Goal: Communication & Community: Answer question/provide support

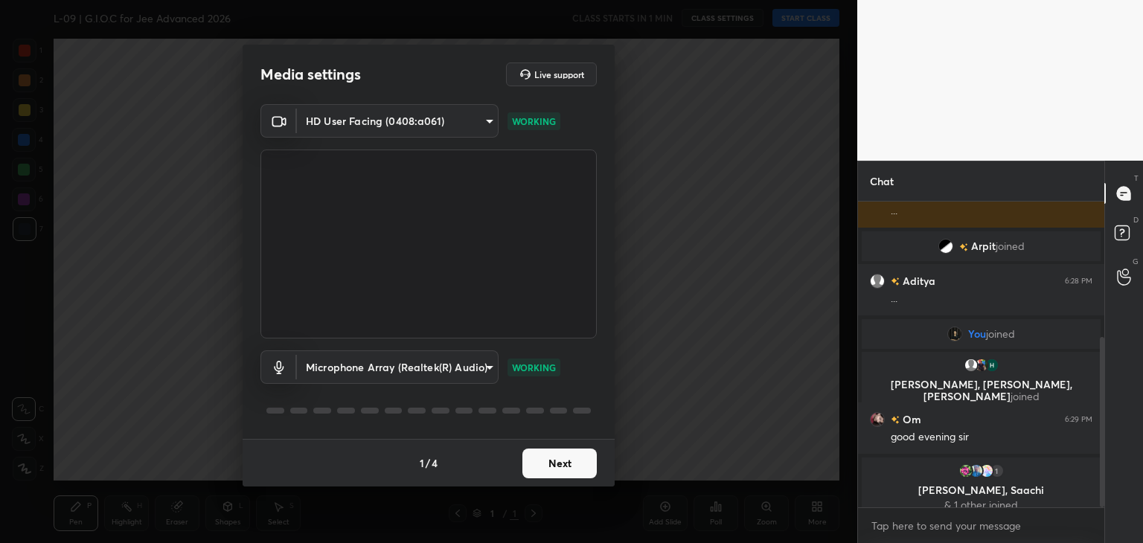
scroll to position [244, 0]
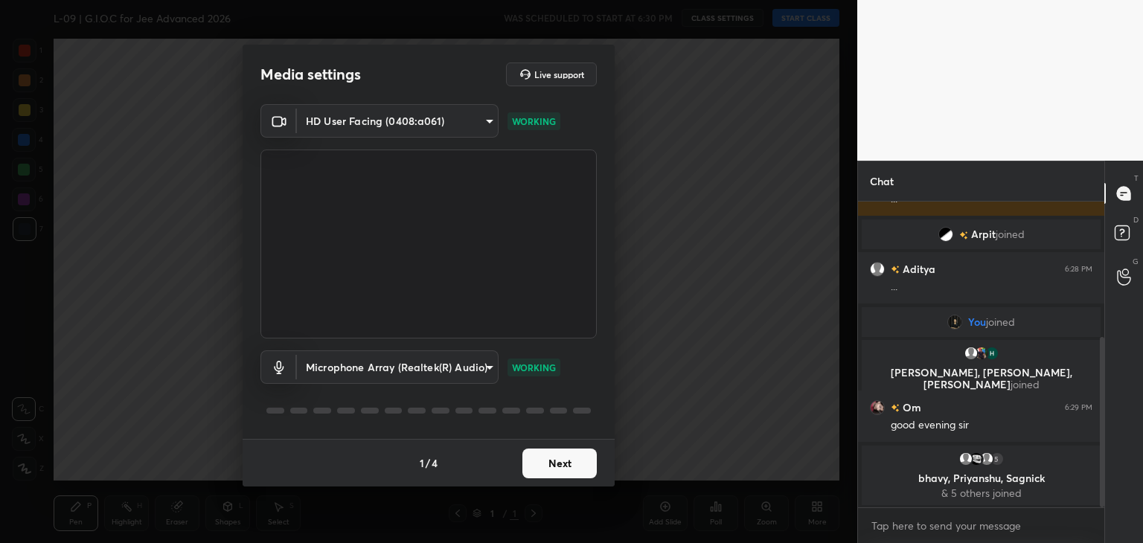
click at [574, 457] on button "Next" at bounding box center [559, 464] width 74 height 30
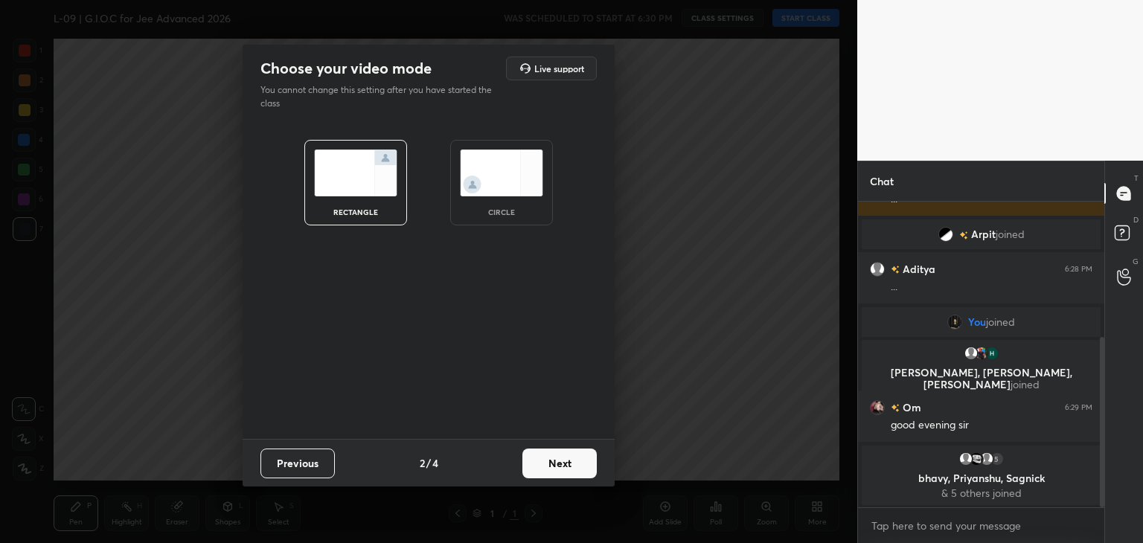
click at [574, 457] on button "Next" at bounding box center [559, 464] width 74 height 30
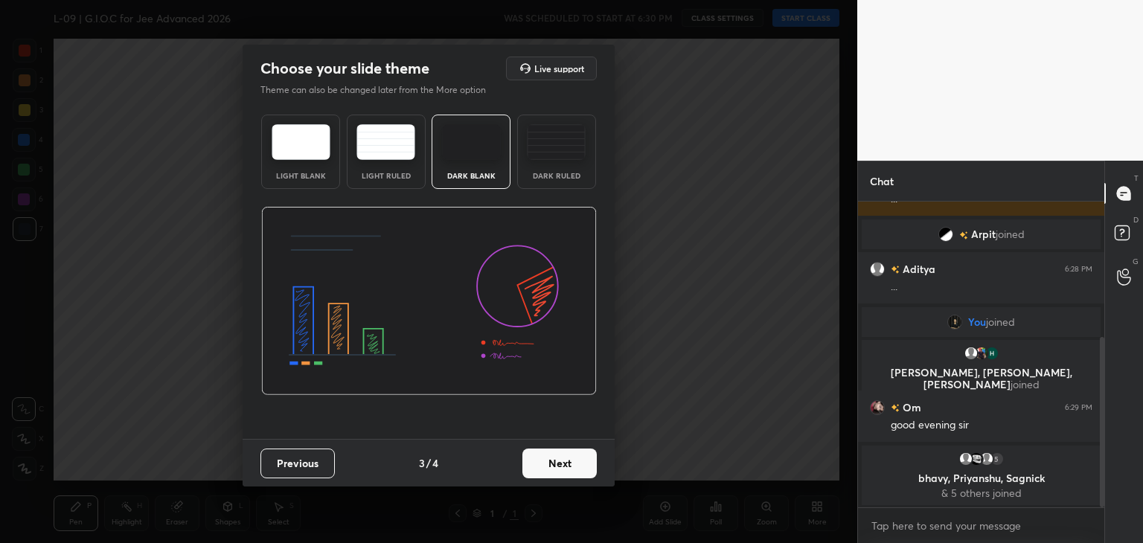
click at [574, 457] on button "Next" at bounding box center [559, 464] width 74 height 30
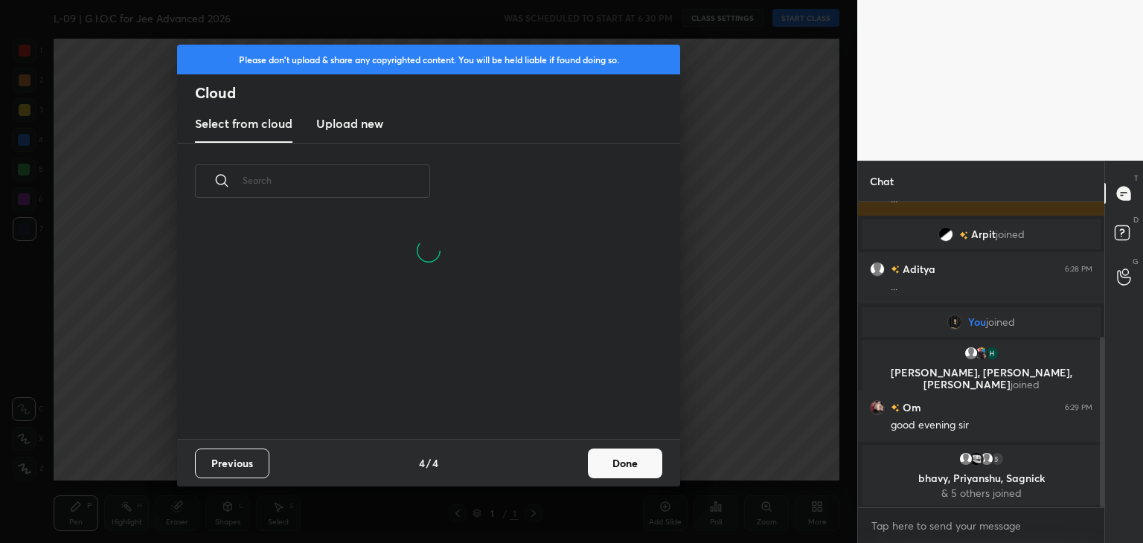
scroll to position [220, 478]
click at [616, 460] on button "Done" at bounding box center [625, 464] width 74 height 30
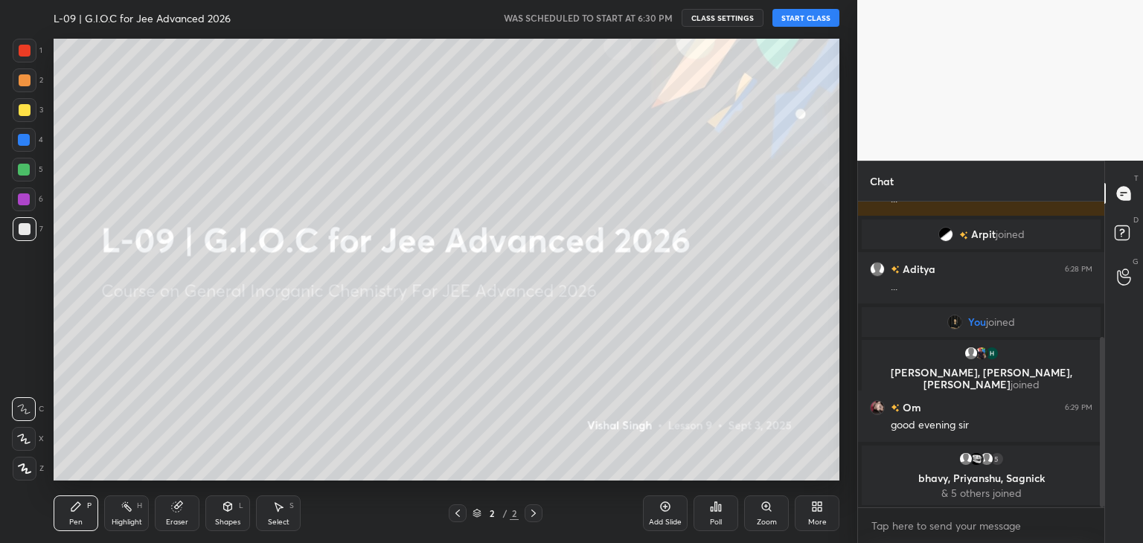
click at [799, 17] on button "START CLASS" at bounding box center [805, 18] width 67 height 18
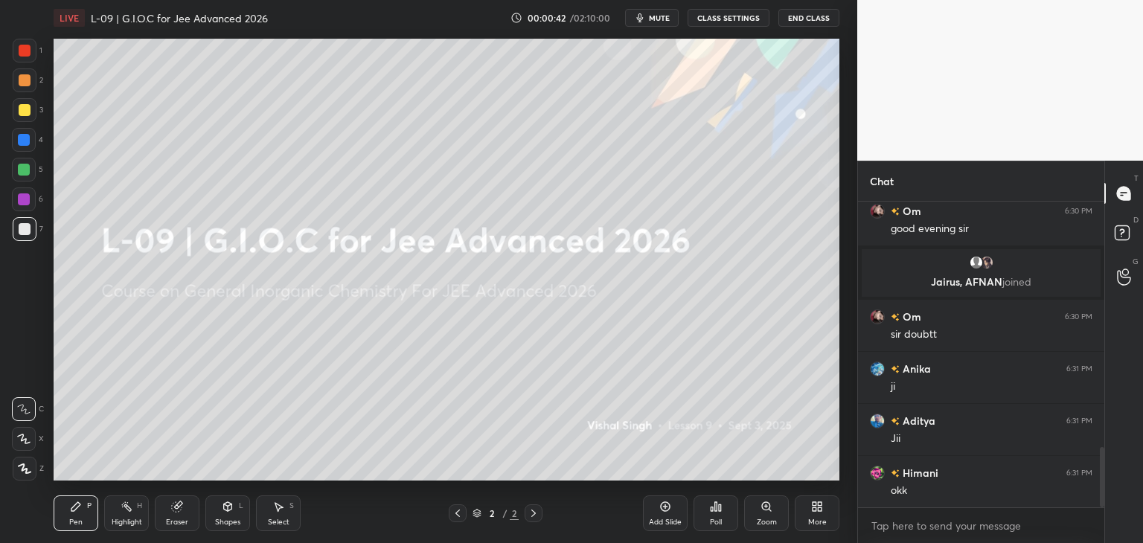
scroll to position [1245, 0]
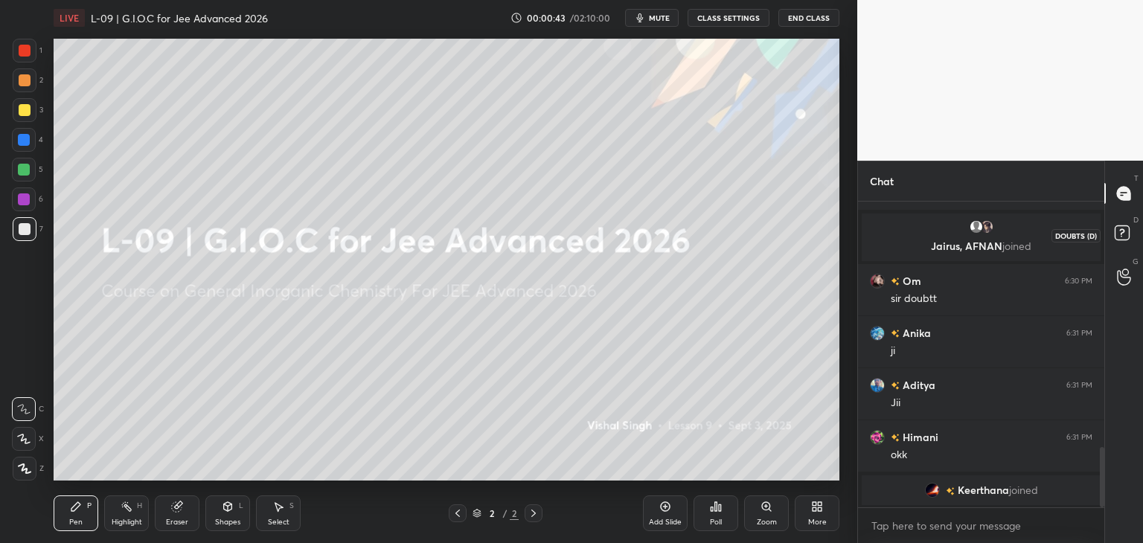
click at [1122, 236] on rect at bounding box center [1121, 233] width 14 height 14
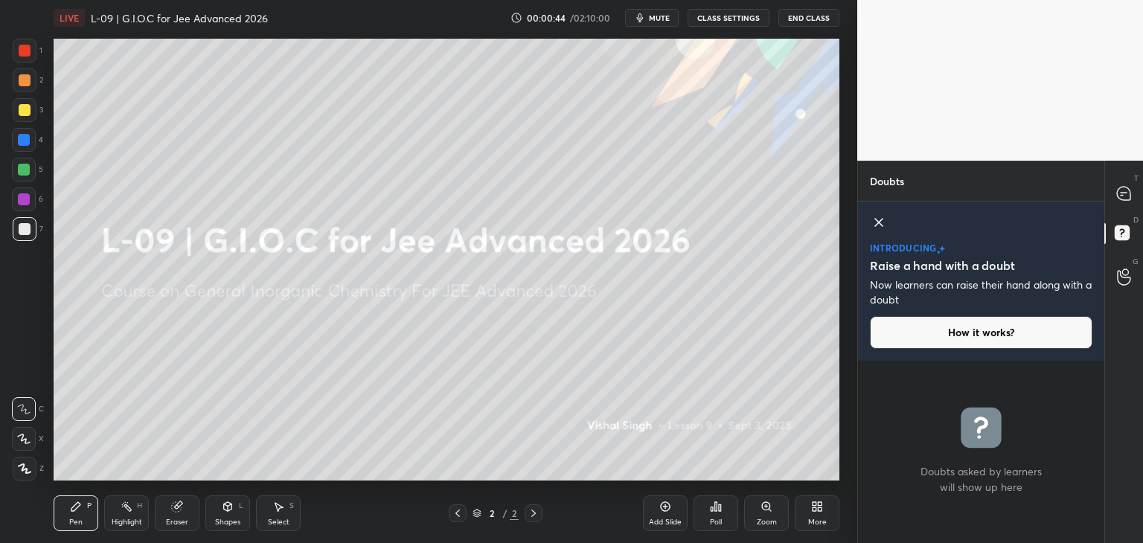
click at [881, 221] on icon at bounding box center [879, 222] width 18 height 18
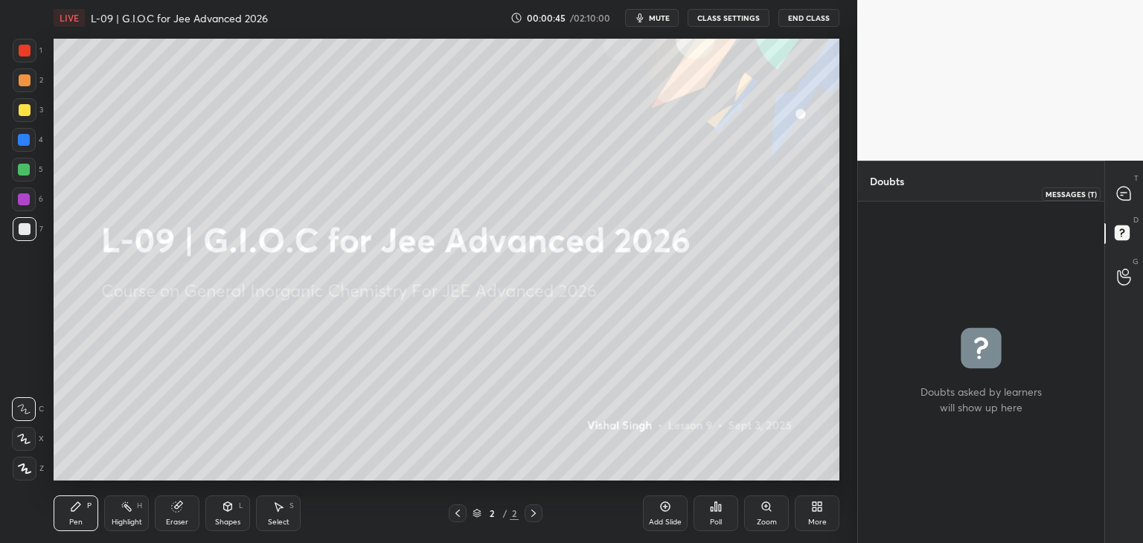
click at [1128, 189] on icon at bounding box center [1123, 193] width 13 height 13
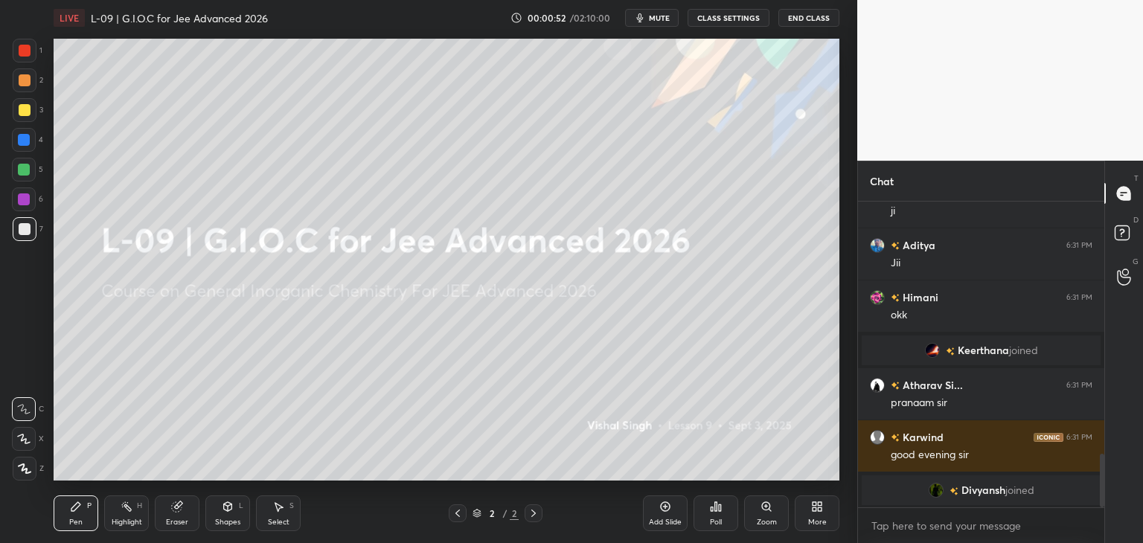
scroll to position [1320, 0]
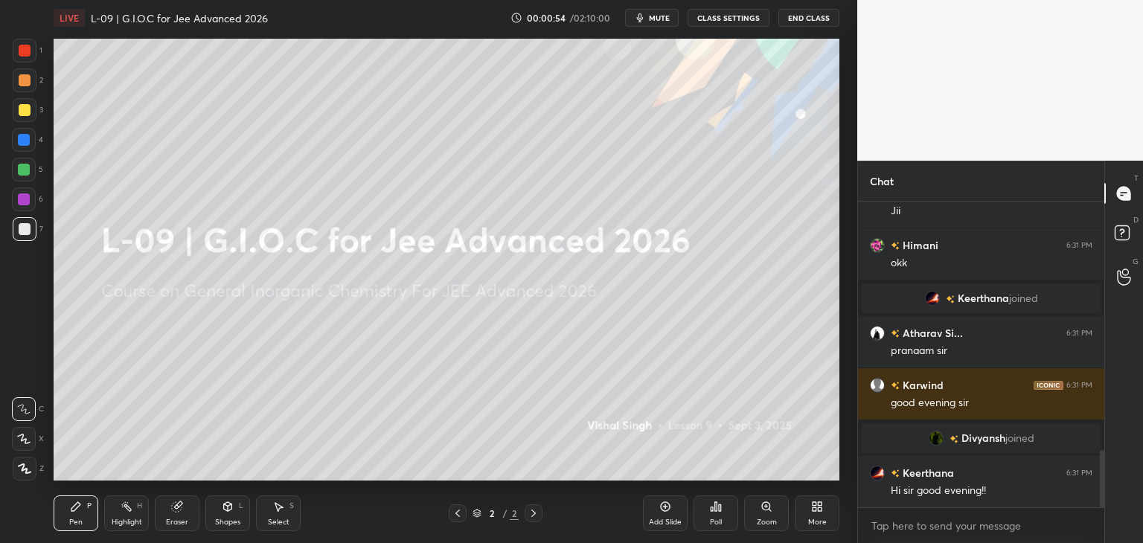
click at [281, 518] on div "Select" at bounding box center [279, 521] width 22 height 7
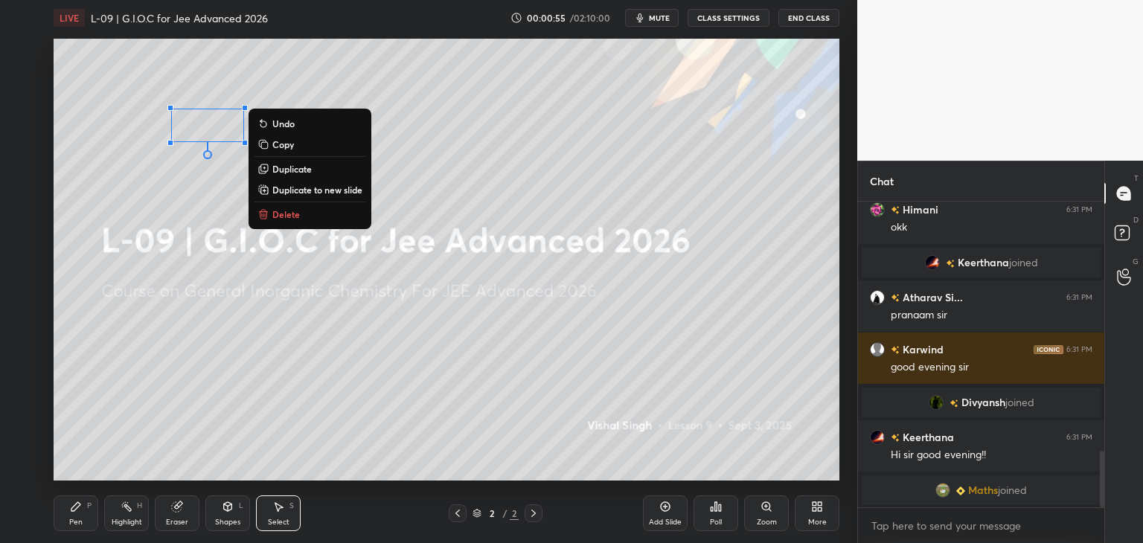
scroll to position [1379, 0]
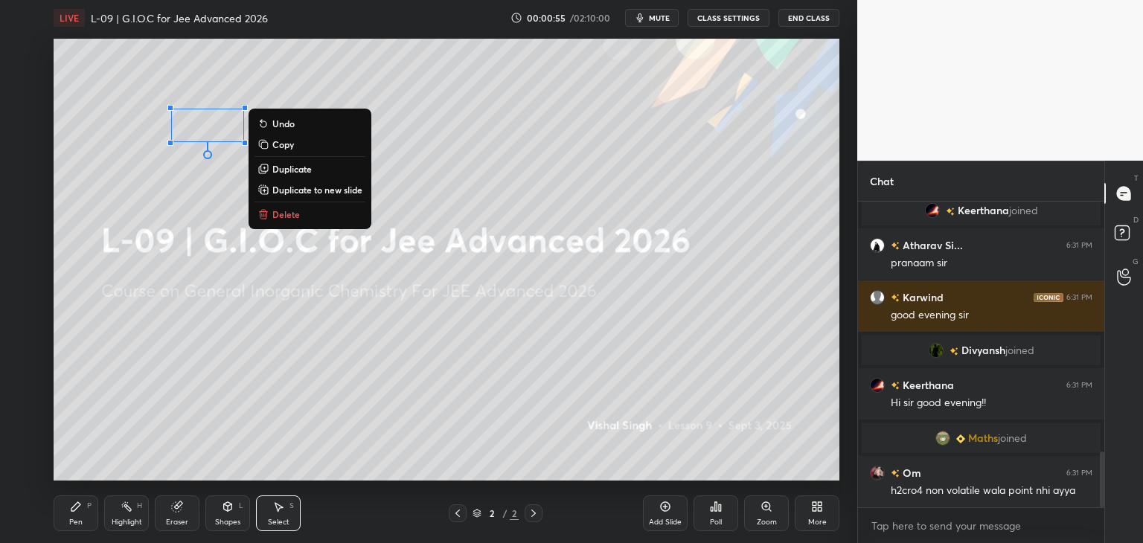
click at [277, 213] on p "Delete" at bounding box center [286, 214] width 28 height 12
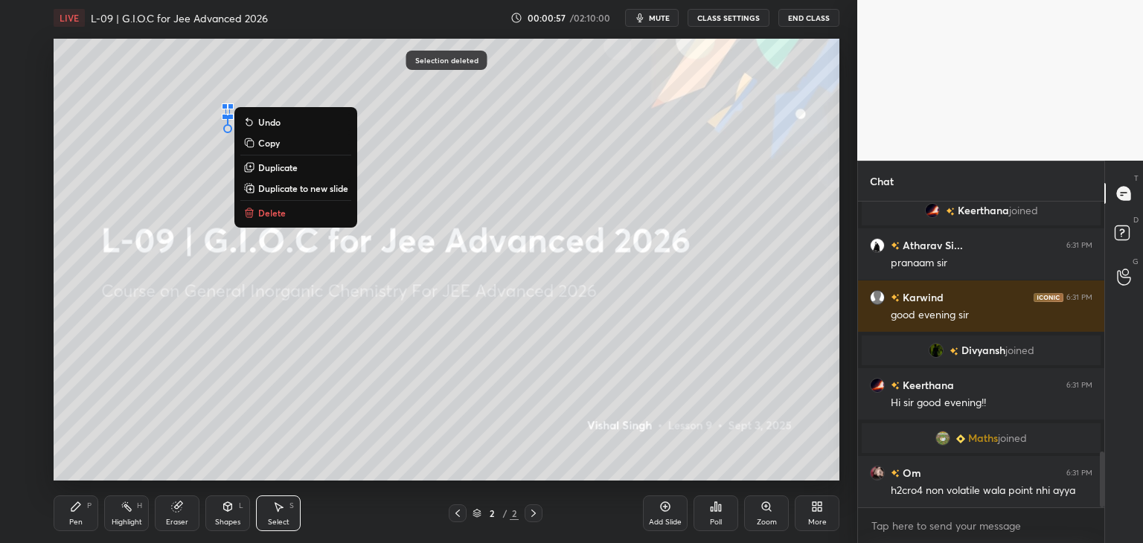
click at [280, 211] on p "Delete" at bounding box center [272, 213] width 28 height 12
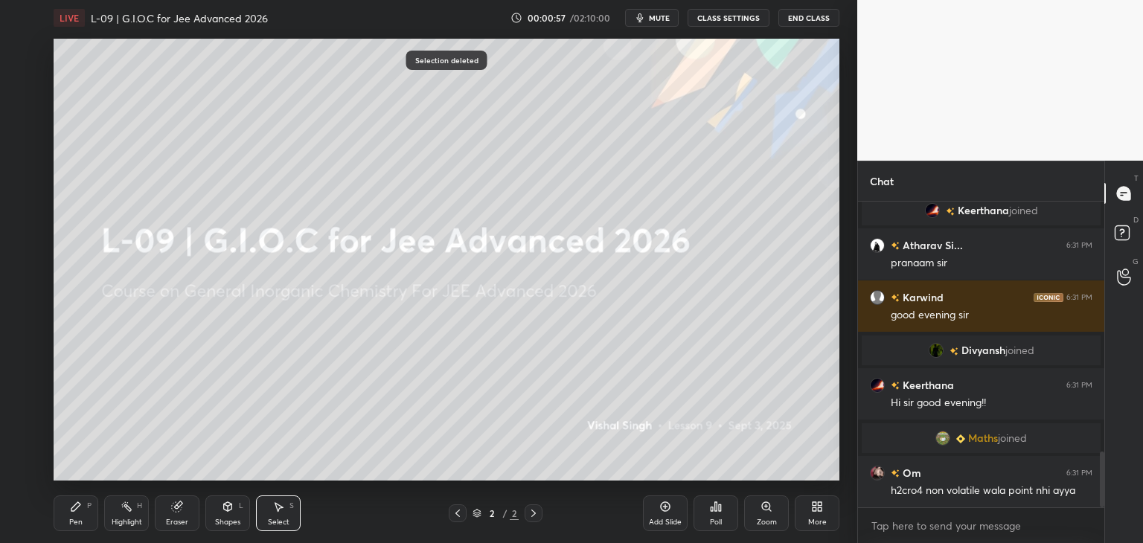
click at [88, 517] on div "Pen P" at bounding box center [76, 513] width 45 height 36
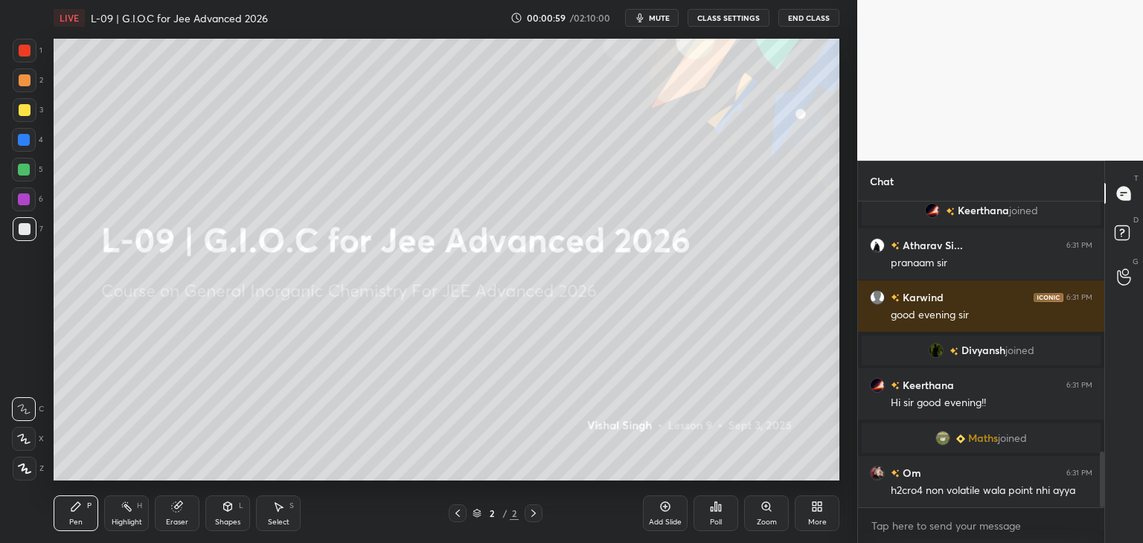
click at [26, 53] on div at bounding box center [25, 51] width 12 height 12
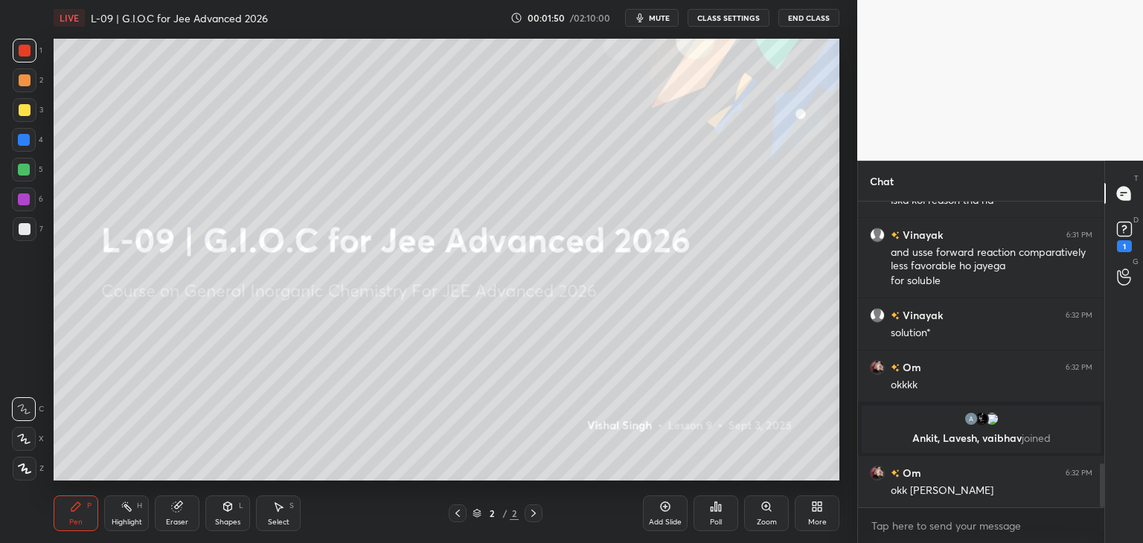
scroll to position [1815, 0]
click at [1130, 240] on icon at bounding box center [1124, 229] width 22 height 22
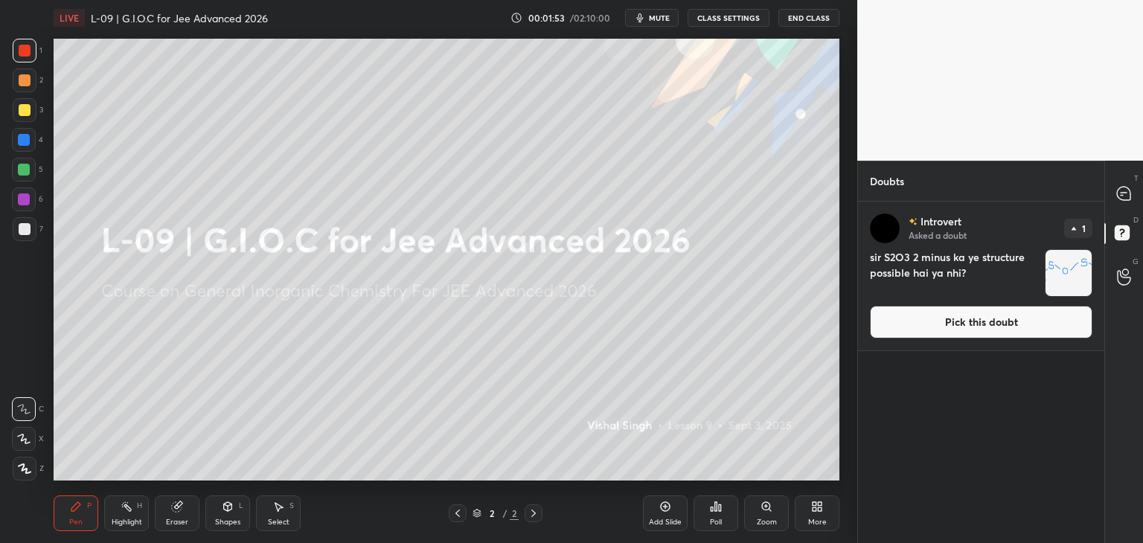
click at [957, 330] on button "Pick this doubt" at bounding box center [981, 322] width 222 height 33
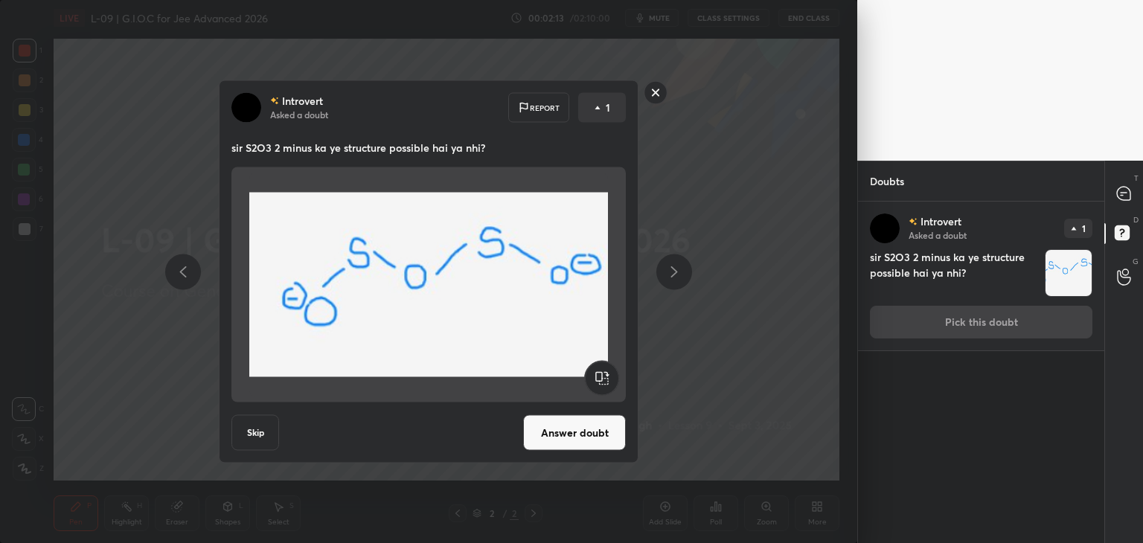
click at [659, 91] on rect at bounding box center [655, 92] width 23 height 23
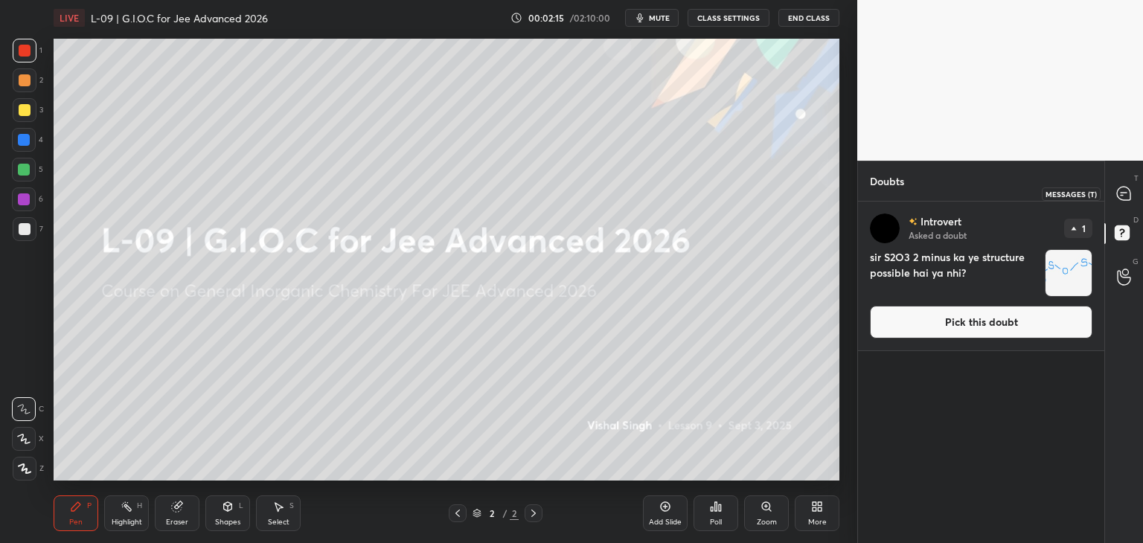
click at [1121, 191] on icon at bounding box center [1123, 193] width 13 height 13
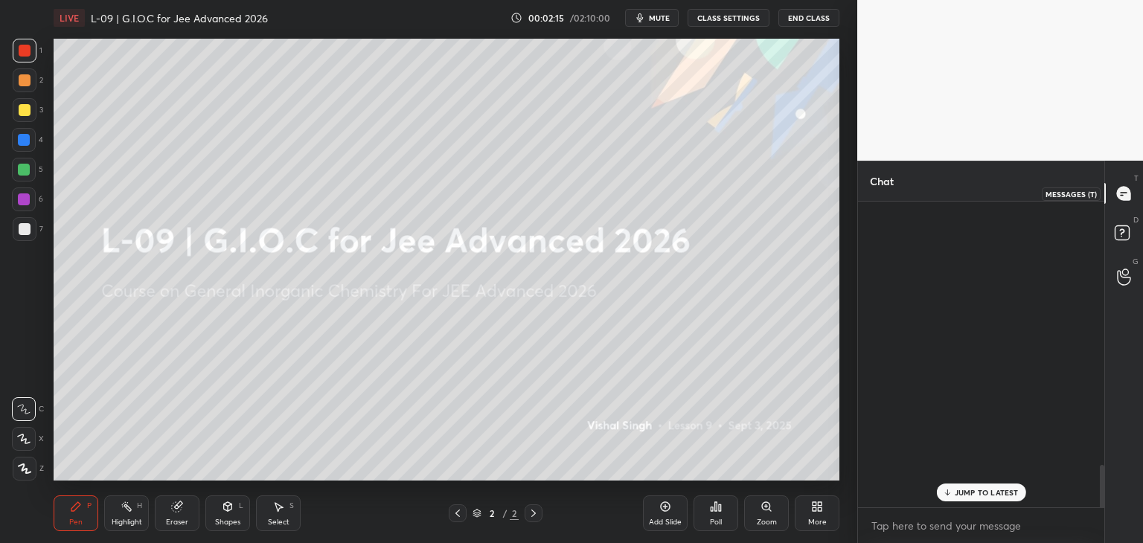
scroll to position [301, 242]
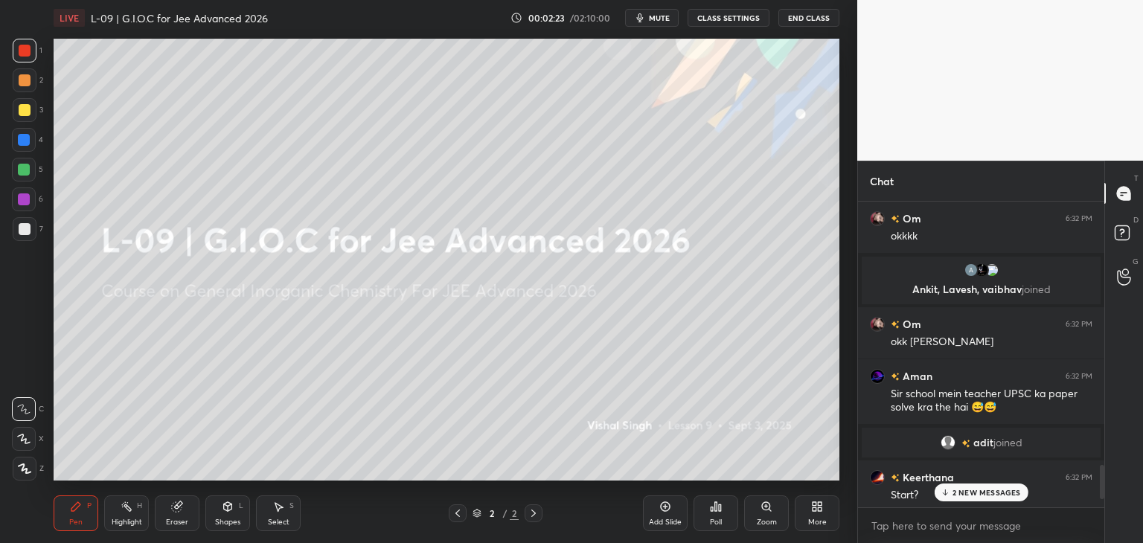
click at [971, 484] on div "2 NEW MESSAGES" at bounding box center [981, 493] width 94 height 18
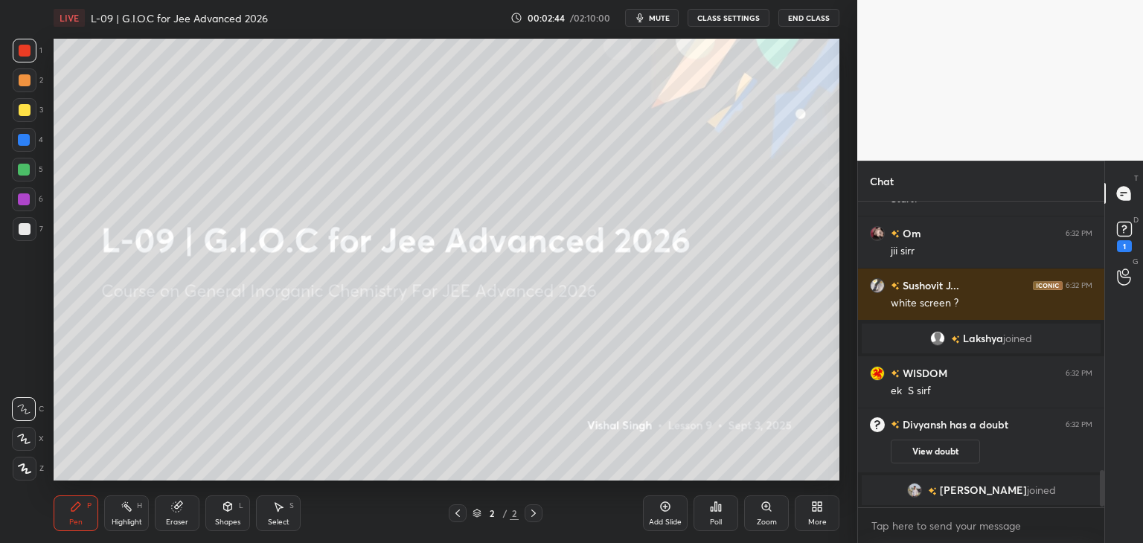
scroll to position [2272, 0]
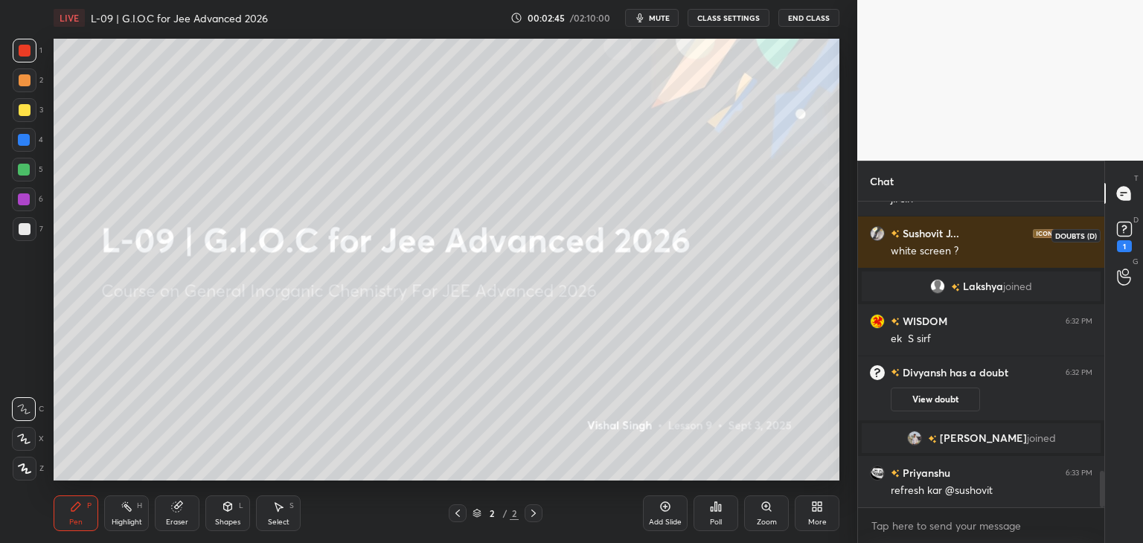
click at [1129, 229] on rect at bounding box center [1124, 229] width 14 height 14
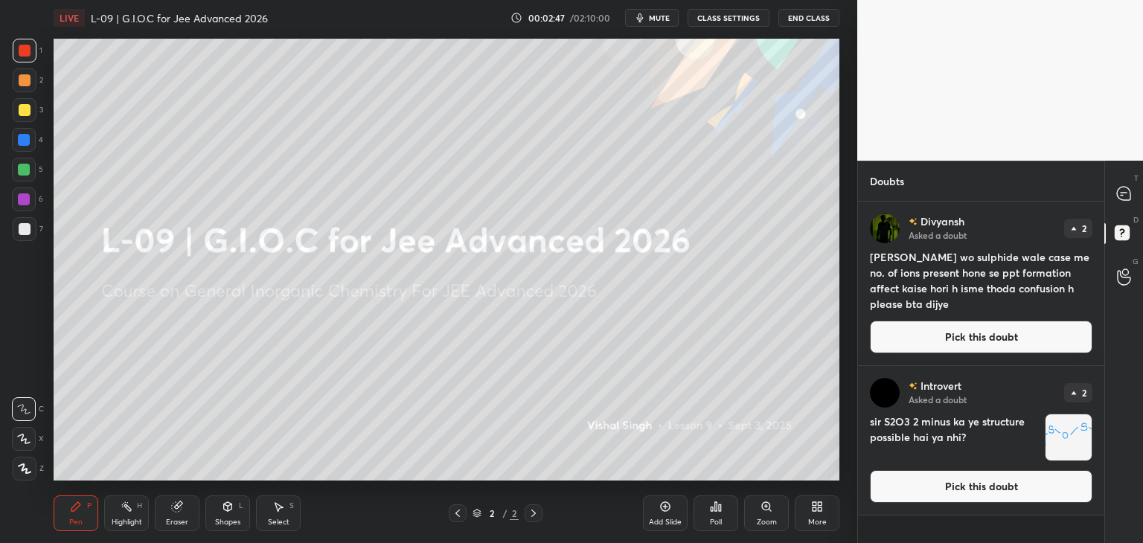
click at [1013, 487] on button "Pick this doubt" at bounding box center [981, 486] width 222 height 33
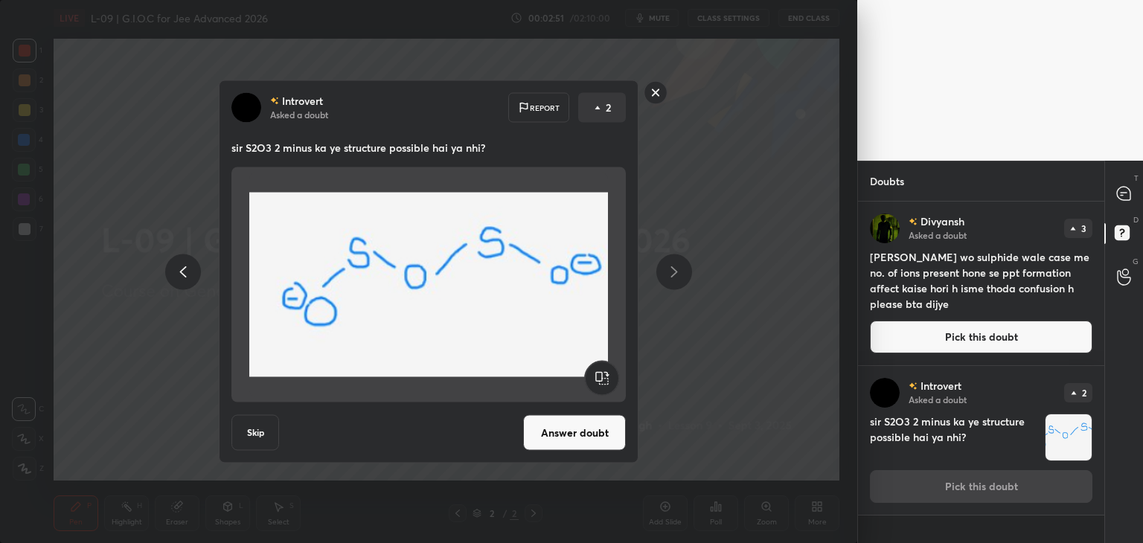
click at [658, 91] on rect at bounding box center [655, 92] width 23 height 23
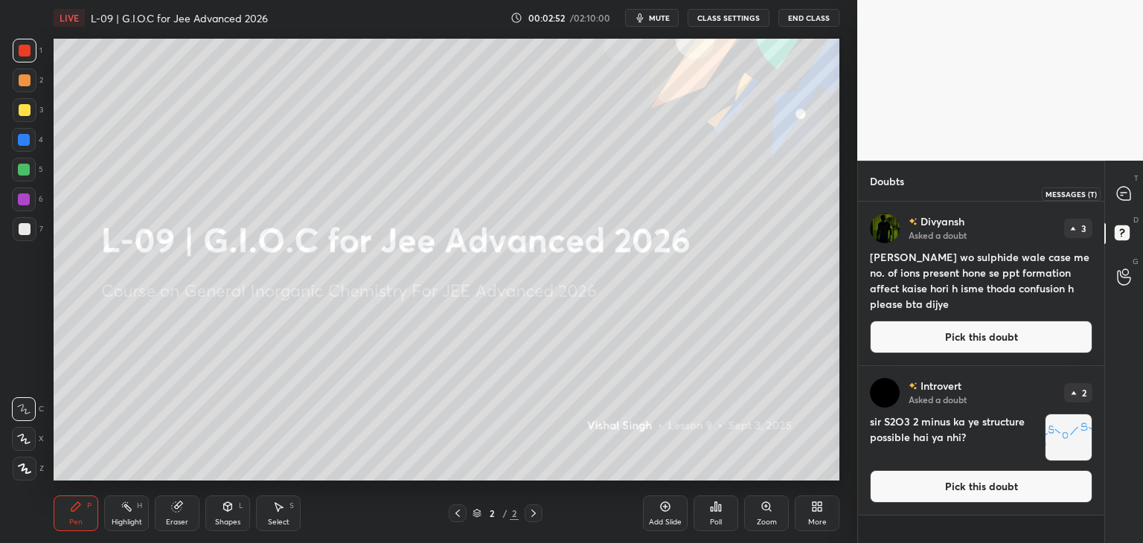
click at [1127, 189] on icon at bounding box center [1123, 193] width 13 height 13
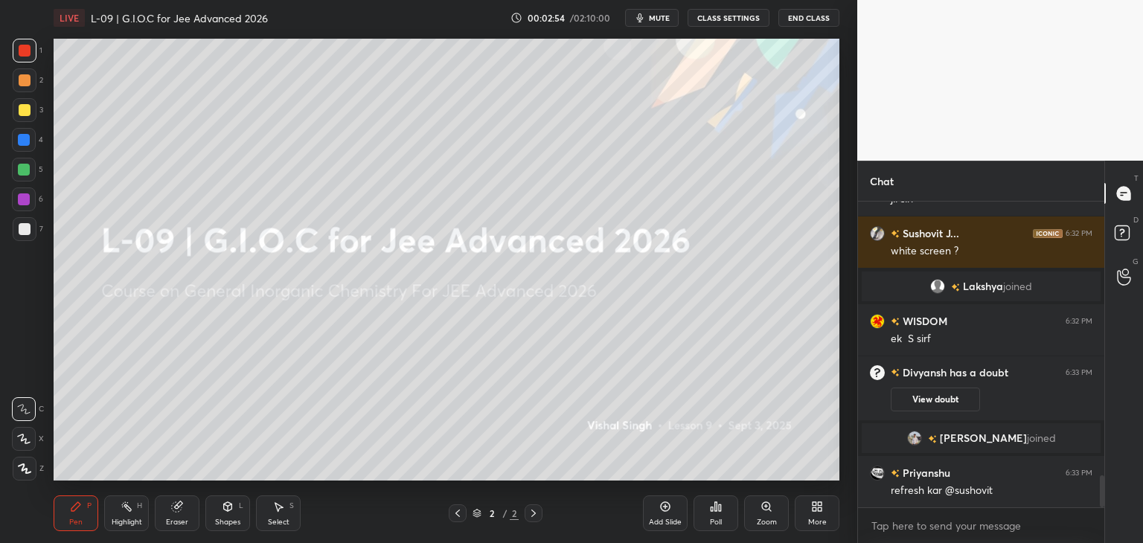
scroll to position [2596, 0]
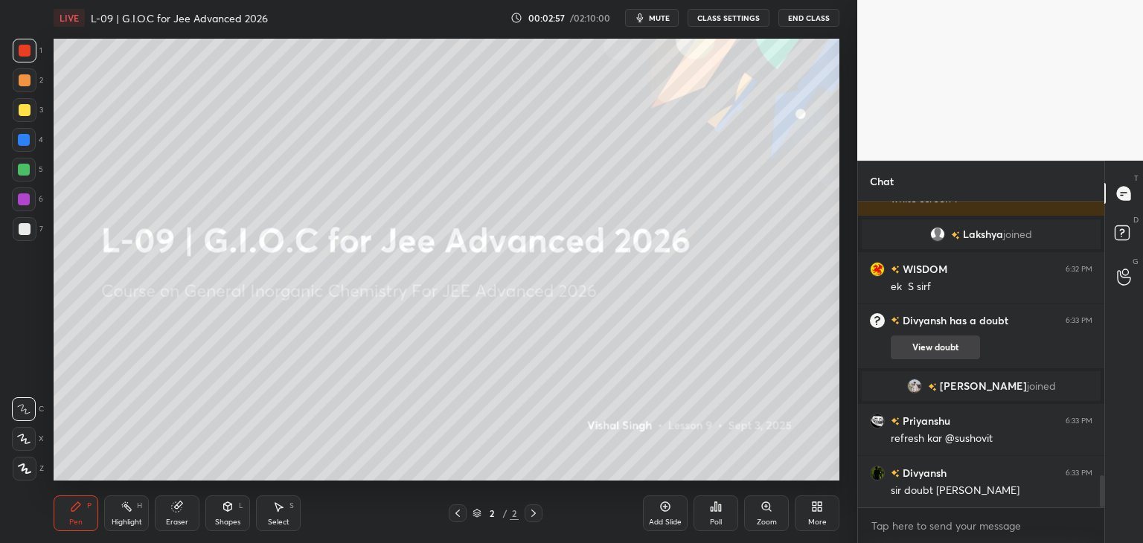
click at [919, 344] on button "View doubt" at bounding box center [934, 347] width 89 height 24
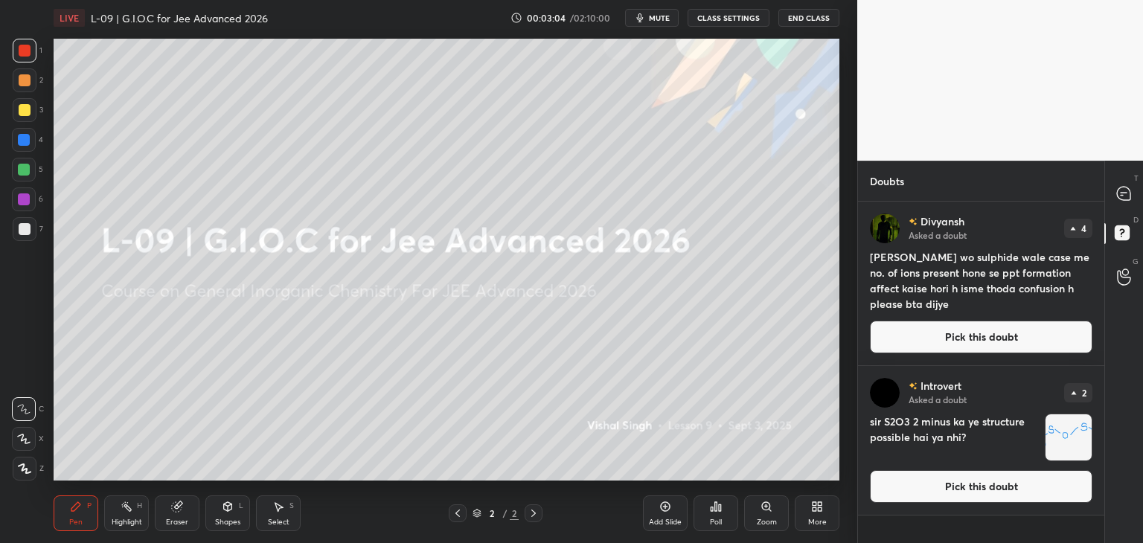
click at [908, 338] on button "Pick this doubt" at bounding box center [981, 337] width 222 height 33
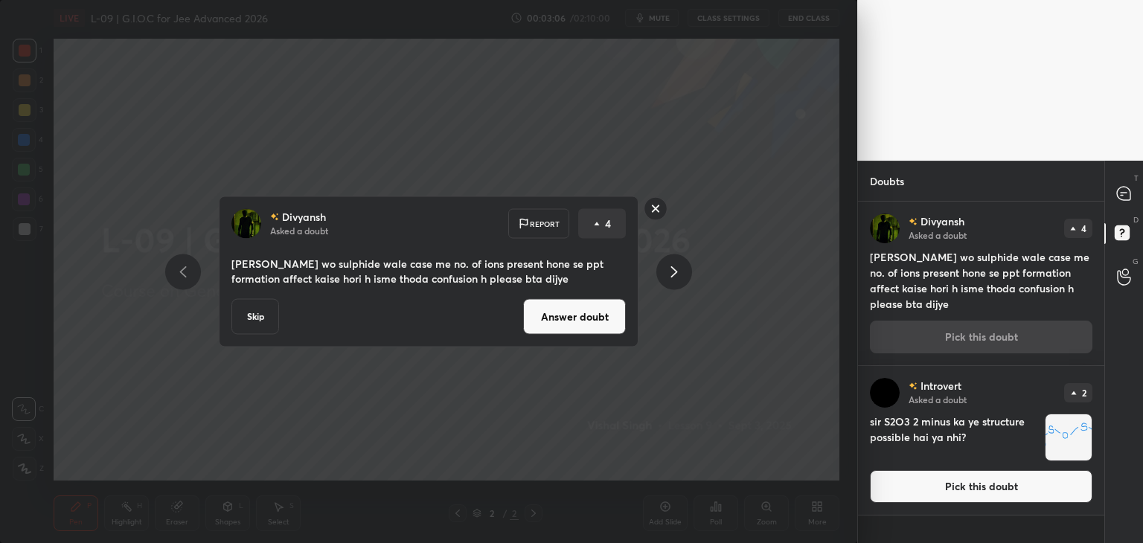
click at [579, 323] on button "Answer doubt" at bounding box center [574, 317] width 103 height 36
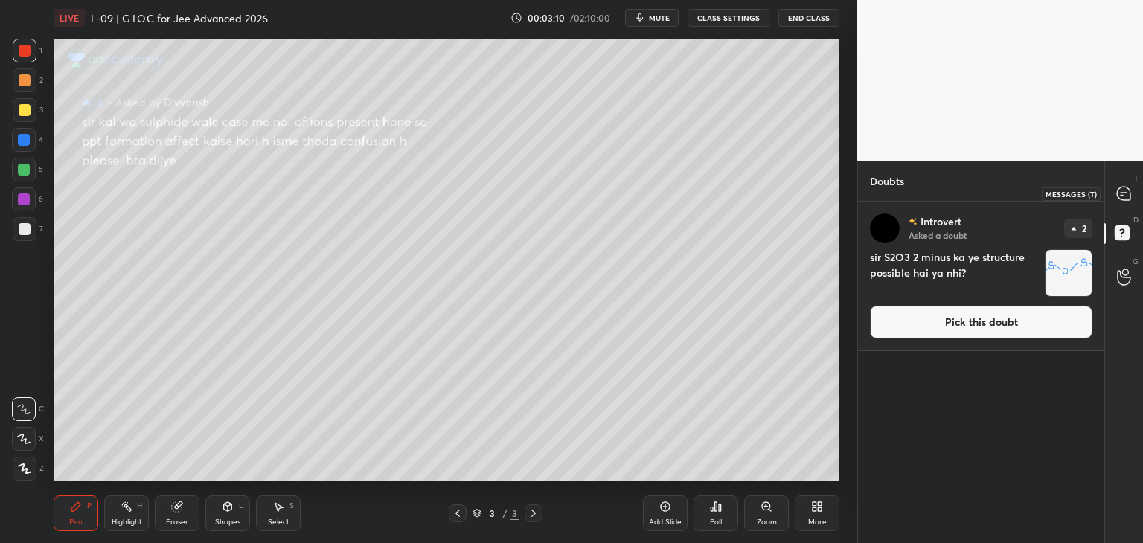
click at [1119, 192] on icon at bounding box center [1123, 193] width 13 height 13
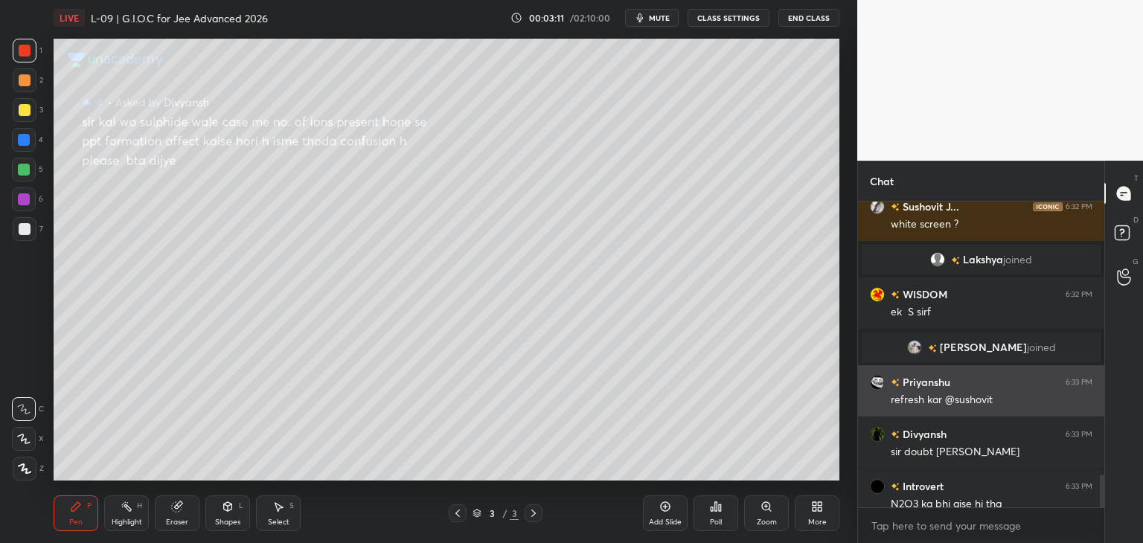
scroll to position [2584, 0]
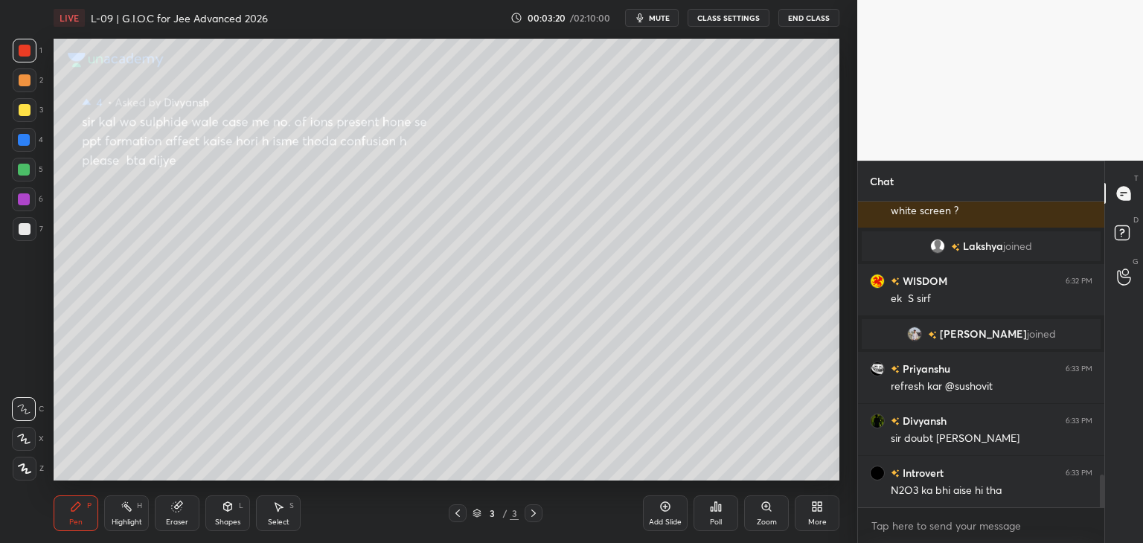
click at [183, 513] on div "Eraser" at bounding box center [177, 513] width 45 height 36
click at [76, 510] on icon at bounding box center [75, 506] width 9 height 9
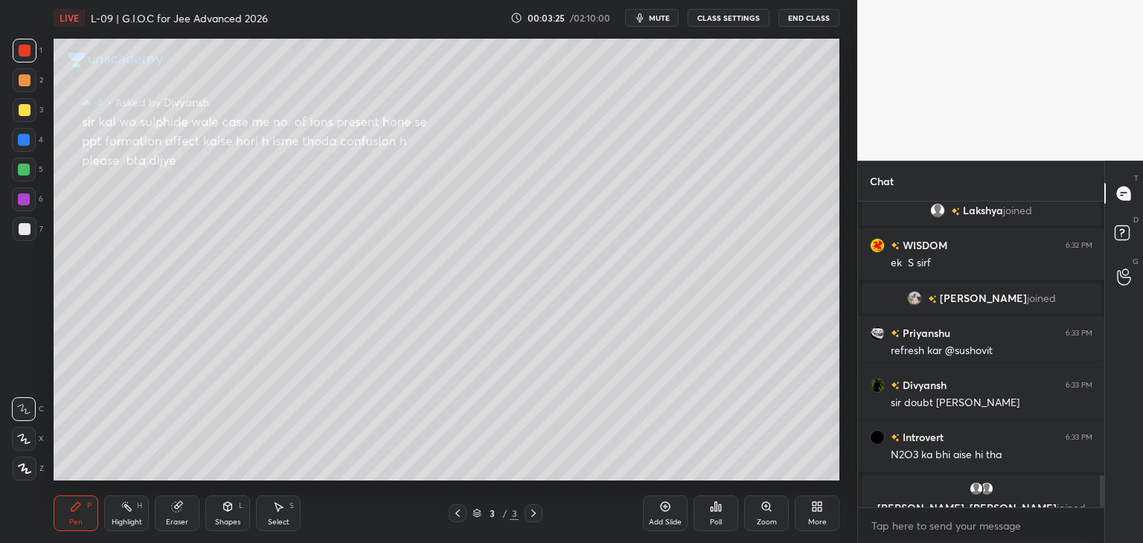
scroll to position [2638, 0]
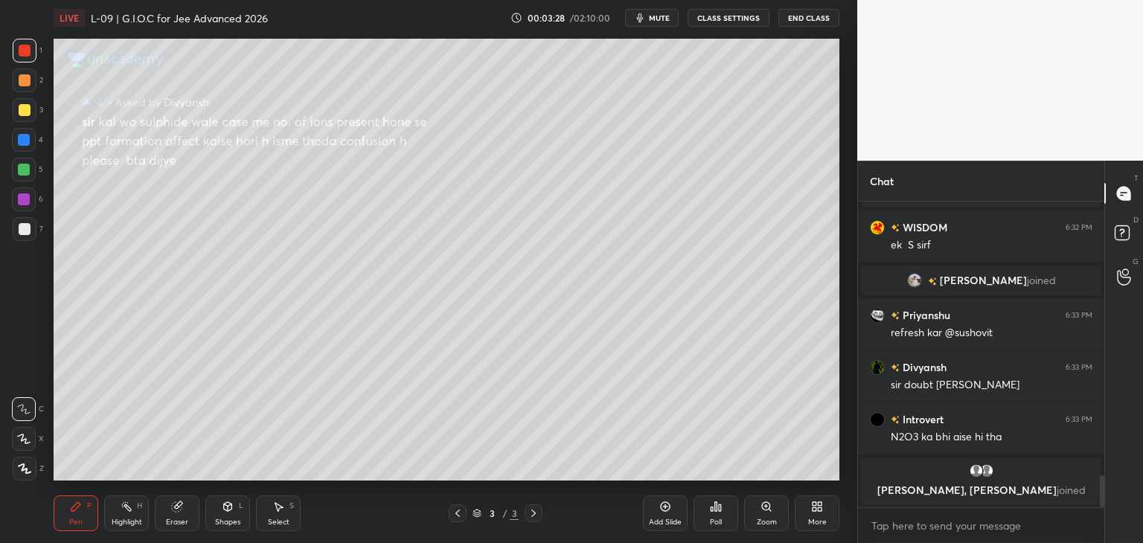
click at [290, 507] on div "S" at bounding box center [291, 505] width 4 height 7
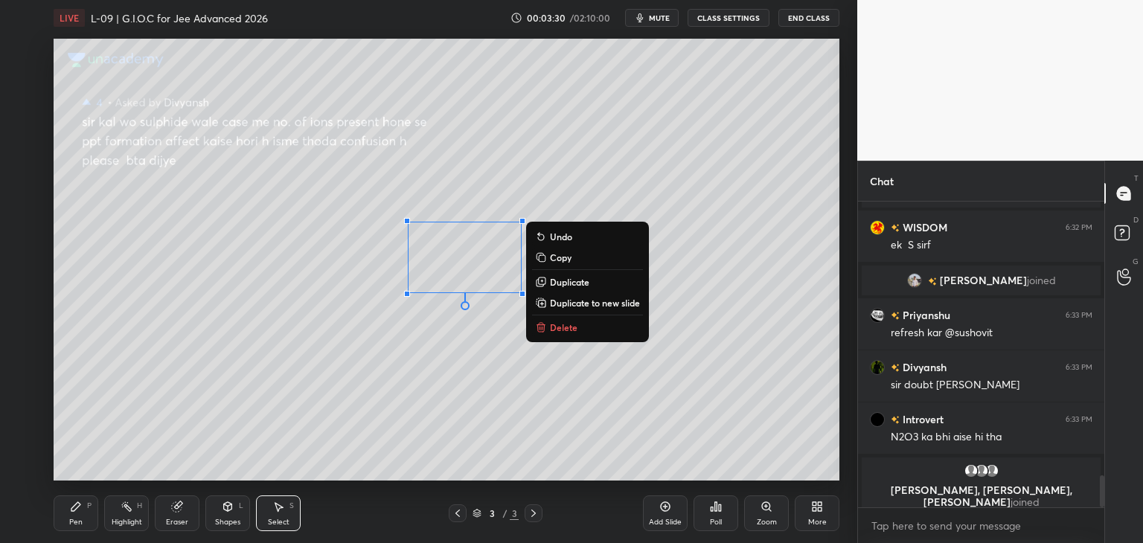
click at [579, 334] on button "Delete" at bounding box center [587, 327] width 111 height 18
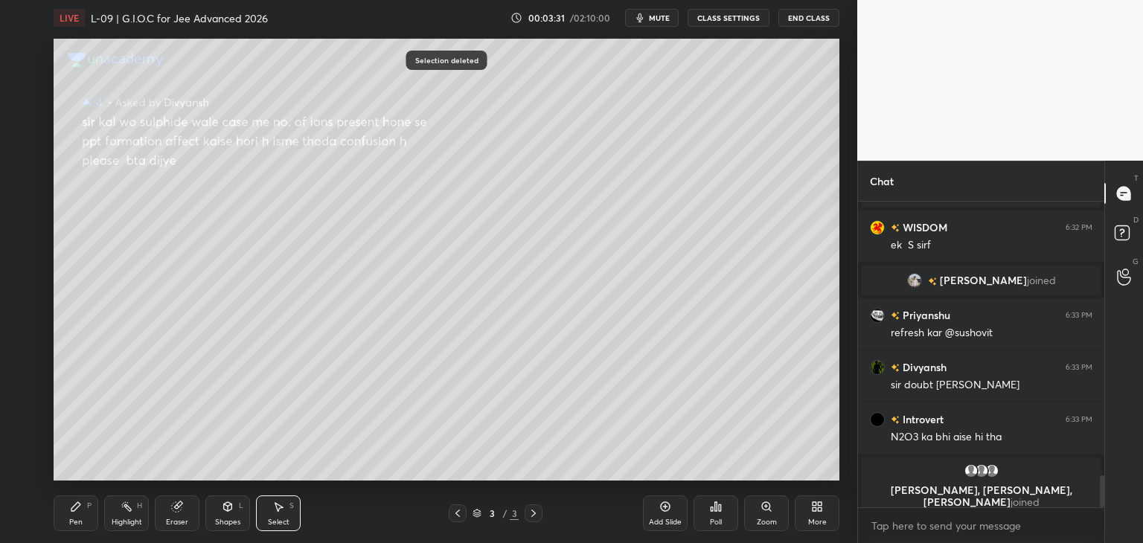
click at [72, 507] on icon at bounding box center [75, 506] width 9 height 9
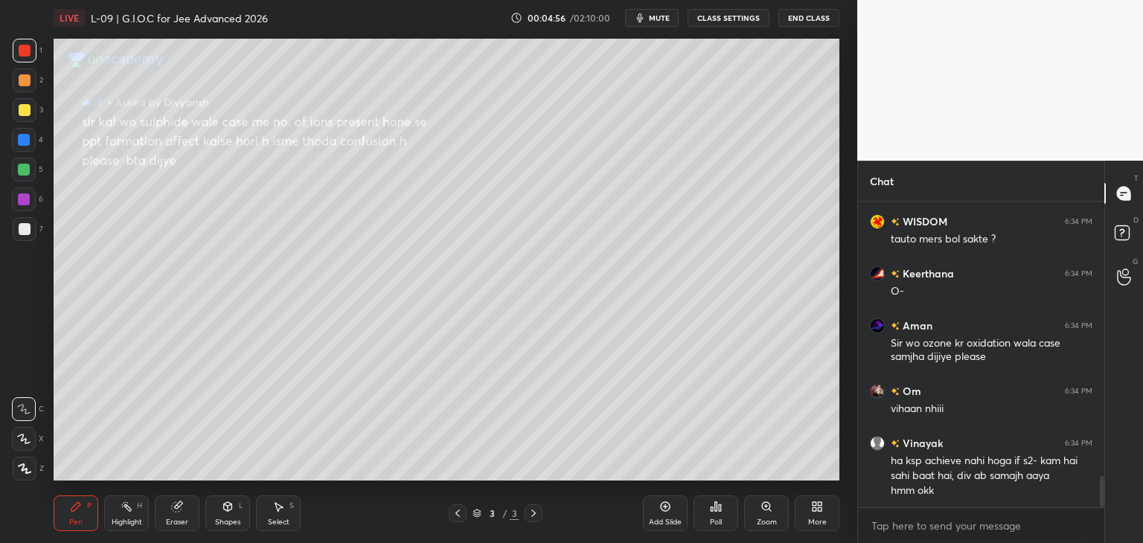
scroll to position [2748, 0]
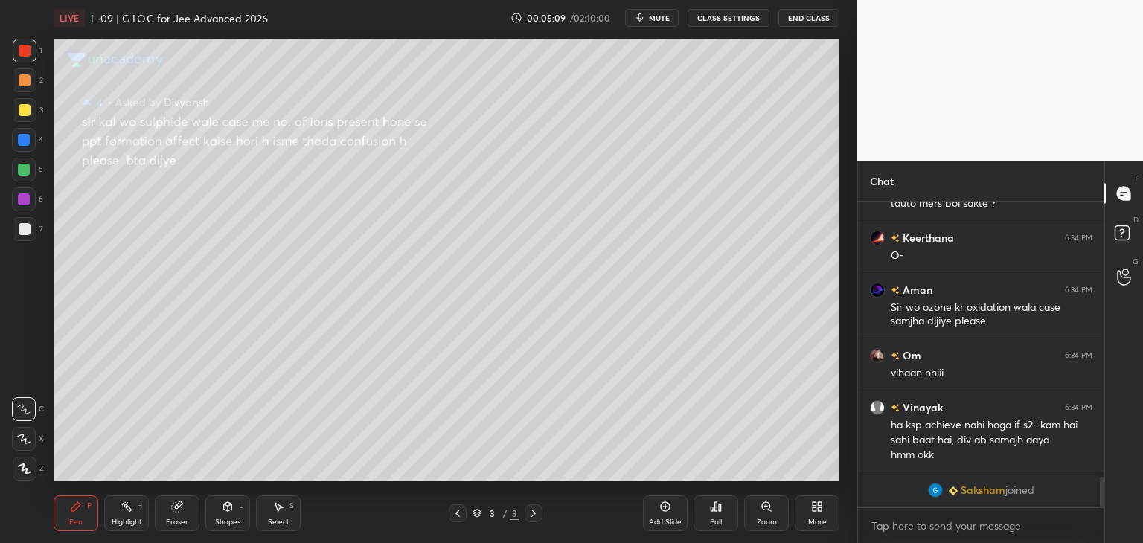
click at [275, 512] on icon at bounding box center [278, 507] width 12 height 12
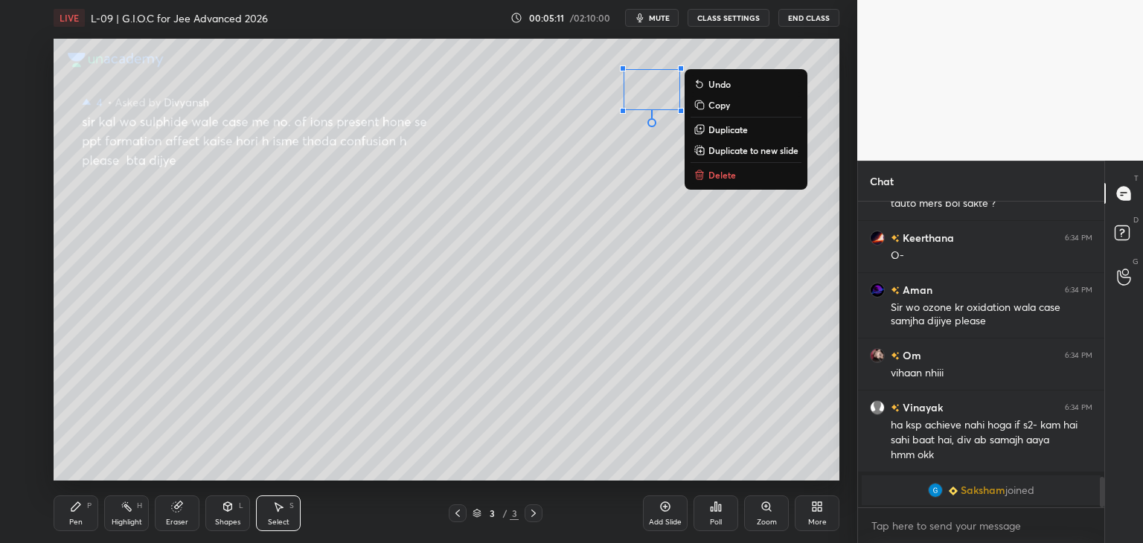
click at [725, 170] on p "Delete" at bounding box center [722, 175] width 28 height 12
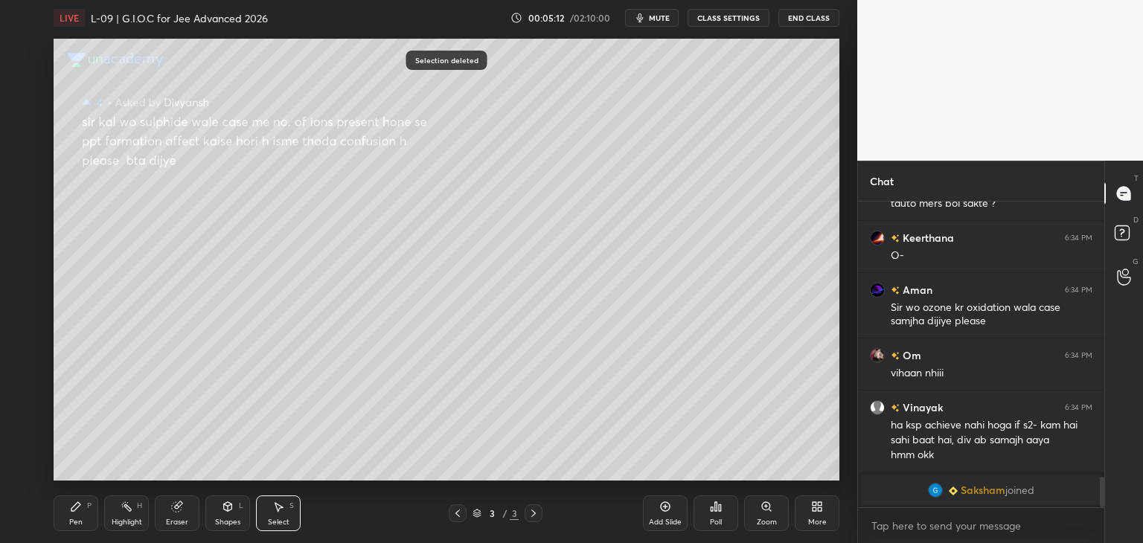
click at [74, 510] on icon at bounding box center [75, 506] width 9 height 9
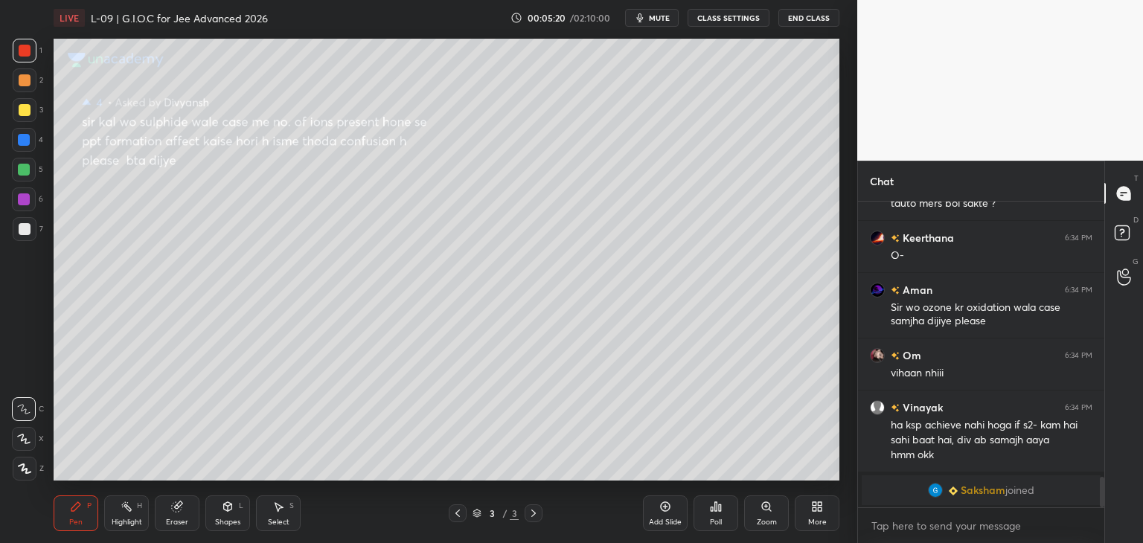
click at [536, 513] on icon at bounding box center [533, 513] width 12 height 12
click at [459, 513] on icon at bounding box center [458, 513] width 12 height 12
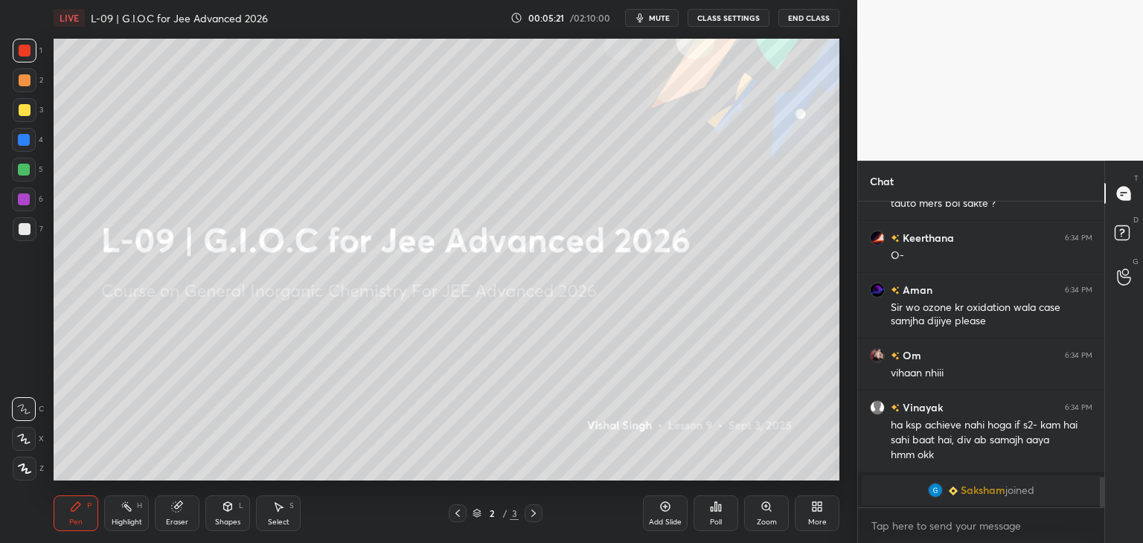
click at [458, 516] on icon at bounding box center [457, 513] width 4 height 7
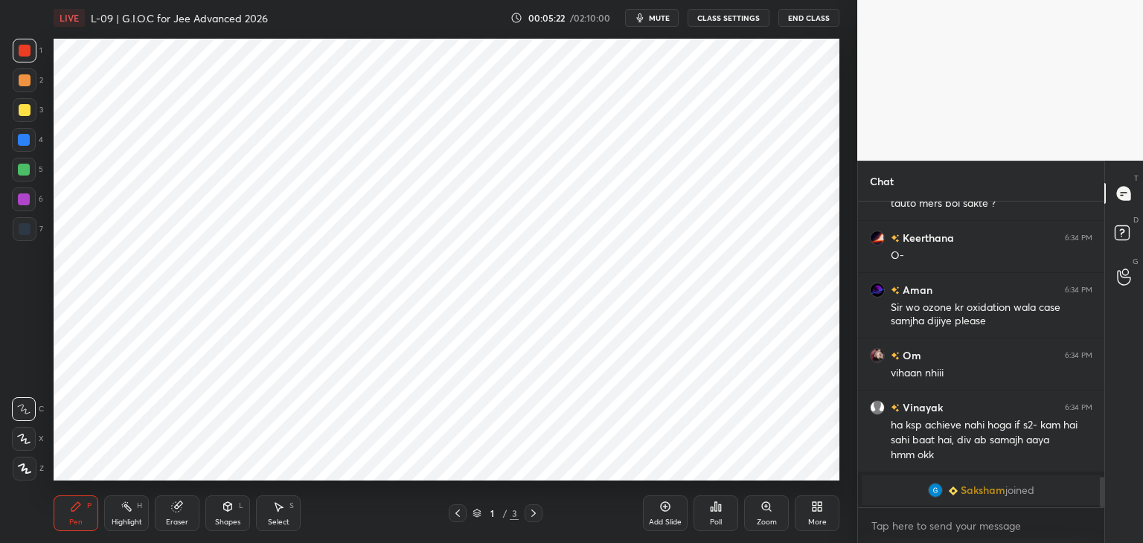
click at [536, 518] on icon at bounding box center [533, 513] width 12 height 12
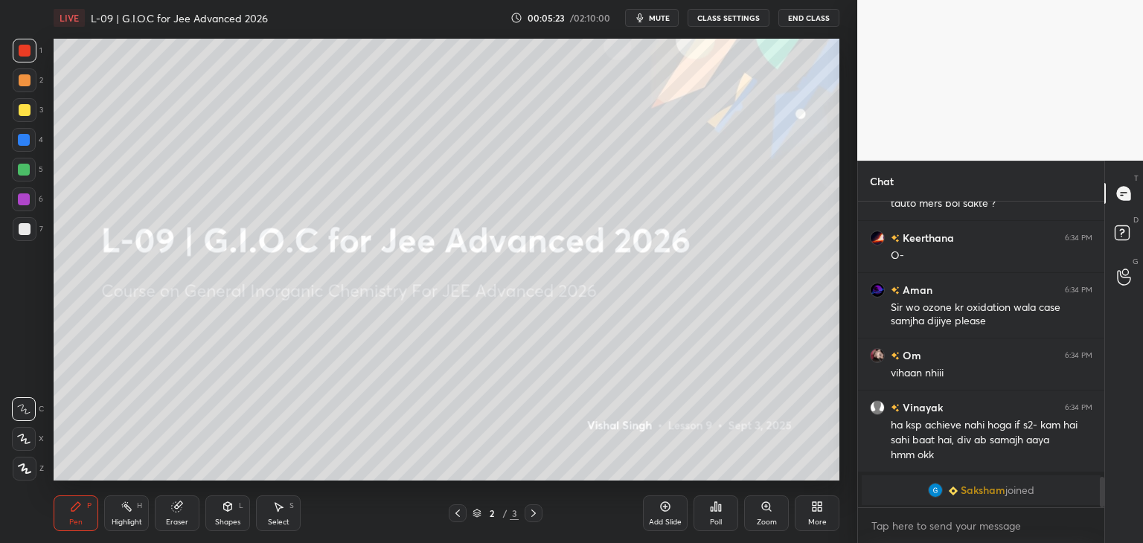
click at [543, 513] on div "2 / 3" at bounding box center [495, 513] width 295 height 18
click at [545, 515] on div "2 / 3" at bounding box center [495, 513] width 295 height 18
click at [539, 517] on div at bounding box center [533, 513] width 18 height 18
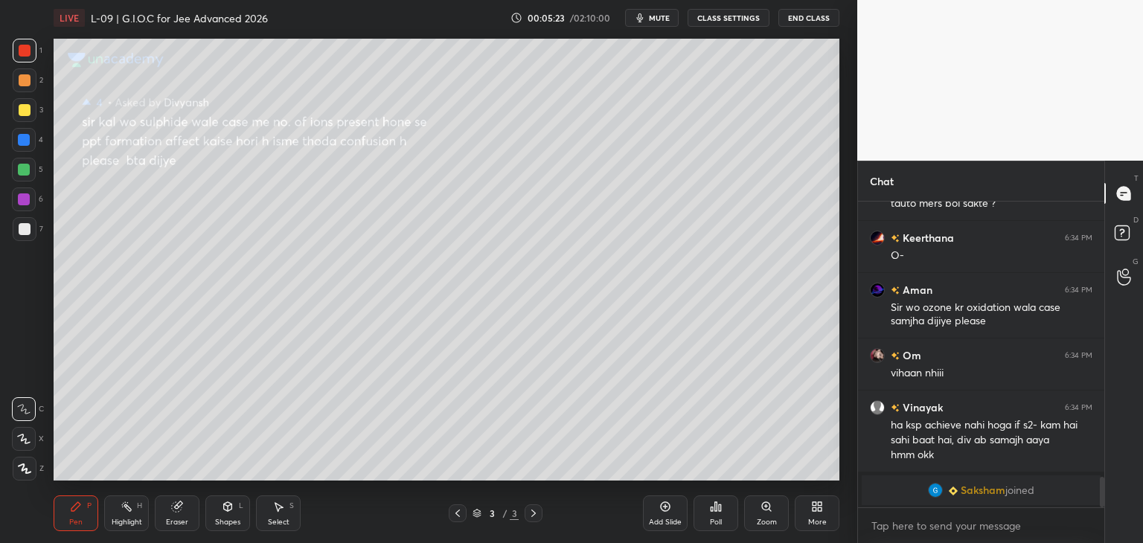
click at [530, 517] on icon at bounding box center [533, 513] width 12 height 12
click at [533, 513] on icon at bounding box center [533, 513] width 12 height 12
click at [541, 507] on div at bounding box center [533, 513] width 18 height 18
click at [659, 510] on icon at bounding box center [665, 507] width 12 height 12
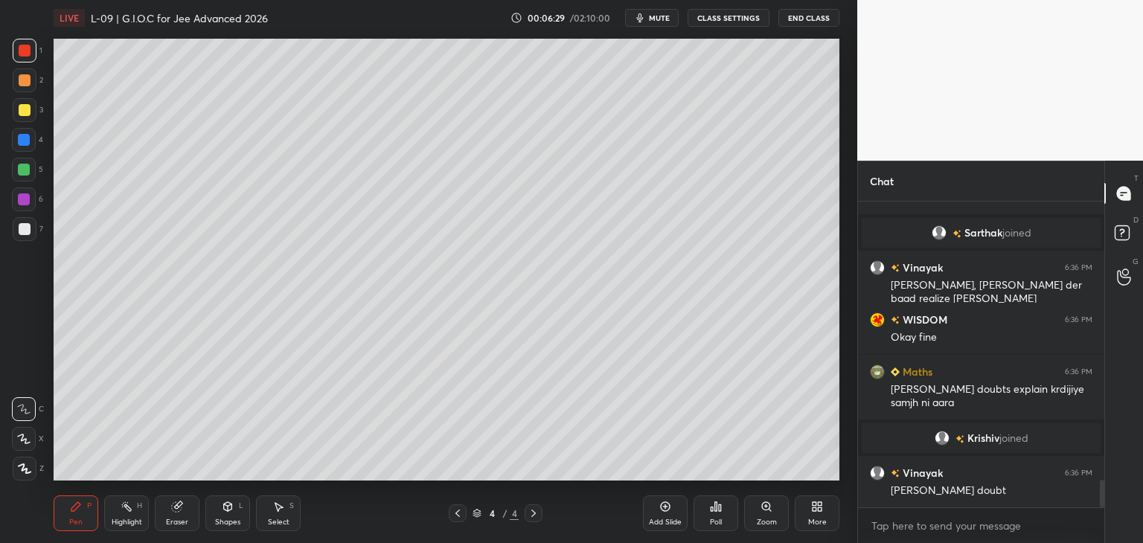
scroll to position [3181, 0]
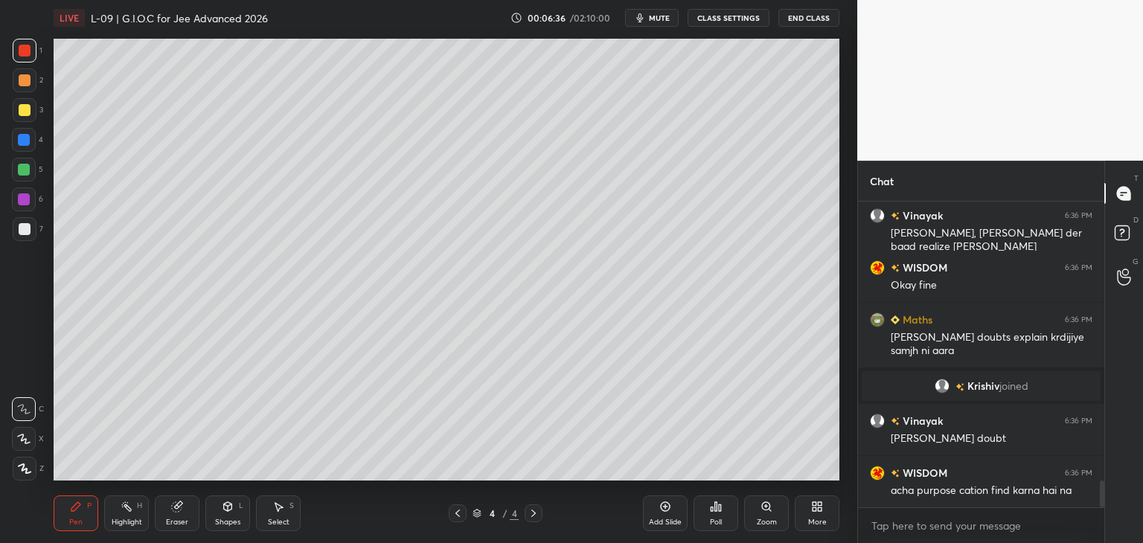
click at [281, 523] on div "Select" at bounding box center [279, 521] width 22 height 7
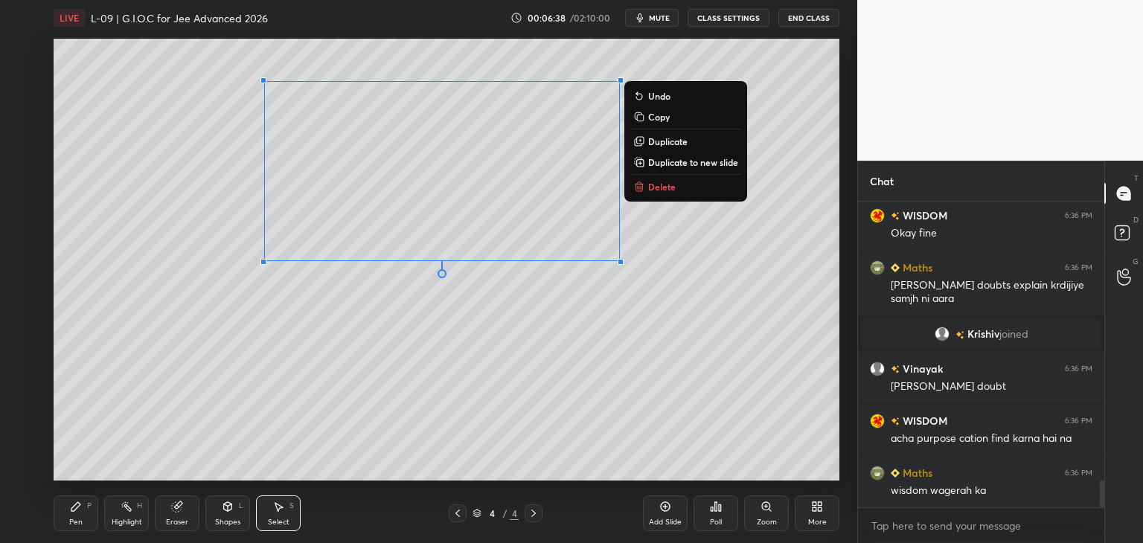
click at [671, 181] on p "Delete" at bounding box center [662, 187] width 28 height 12
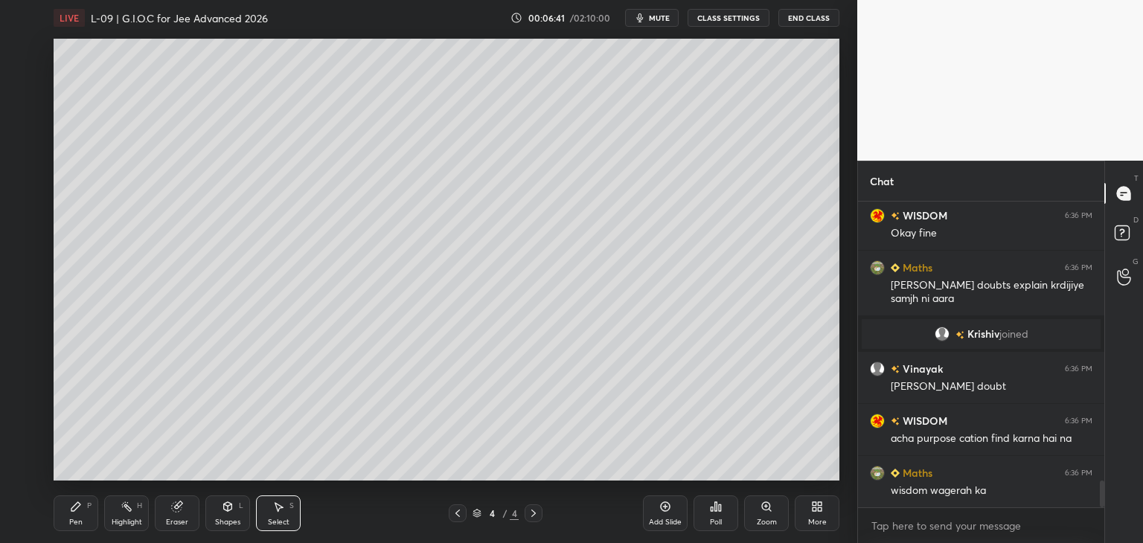
scroll to position [3285, 0]
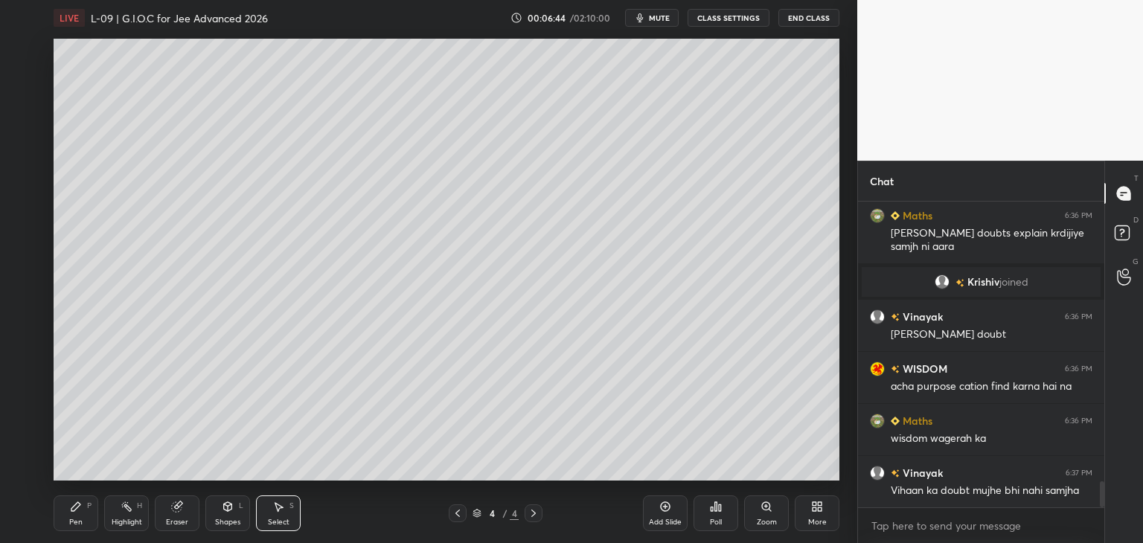
click at [80, 519] on div "Pen" at bounding box center [75, 521] width 13 height 7
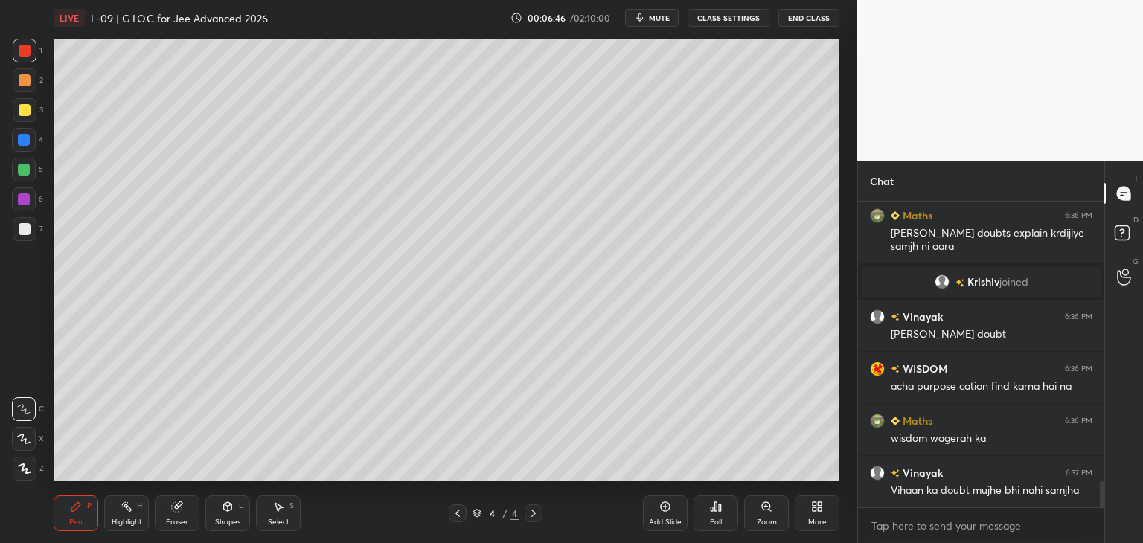
click at [24, 81] on div at bounding box center [25, 80] width 12 height 12
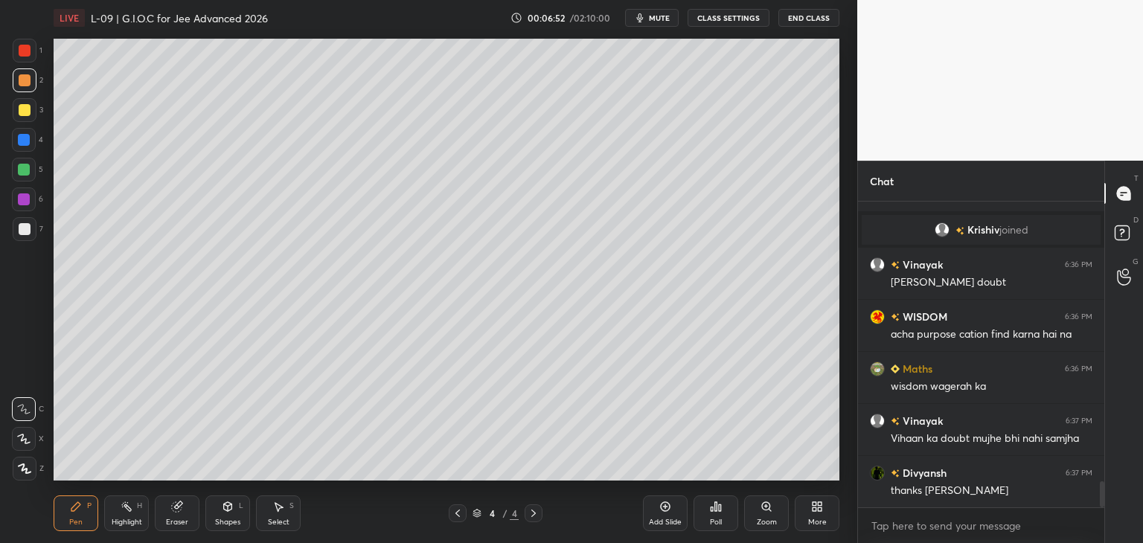
scroll to position [3389, 0]
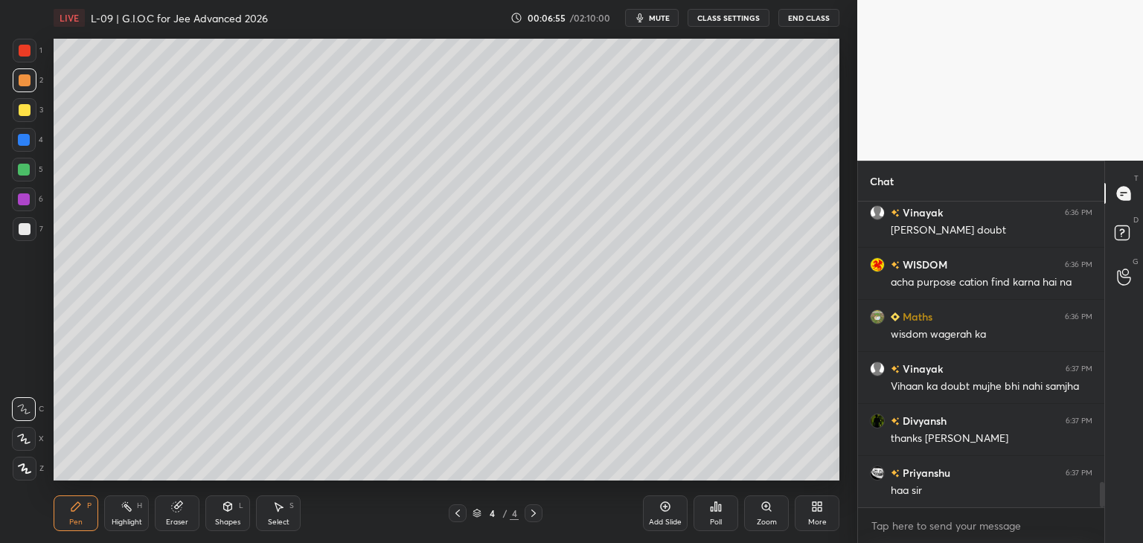
click at [652, 20] on span "mute" at bounding box center [659, 18] width 21 height 10
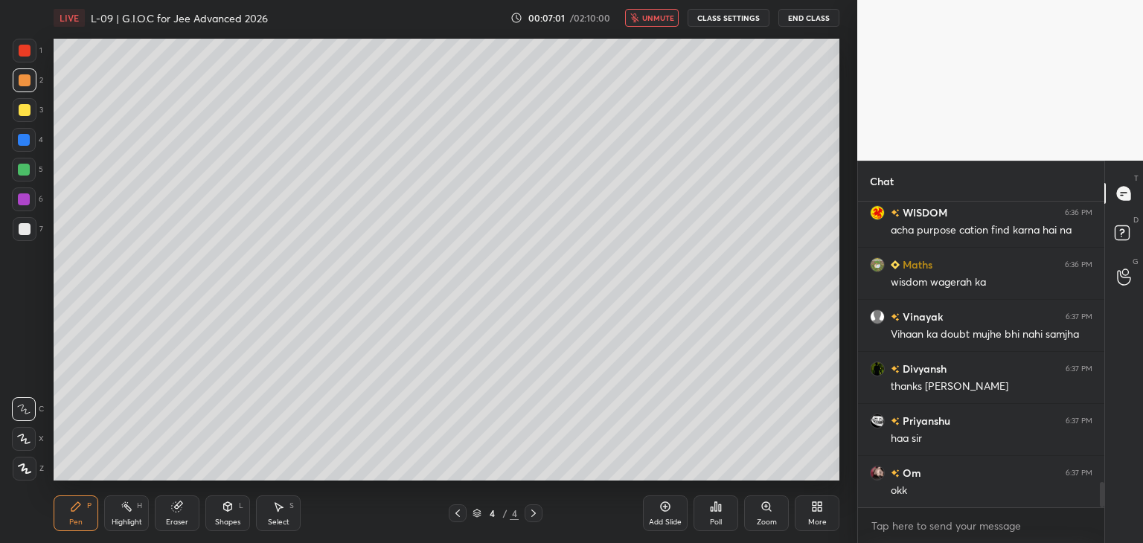
click at [659, 13] on button "unmute" at bounding box center [652, 18] width 54 height 18
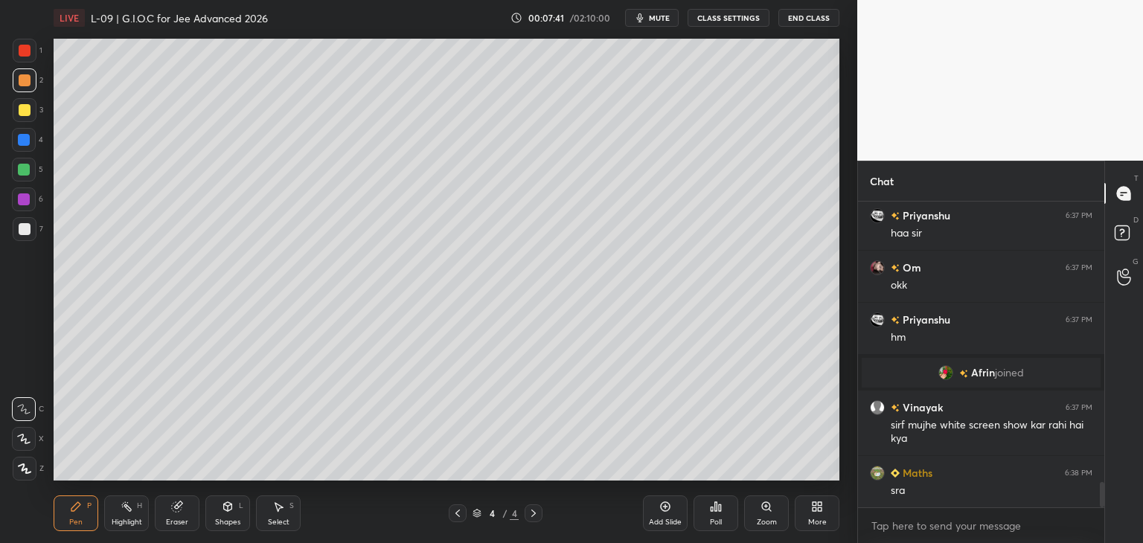
scroll to position [3495, 0]
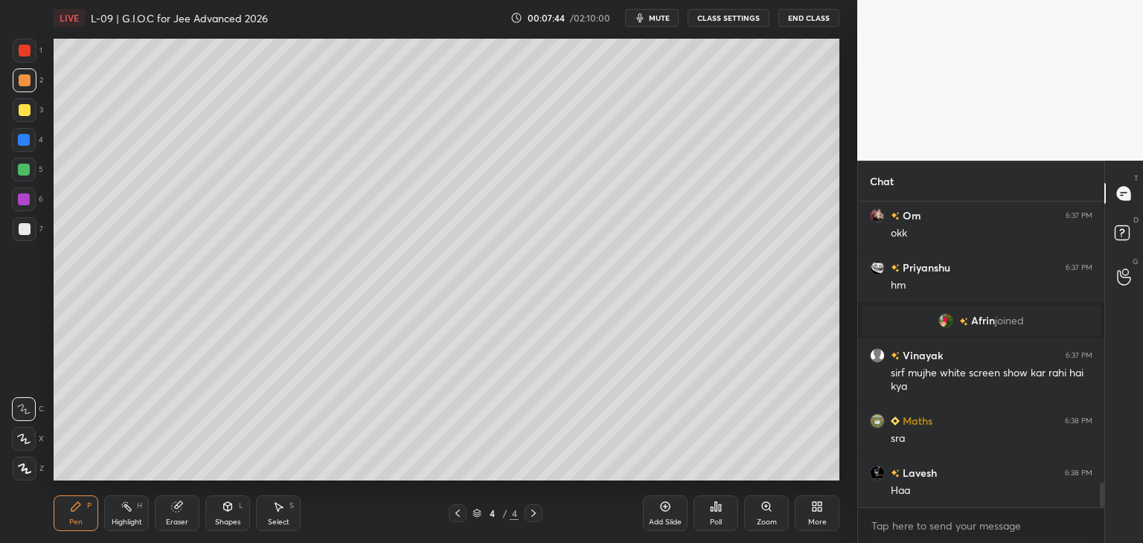
click at [31, 52] on div at bounding box center [25, 51] width 24 height 24
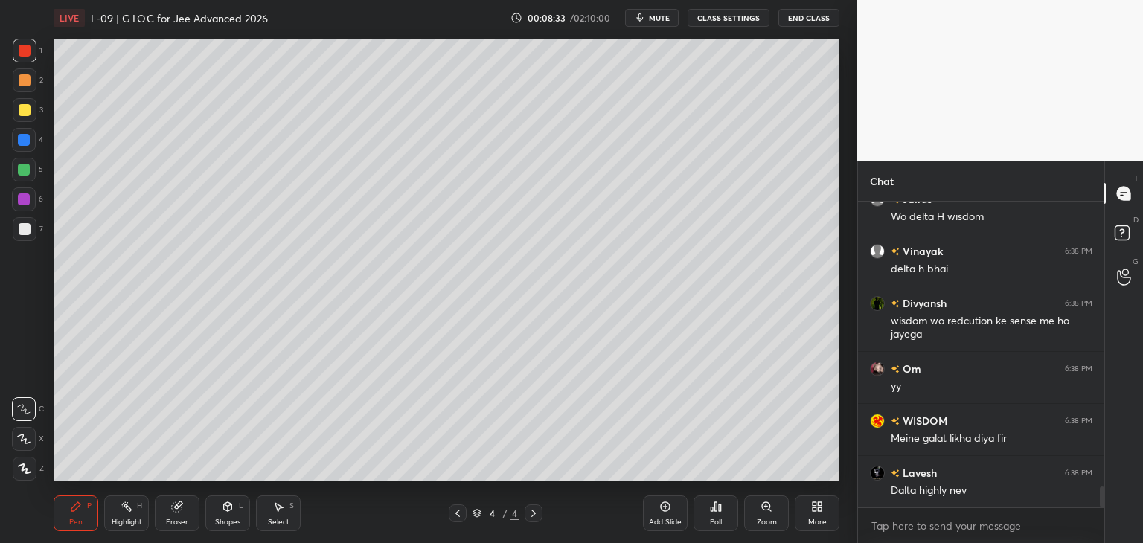
scroll to position [4133, 0]
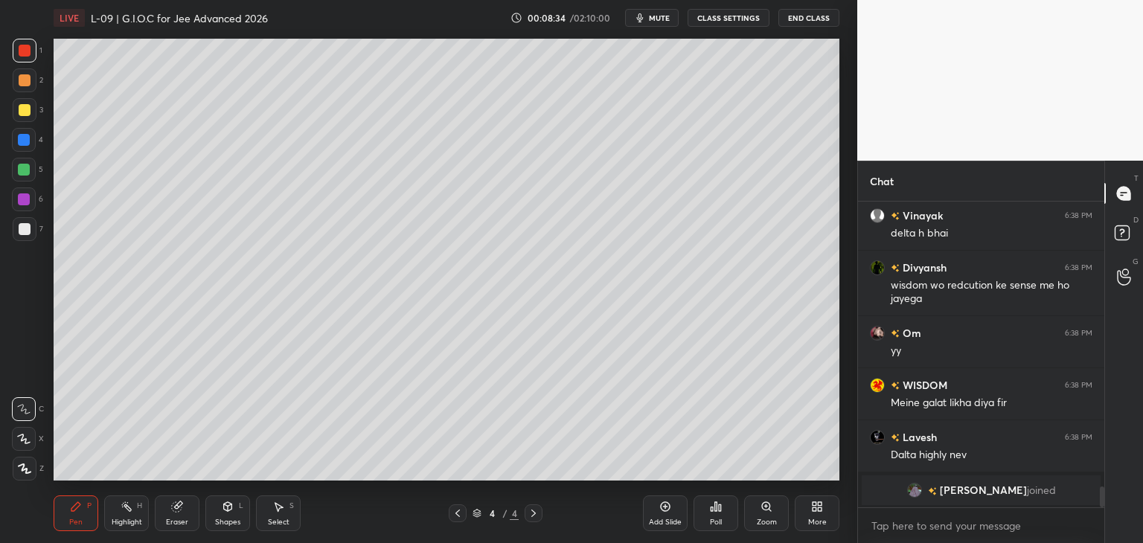
click at [167, 517] on div "Eraser" at bounding box center [177, 513] width 45 height 36
click at [26, 442] on icon at bounding box center [24, 439] width 12 height 13
click at [80, 509] on icon at bounding box center [76, 507] width 12 height 12
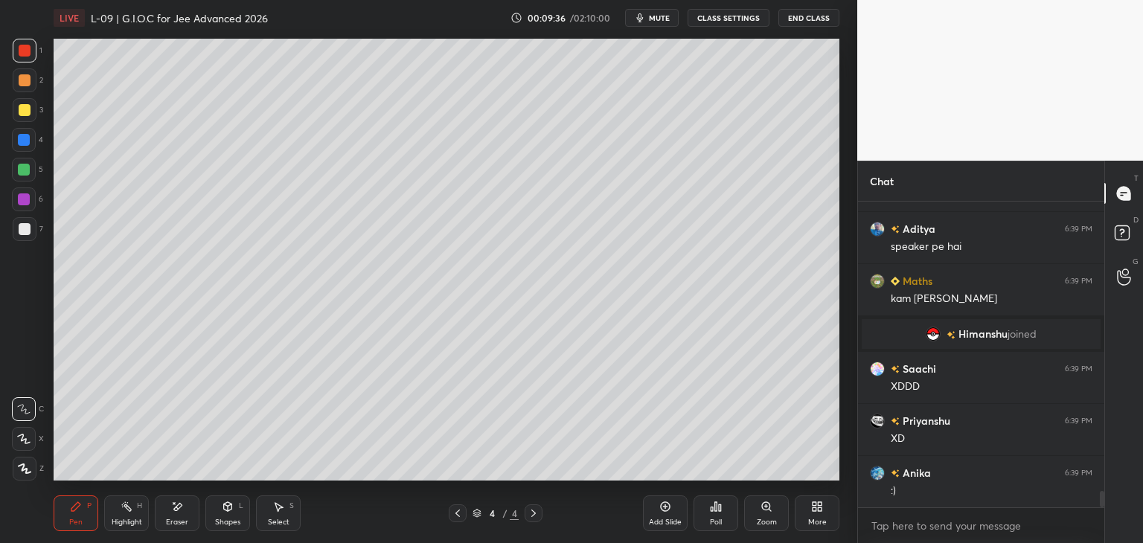
scroll to position [5448, 0]
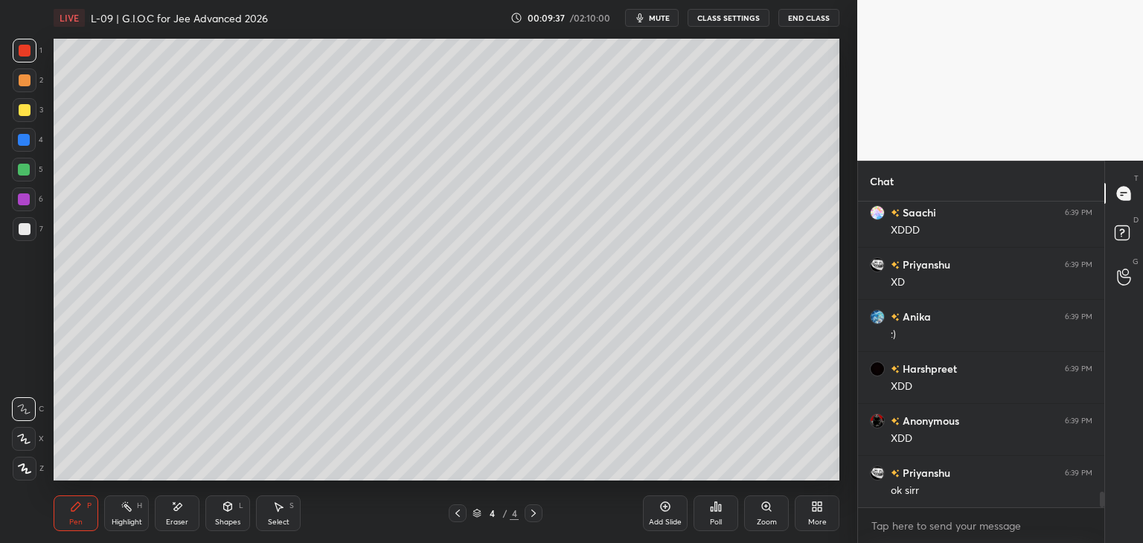
click at [226, 515] on div "Shapes L" at bounding box center [227, 513] width 45 height 36
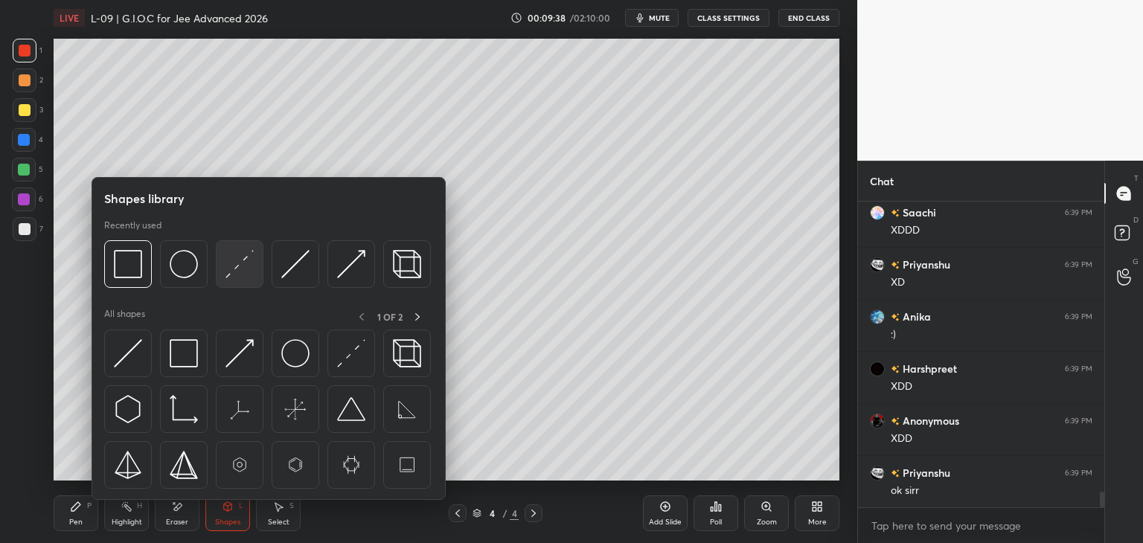
scroll to position [5618, 0]
click at [225, 275] on img at bounding box center [239, 264] width 28 height 28
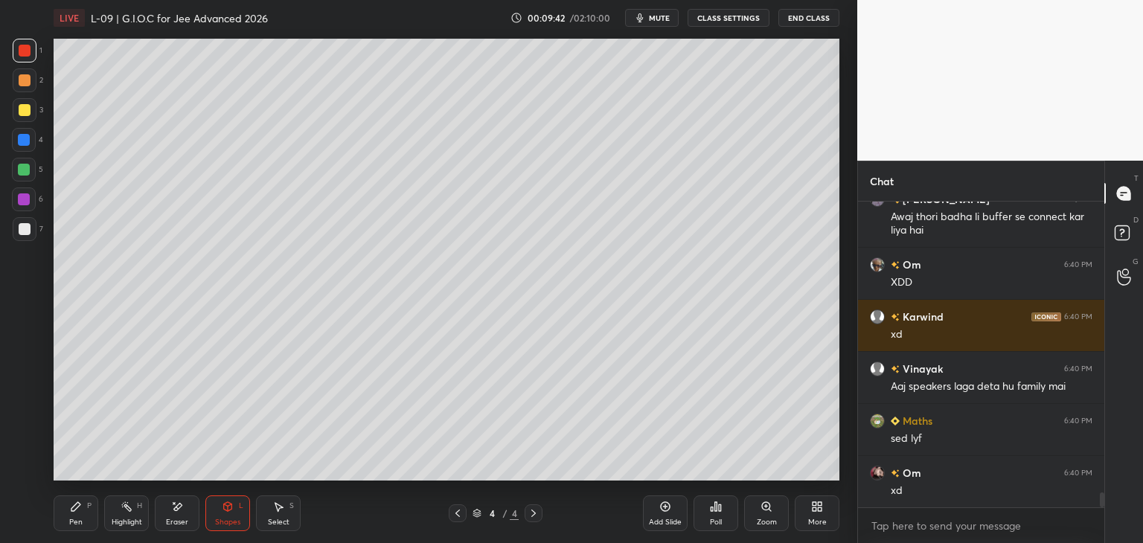
scroll to position [5930, 0]
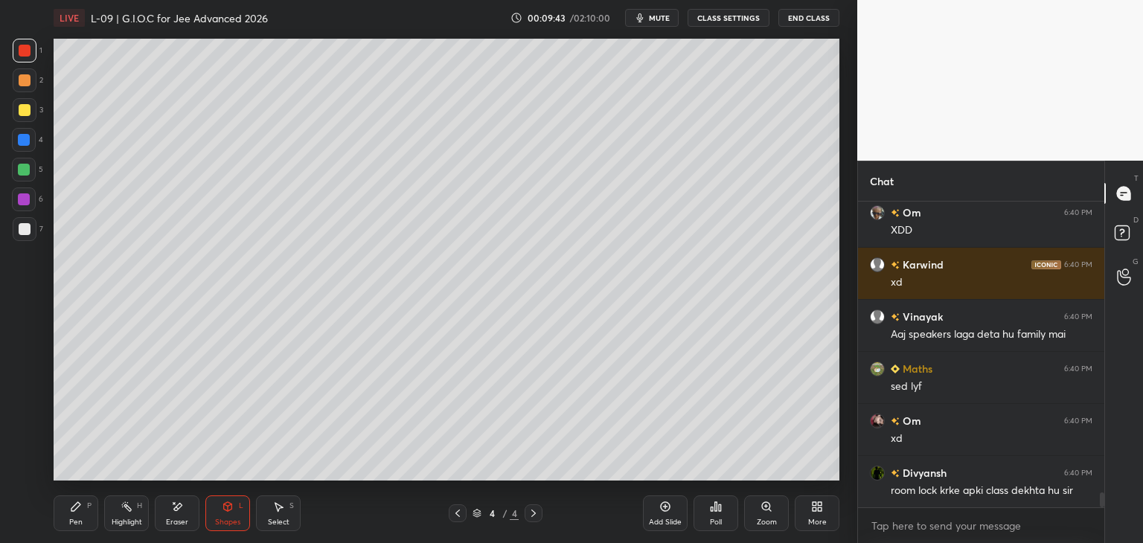
click at [80, 511] on icon at bounding box center [76, 507] width 12 height 12
click at [19, 169] on div at bounding box center [24, 170] width 12 height 12
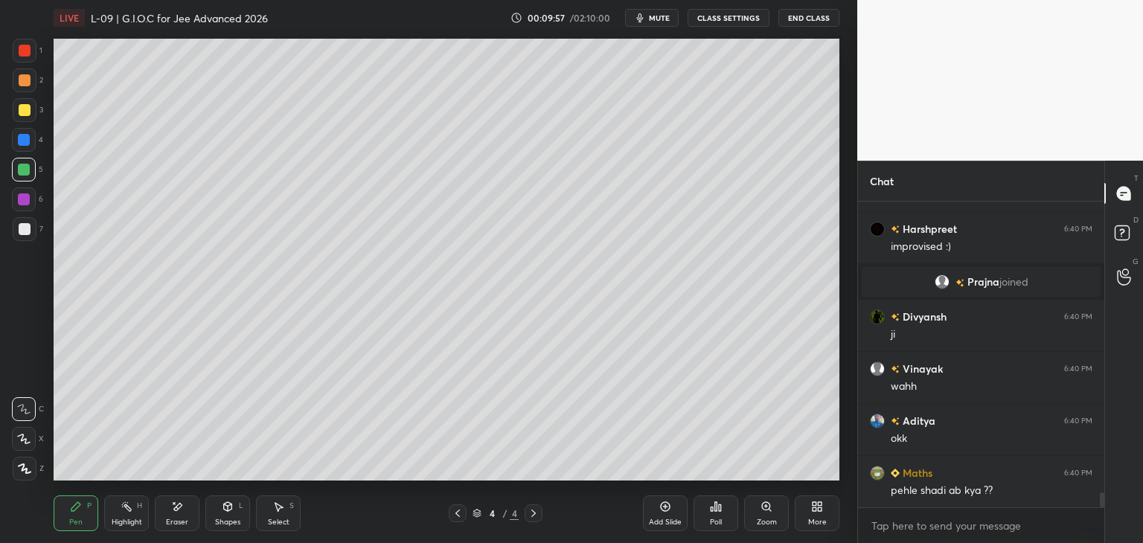
scroll to position [6168, 0]
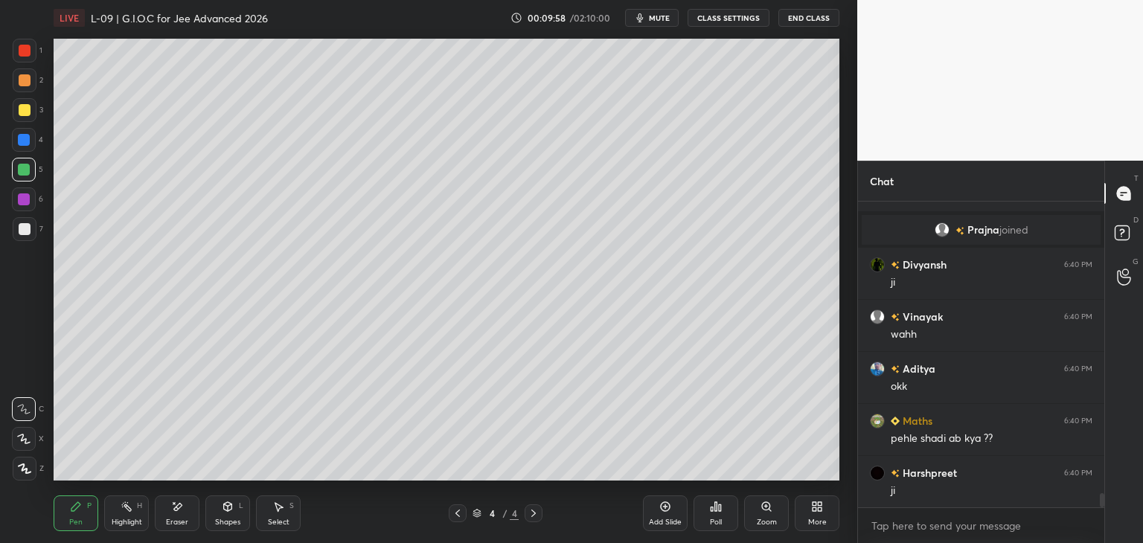
click at [24, 203] on div at bounding box center [24, 199] width 12 height 12
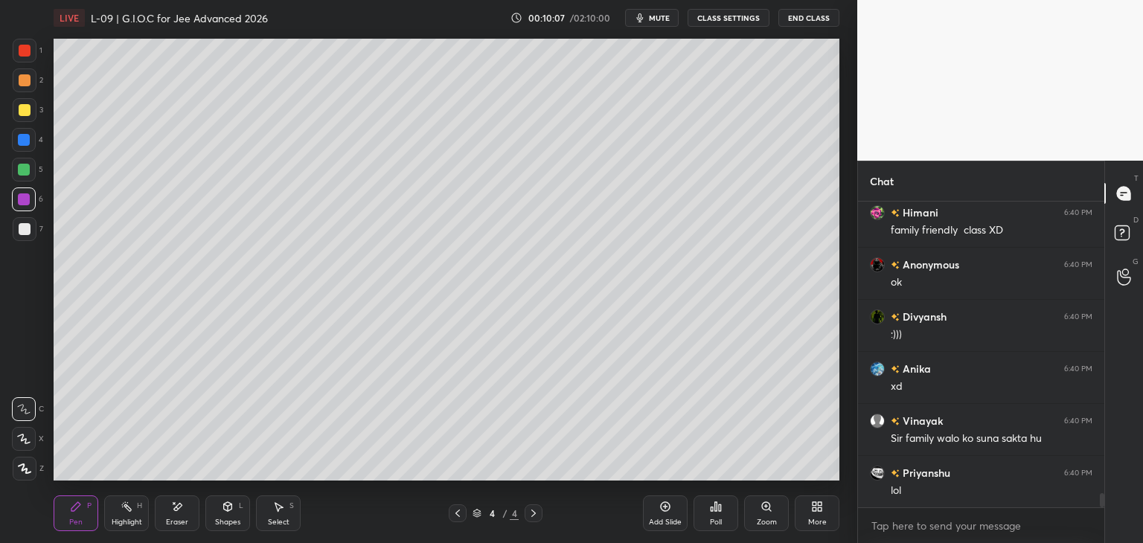
scroll to position [6533, 0]
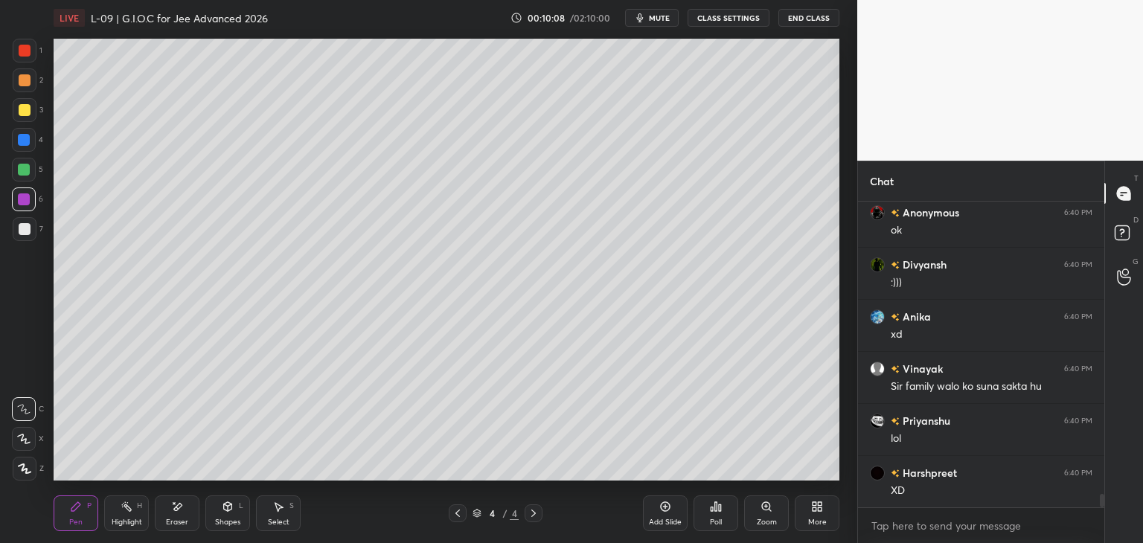
click at [280, 513] on icon at bounding box center [278, 507] width 12 height 12
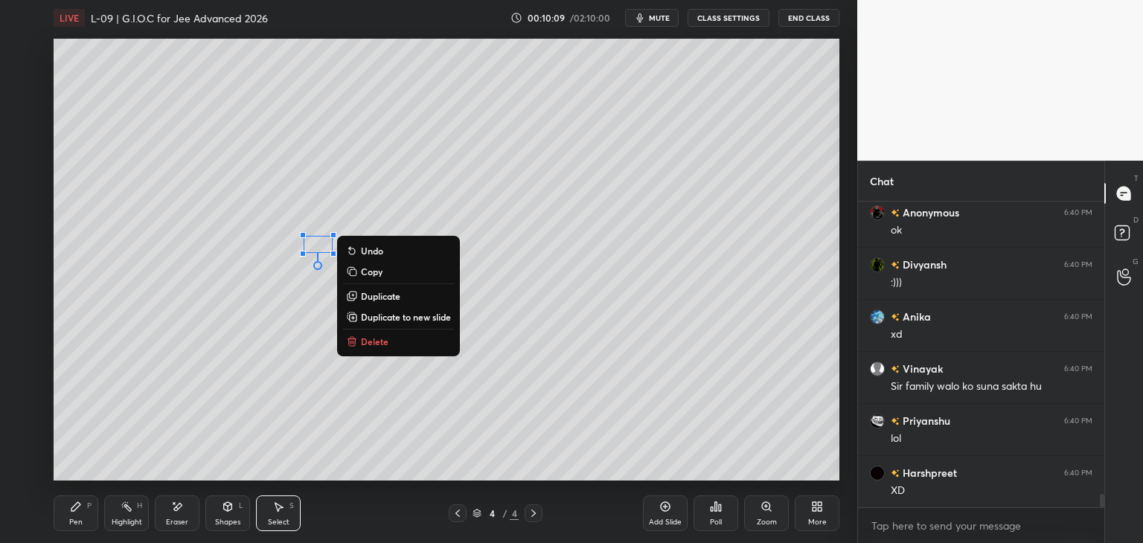
scroll to position [6585, 0]
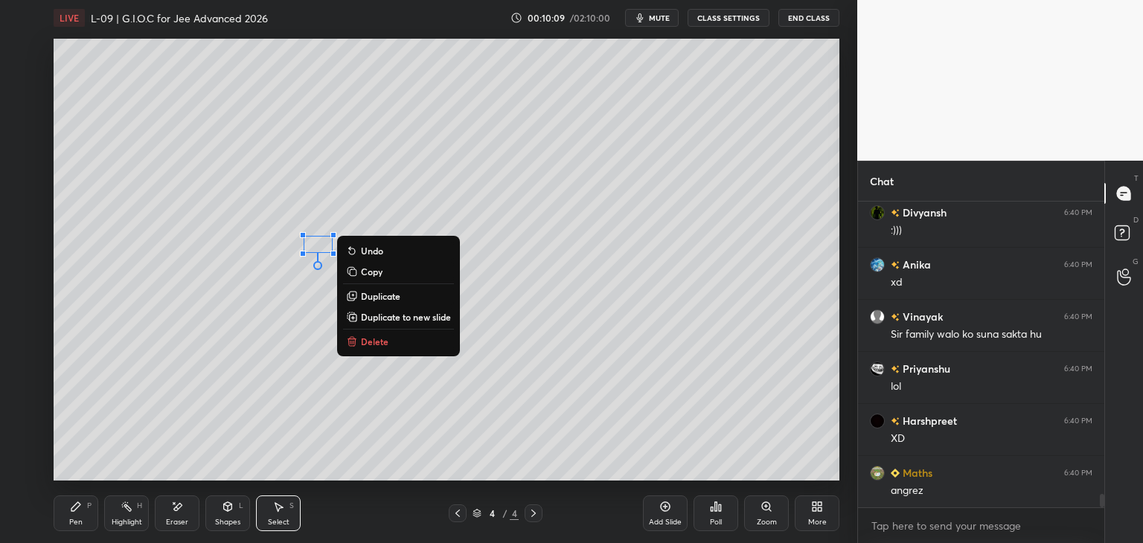
click at [378, 341] on p "Delete" at bounding box center [375, 341] width 28 height 12
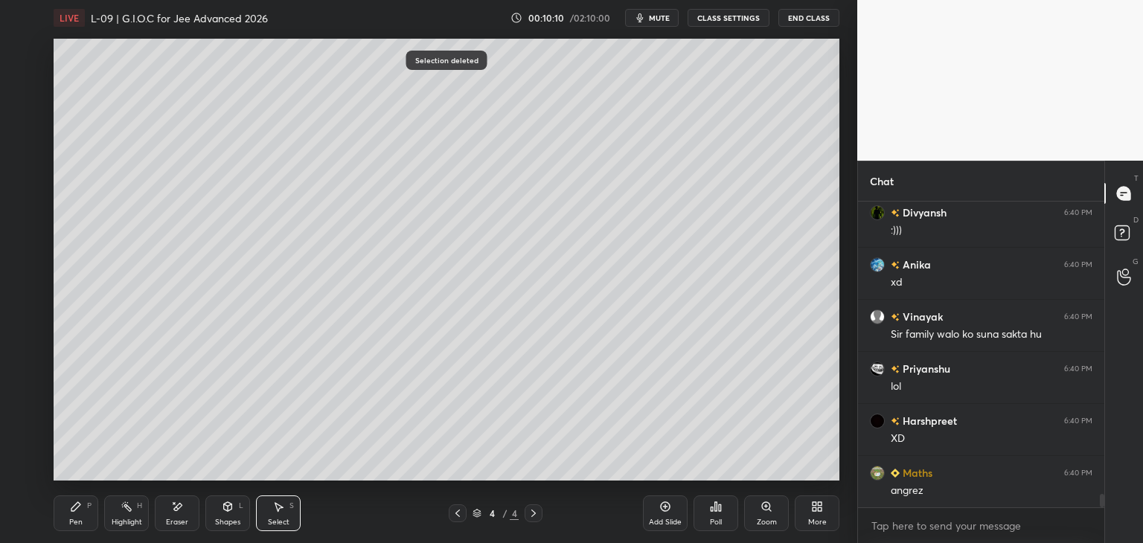
click at [79, 507] on icon at bounding box center [76, 507] width 12 height 12
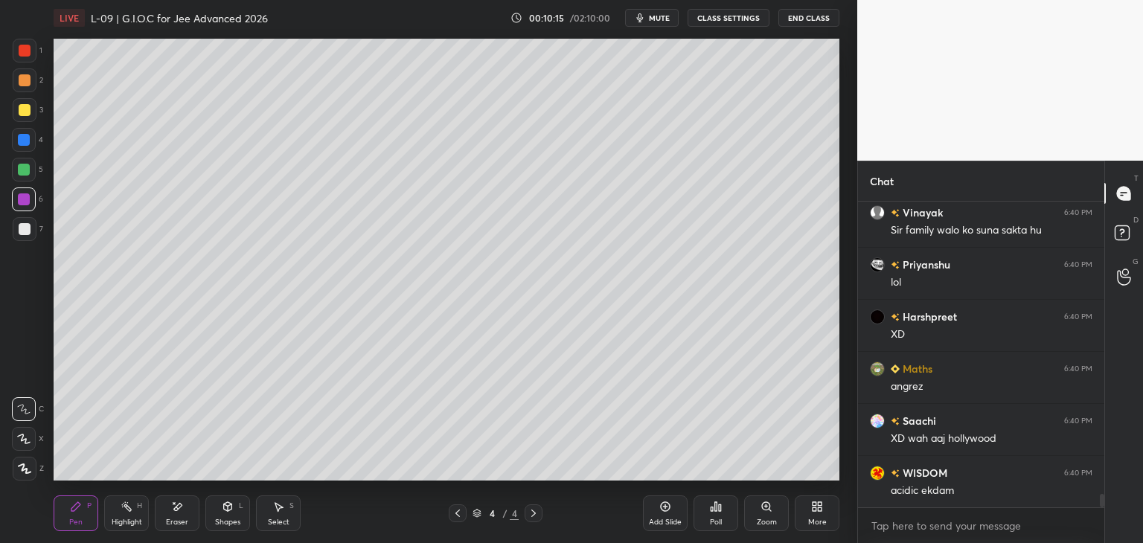
scroll to position [6741, 0]
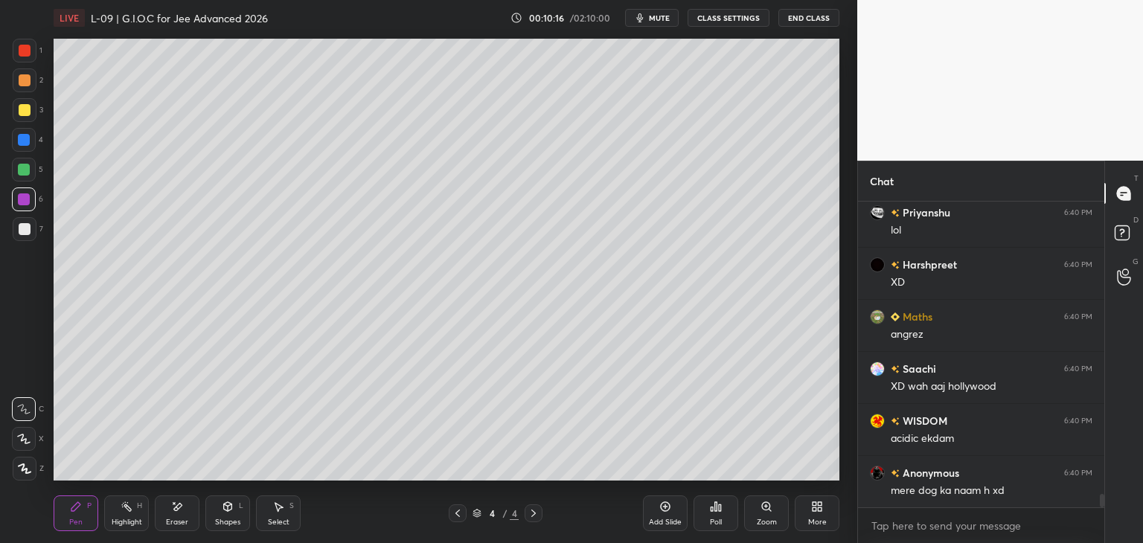
click at [27, 171] on div at bounding box center [24, 170] width 12 height 12
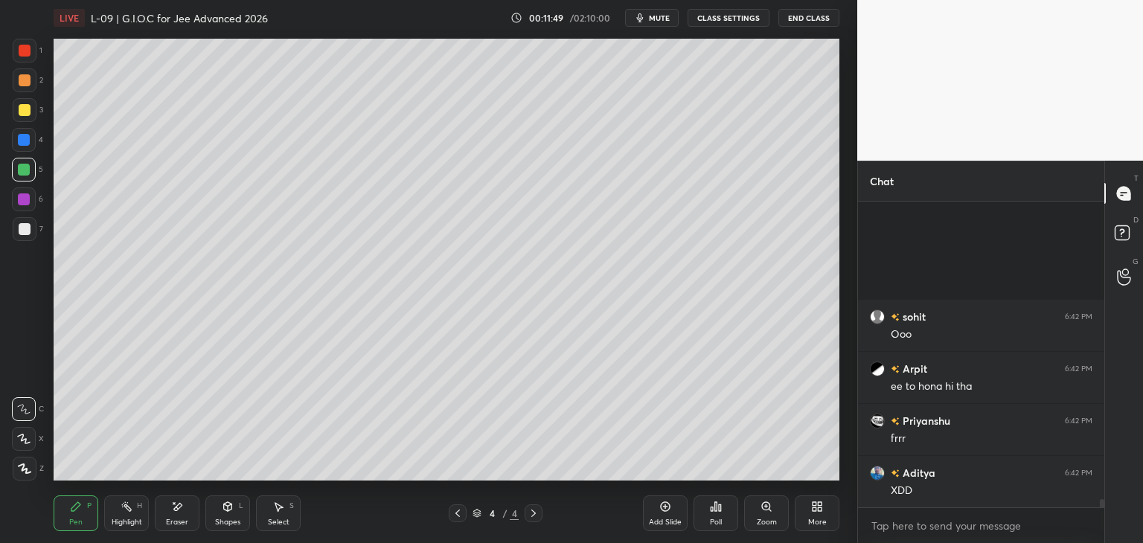
scroll to position [10963, 0]
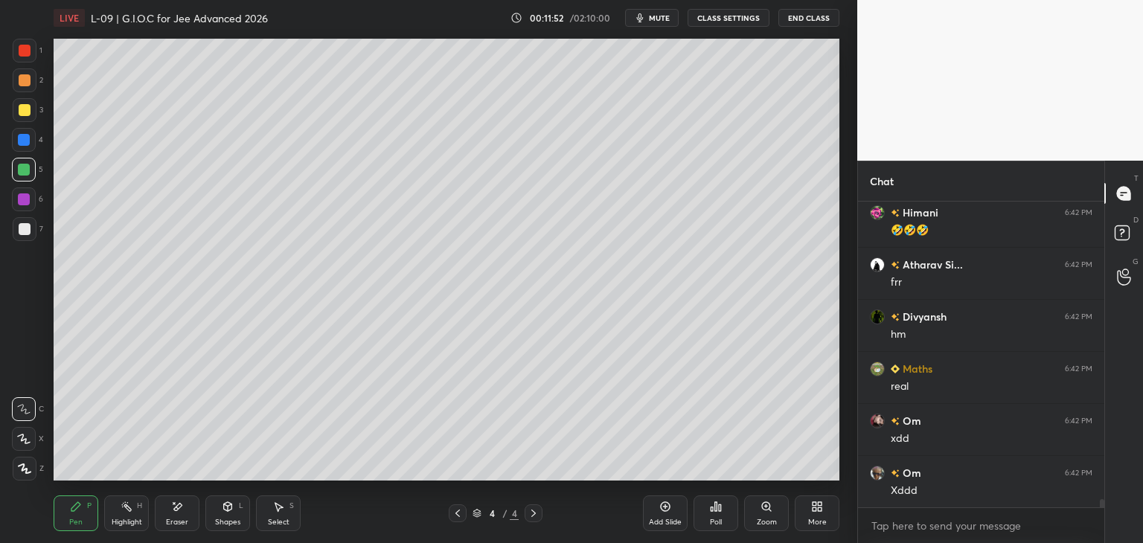
click at [79, 508] on icon at bounding box center [76, 507] width 12 height 12
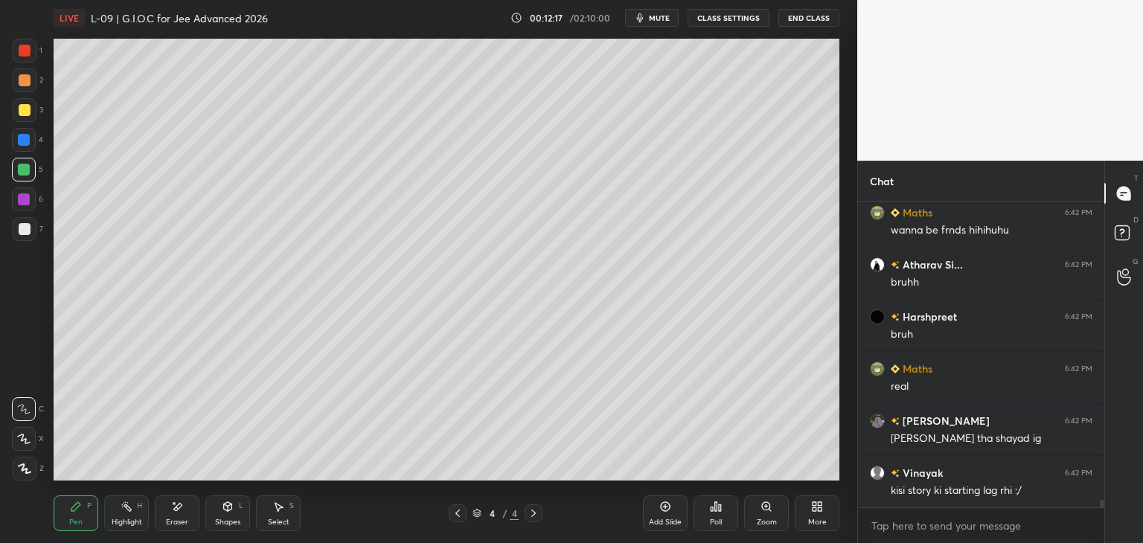
scroll to position [12003, 0]
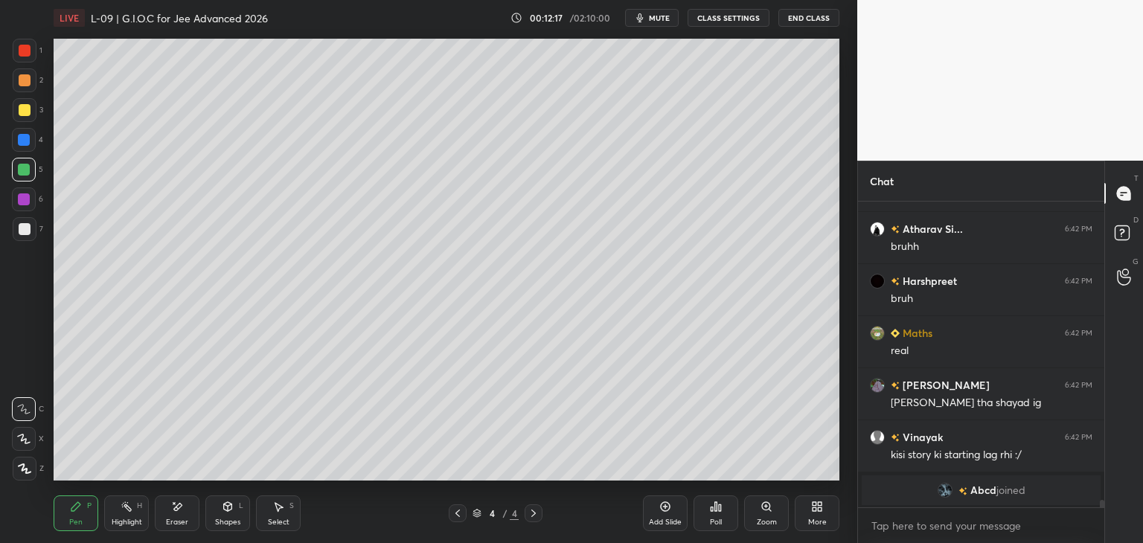
click at [275, 511] on icon at bounding box center [278, 507] width 12 height 12
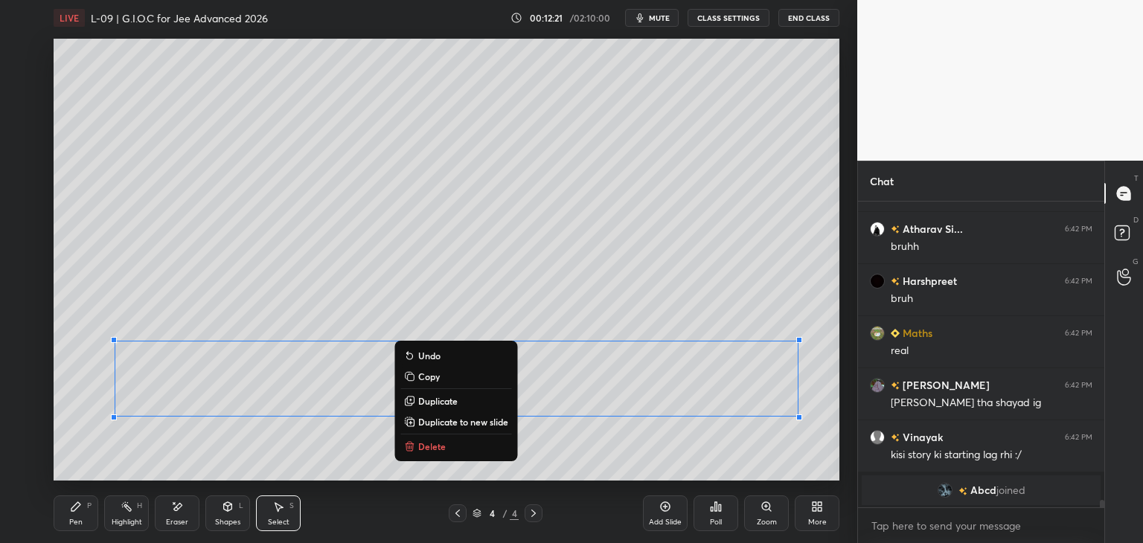
click at [289, 456] on div "0 ° Undo Copy Duplicate Duplicate to new slide Delete" at bounding box center [447, 260] width 786 height 442
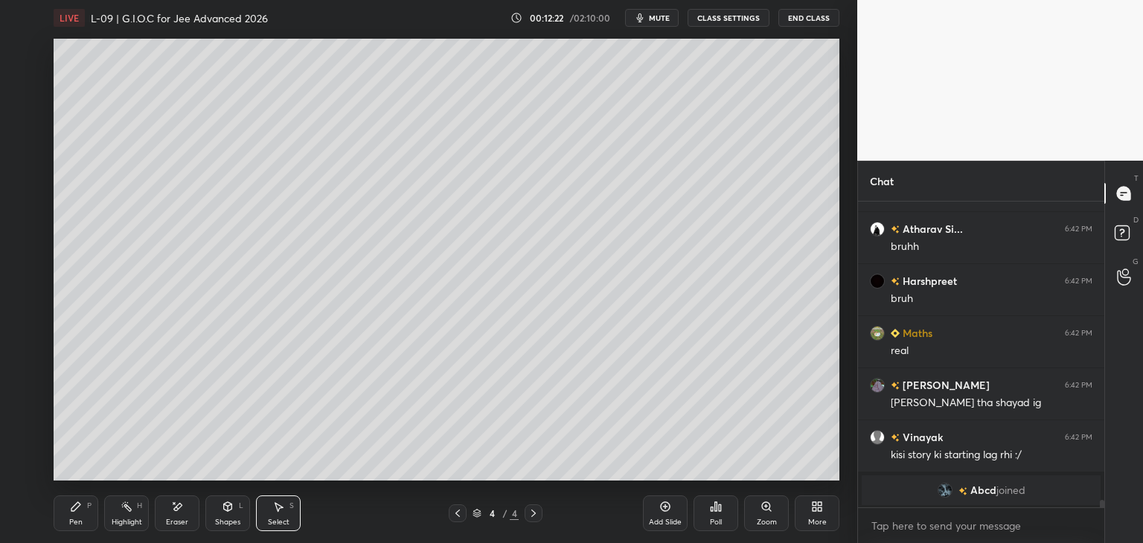
click at [80, 507] on icon at bounding box center [76, 507] width 12 height 12
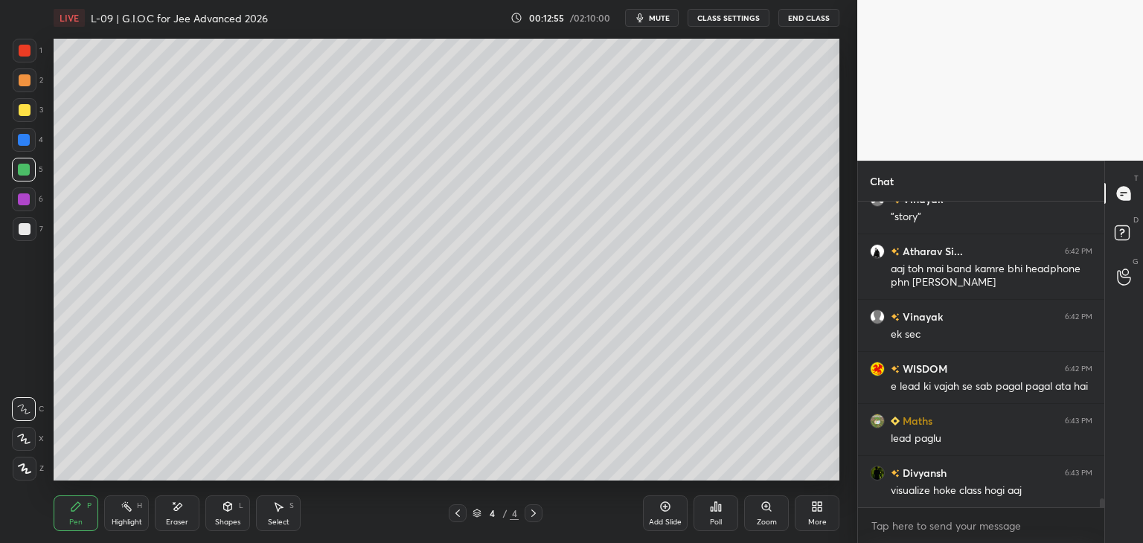
scroll to position [10618, 0]
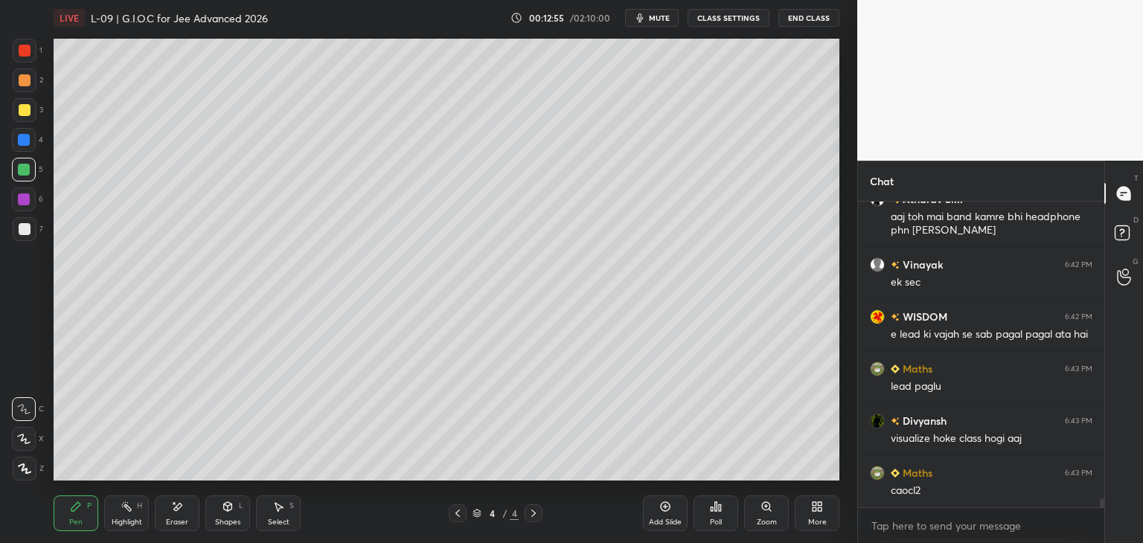
click at [28, 54] on div at bounding box center [25, 51] width 12 height 12
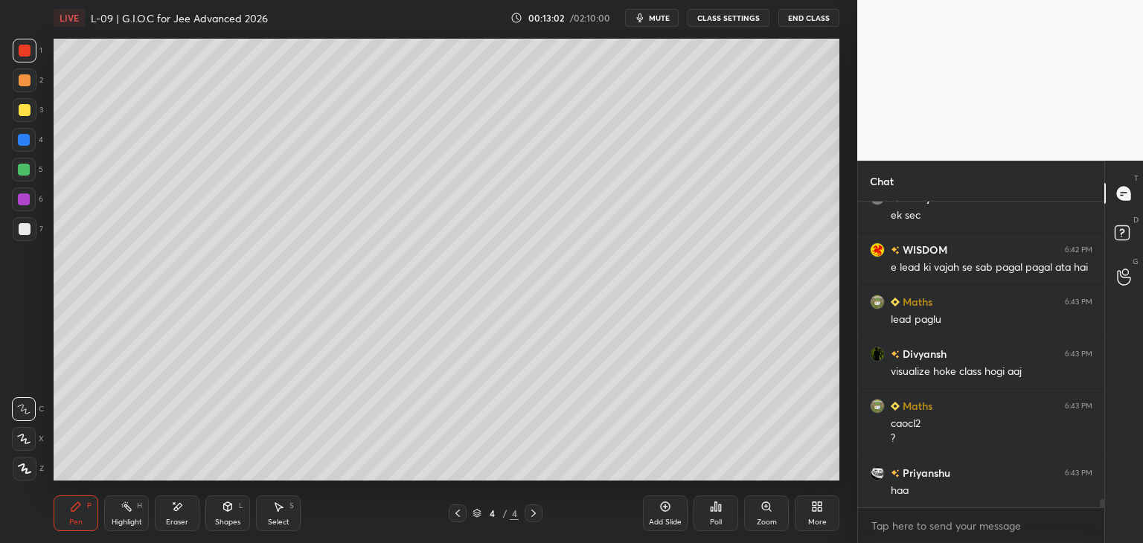
scroll to position [10737, 0]
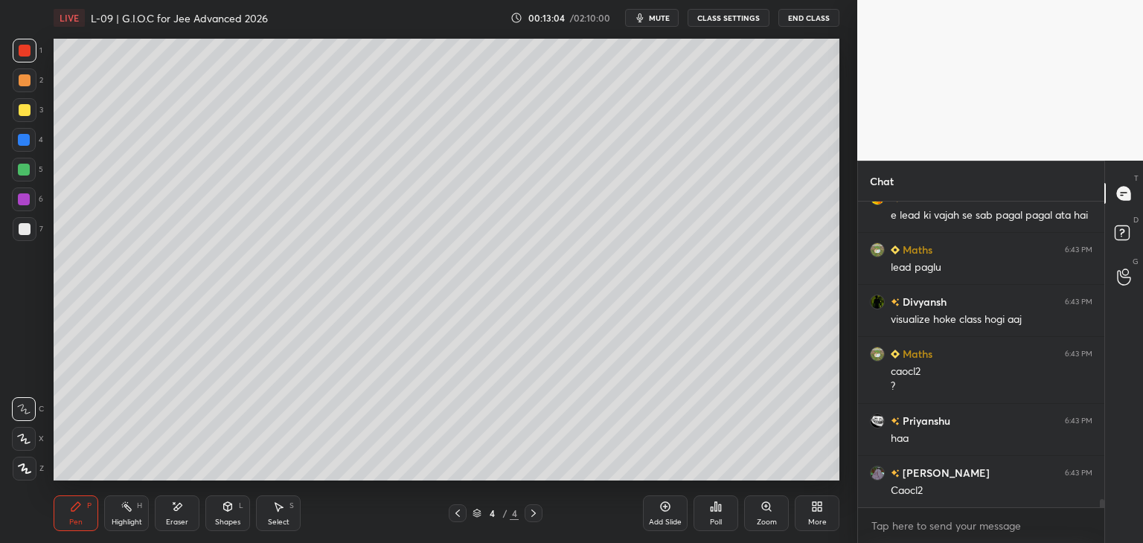
click at [187, 509] on div "Eraser" at bounding box center [177, 513] width 45 height 36
click at [86, 523] on div "Pen P" at bounding box center [76, 513] width 45 height 36
click at [181, 510] on icon at bounding box center [177, 507] width 12 height 13
click at [82, 507] on div "Pen P" at bounding box center [76, 513] width 45 height 36
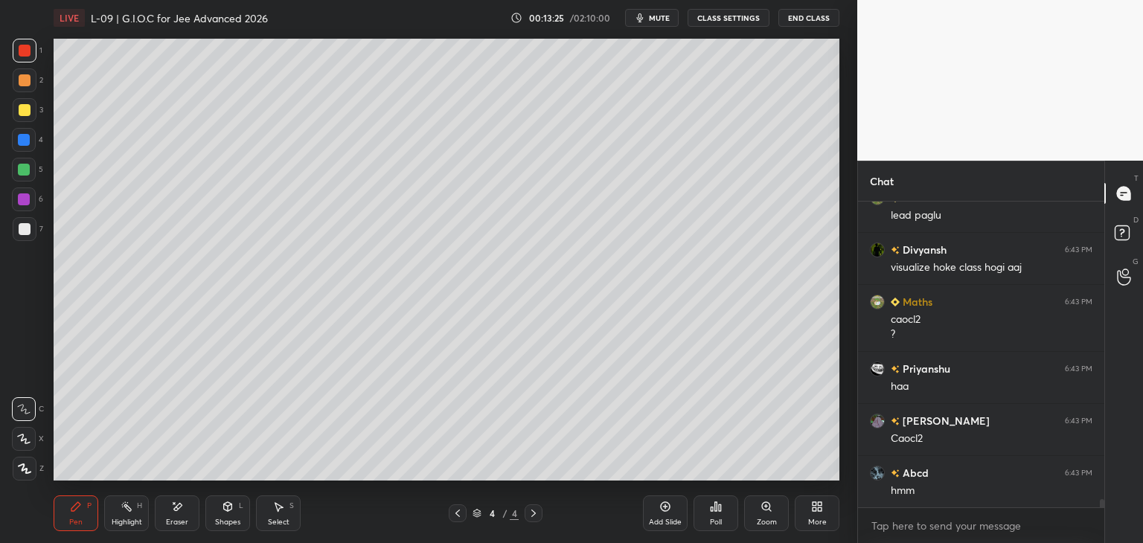
scroll to position [10841, 0]
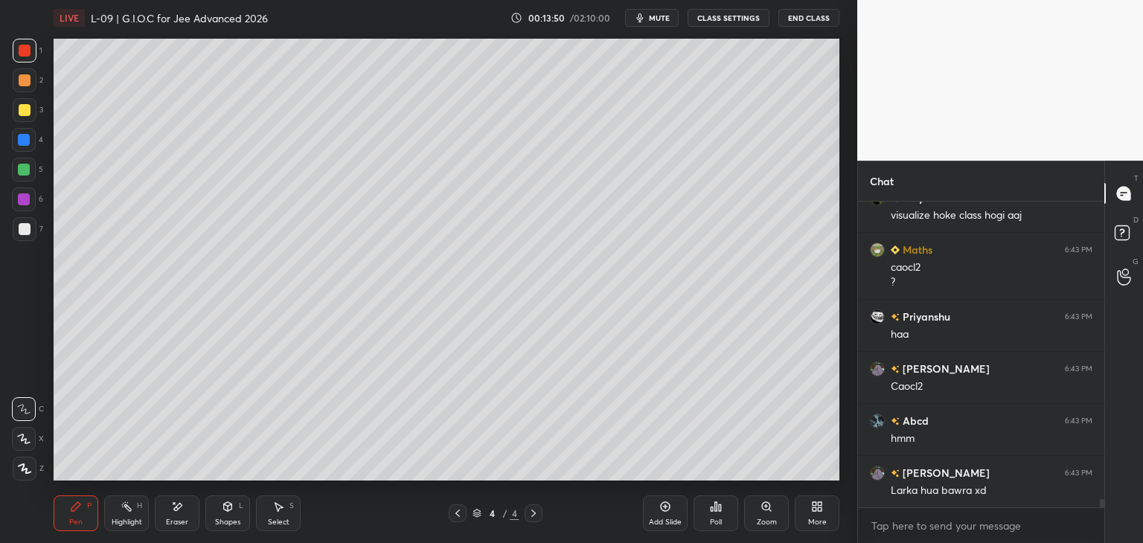
click at [188, 521] on div "Eraser" at bounding box center [177, 513] width 45 height 36
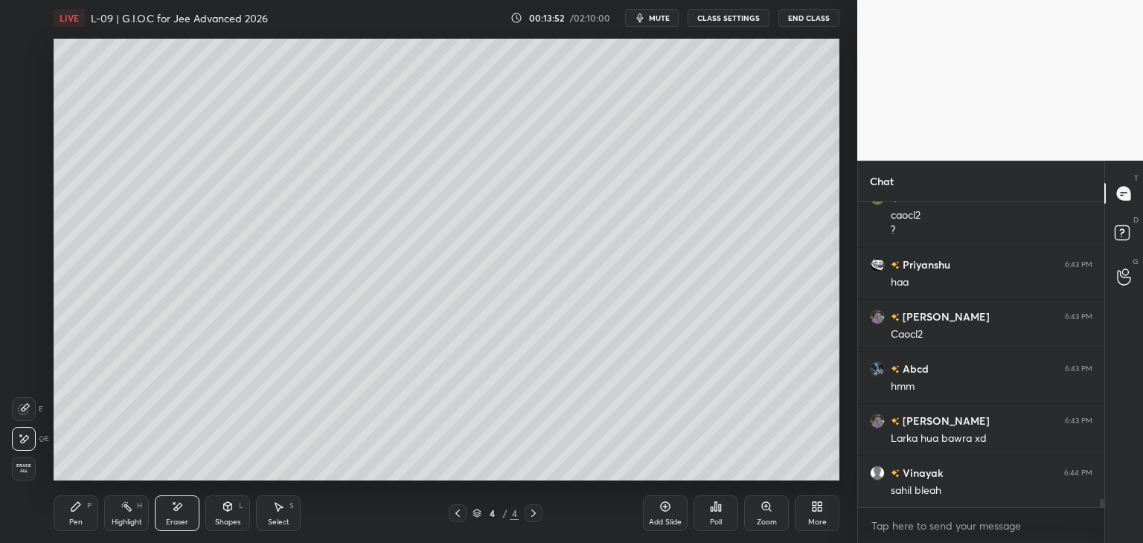
click at [80, 508] on icon at bounding box center [76, 507] width 12 height 12
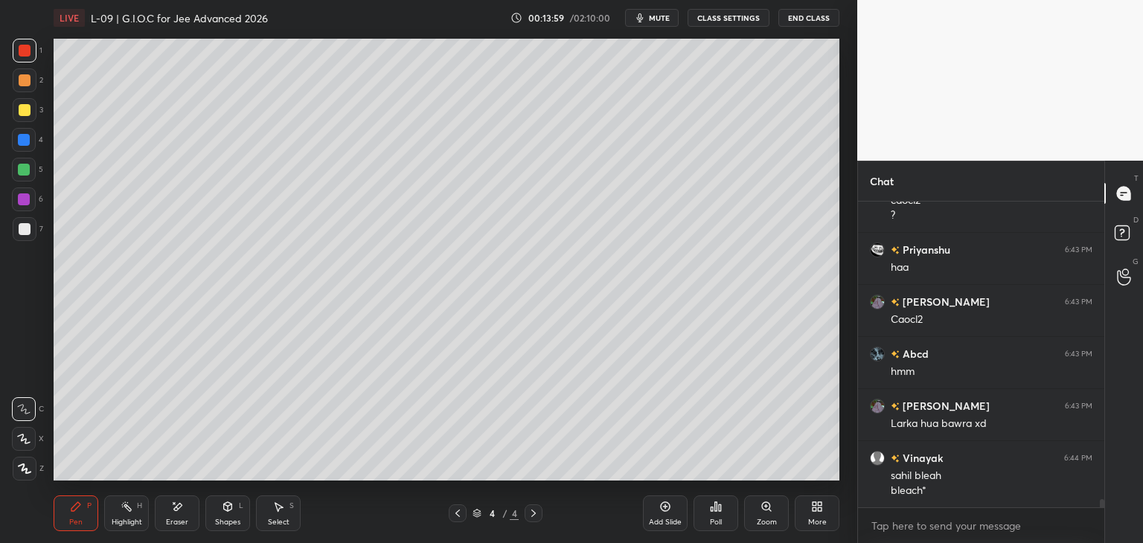
scroll to position [10960, 0]
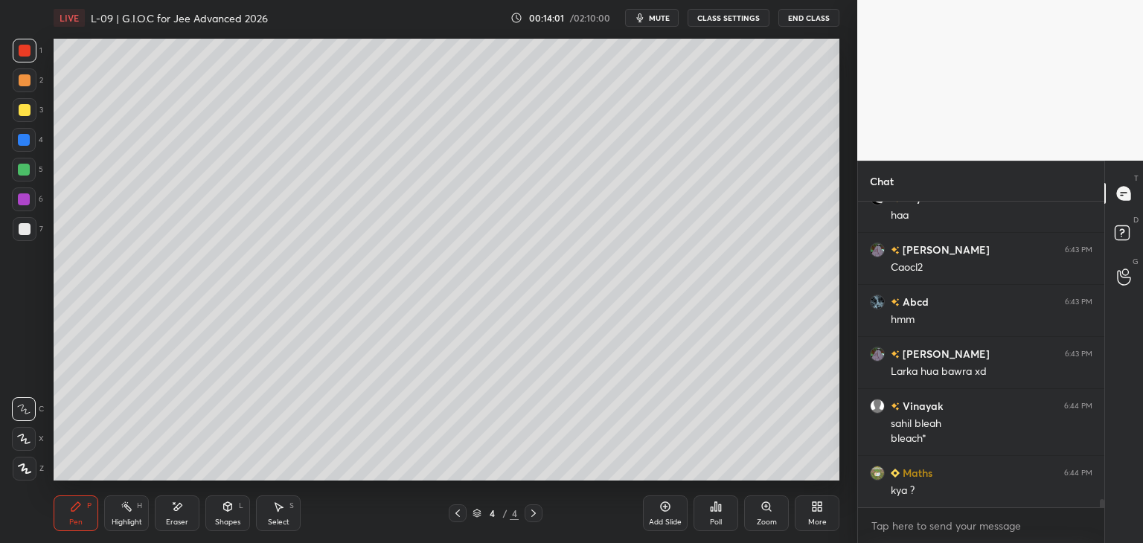
click at [180, 516] on div "Eraser" at bounding box center [177, 513] width 45 height 36
click at [78, 514] on div "Pen P" at bounding box center [76, 513] width 45 height 36
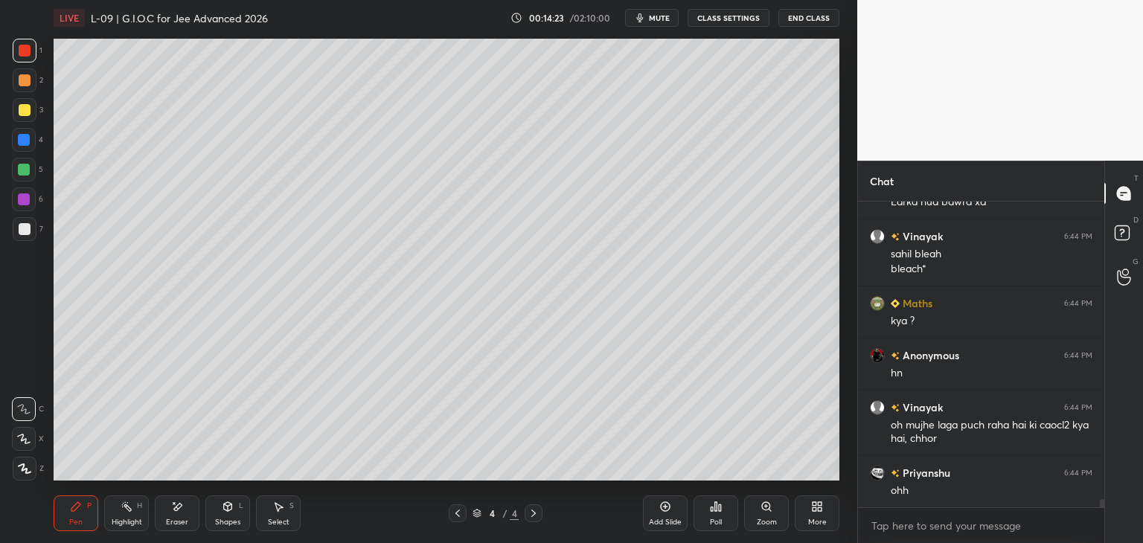
scroll to position [11145, 0]
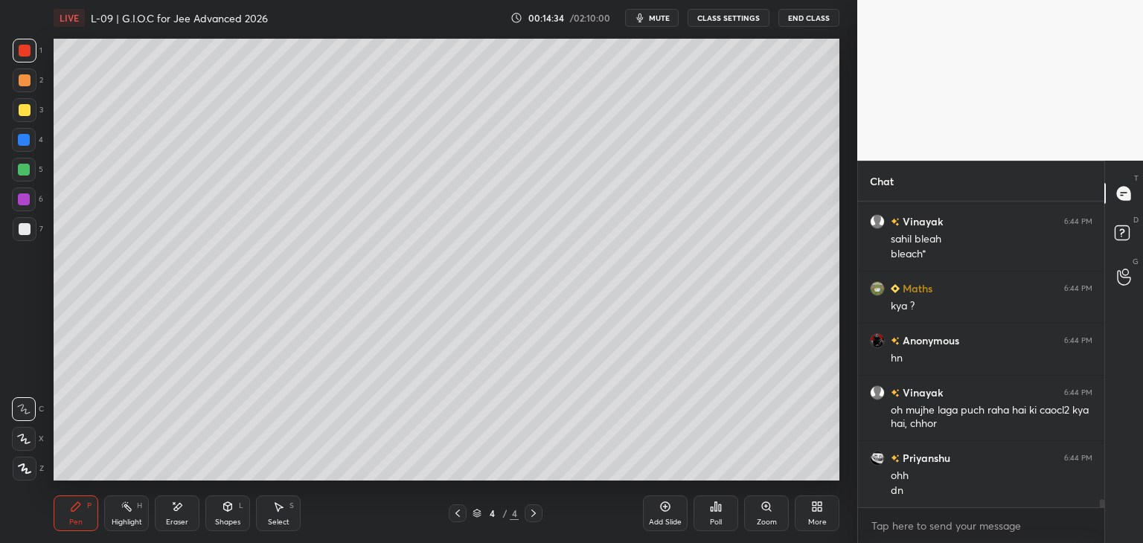
click at [679, 475] on div "Add Slide Poll Zoom More" at bounding box center [741, 513] width 196 height 83
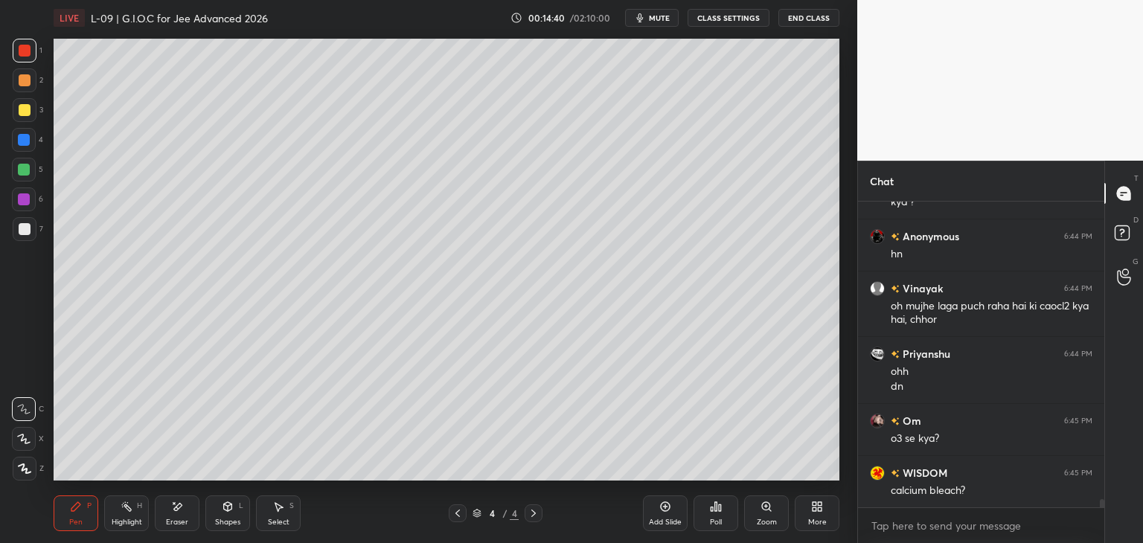
click at [662, 516] on div "Add Slide" at bounding box center [665, 513] width 45 height 36
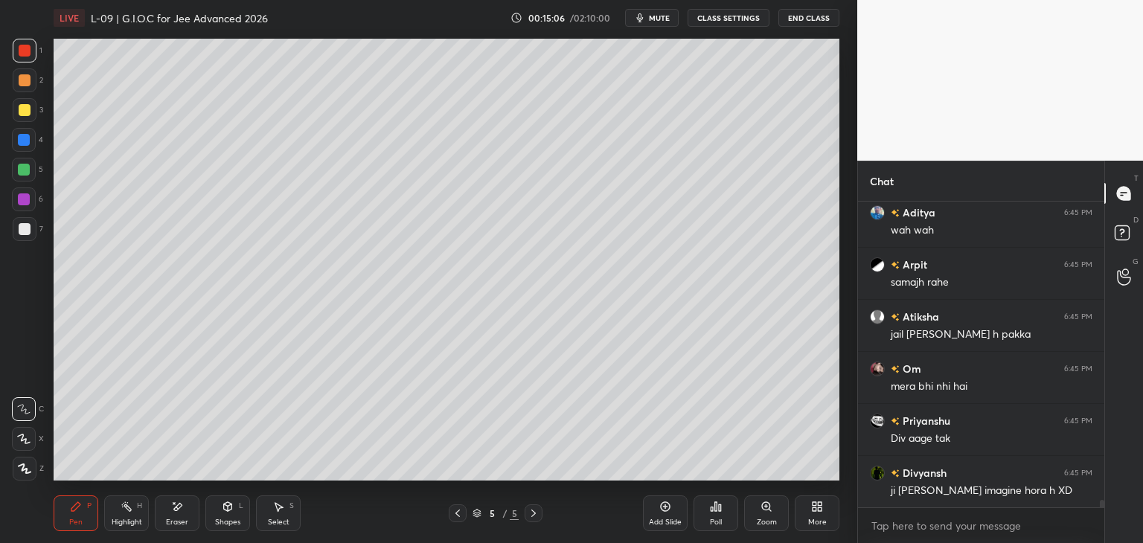
scroll to position [12290, 0]
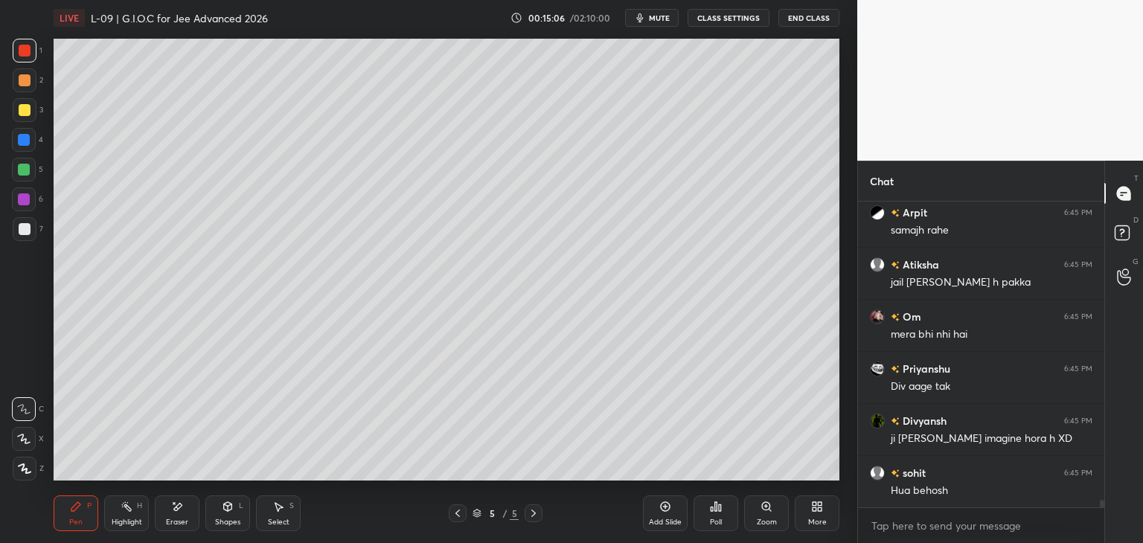
click at [455, 510] on icon at bounding box center [458, 513] width 12 height 12
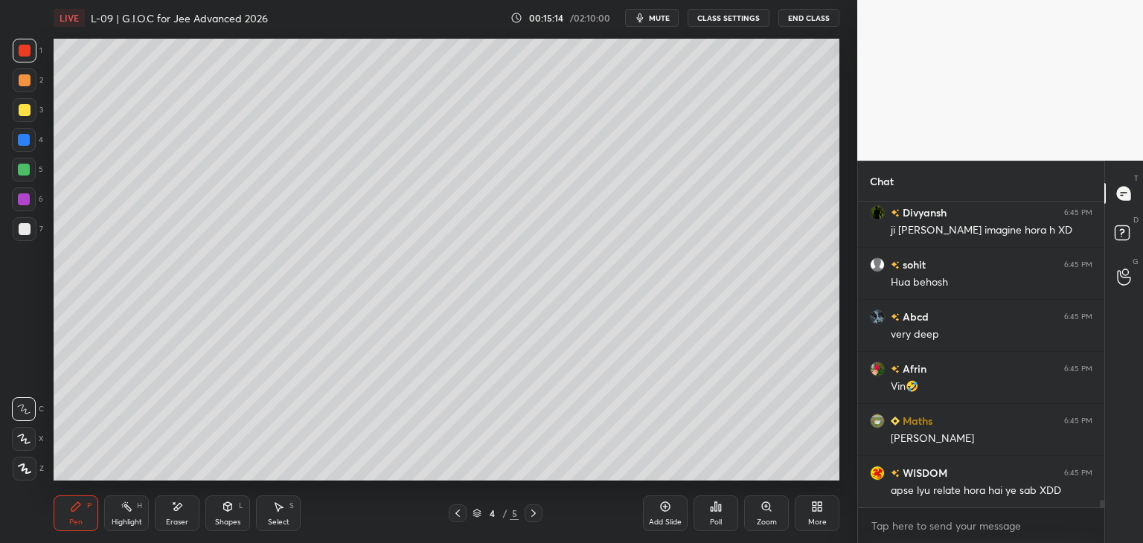
scroll to position [12551, 0]
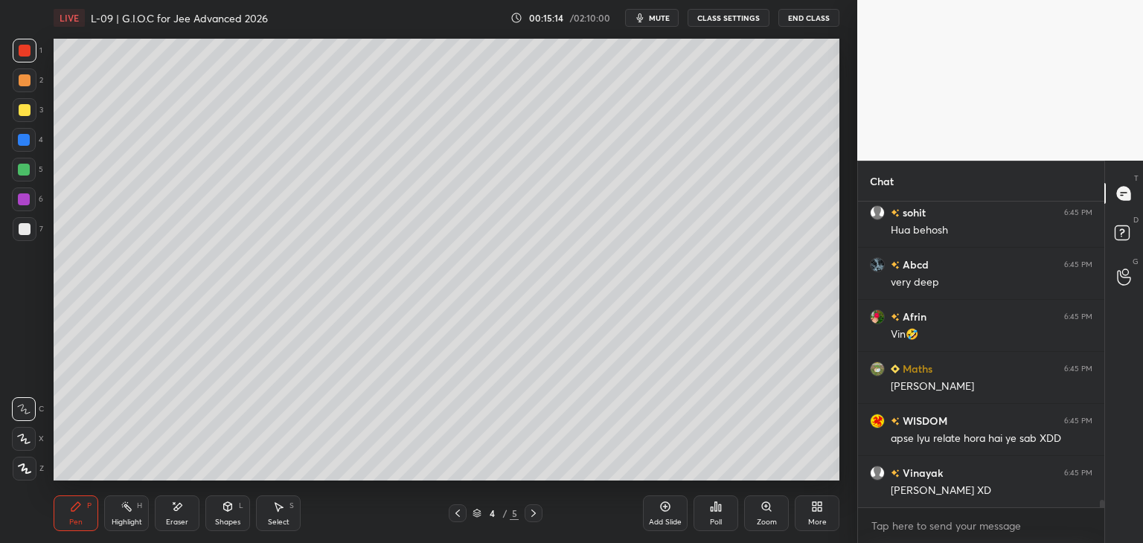
click at [530, 510] on icon at bounding box center [533, 513] width 12 height 12
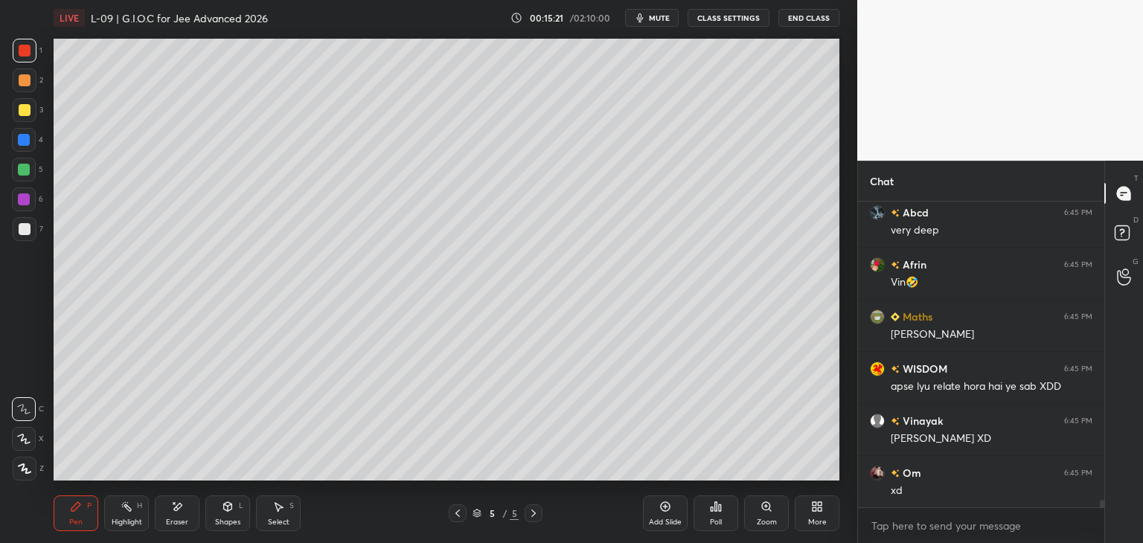
click at [168, 507] on div "Eraser" at bounding box center [177, 513] width 45 height 36
click at [71, 498] on div "Pen P" at bounding box center [76, 513] width 45 height 36
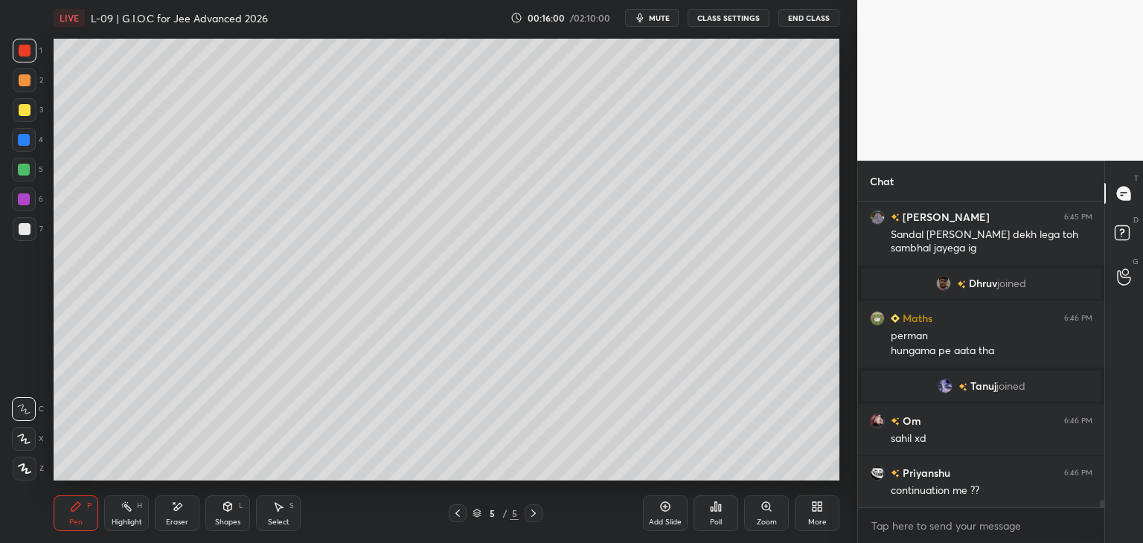
scroll to position [12201, 0]
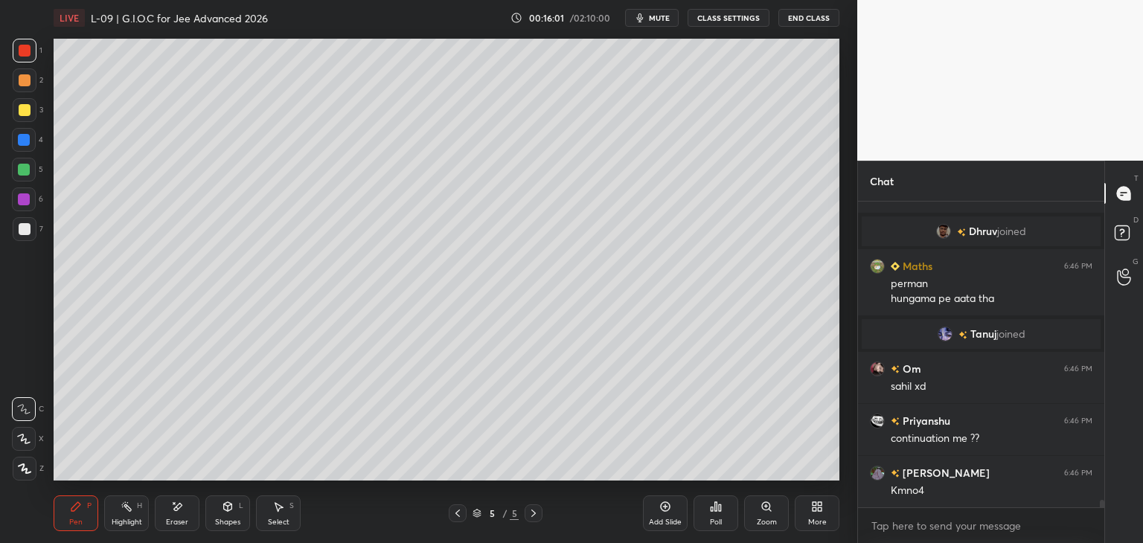
click at [455, 510] on icon at bounding box center [458, 513] width 12 height 12
click at [533, 516] on icon at bounding box center [533, 513] width 12 height 12
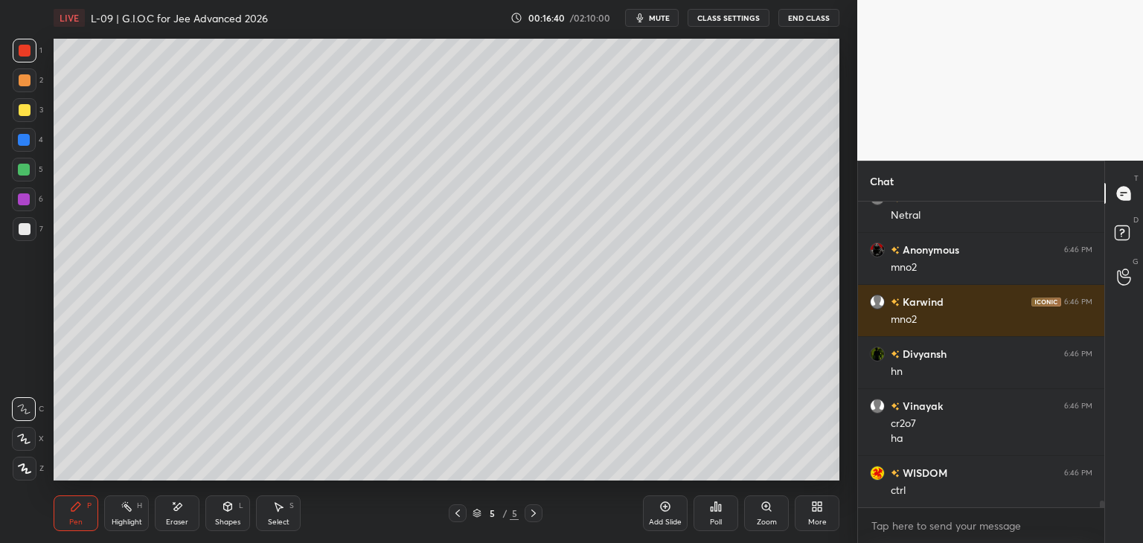
scroll to position [13012, 0]
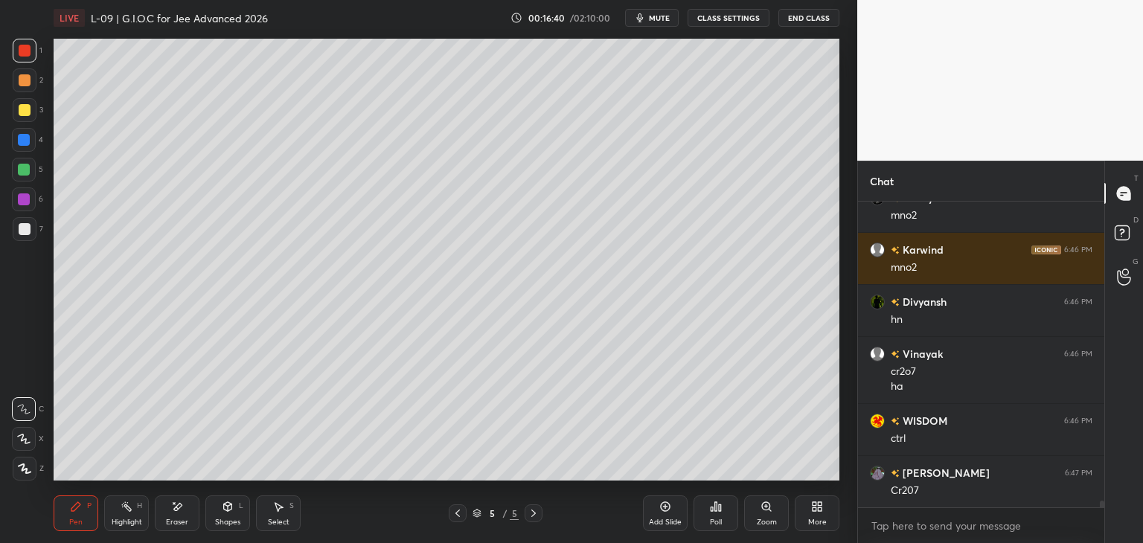
click at [271, 507] on div "Select S" at bounding box center [278, 513] width 45 height 36
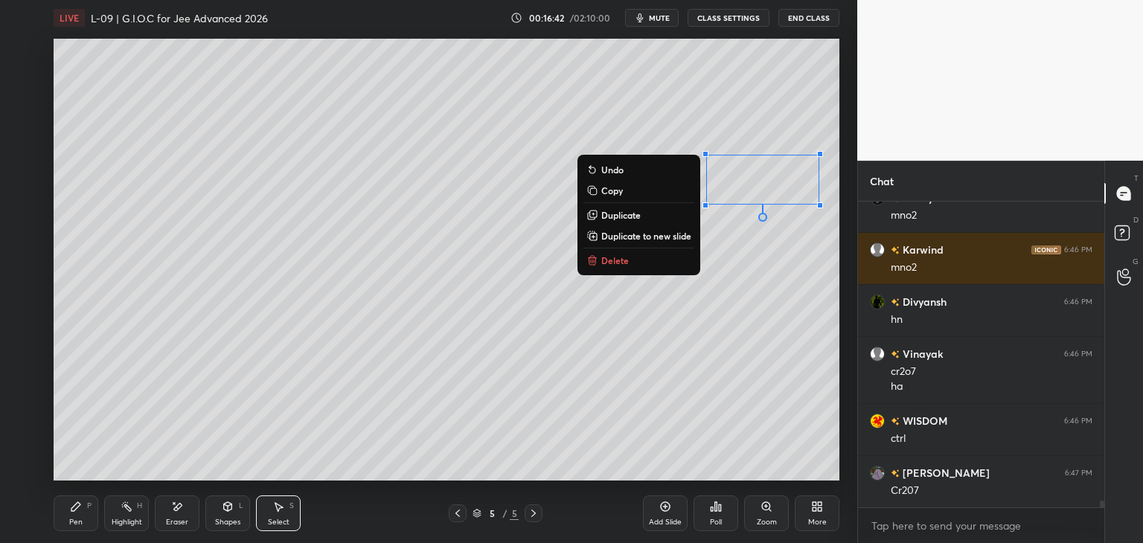
click at [626, 258] on button "Delete" at bounding box center [638, 260] width 111 height 18
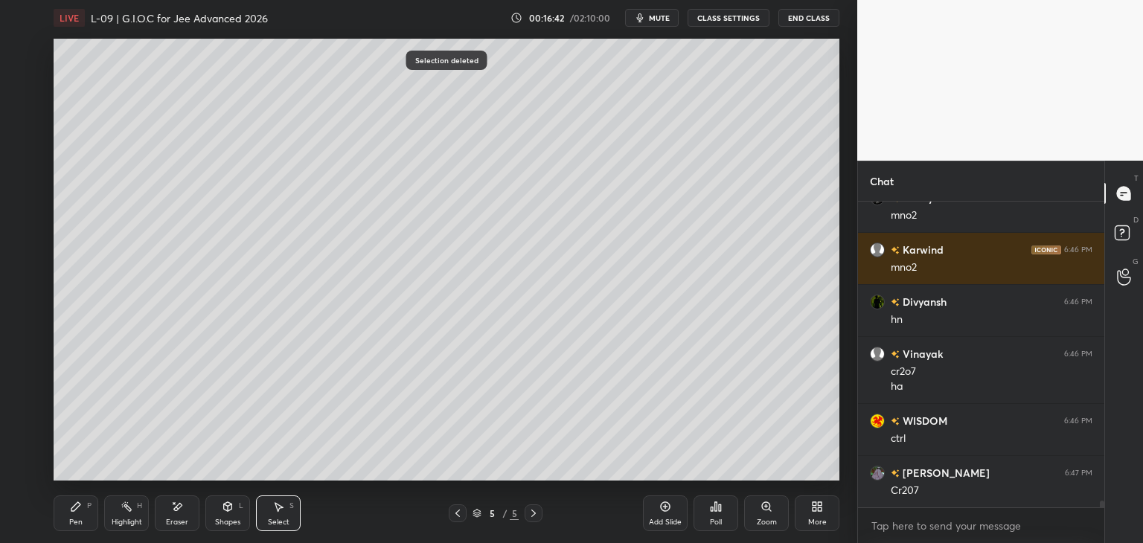
scroll to position [13064, 0]
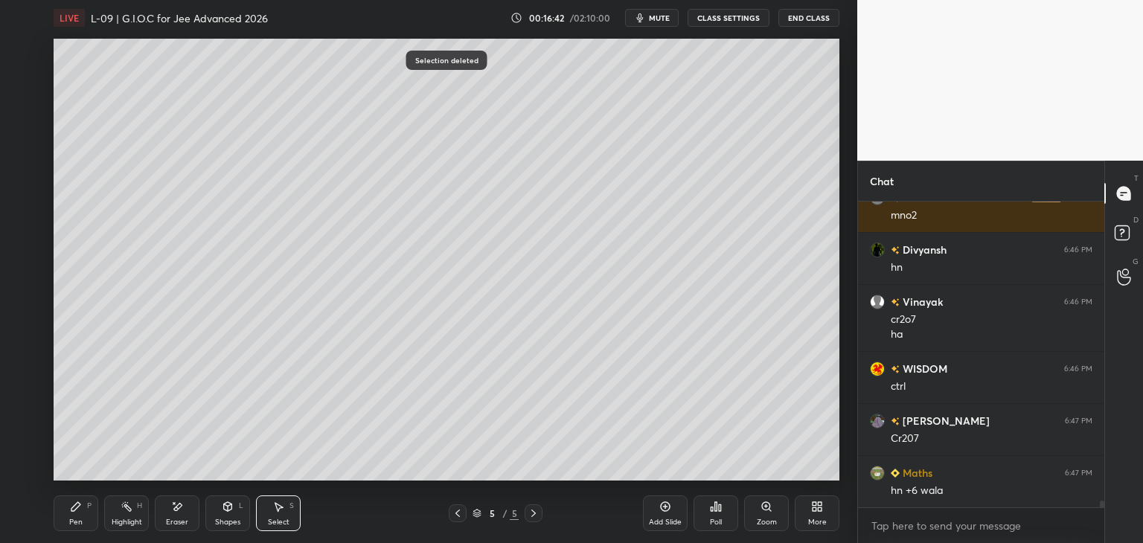
click at [76, 514] on div "Pen P" at bounding box center [76, 513] width 45 height 36
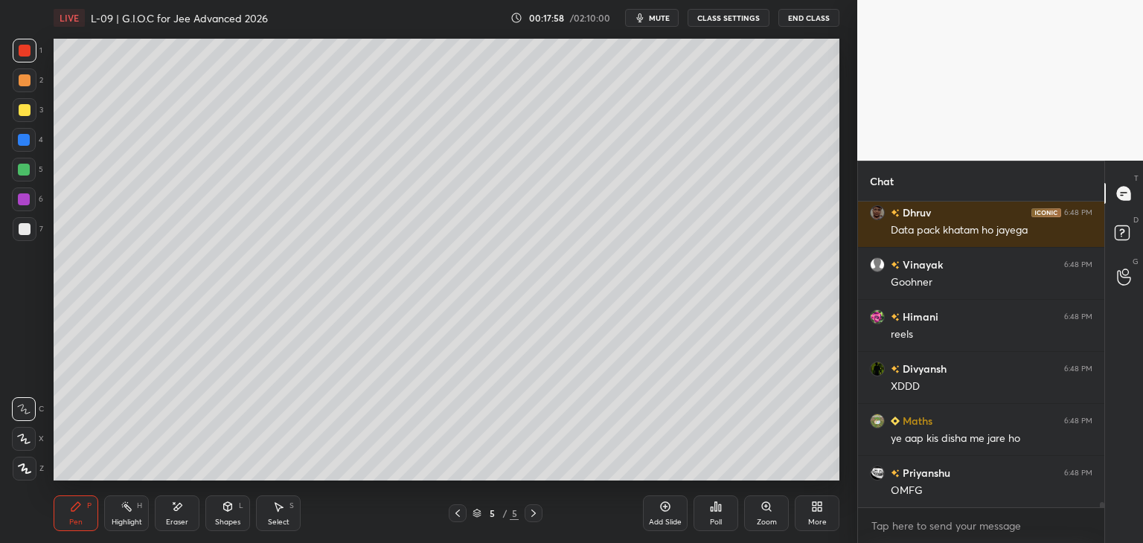
scroll to position [16640, 0]
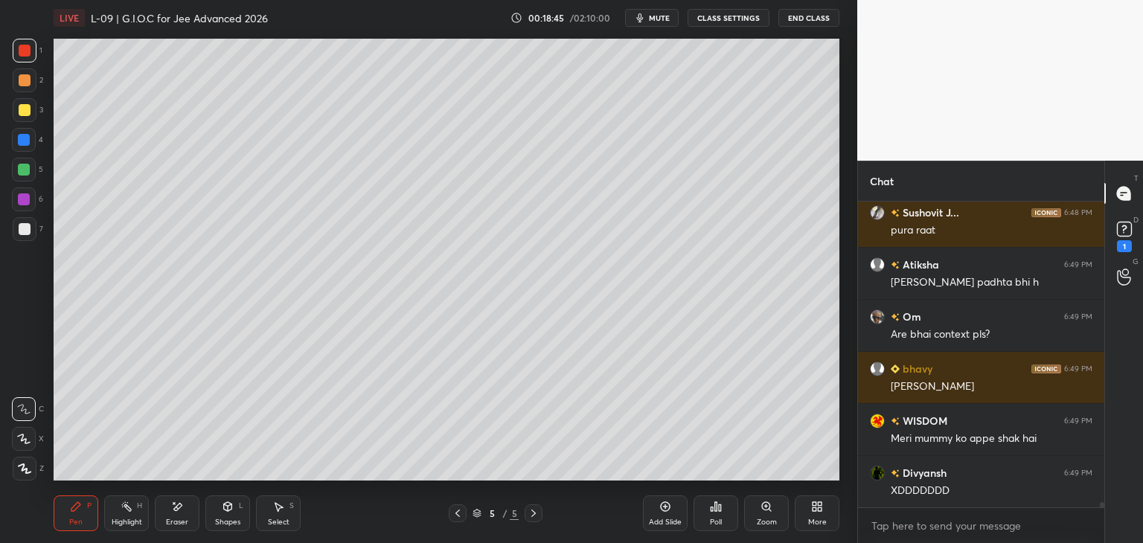
click at [23, 82] on div at bounding box center [25, 80] width 12 height 12
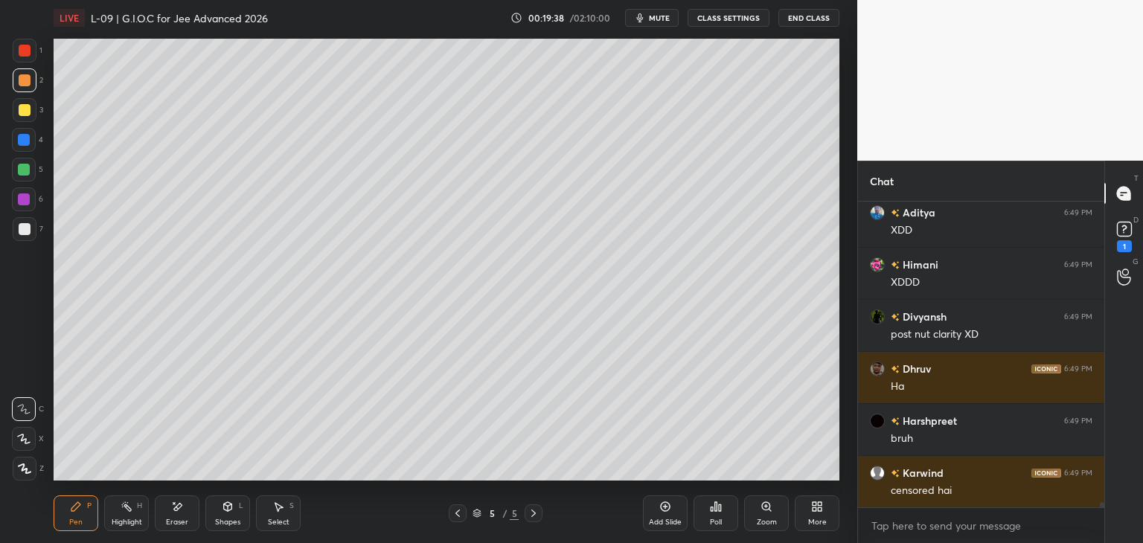
scroll to position [18417, 0]
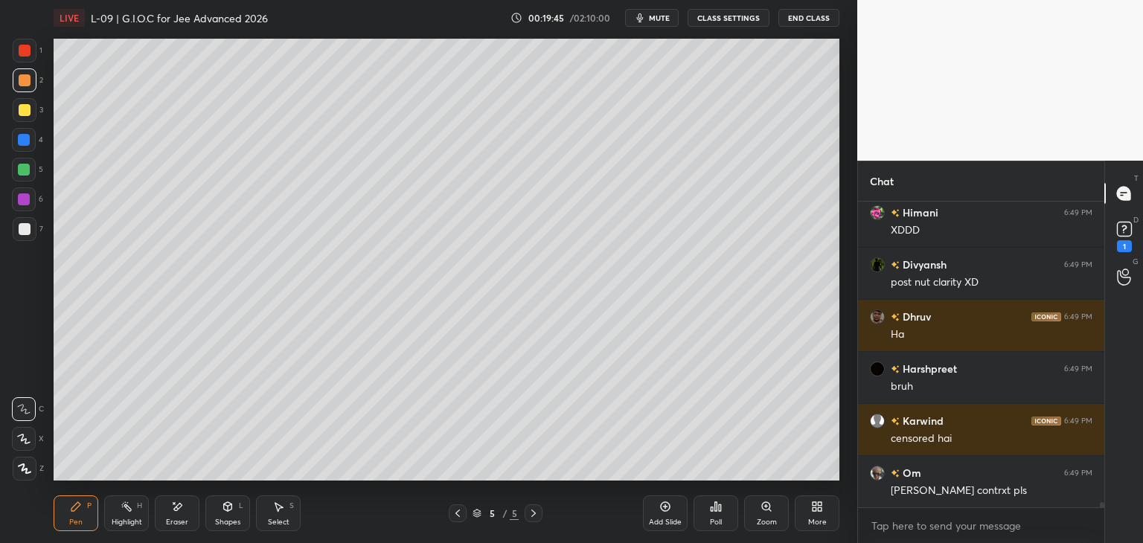
click at [453, 513] on icon at bounding box center [458, 513] width 12 height 12
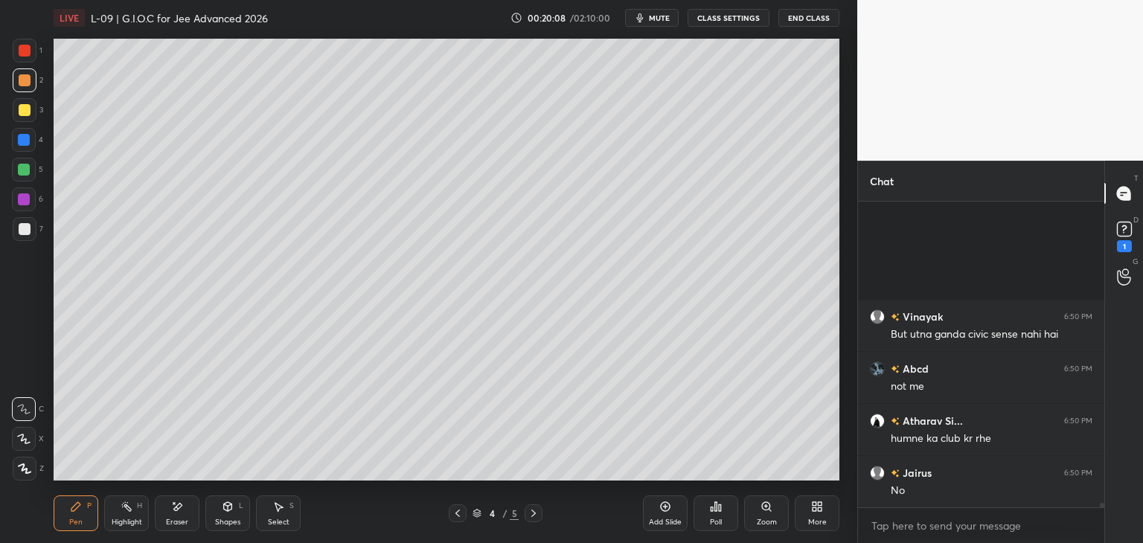
scroll to position [19771, 0]
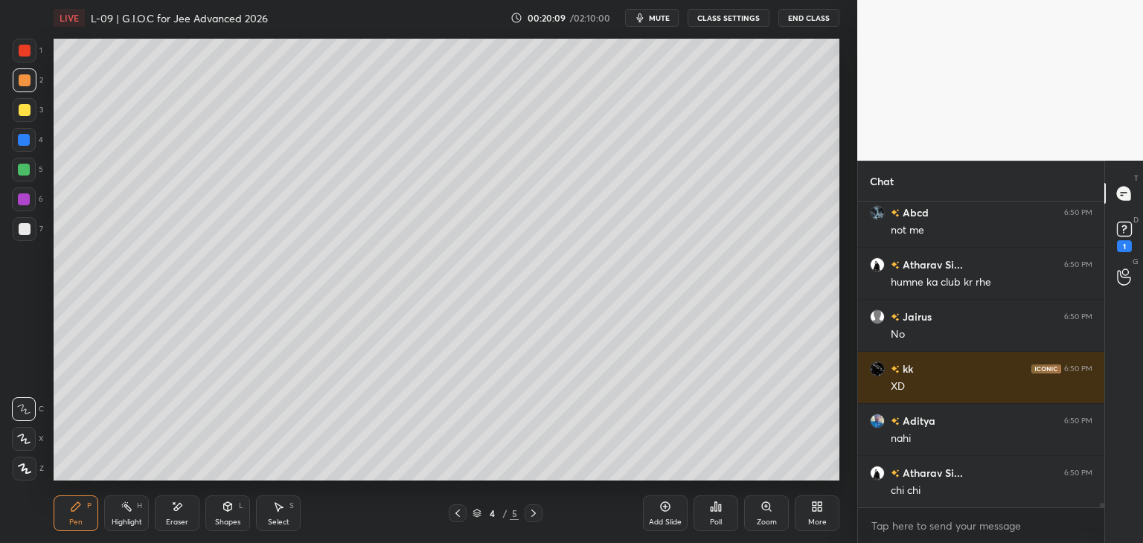
click at [528, 517] on icon at bounding box center [533, 513] width 12 height 12
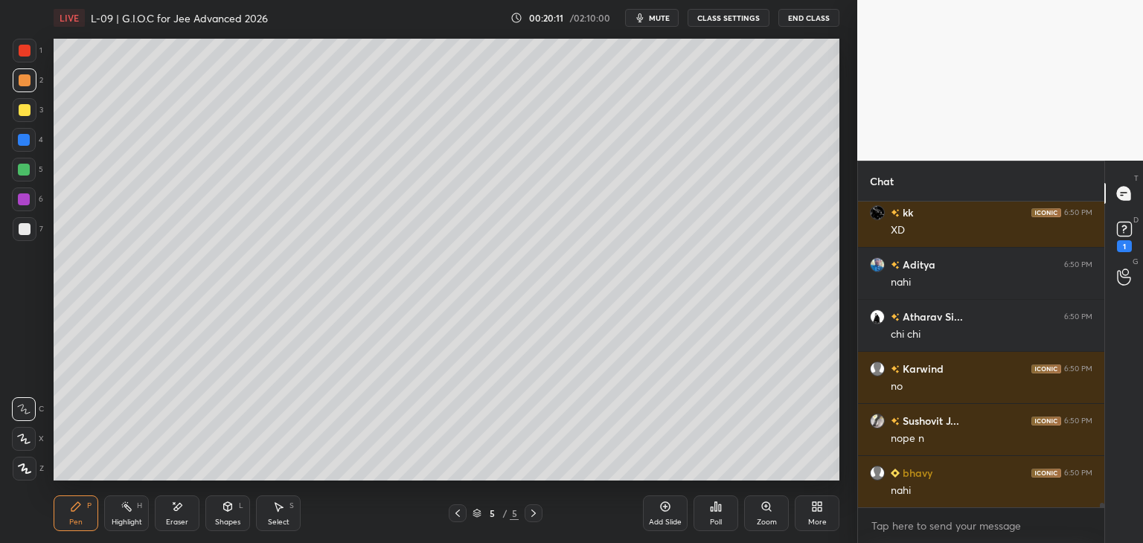
click at [452, 514] on icon at bounding box center [458, 513] width 12 height 12
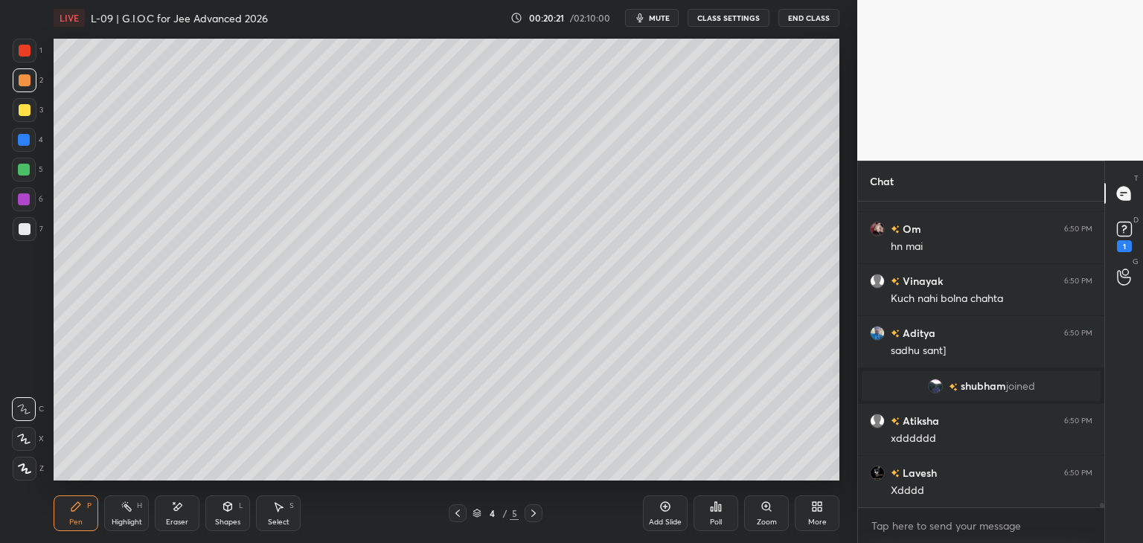
scroll to position [19159, 0]
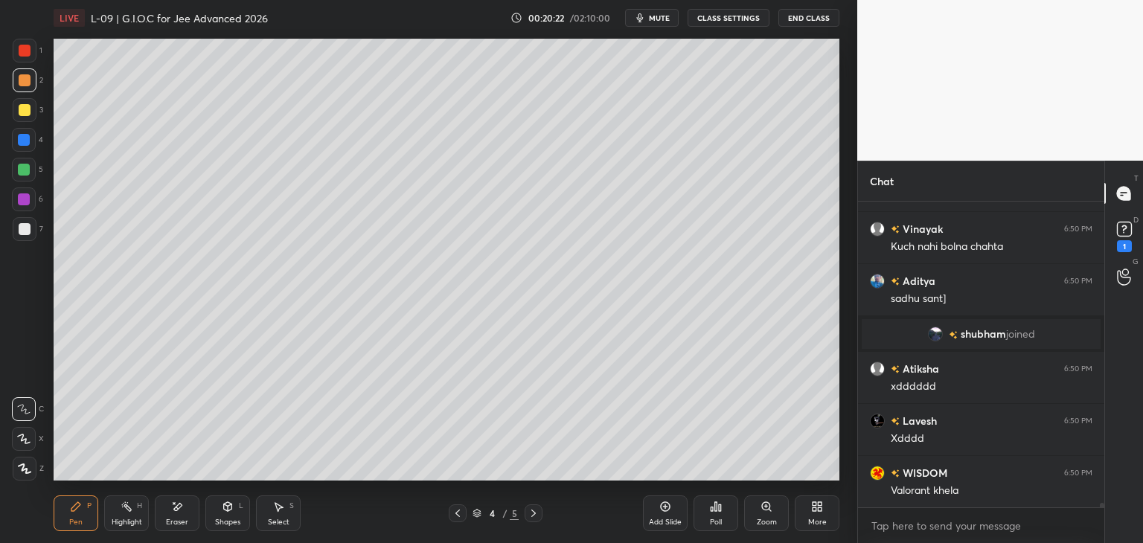
click at [528, 518] on icon at bounding box center [533, 513] width 12 height 12
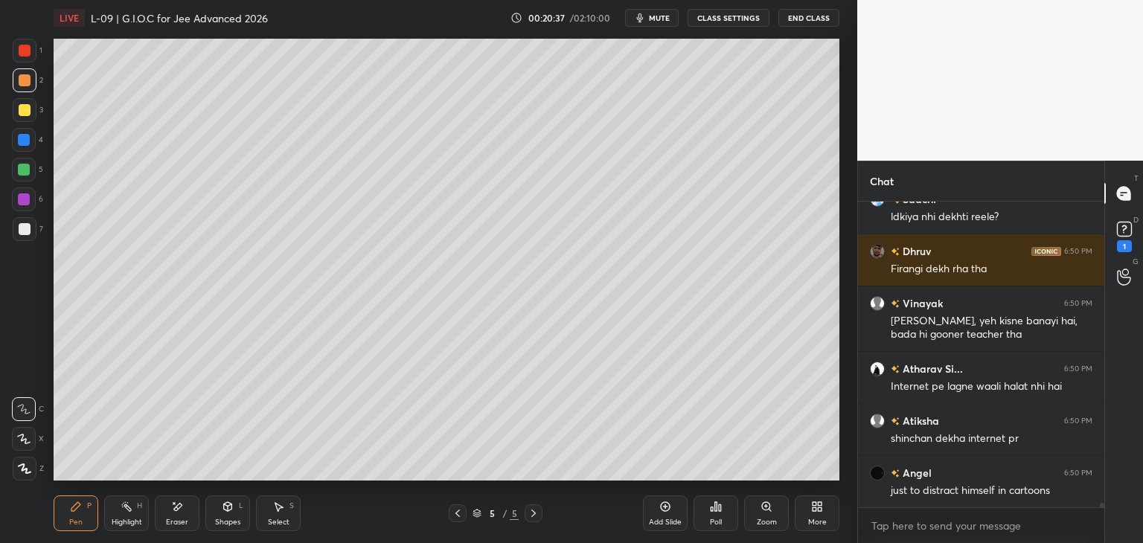
scroll to position [19849, 0]
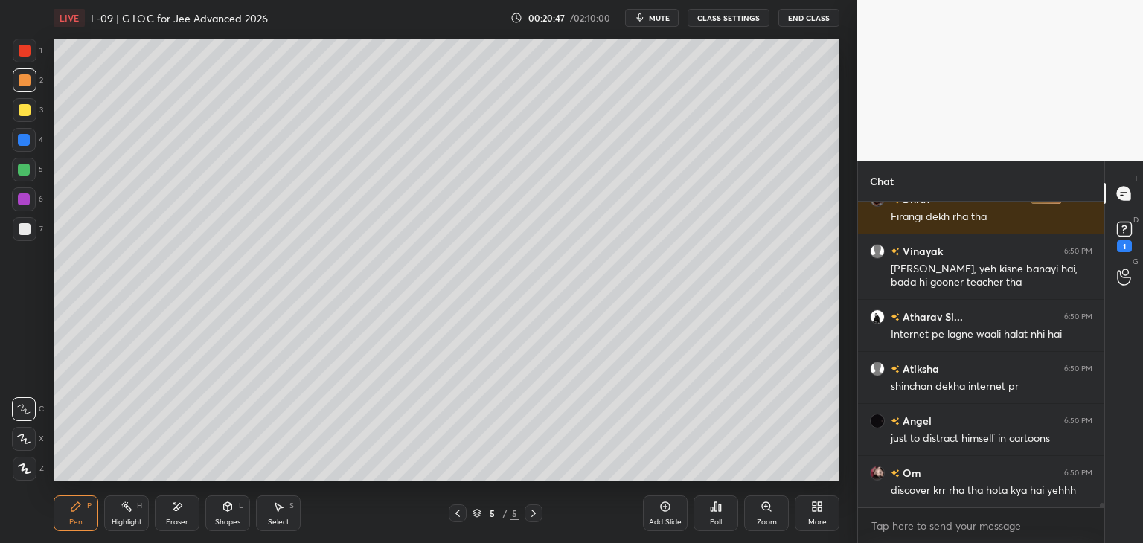
click at [27, 141] on div at bounding box center [24, 140] width 12 height 12
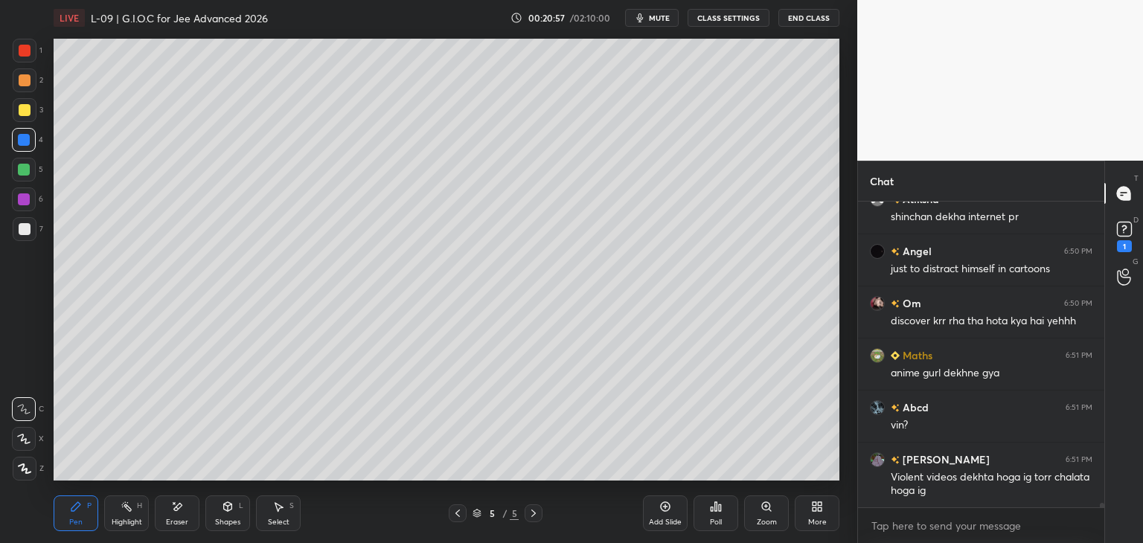
scroll to position [20071, 0]
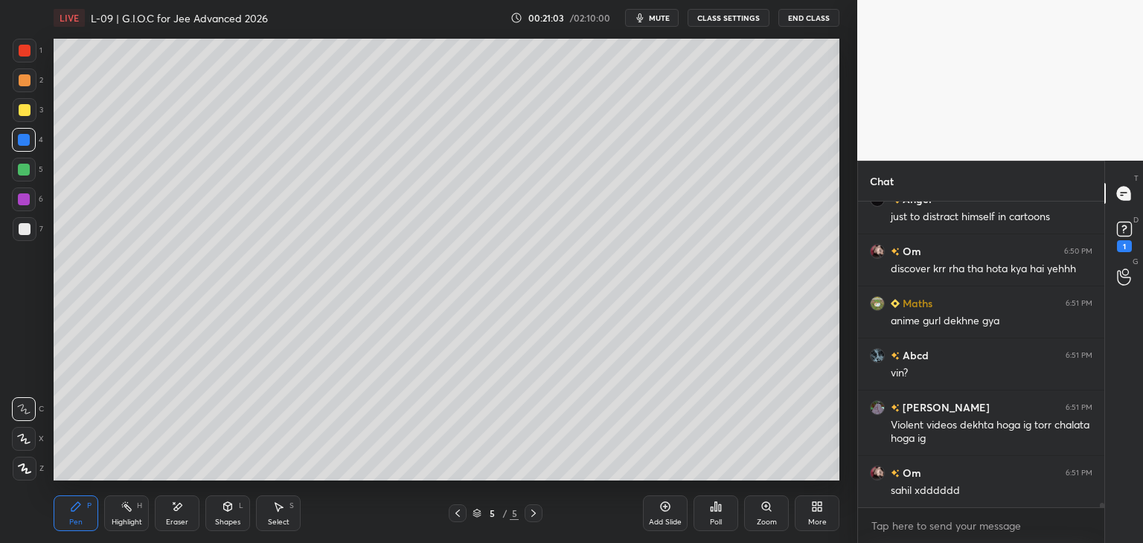
click at [182, 508] on icon at bounding box center [177, 507] width 12 height 13
click at [74, 505] on icon at bounding box center [76, 507] width 12 height 12
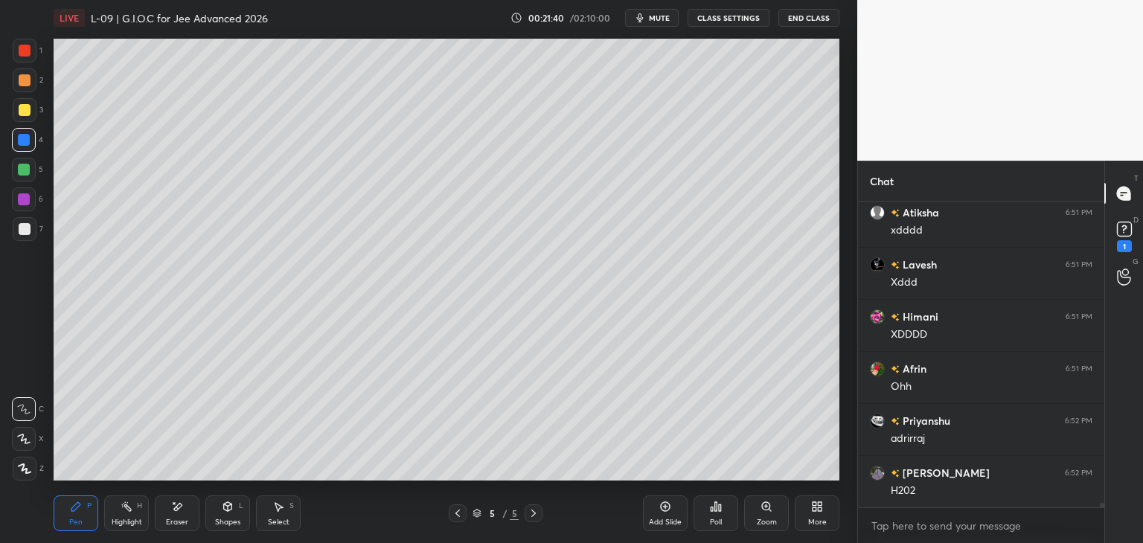
scroll to position [21008, 0]
click at [27, 117] on div at bounding box center [25, 110] width 24 height 24
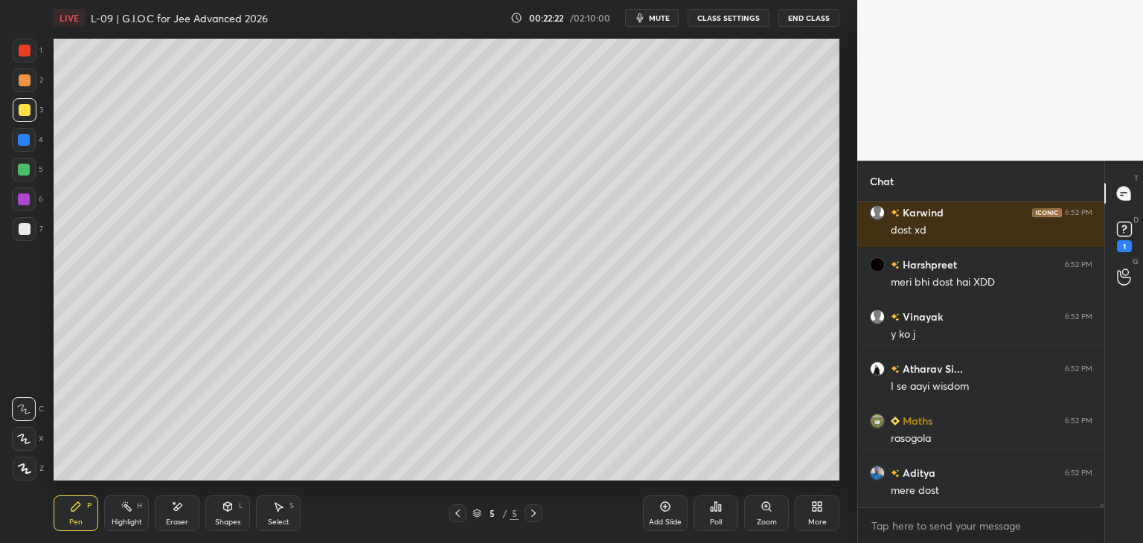
scroll to position [22688, 0]
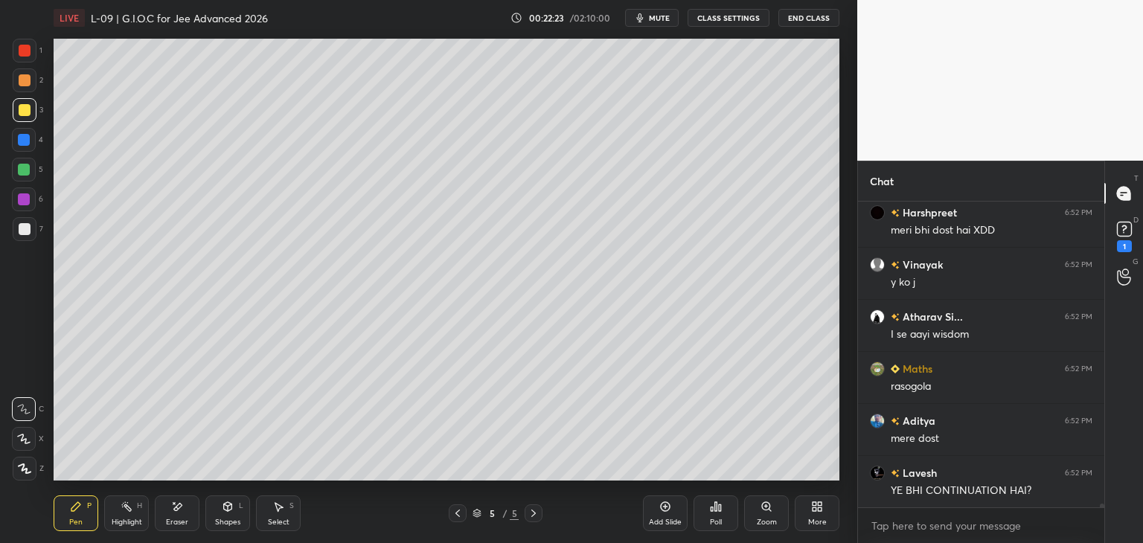
click at [453, 516] on icon at bounding box center [458, 513] width 12 height 12
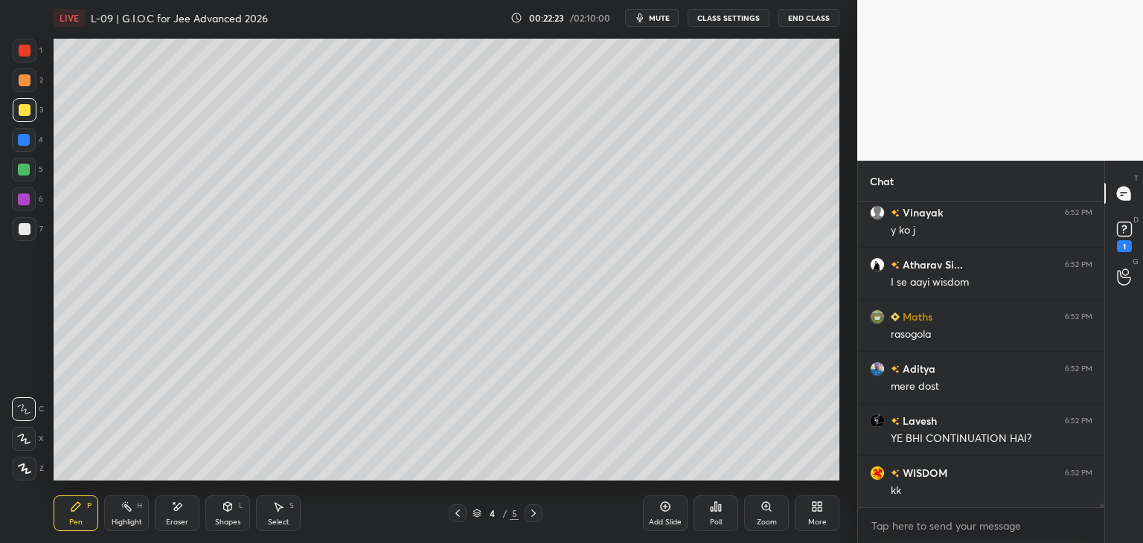
click at [530, 514] on icon at bounding box center [533, 513] width 12 height 12
click at [531, 518] on icon at bounding box center [533, 513] width 12 height 12
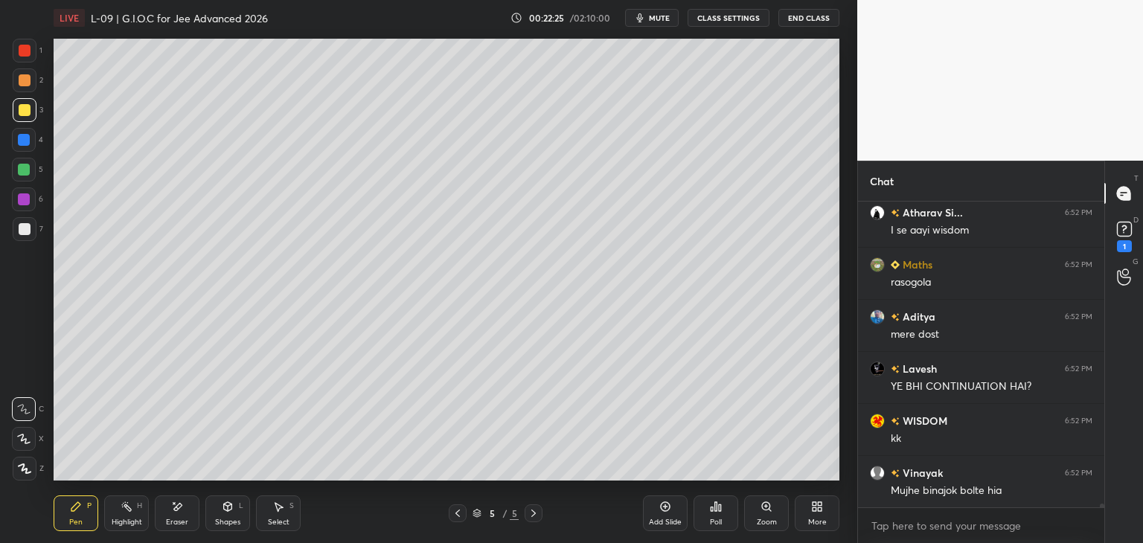
scroll to position [22844, 0]
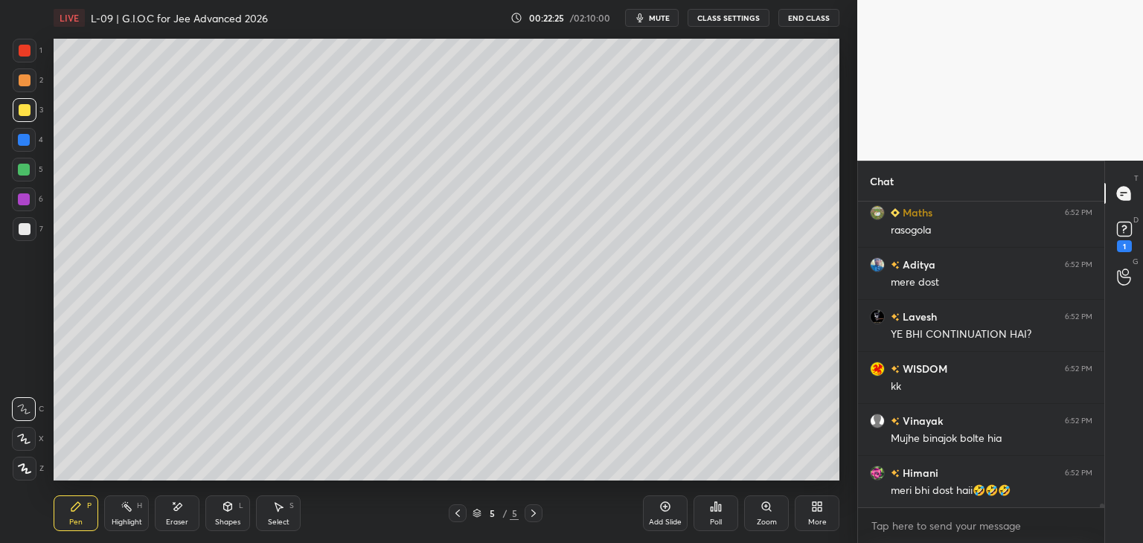
click at [652, 510] on div "Add Slide" at bounding box center [665, 513] width 45 height 36
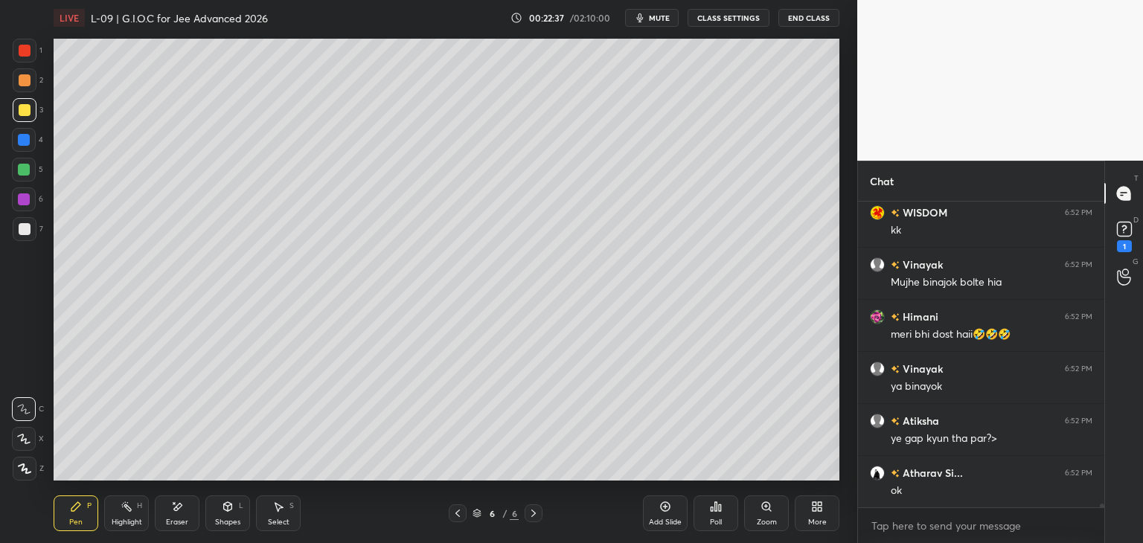
scroll to position [23066, 0]
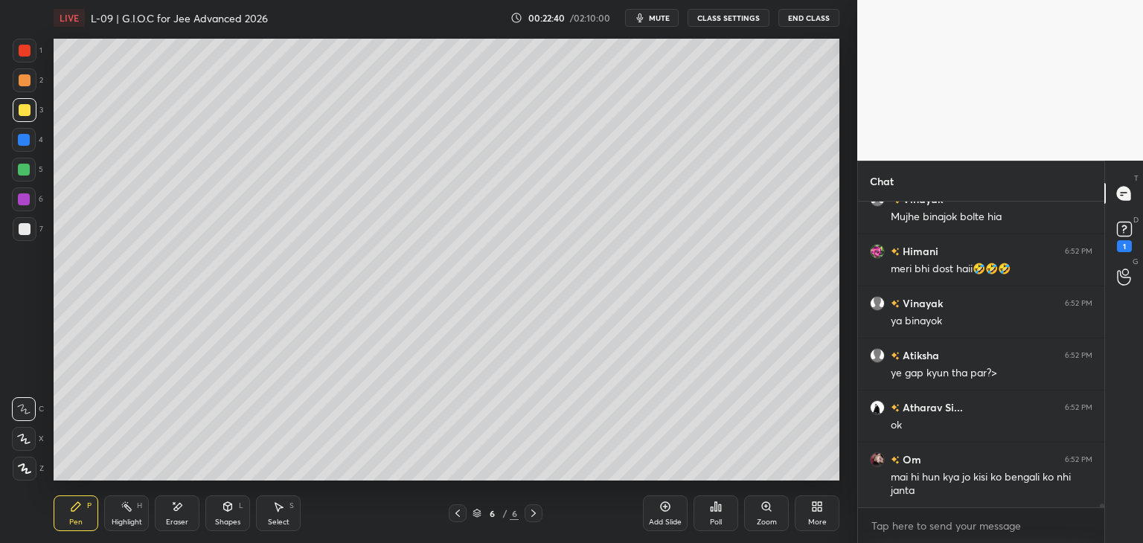
click at [182, 507] on icon at bounding box center [177, 507] width 12 height 13
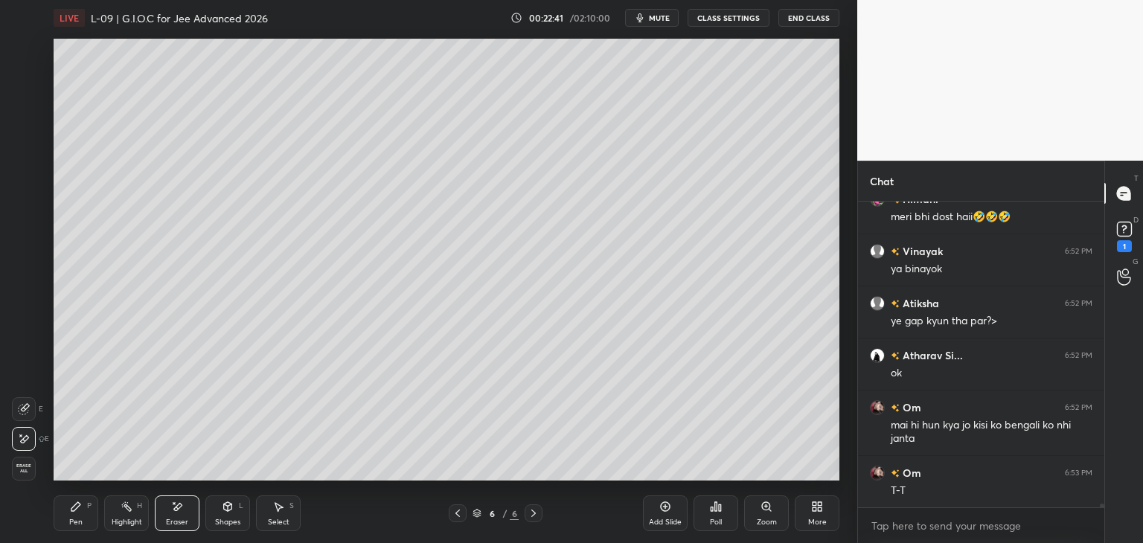
click at [74, 501] on icon at bounding box center [76, 507] width 12 height 12
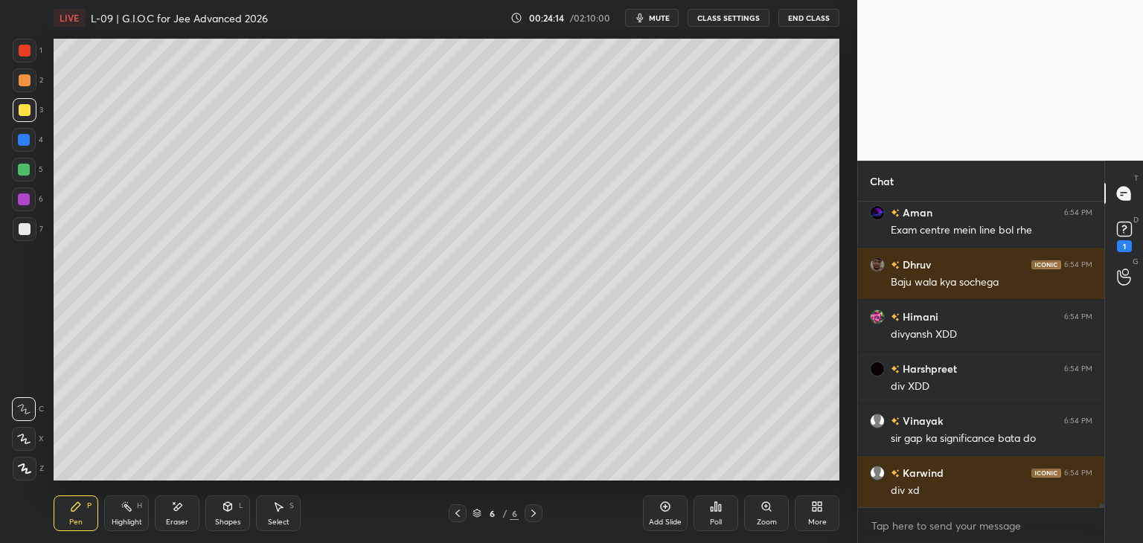
scroll to position [23201, 0]
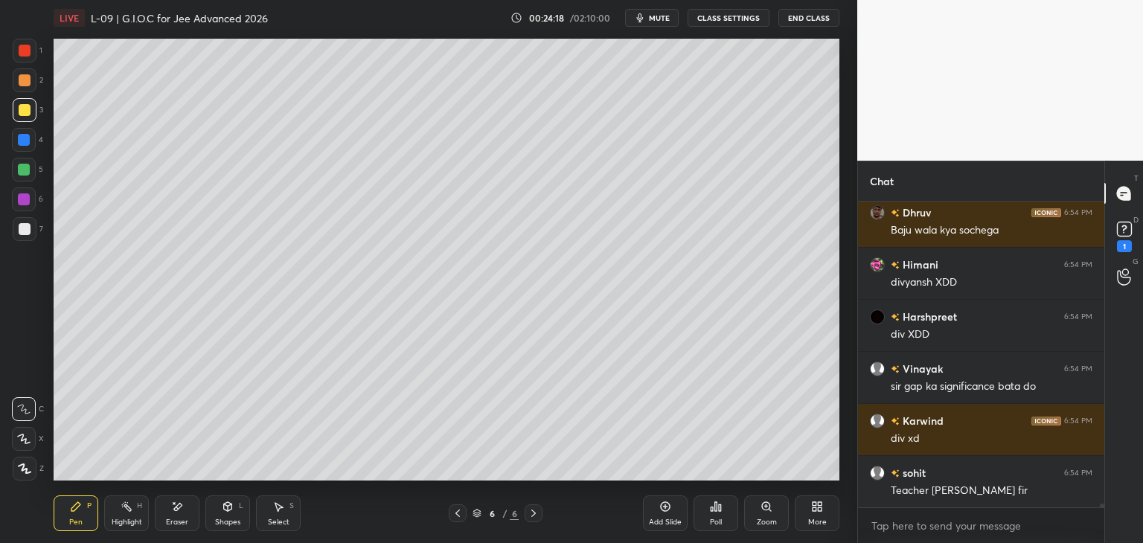
click at [234, 509] on div "Shapes L" at bounding box center [227, 513] width 45 height 36
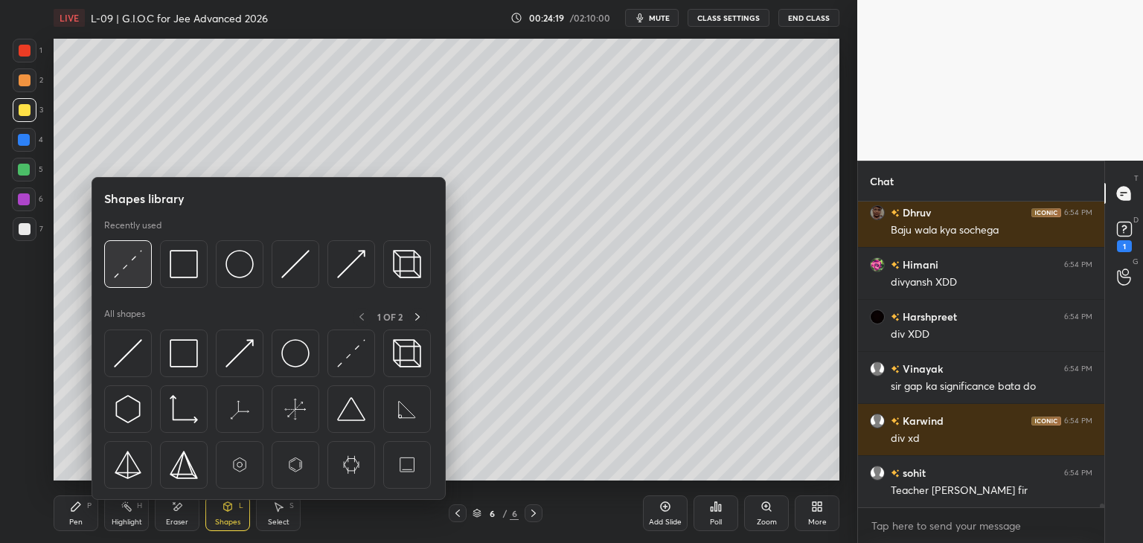
click at [126, 277] on img at bounding box center [128, 264] width 28 height 28
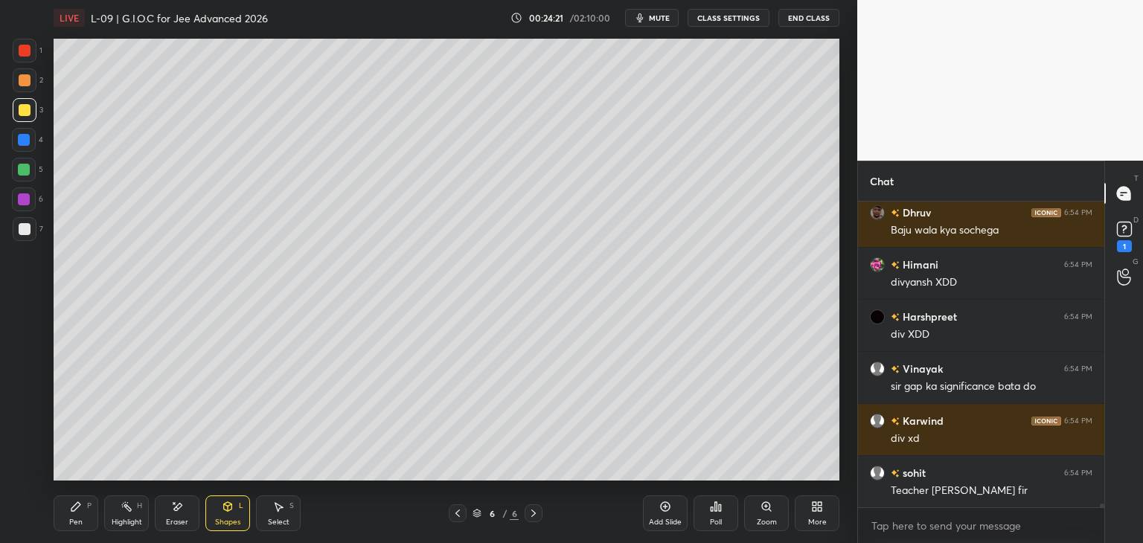
click at [184, 510] on div "Eraser" at bounding box center [177, 513] width 45 height 36
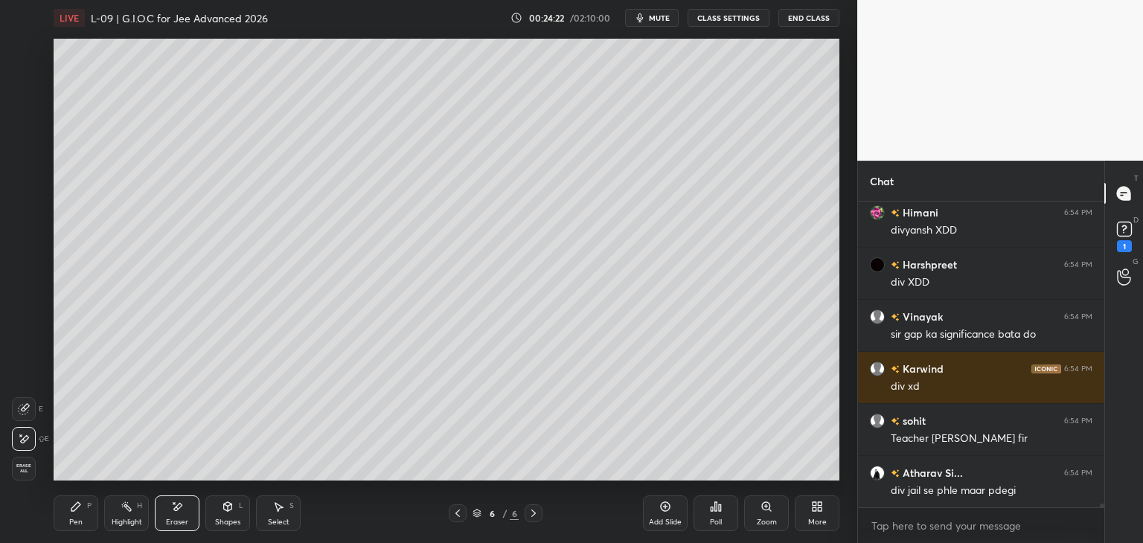
scroll to position [23305, 0]
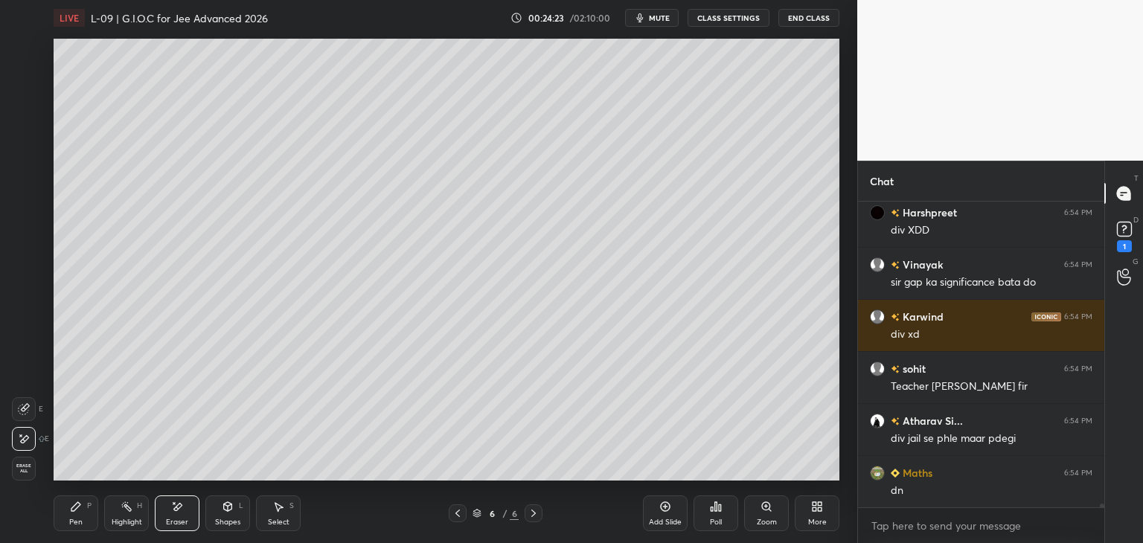
click at [81, 504] on icon at bounding box center [76, 507] width 12 height 12
click at [225, 513] on div "Shapes L" at bounding box center [227, 513] width 45 height 36
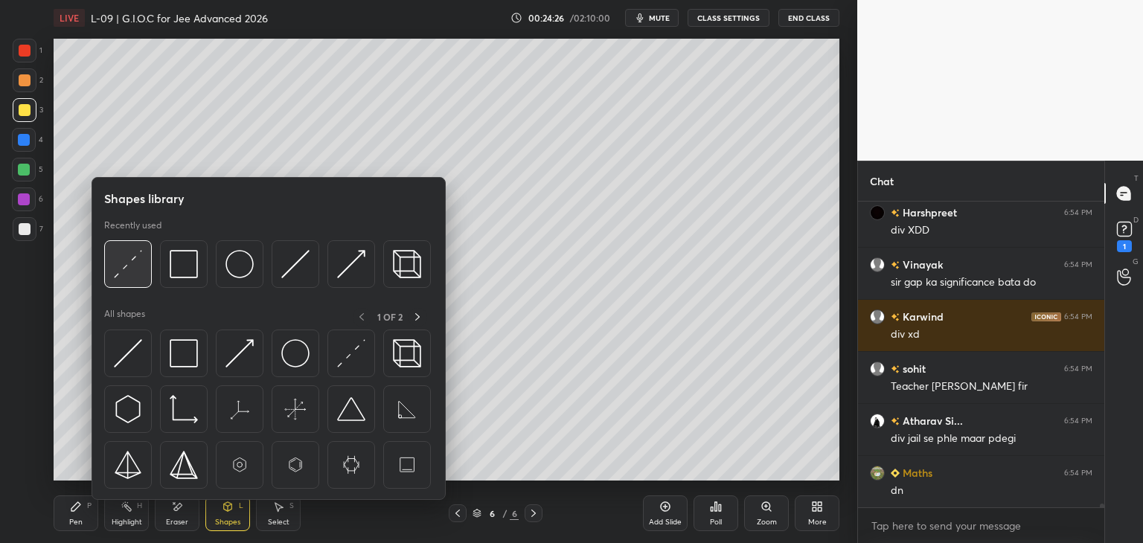
click at [131, 280] on div at bounding box center [128, 264] width 48 height 48
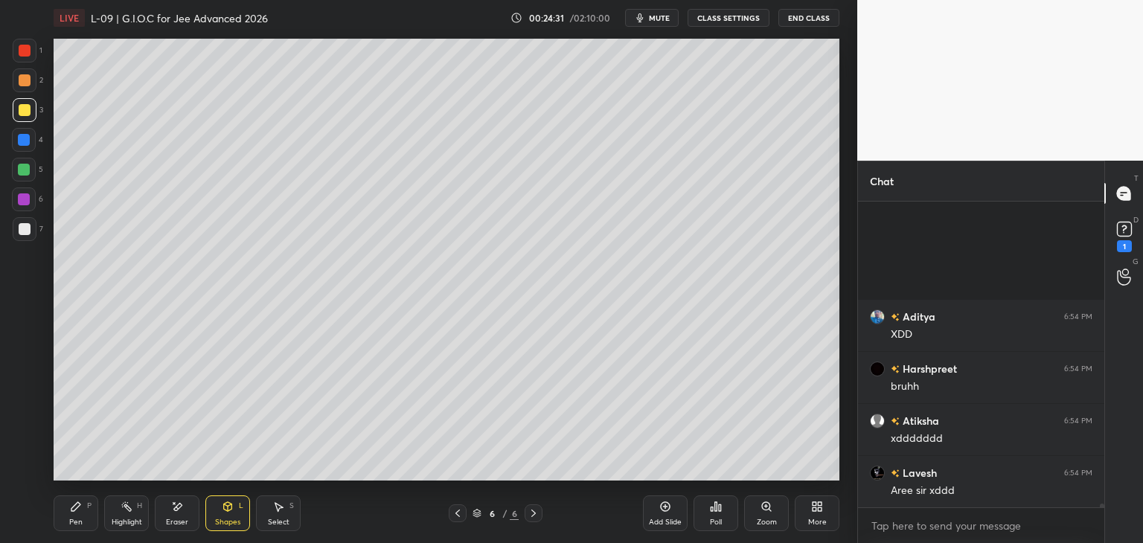
scroll to position [23670, 0]
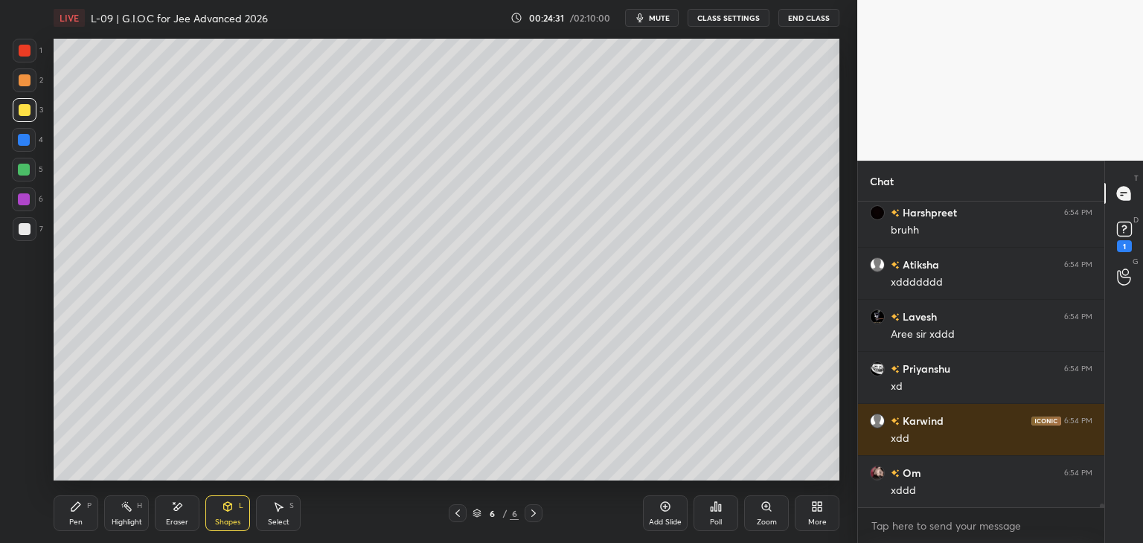
click at [171, 512] on icon at bounding box center [177, 507] width 12 height 13
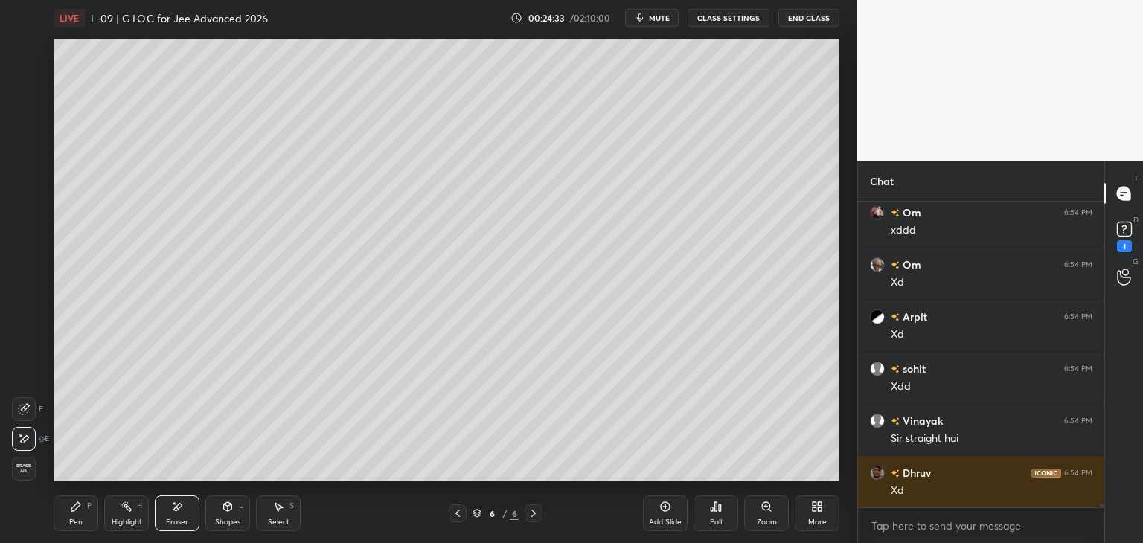
scroll to position [23982, 0]
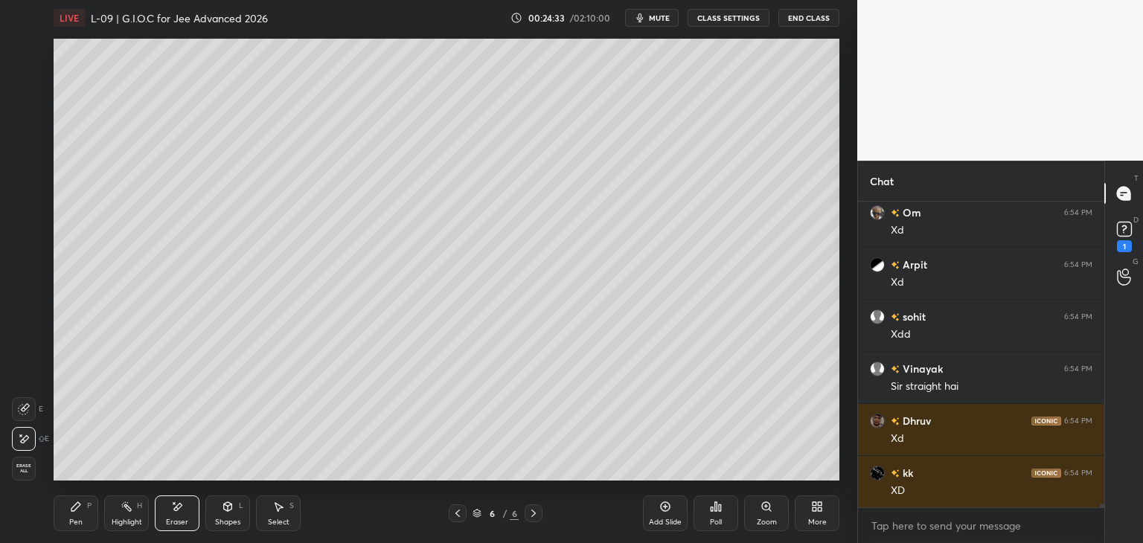
click at [78, 506] on icon at bounding box center [75, 506] width 9 height 9
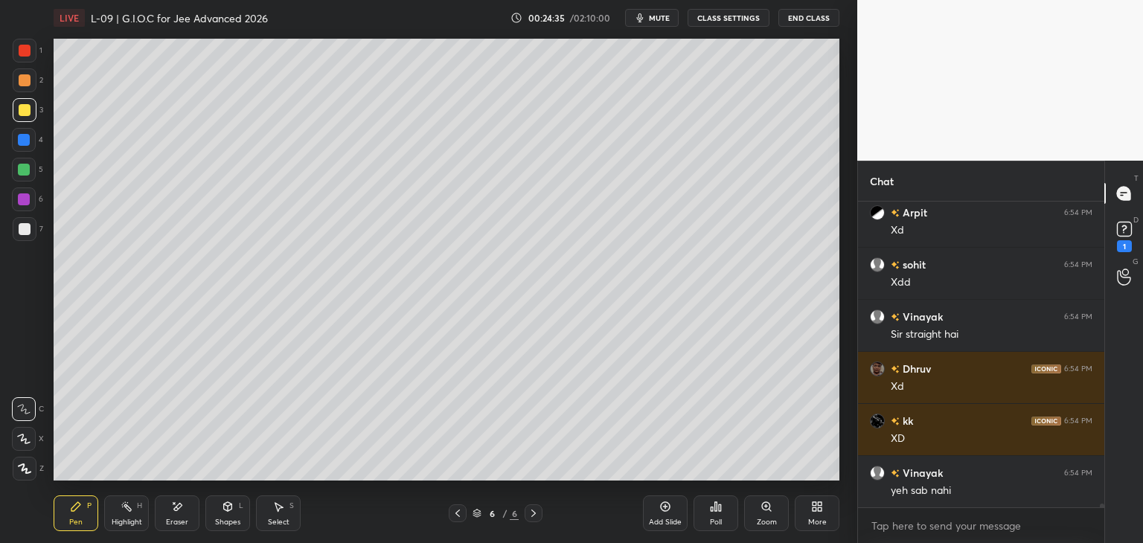
scroll to position [24191, 0]
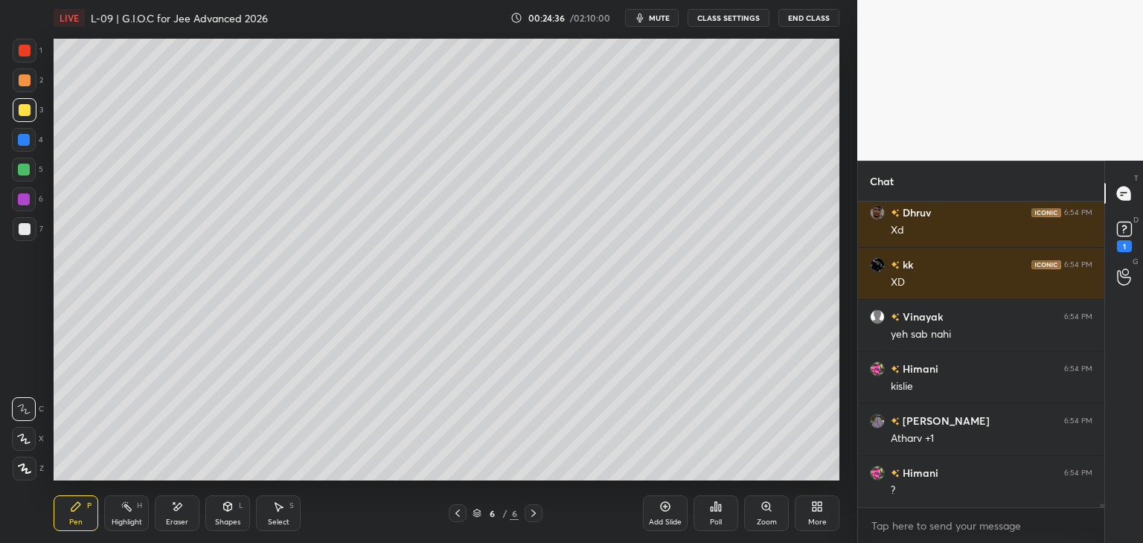
click at [77, 509] on icon at bounding box center [76, 507] width 12 height 12
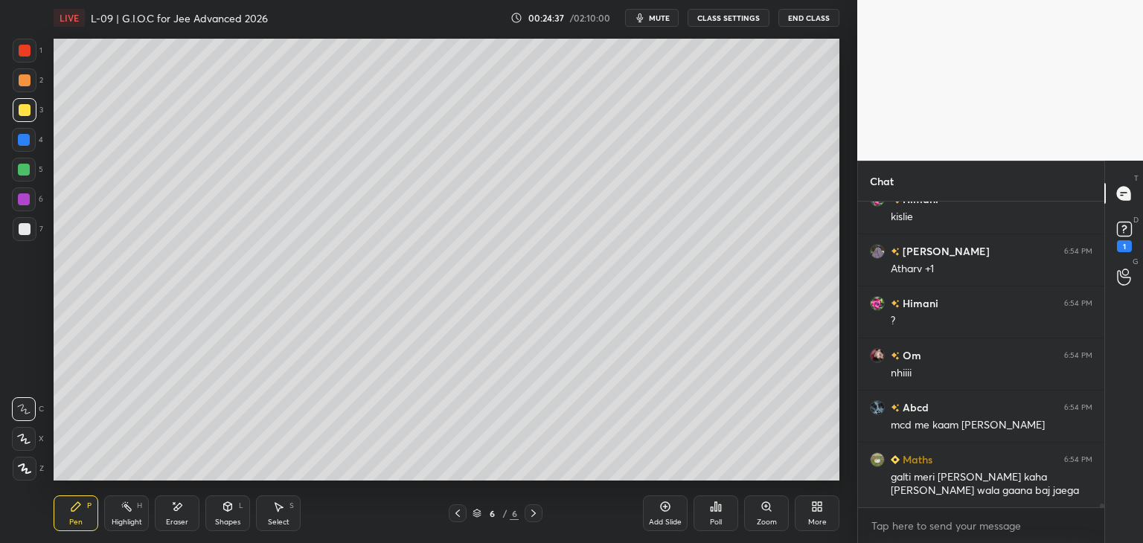
click at [25, 168] on div at bounding box center [24, 170] width 12 height 12
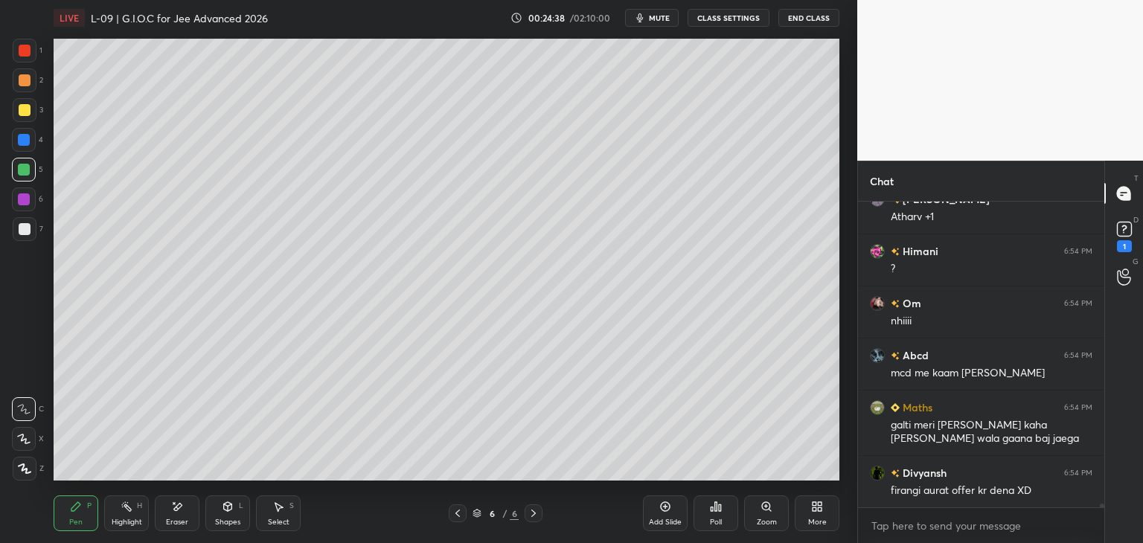
scroll to position [24464, 0]
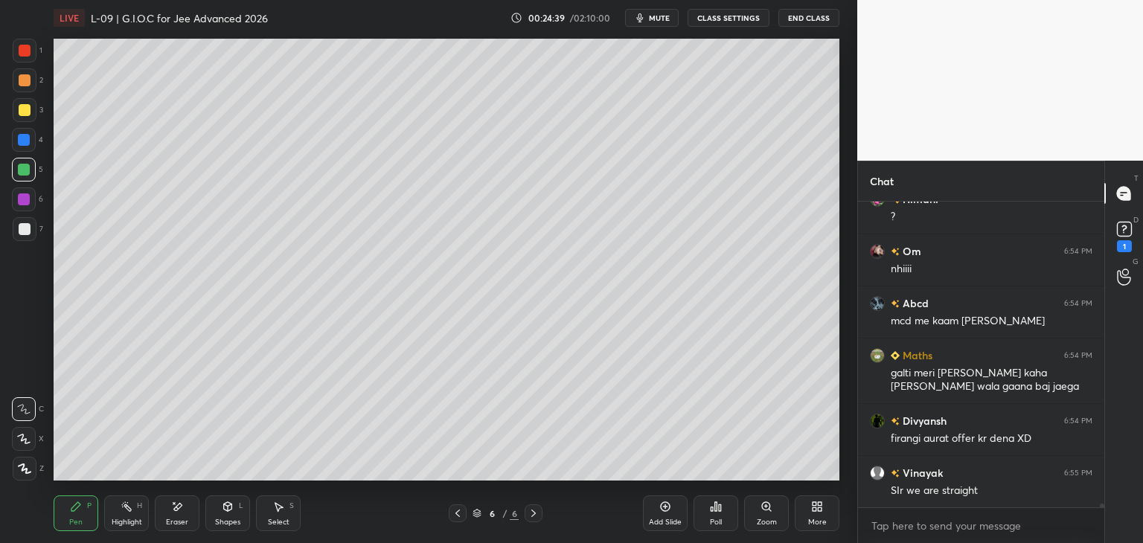
click at [217, 513] on div "Shapes L" at bounding box center [227, 513] width 45 height 36
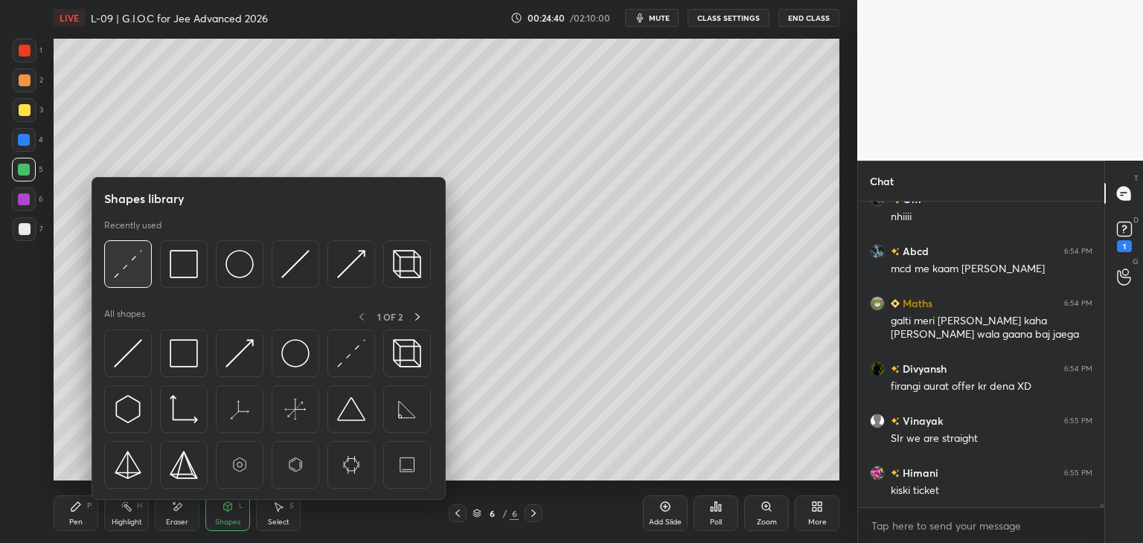
click at [127, 269] on img at bounding box center [128, 264] width 28 height 28
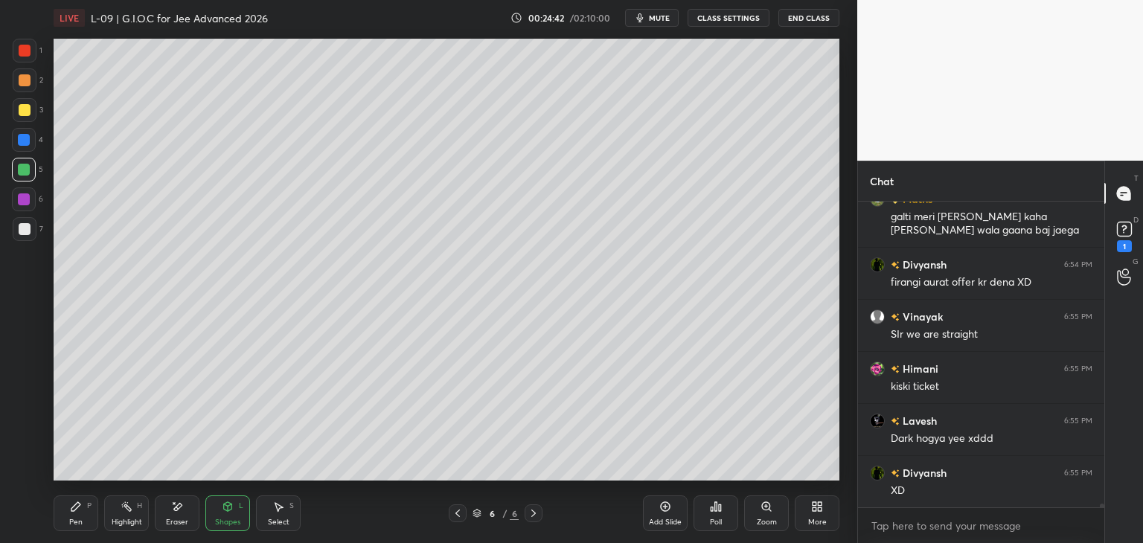
scroll to position [24725, 0]
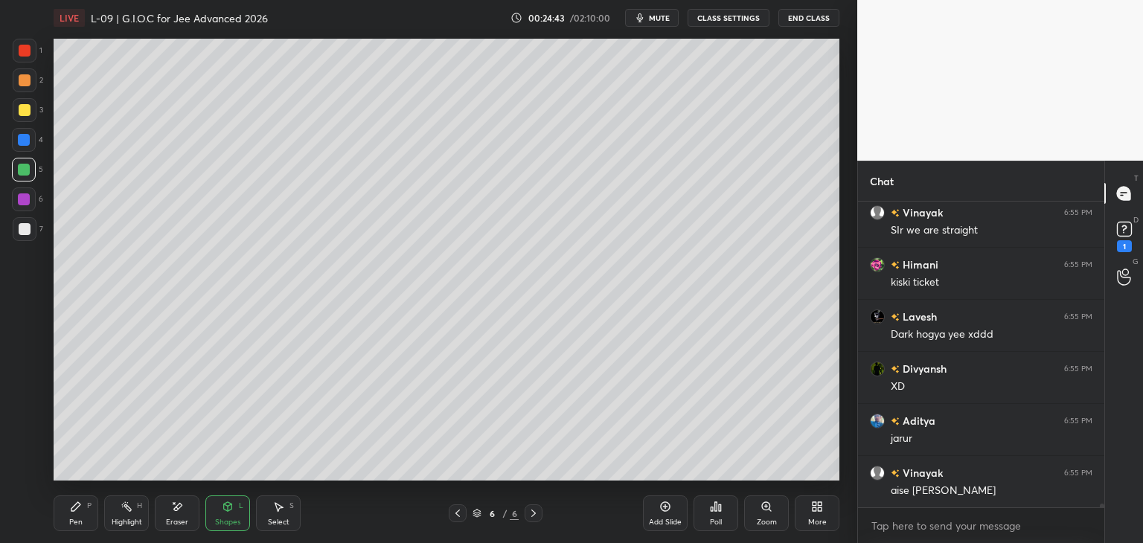
click at [80, 504] on icon at bounding box center [75, 506] width 9 height 9
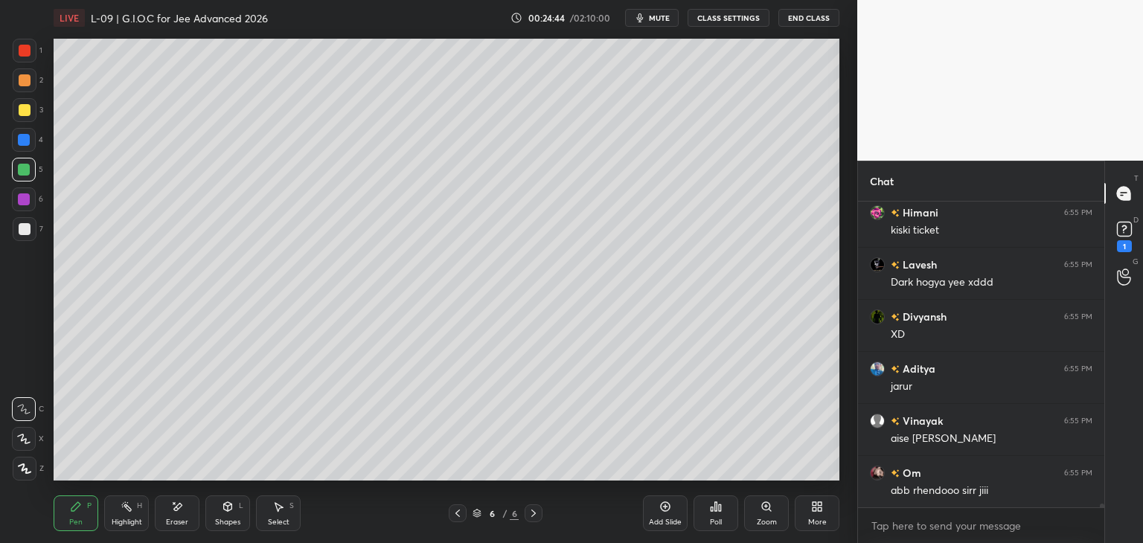
click at [25, 144] on div at bounding box center [24, 140] width 12 height 12
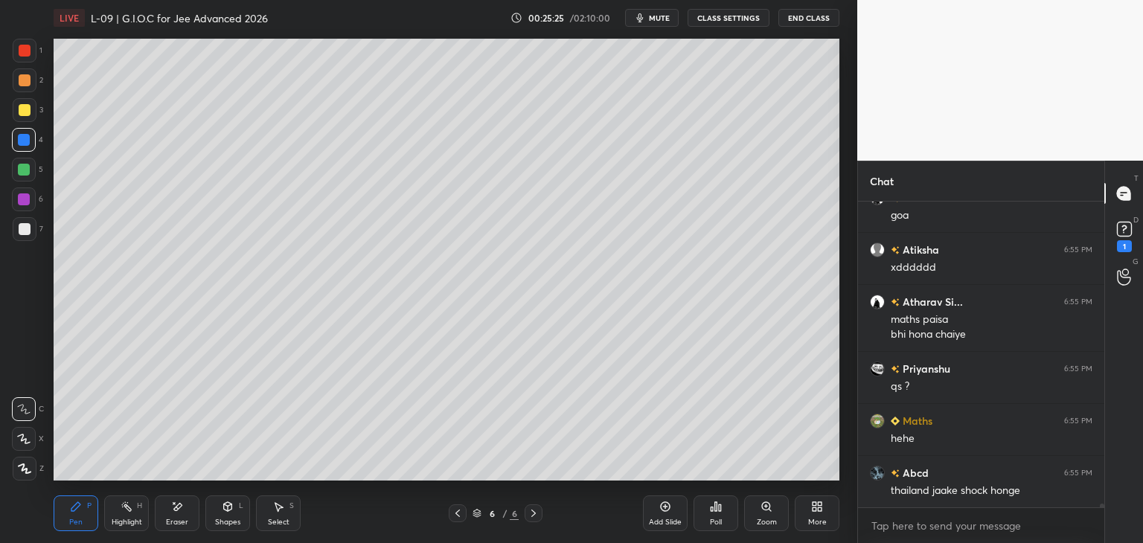
scroll to position [25742, 0]
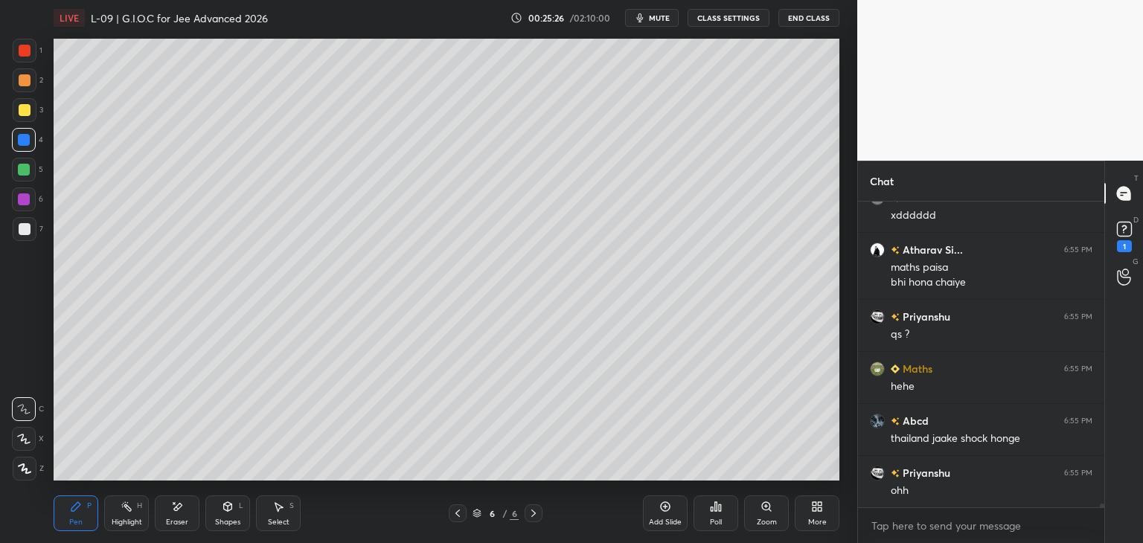
click at [658, 510] on div "Add Slide" at bounding box center [665, 513] width 45 height 36
click at [457, 513] on icon at bounding box center [458, 513] width 12 height 12
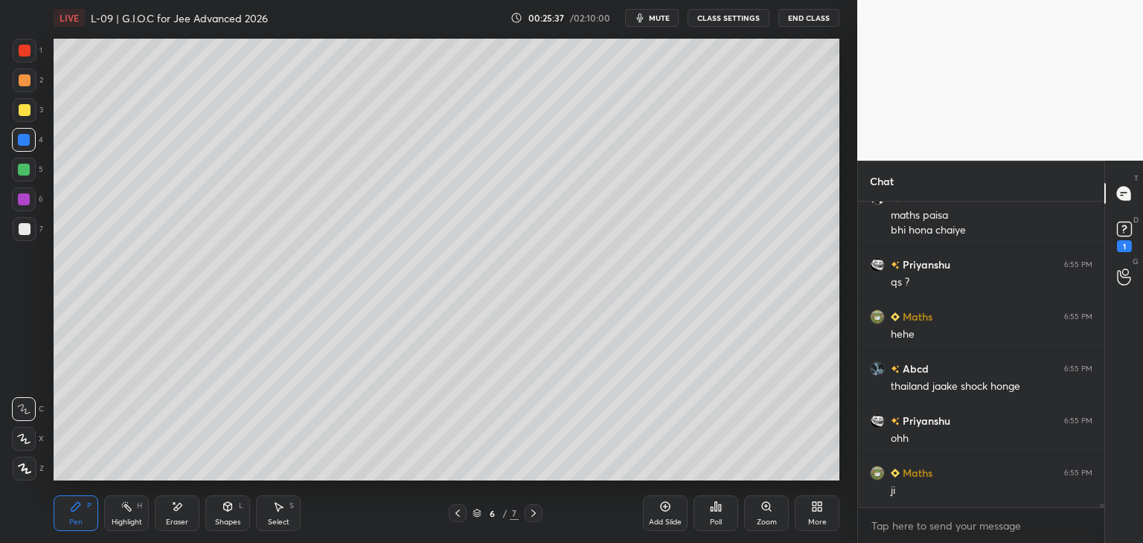
click at [529, 510] on icon at bounding box center [533, 513] width 12 height 12
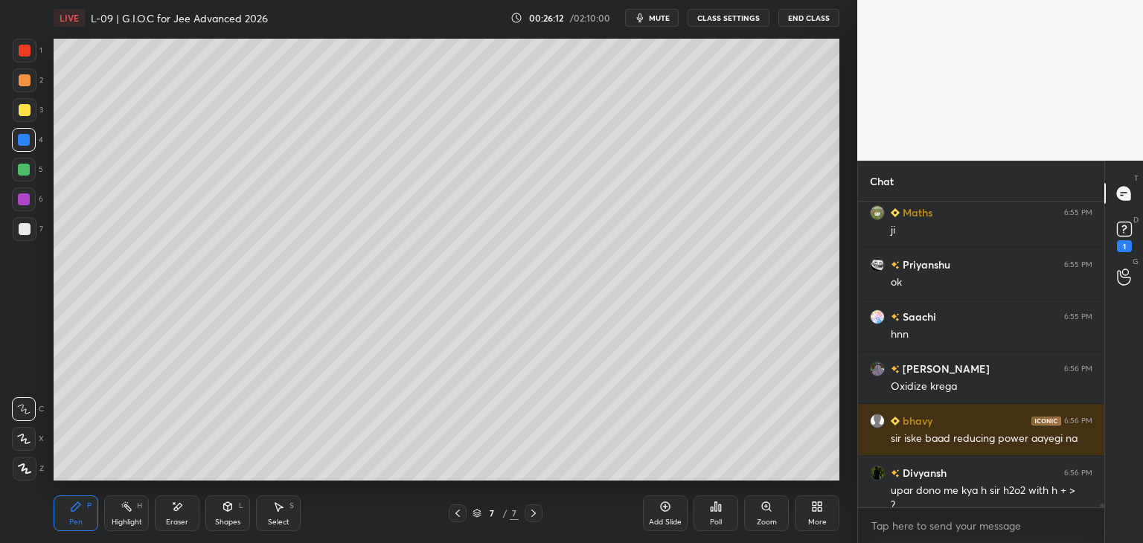
scroll to position [26070, 0]
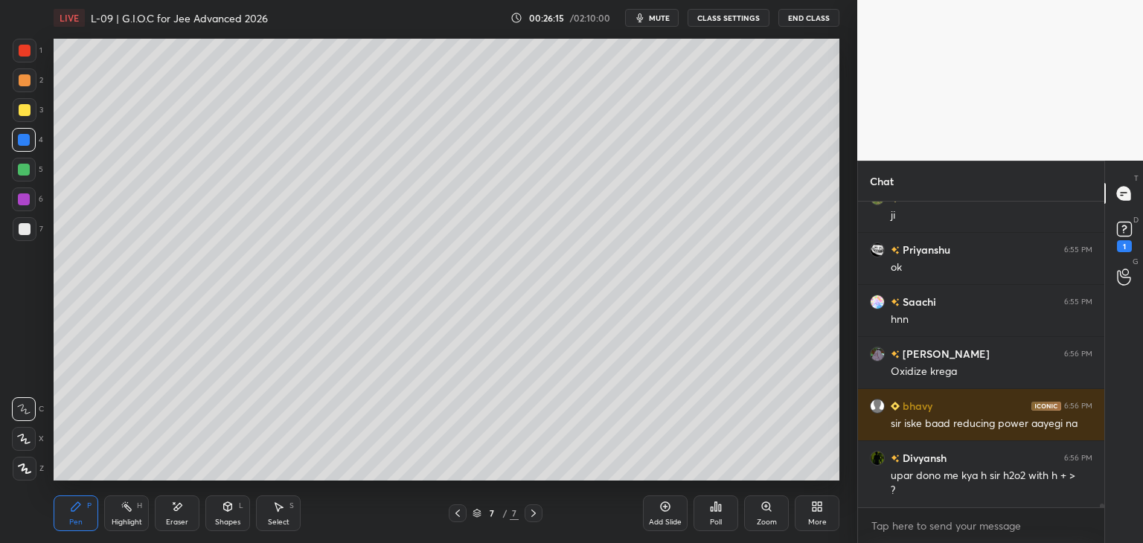
click at [458, 512] on icon at bounding box center [458, 513] width 12 height 12
click at [533, 516] on icon at bounding box center [533, 513] width 12 height 12
click at [189, 507] on div "Eraser" at bounding box center [177, 513] width 45 height 36
click at [86, 510] on div "Pen P" at bounding box center [76, 513] width 45 height 36
click at [459, 513] on icon at bounding box center [458, 513] width 12 height 12
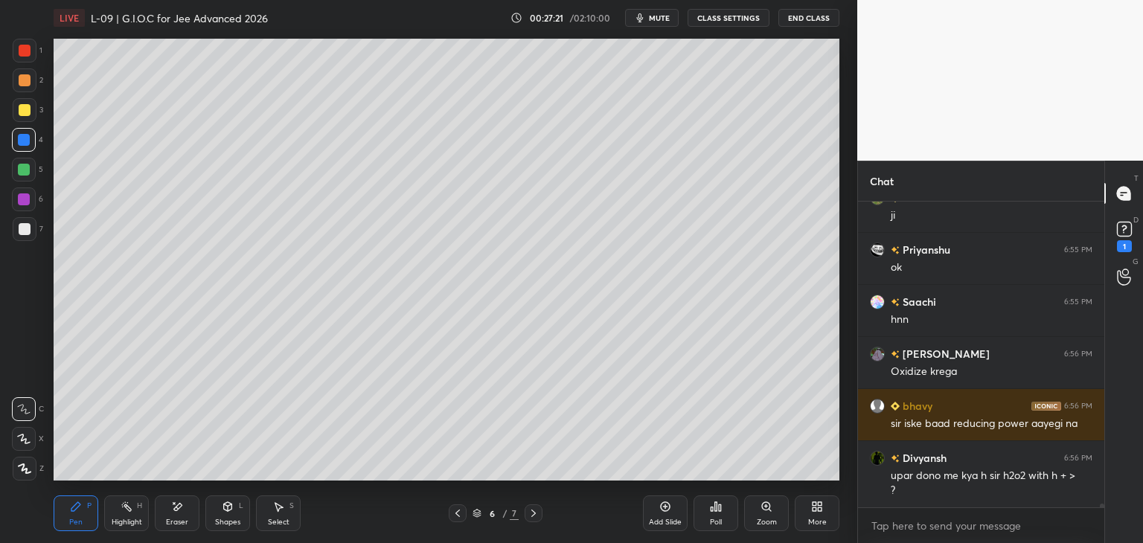
click at [537, 516] on icon at bounding box center [533, 513] width 12 height 12
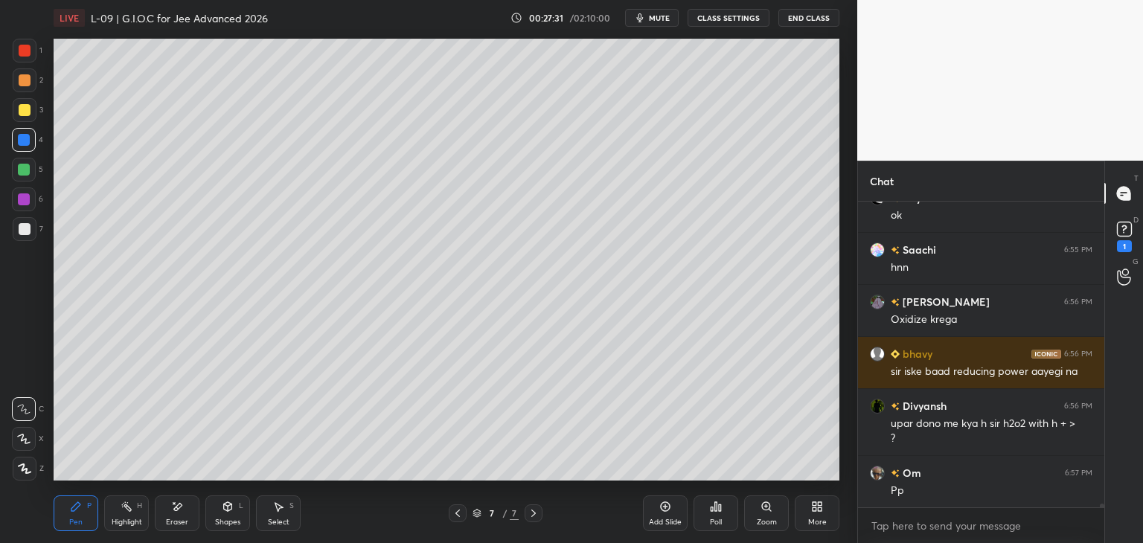
click at [458, 516] on icon at bounding box center [458, 513] width 12 height 12
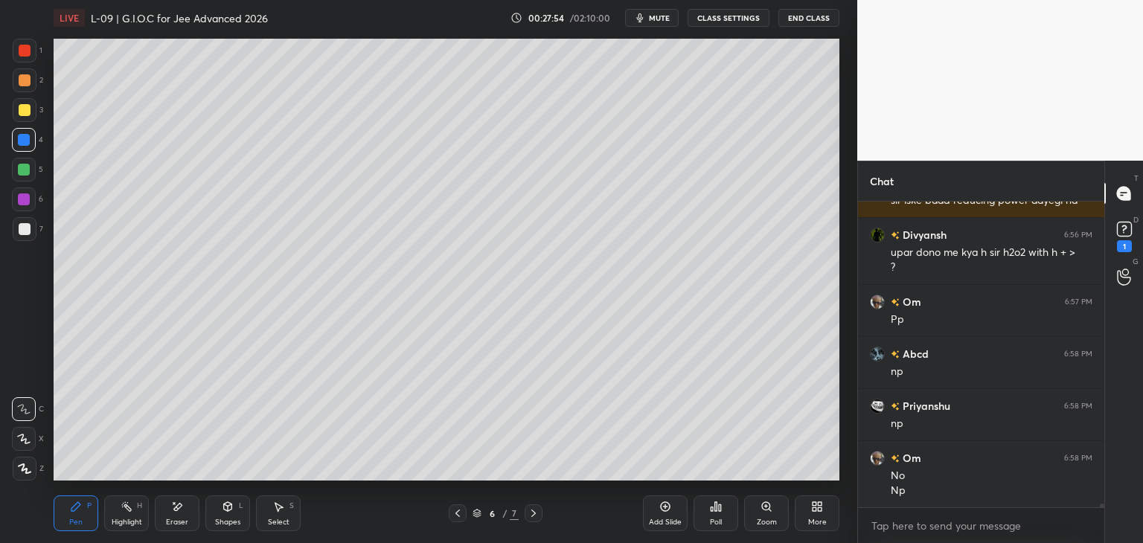
scroll to position [26345, 0]
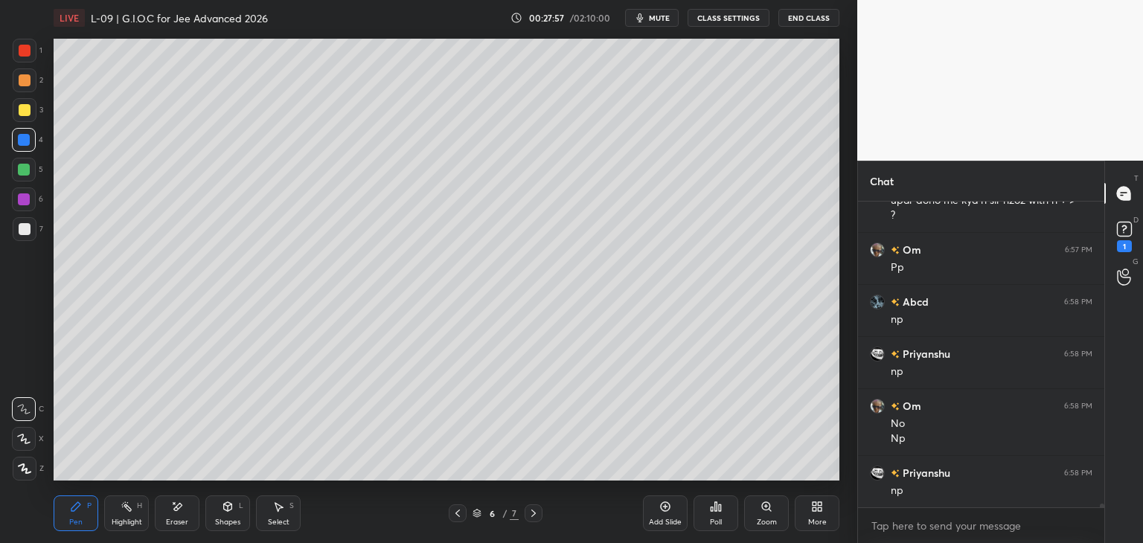
click at [530, 519] on div at bounding box center [533, 513] width 18 height 18
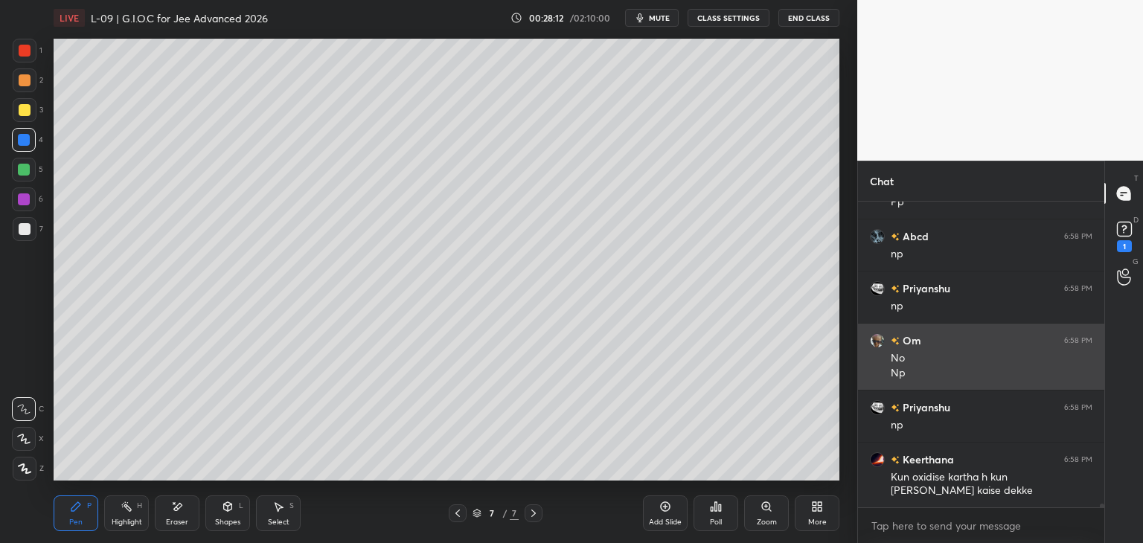
click at [878, 338] on img "grid" at bounding box center [877, 340] width 15 height 15
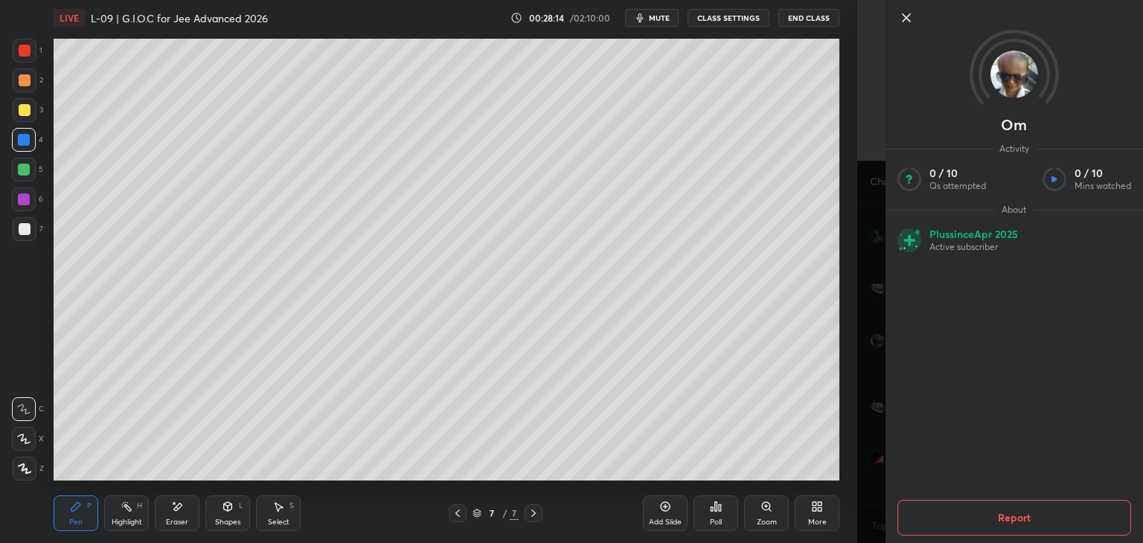
click at [1017, 74] on img at bounding box center [1014, 75] width 48 height 48
drag, startPoint x: 1009, startPoint y: 83, endPoint x: 1025, endPoint y: 73, distance: 19.0
click at [1025, 73] on img at bounding box center [1014, 75] width 48 height 48
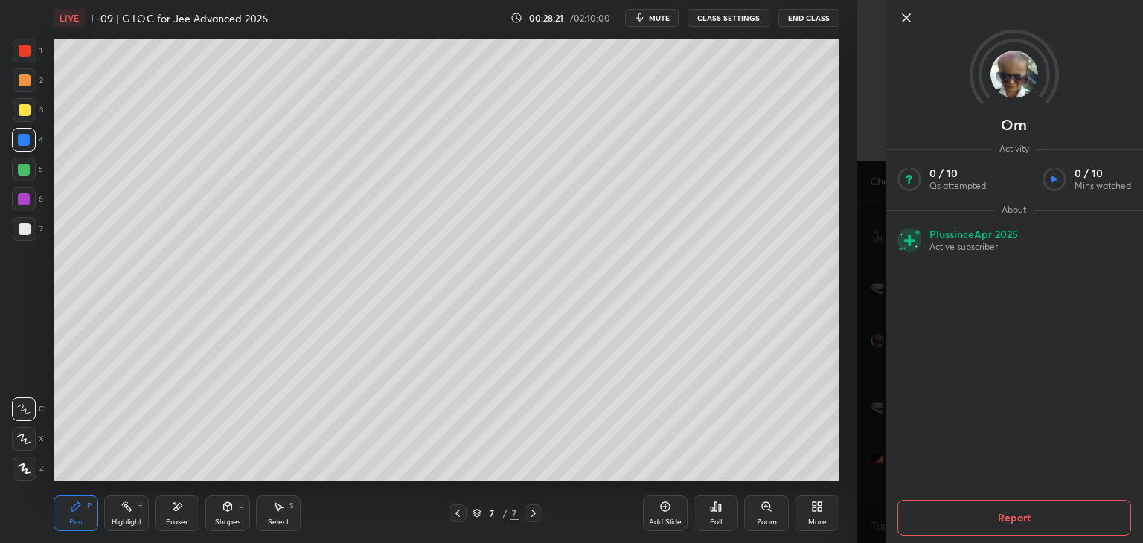
scroll to position [26462, 0]
click at [905, 15] on icon at bounding box center [906, 18] width 18 height 18
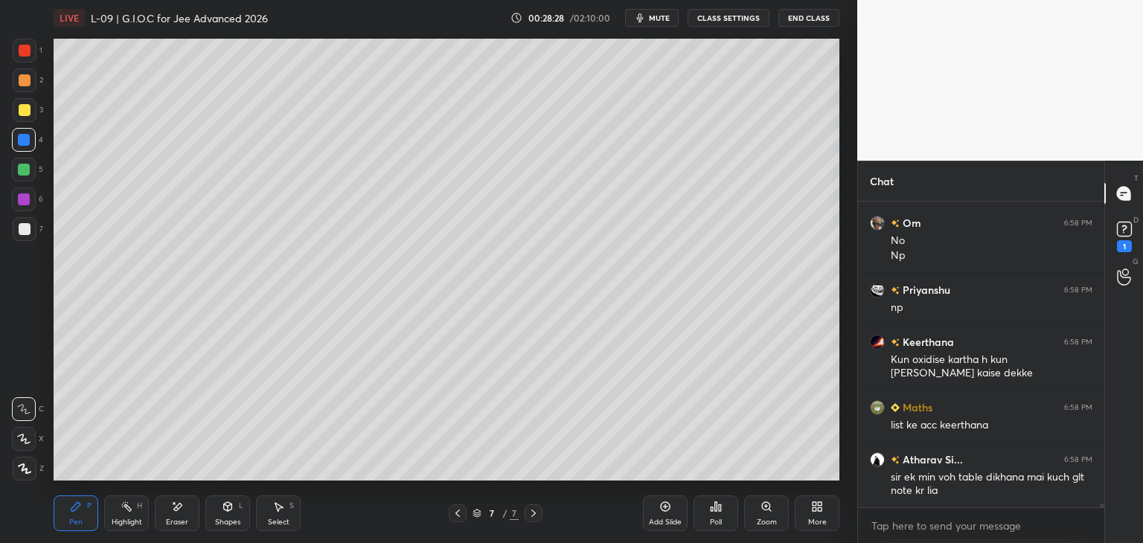
scroll to position [26580, 0]
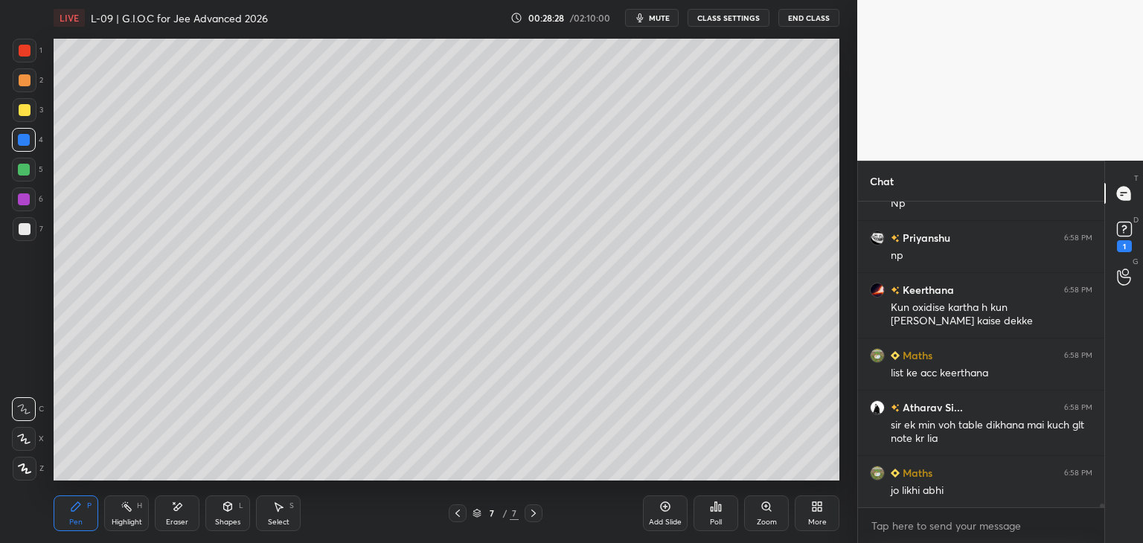
click at [458, 517] on icon at bounding box center [458, 513] width 12 height 12
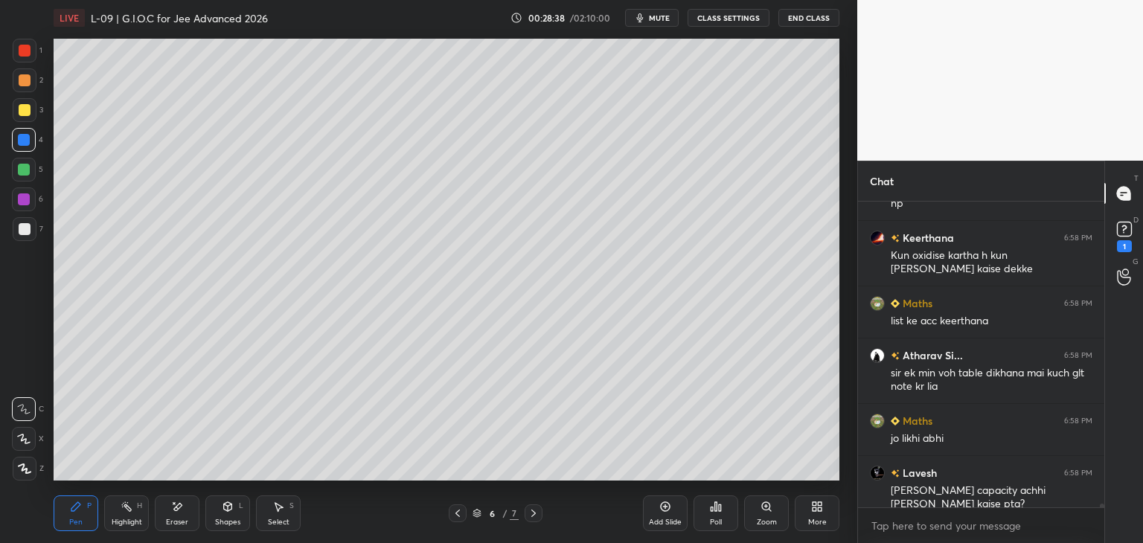
scroll to position [26684, 0]
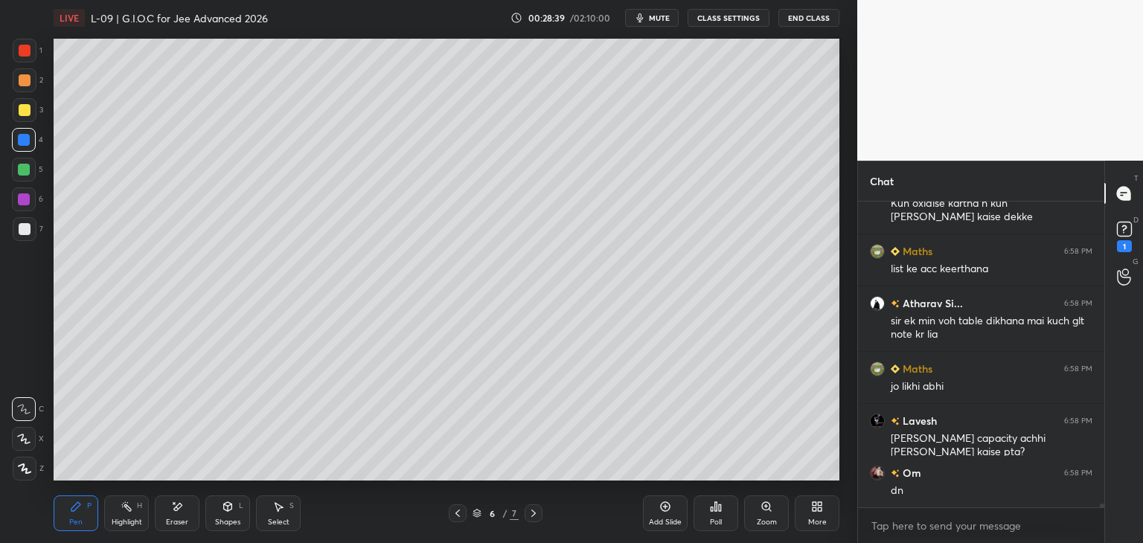
click at [655, 516] on div "Add Slide" at bounding box center [665, 513] width 45 height 36
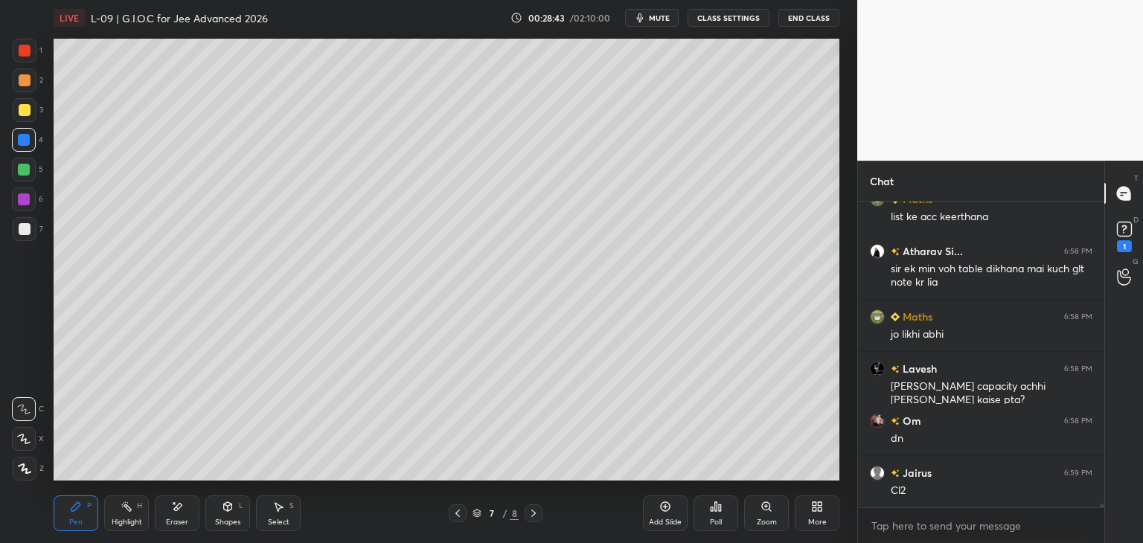
scroll to position [26788, 0]
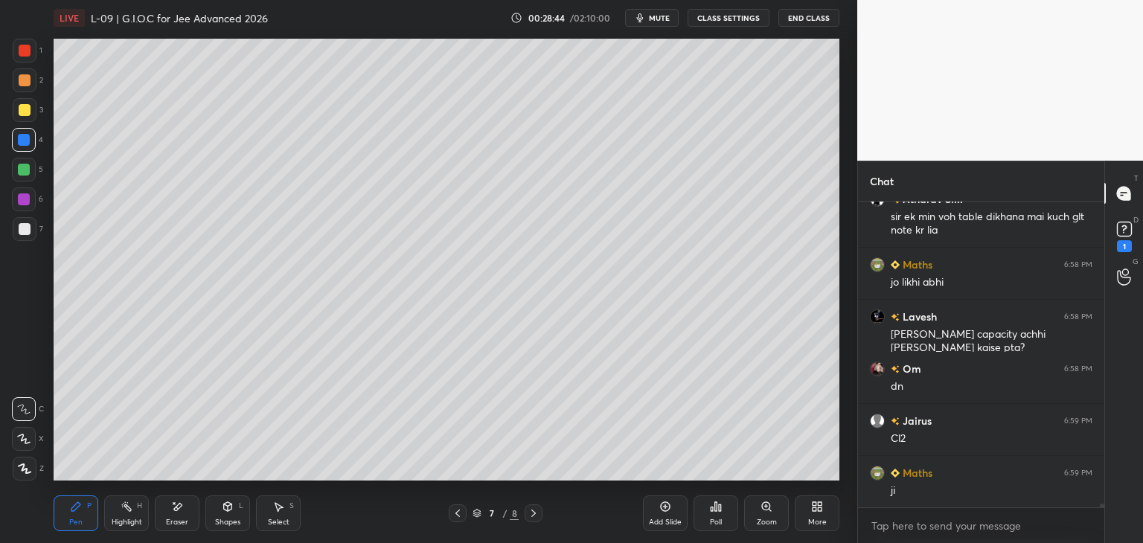
click at [457, 515] on icon at bounding box center [457, 513] width 4 height 7
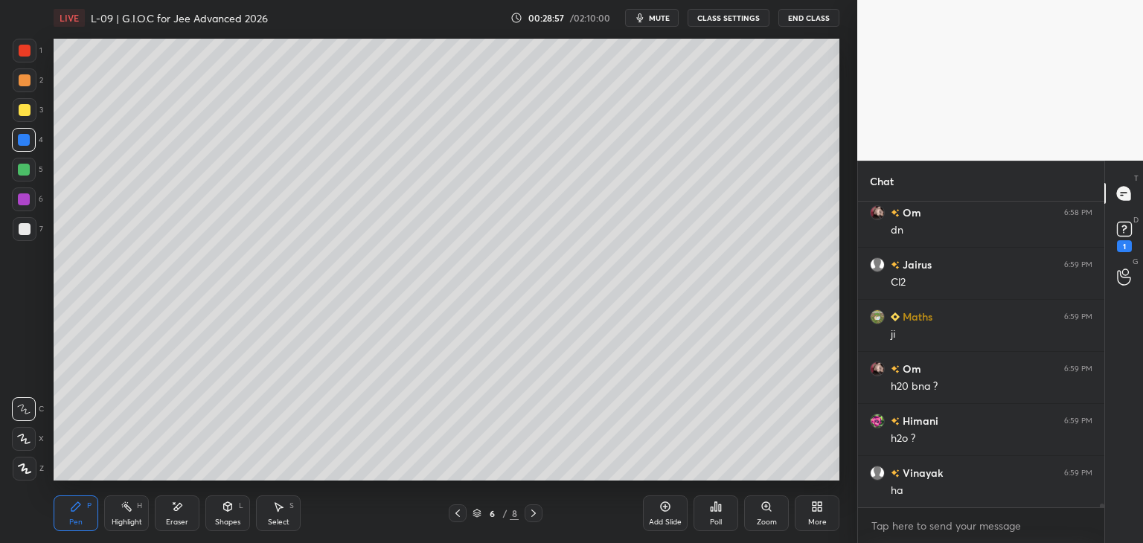
scroll to position [27049, 0]
click at [530, 510] on icon at bounding box center [533, 513] width 12 height 12
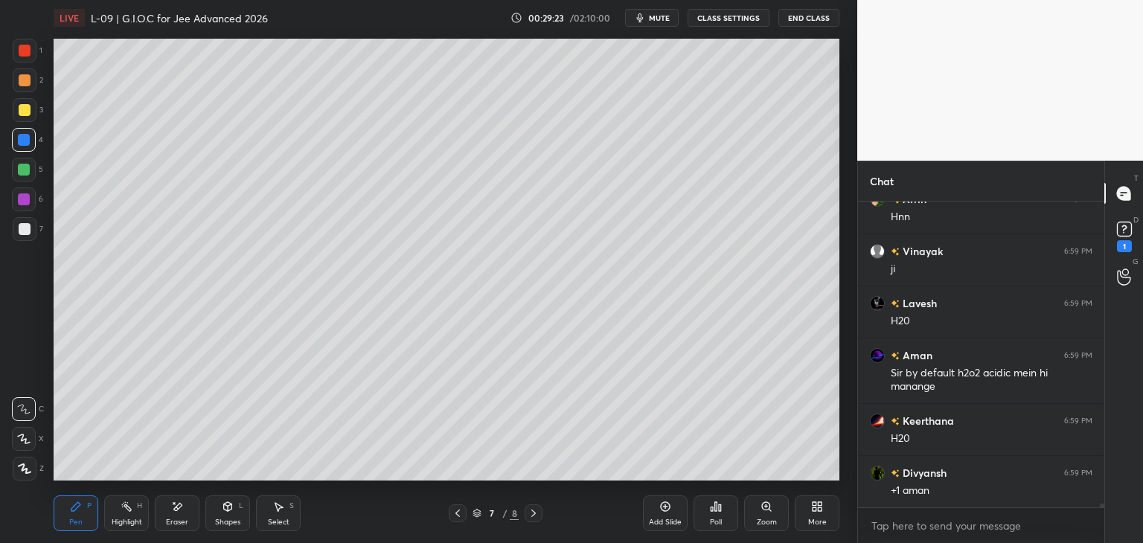
scroll to position [27635, 0]
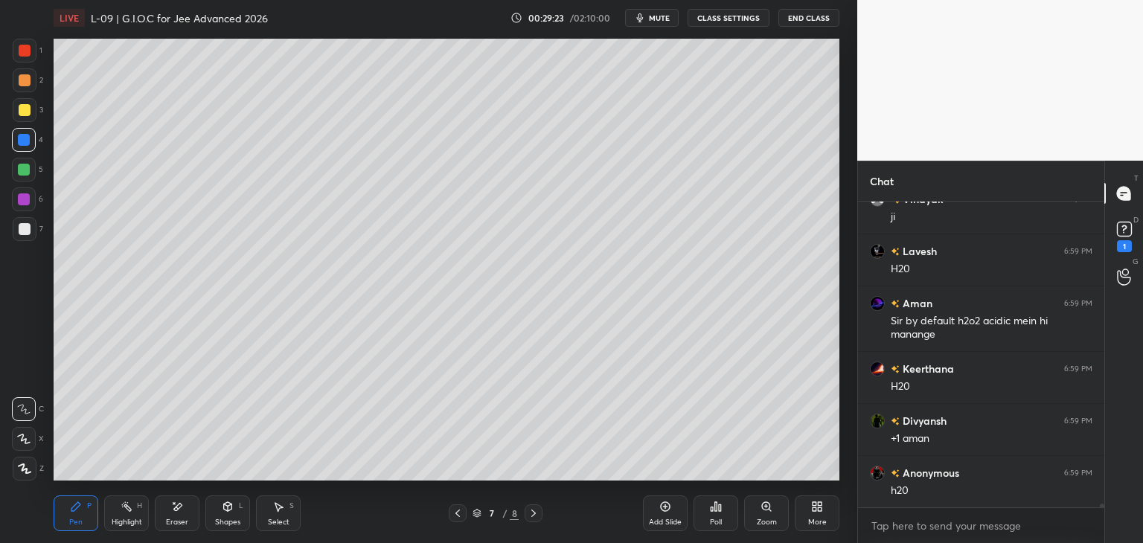
click at [454, 515] on icon at bounding box center [458, 513] width 12 height 12
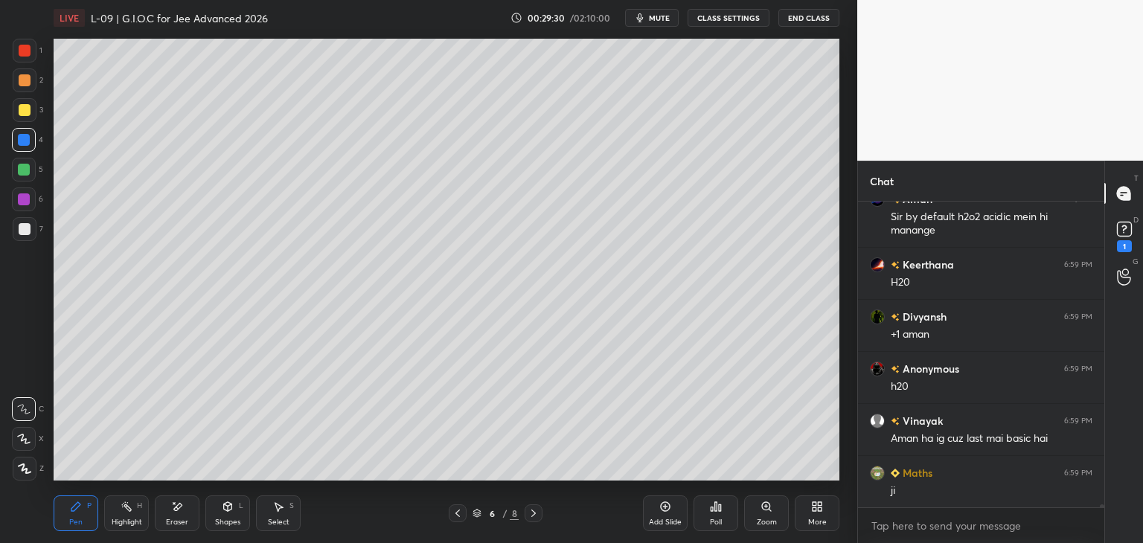
scroll to position [27791, 0]
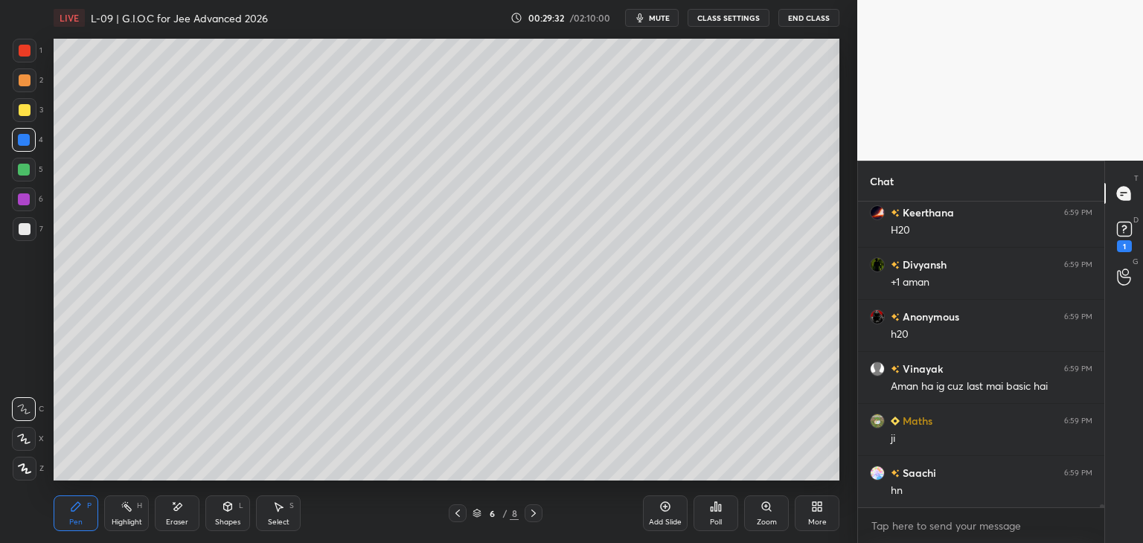
click at [533, 509] on icon at bounding box center [533, 513] width 12 height 12
click at [539, 510] on div at bounding box center [533, 513] width 18 height 18
click at [453, 512] on icon at bounding box center [458, 513] width 12 height 12
click at [450, 510] on div at bounding box center [458, 513] width 18 height 18
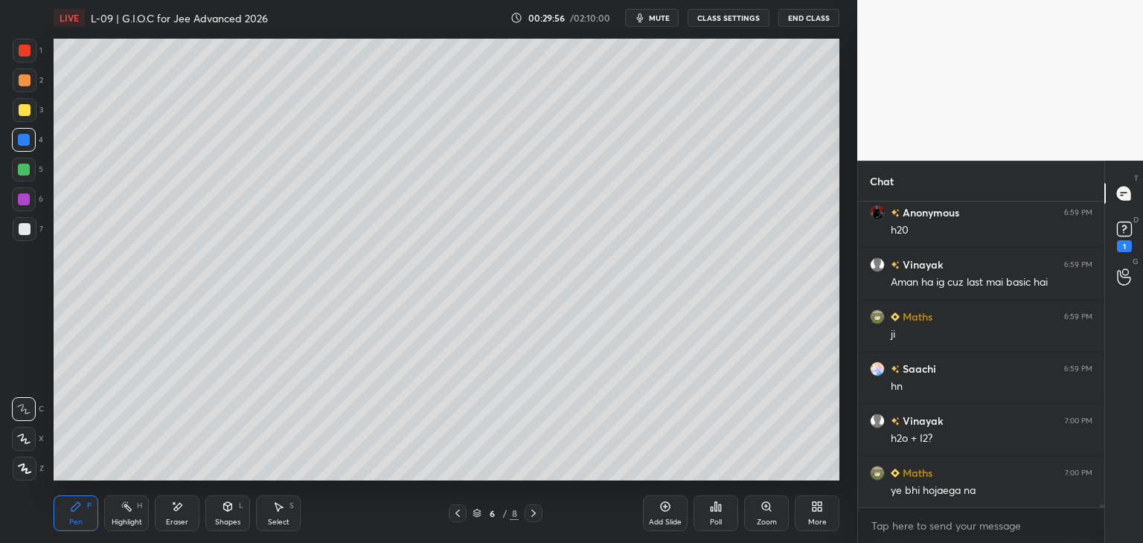
scroll to position [27947, 0]
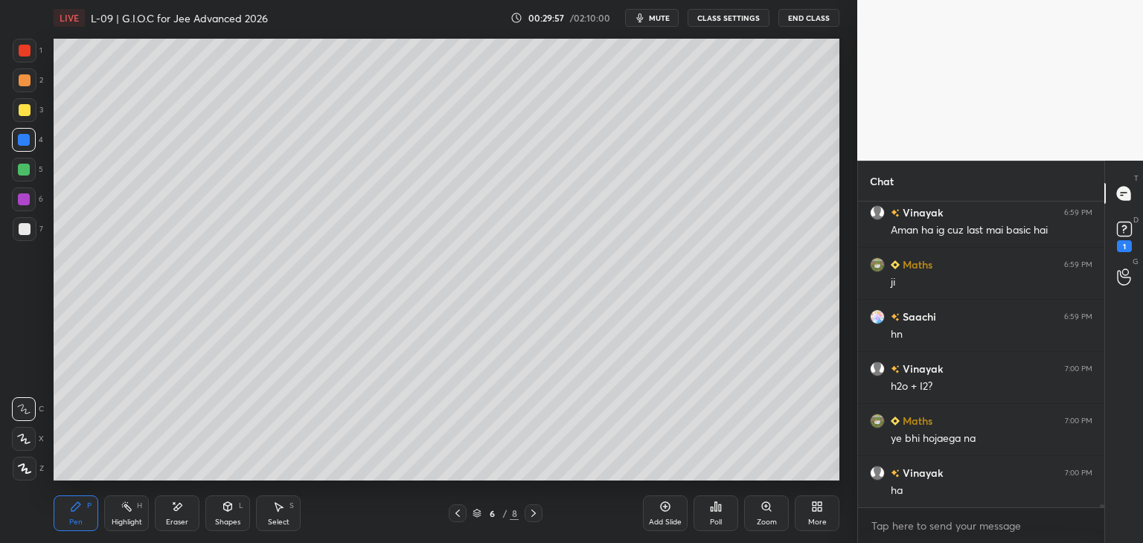
click at [532, 510] on icon at bounding box center [533, 513] width 4 height 7
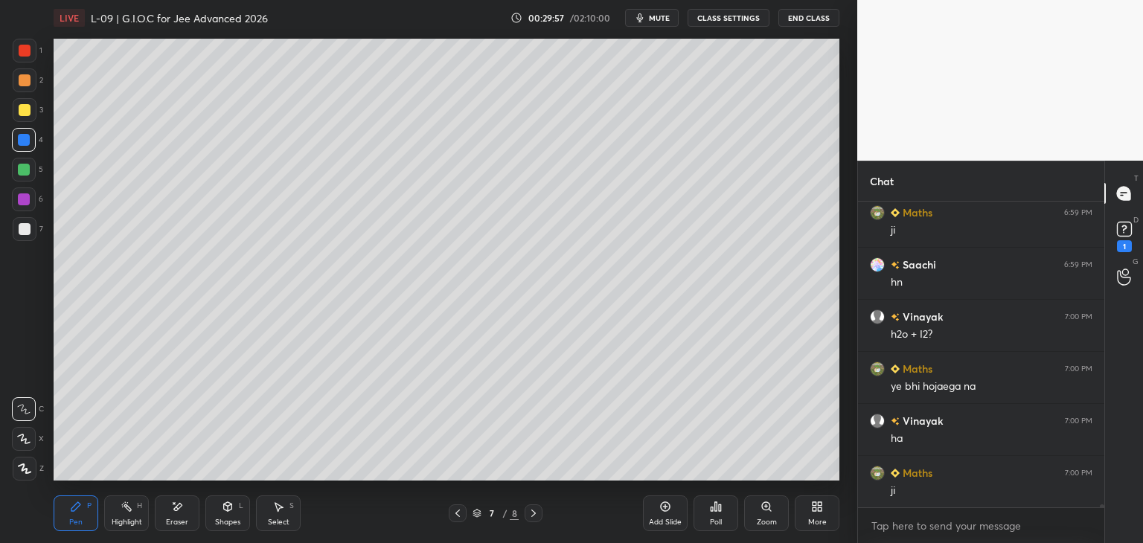
click at [532, 507] on icon at bounding box center [533, 513] width 12 height 12
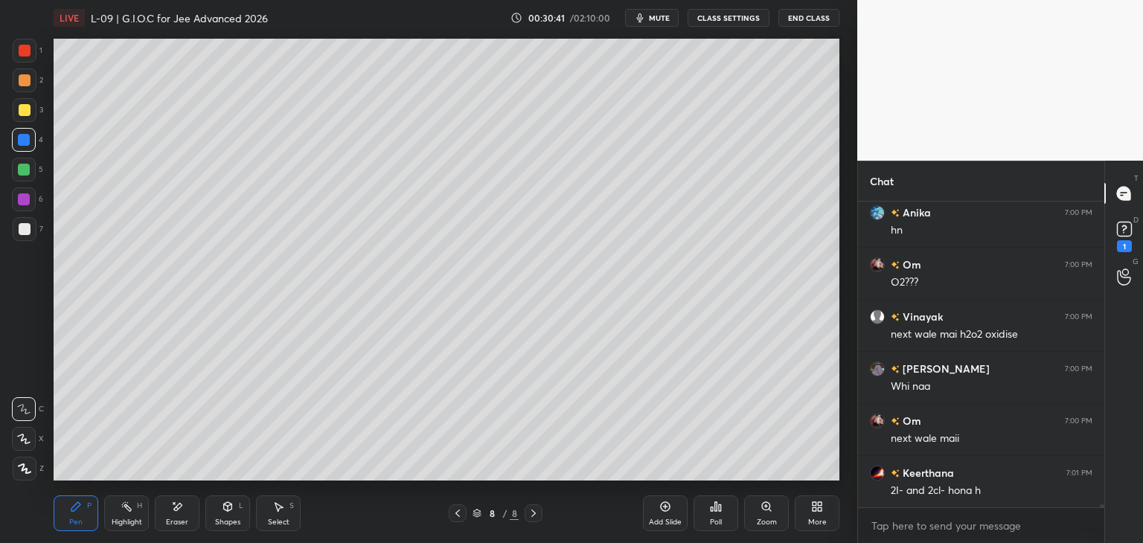
scroll to position [28364, 0]
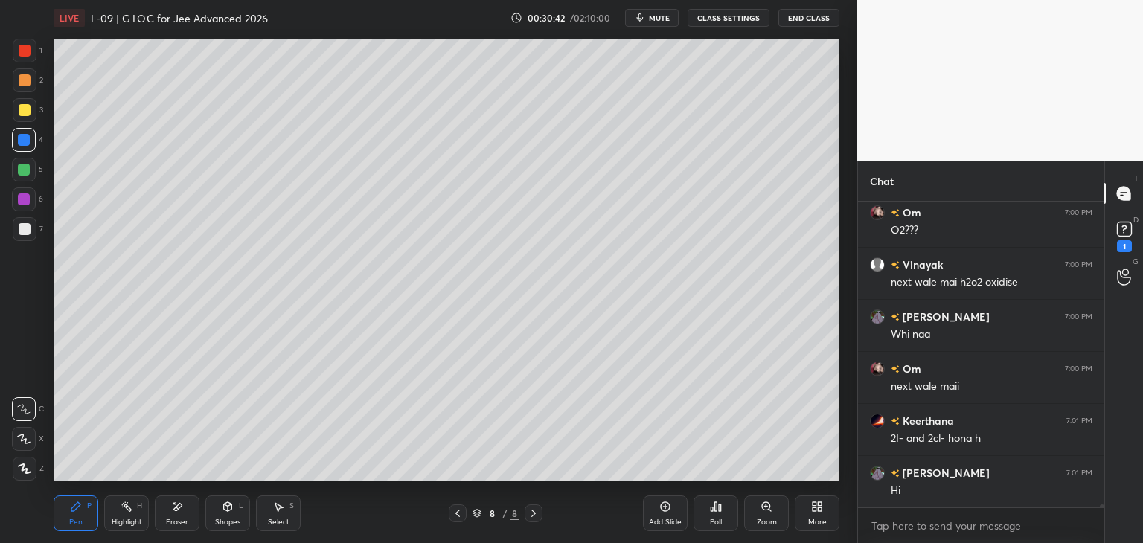
click at [455, 513] on icon at bounding box center [458, 513] width 12 height 12
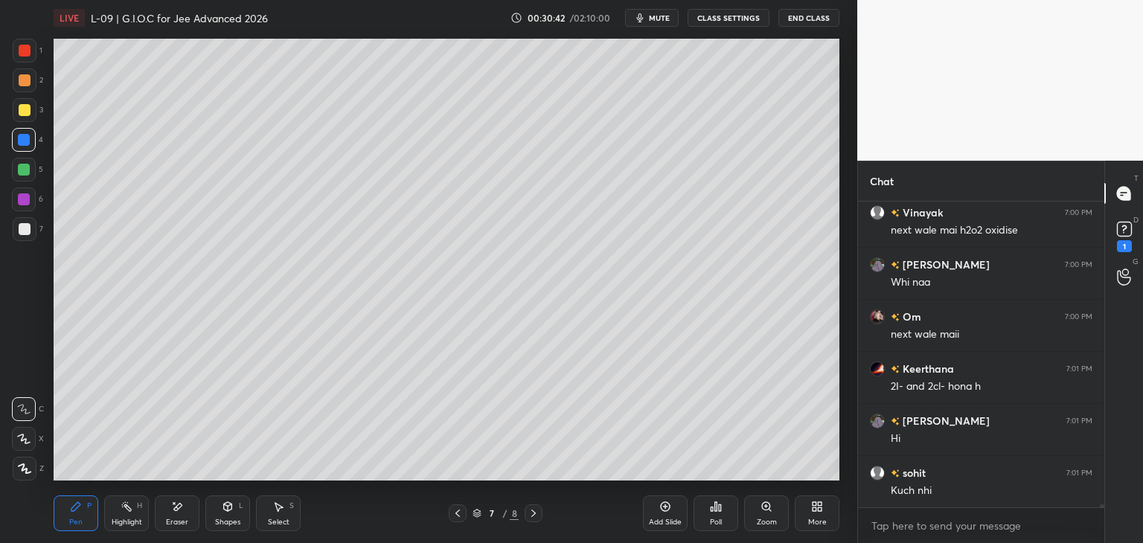
click at [452, 516] on icon at bounding box center [458, 513] width 12 height 12
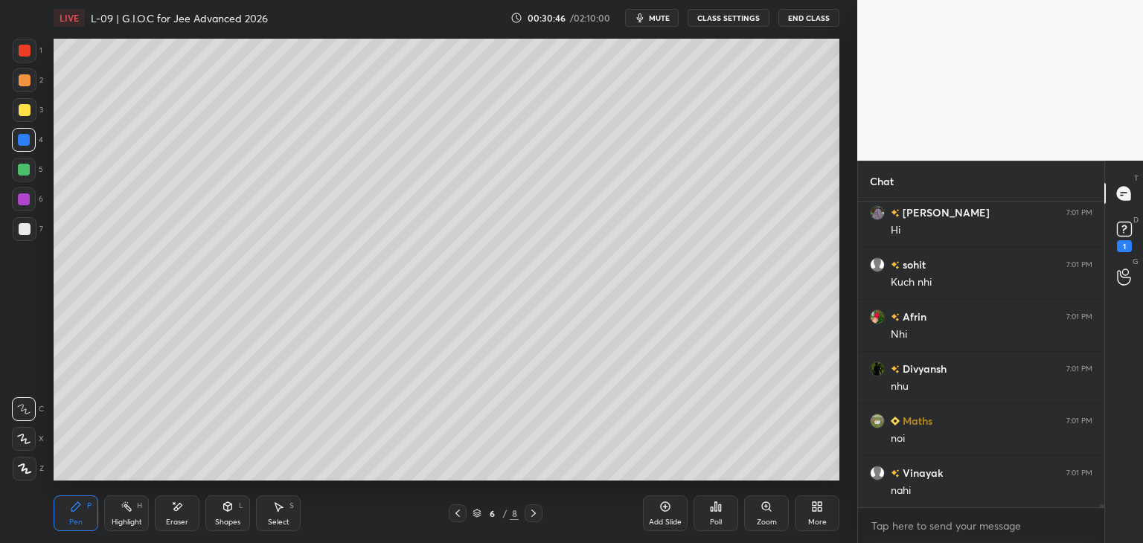
scroll to position [28676, 0]
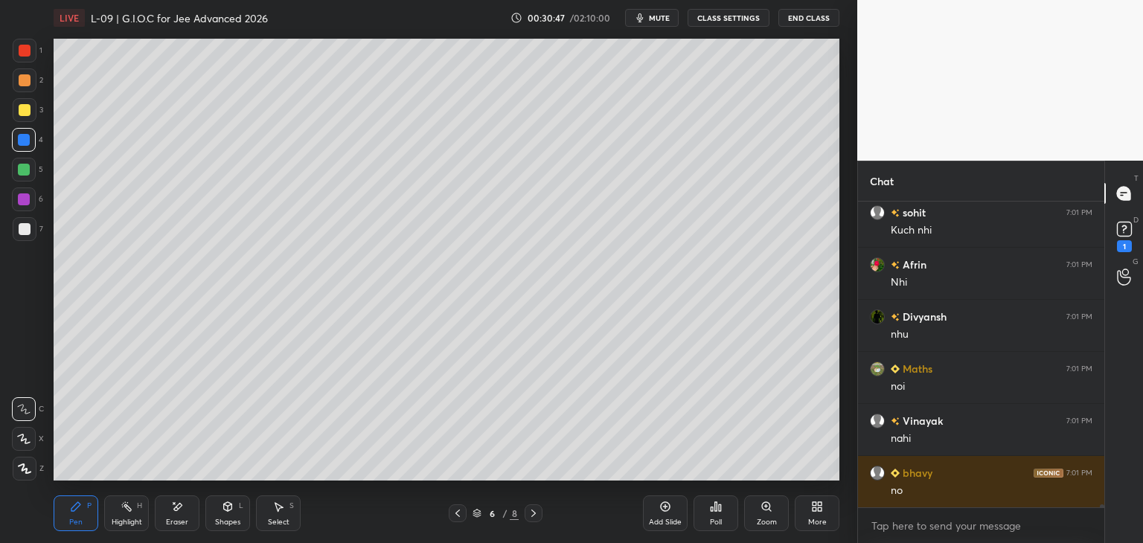
click at [536, 511] on icon at bounding box center [533, 513] width 12 height 12
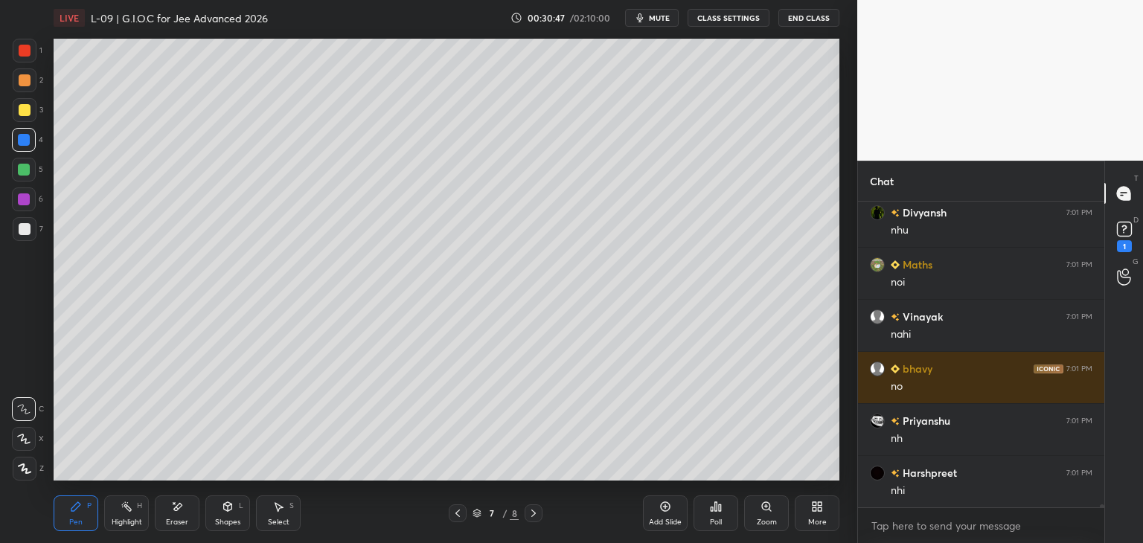
click at [530, 516] on icon at bounding box center [533, 513] width 12 height 12
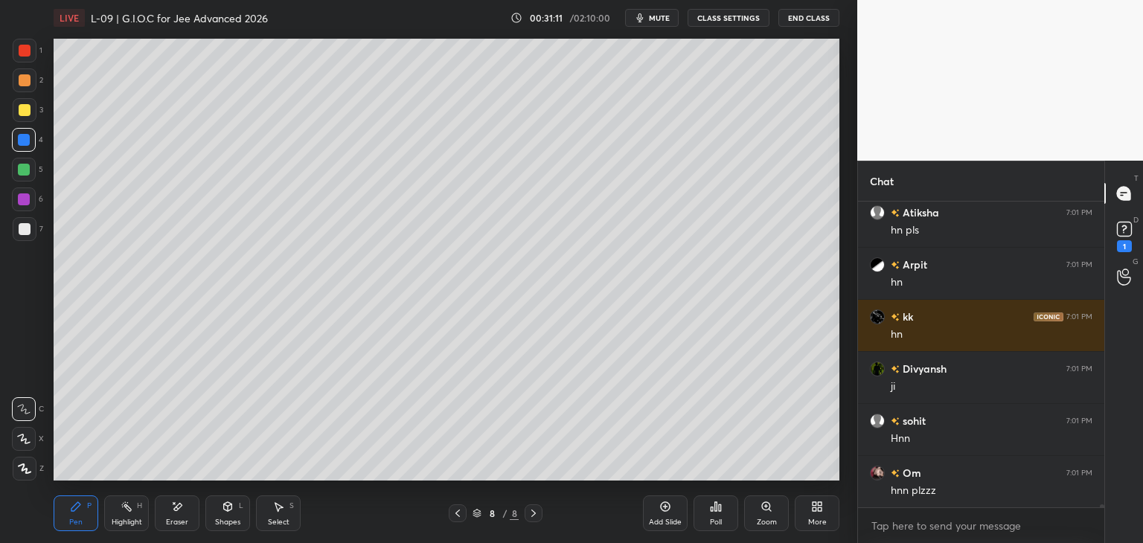
scroll to position [29941, 0]
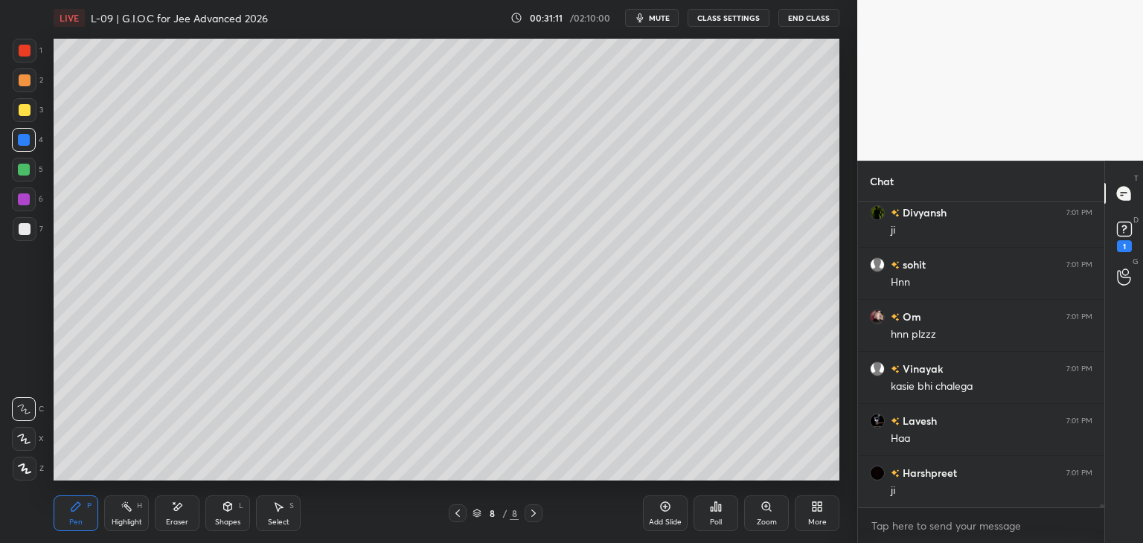
click at [655, 510] on div "Add Slide" at bounding box center [665, 513] width 45 height 36
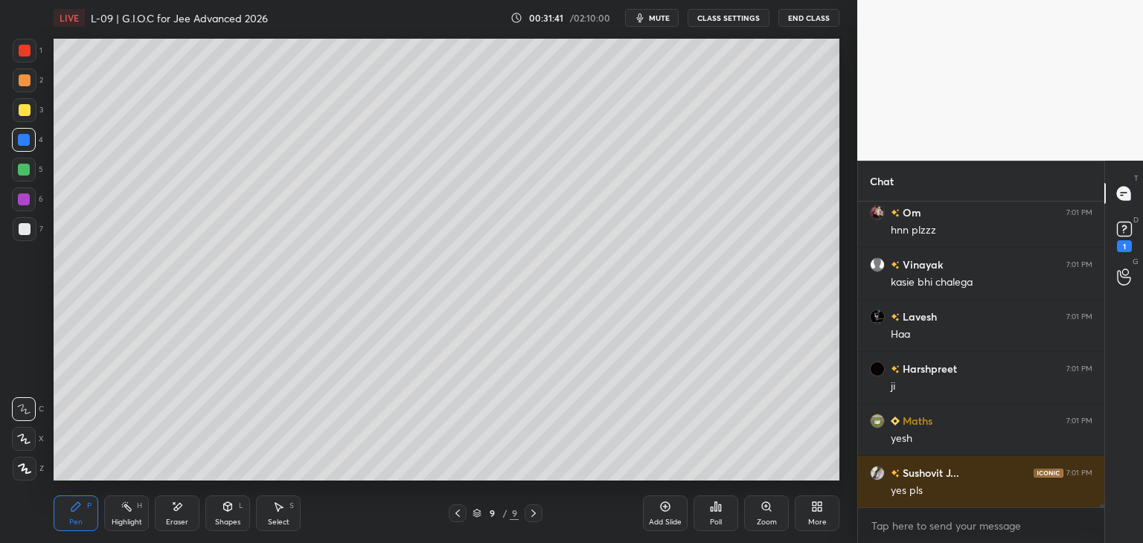
scroll to position [30097, 0]
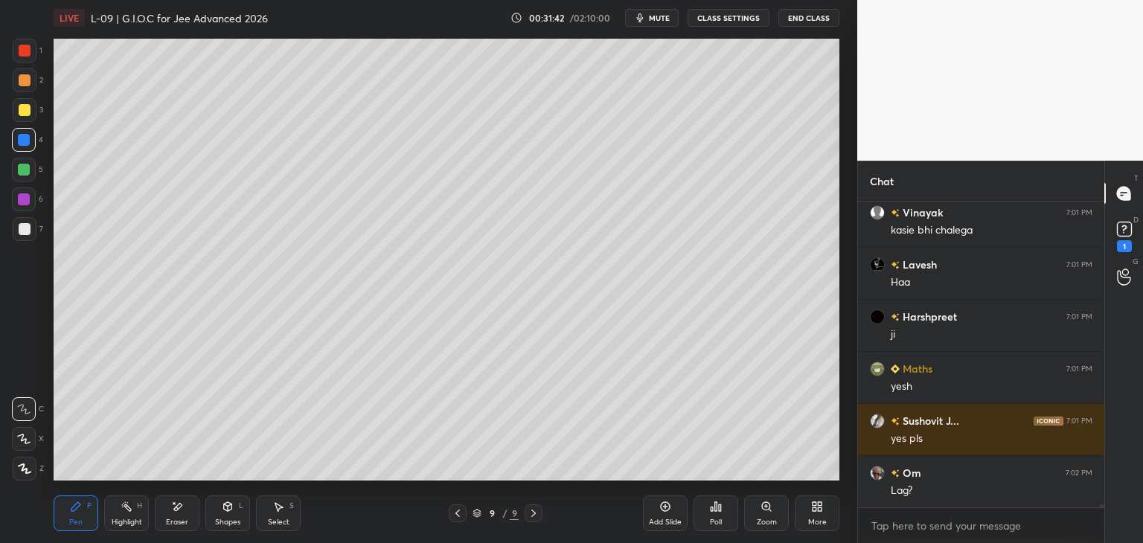
click at [277, 500] on div "Select S" at bounding box center [278, 513] width 45 height 36
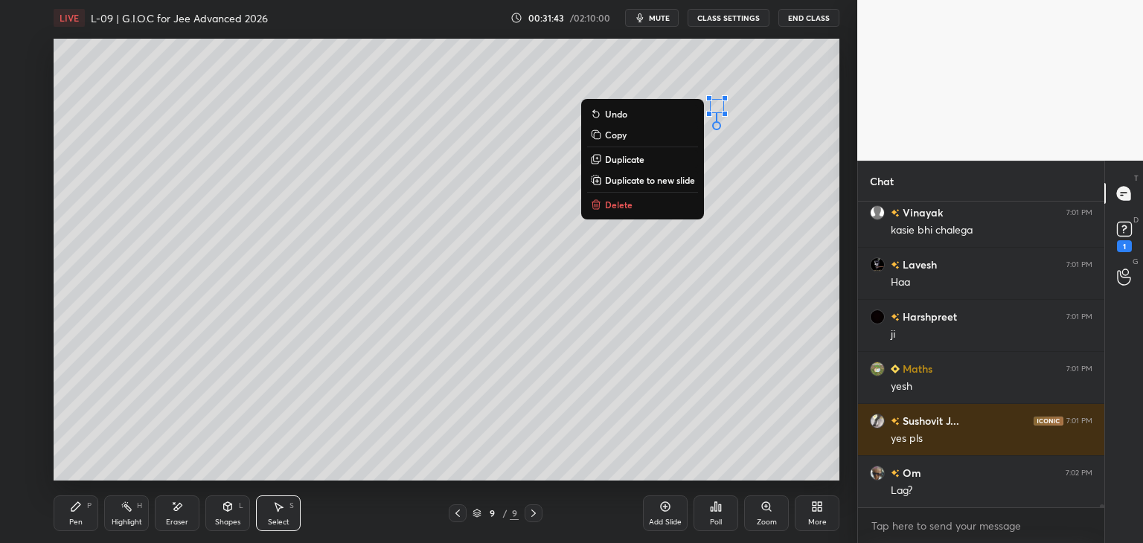
click at [646, 207] on button "Delete" at bounding box center [642, 205] width 111 height 18
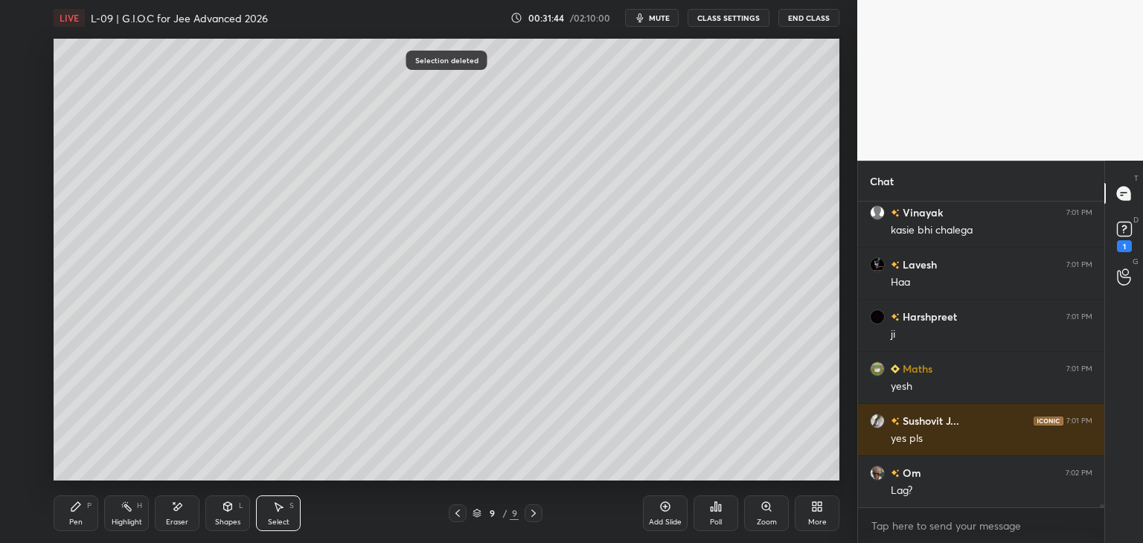
click at [77, 520] on div "Pen" at bounding box center [75, 521] width 13 height 7
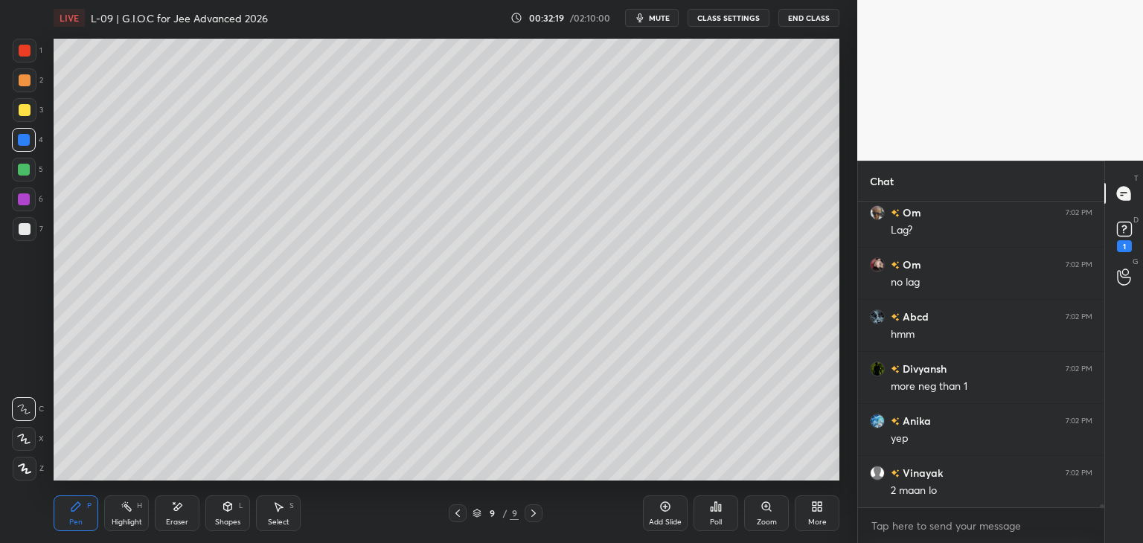
scroll to position [30461, 0]
click at [458, 514] on icon at bounding box center [458, 513] width 12 height 12
click at [530, 516] on icon at bounding box center [533, 513] width 12 height 12
click at [279, 510] on icon at bounding box center [279, 507] width 8 height 9
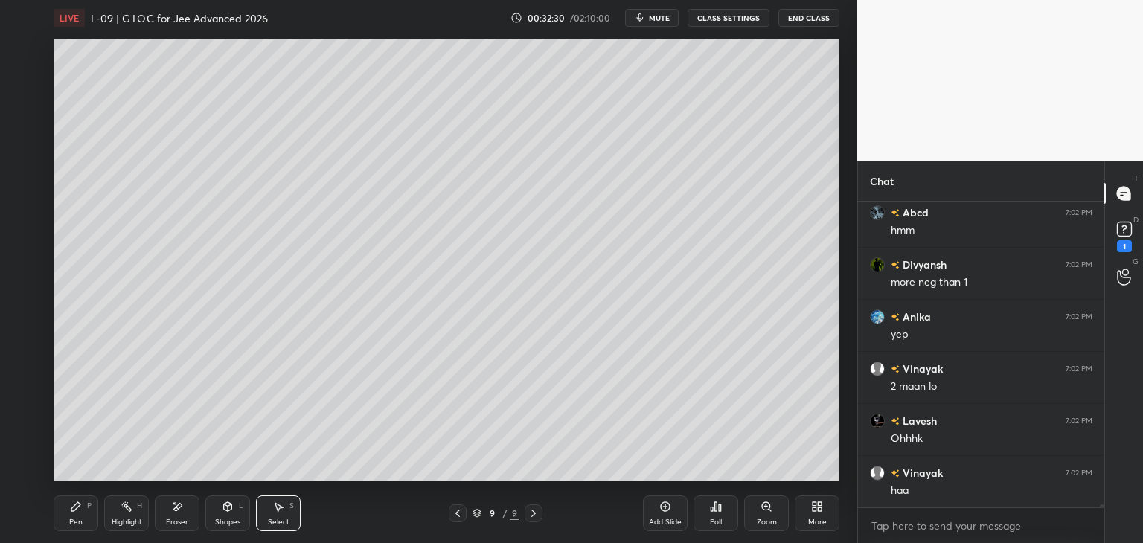
scroll to position [30514, 0]
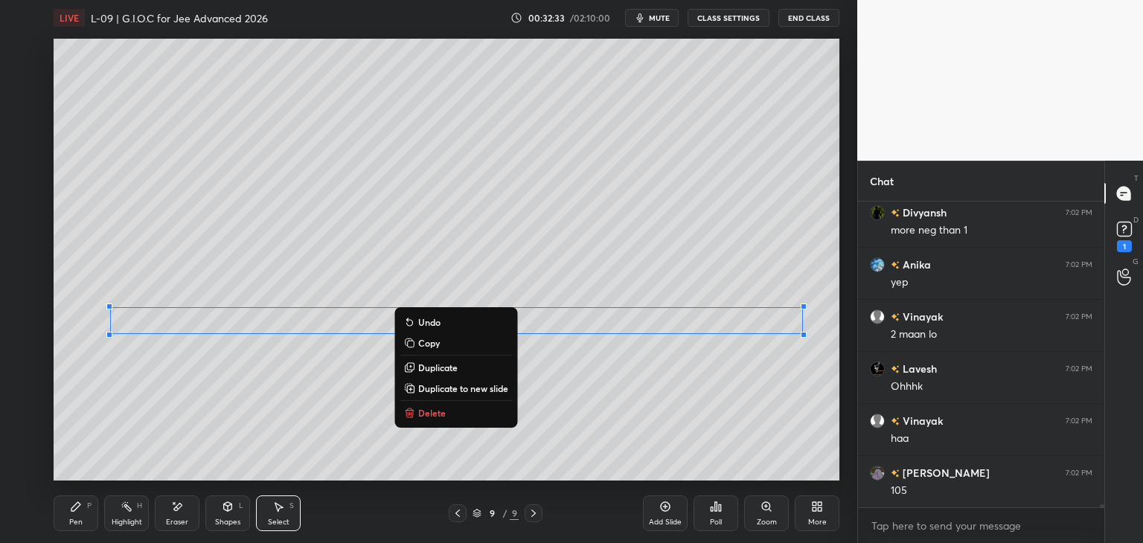
click at [247, 467] on div "0 ° Undo Copy Duplicate Duplicate to new slide Delete" at bounding box center [447, 260] width 786 height 442
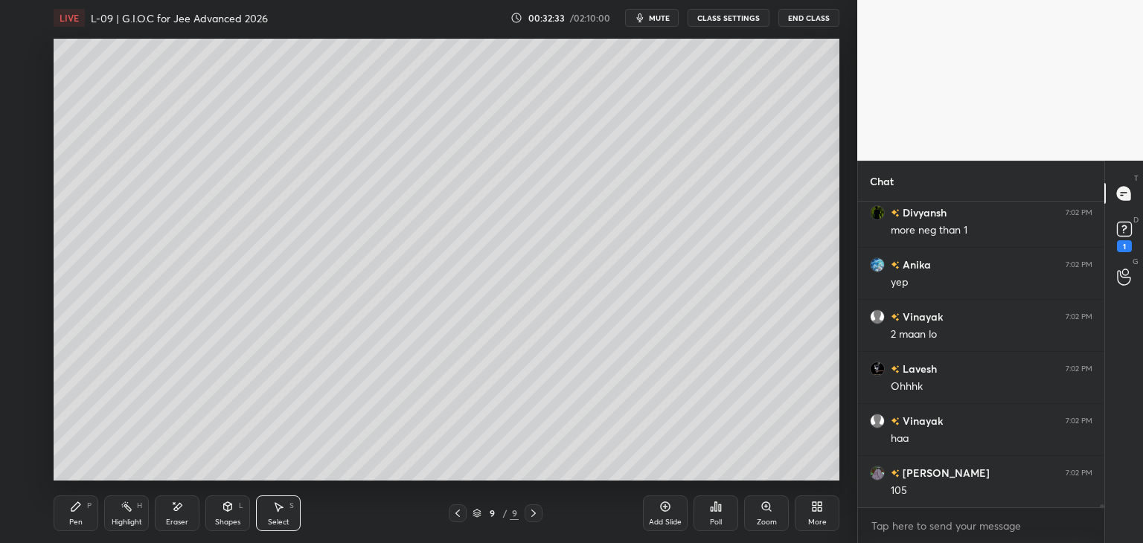
click at [68, 516] on div "Pen P" at bounding box center [76, 513] width 45 height 36
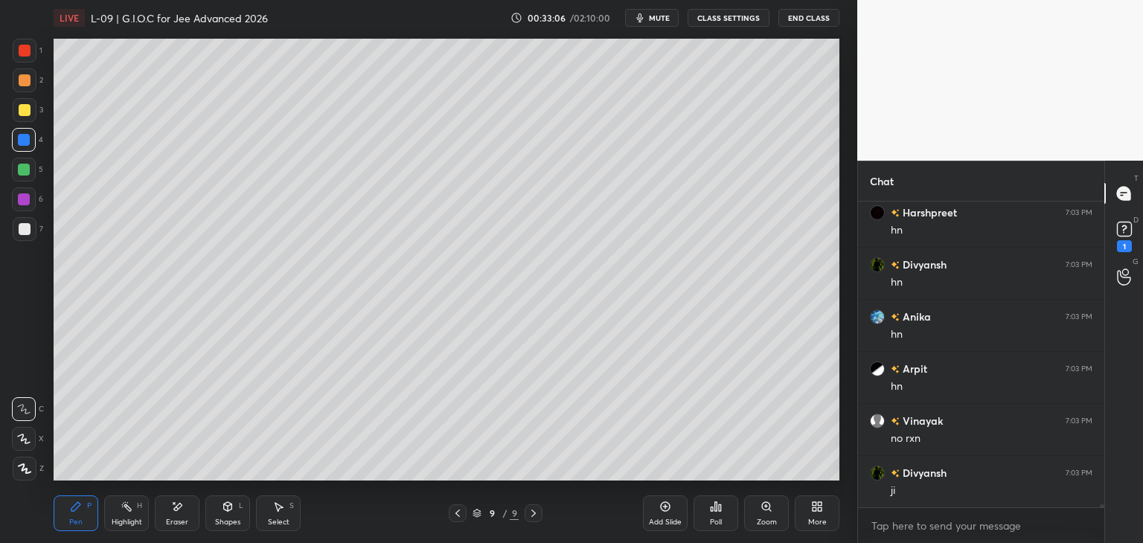
scroll to position [31391, 0]
click at [26, 45] on div at bounding box center [25, 51] width 12 height 12
click at [455, 511] on icon at bounding box center [458, 513] width 12 height 12
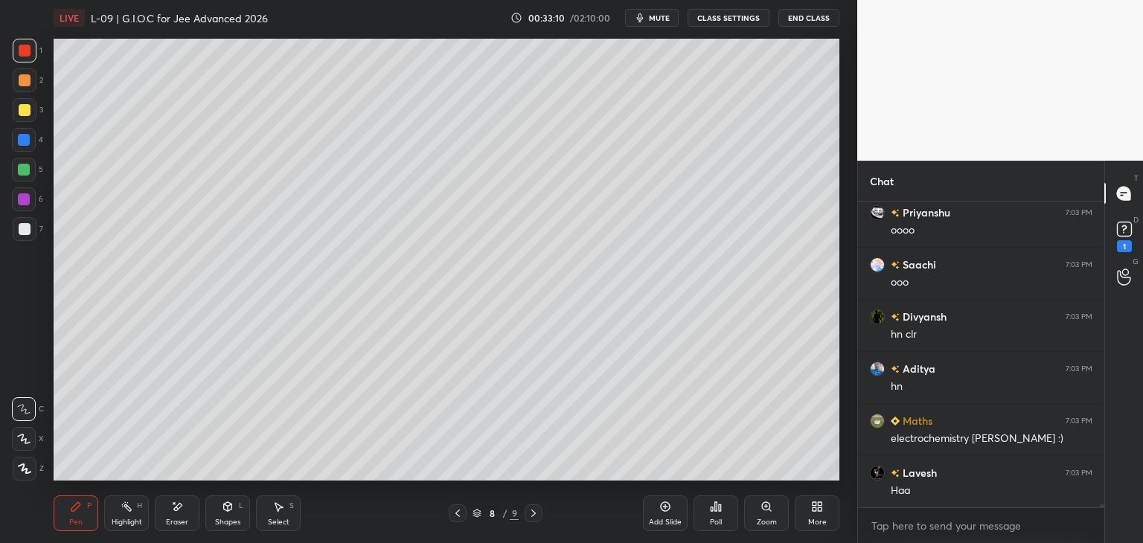
click at [458, 509] on icon at bounding box center [458, 513] width 12 height 12
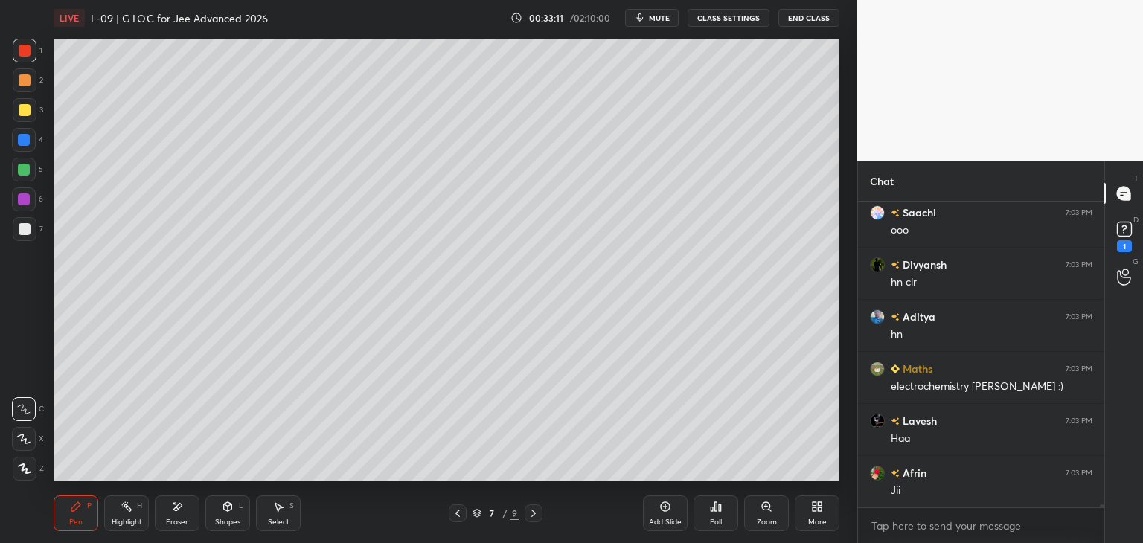
click at [461, 509] on icon at bounding box center [458, 513] width 12 height 12
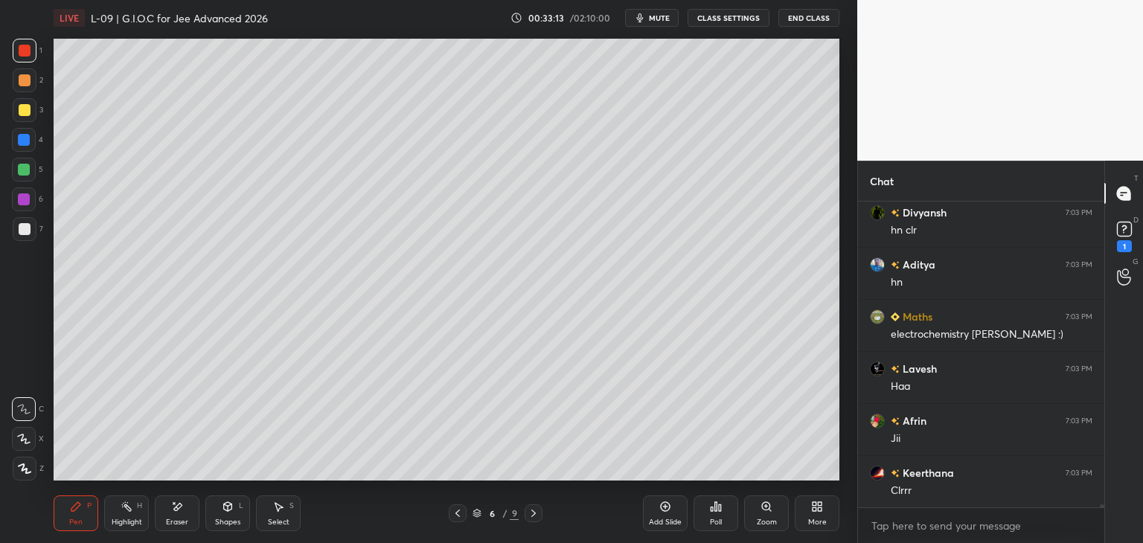
click at [536, 512] on icon at bounding box center [533, 513] width 12 height 12
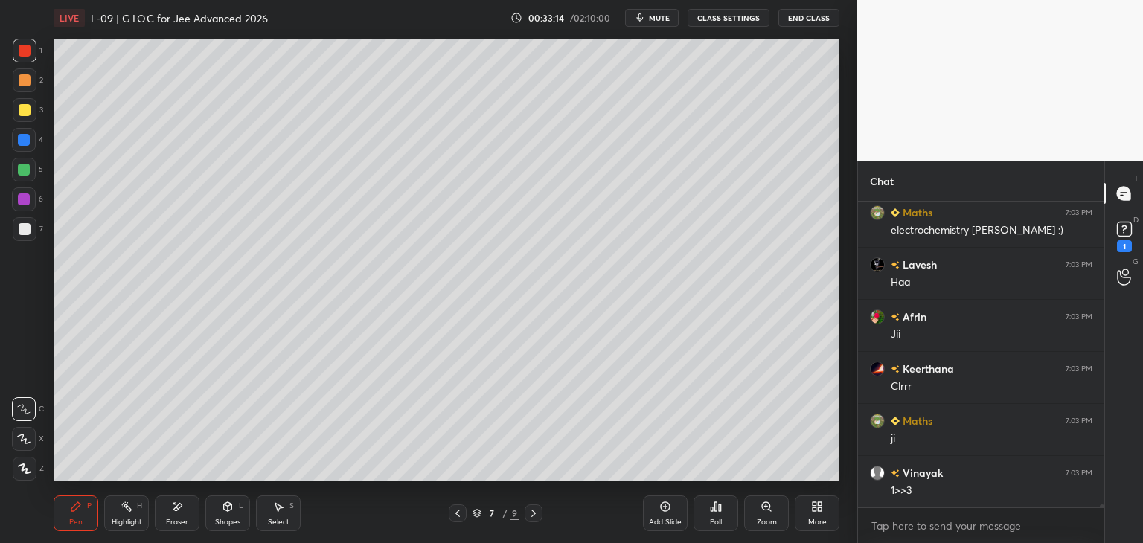
click at [533, 513] on icon at bounding box center [533, 513] width 12 height 12
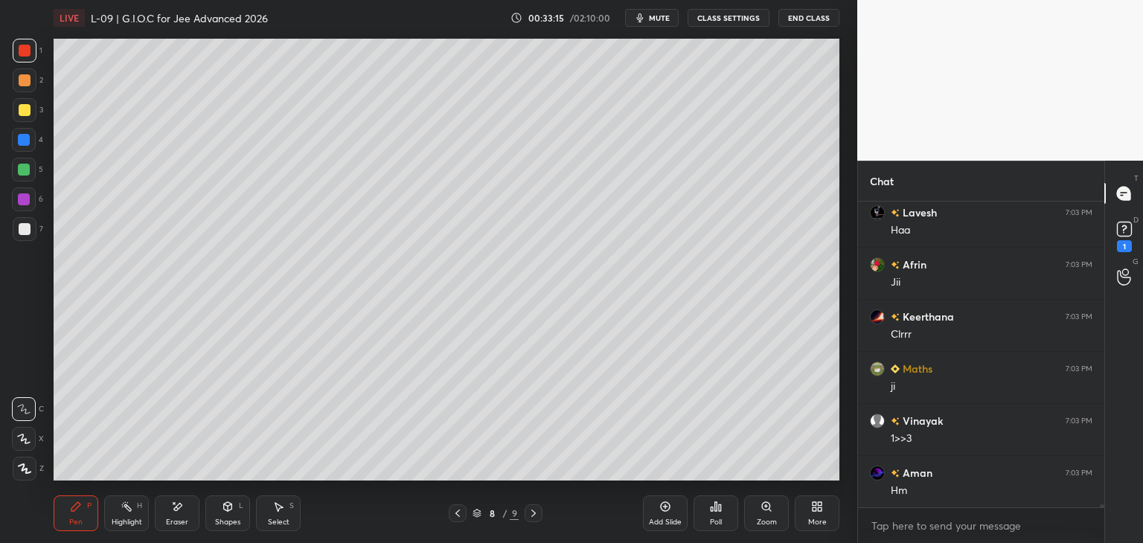
click at [534, 510] on icon at bounding box center [533, 513] width 12 height 12
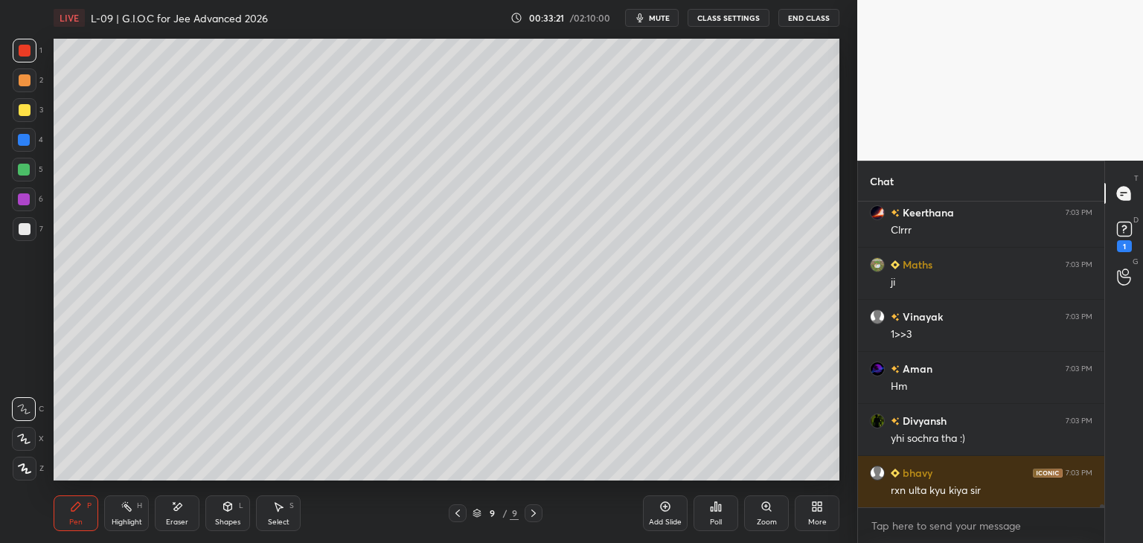
scroll to position [32068, 0]
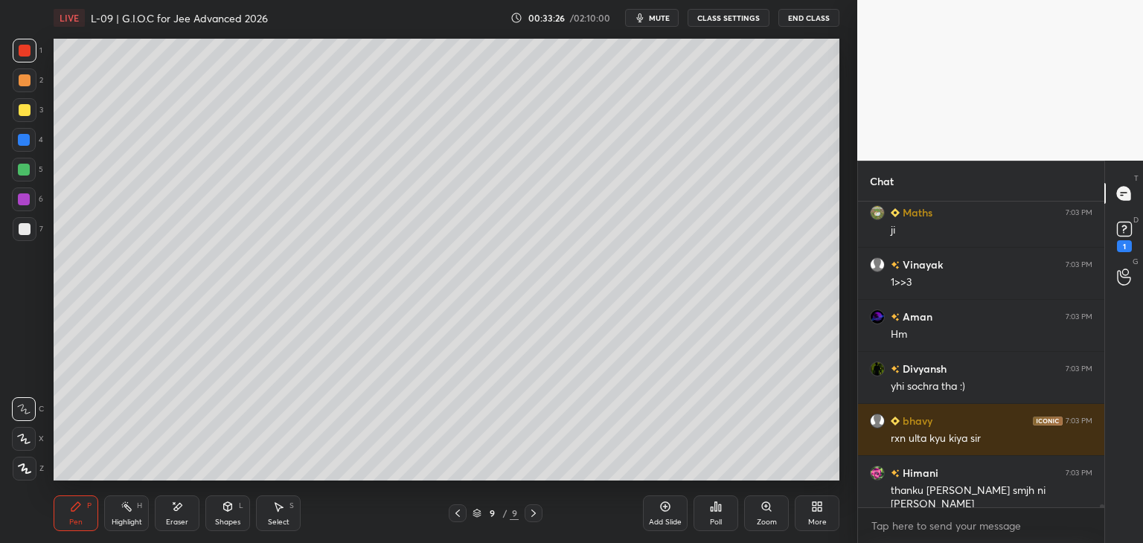
click at [461, 511] on icon at bounding box center [458, 513] width 12 height 12
click at [458, 514] on icon at bounding box center [458, 513] width 12 height 12
click at [534, 508] on icon at bounding box center [533, 513] width 12 height 12
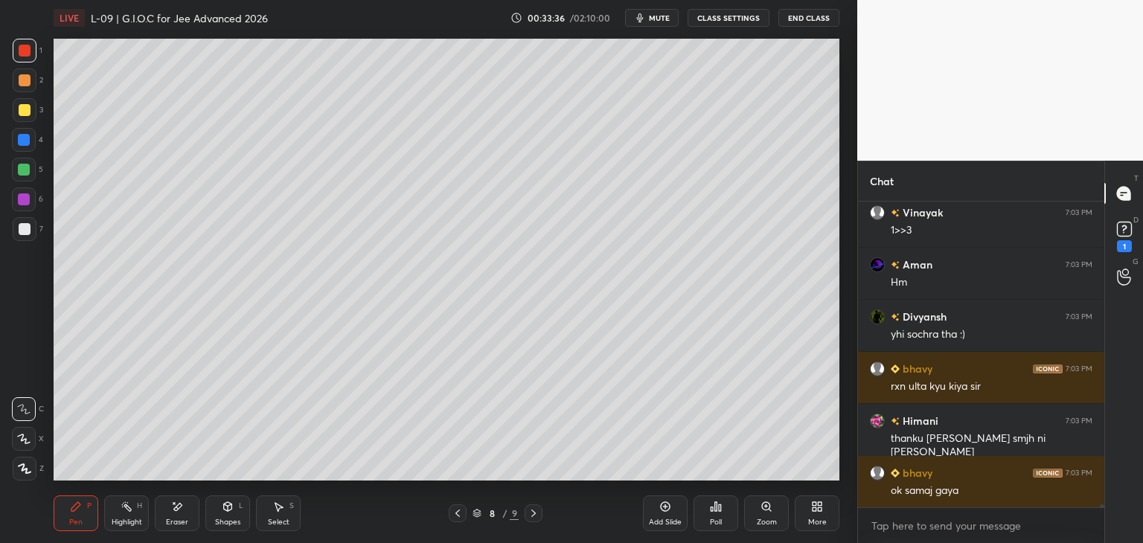
scroll to position [32172, 0]
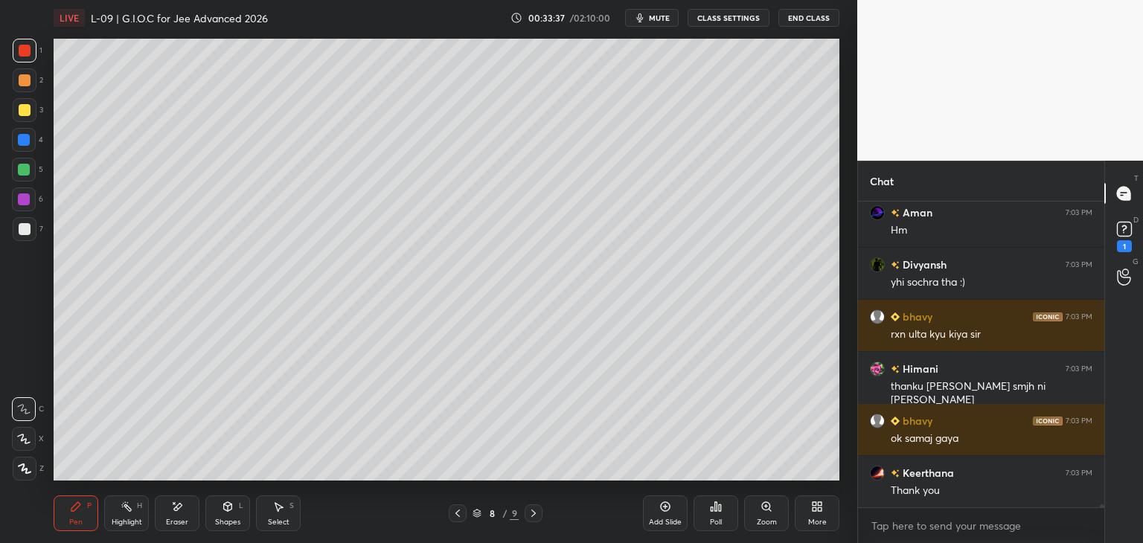
click at [532, 515] on icon at bounding box center [533, 513] width 12 height 12
click at [530, 516] on icon at bounding box center [533, 513] width 12 height 12
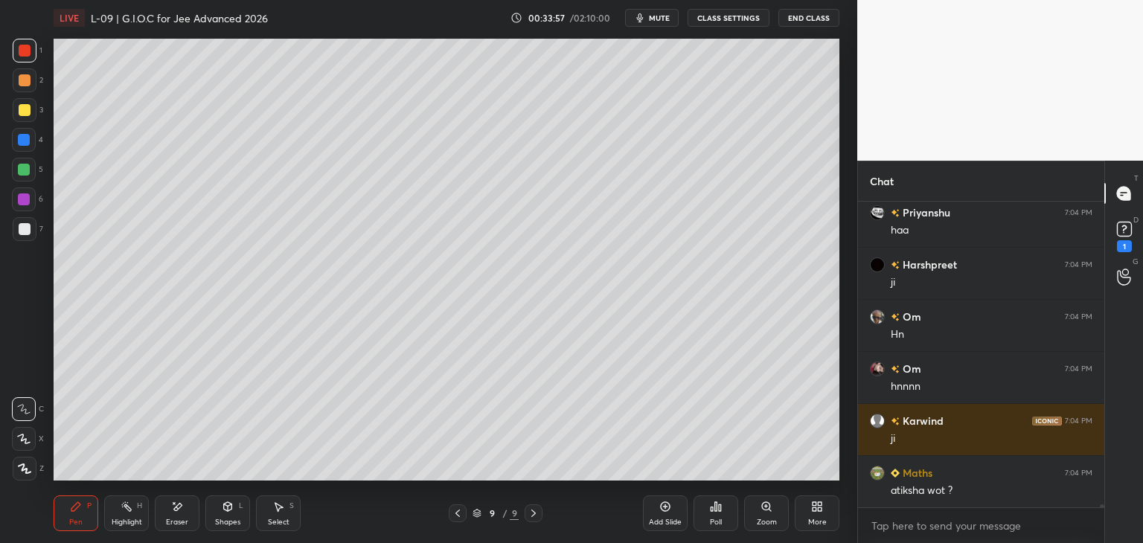
scroll to position [32863, 0]
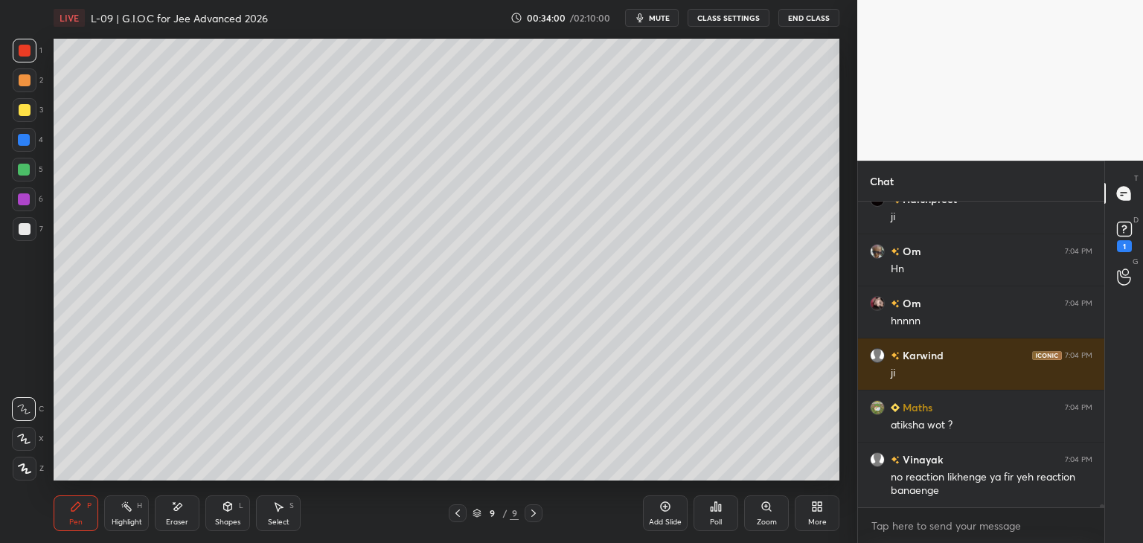
click at [463, 516] on div at bounding box center [458, 513] width 18 height 18
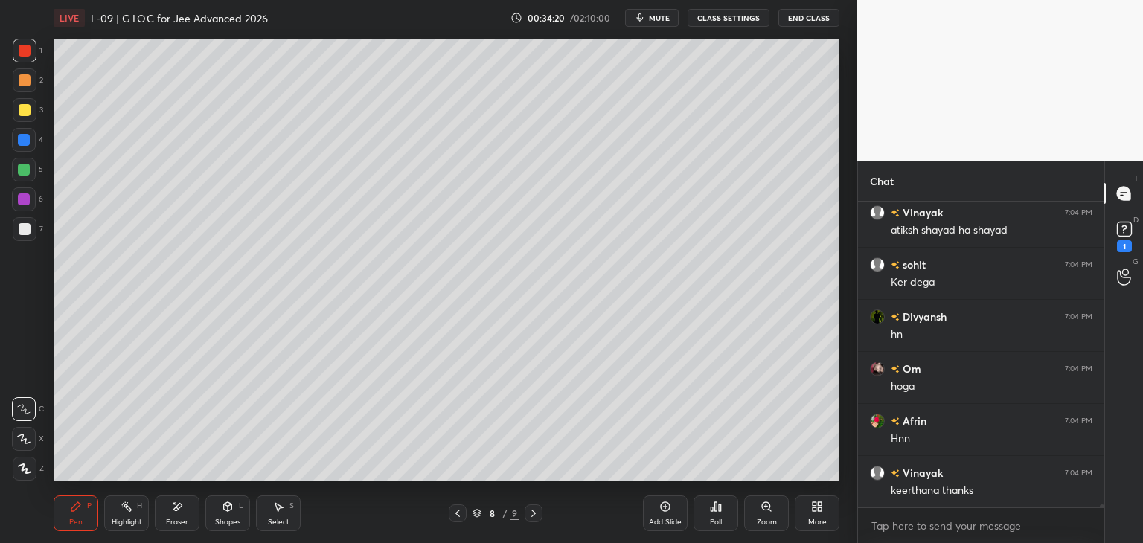
scroll to position [33294, 0]
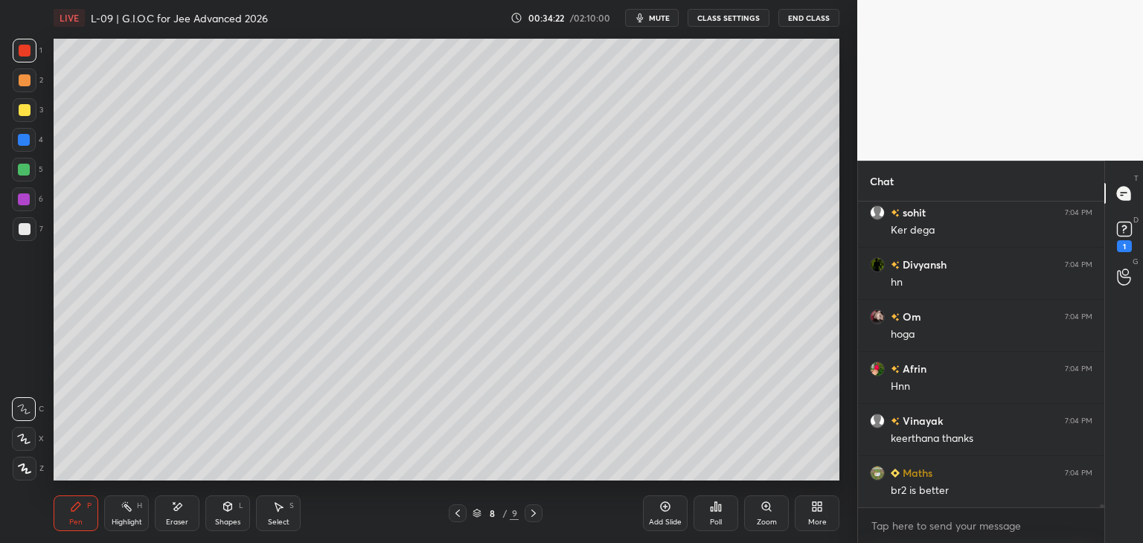
click at [455, 513] on icon at bounding box center [458, 513] width 12 height 12
click at [533, 515] on icon at bounding box center [533, 513] width 4 height 7
click at [536, 513] on icon at bounding box center [533, 513] width 4 height 7
click at [454, 513] on icon at bounding box center [458, 513] width 12 height 12
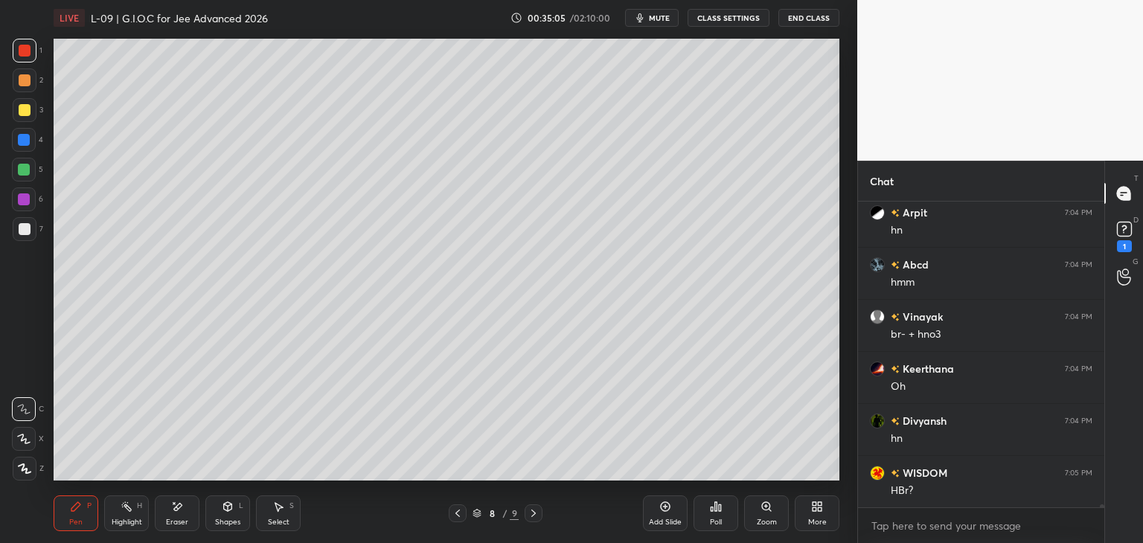
click at [24, 143] on div at bounding box center [24, 140] width 12 height 12
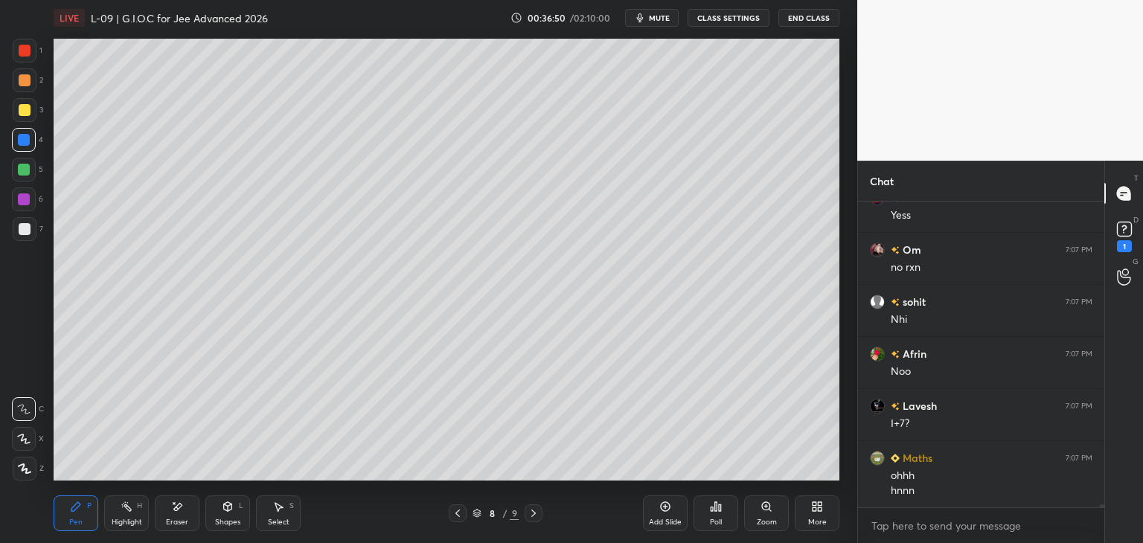
click at [25, 167] on div at bounding box center [24, 170] width 12 height 12
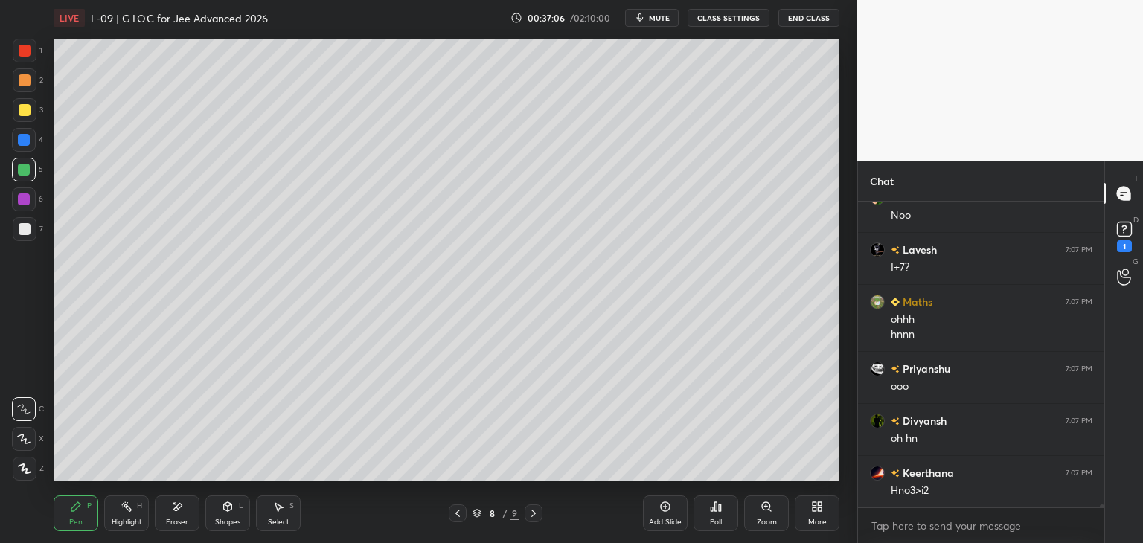
scroll to position [32674, 0]
click at [457, 515] on icon at bounding box center [457, 513] width 4 height 7
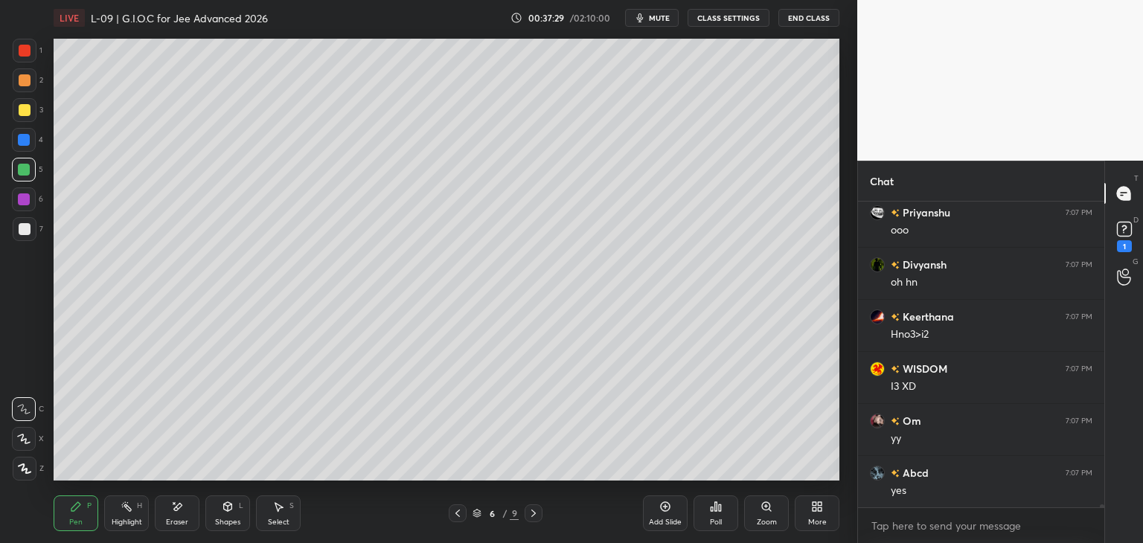
click at [533, 509] on icon at bounding box center [533, 513] width 12 height 12
click at [532, 510] on icon at bounding box center [533, 513] width 12 height 12
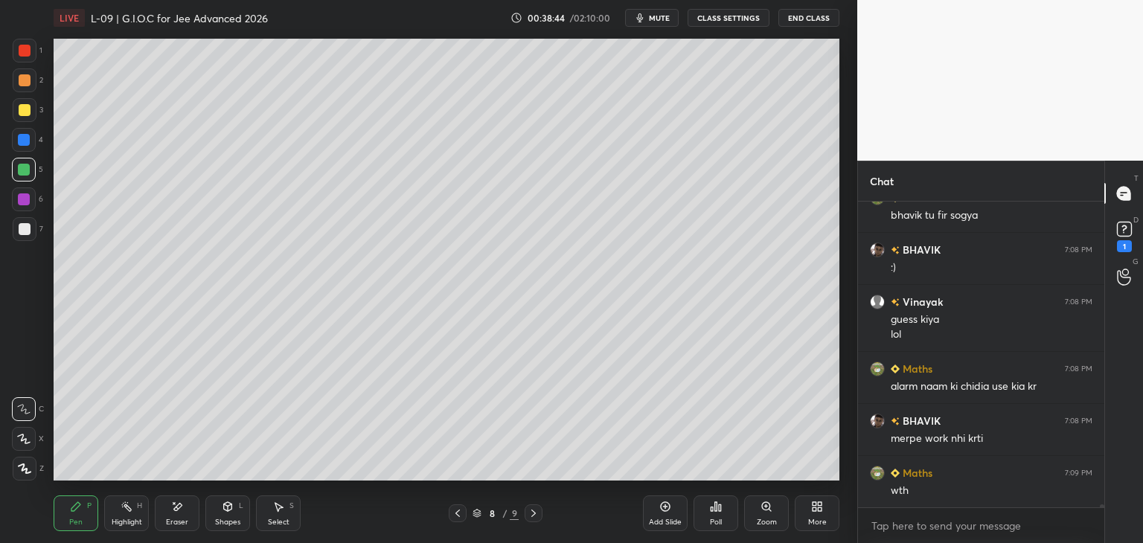
scroll to position [33043, 0]
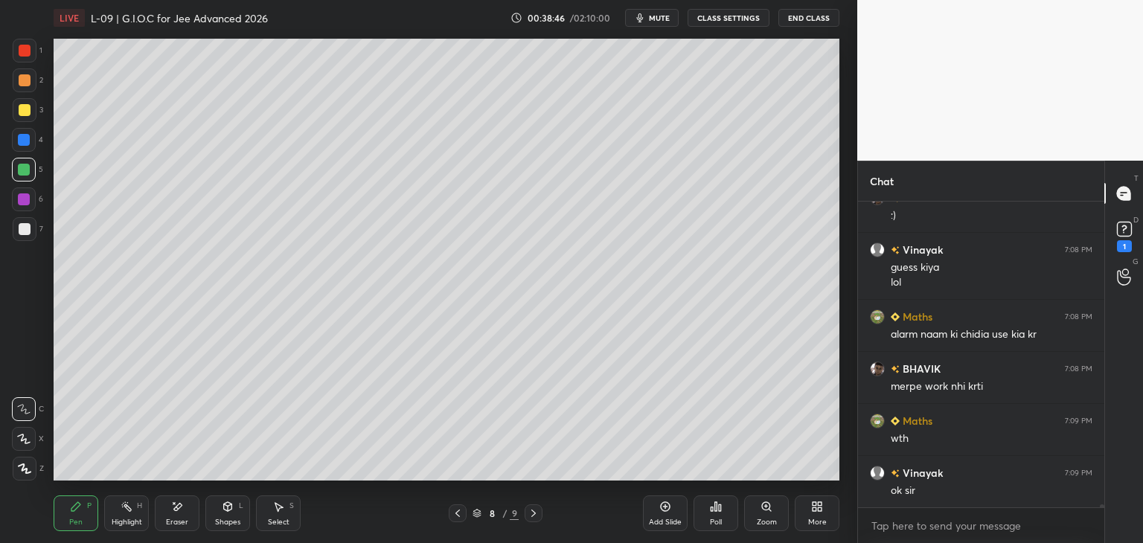
click at [533, 507] on icon at bounding box center [533, 513] width 12 height 12
click at [648, 507] on div "Add Slide" at bounding box center [665, 513] width 45 height 36
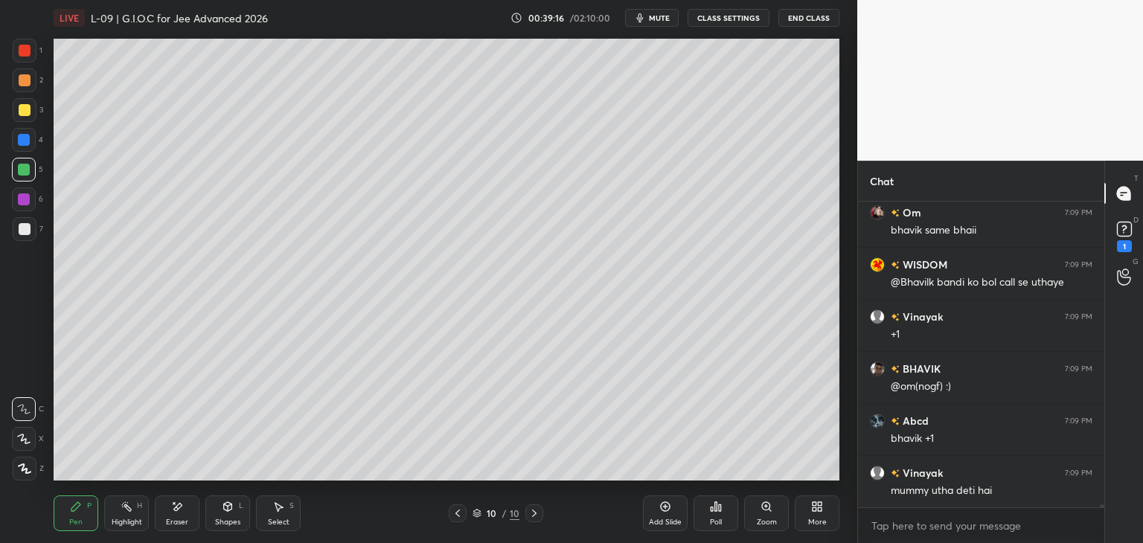
scroll to position [33279, 0]
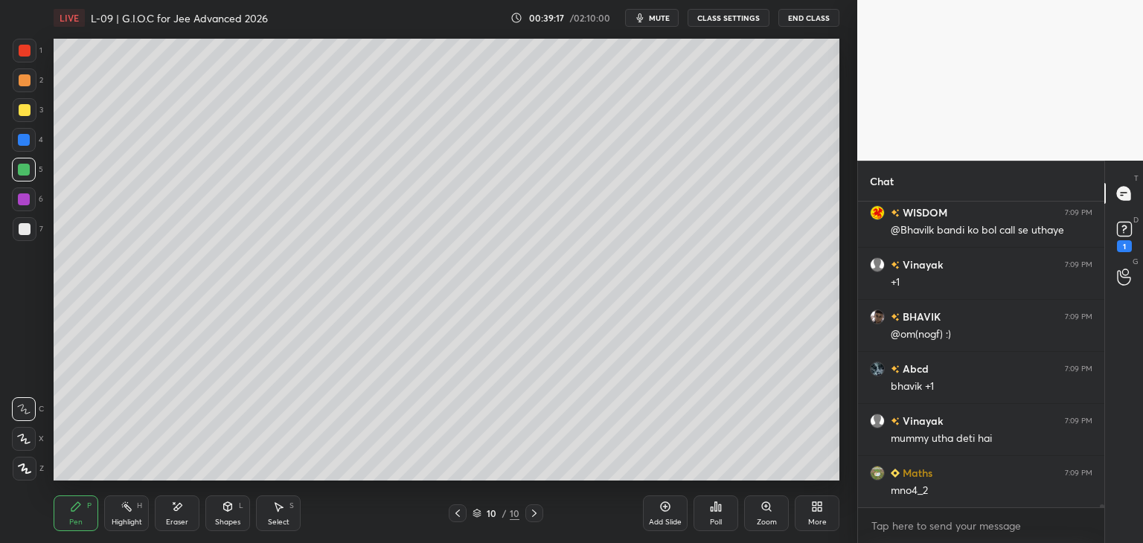
click at [187, 503] on div "Eraser" at bounding box center [177, 513] width 45 height 36
click at [77, 517] on div "Pen P" at bounding box center [76, 513] width 45 height 36
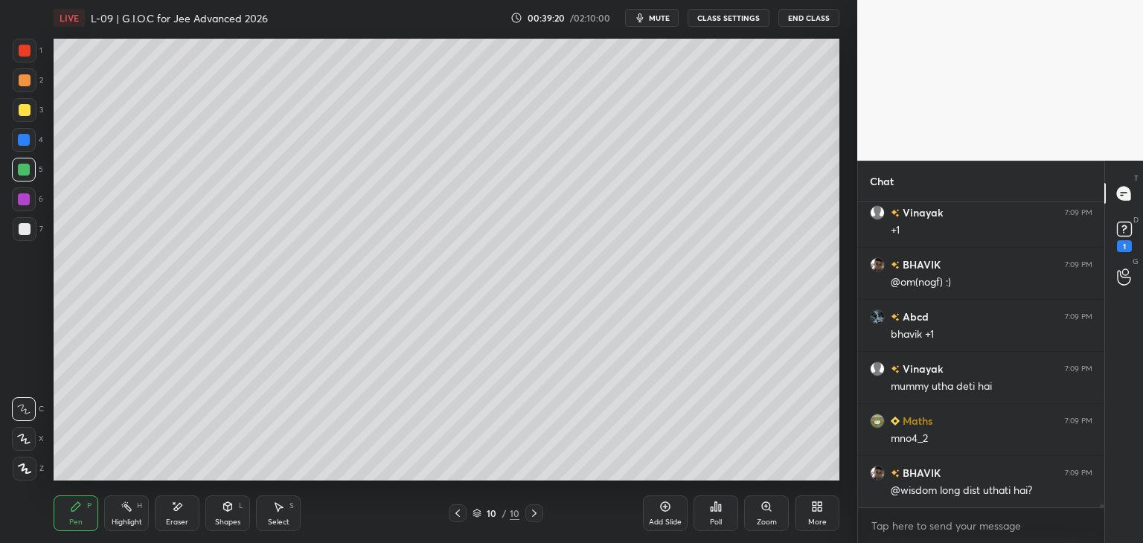
scroll to position [33383, 0]
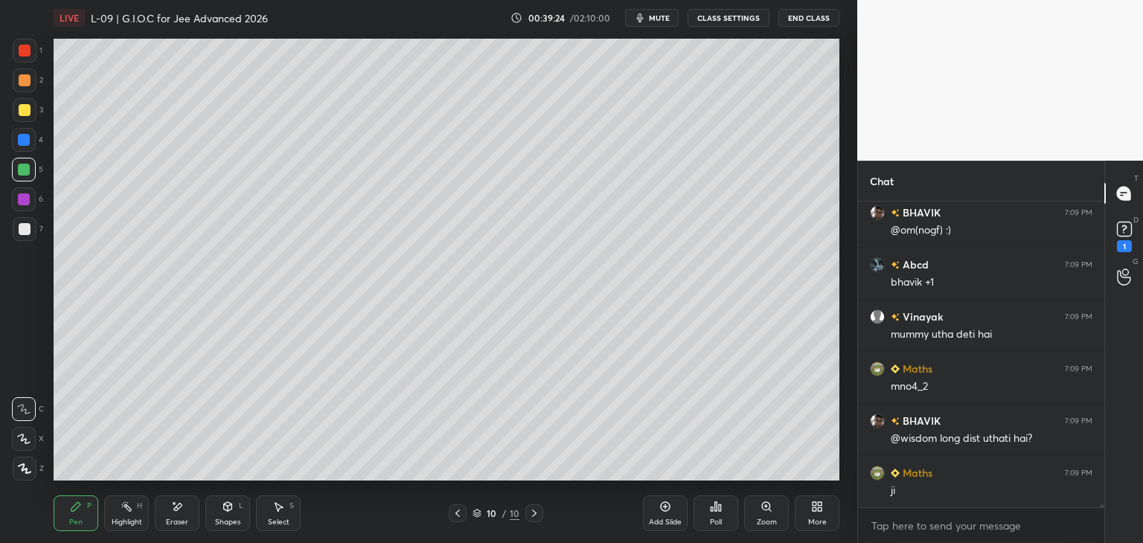
click at [21, 51] on div at bounding box center [25, 51] width 12 height 12
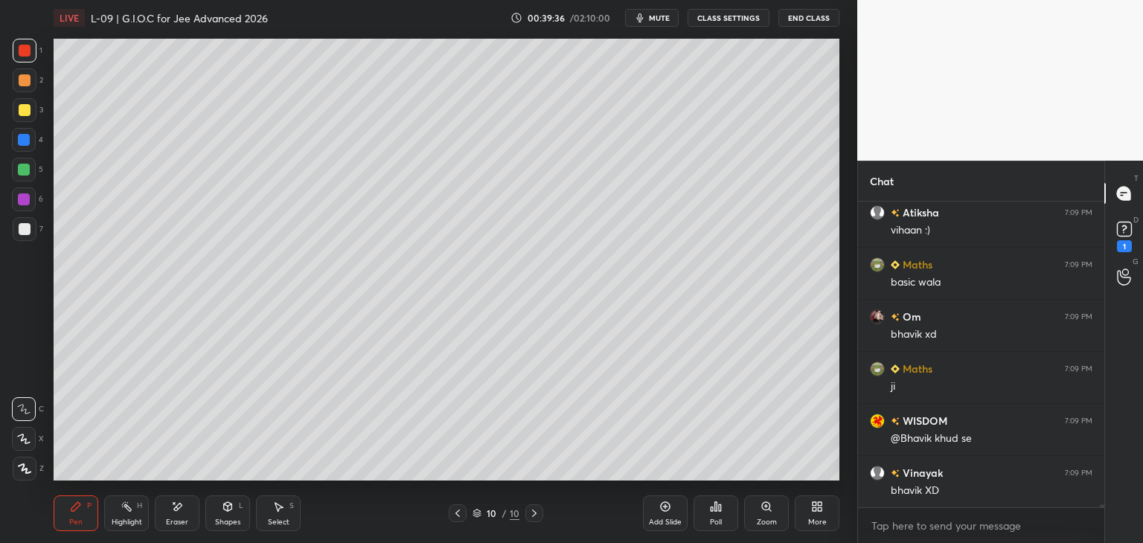
scroll to position [33711, 0]
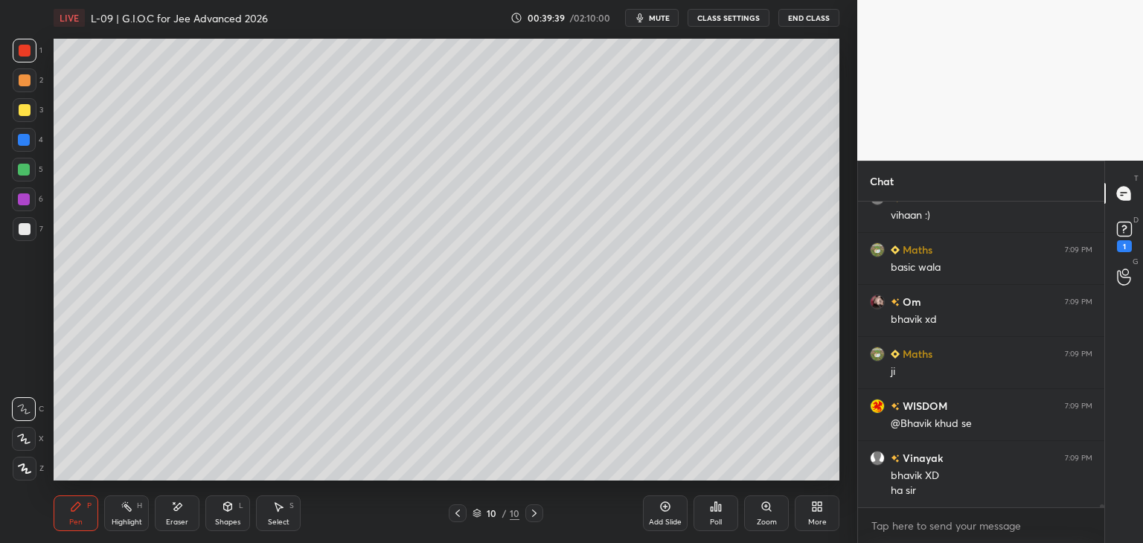
click at [22, 177] on div at bounding box center [24, 170] width 24 height 24
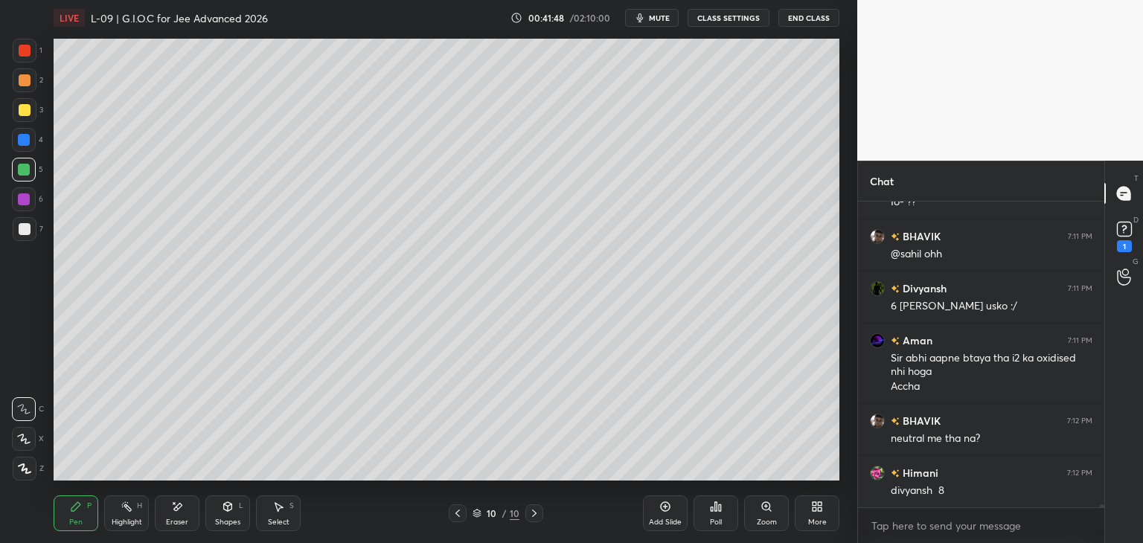
scroll to position [34832, 0]
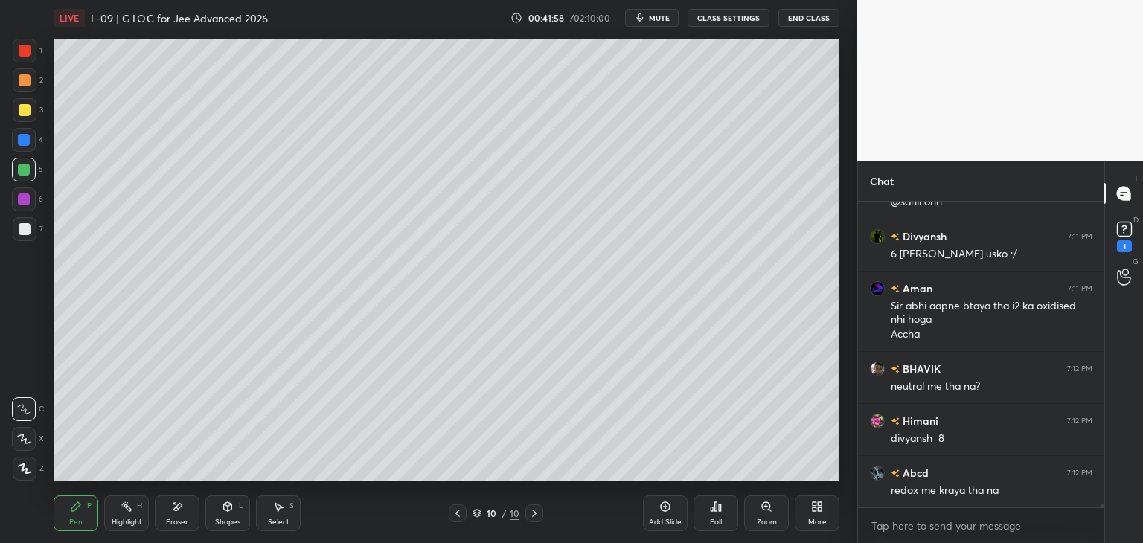
click at [457, 518] on icon at bounding box center [458, 513] width 12 height 12
click at [457, 516] on icon at bounding box center [458, 513] width 12 height 12
click at [534, 510] on icon at bounding box center [534, 513] width 12 height 12
click at [533, 510] on icon at bounding box center [534, 513] width 12 height 12
click at [530, 510] on icon at bounding box center [534, 513] width 12 height 12
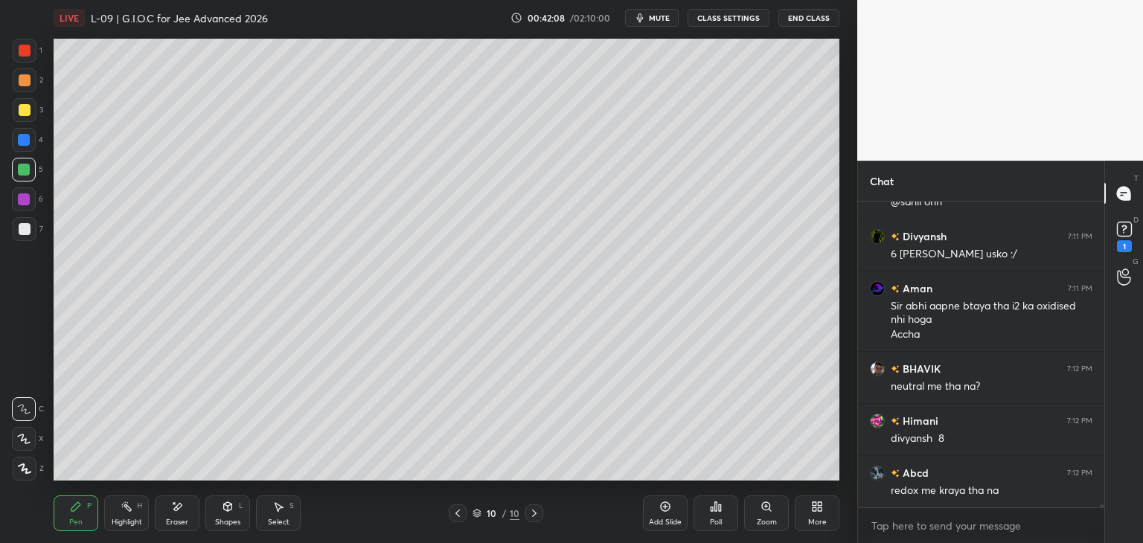
click at [530, 510] on icon at bounding box center [534, 513] width 12 height 12
click at [649, 510] on div "Add Slide" at bounding box center [665, 513] width 45 height 36
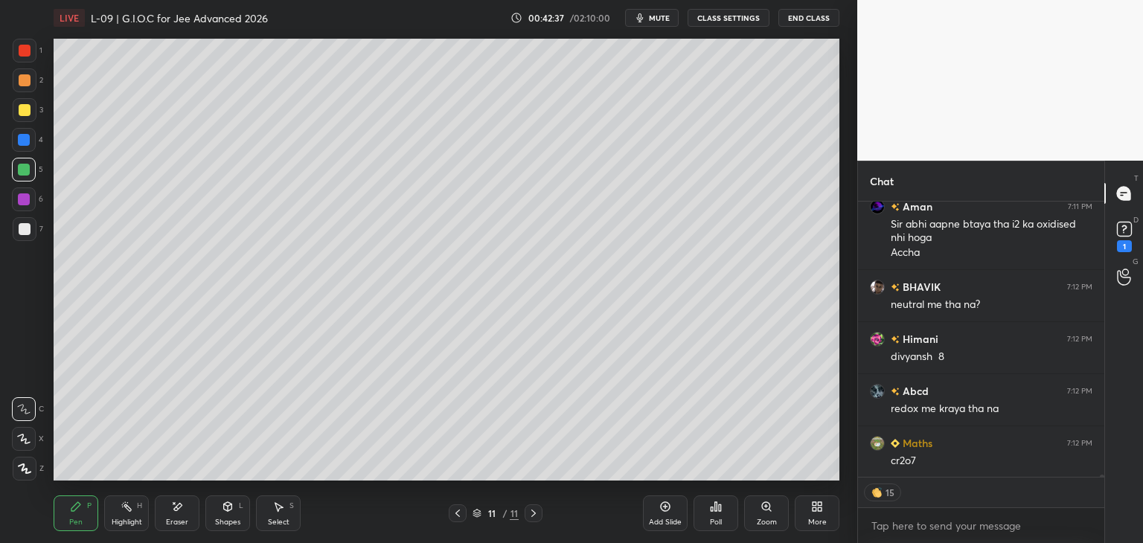
click at [176, 507] on icon at bounding box center [178, 506] width 8 height 7
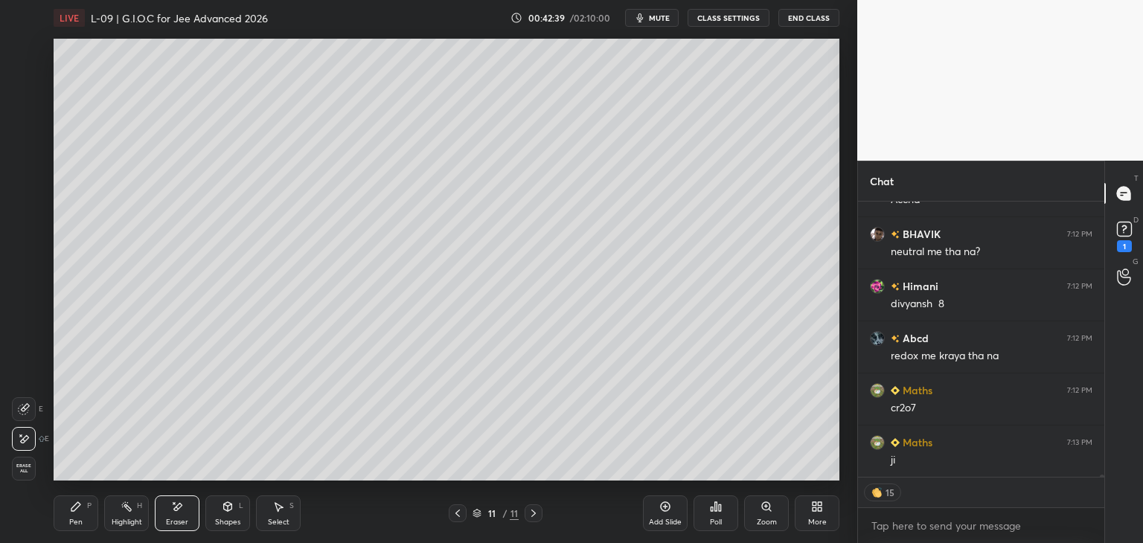
click at [83, 509] on div "Pen P" at bounding box center [76, 513] width 45 height 36
click at [25, 51] on div at bounding box center [25, 51] width 12 height 12
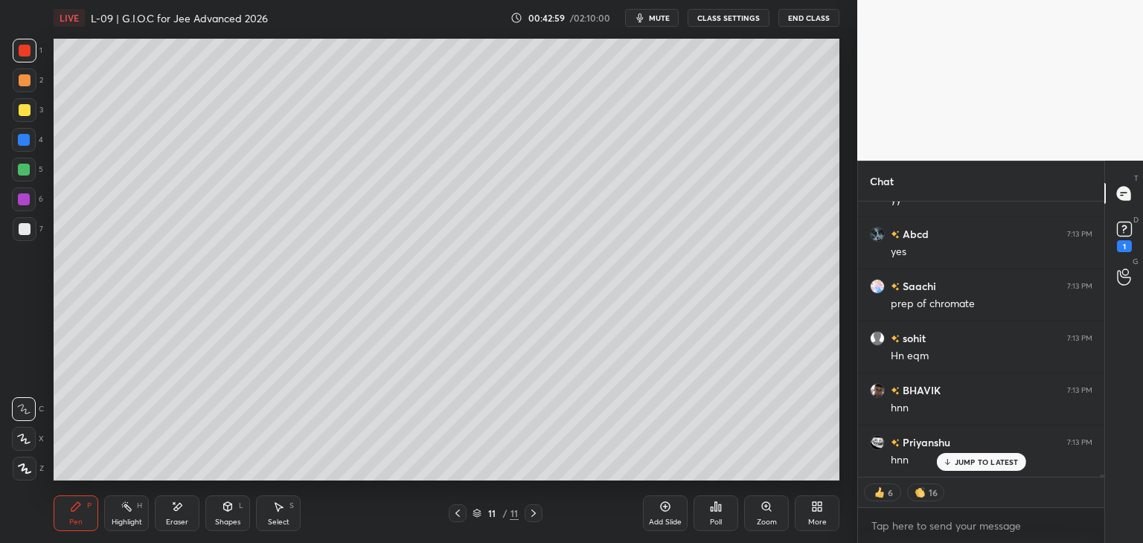
scroll to position [35346, 0]
click at [18, 142] on div at bounding box center [24, 140] width 12 height 12
click at [25, 168] on div at bounding box center [24, 170] width 12 height 12
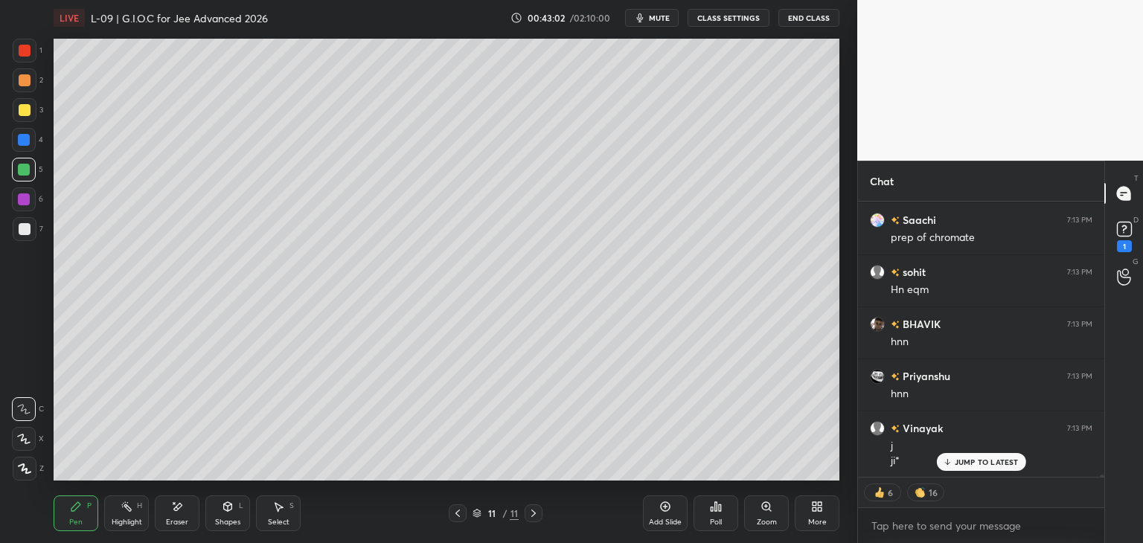
scroll to position [35413, 0]
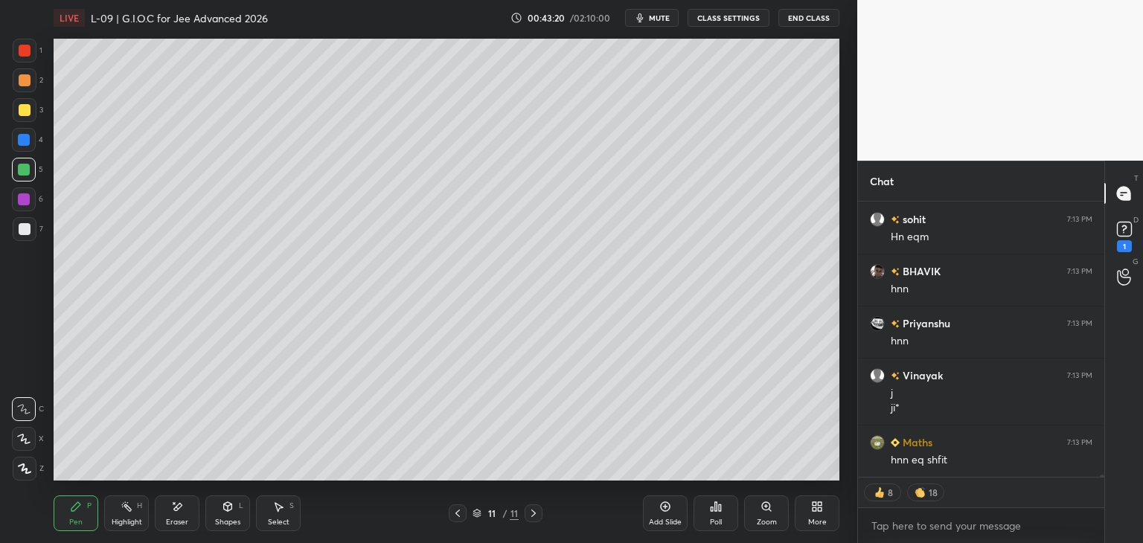
click at [286, 508] on div "Select S" at bounding box center [278, 513] width 45 height 36
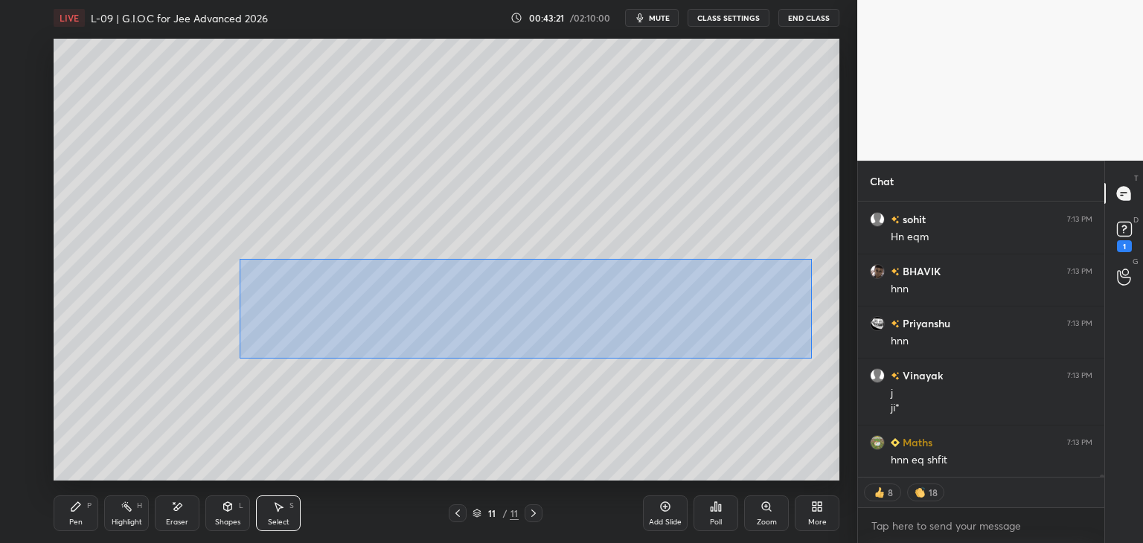
type textarea "x"
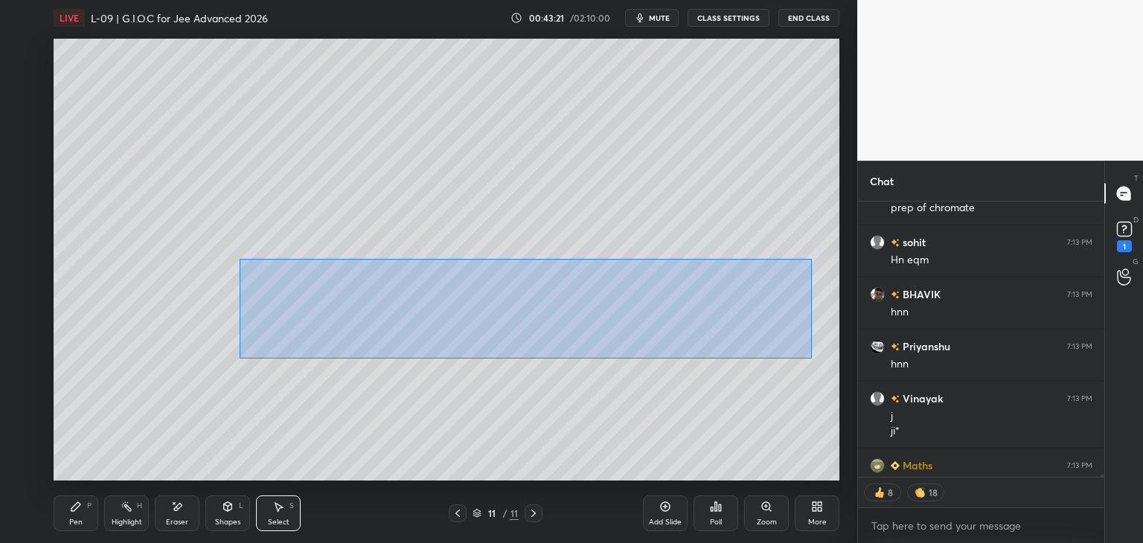
scroll to position [4, 4]
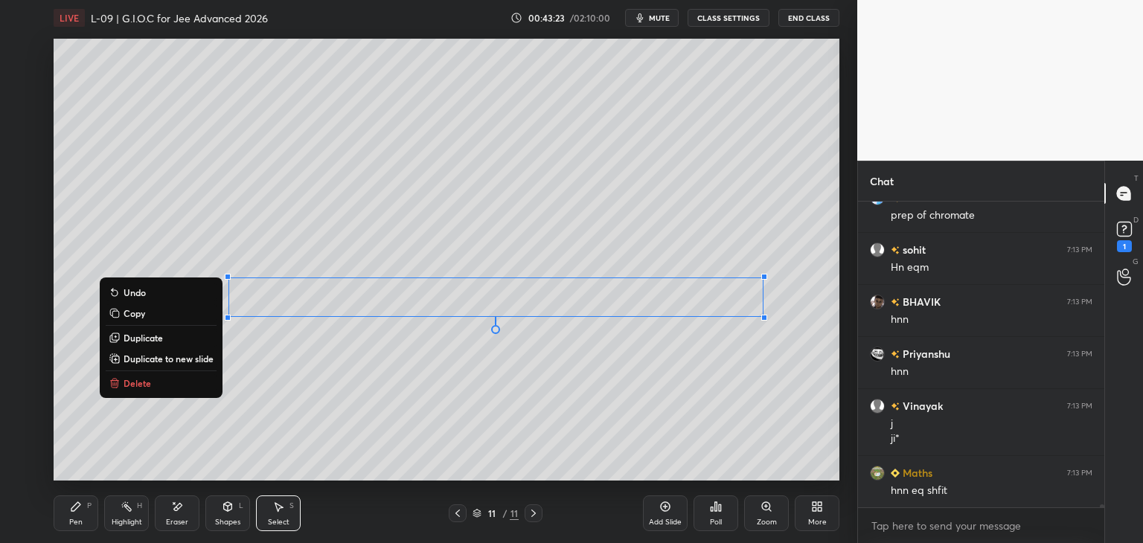
click at [545, 437] on div "0 ° Undo Copy Duplicate Duplicate to new slide Delete" at bounding box center [447, 260] width 786 height 442
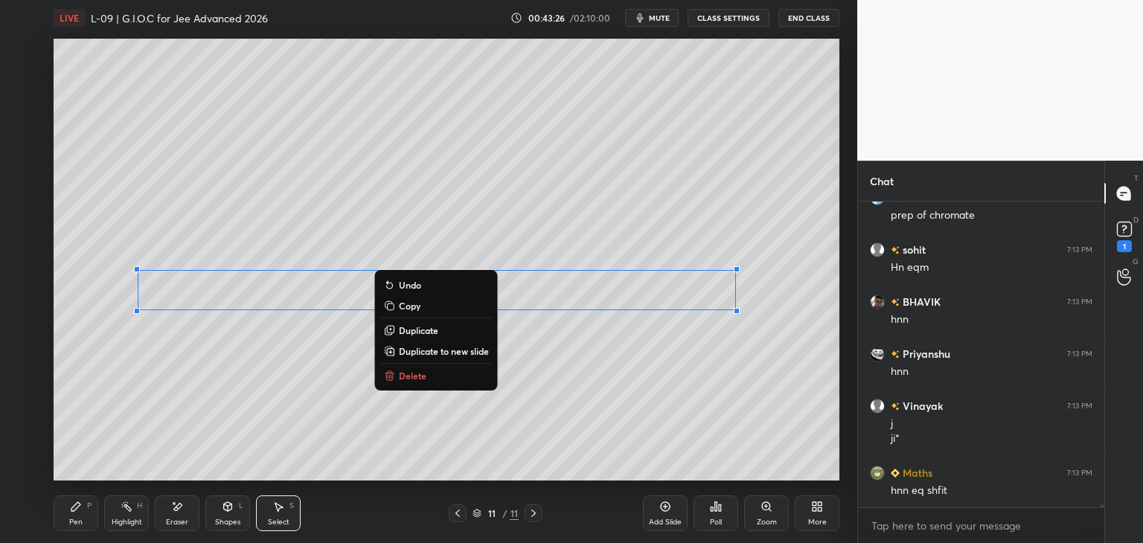
click at [517, 443] on div "0 ° Undo Copy Duplicate Duplicate to new slide Delete" at bounding box center [447, 260] width 786 height 442
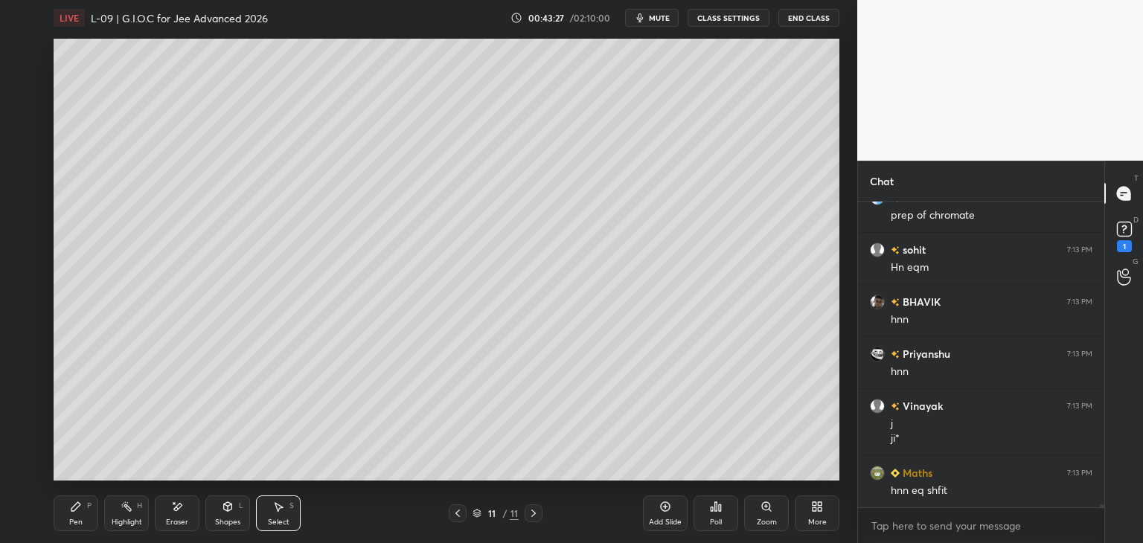
click at [68, 513] on div "Pen P" at bounding box center [76, 513] width 45 height 36
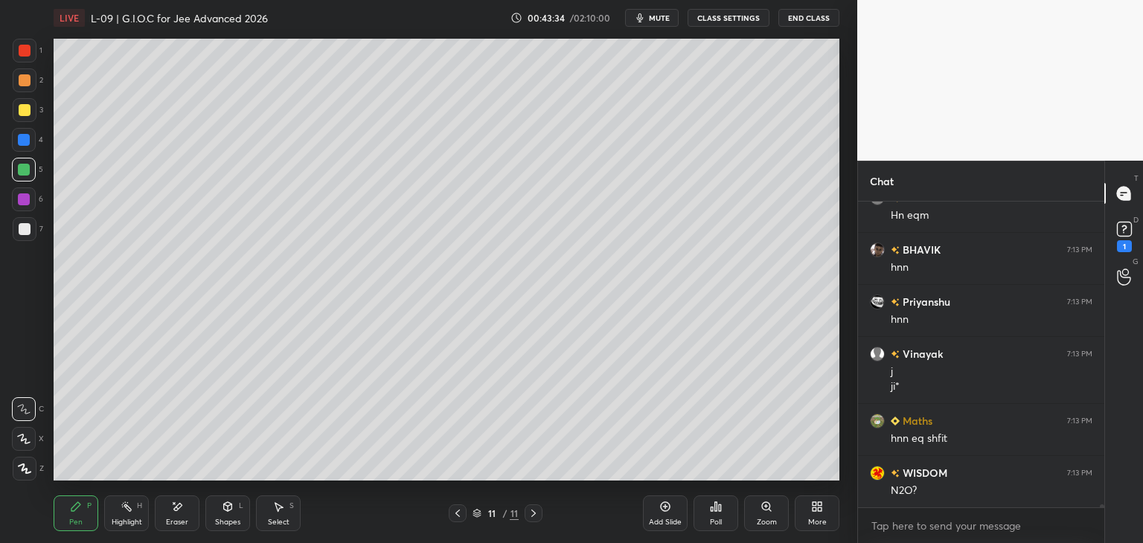
click at [27, 45] on div at bounding box center [25, 51] width 12 height 12
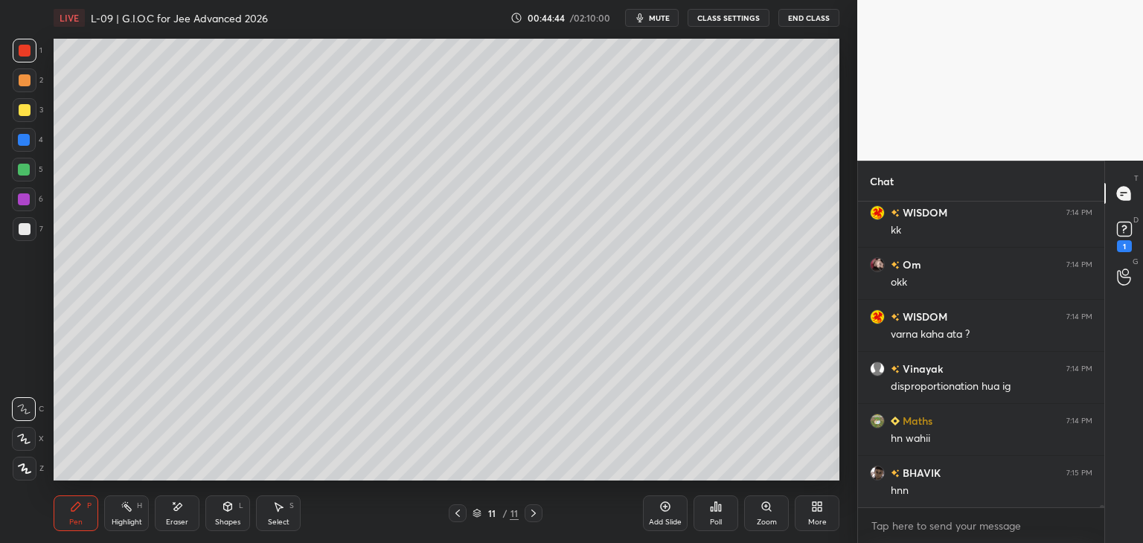
scroll to position [36127, 0]
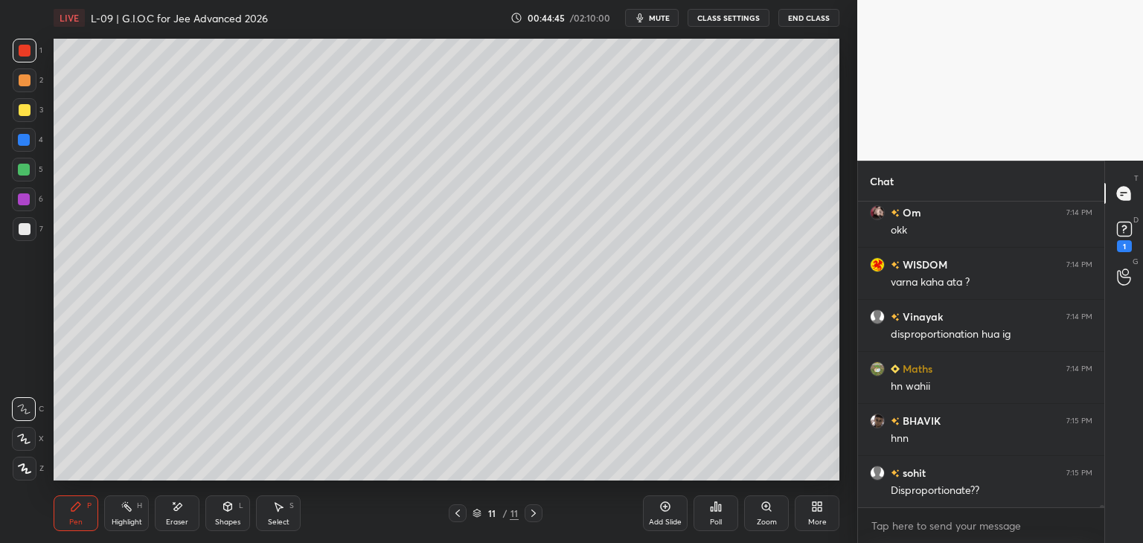
click at [182, 507] on icon at bounding box center [177, 507] width 12 height 13
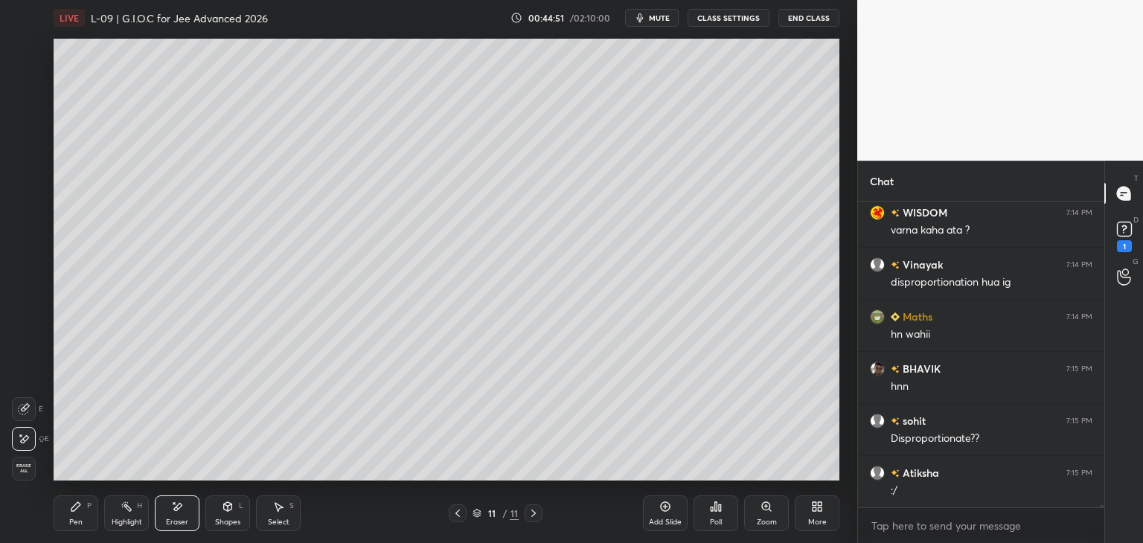
click at [74, 495] on div "Pen P" at bounding box center [76, 513] width 45 height 36
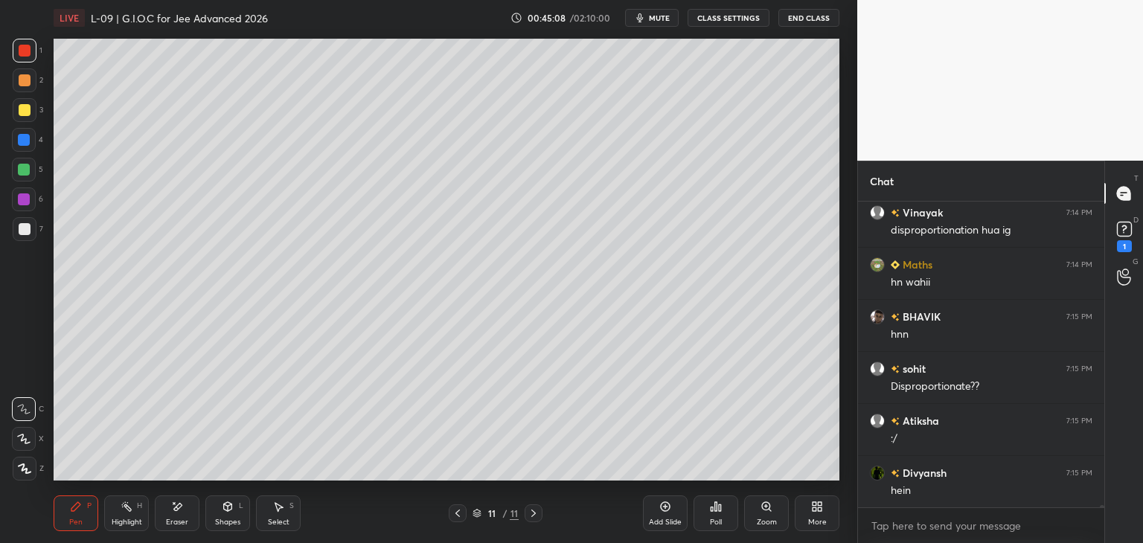
click at [229, 501] on icon at bounding box center [228, 507] width 12 height 12
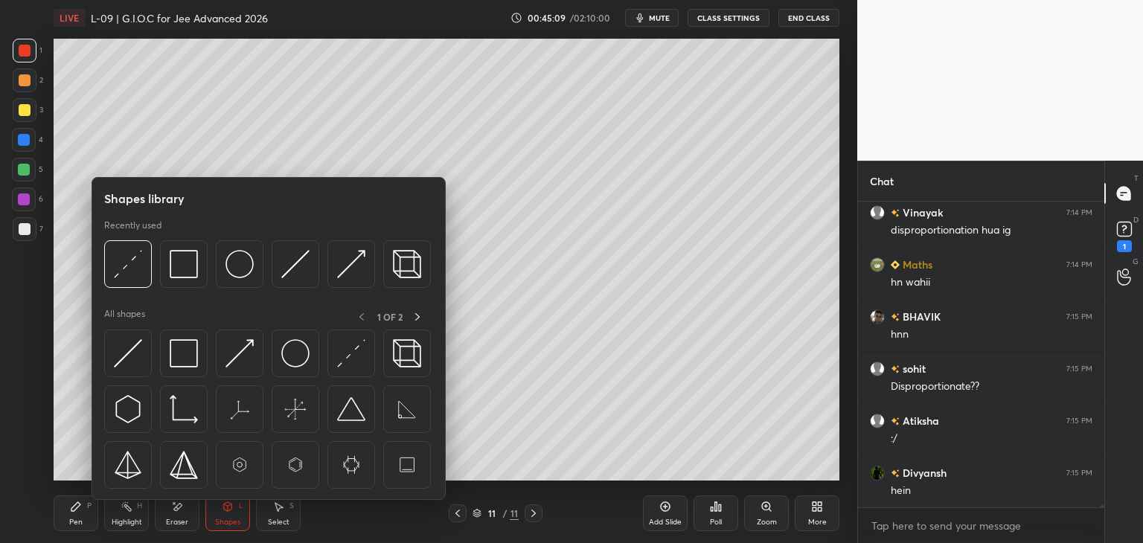
click at [176, 512] on icon at bounding box center [177, 507] width 12 height 13
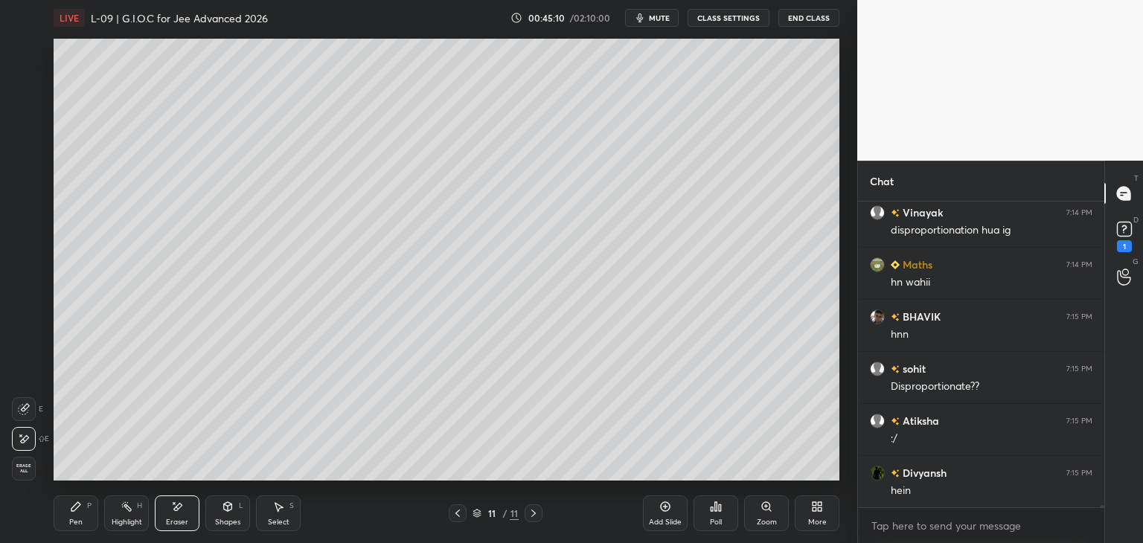
scroll to position [36296, 0]
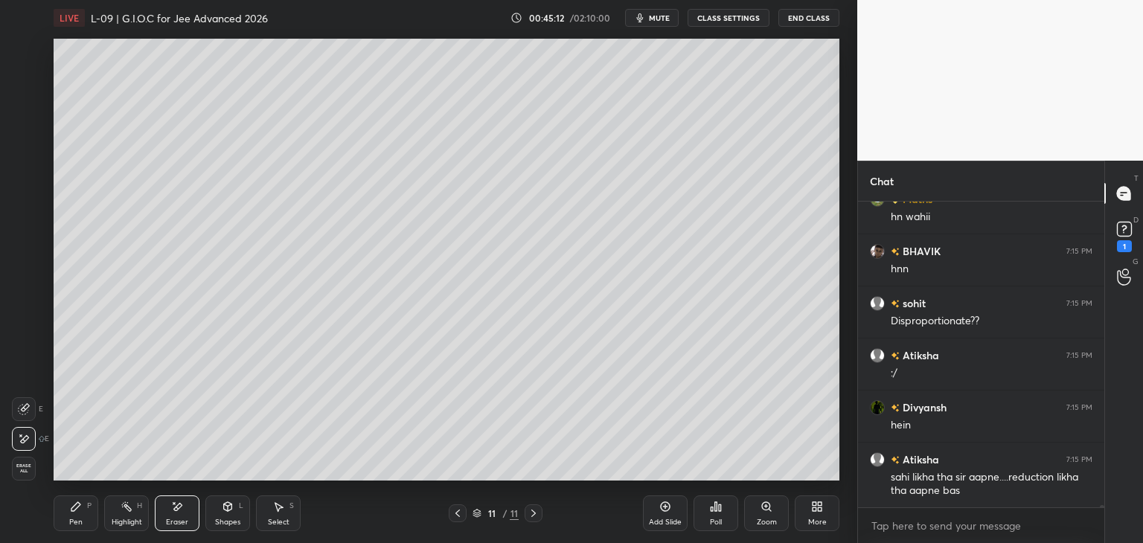
click at [83, 509] on div "Pen P" at bounding box center [76, 513] width 45 height 36
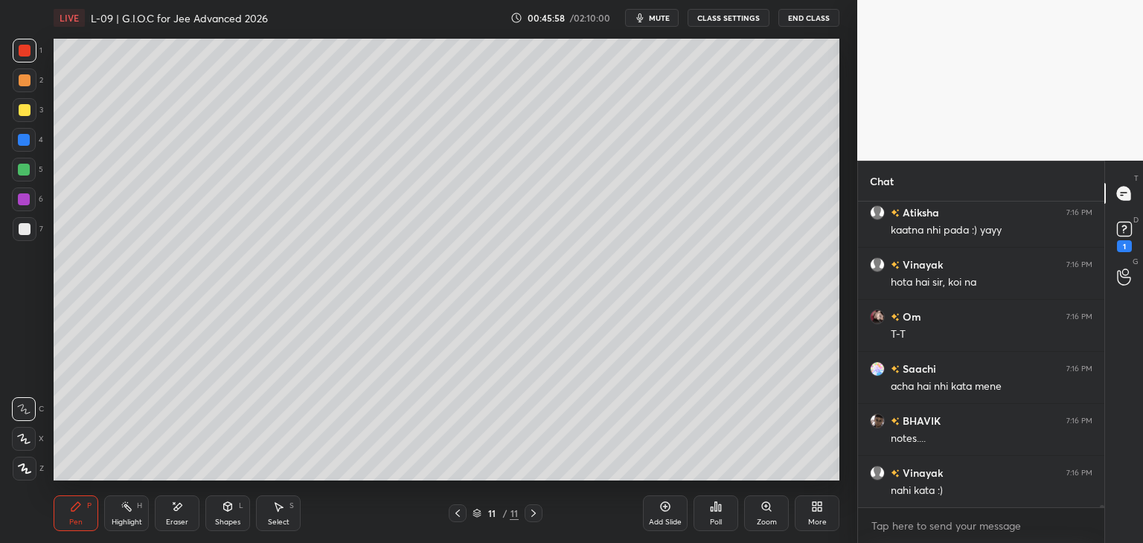
scroll to position [38275, 0]
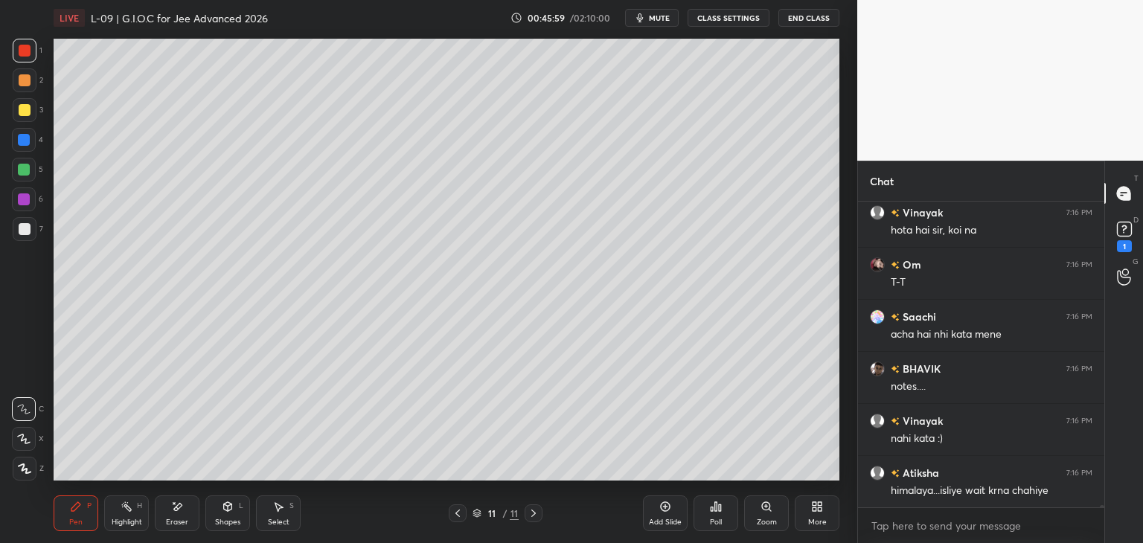
click at [452, 513] on icon at bounding box center [458, 513] width 12 height 12
click at [539, 513] on icon at bounding box center [533, 513] width 12 height 12
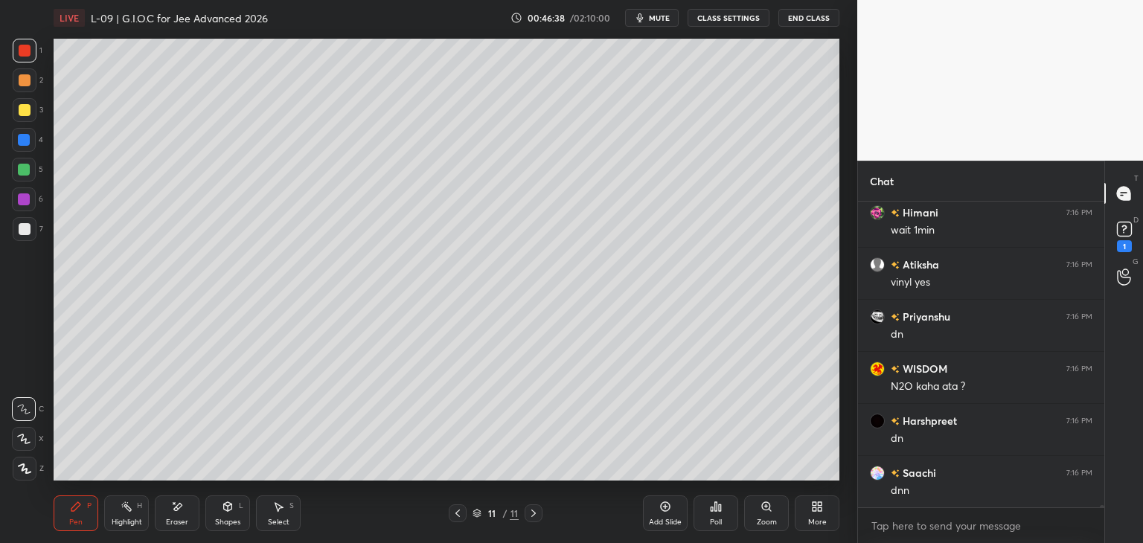
scroll to position [38796, 0]
click at [664, 521] on div "Add Slide" at bounding box center [665, 521] width 33 height 7
click at [274, 508] on icon at bounding box center [278, 507] width 12 height 12
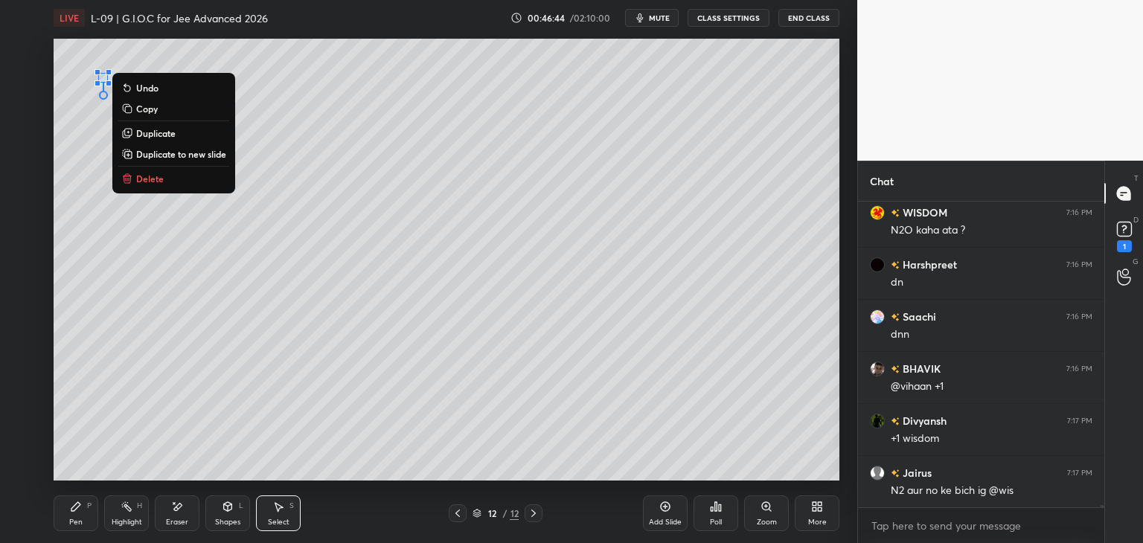
click at [148, 182] on p "Delete" at bounding box center [150, 179] width 28 height 12
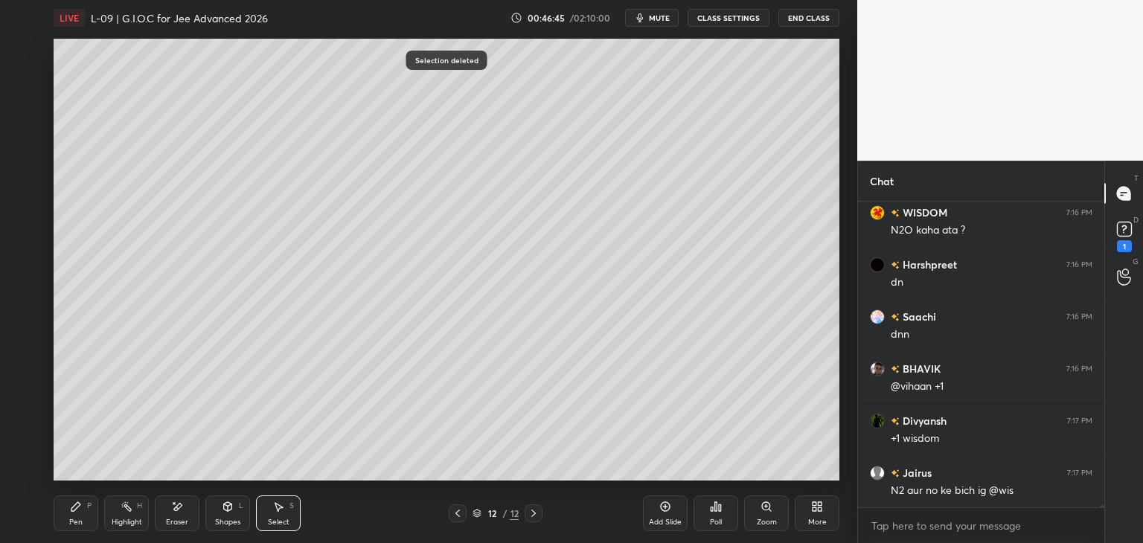
scroll to position [38952, 0]
click at [77, 504] on icon at bounding box center [75, 506] width 9 height 9
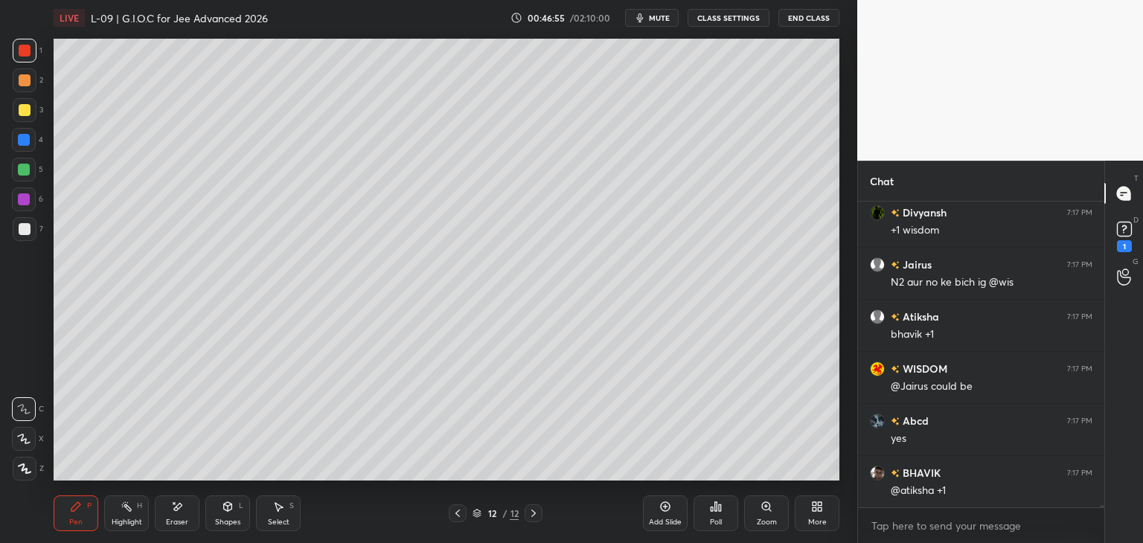
scroll to position [39160, 0]
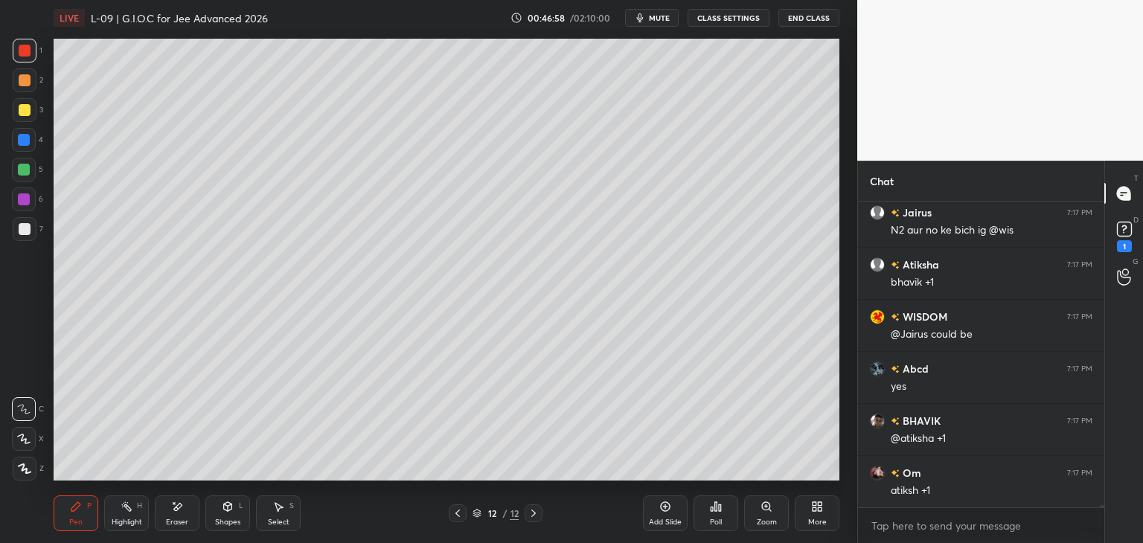
click at [223, 516] on div "Shapes L" at bounding box center [227, 513] width 45 height 36
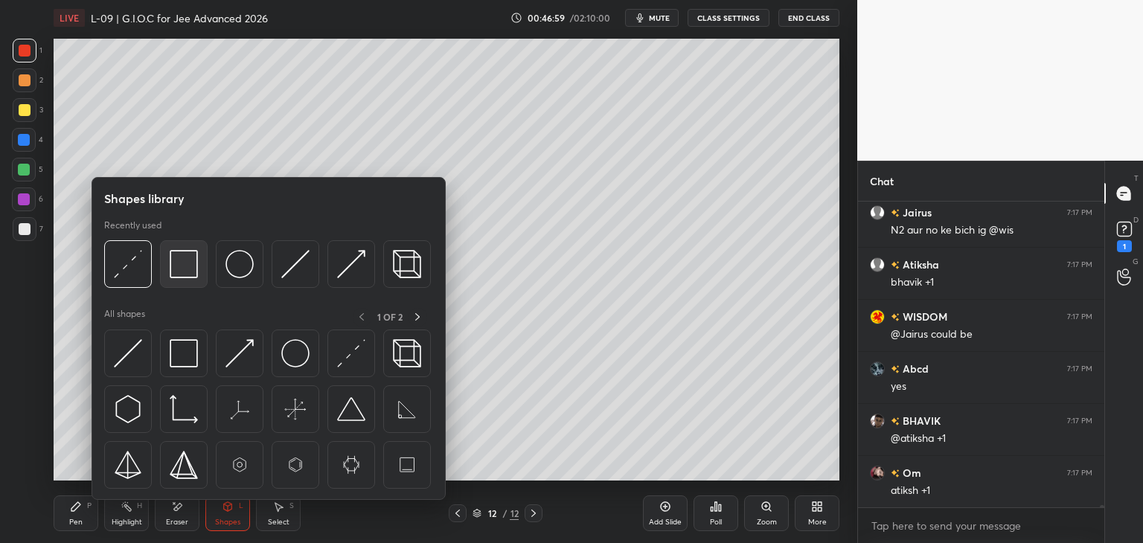
click at [167, 274] on div at bounding box center [184, 264] width 48 height 48
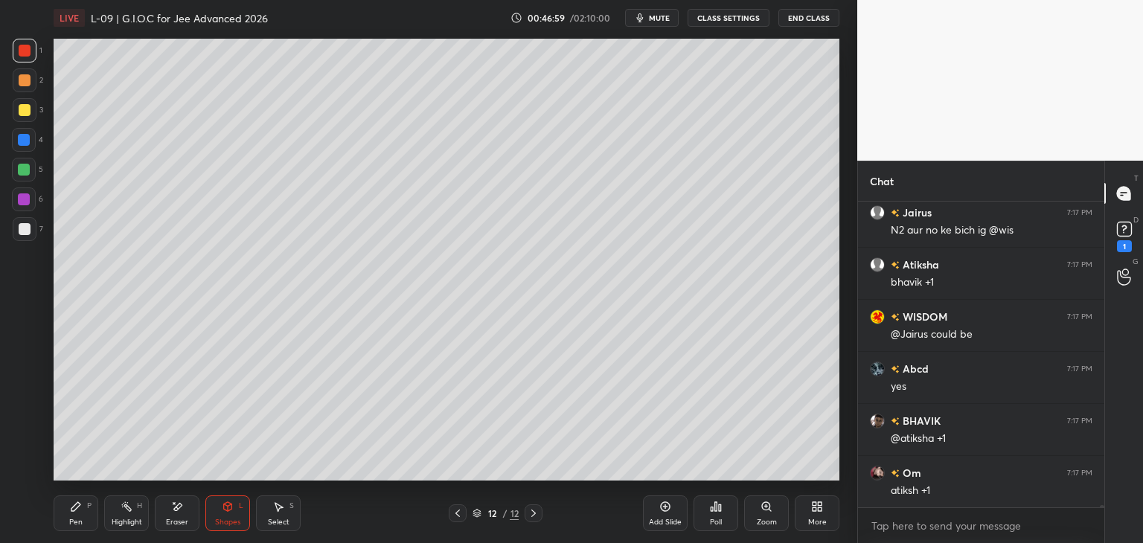
click at [25, 86] on div at bounding box center [25, 80] width 12 height 12
click at [83, 510] on div "Pen P" at bounding box center [76, 513] width 45 height 36
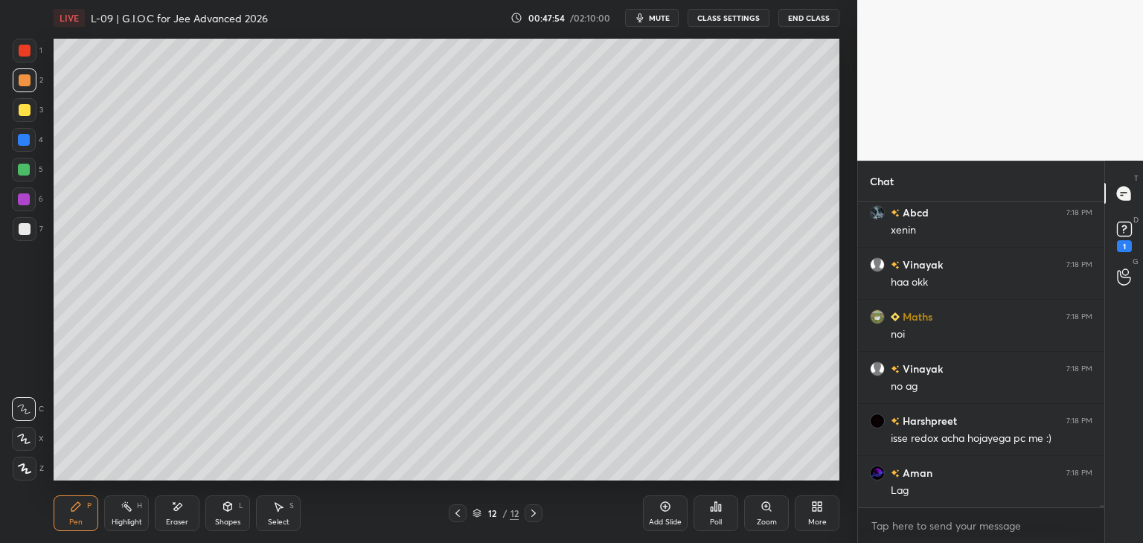
scroll to position [40645, 0]
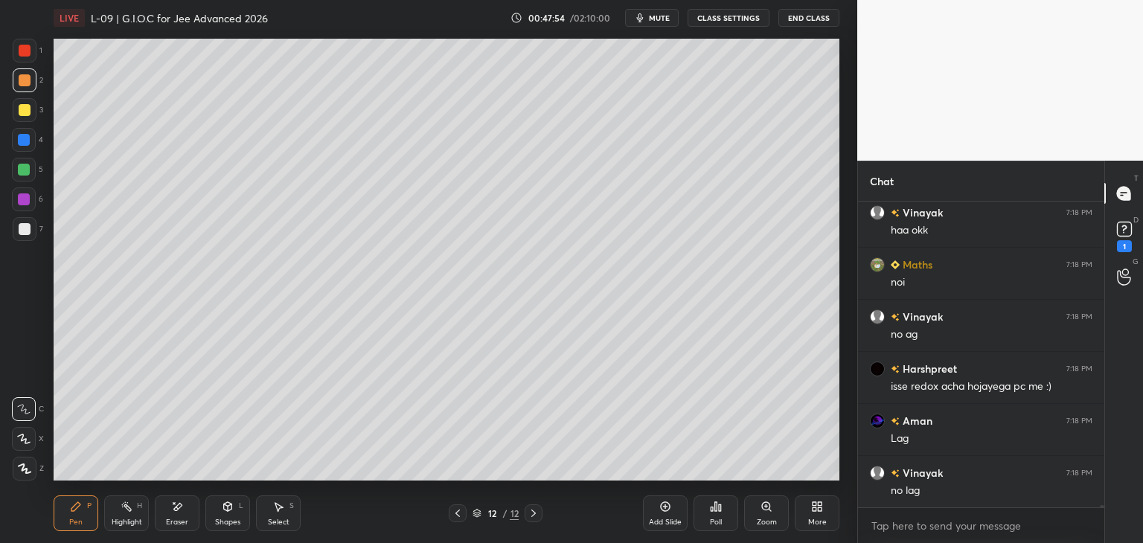
click at [26, 138] on div at bounding box center [24, 140] width 12 height 12
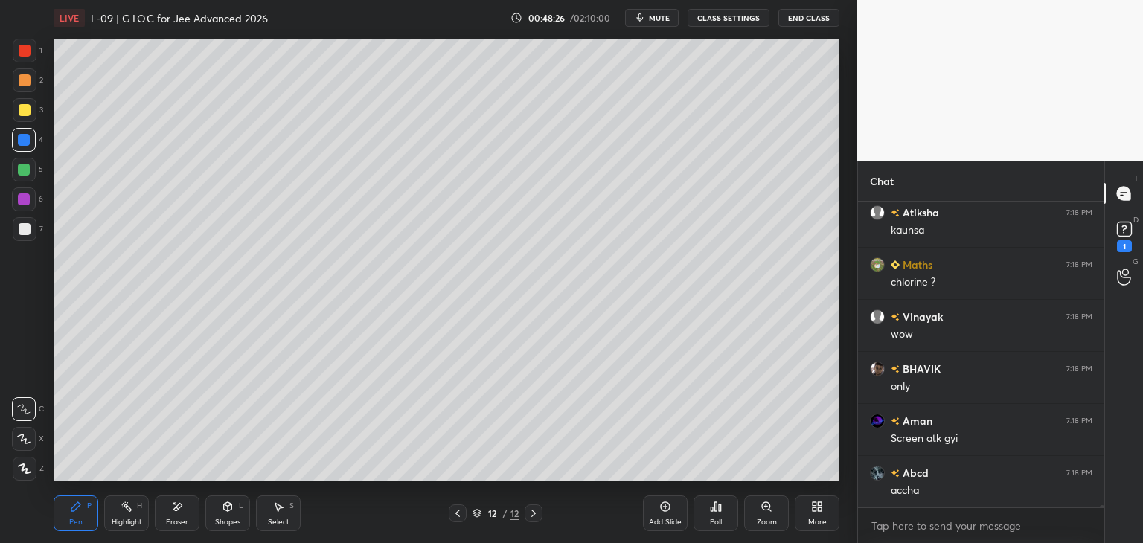
scroll to position [41010, 0]
click at [27, 167] on div at bounding box center [24, 170] width 12 height 12
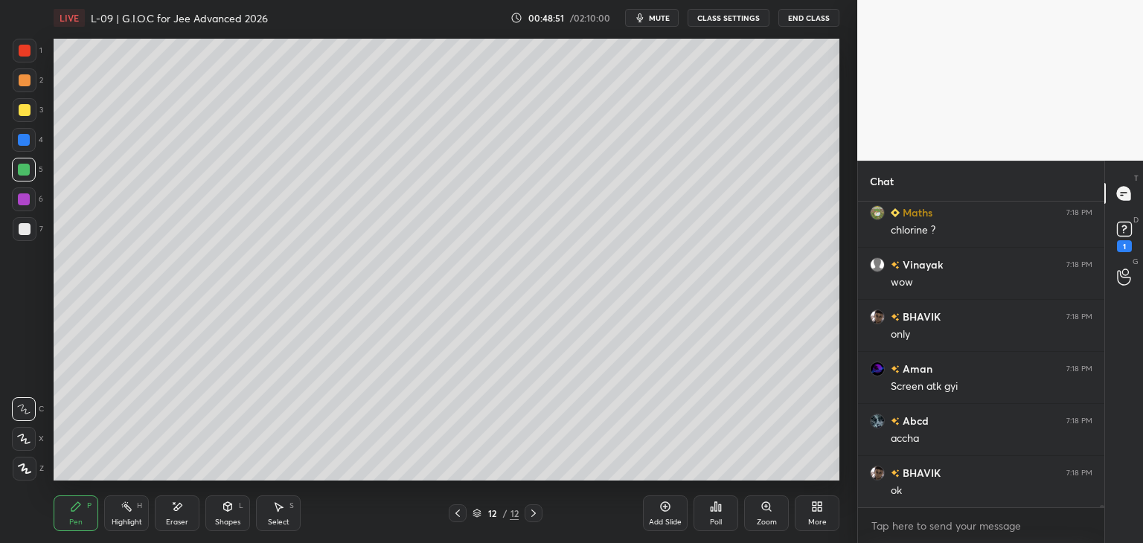
click at [278, 507] on icon at bounding box center [279, 507] width 8 height 9
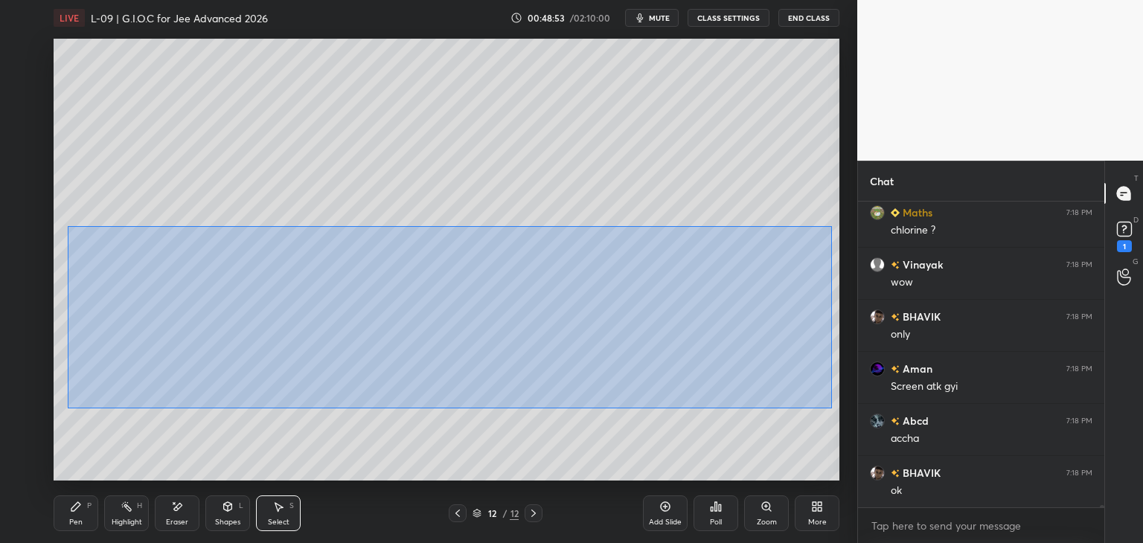
scroll to position [41062, 0]
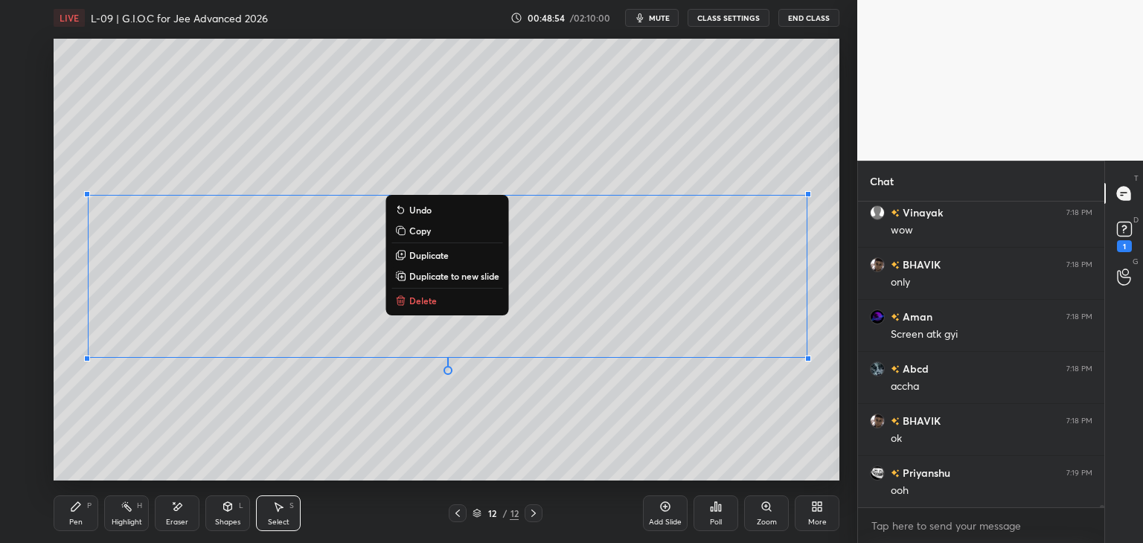
click at [694, 145] on div "0 ° Undo Copy Duplicate Duplicate to new slide Delete" at bounding box center [447, 260] width 786 height 442
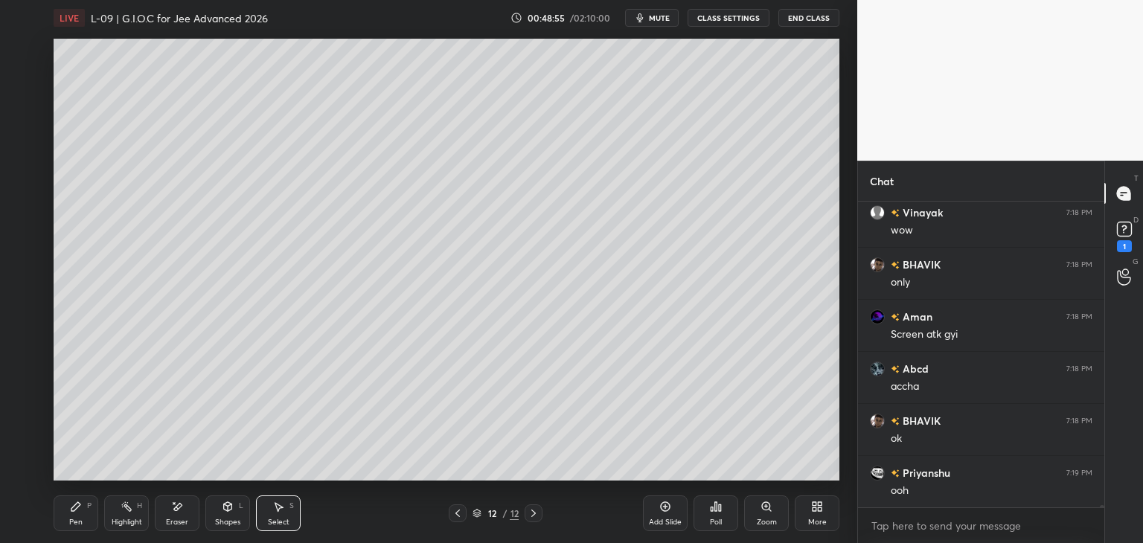
click at [73, 501] on icon at bounding box center [76, 507] width 12 height 12
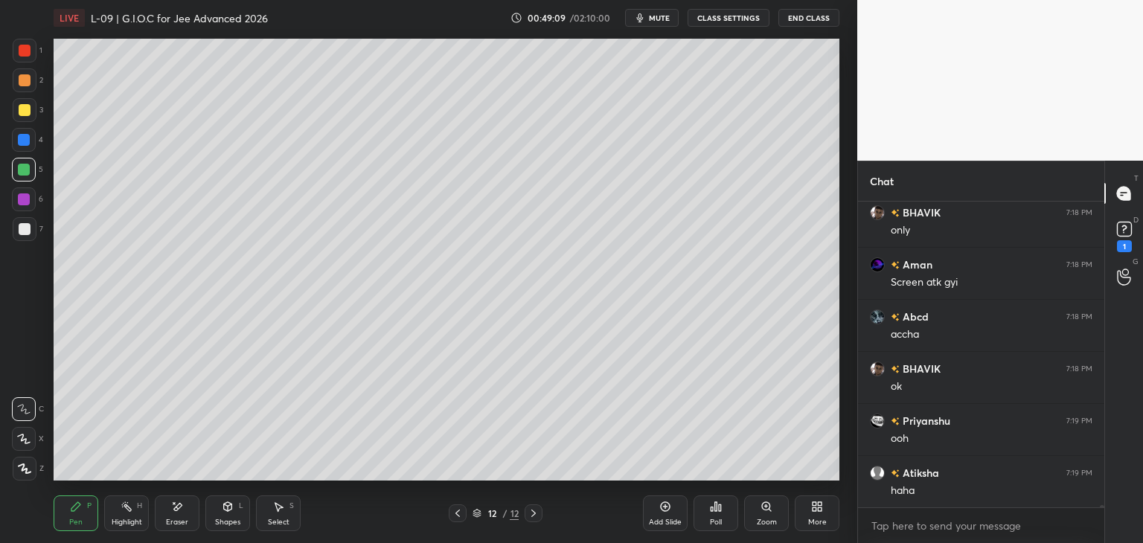
click at [22, 111] on div at bounding box center [25, 110] width 12 height 12
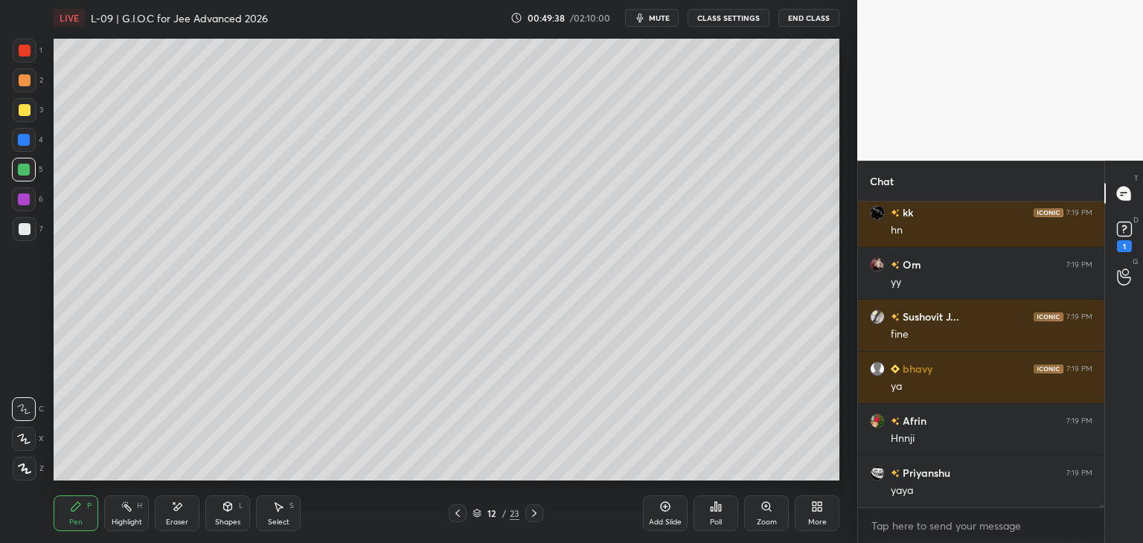
scroll to position [42988, 0]
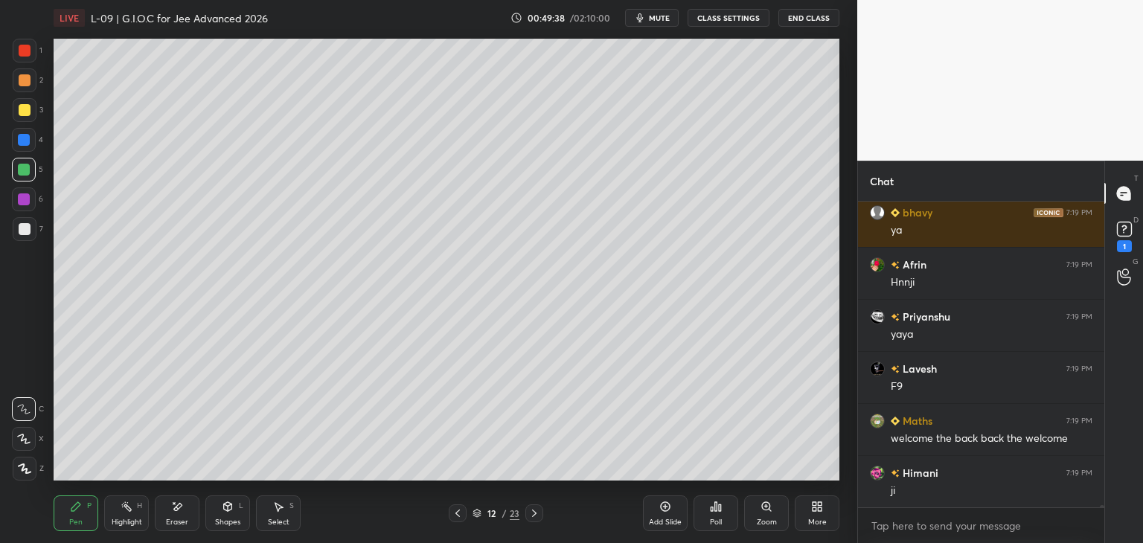
click at [28, 111] on div at bounding box center [25, 110] width 12 height 12
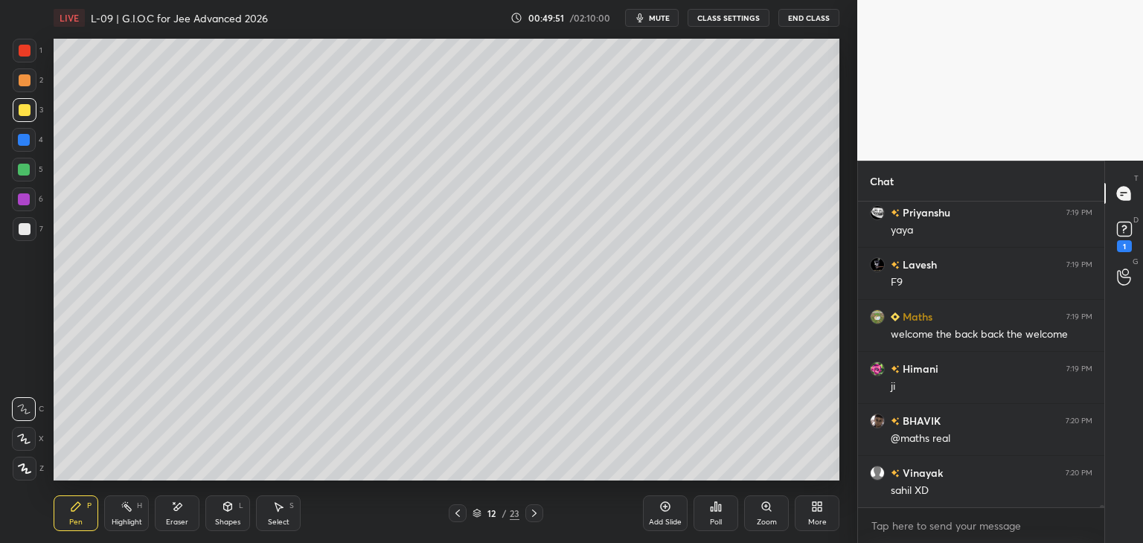
scroll to position [43144, 0]
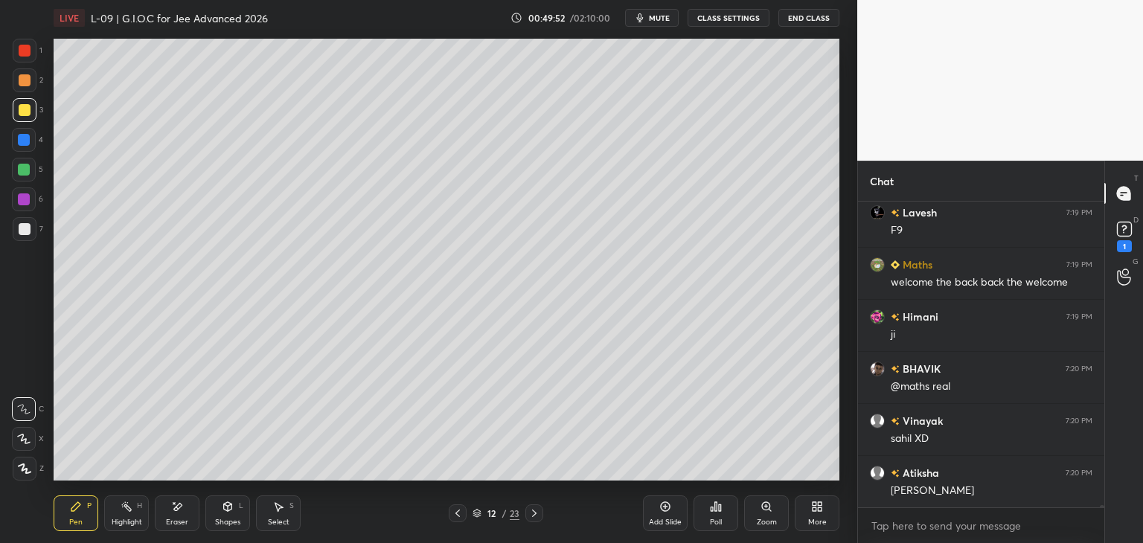
click at [24, 199] on div at bounding box center [24, 199] width 12 height 12
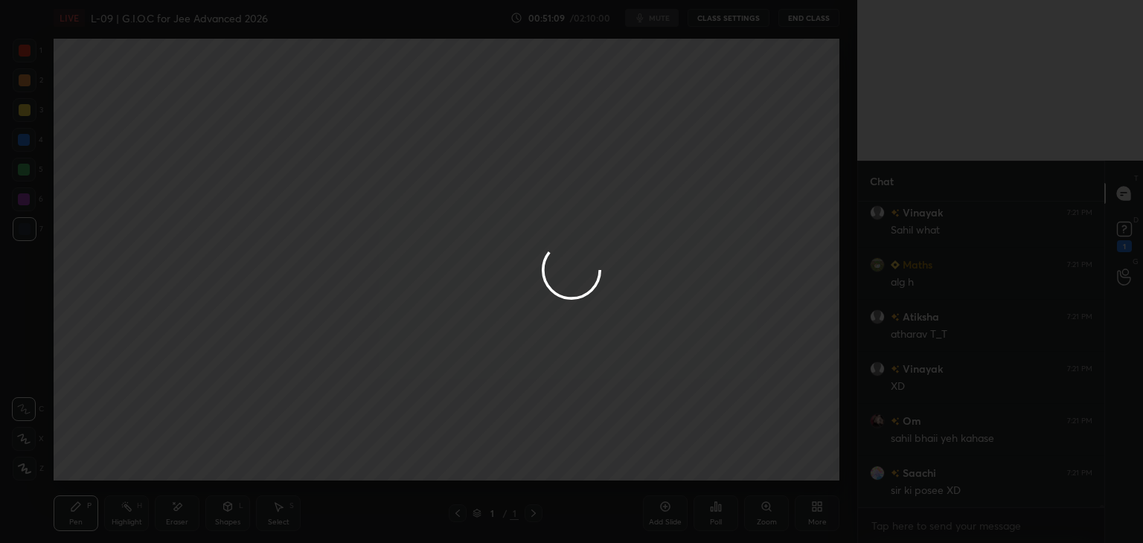
scroll to position [45932, 0]
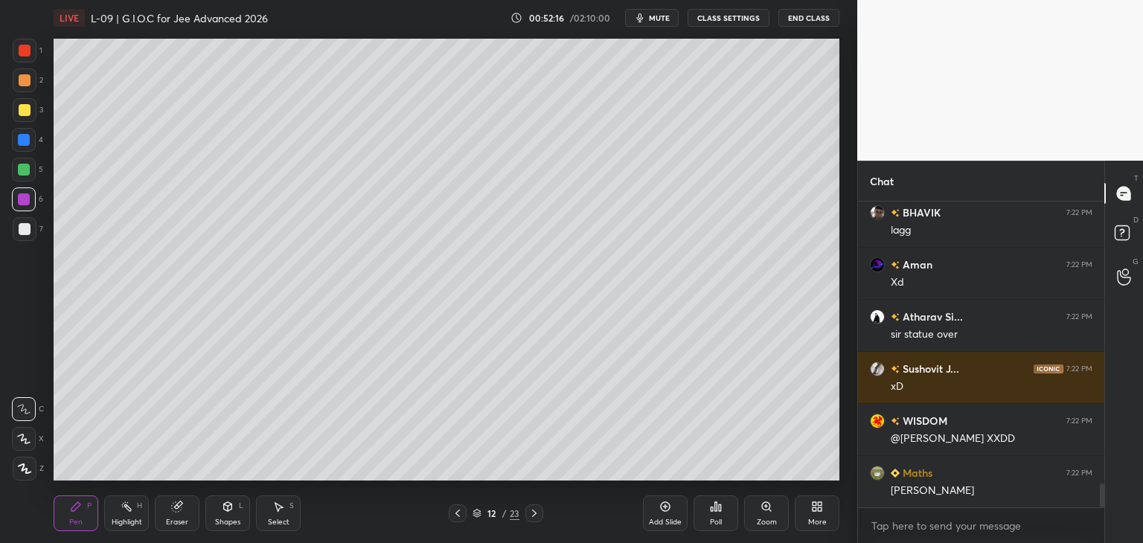
click at [661, 513] on icon at bounding box center [665, 507] width 12 height 12
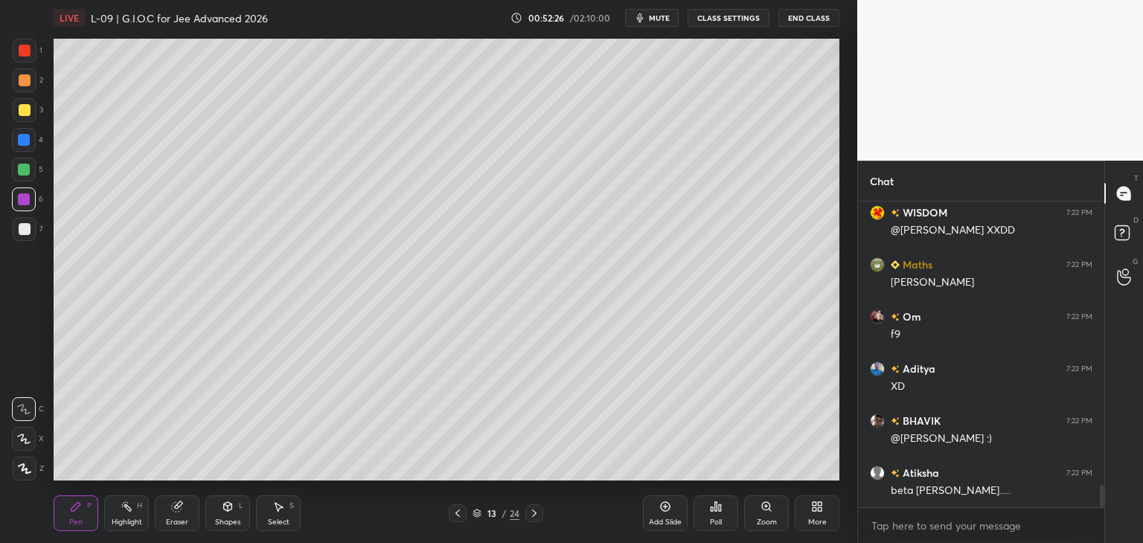
click at [26, 50] on div at bounding box center [25, 51] width 12 height 12
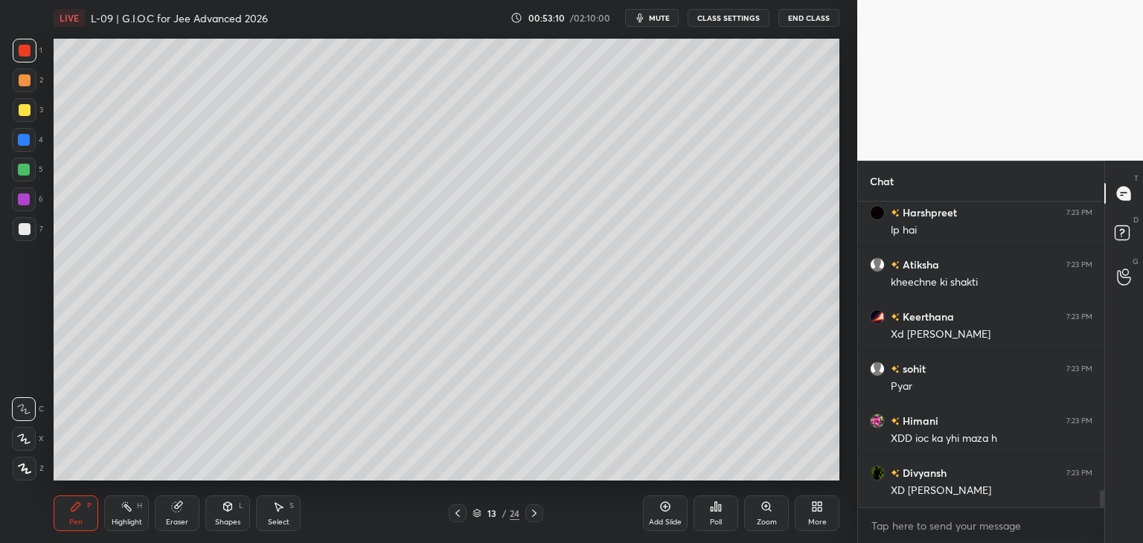
scroll to position [5195, 0]
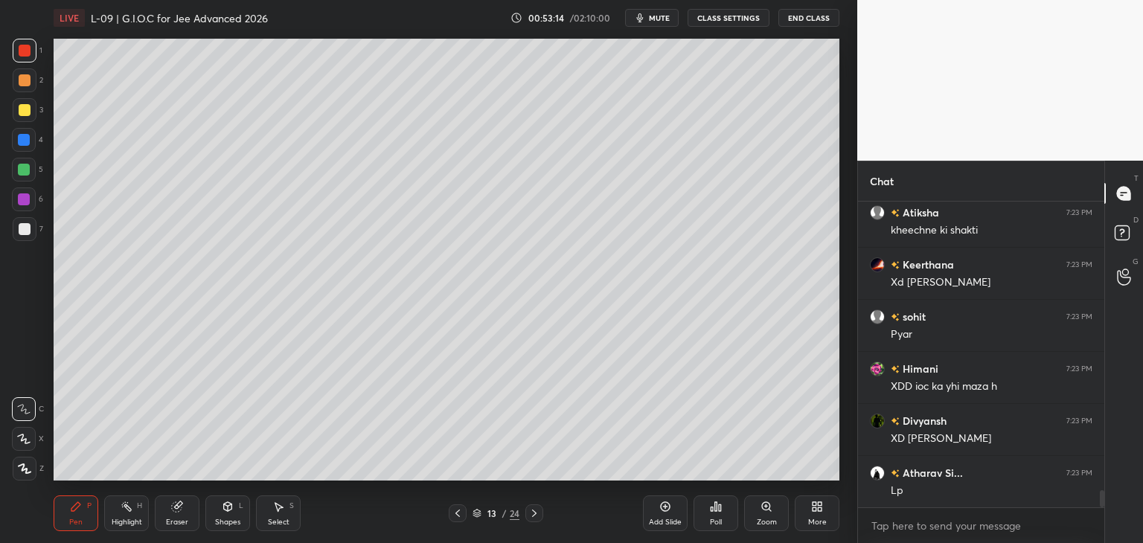
click at [178, 516] on div "Eraser" at bounding box center [177, 513] width 45 height 36
click at [74, 508] on icon at bounding box center [75, 506] width 9 height 9
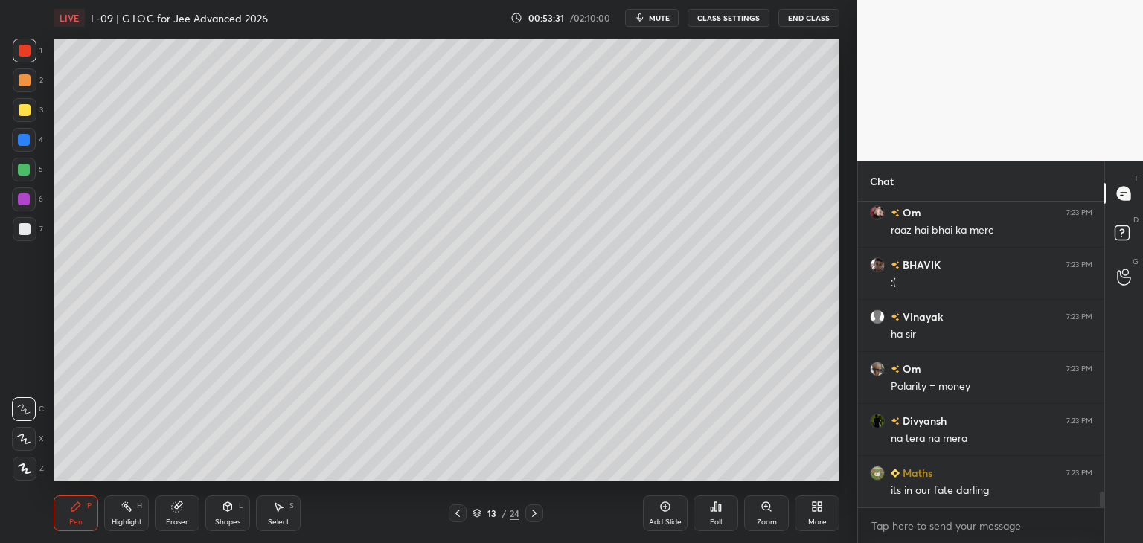
scroll to position [5768, 0]
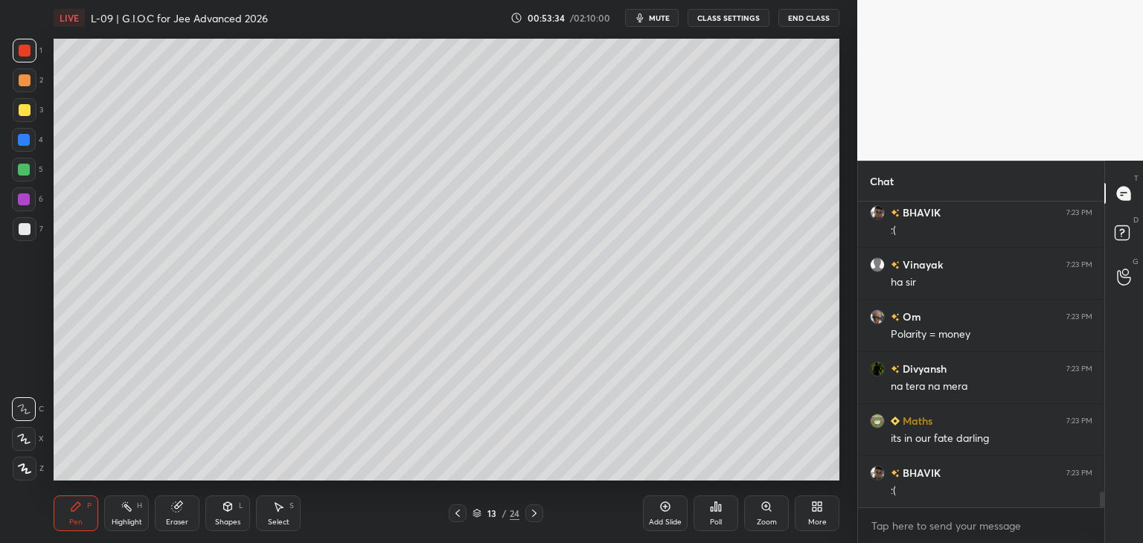
click at [280, 509] on icon at bounding box center [278, 507] width 12 height 12
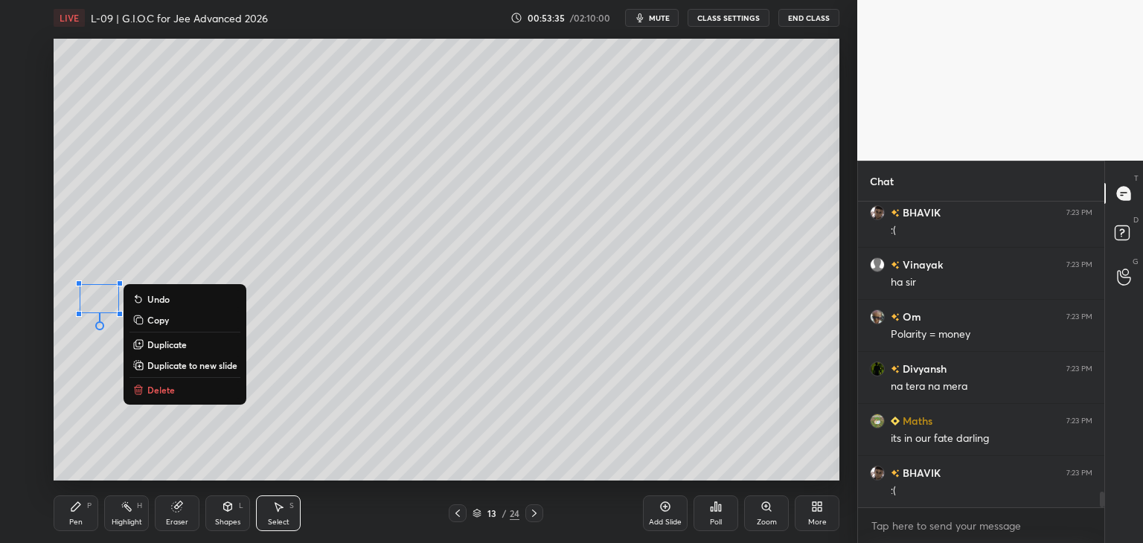
click at [179, 396] on button "Delete" at bounding box center [184, 390] width 111 height 18
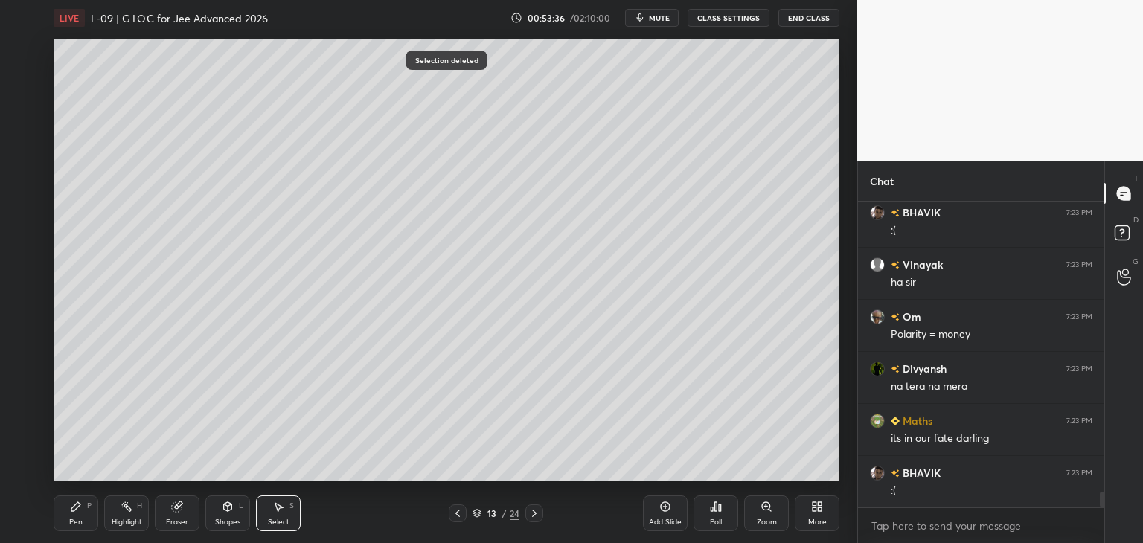
click at [79, 504] on icon at bounding box center [75, 506] width 9 height 9
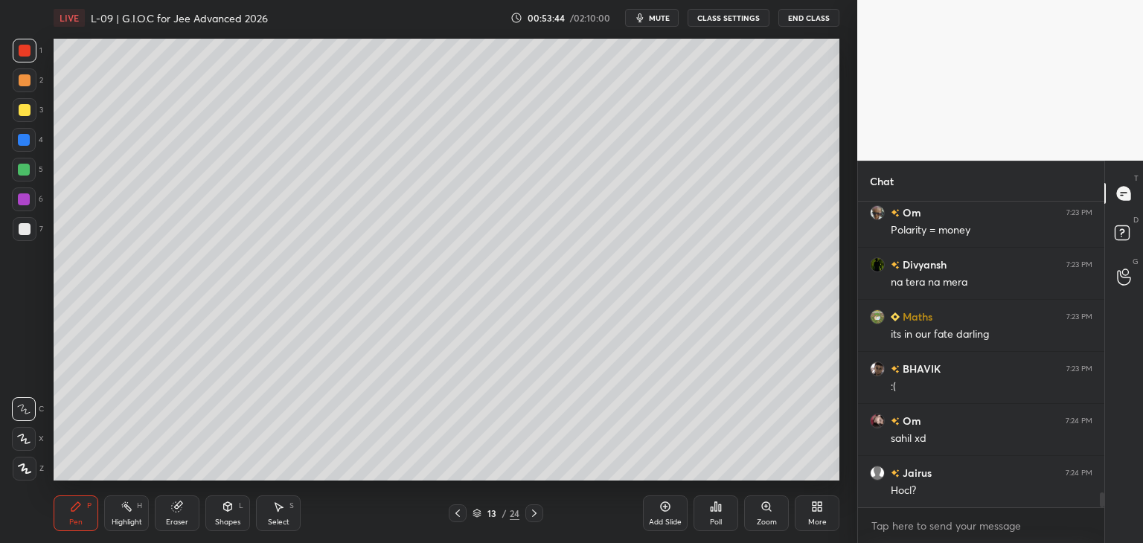
scroll to position [5924, 0]
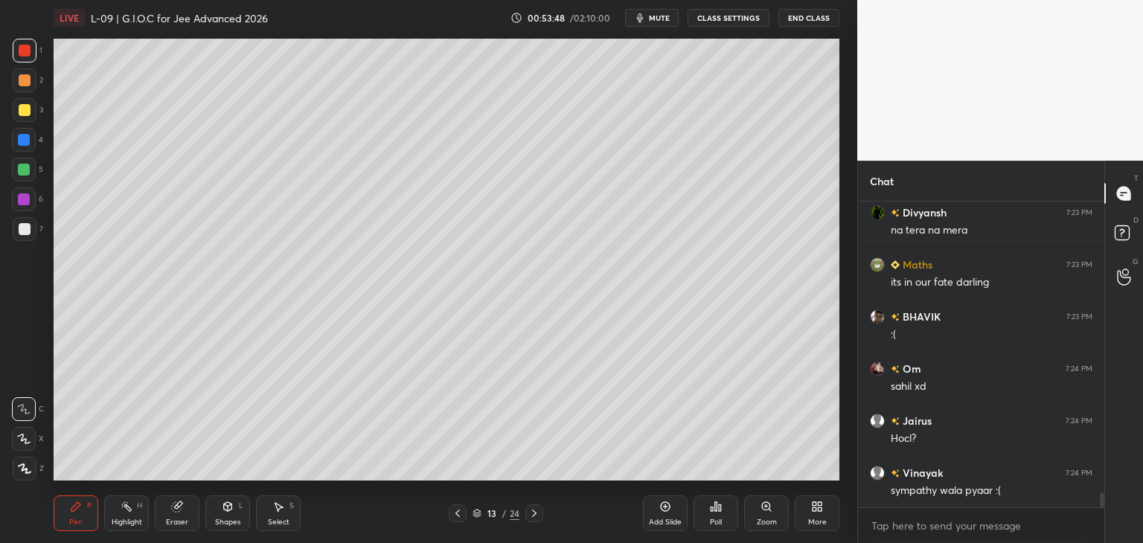
click at [280, 513] on div "Select S" at bounding box center [278, 513] width 45 height 36
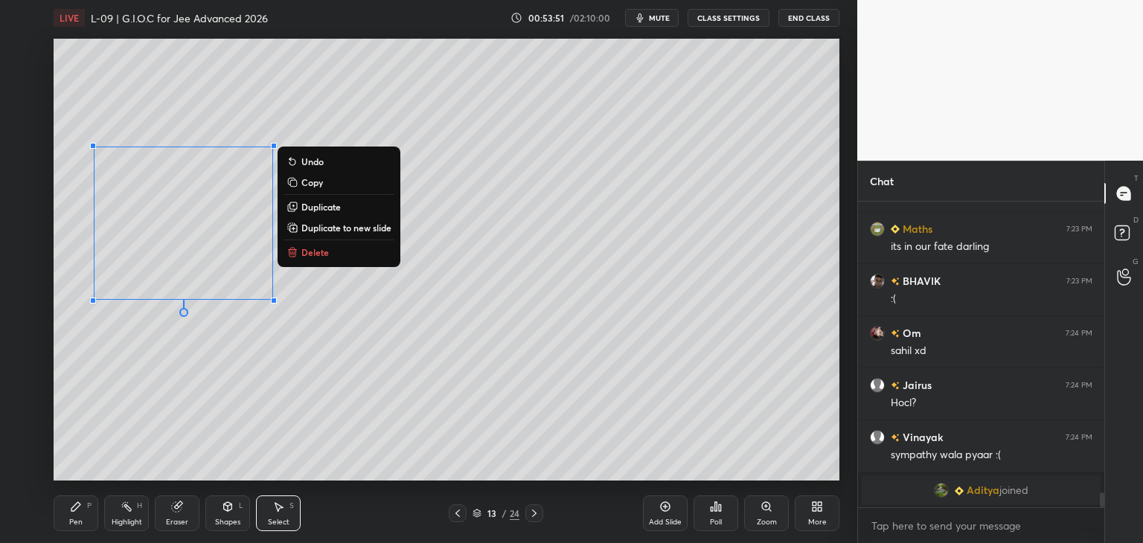
click at [528, 321] on div "0 ° Undo Copy Duplicate Duplicate to new slide Delete" at bounding box center [447, 260] width 786 height 442
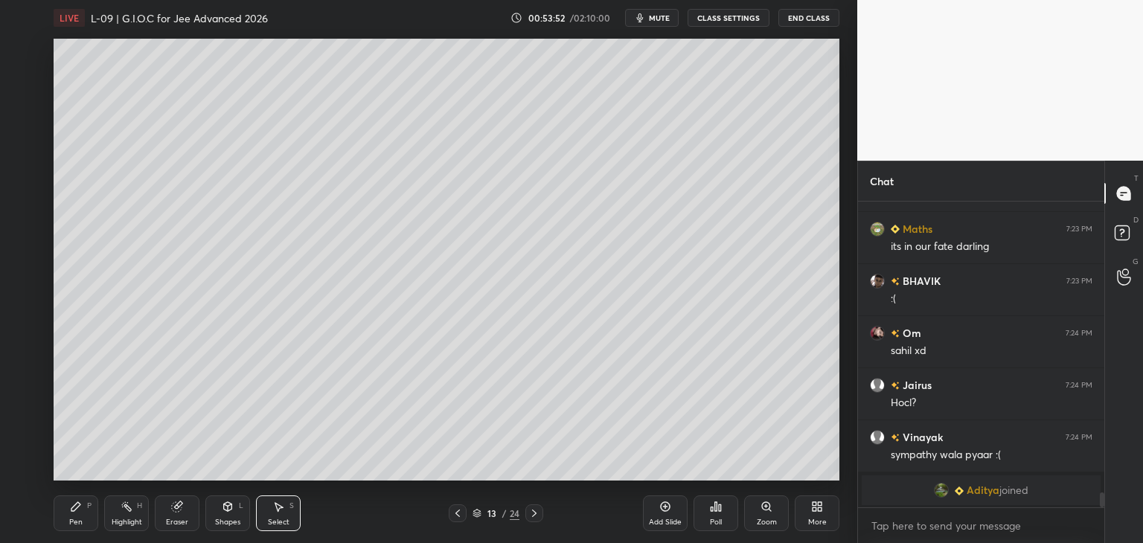
click at [68, 513] on div "Pen P" at bounding box center [76, 513] width 45 height 36
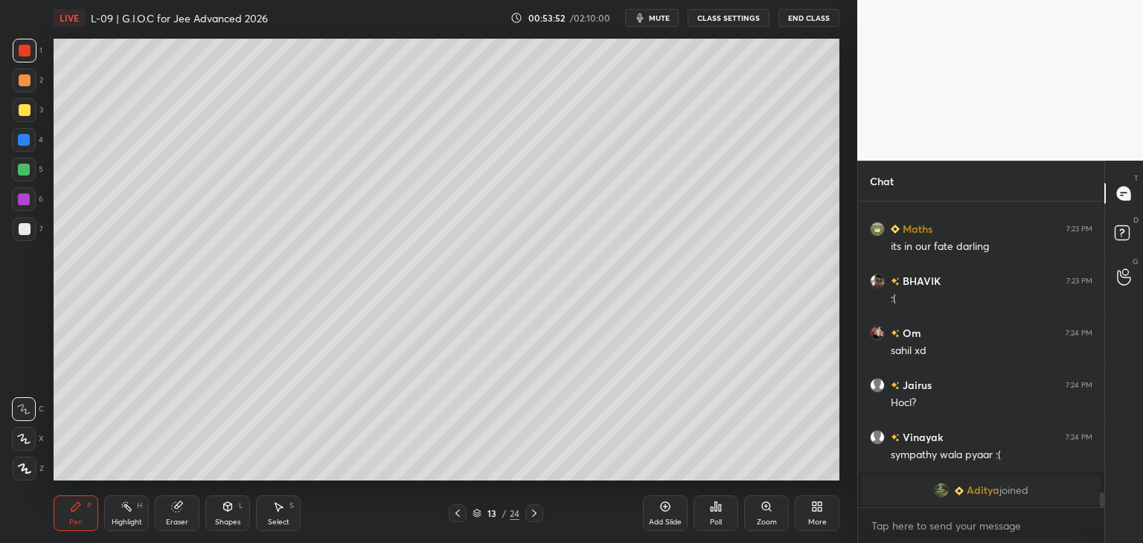
scroll to position [4810, 0]
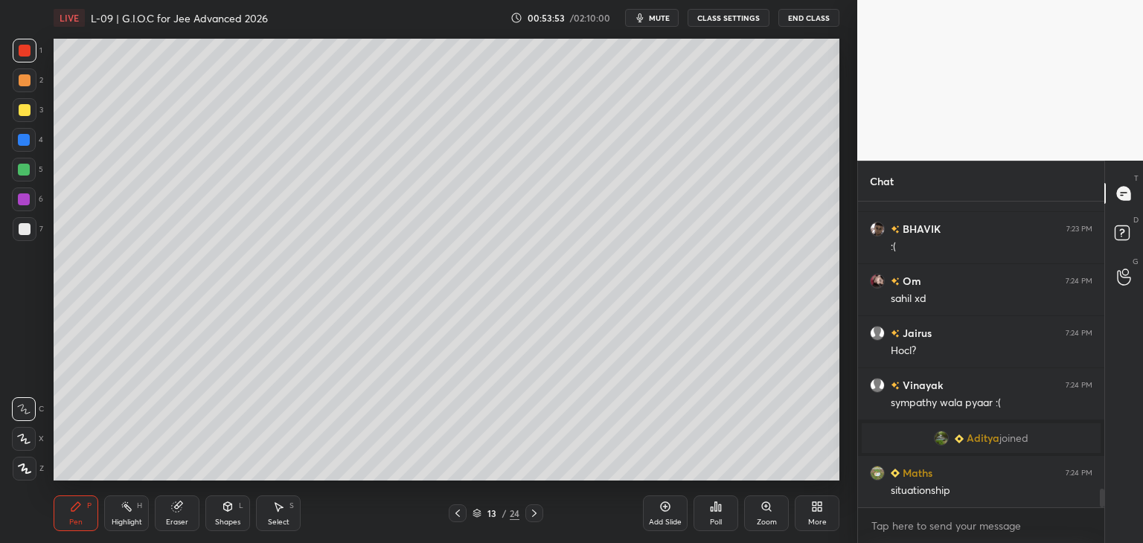
click at [25, 83] on div at bounding box center [25, 80] width 12 height 12
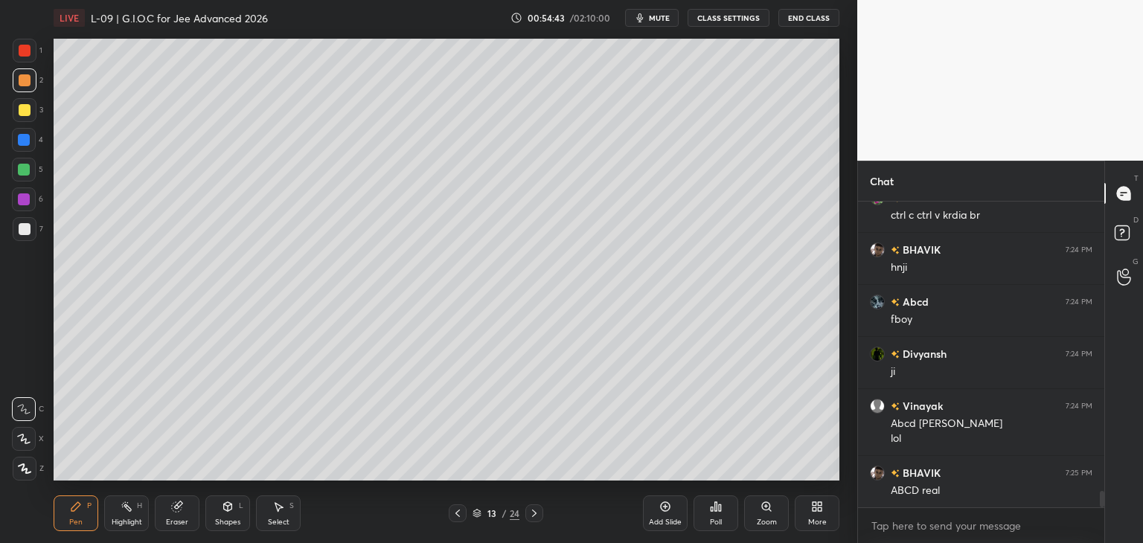
scroll to position [5582, 0]
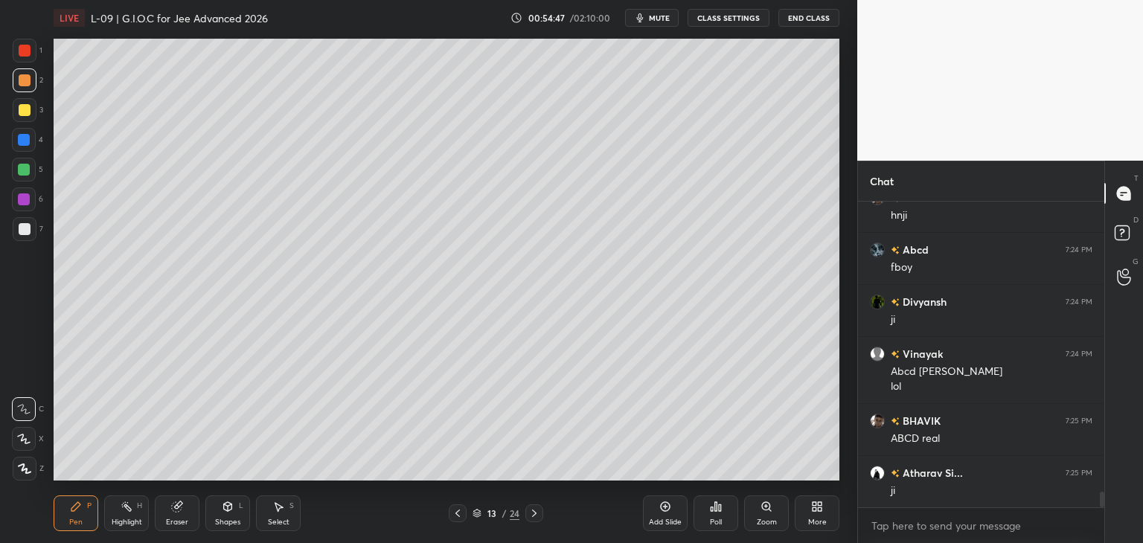
click at [455, 518] on icon at bounding box center [458, 513] width 12 height 12
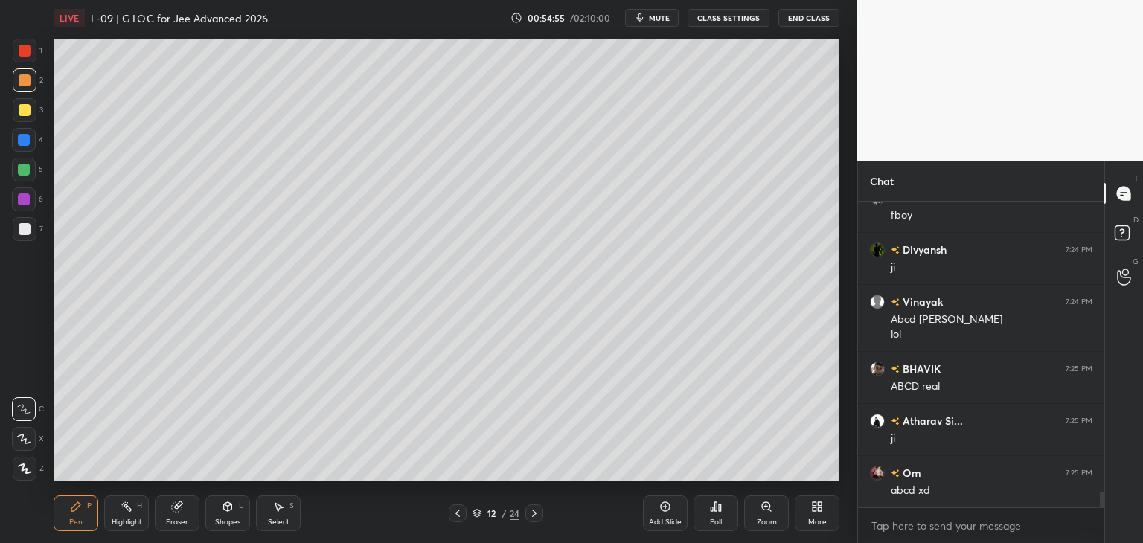
click at [539, 516] on icon at bounding box center [534, 513] width 12 height 12
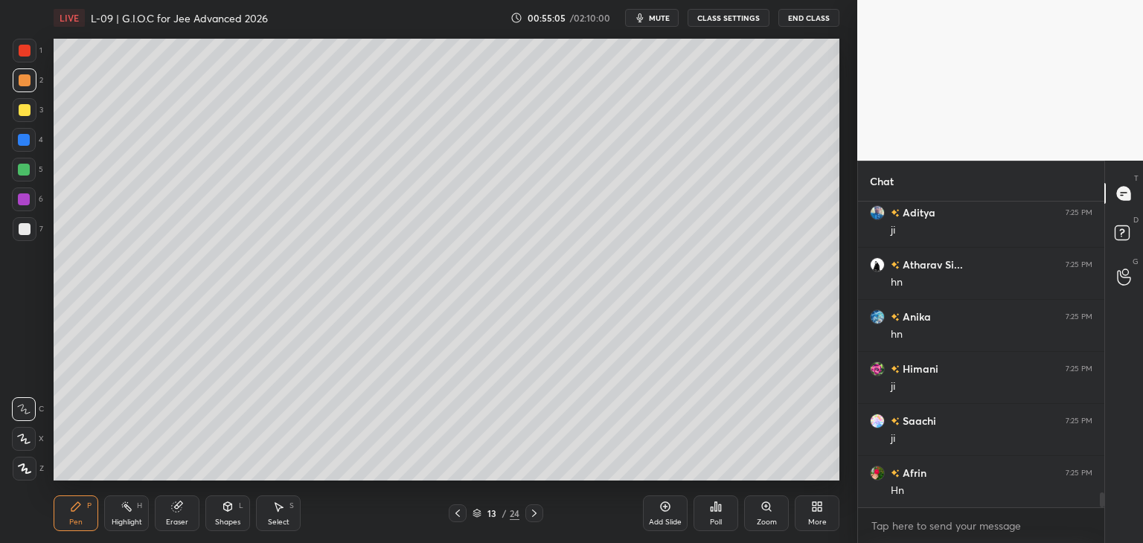
scroll to position [6013, 0]
click at [19, 205] on div at bounding box center [24, 199] width 12 height 12
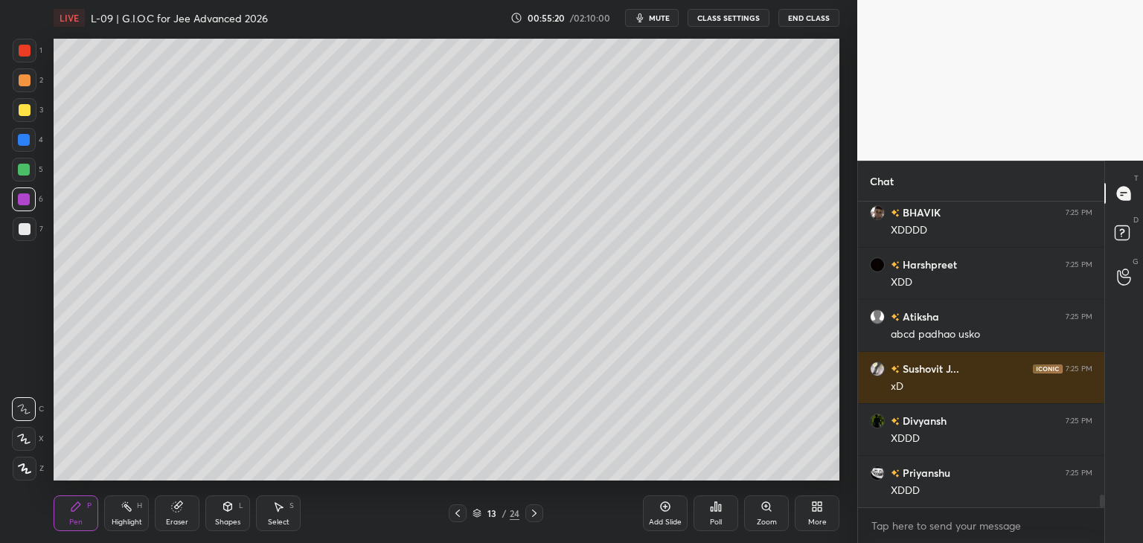
scroll to position [7174, 0]
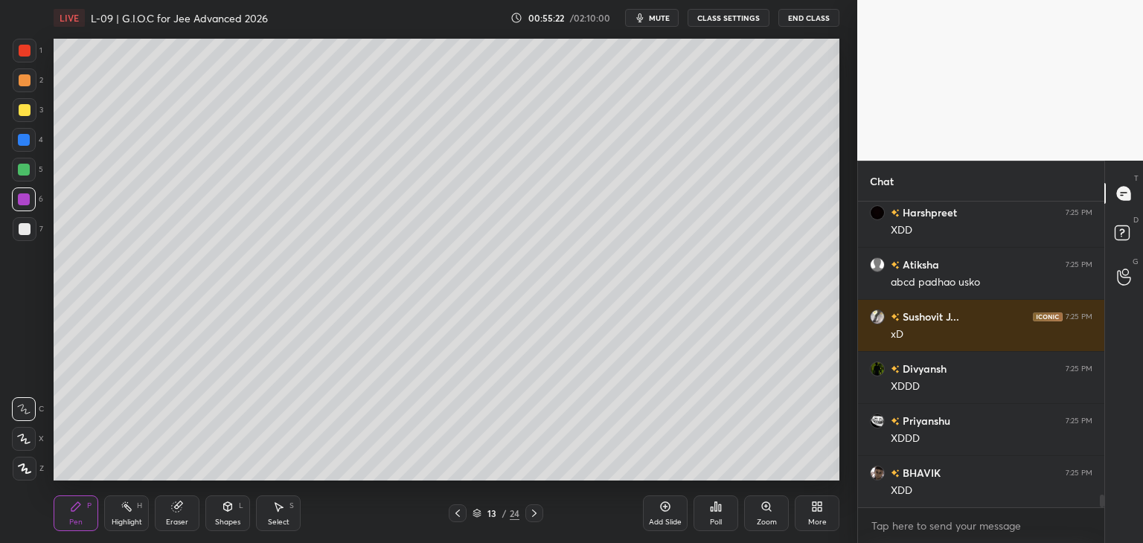
click at [530, 509] on icon at bounding box center [534, 513] width 12 height 12
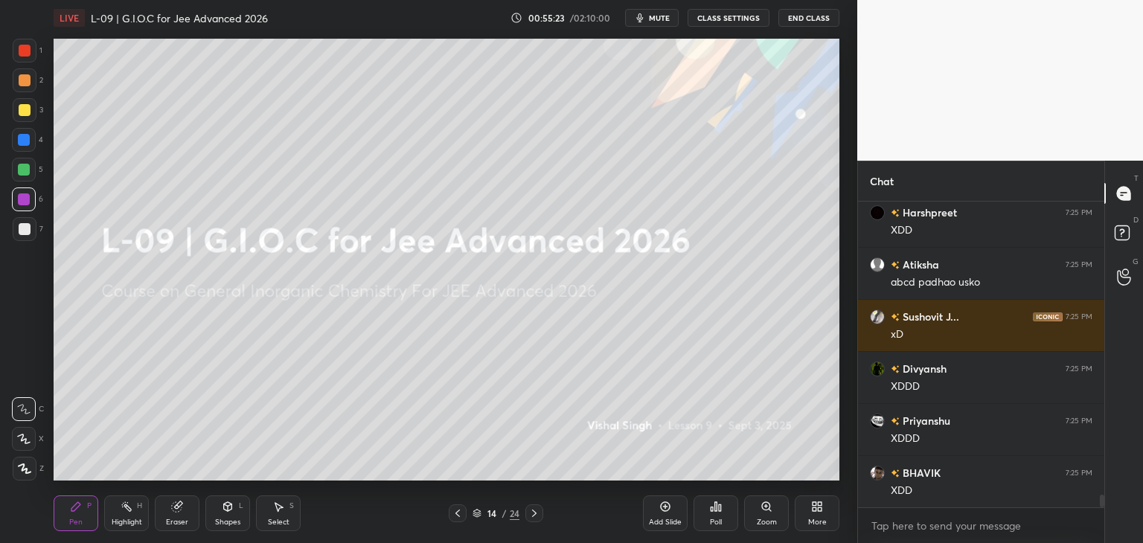
scroll to position [7226, 0]
click at [458, 512] on icon at bounding box center [458, 513] width 12 height 12
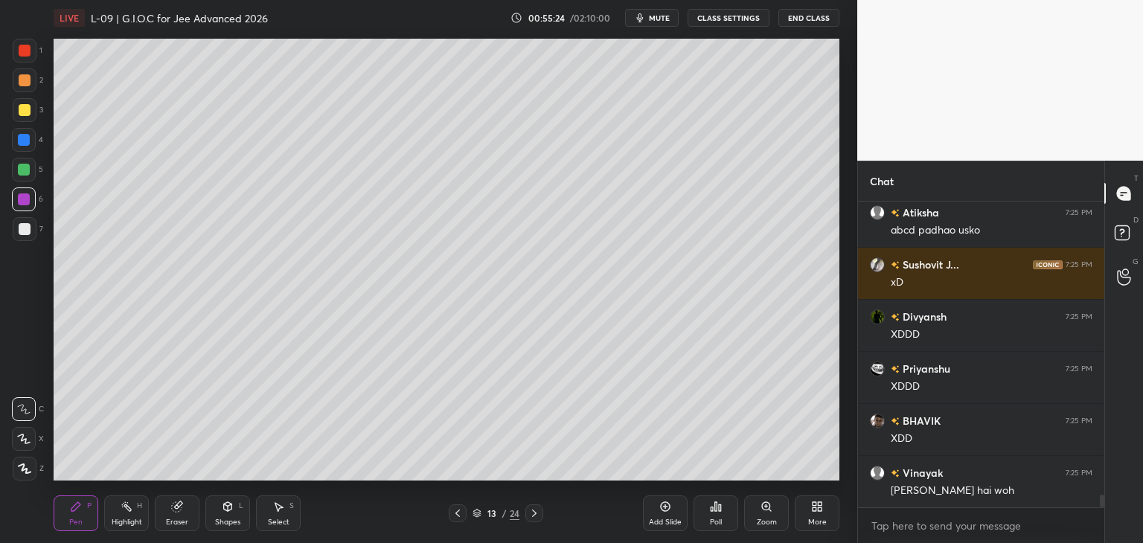
click at [652, 506] on div "Add Slide" at bounding box center [665, 513] width 45 height 36
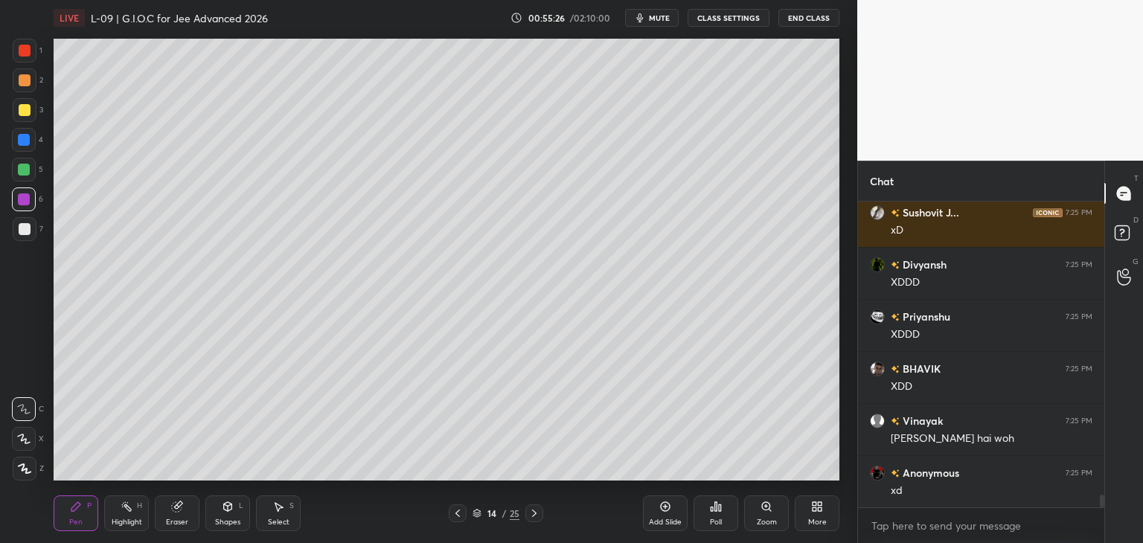
click at [22, 51] on div at bounding box center [25, 51] width 12 height 12
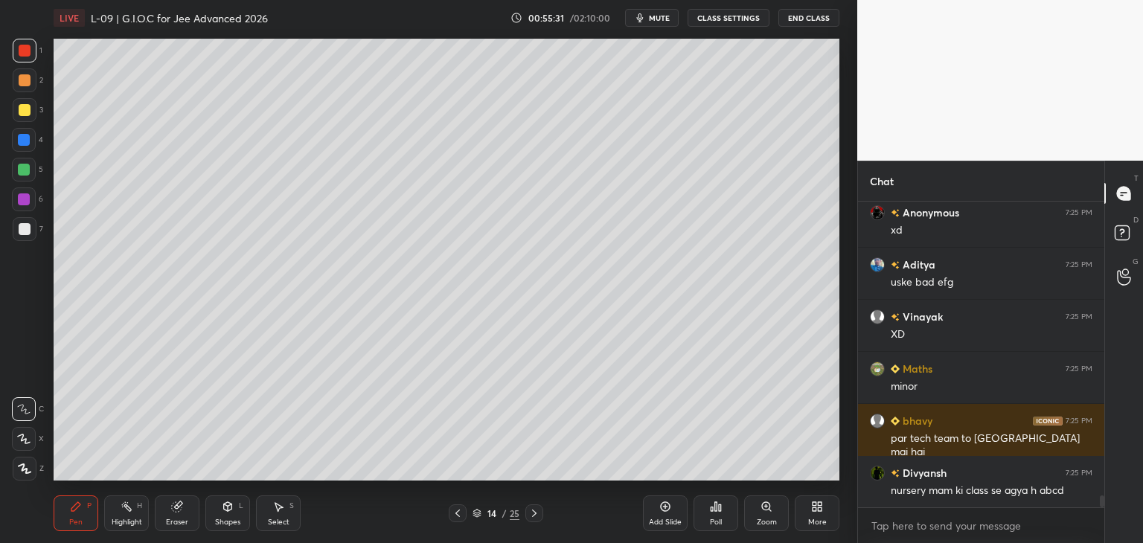
scroll to position [7590, 0]
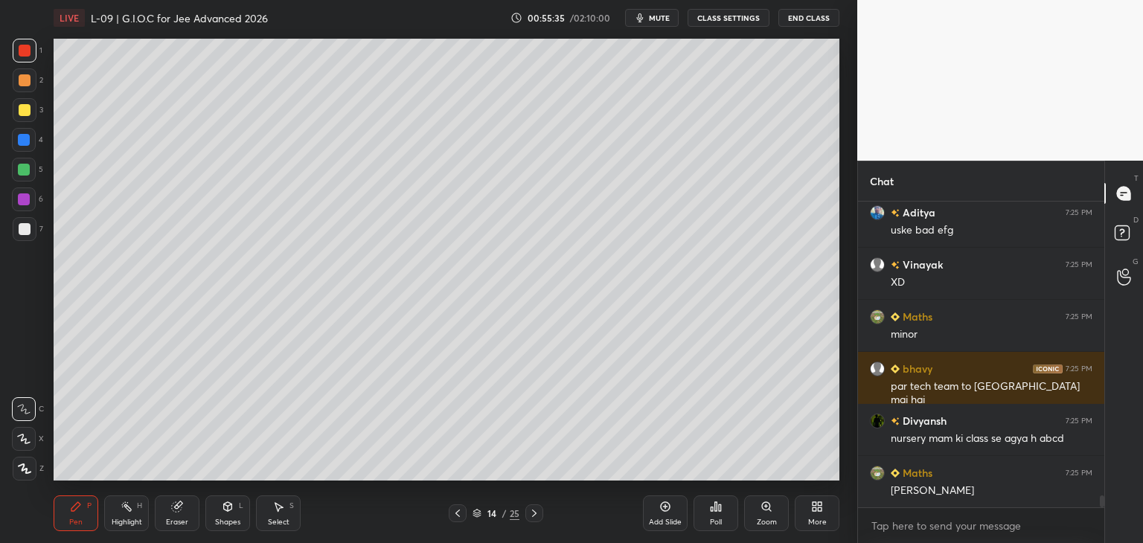
click at [455, 510] on icon at bounding box center [458, 513] width 12 height 12
click at [530, 510] on icon at bounding box center [534, 513] width 12 height 12
click at [528, 511] on icon at bounding box center [534, 513] width 12 height 12
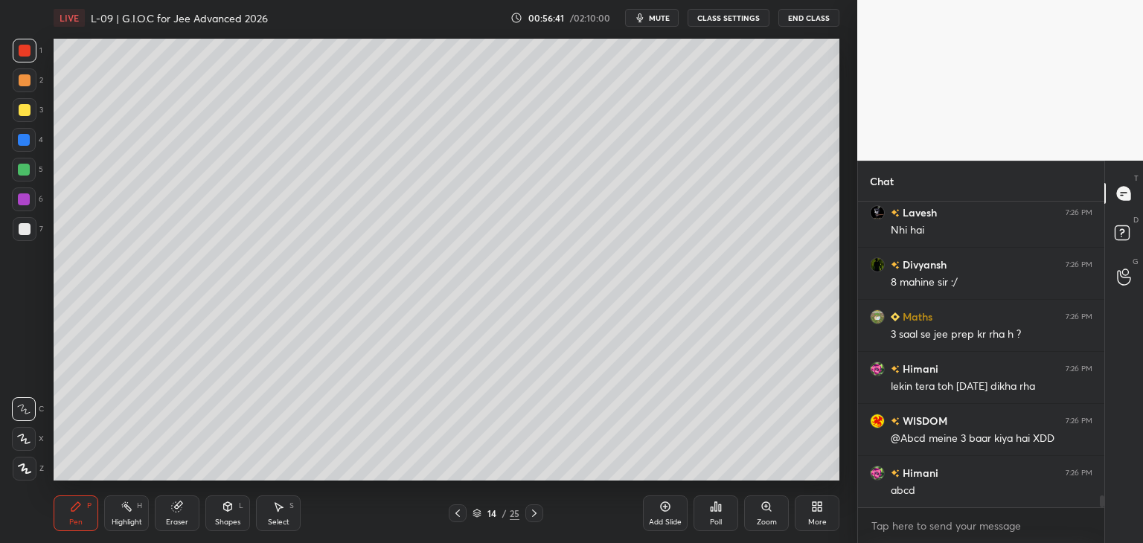
scroll to position [7491, 0]
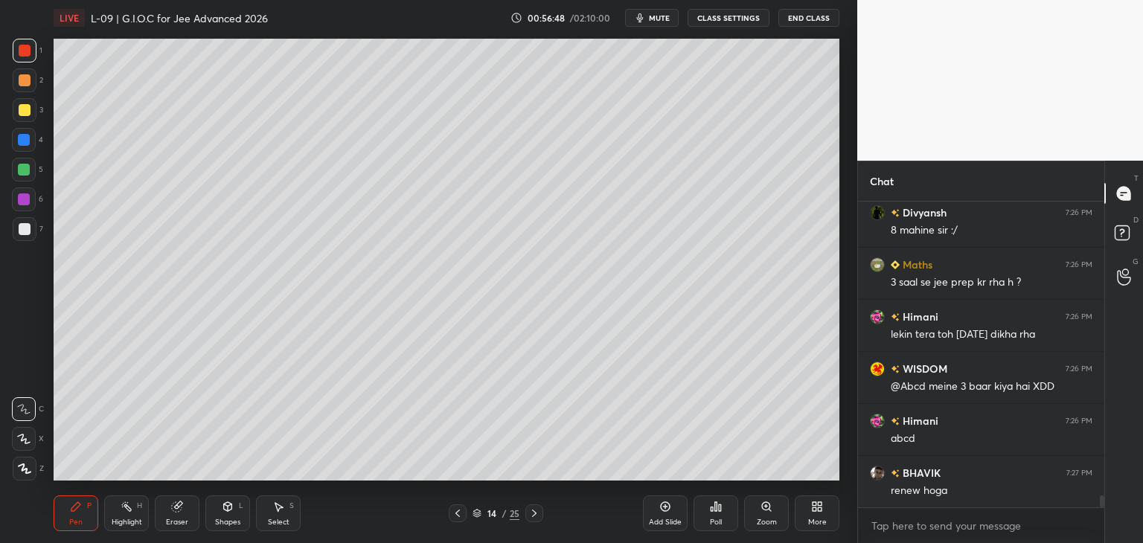
click at [280, 514] on div "Select S" at bounding box center [278, 513] width 45 height 36
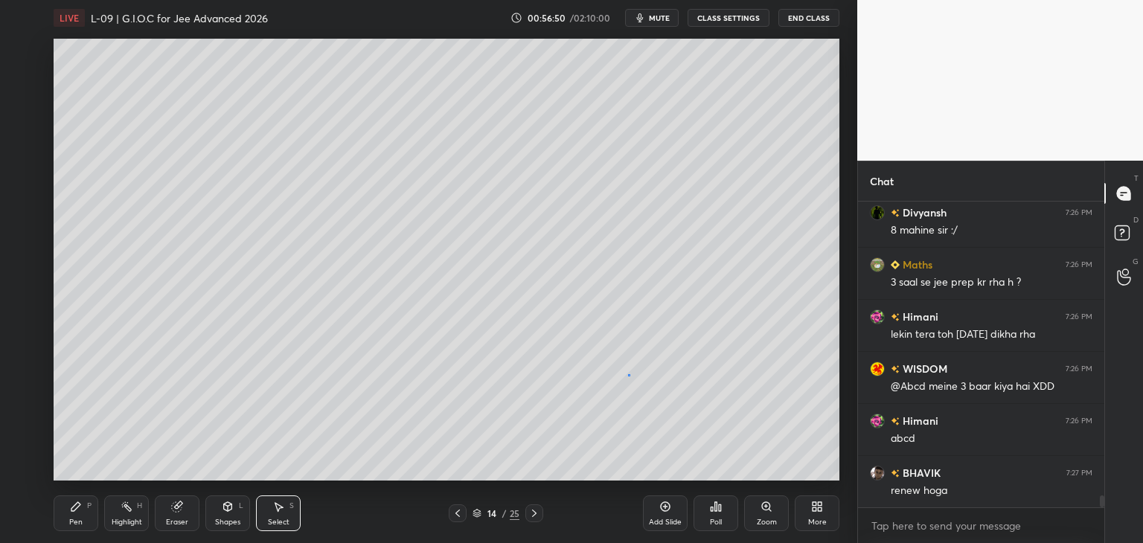
click at [628, 375] on div "0 ° Undo Copy Duplicate Duplicate to new slide Delete" at bounding box center [447, 260] width 786 height 442
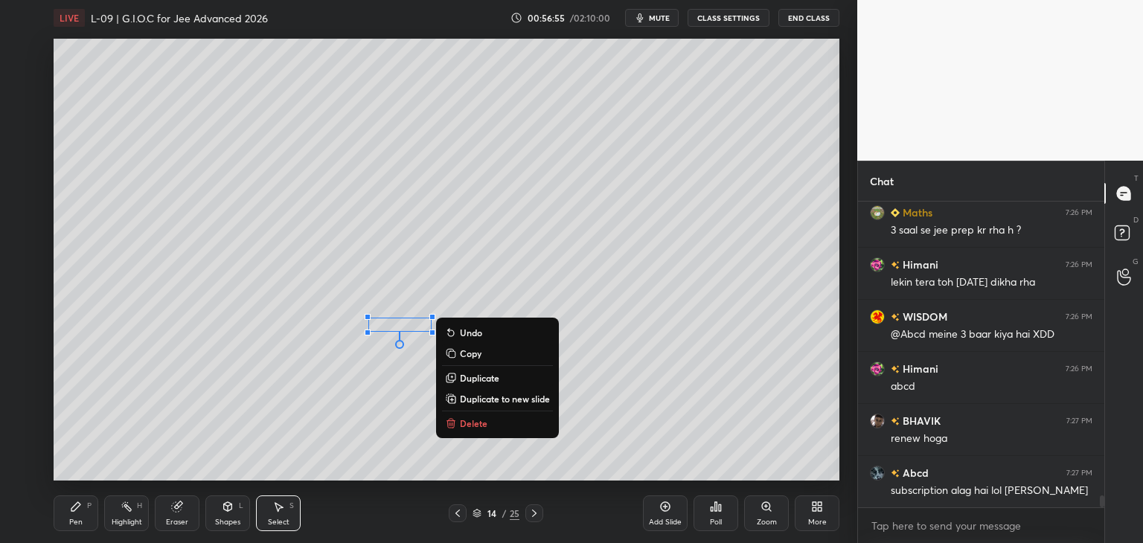
click at [510, 281] on div "0 ° Undo Copy Duplicate Duplicate to new slide Delete" at bounding box center [447, 260] width 786 height 442
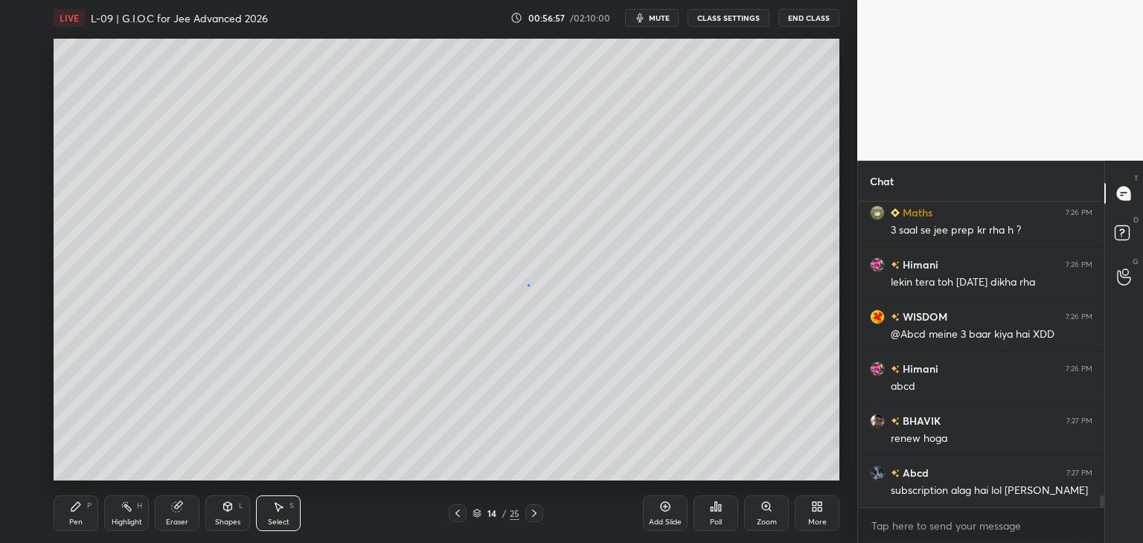
click at [527, 283] on div "0 ° Undo Copy Duplicate Duplicate to new slide Delete" at bounding box center [447, 260] width 786 height 442
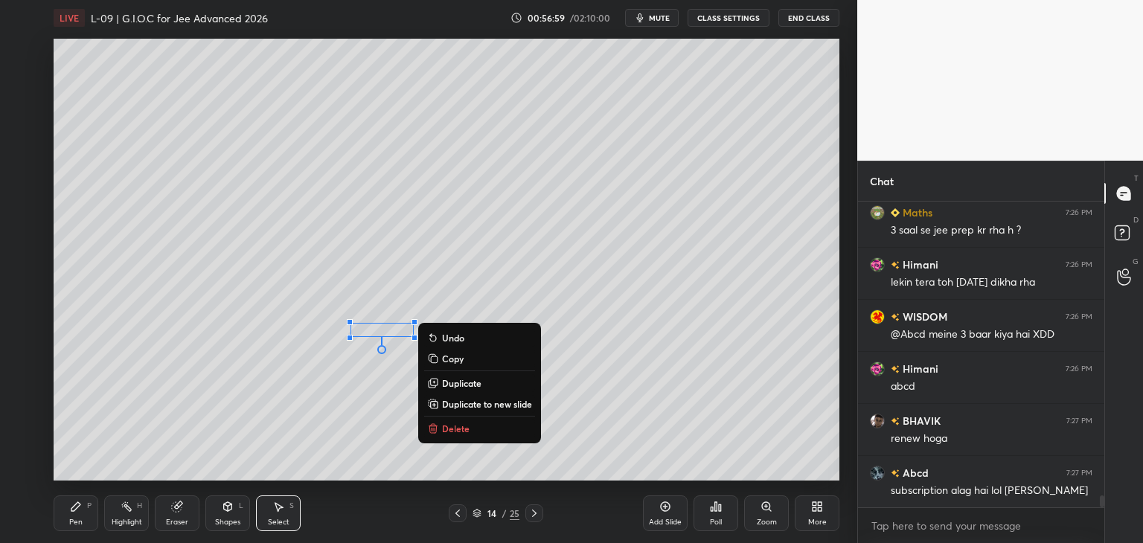
click at [502, 276] on div "0 ° Undo Copy Duplicate Duplicate to new slide Delete" at bounding box center [447, 260] width 786 height 442
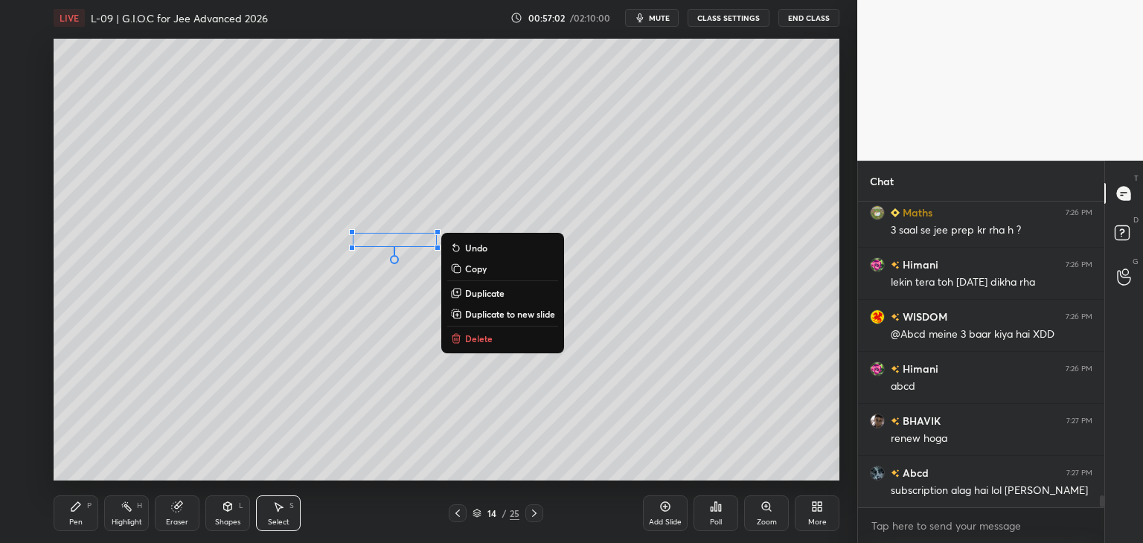
click at [501, 174] on div "0 ° Undo Copy Duplicate Duplicate to new slide Delete" at bounding box center [447, 260] width 786 height 442
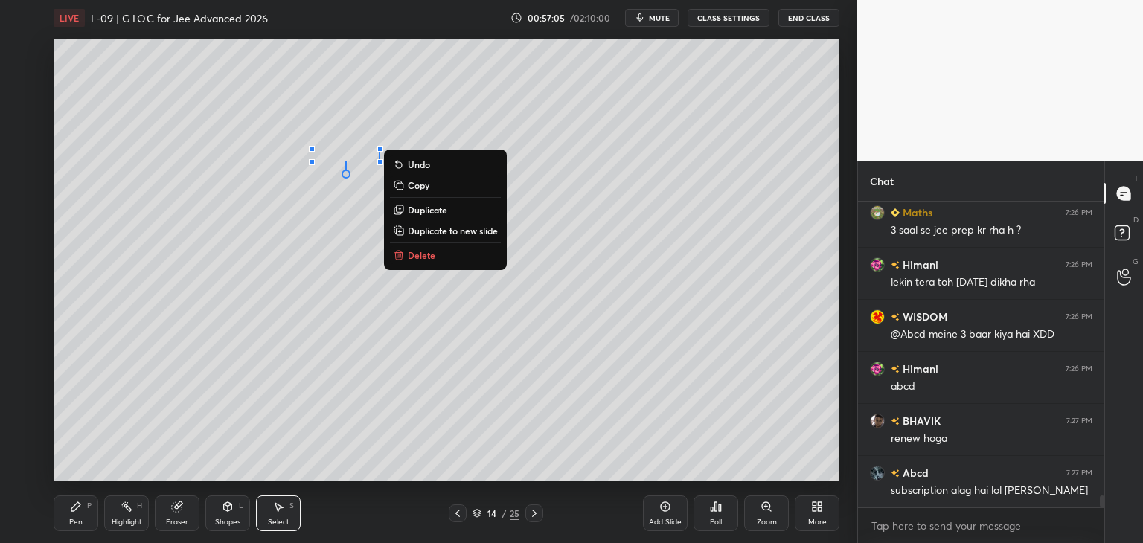
click at [479, 123] on div "0 ° Undo Copy Duplicate Duplicate to new slide Delete" at bounding box center [447, 260] width 786 height 442
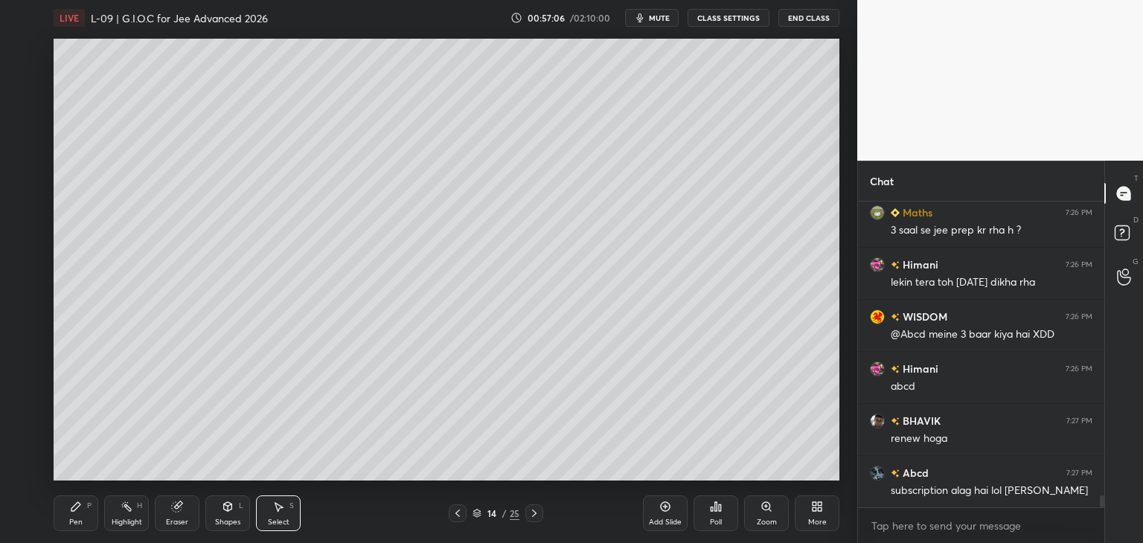
click at [83, 507] on div "Pen P" at bounding box center [76, 513] width 45 height 36
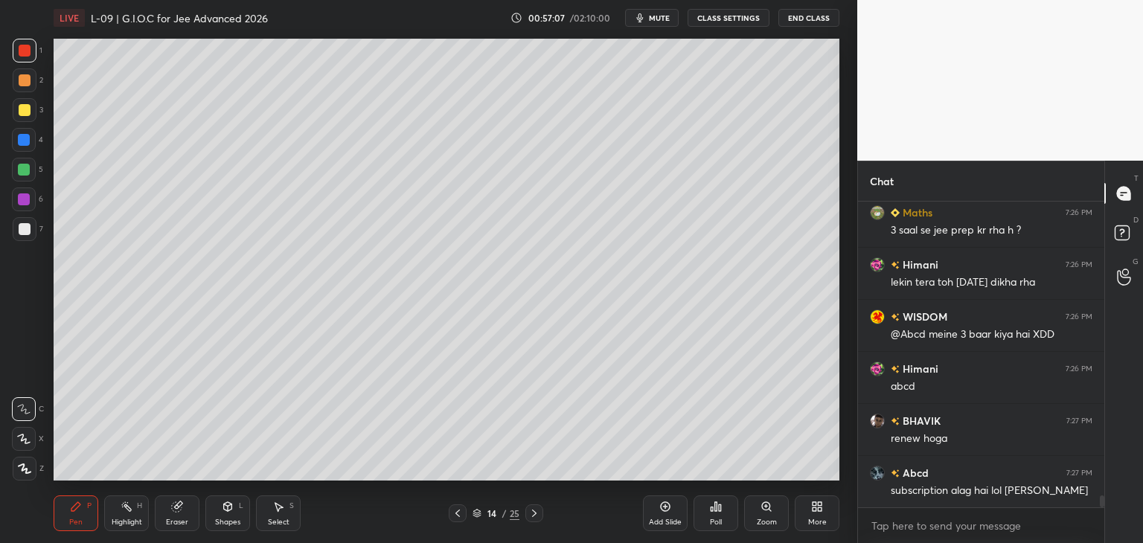
click at [33, 106] on div at bounding box center [25, 110] width 24 height 24
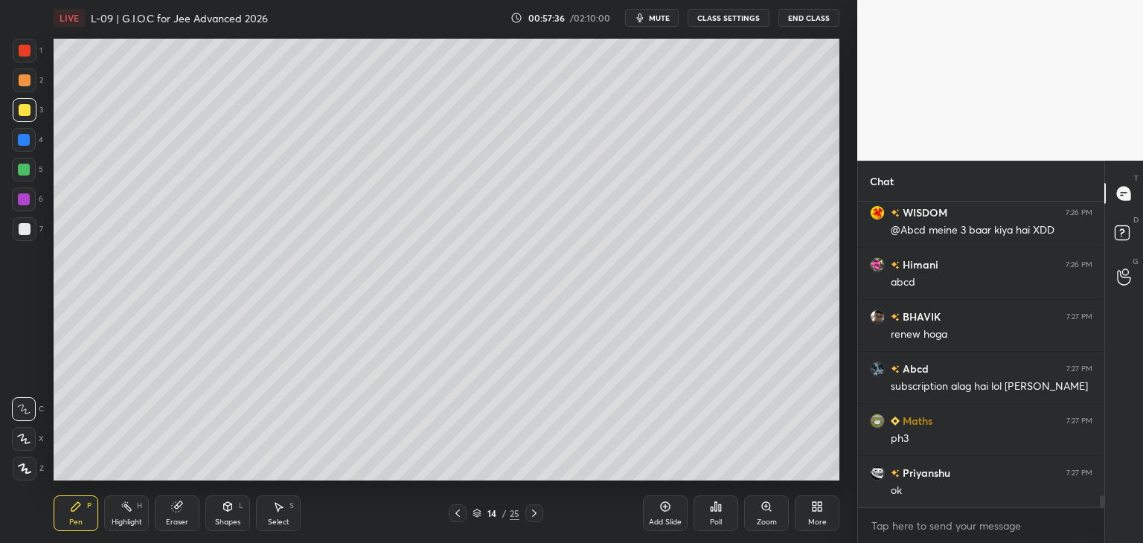
scroll to position [7699, 0]
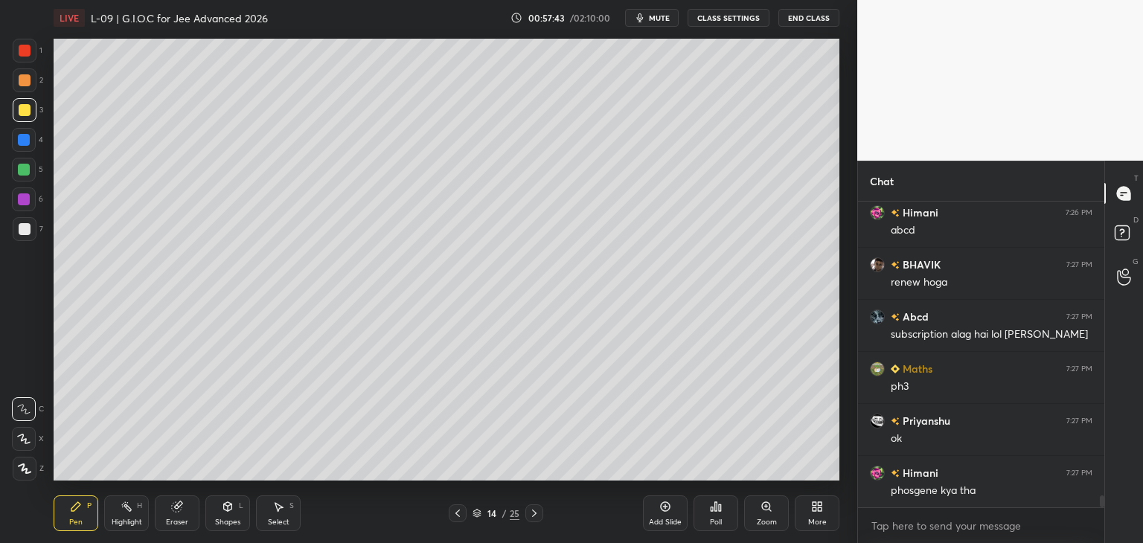
click at [25, 141] on div at bounding box center [24, 140] width 12 height 12
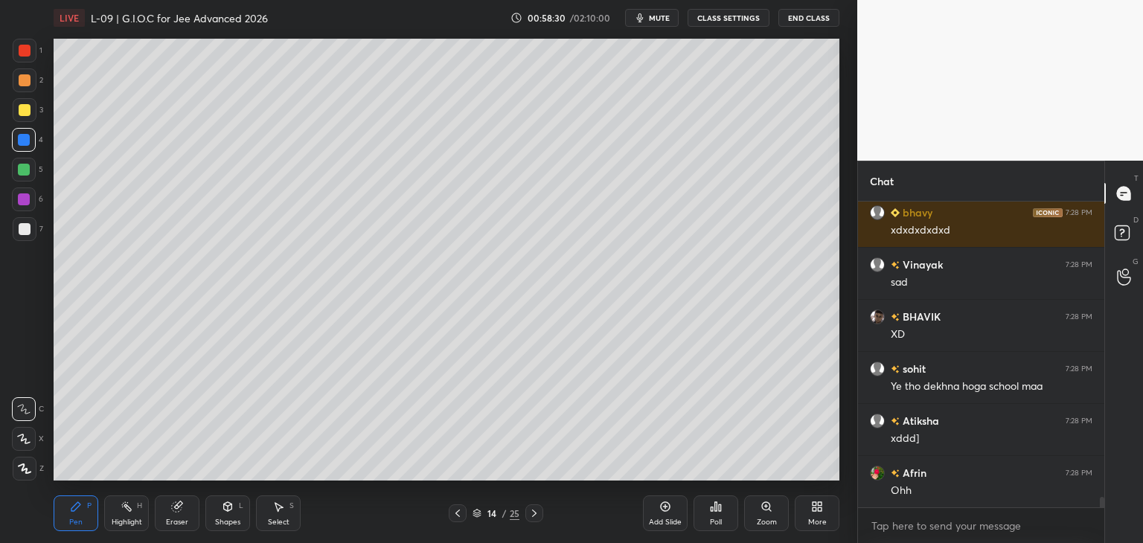
scroll to position [8845, 0]
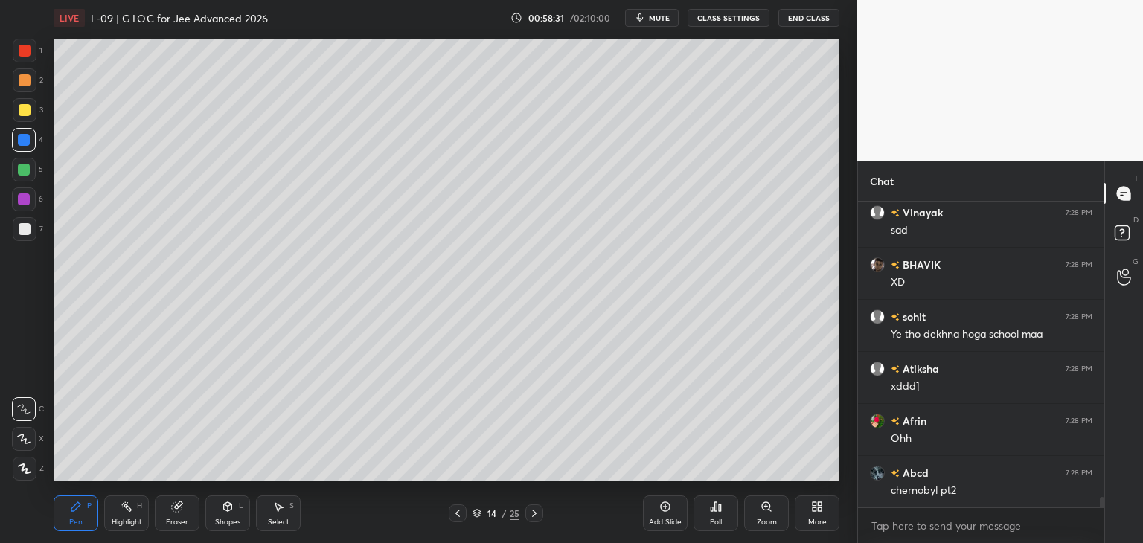
click at [21, 118] on div at bounding box center [25, 110] width 24 height 24
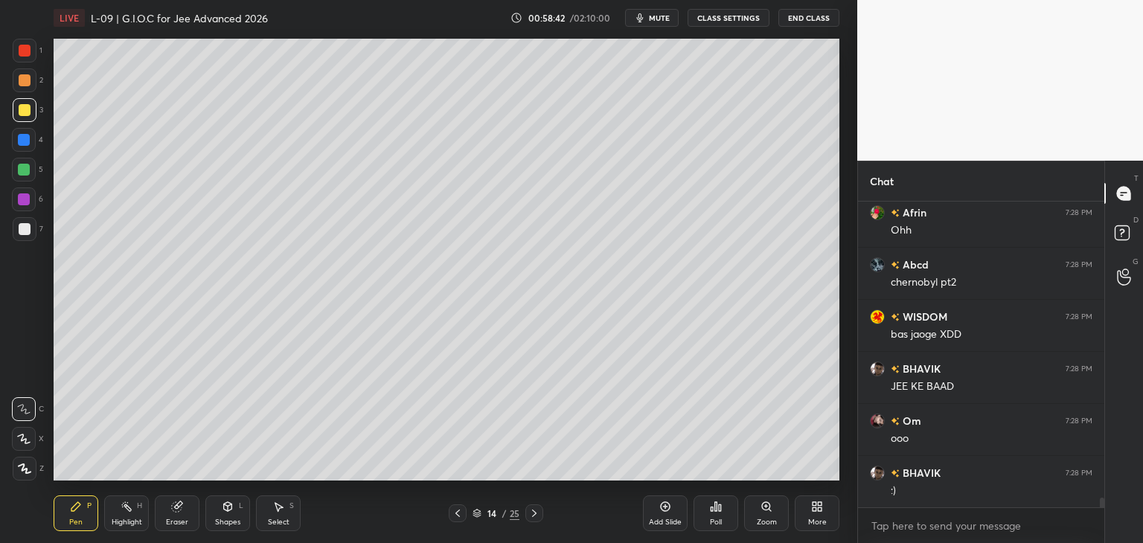
scroll to position [9105, 0]
click at [532, 518] on icon at bounding box center [534, 513] width 12 height 12
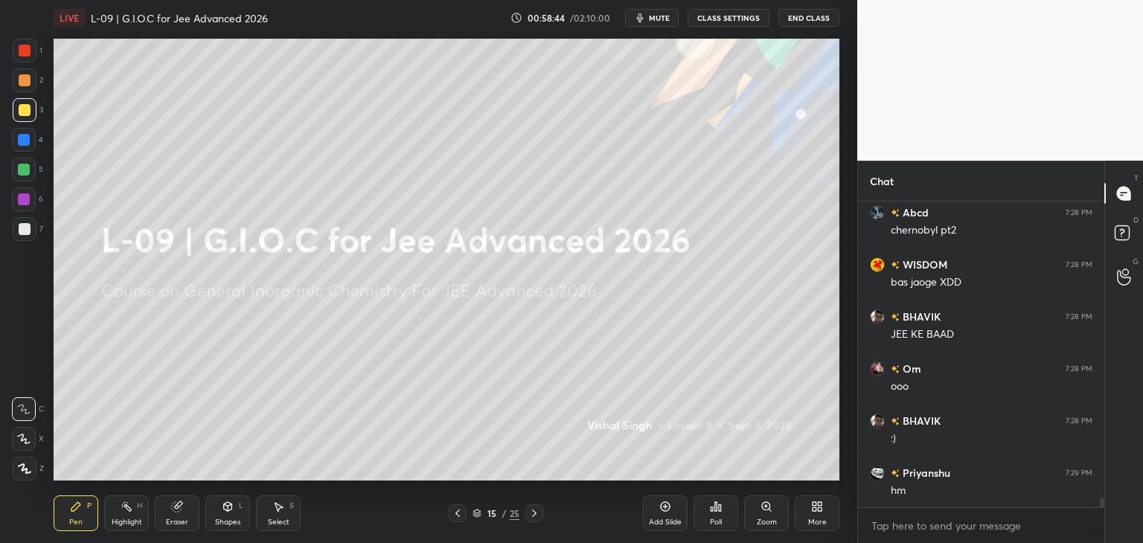
click at [455, 514] on icon at bounding box center [458, 513] width 12 height 12
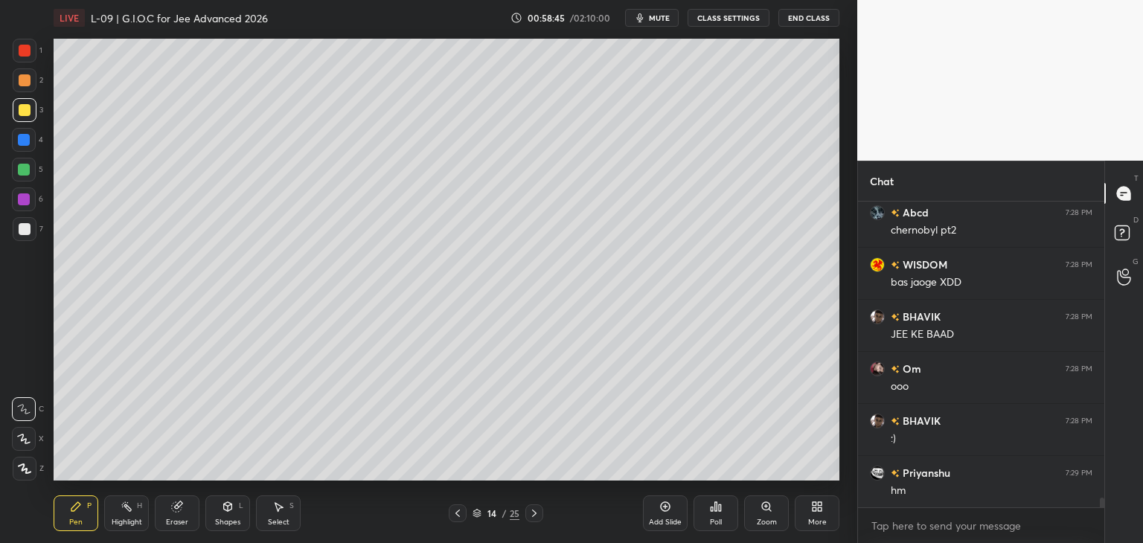
click at [667, 510] on icon at bounding box center [665, 507] width 12 height 12
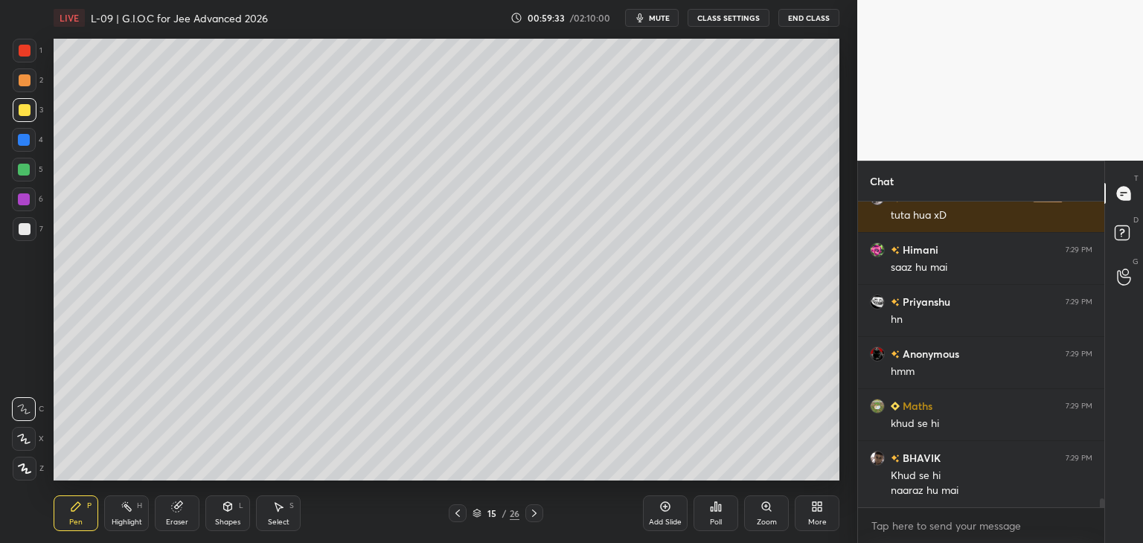
scroll to position [10123, 0]
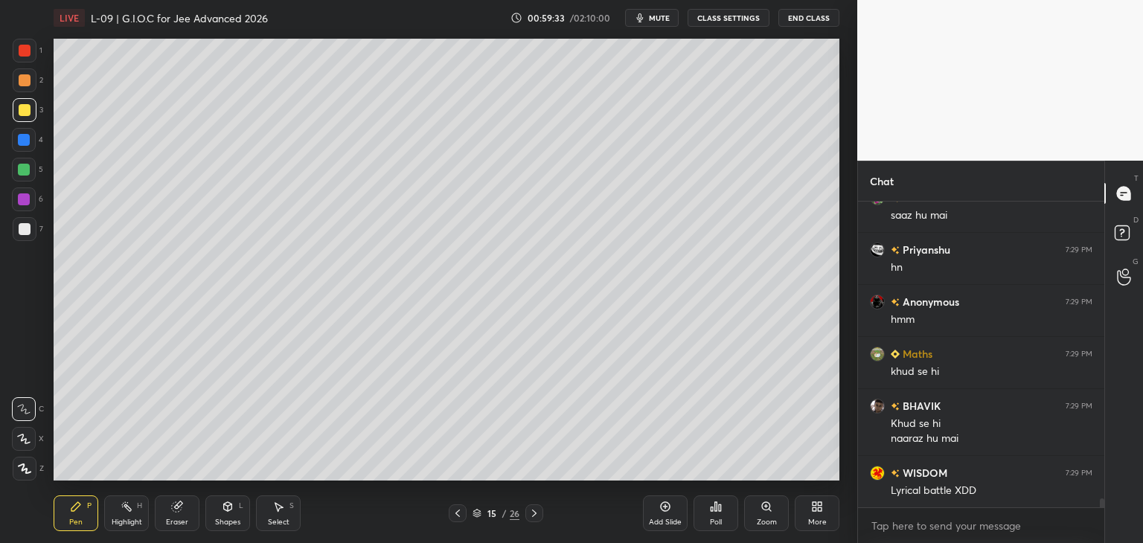
click at [453, 516] on icon at bounding box center [458, 513] width 12 height 12
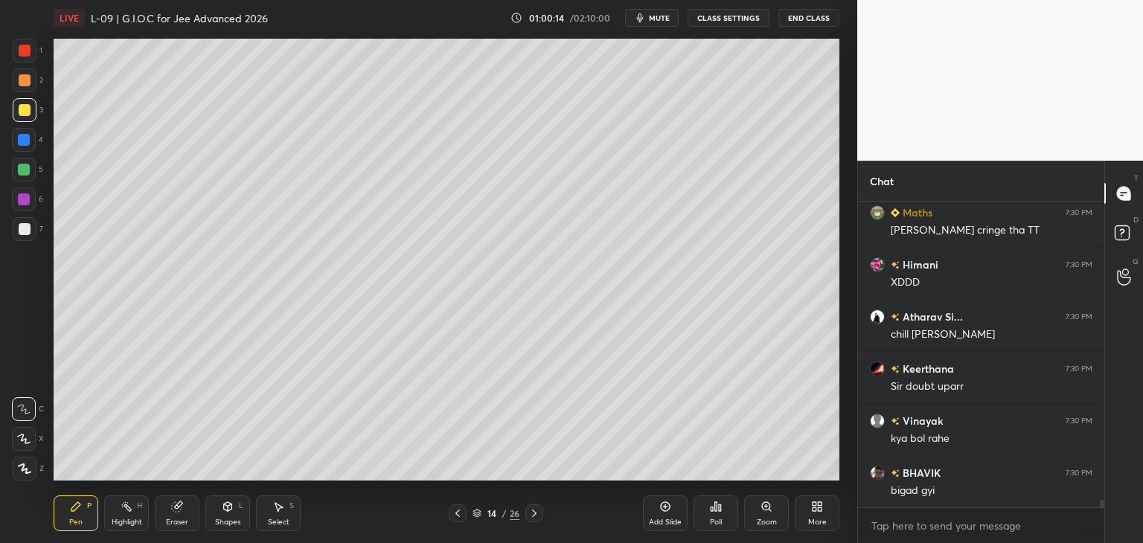
scroll to position [11856, 0]
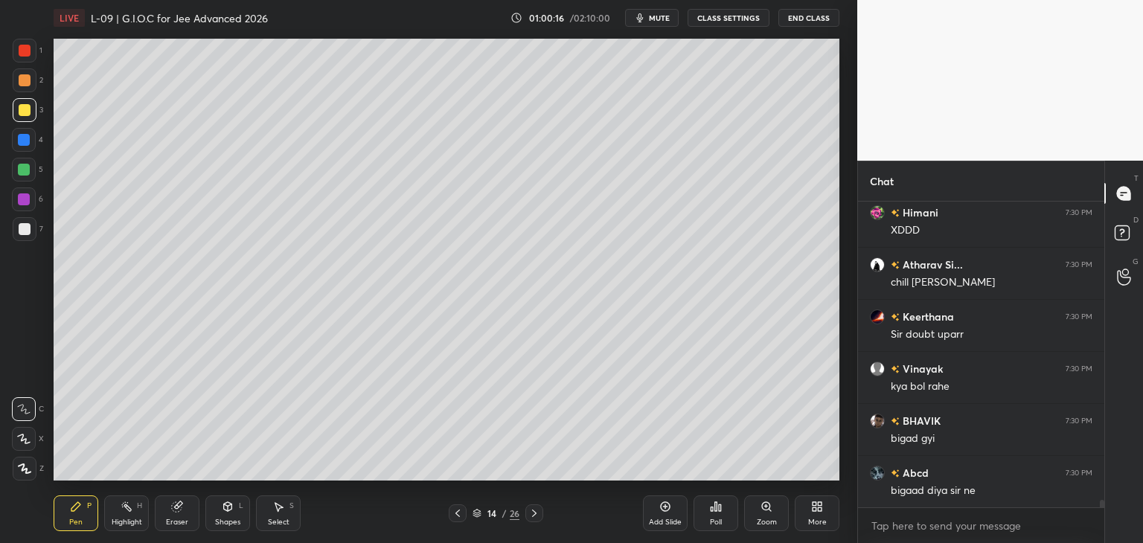
click at [533, 507] on div at bounding box center [534, 513] width 18 height 18
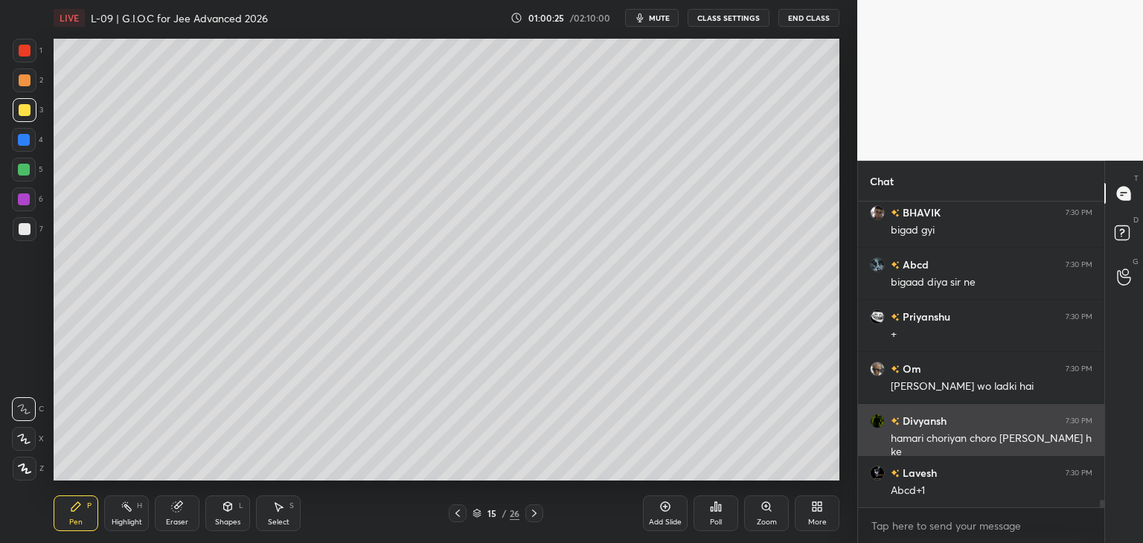
scroll to position [12116, 0]
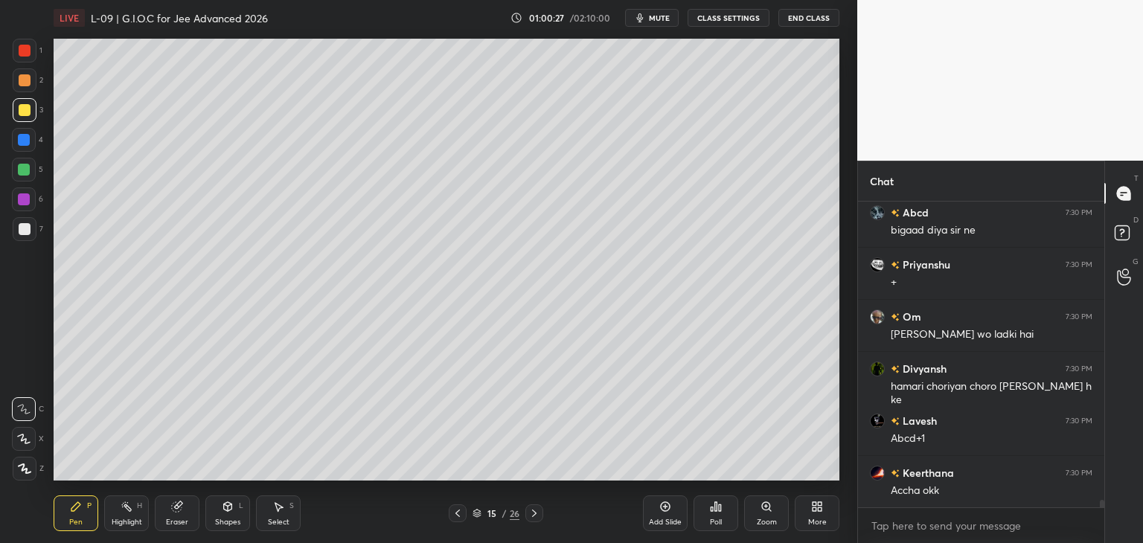
click at [16, 46] on div at bounding box center [25, 51] width 24 height 24
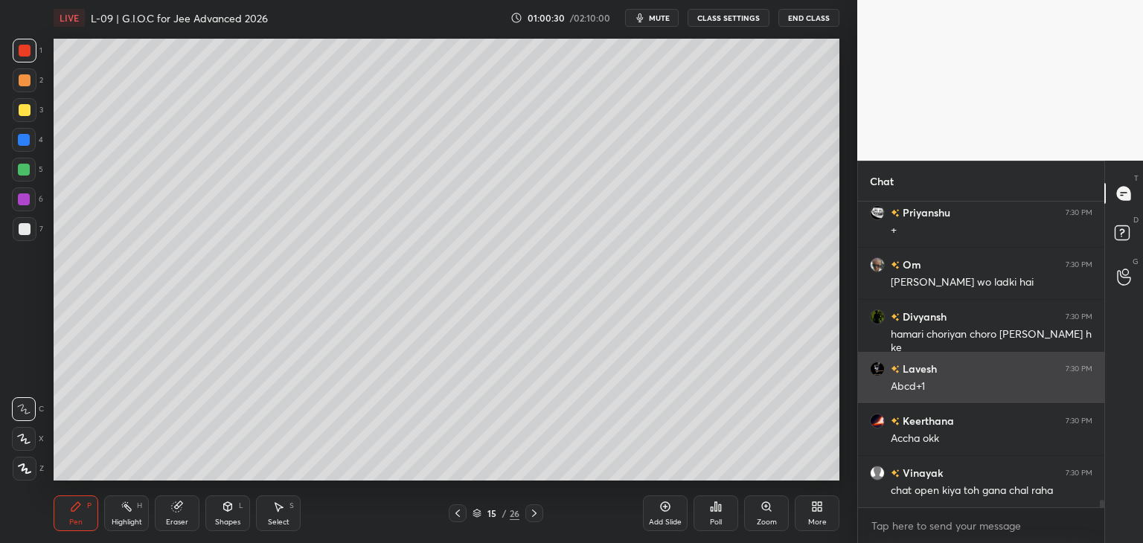
scroll to position [12183, 0]
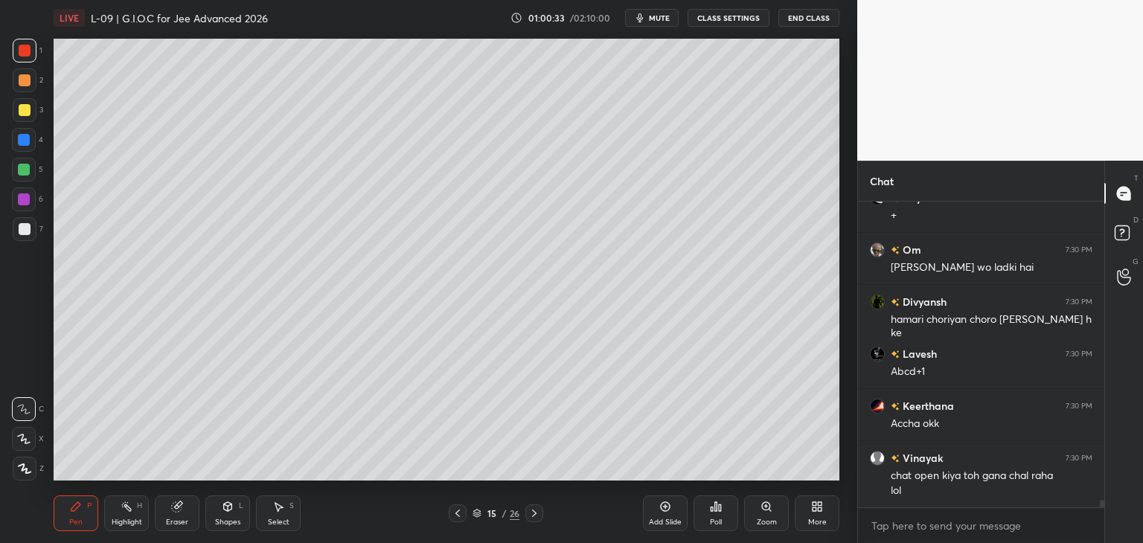
click at [61, 503] on div "Pen P" at bounding box center [76, 513] width 45 height 36
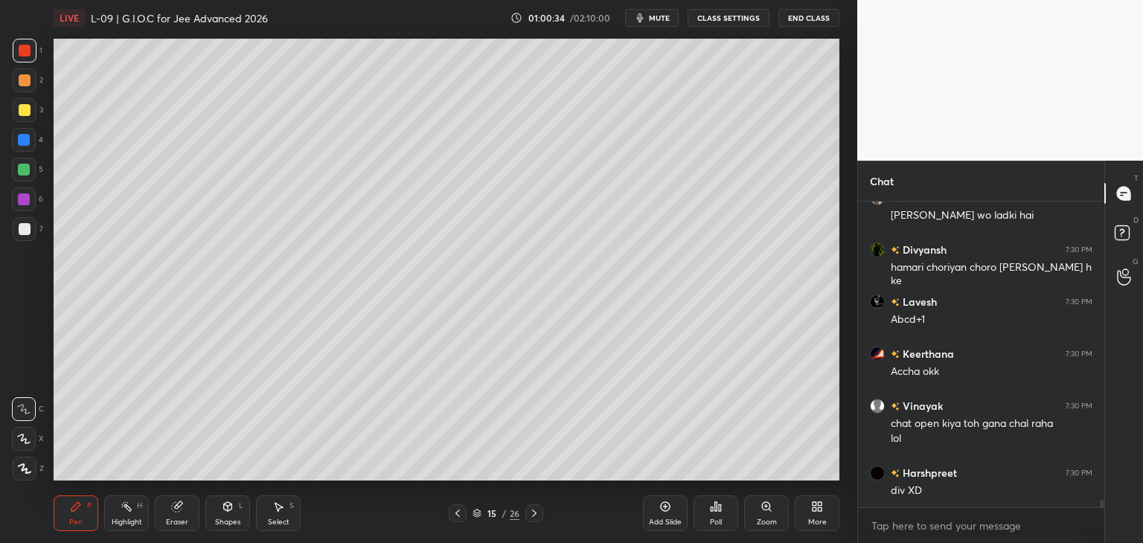
click at [33, 138] on div at bounding box center [24, 140] width 24 height 24
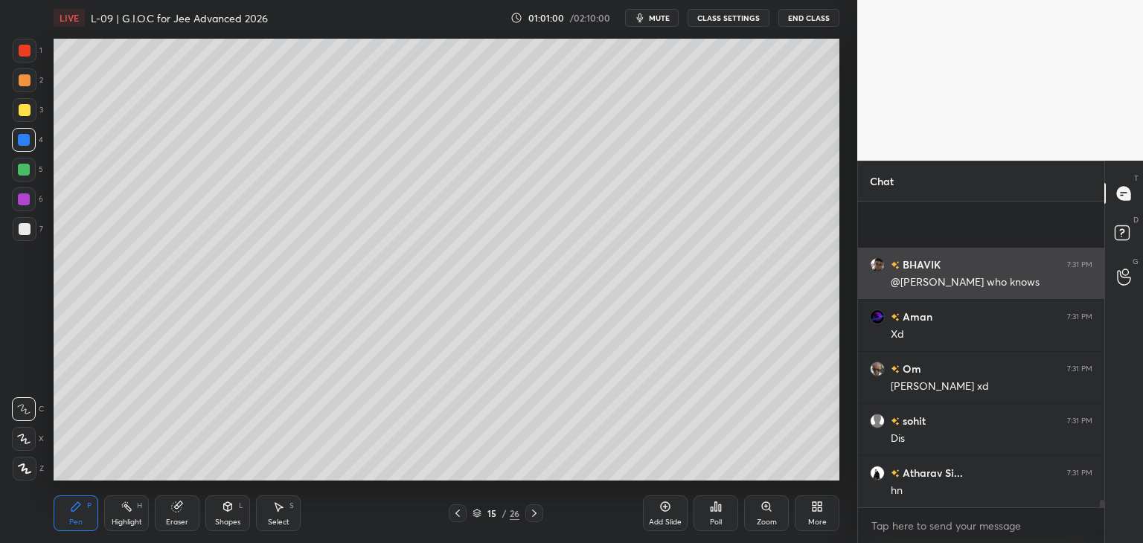
scroll to position [12756, 0]
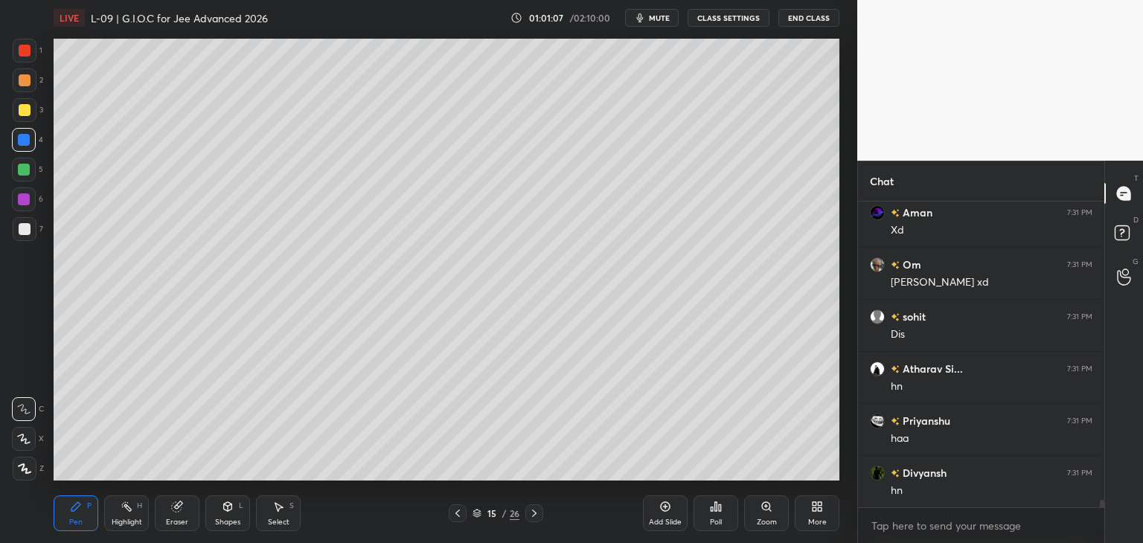
click at [450, 518] on div at bounding box center [458, 513] width 18 height 18
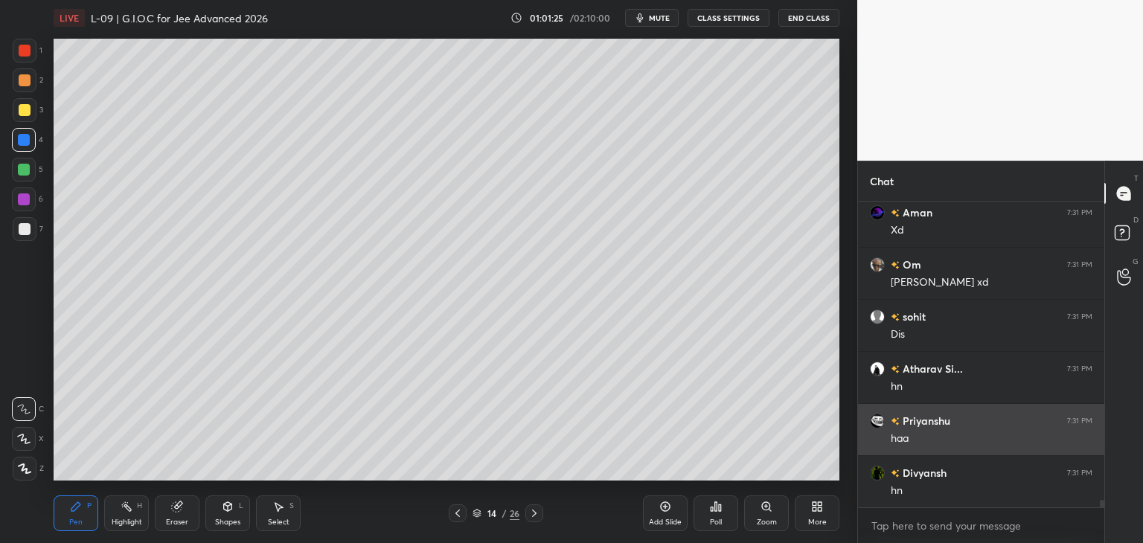
scroll to position [12808, 0]
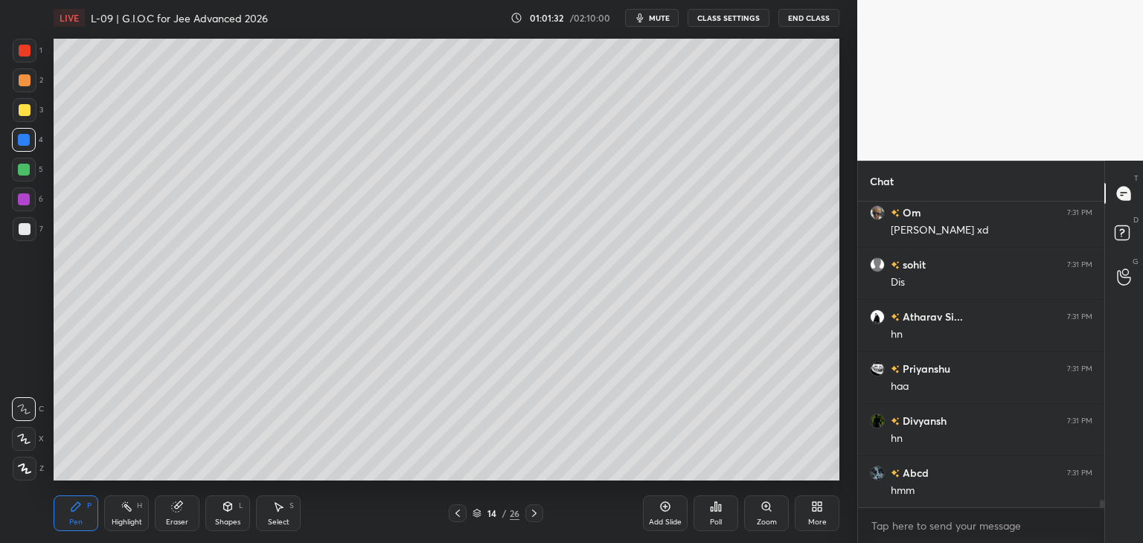
click at [23, 45] on div at bounding box center [25, 51] width 12 height 12
click at [21, 109] on div at bounding box center [25, 110] width 12 height 12
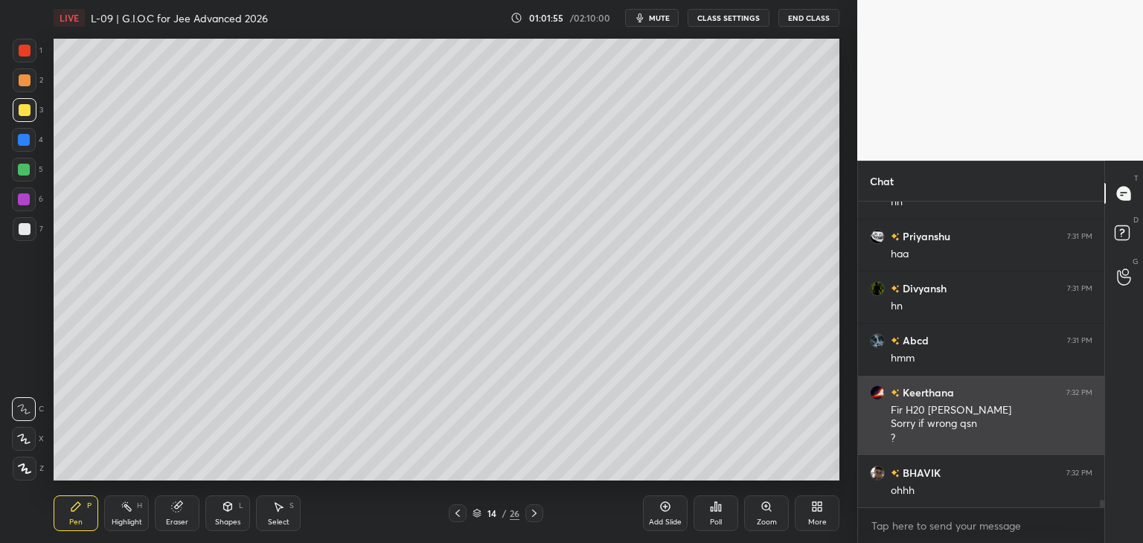
scroll to position [12992, 0]
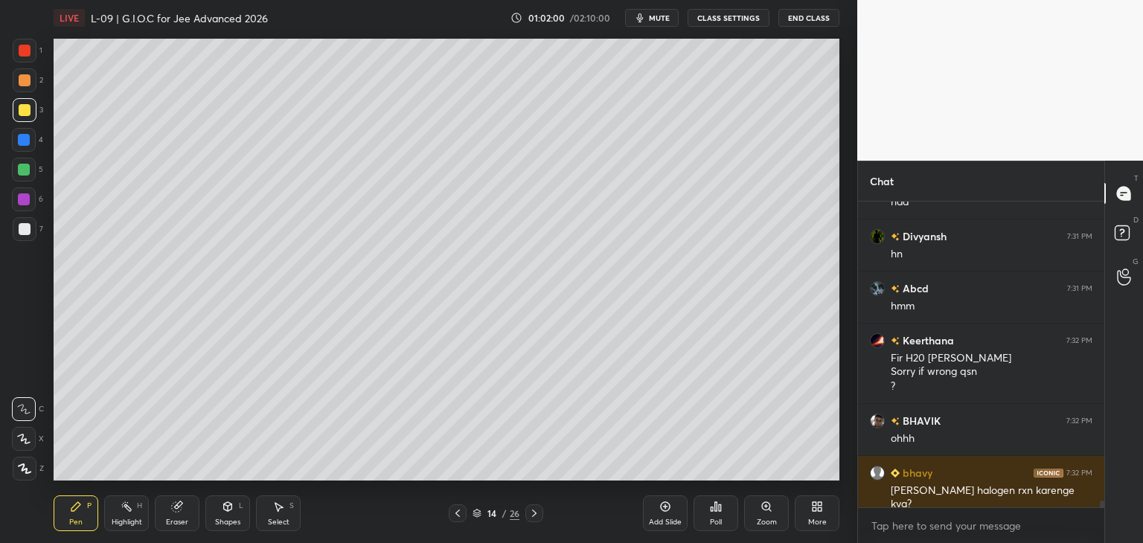
click at [538, 510] on icon at bounding box center [534, 513] width 12 height 12
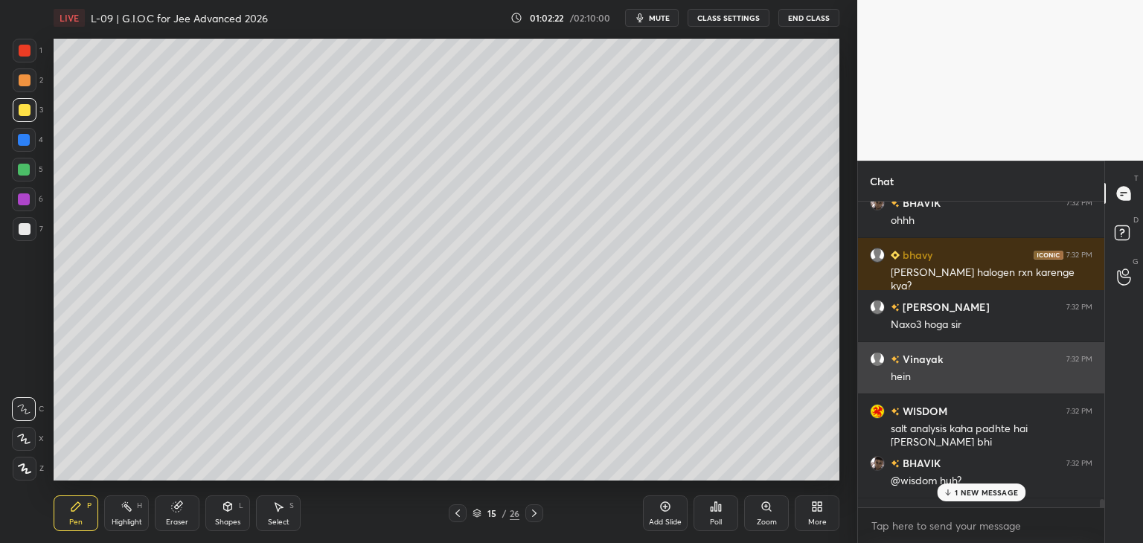
scroll to position [13305, 0]
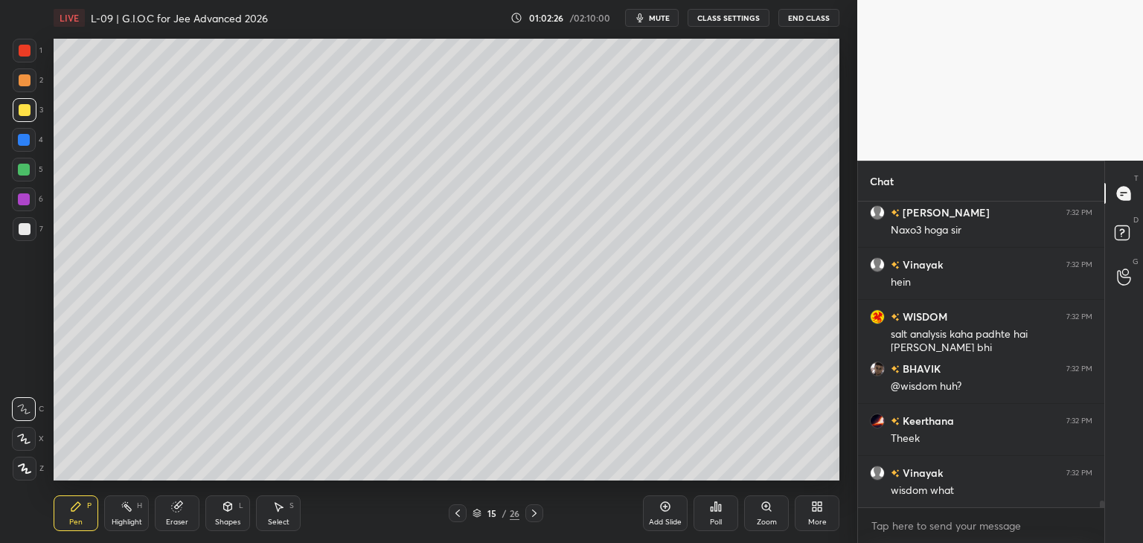
click at [452, 515] on icon at bounding box center [458, 513] width 12 height 12
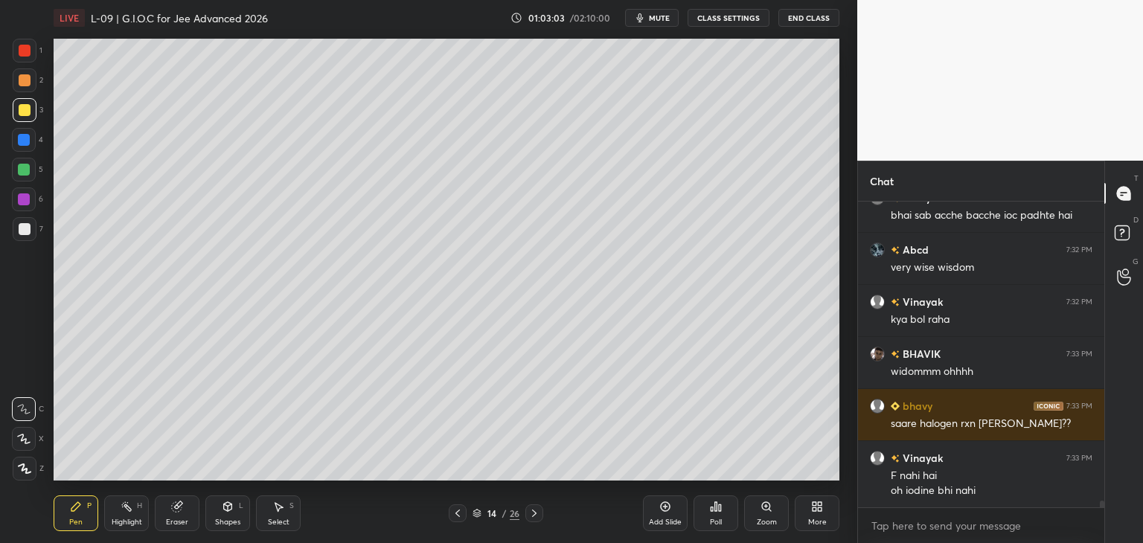
scroll to position [13751, 0]
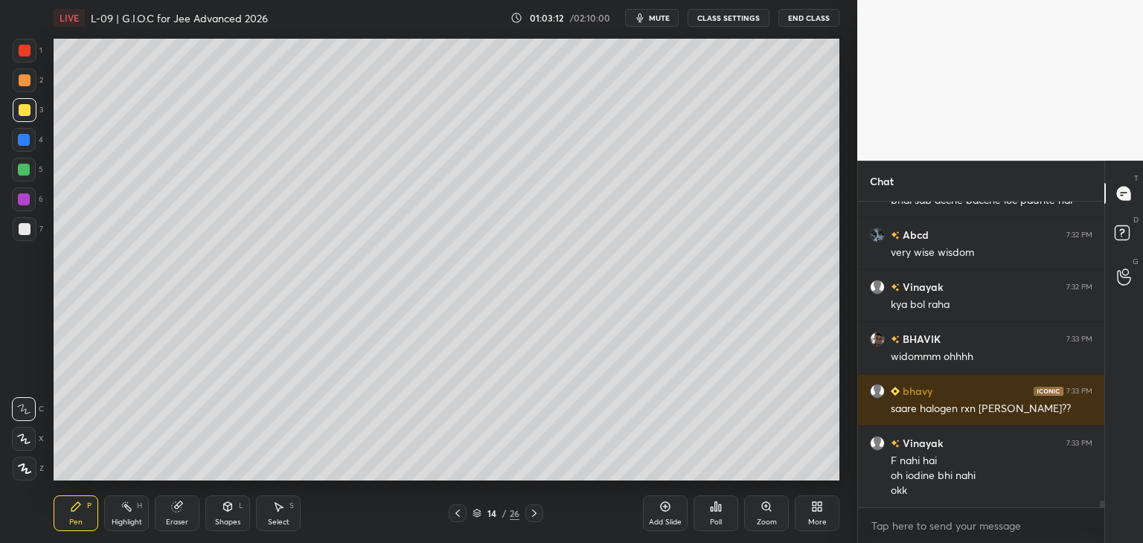
click at [179, 514] on div "Eraser" at bounding box center [177, 513] width 45 height 36
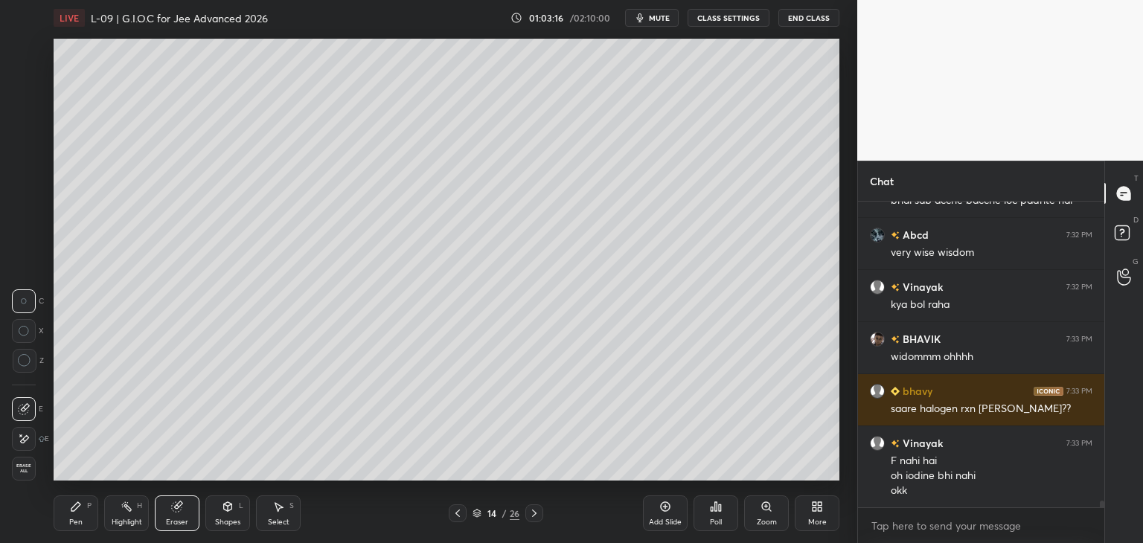
click at [74, 508] on icon at bounding box center [75, 506] width 9 height 9
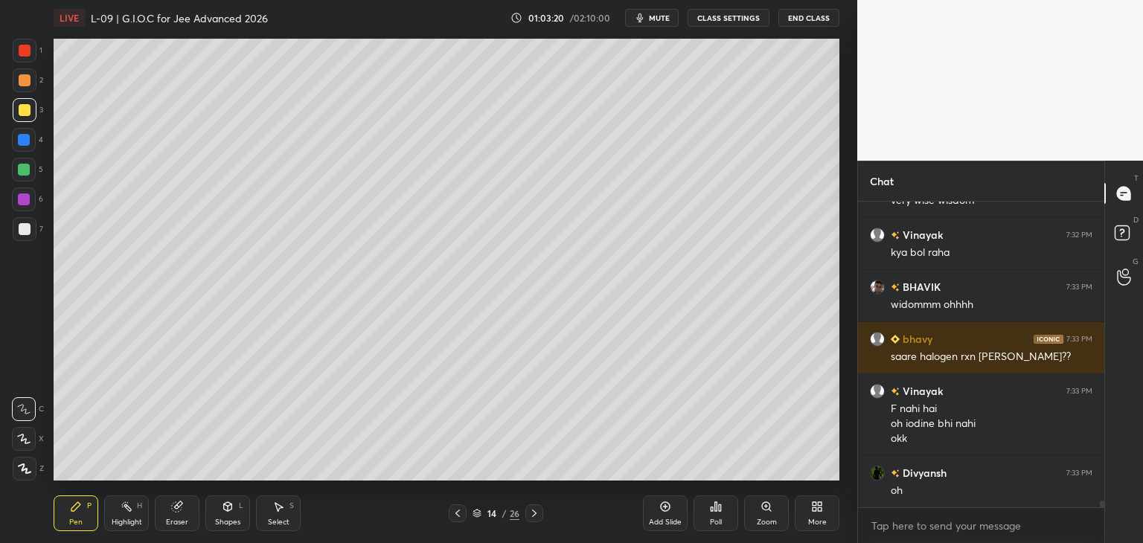
scroll to position [13855, 0]
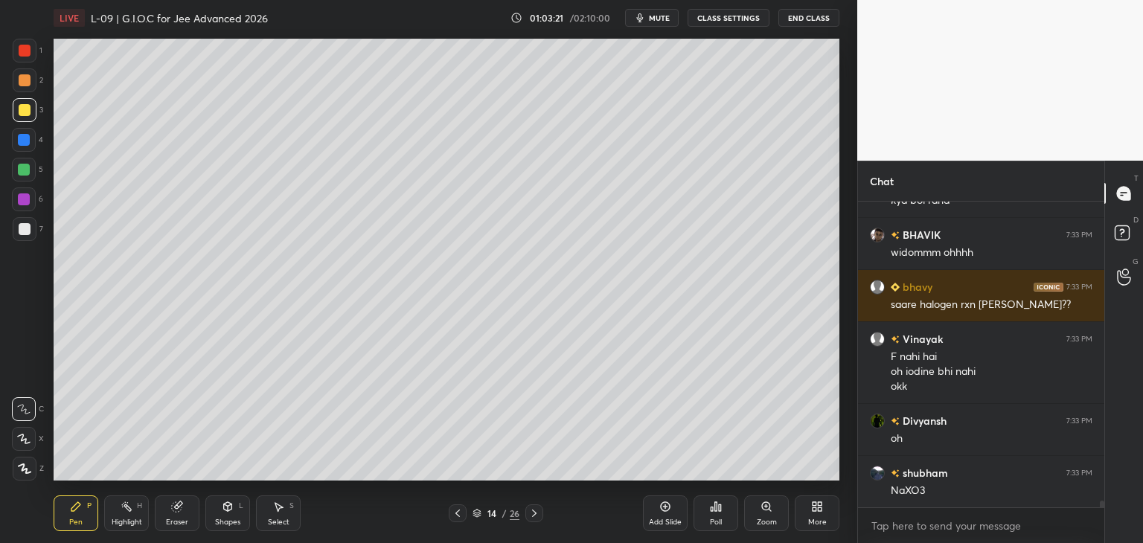
click at [536, 508] on icon at bounding box center [534, 513] width 12 height 12
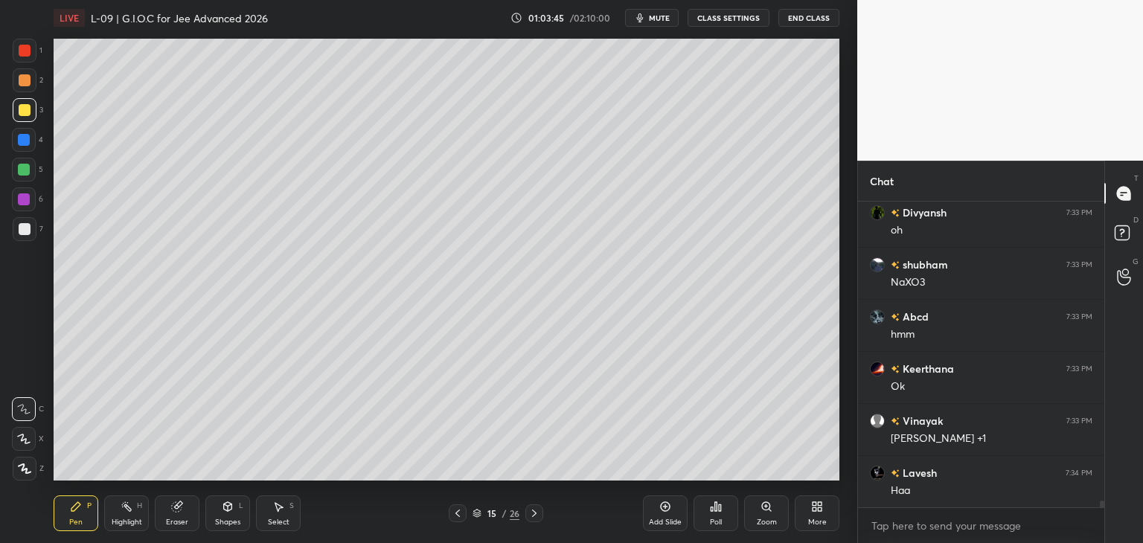
scroll to position [14116, 0]
click at [456, 516] on icon at bounding box center [458, 513] width 12 height 12
click at [455, 516] on icon at bounding box center [458, 513] width 12 height 12
click at [460, 513] on icon at bounding box center [458, 513] width 12 height 12
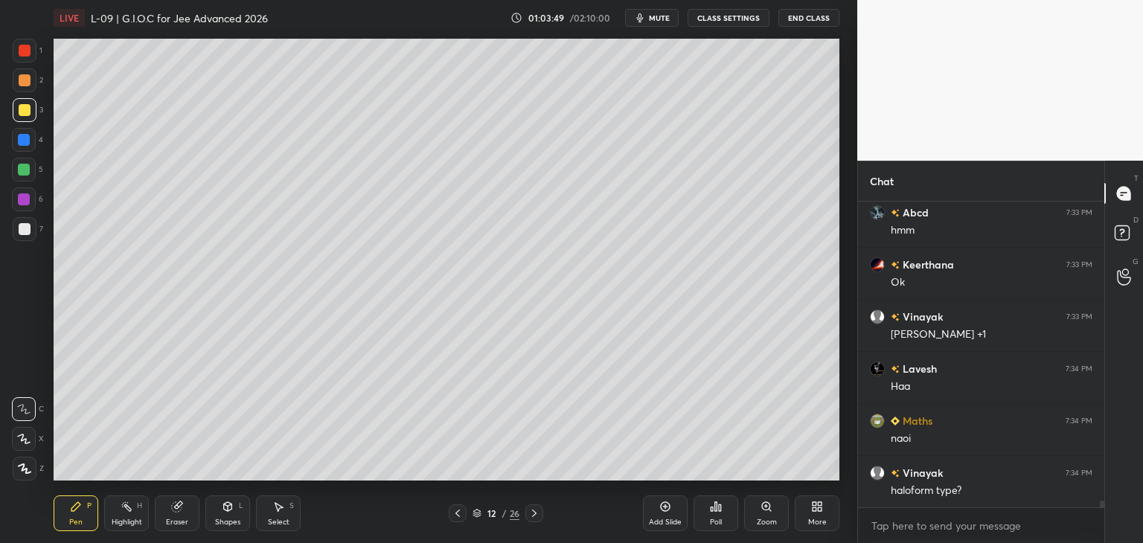
click at [458, 513] on icon at bounding box center [458, 513] width 12 height 12
click at [458, 510] on icon at bounding box center [458, 513] width 12 height 12
click at [461, 506] on div at bounding box center [458, 513] width 18 height 18
click at [456, 516] on icon at bounding box center [458, 513] width 12 height 12
click at [462, 512] on icon at bounding box center [458, 513] width 12 height 12
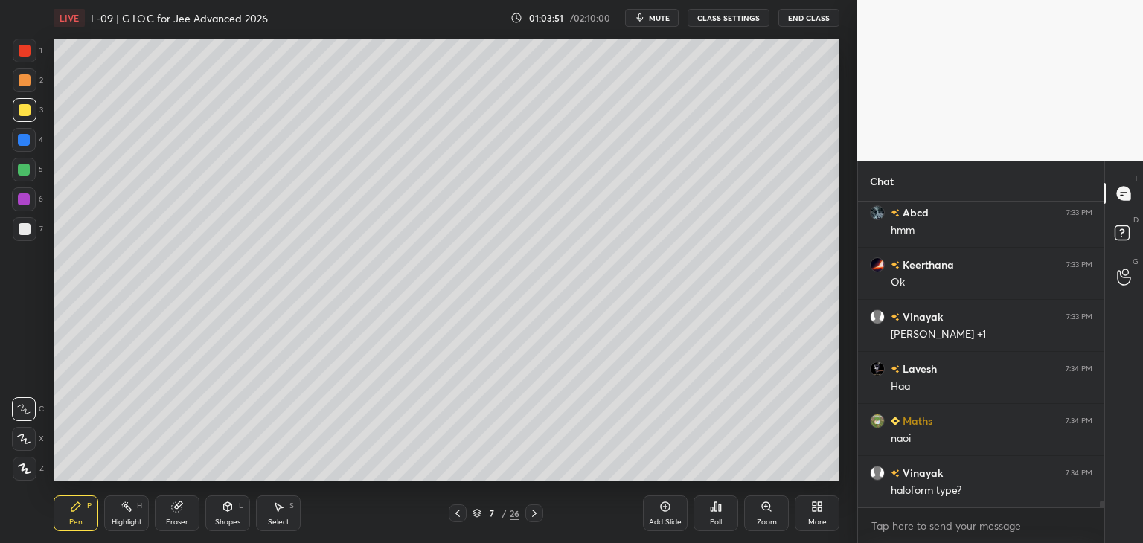
click at [459, 513] on icon at bounding box center [458, 513] width 12 height 12
click at [457, 517] on icon at bounding box center [458, 513] width 12 height 12
click at [458, 516] on icon at bounding box center [457, 513] width 4 height 7
click at [457, 513] on icon at bounding box center [457, 513] width 4 height 7
click at [458, 510] on icon at bounding box center [458, 513] width 12 height 12
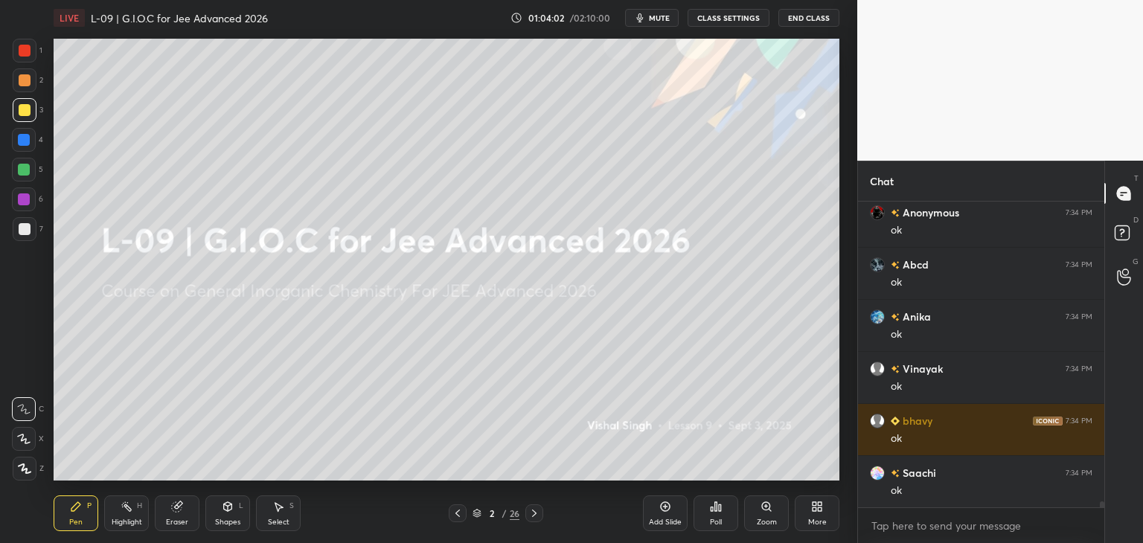
scroll to position [15001, 0]
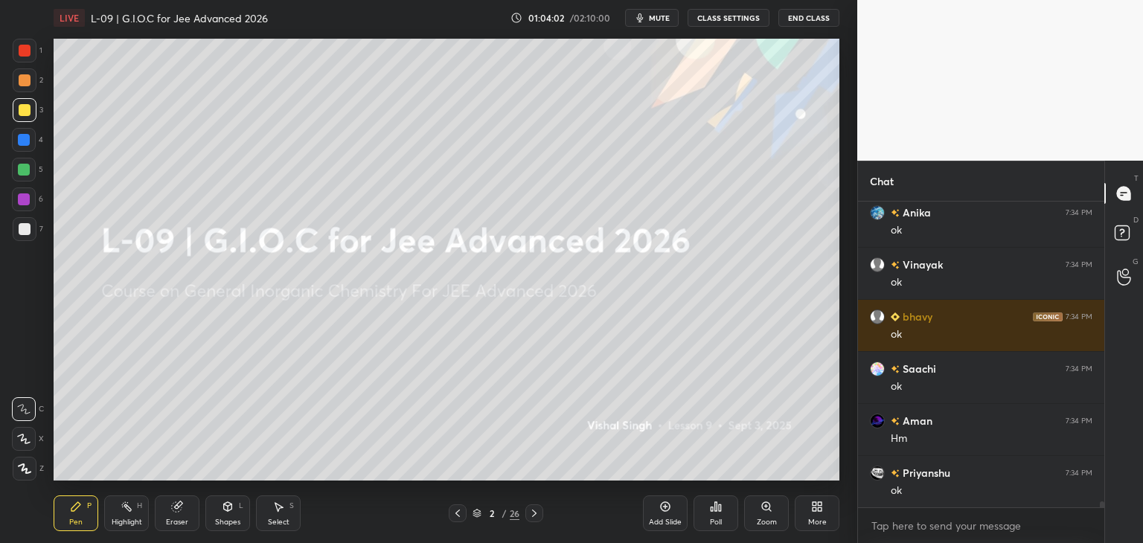
click at [27, 50] on div at bounding box center [25, 51] width 12 height 12
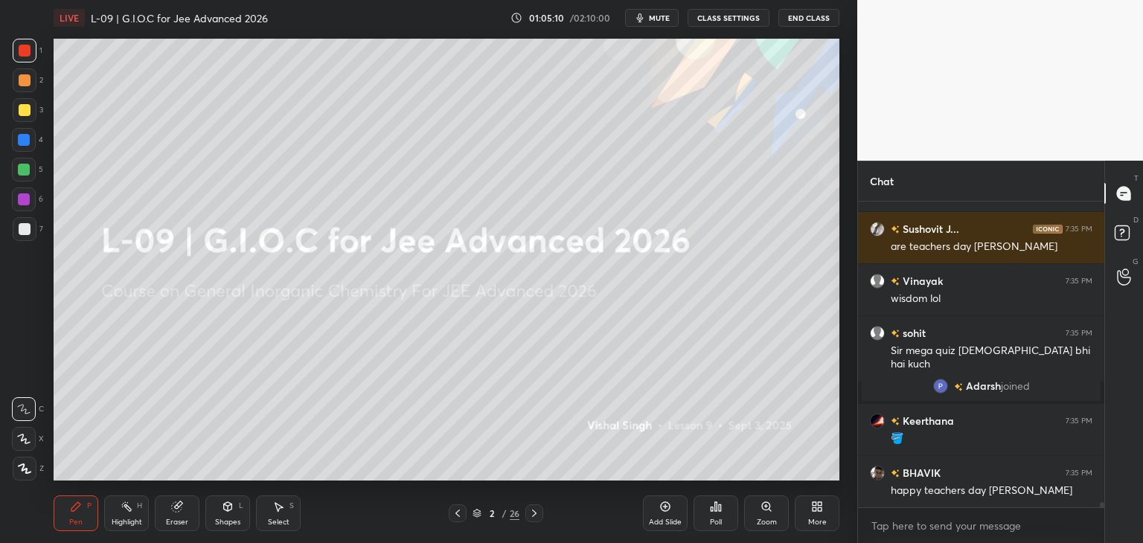
scroll to position [17654, 0]
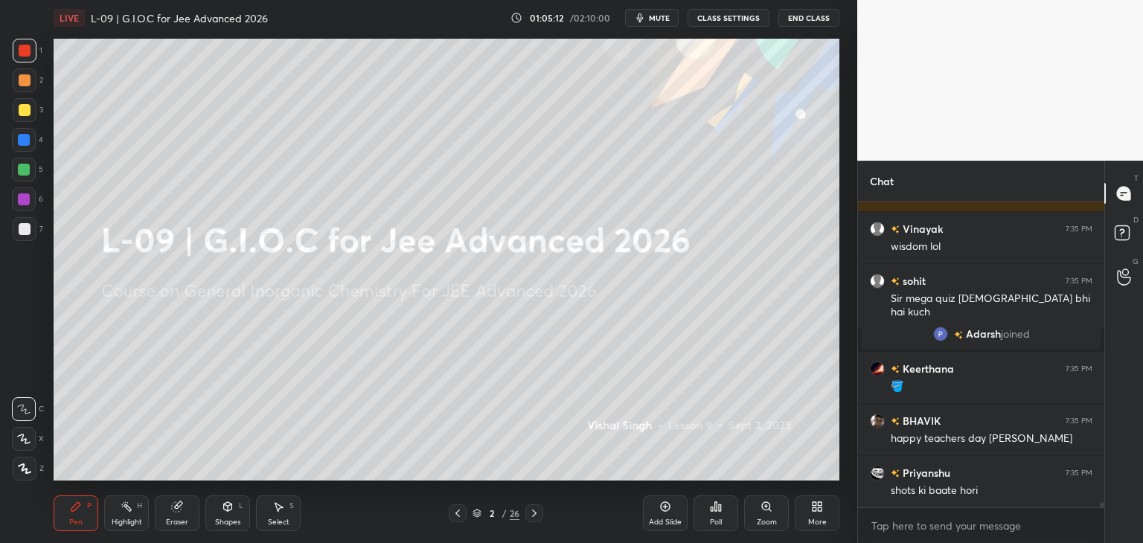
click at [22, 178] on div at bounding box center [24, 170] width 24 height 24
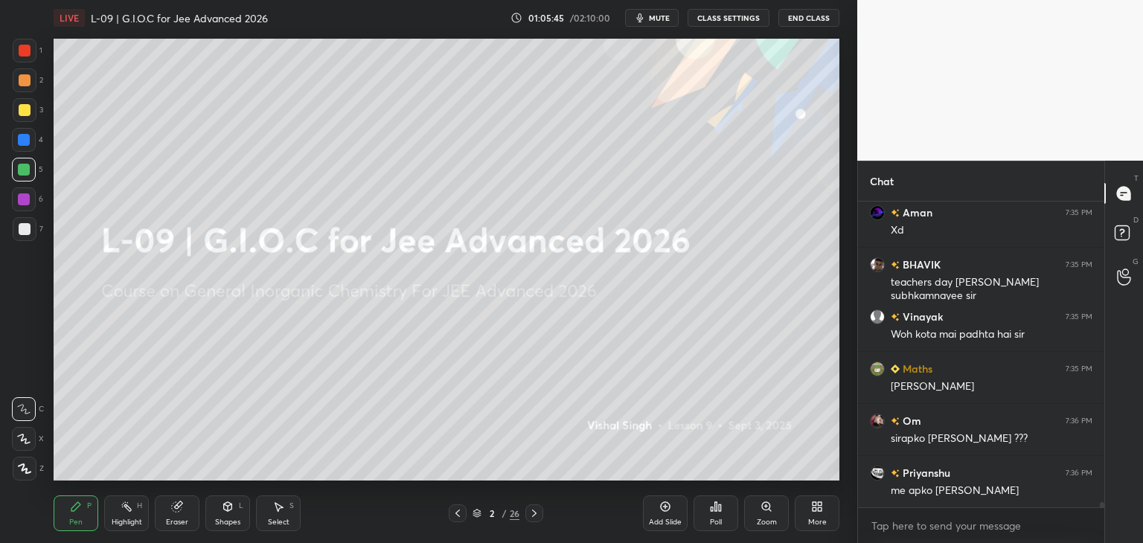
scroll to position [18656, 0]
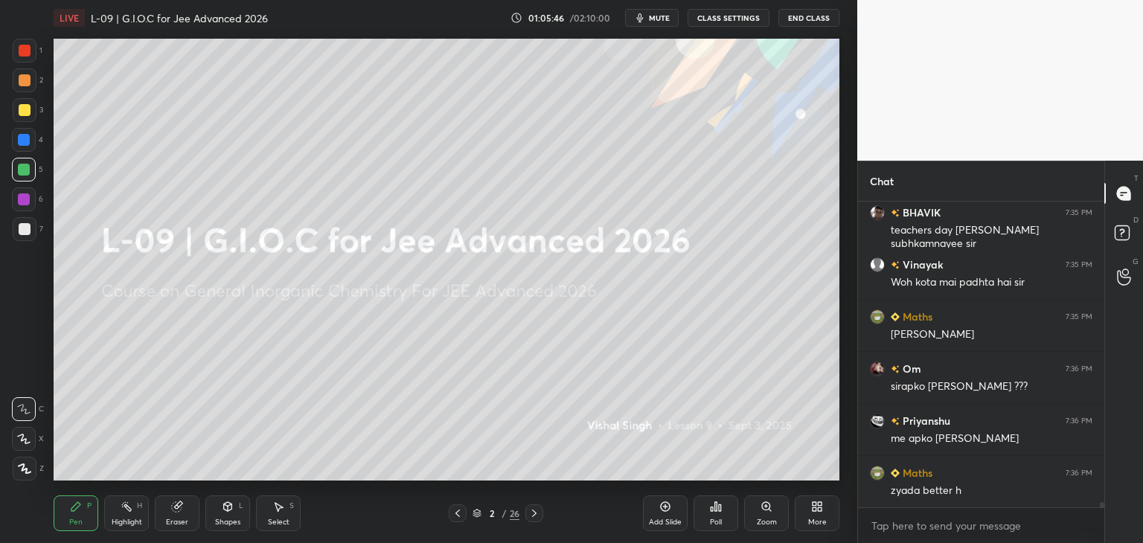
click at [168, 519] on div "Eraser" at bounding box center [177, 521] width 22 height 7
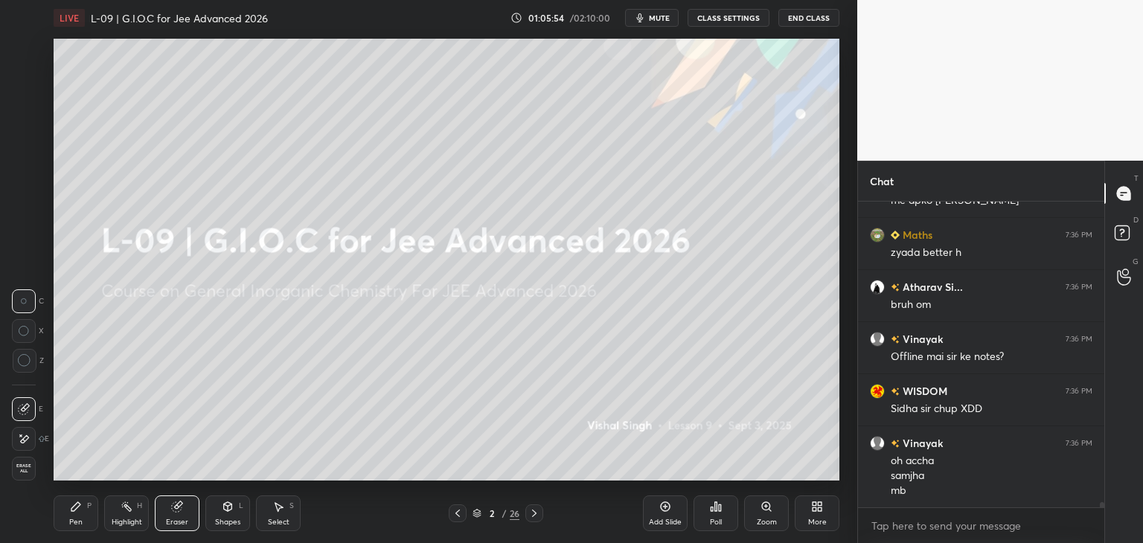
scroll to position [18946, 0]
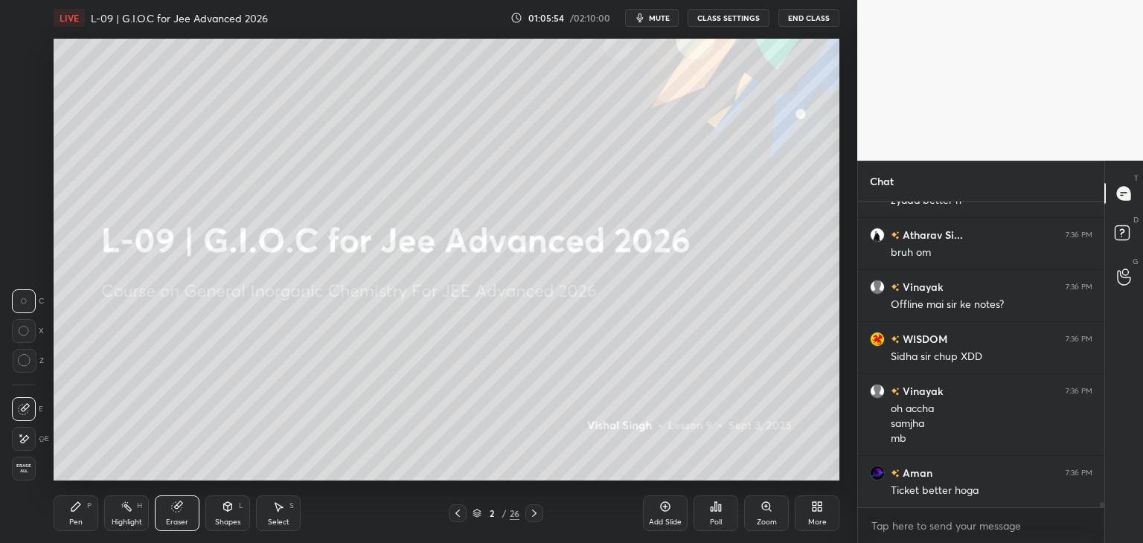
click at [83, 516] on div "Pen P" at bounding box center [76, 513] width 45 height 36
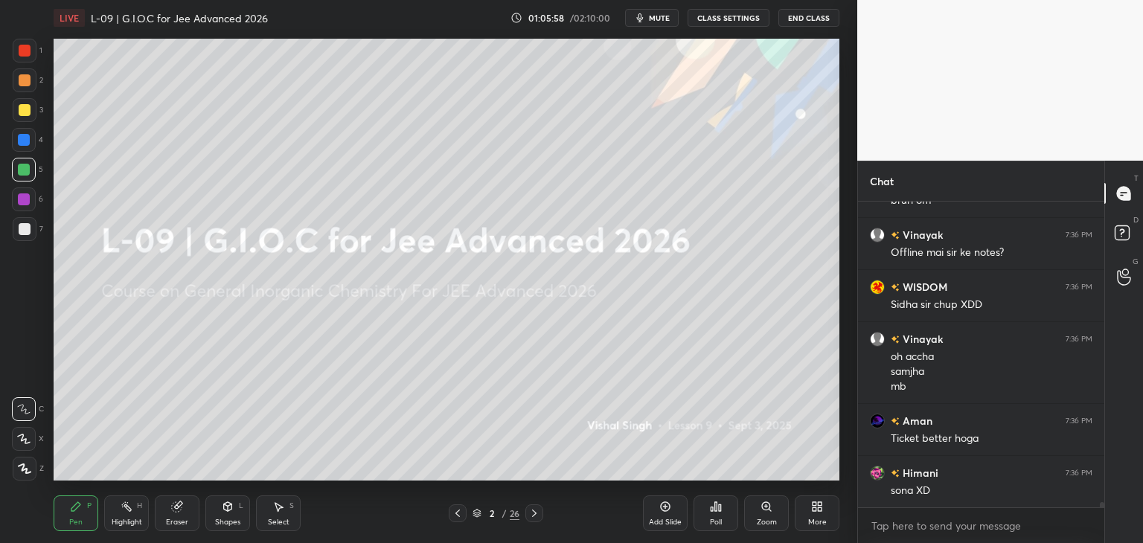
scroll to position [19050, 0]
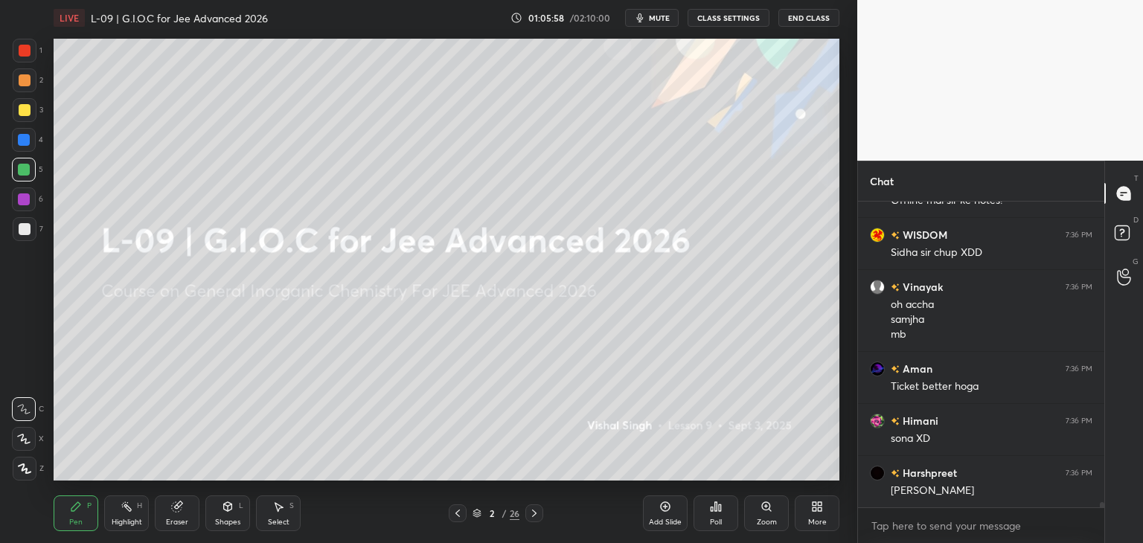
click at [455, 512] on icon at bounding box center [458, 513] width 12 height 12
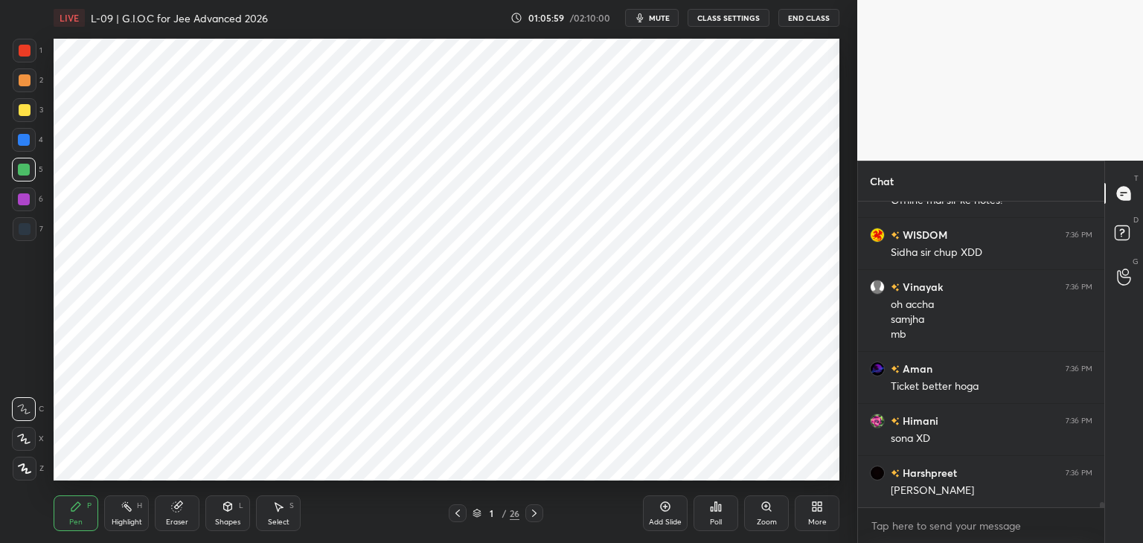
click at [537, 517] on icon at bounding box center [534, 513] width 12 height 12
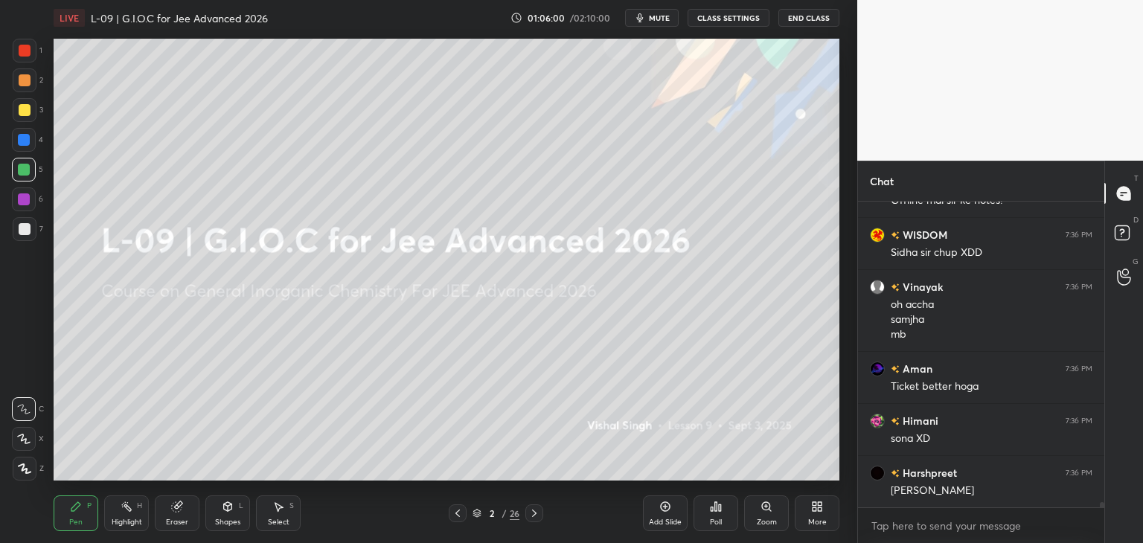
click at [537, 509] on icon at bounding box center [534, 513] width 12 height 12
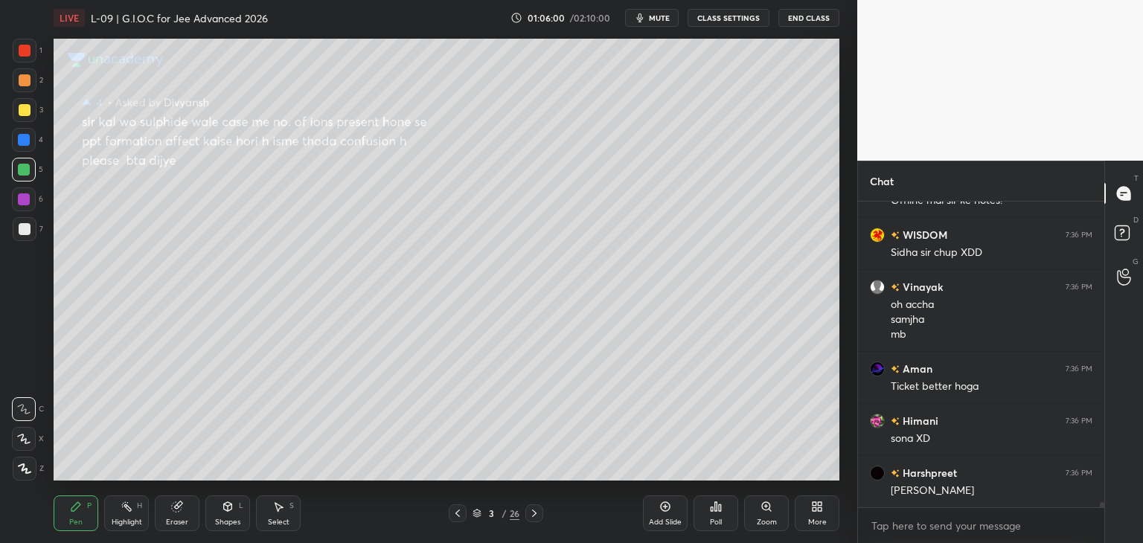
click at [533, 510] on icon at bounding box center [534, 513] width 12 height 12
click at [535, 509] on icon at bounding box center [534, 513] width 12 height 12
click at [536, 516] on icon at bounding box center [534, 513] width 12 height 12
click at [536, 512] on icon at bounding box center [534, 513] width 12 height 12
click at [535, 510] on icon at bounding box center [534, 513] width 12 height 12
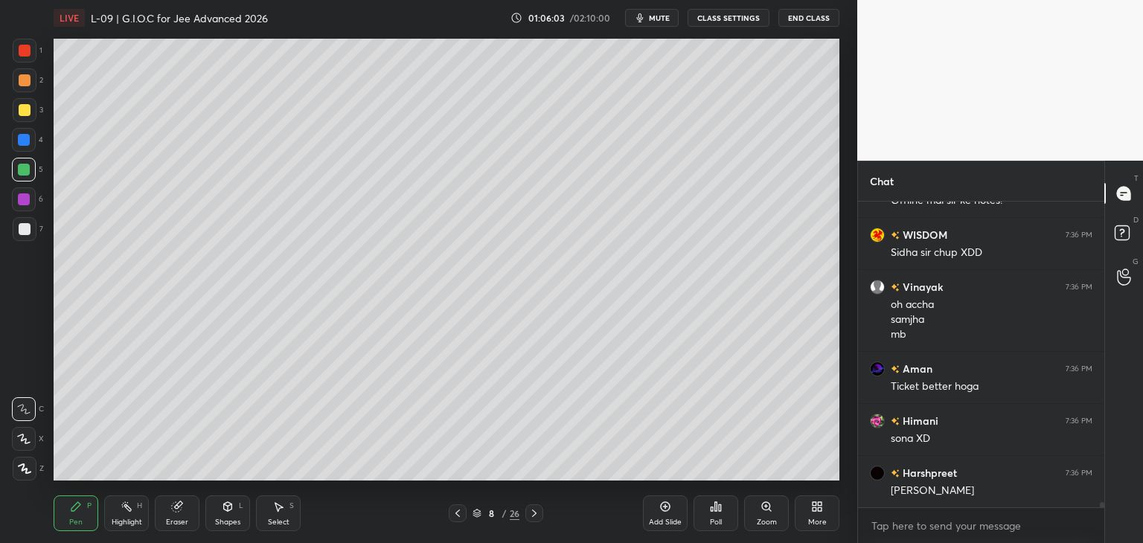
scroll to position [19103, 0]
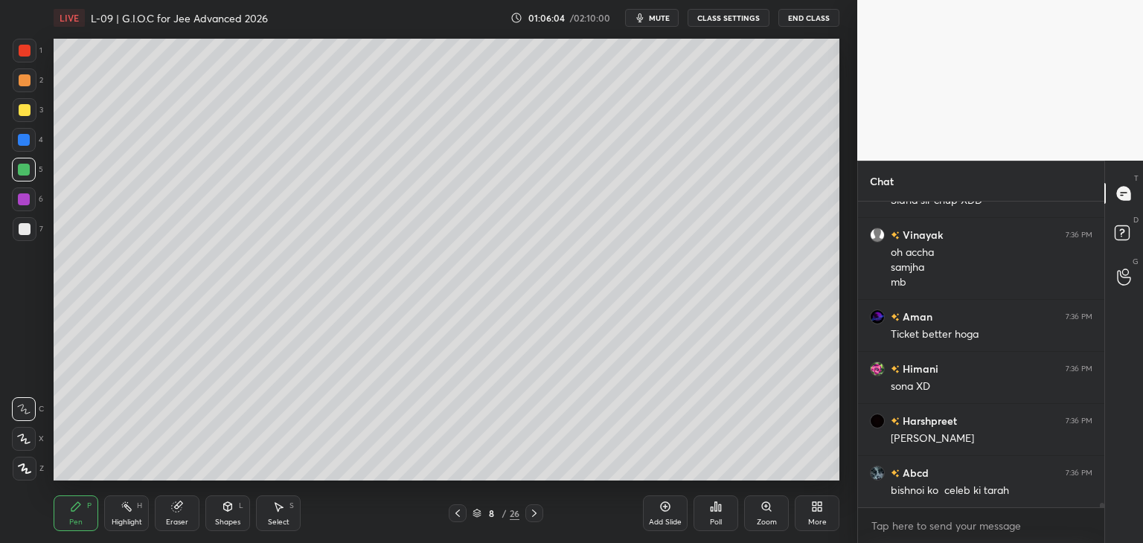
click at [534, 508] on icon at bounding box center [534, 513] width 12 height 12
click at [533, 510] on icon at bounding box center [534, 513] width 4 height 7
click at [536, 510] on icon at bounding box center [534, 513] width 12 height 12
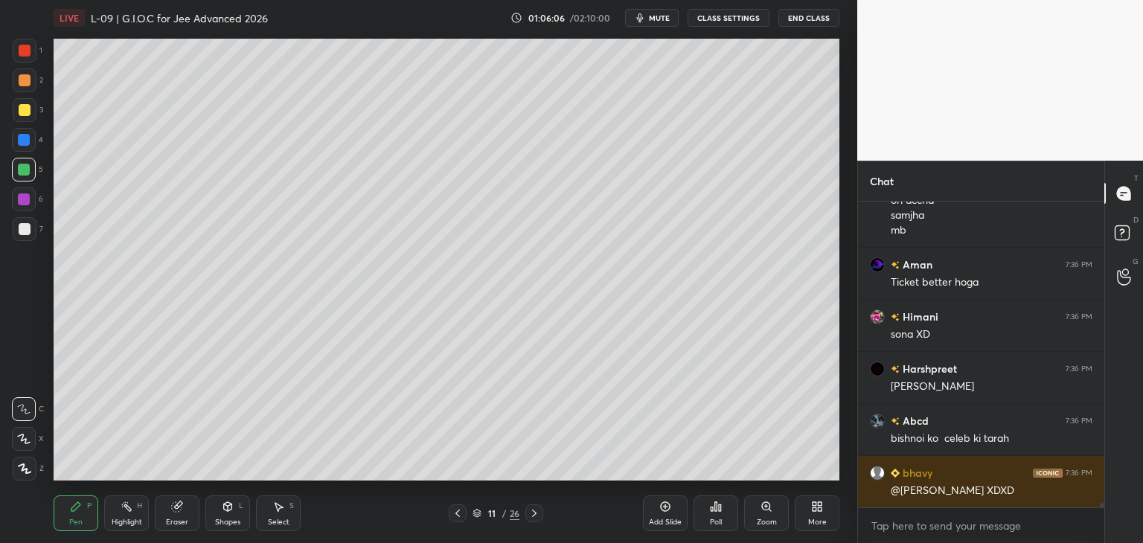
click at [533, 511] on icon at bounding box center [534, 513] width 12 height 12
click at [536, 507] on div at bounding box center [534, 513] width 18 height 18
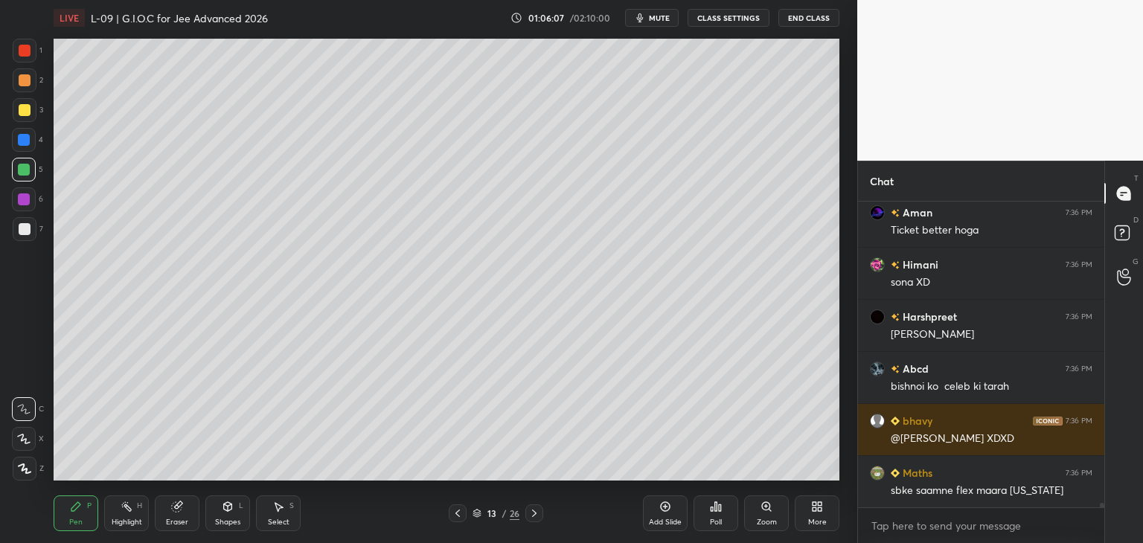
click at [535, 515] on icon at bounding box center [534, 513] width 12 height 12
click at [534, 509] on icon at bounding box center [534, 513] width 12 height 12
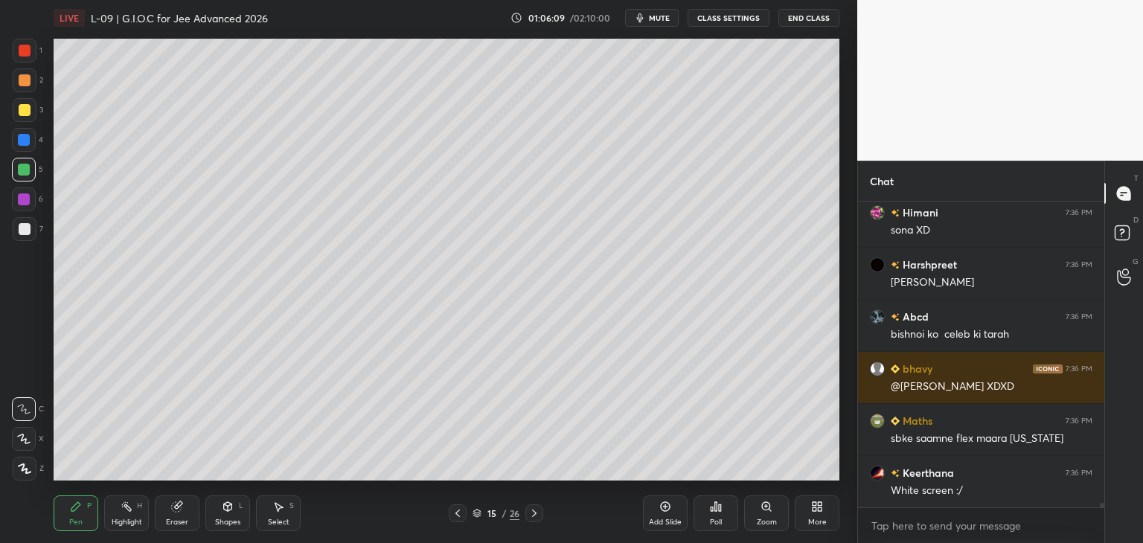
click at [527, 516] on div at bounding box center [534, 513] width 18 height 18
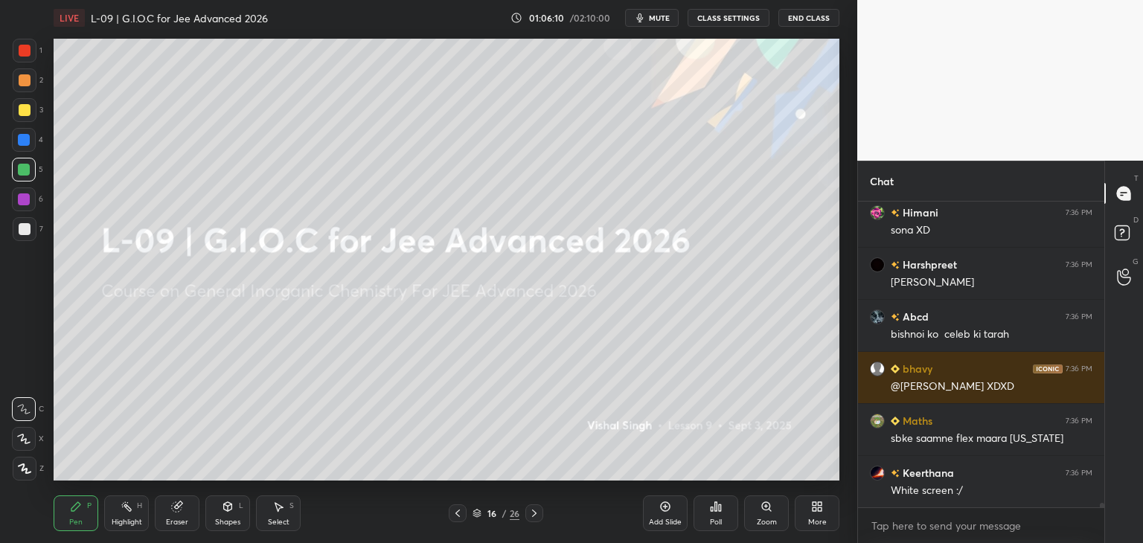
click at [455, 512] on icon at bounding box center [458, 513] width 12 height 12
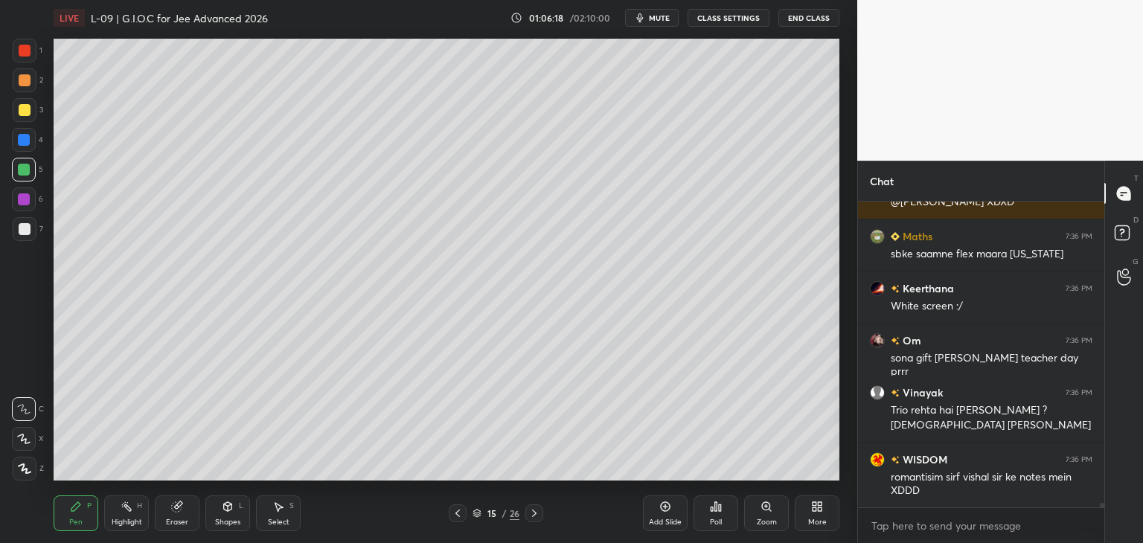
scroll to position [19495, 0]
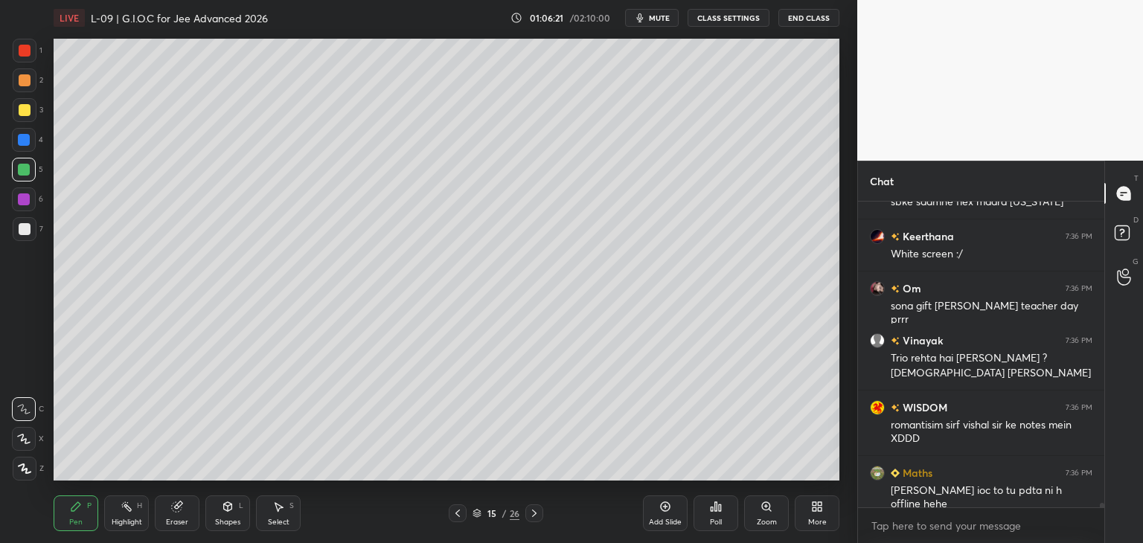
click at [530, 517] on icon at bounding box center [534, 513] width 12 height 12
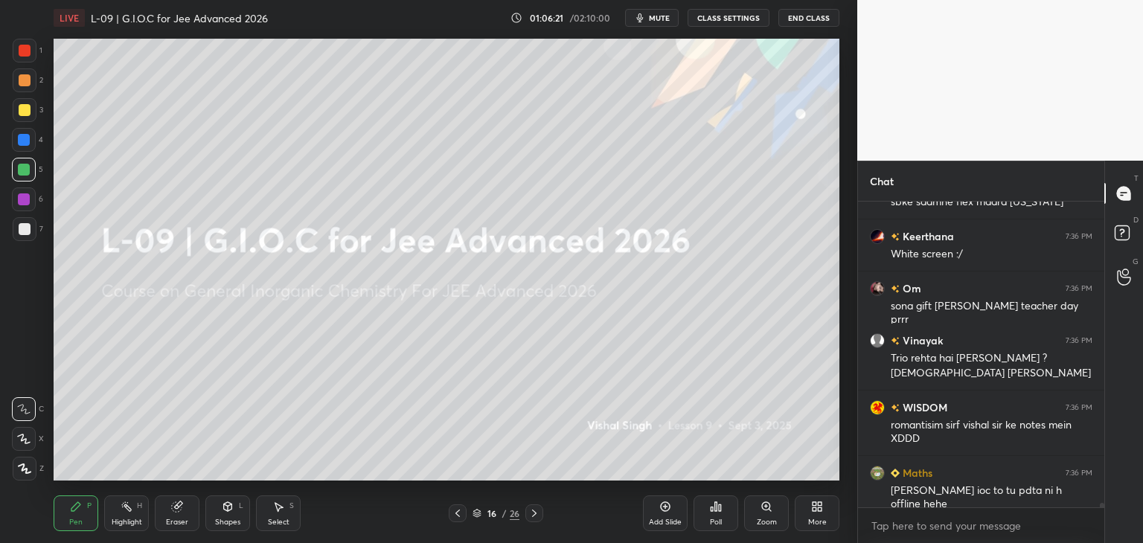
click at [452, 513] on icon at bounding box center [458, 513] width 12 height 12
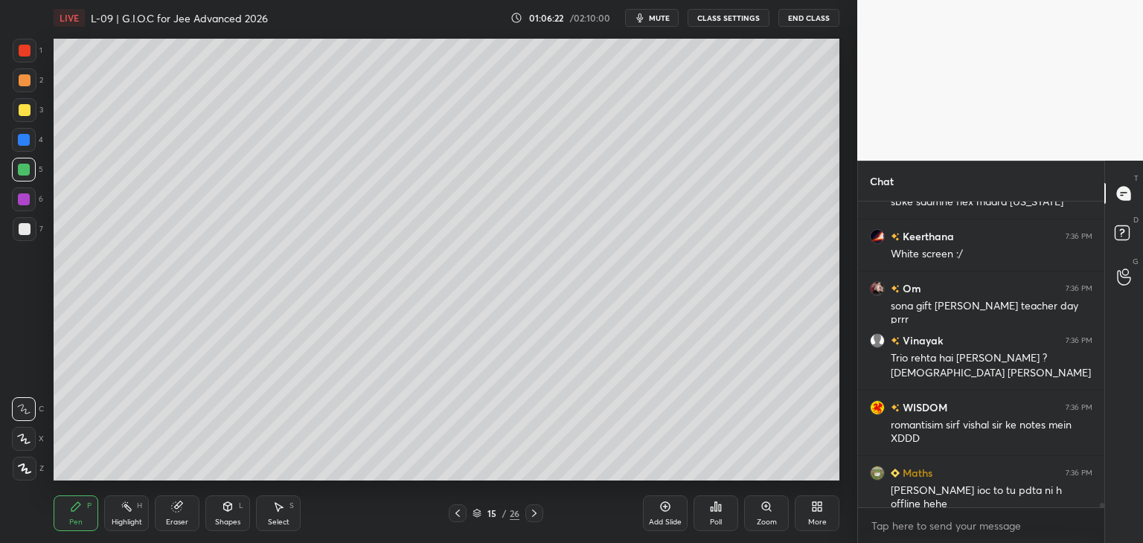
click at [650, 516] on div "Add Slide" at bounding box center [665, 513] width 45 height 36
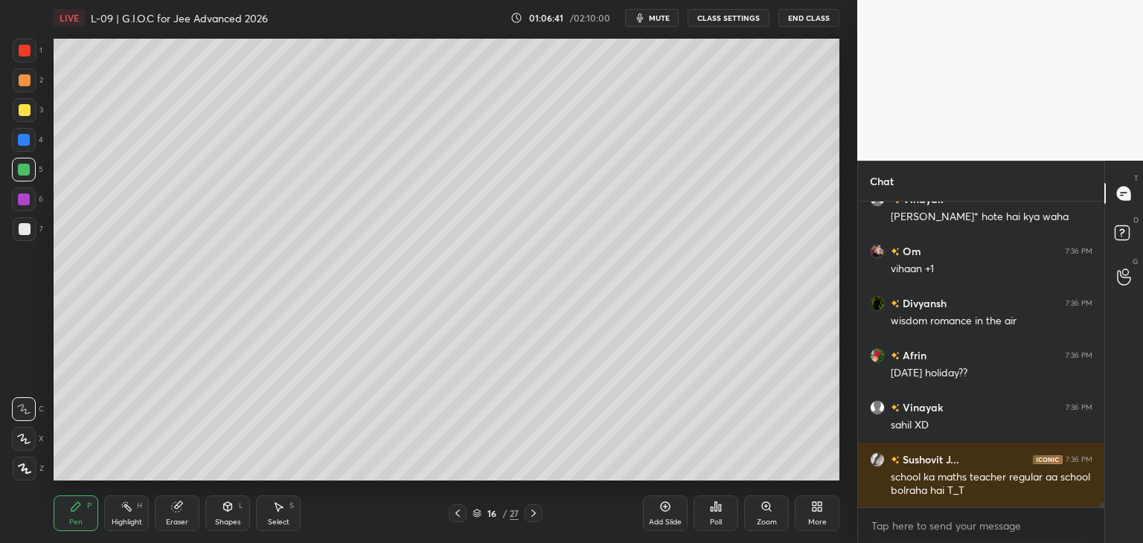
scroll to position [19873, 0]
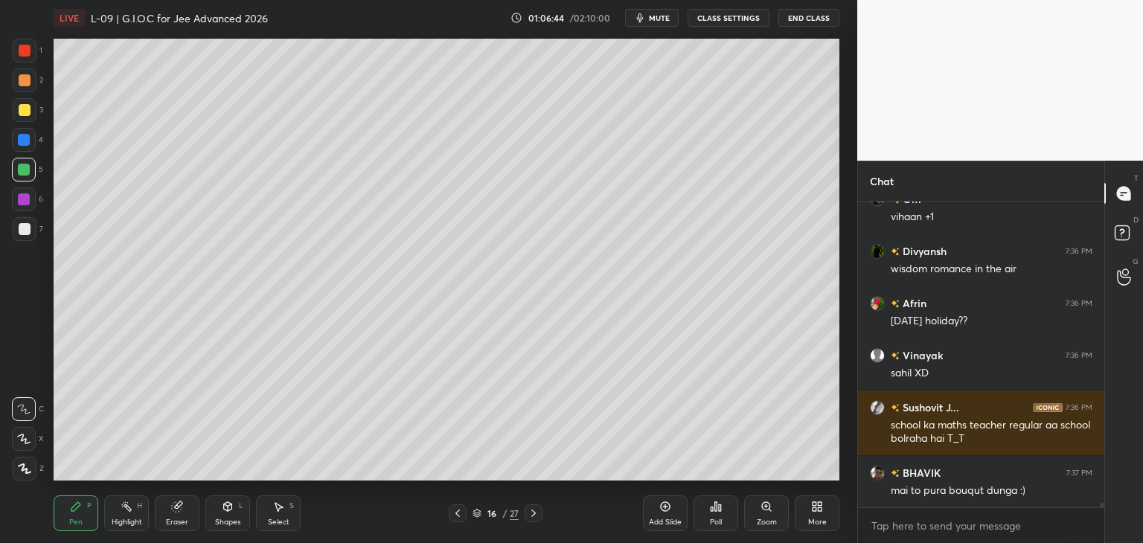
click at [22, 54] on div at bounding box center [25, 51] width 12 height 12
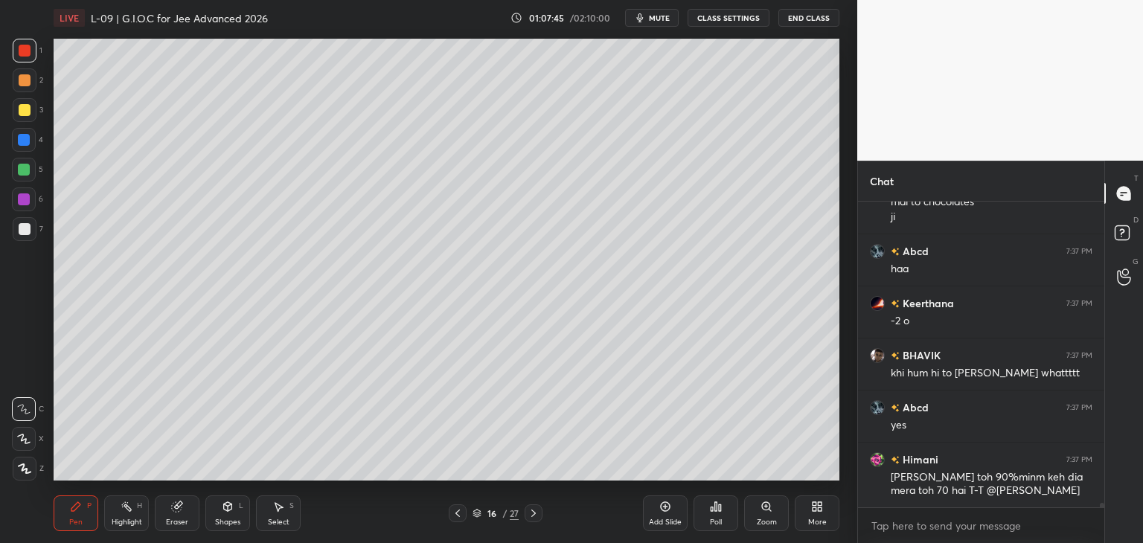
scroll to position [20318, 0]
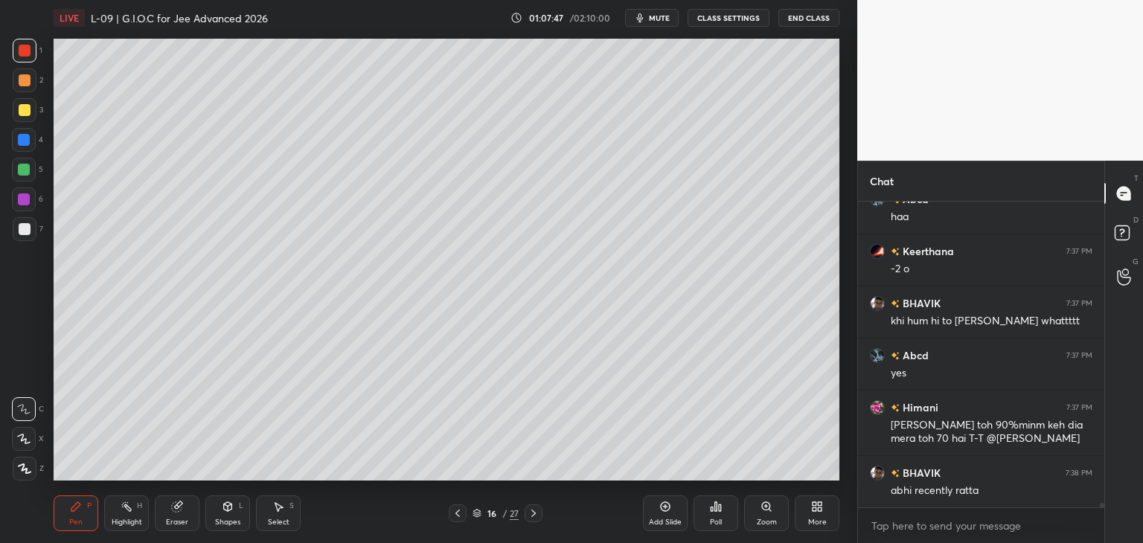
click at [26, 79] on div at bounding box center [25, 80] width 12 height 12
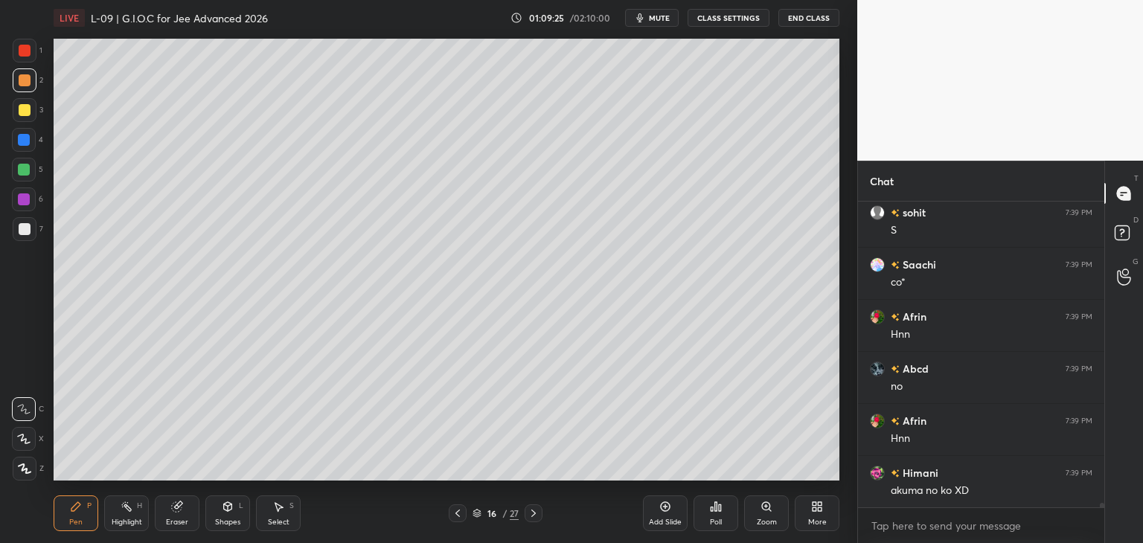
scroll to position [21583, 0]
click at [659, 501] on icon at bounding box center [665, 507] width 12 height 12
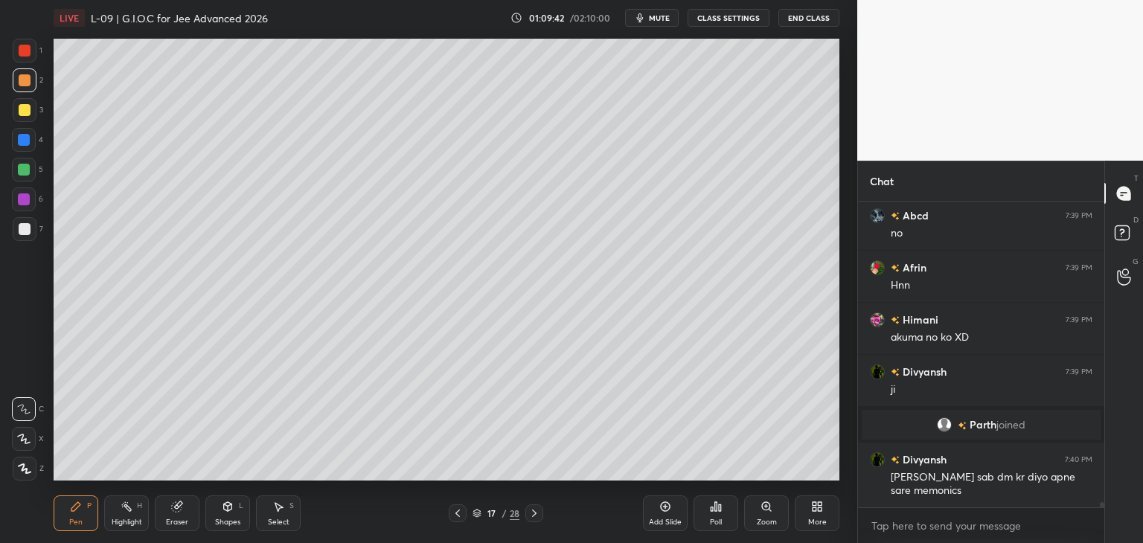
scroll to position [17335, 0]
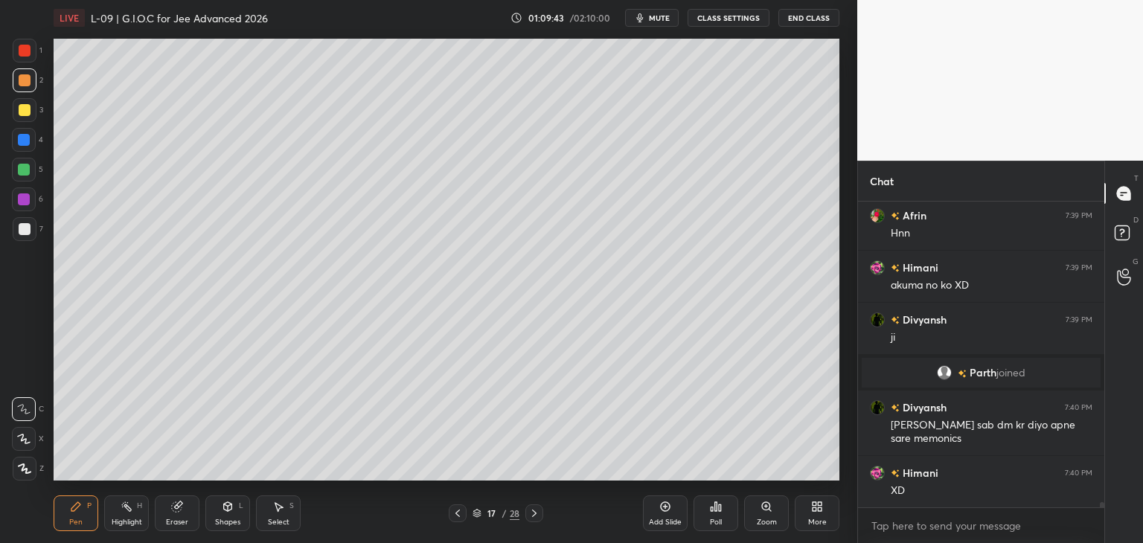
click at [274, 504] on icon at bounding box center [278, 507] width 12 height 12
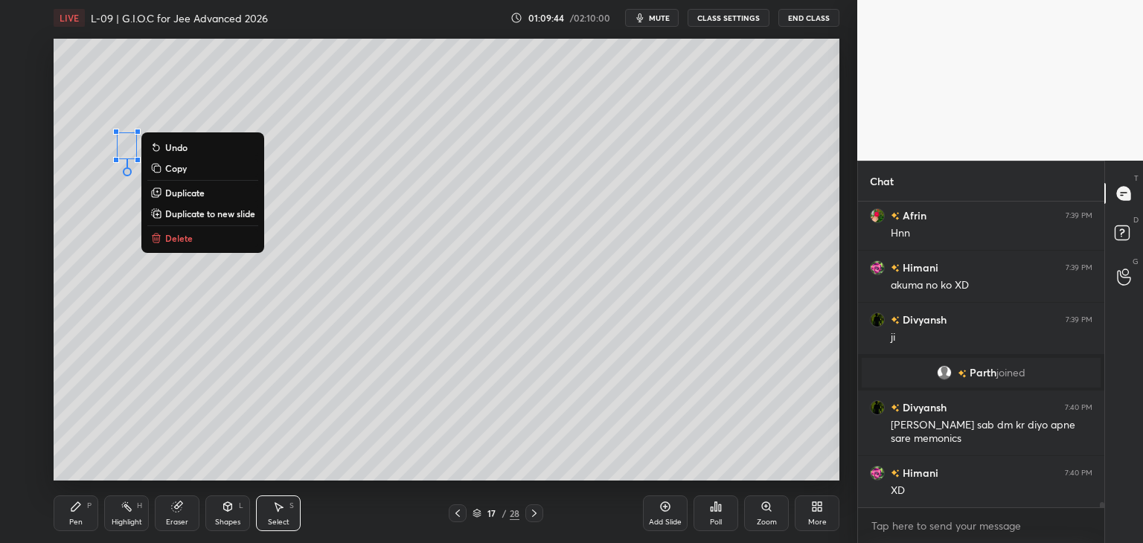
click at [187, 238] on p "Delete" at bounding box center [179, 238] width 28 height 12
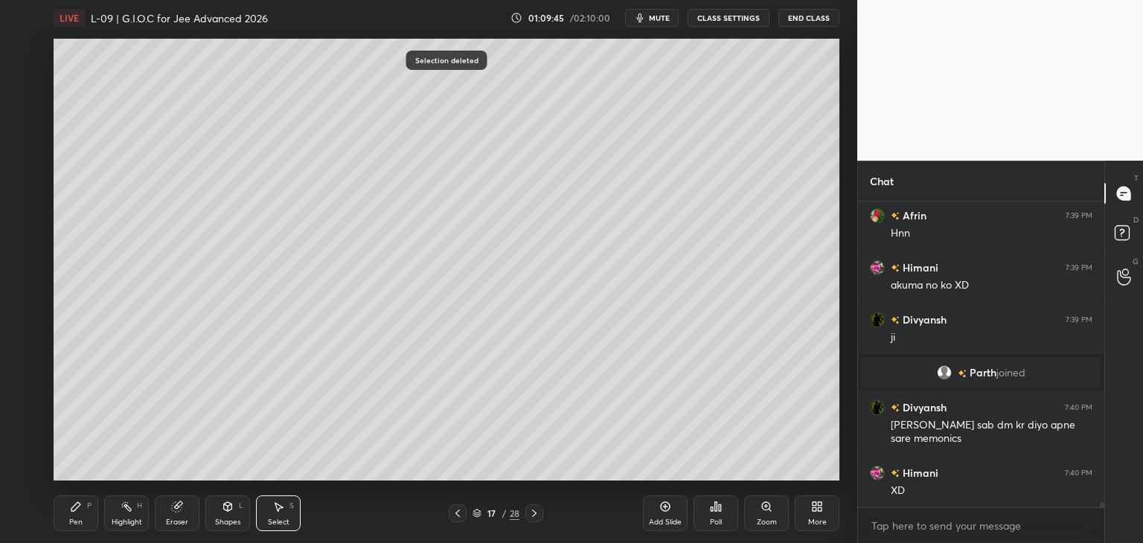
click at [76, 508] on icon at bounding box center [75, 506] width 9 height 9
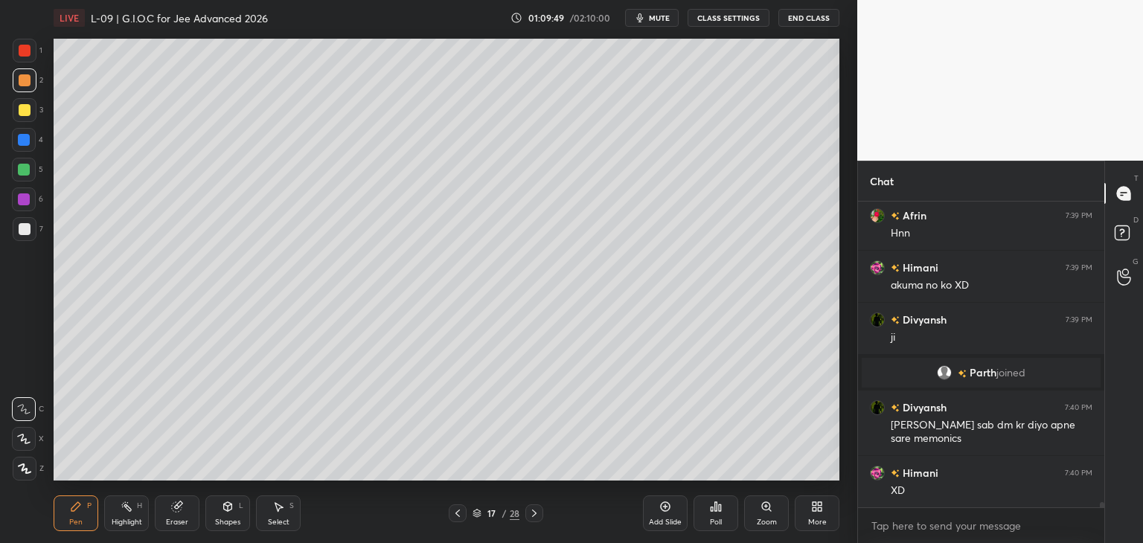
click at [274, 513] on div "Select S" at bounding box center [278, 513] width 45 height 36
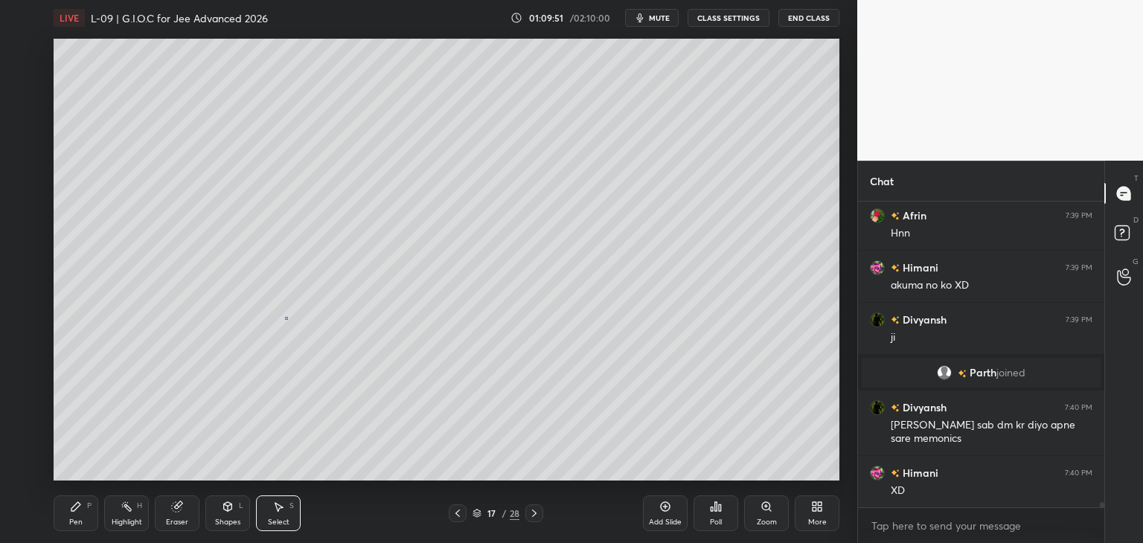
click at [288, 319] on div "0 ° Undo Copy Duplicate Duplicate to new slide Delete" at bounding box center [447, 260] width 786 height 442
click at [81, 504] on icon at bounding box center [76, 507] width 12 height 12
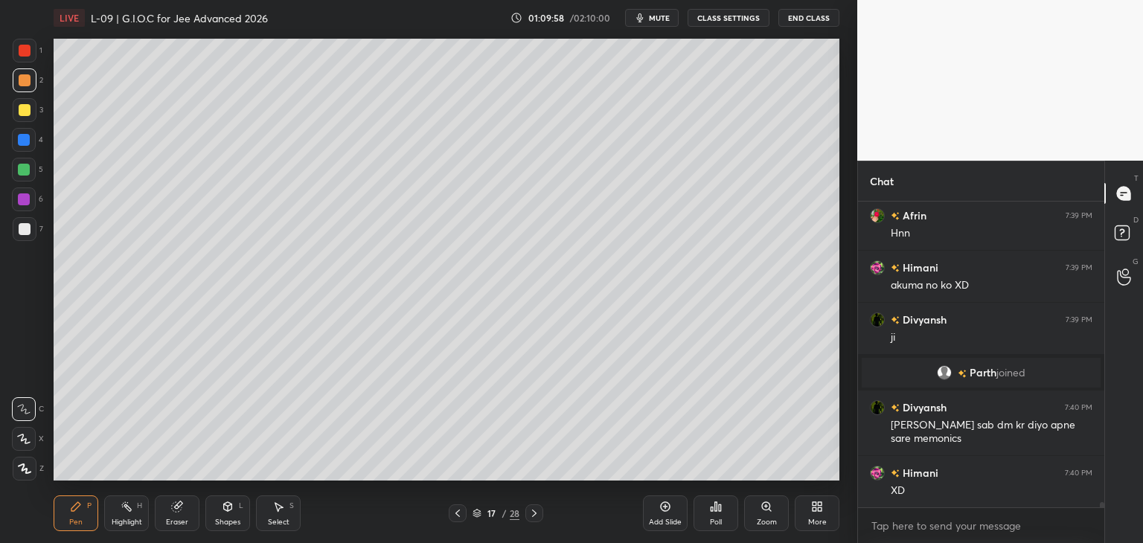
scroll to position [17387, 0]
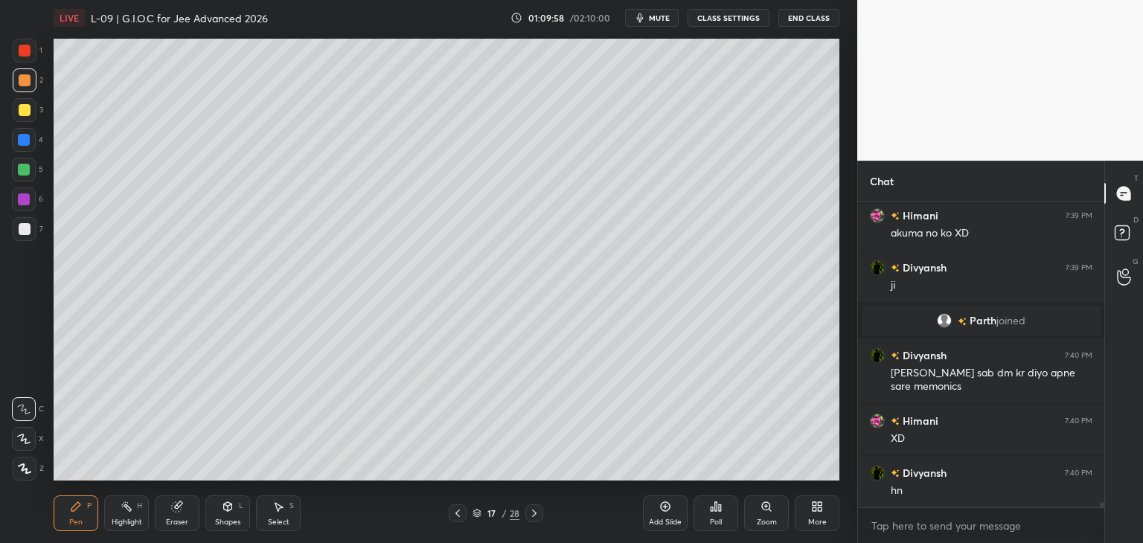
click at [25, 141] on div at bounding box center [24, 140] width 12 height 12
click at [280, 506] on icon at bounding box center [278, 507] width 12 height 12
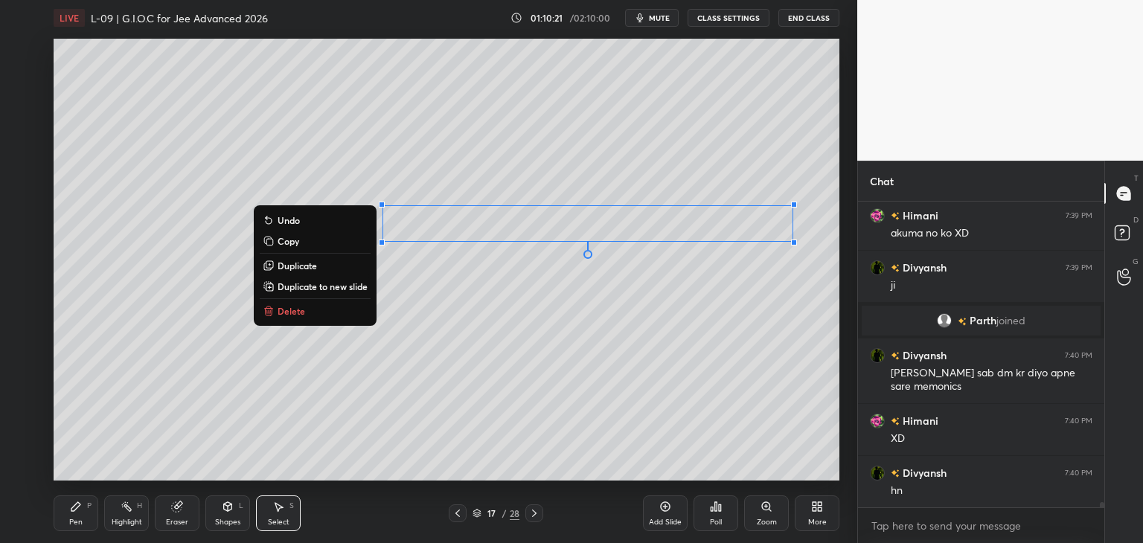
click at [549, 356] on div "0 ° Undo Copy Duplicate Duplicate to new slide Delete" at bounding box center [447, 260] width 786 height 442
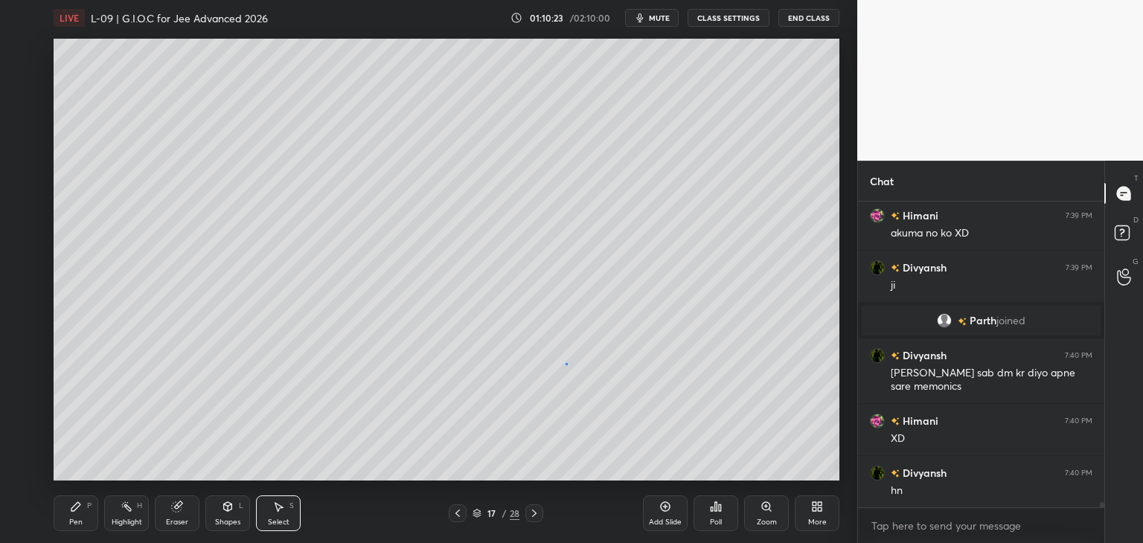
click at [567, 364] on div "0 ° Undo Copy Duplicate Duplicate to new slide Delete" at bounding box center [447, 260] width 786 height 442
click at [97, 369] on div "0 ° Undo Copy Duplicate Duplicate to new slide Delete" at bounding box center [447, 260] width 786 height 442
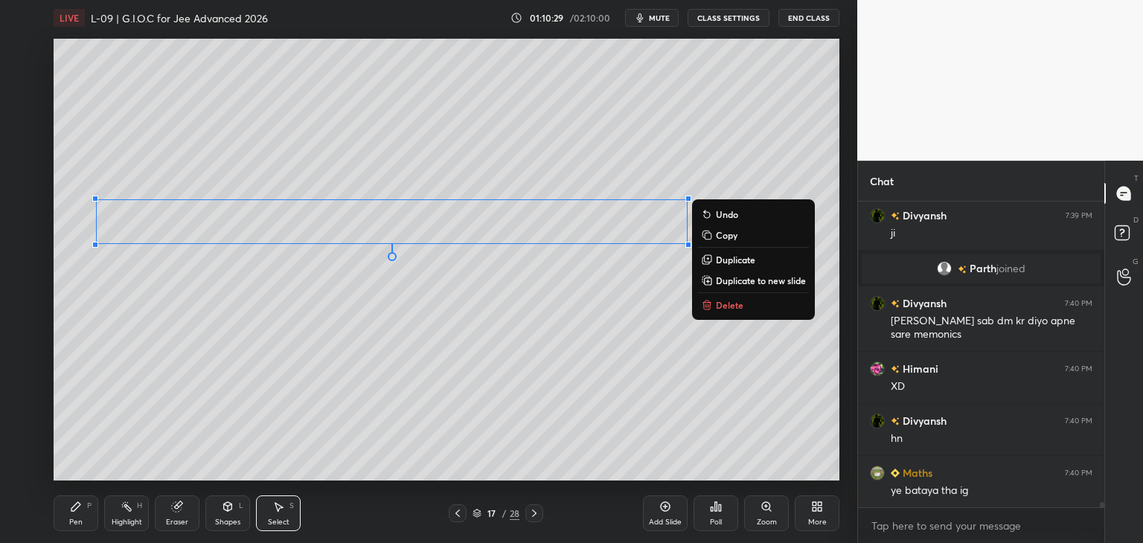
click at [540, 355] on div "0 ° Undo Copy Duplicate Duplicate to new slide Delete" at bounding box center [447, 260] width 786 height 442
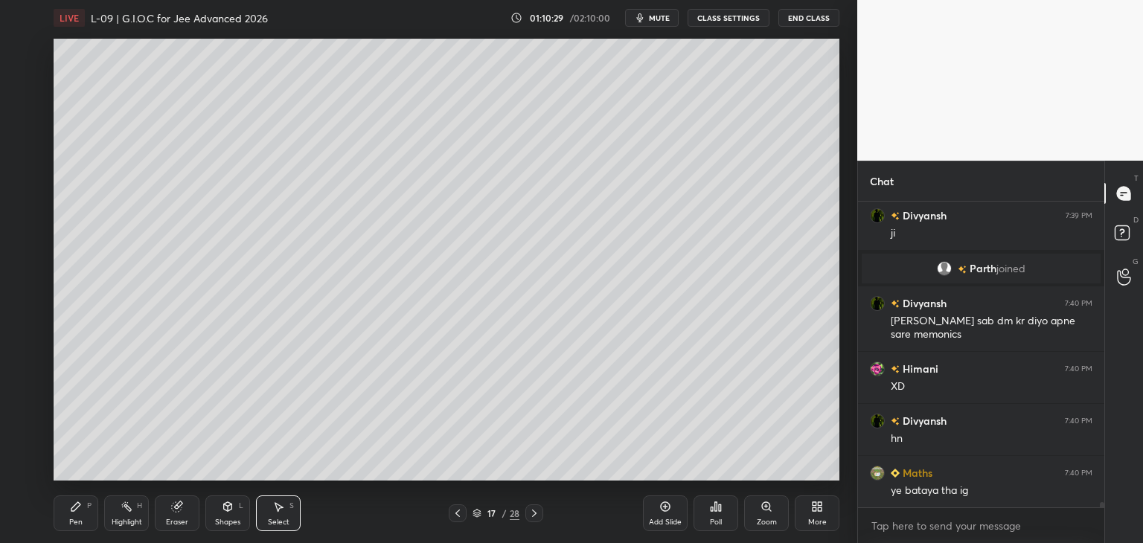
scroll to position [17491, 0]
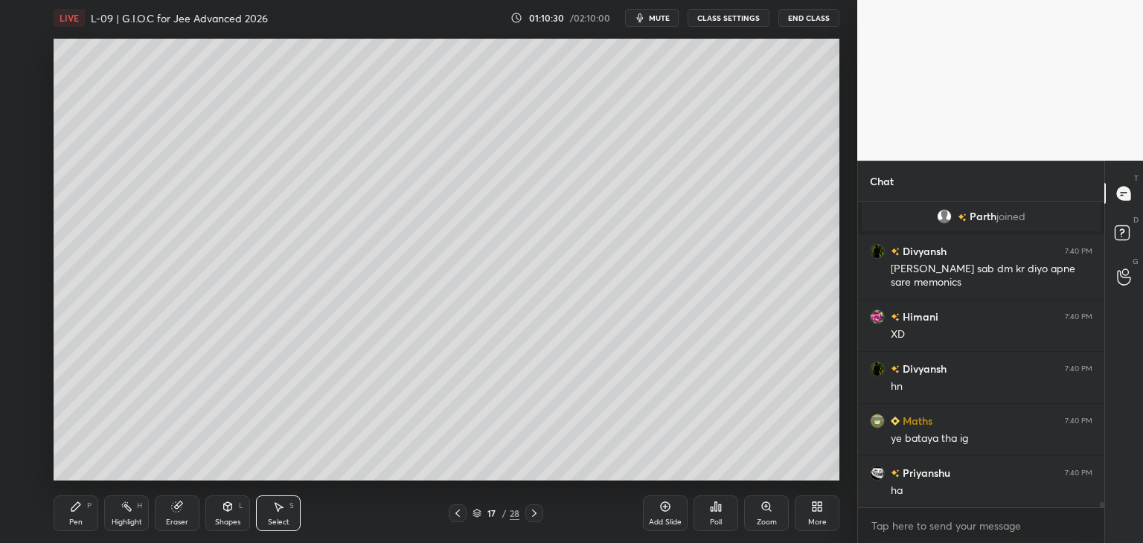
click at [89, 513] on div "Pen P" at bounding box center [76, 513] width 45 height 36
click at [30, 115] on div at bounding box center [25, 110] width 24 height 24
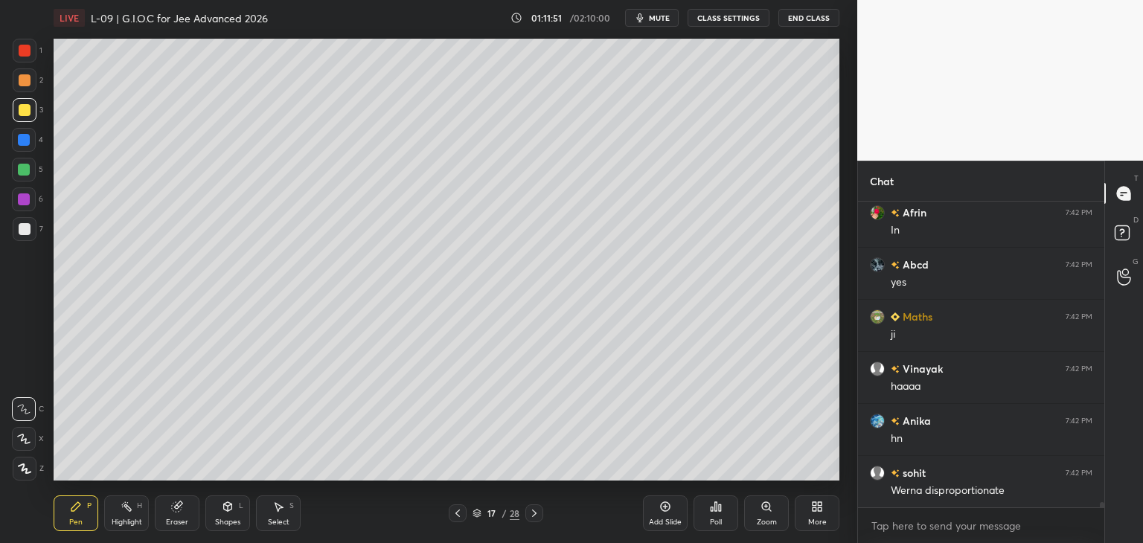
scroll to position [18496, 0]
click at [661, 509] on icon at bounding box center [666, 507] width 10 height 10
click at [275, 508] on icon at bounding box center [278, 507] width 12 height 12
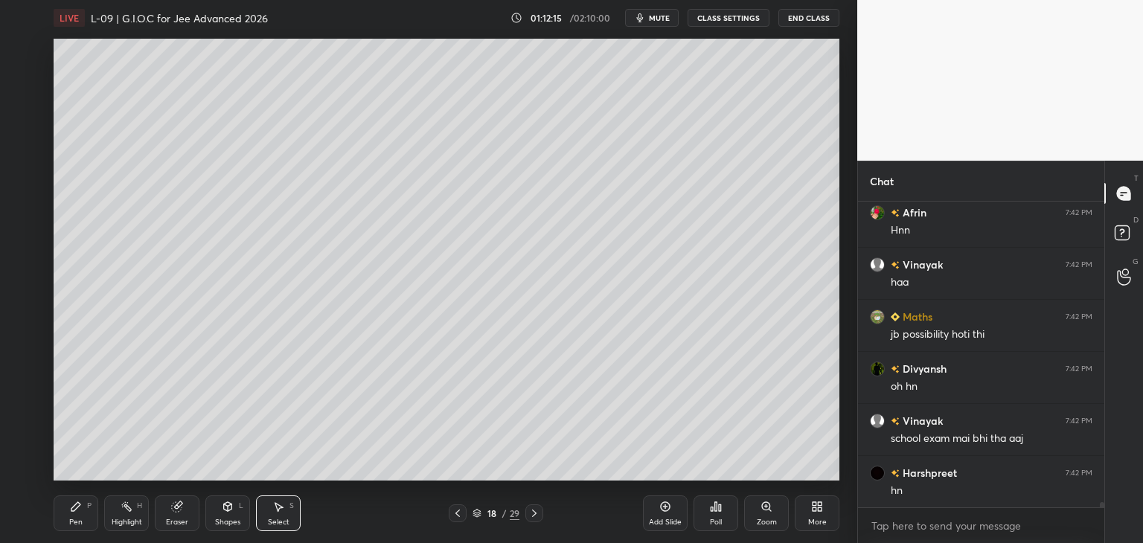
click at [176, 510] on icon at bounding box center [177, 507] width 10 height 10
click at [278, 510] on icon at bounding box center [279, 507] width 8 height 9
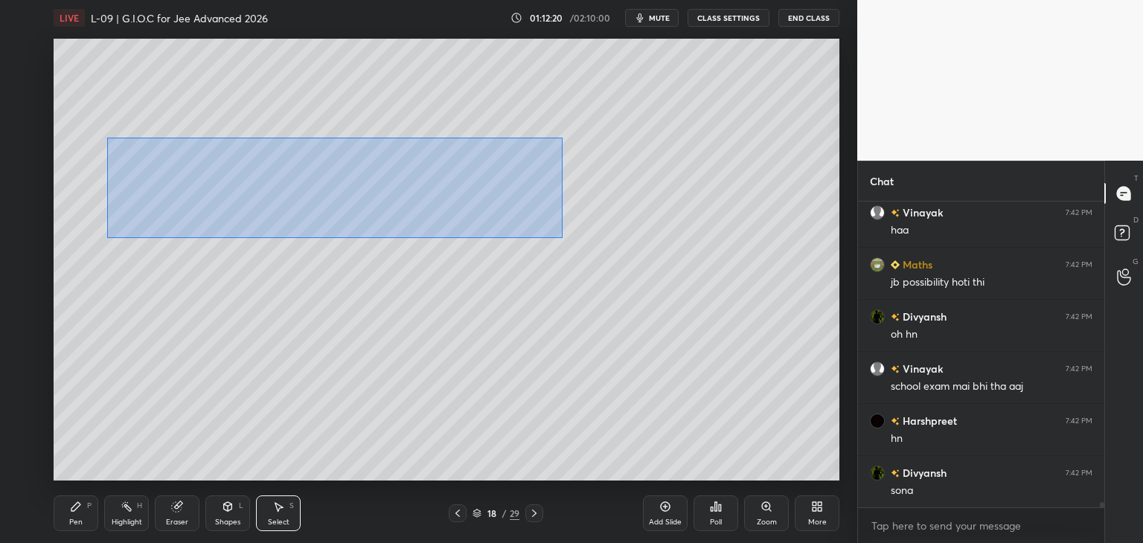
scroll to position [18860, 0]
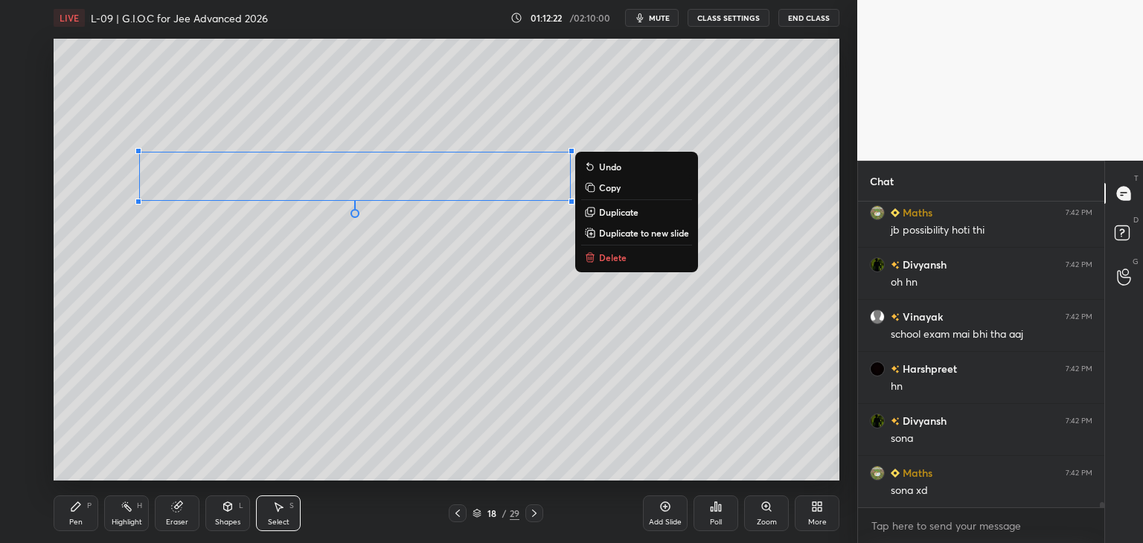
click at [389, 321] on div "0 ° Undo Copy Duplicate Duplicate to new slide Delete" at bounding box center [447, 260] width 786 height 442
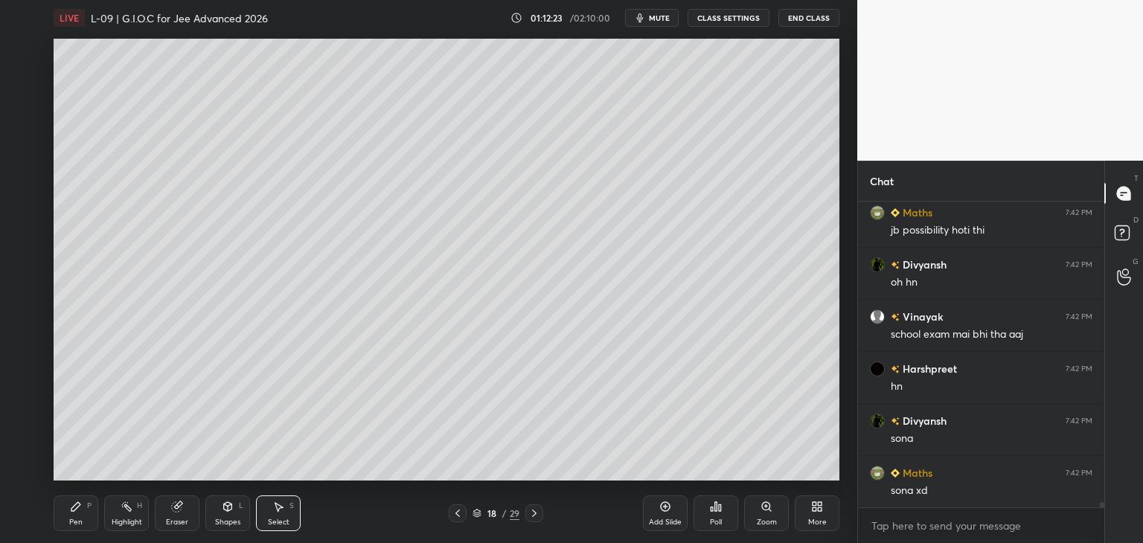
scroll to position [18912, 0]
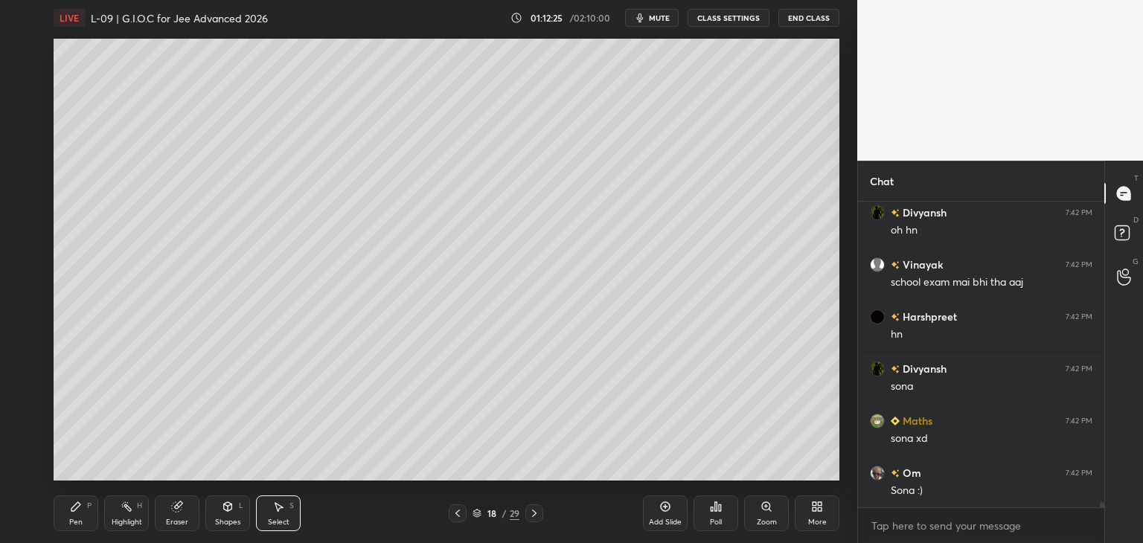
click at [78, 510] on icon at bounding box center [76, 507] width 12 height 12
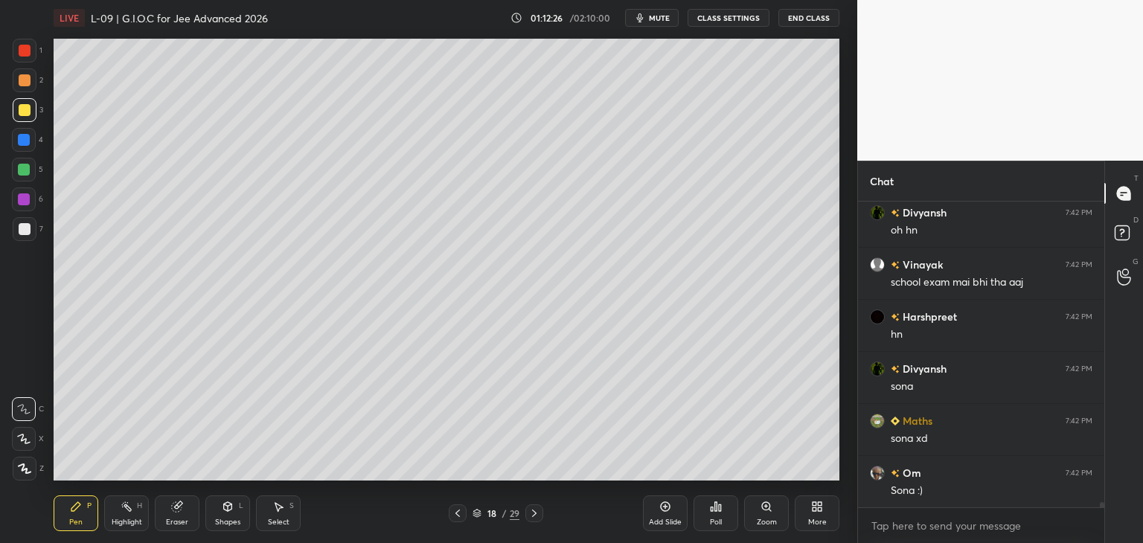
click at [30, 141] on div at bounding box center [24, 140] width 24 height 24
click at [231, 507] on icon at bounding box center [228, 506] width 8 height 9
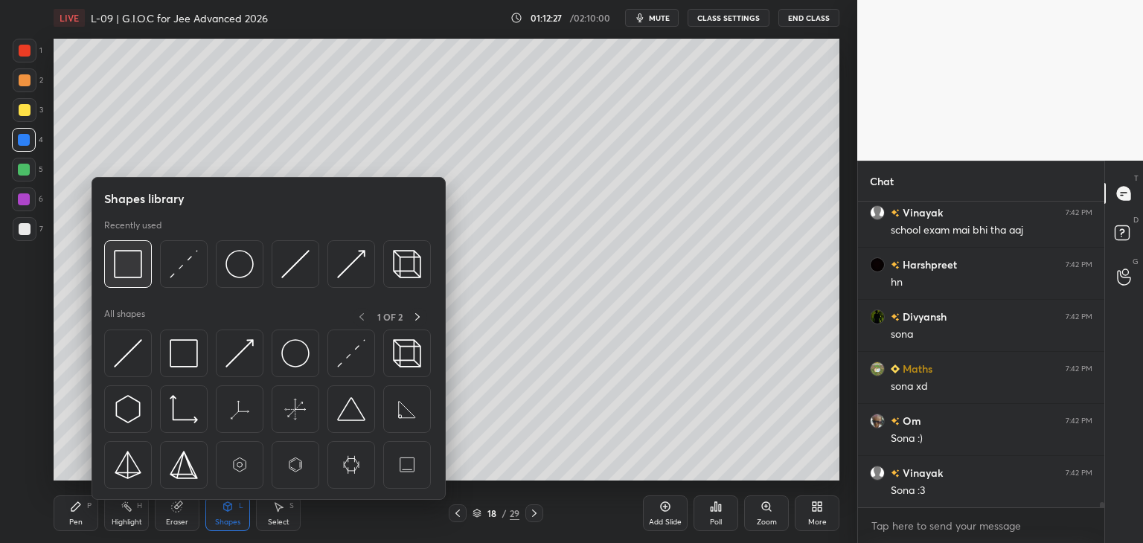
click at [134, 274] on img at bounding box center [128, 264] width 28 height 28
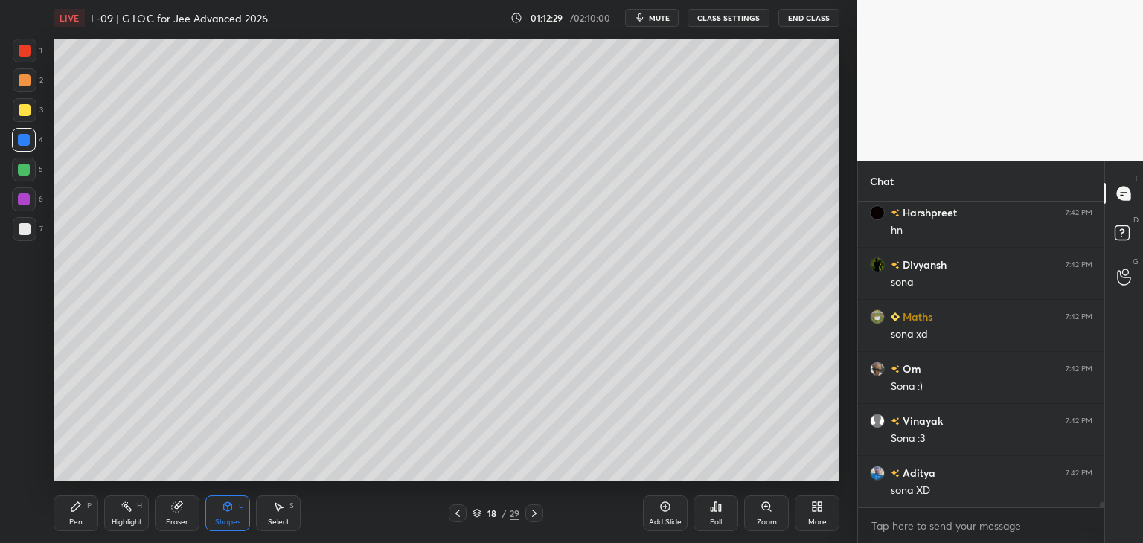
scroll to position [19172, 0]
click at [80, 513] on div "Pen P" at bounding box center [76, 513] width 45 height 36
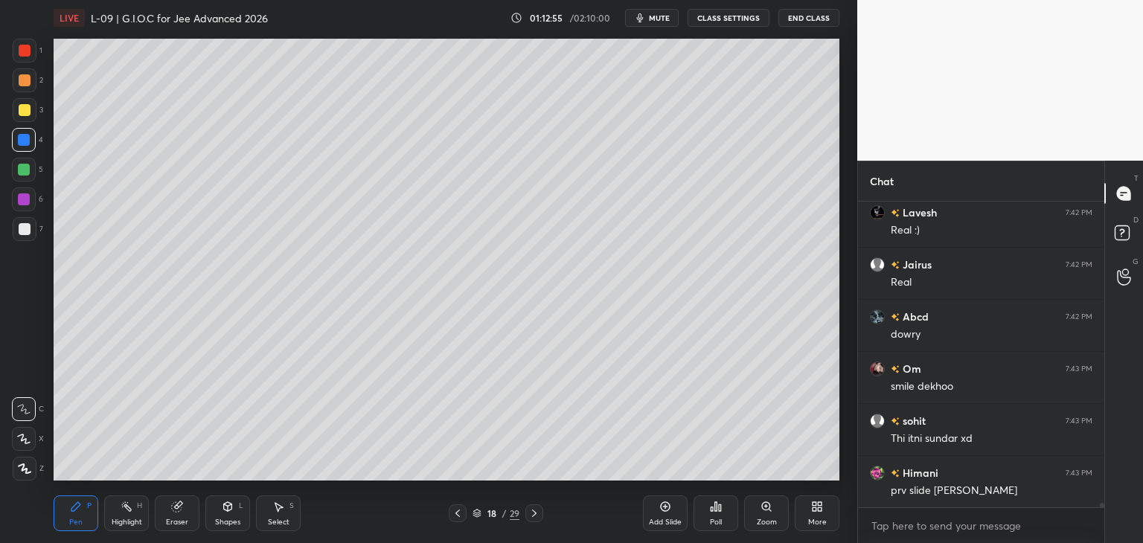
scroll to position [19954, 0]
click at [455, 510] on icon at bounding box center [458, 513] width 12 height 12
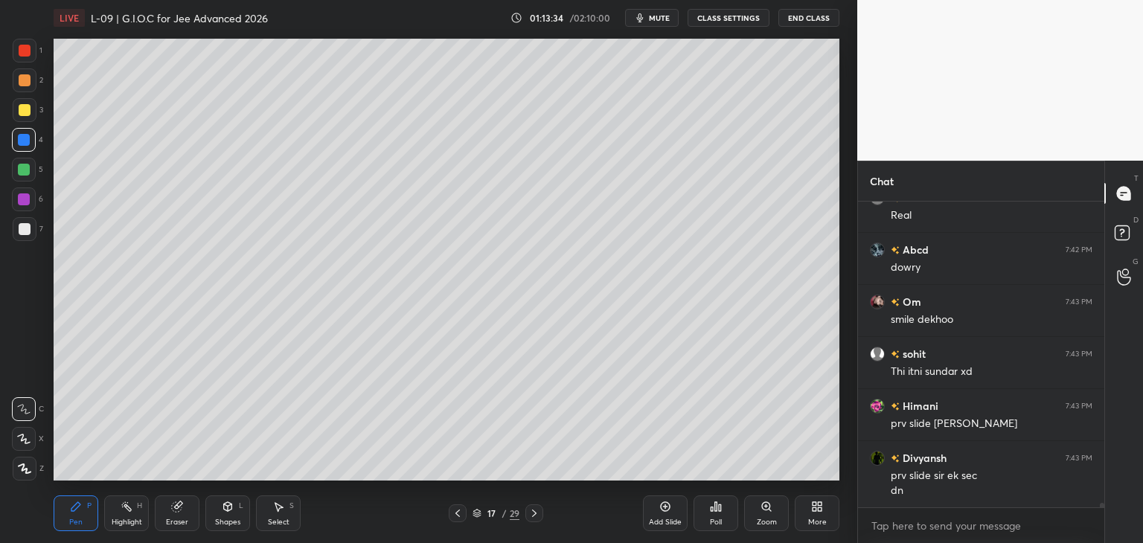
scroll to position [20021, 0]
click at [526, 518] on div at bounding box center [534, 513] width 18 height 18
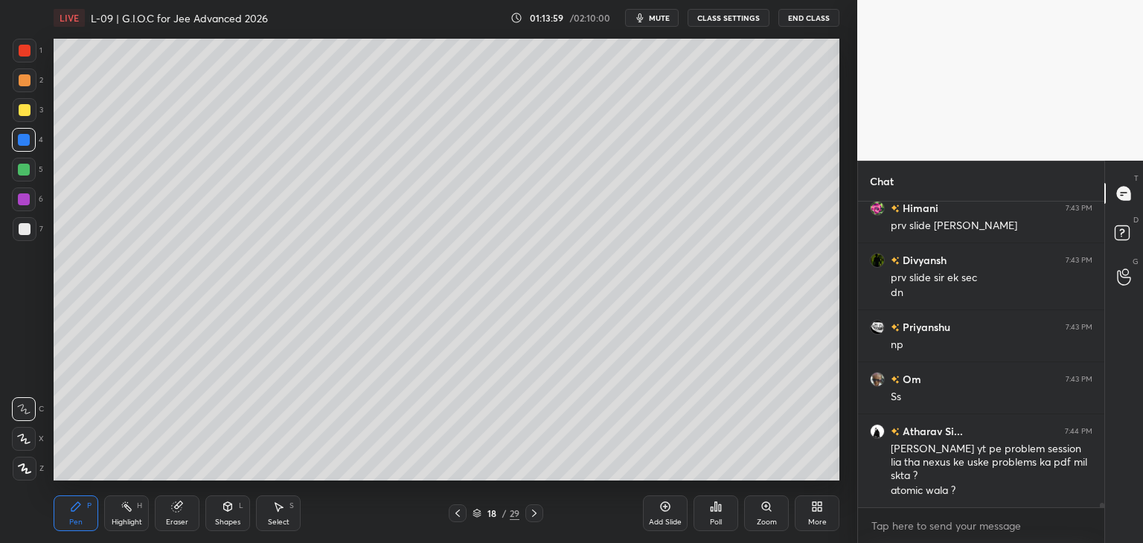
scroll to position [20218, 0]
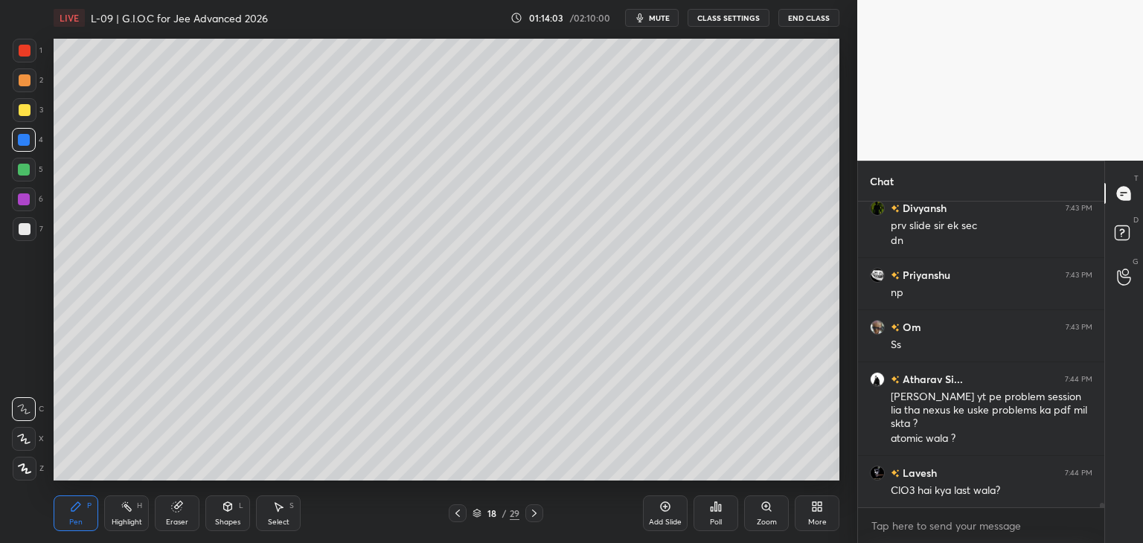
click at [31, 235] on div at bounding box center [25, 229] width 24 height 24
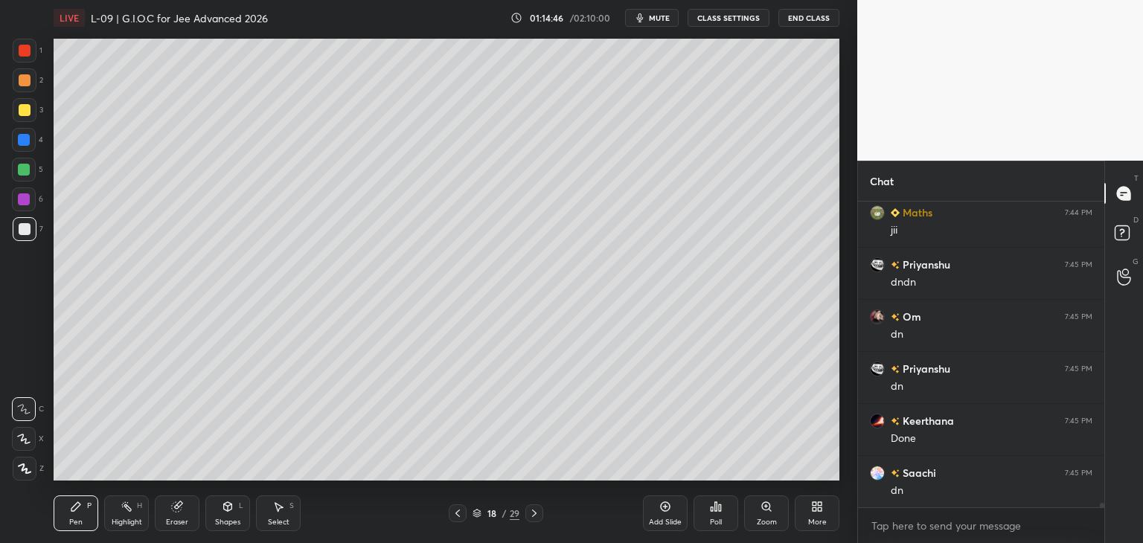
scroll to position [20821, 0]
click at [656, 509] on div "Add Slide" at bounding box center [665, 513] width 45 height 36
click at [24, 114] on div at bounding box center [25, 110] width 12 height 12
click at [175, 511] on icon at bounding box center [177, 507] width 10 height 10
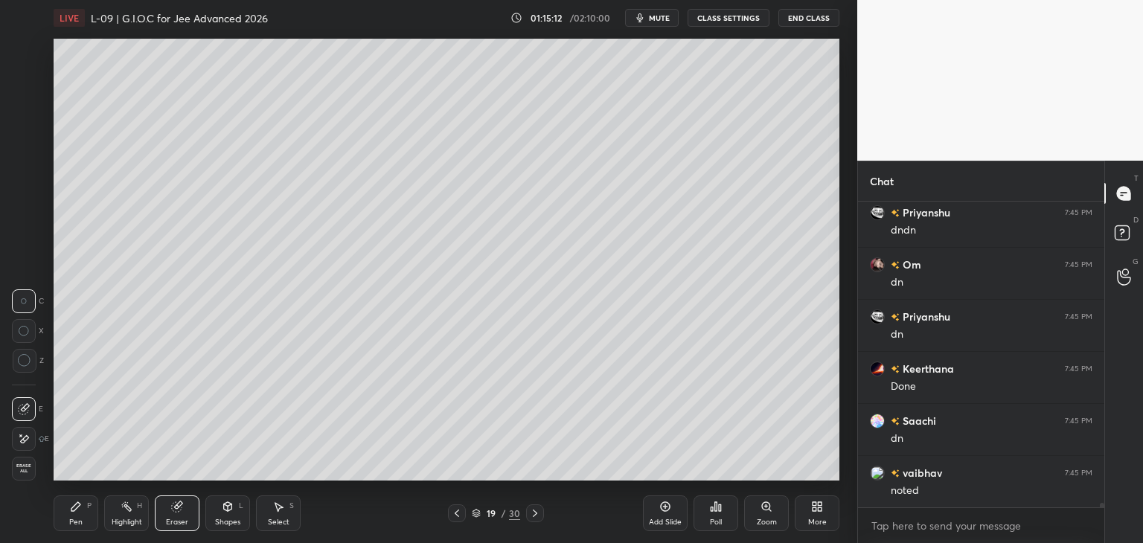
click at [89, 514] on div "Pen P" at bounding box center [76, 513] width 45 height 36
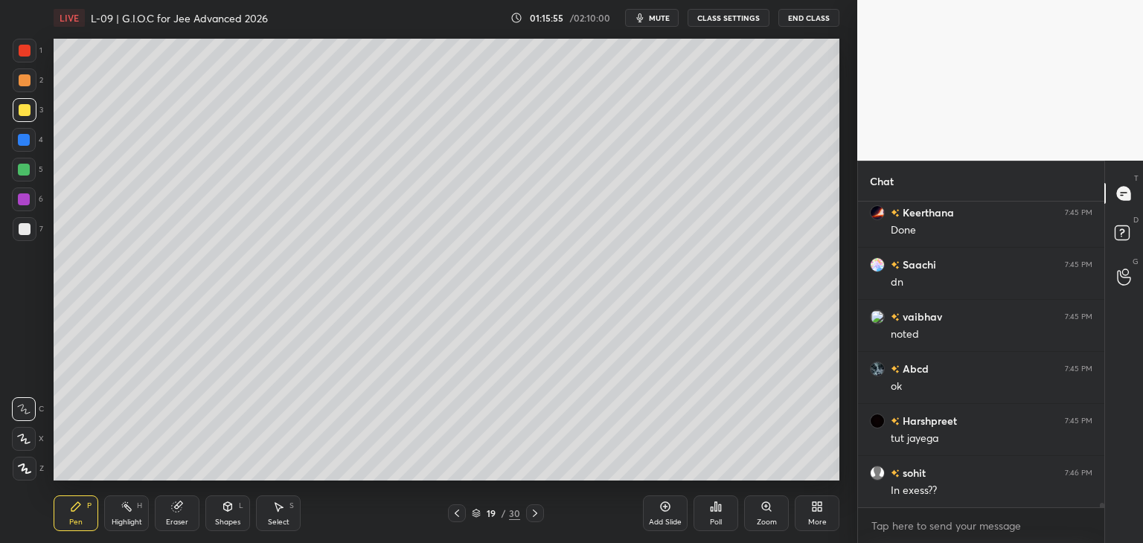
scroll to position [21029, 0]
click at [24, 142] on div at bounding box center [24, 140] width 12 height 12
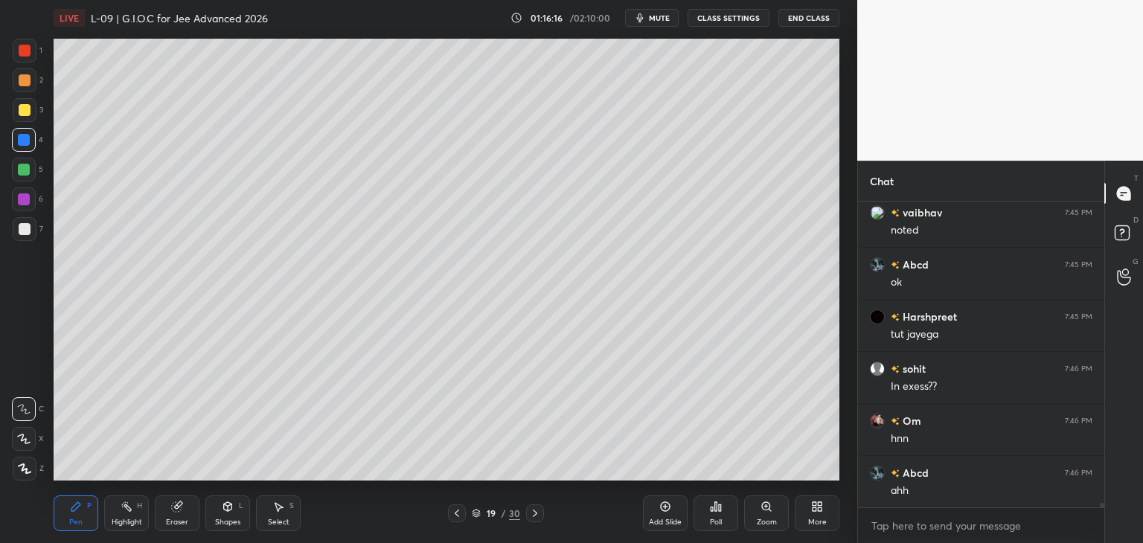
scroll to position [21133, 0]
click at [277, 508] on icon at bounding box center [279, 507] width 8 height 9
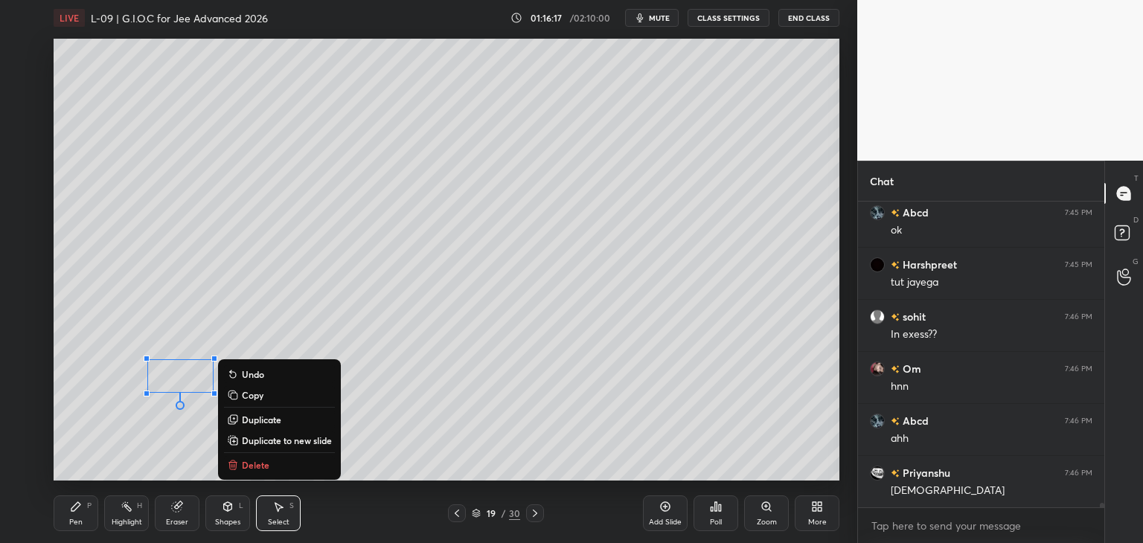
click at [243, 460] on p "Delete" at bounding box center [256, 465] width 28 height 12
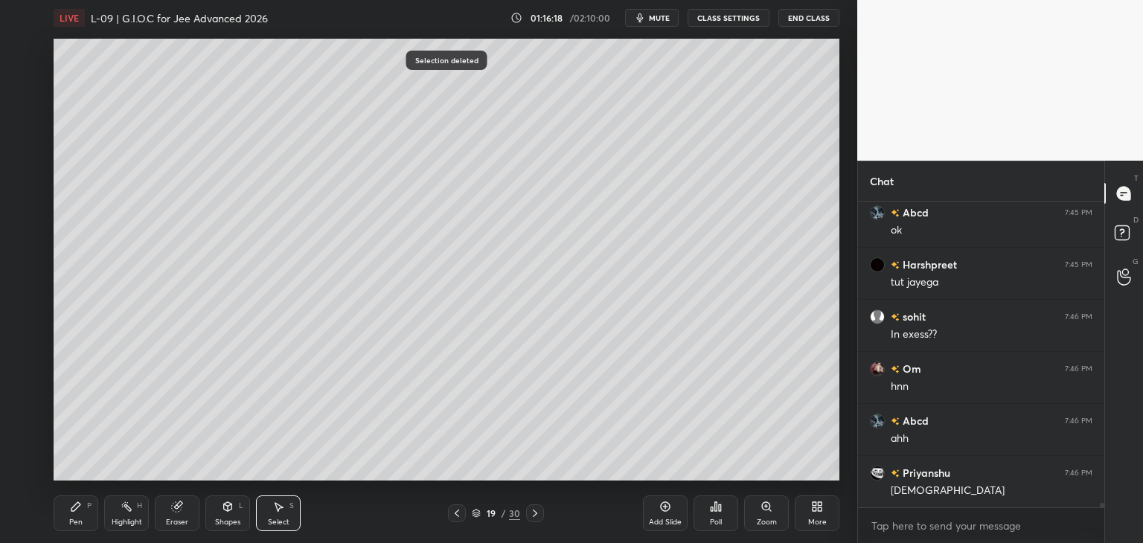
click at [78, 510] on icon at bounding box center [76, 507] width 12 height 12
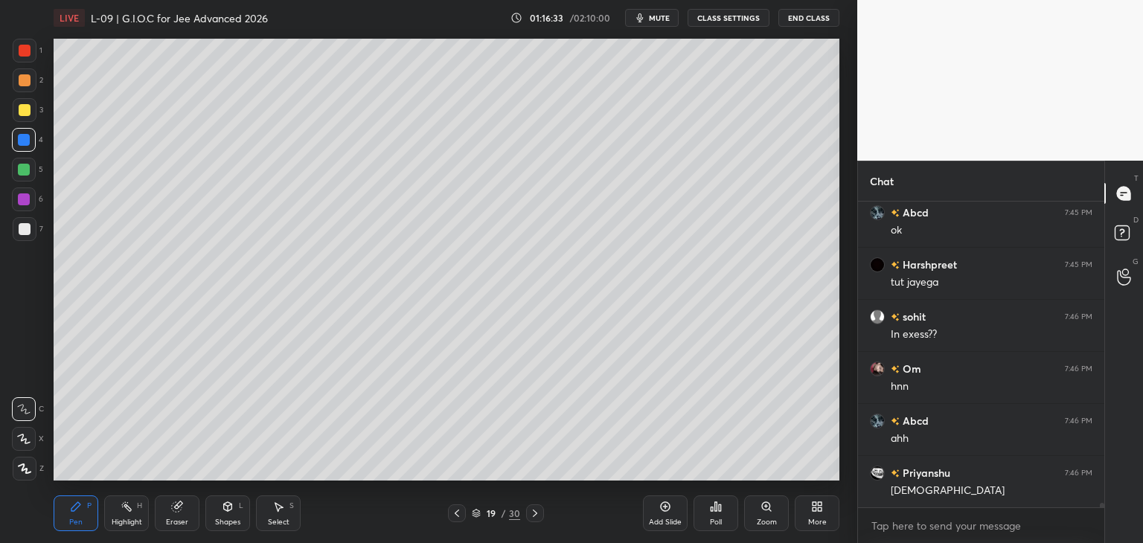
click at [275, 508] on icon at bounding box center [278, 507] width 12 height 12
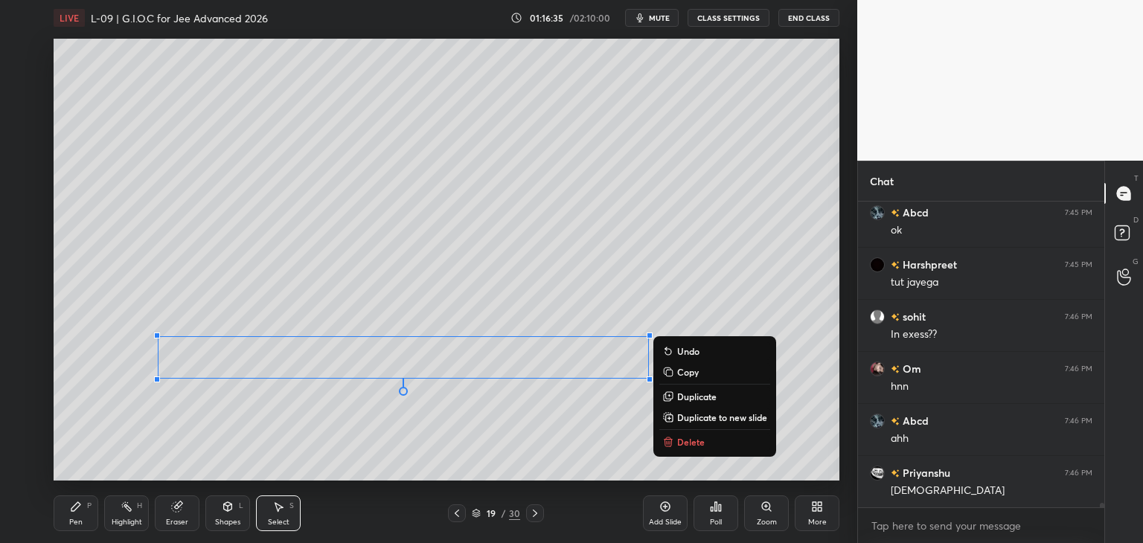
click at [475, 429] on div "0 ° Undo Copy Duplicate Duplicate to new slide Delete" at bounding box center [447, 260] width 786 height 442
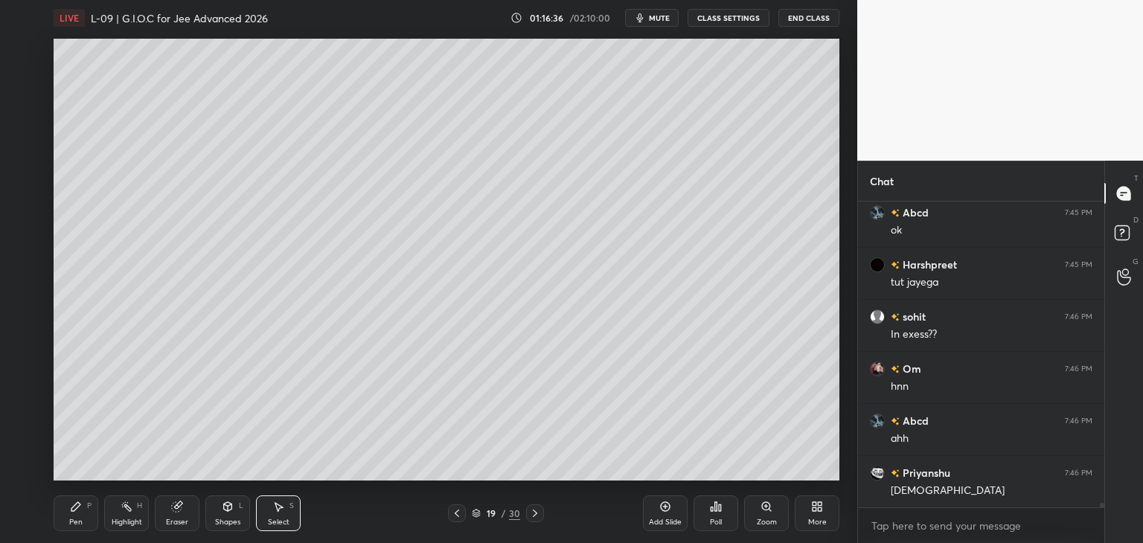
click at [80, 499] on div "Pen P" at bounding box center [76, 513] width 45 height 36
click at [664, 518] on div "Add Slide" at bounding box center [665, 521] width 33 height 7
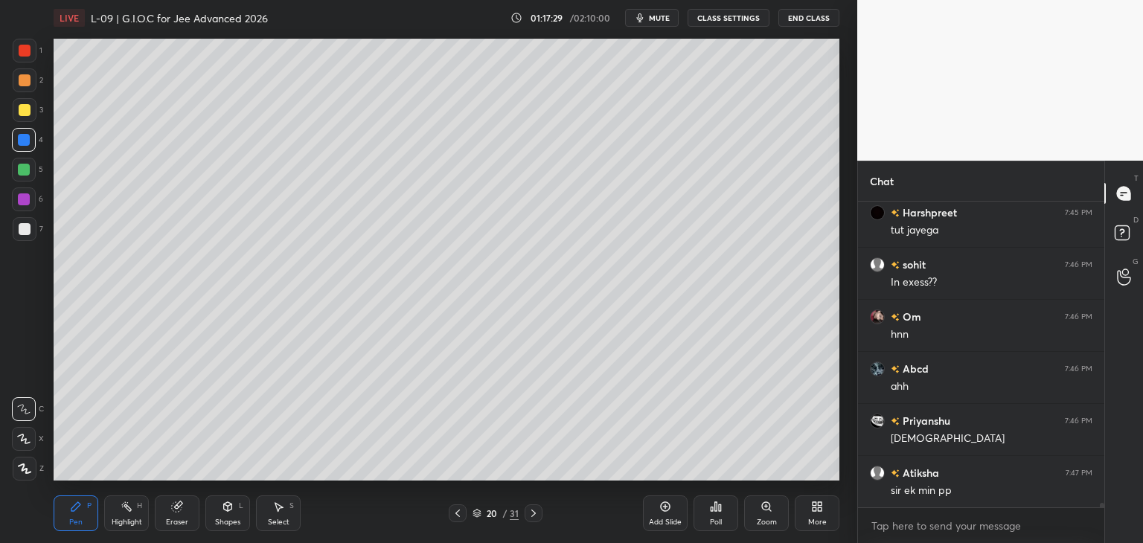
scroll to position [21237, 0]
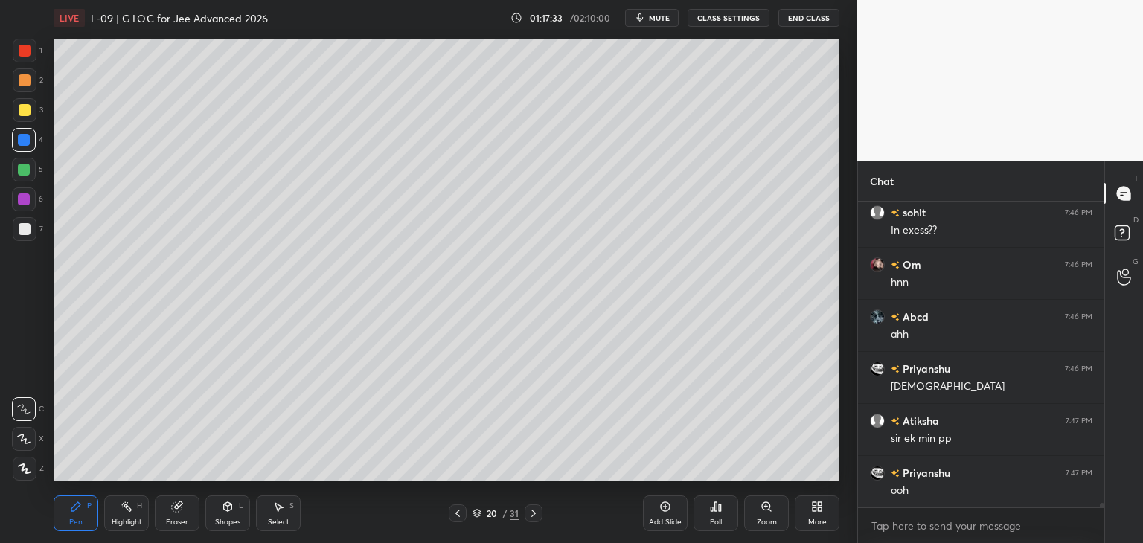
click at [277, 516] on div "Select S" at bounding box center [278, 513] width 45 height 36
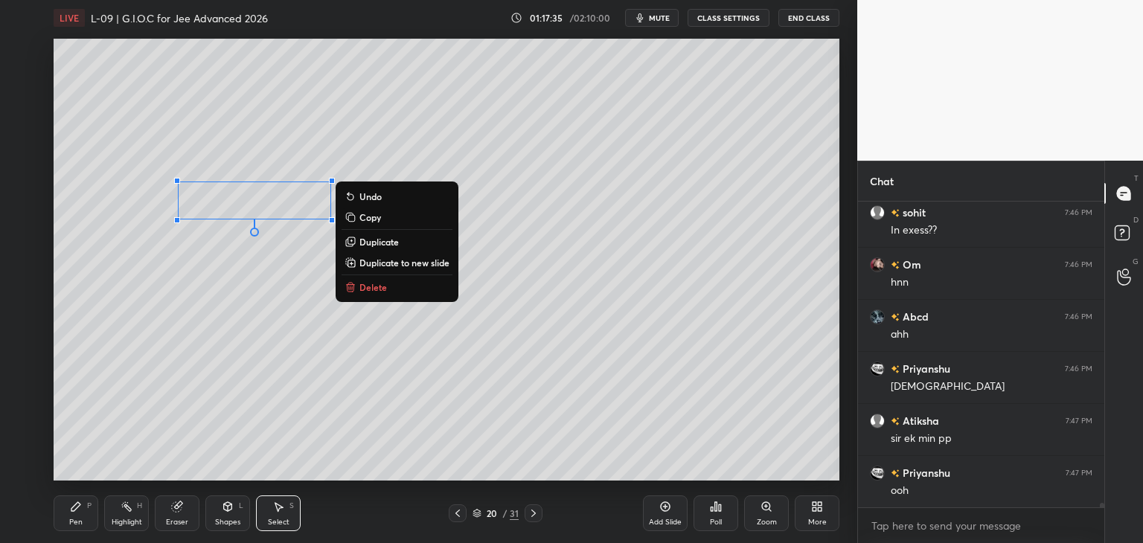
click at [205, 341] on div "0 ° Undo Copy Duplicate Duplicate to new slide Delete" at bounding box center [447, 260] width 786 height 442
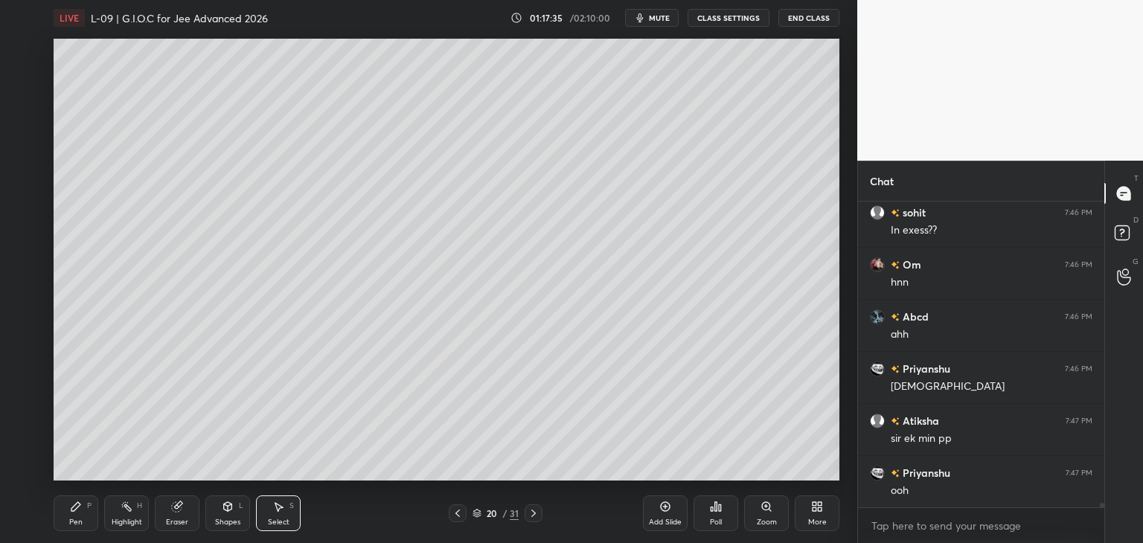
click at [77, 502] on icon at bounding box center [75, 506] width 9 height 9
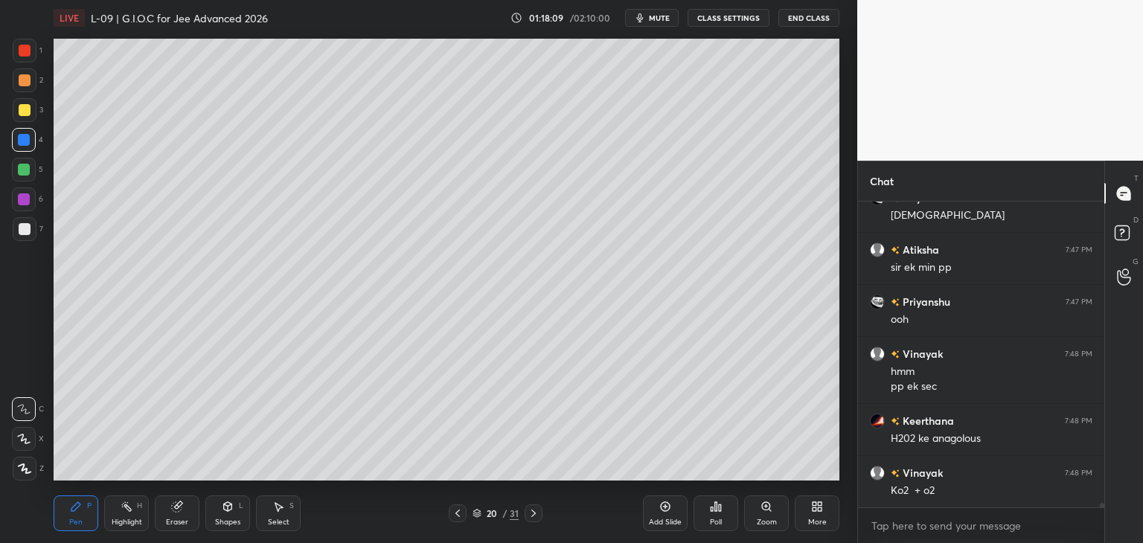
scroll to position [21423, 0]
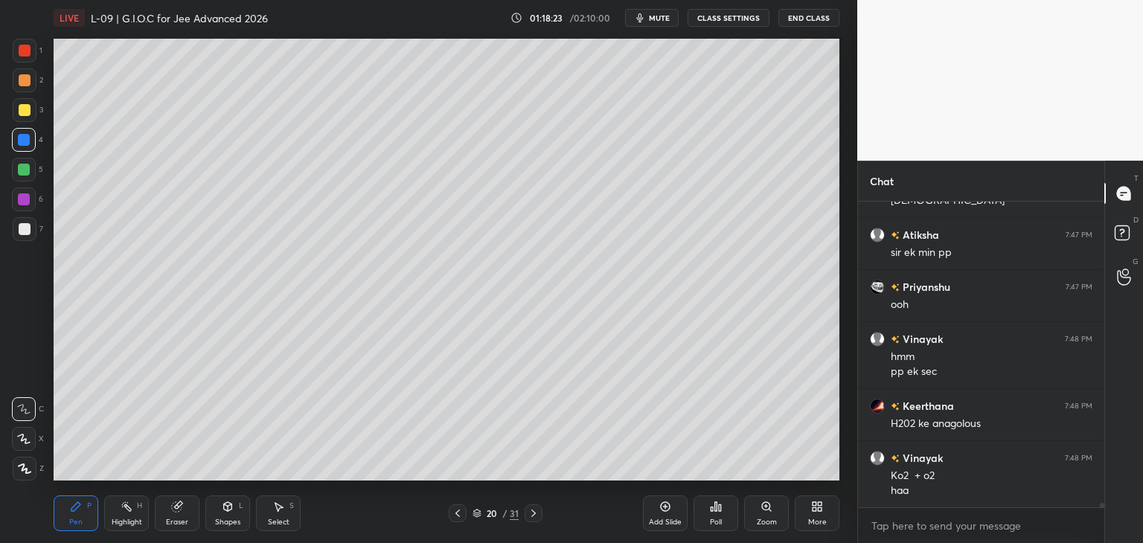
click at [449, 518] on div at bounding box center [458, 513] width 18 height 18
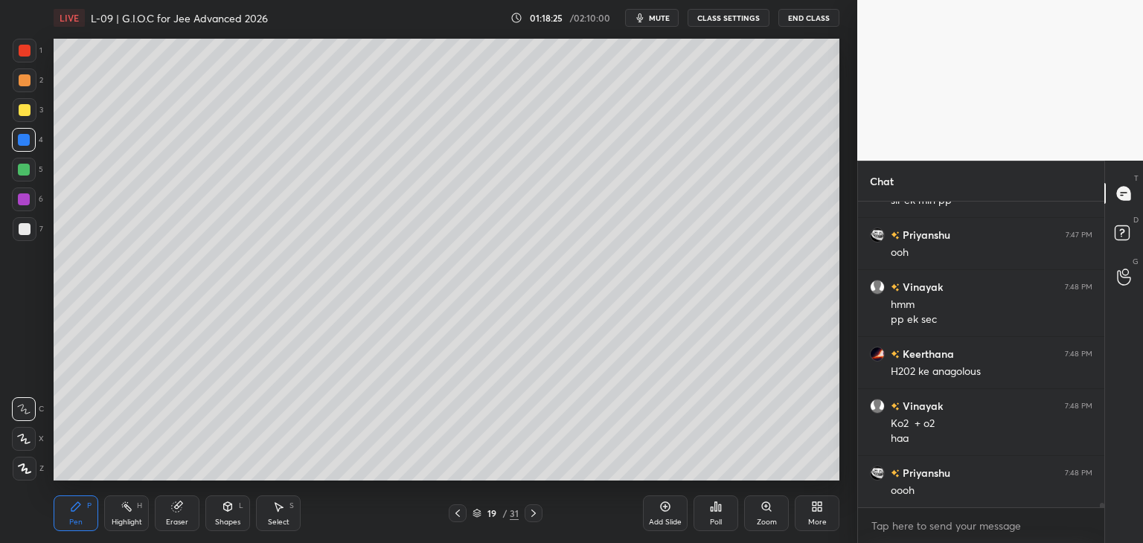
click at [535, 516] on icon at bounding box center [533, 513] width 12 height 12
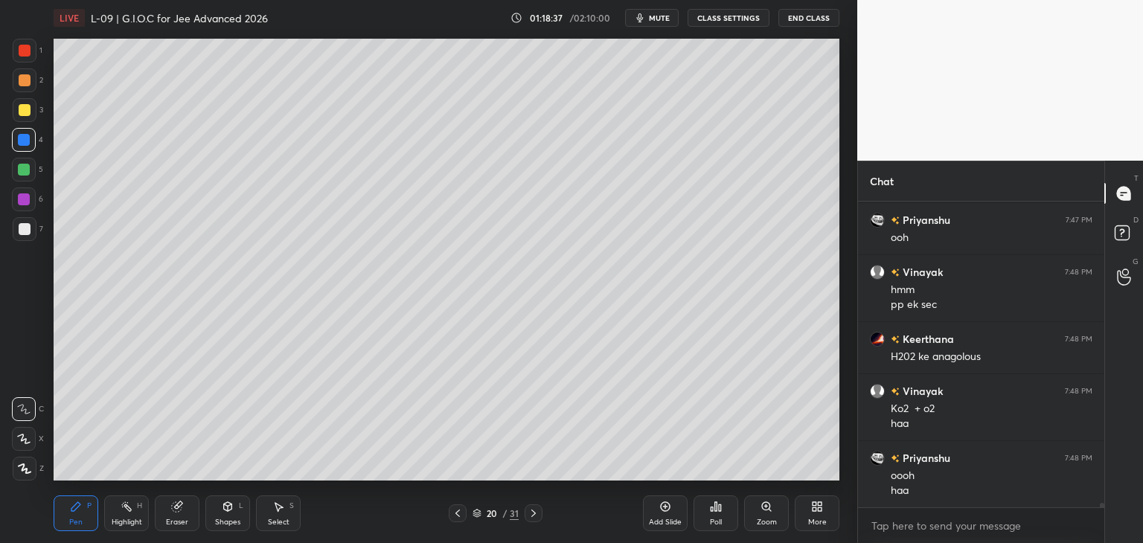
scroll to position [21542, 0]
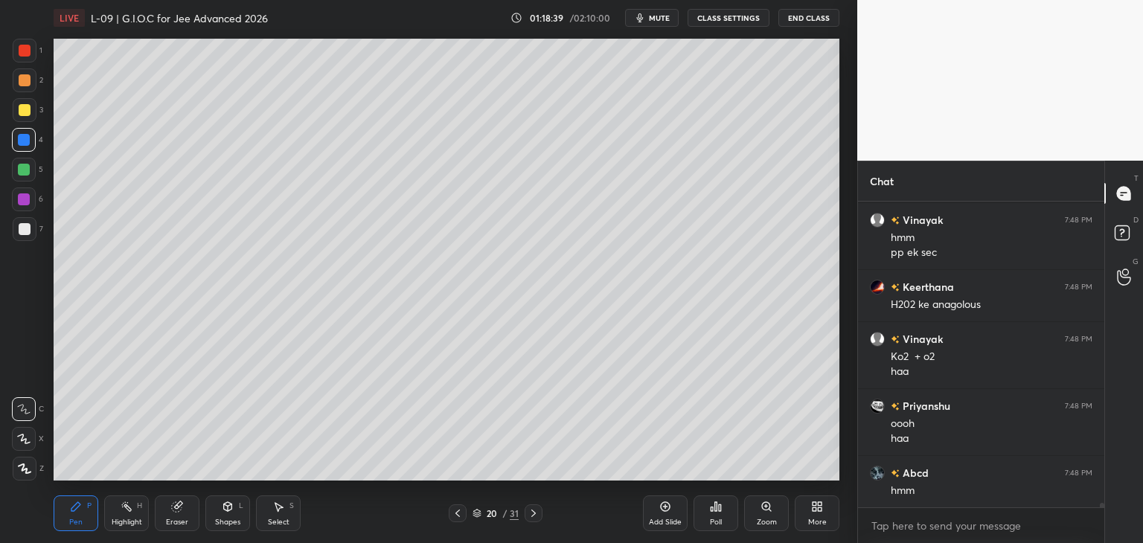
click at [458, 518] on icon at bounding box center [458, 513] width 12 height 12
click at [534, 516] on icon at bounding box center [533, 513] width 12 height 12
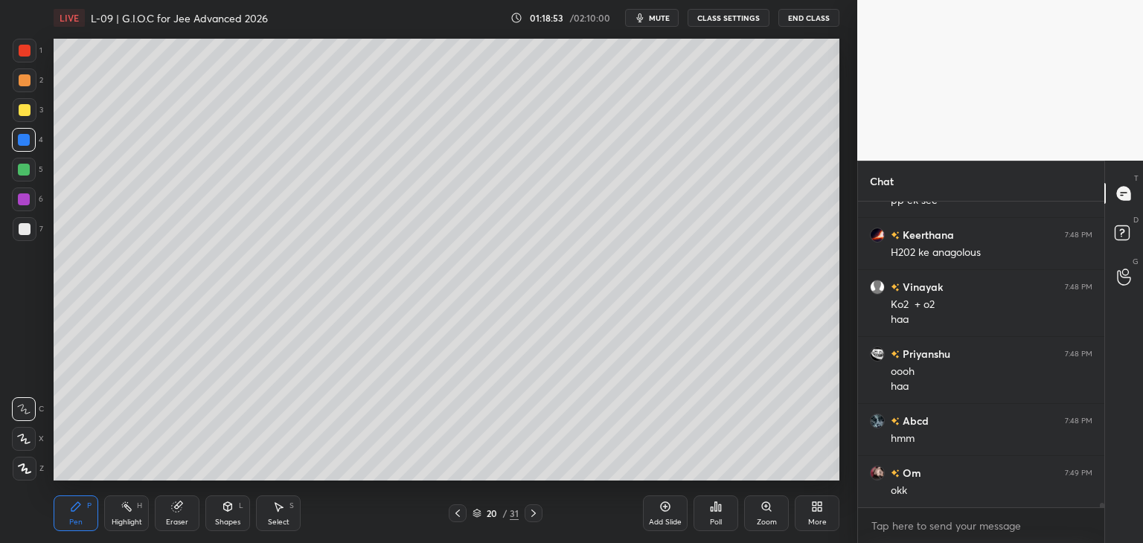
scroll to position [21647, 0]
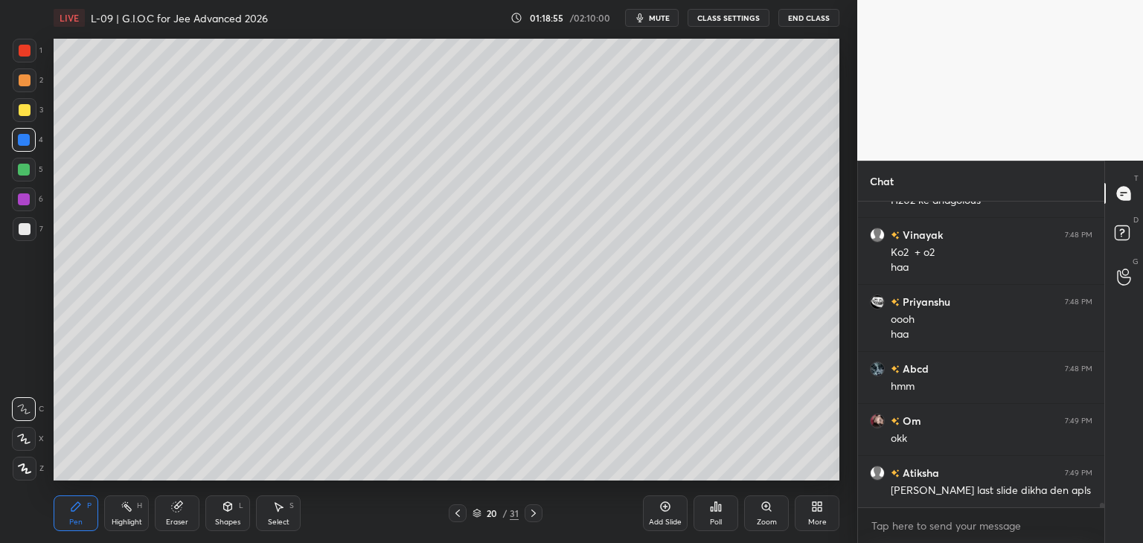
click at [460, 512] on icon at bounding box center [458, 513] width 12 height 12
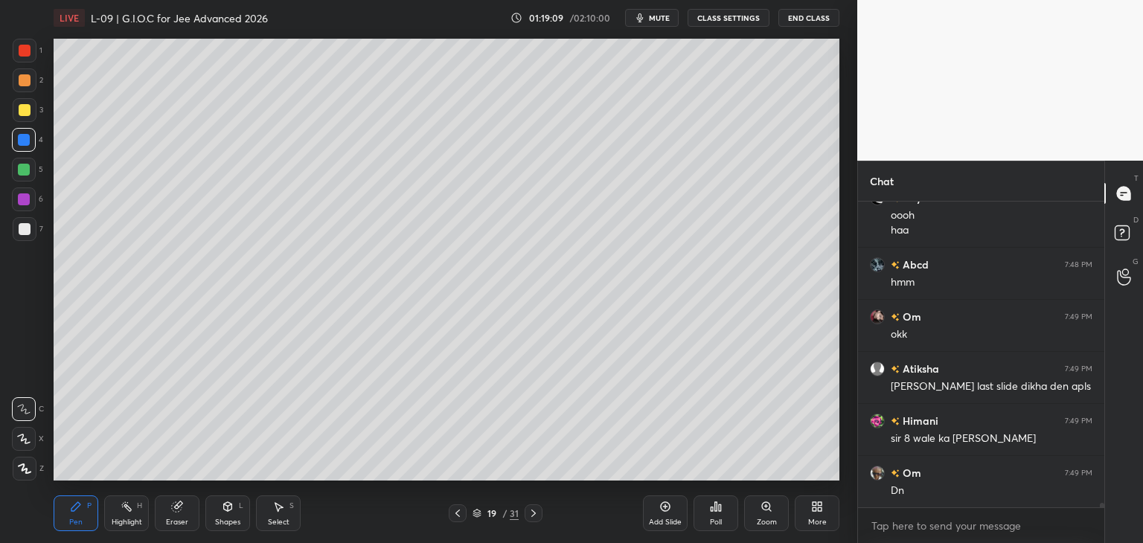
scroll to position [21803, 0]
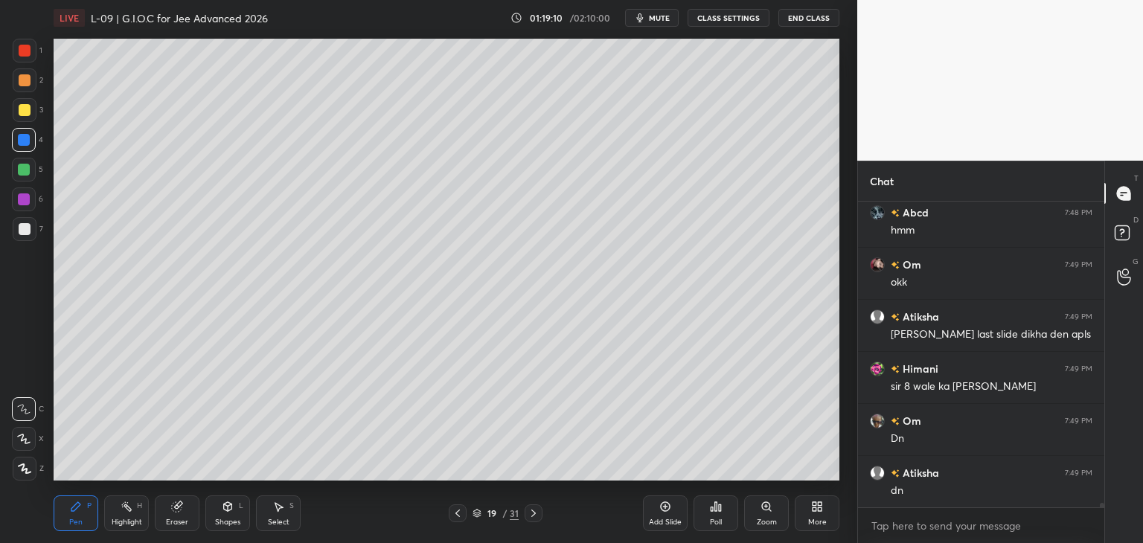
click at [462, 517] on icon at bounding box center [458, 513] width 12 height 12
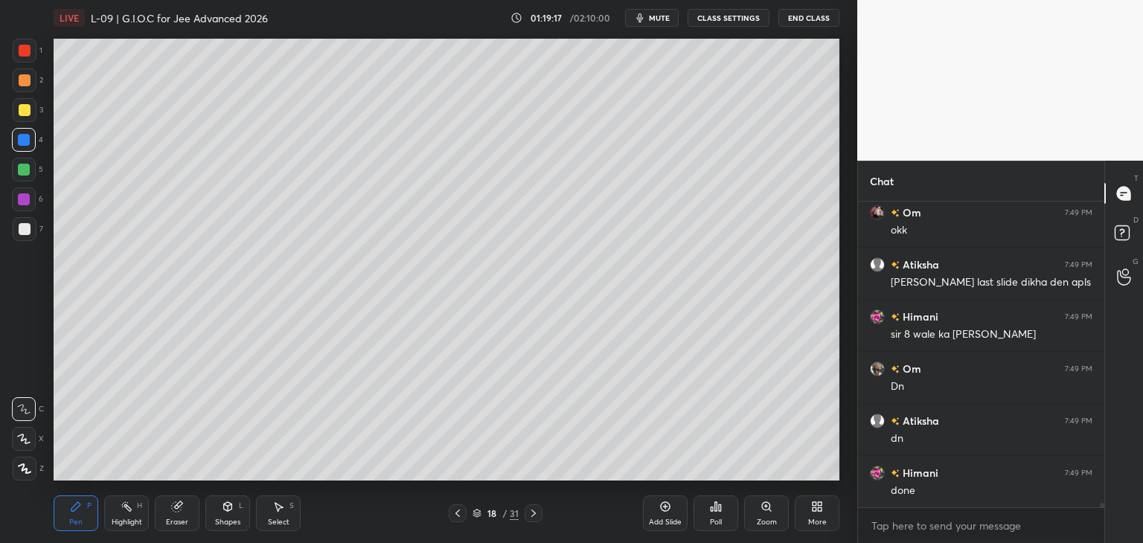
click at [533, 507] on icon at bounding box center [533, 513] width 12 height 12
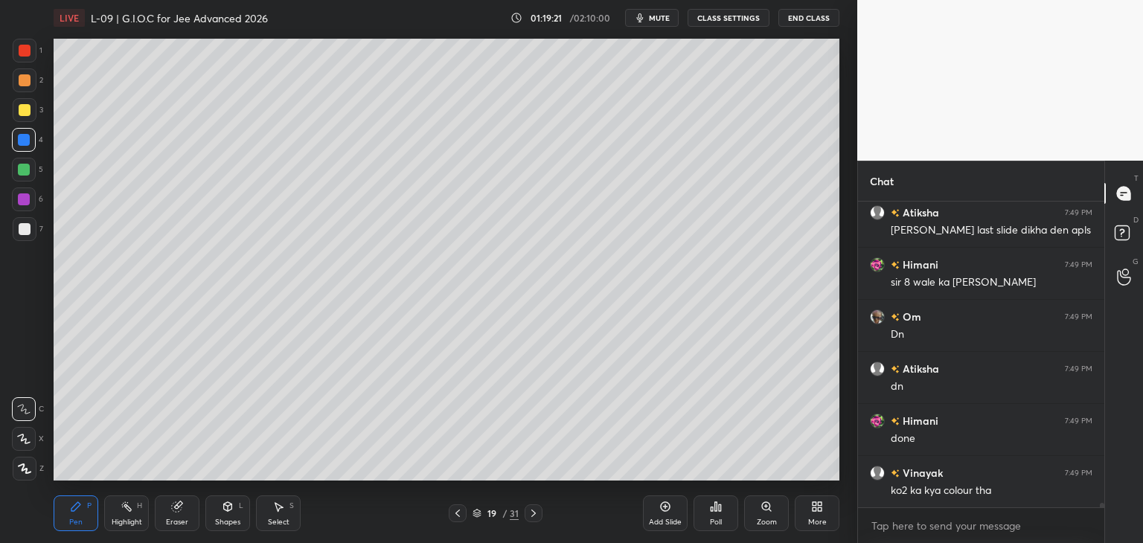
click at [532, 512] on icon at bounding box center [533, 513] width 12 height 12
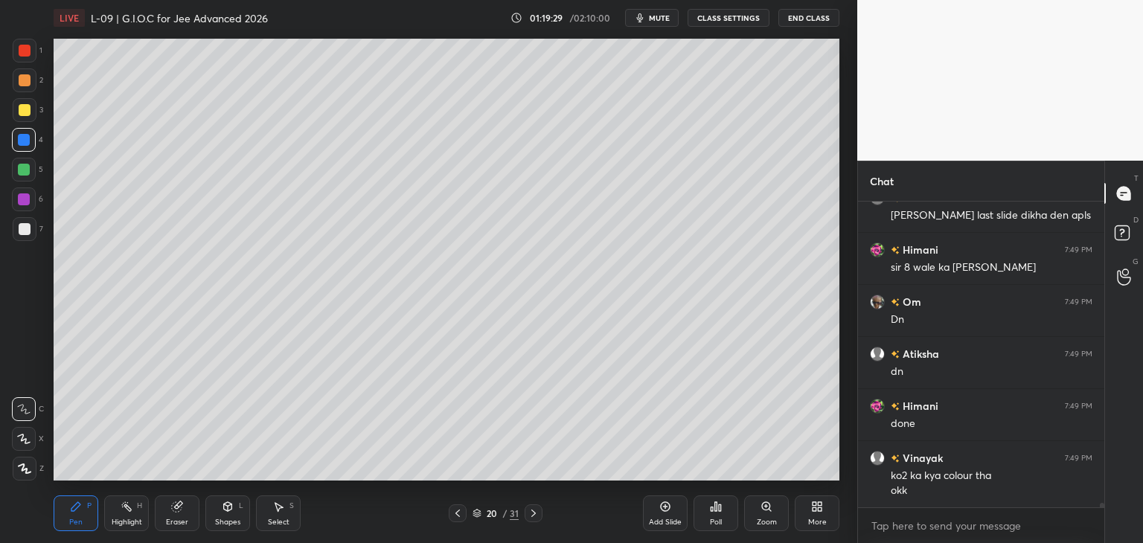
scroll to position [21974, 0]
click at [660, 517] on div "Add Slide" at bounding box center [665, 513] width 45 height 36
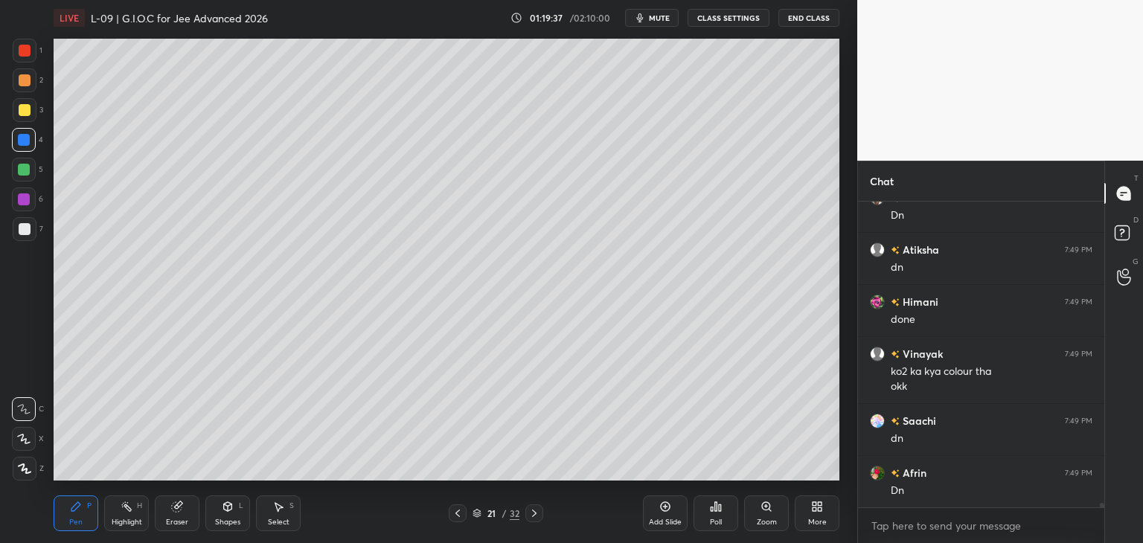
scroll to position [22078, 0]
click at [183, 500] on div "Eraser" at bounding box center [177, 513] width 45 height 36
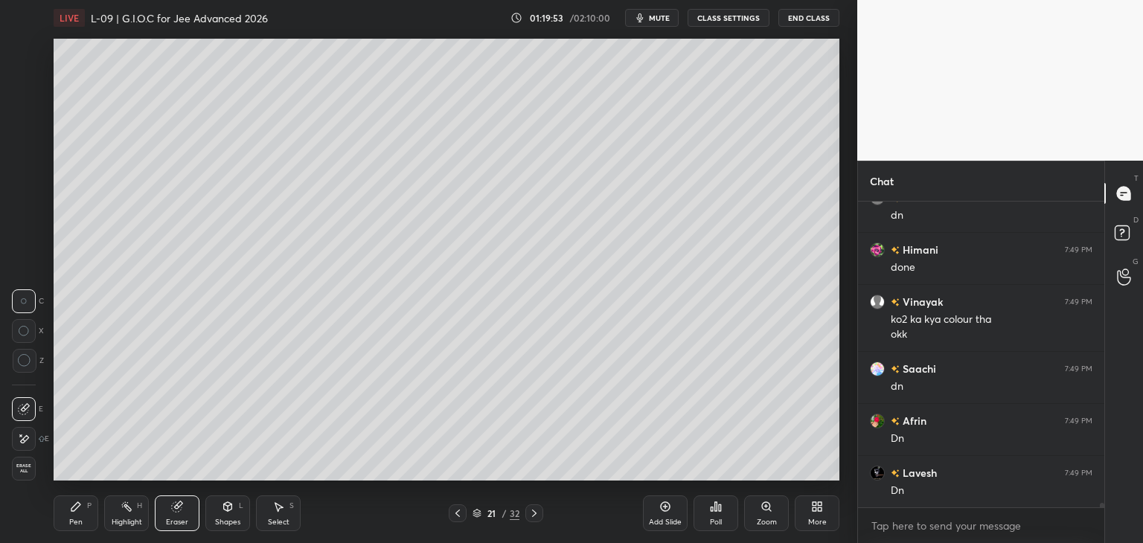
click at [75, 511] on icon at bounding box center [76, 507] width 12 height 12
click at [279, 510] on icon at bounding box center [278, 507] width 12 height 12
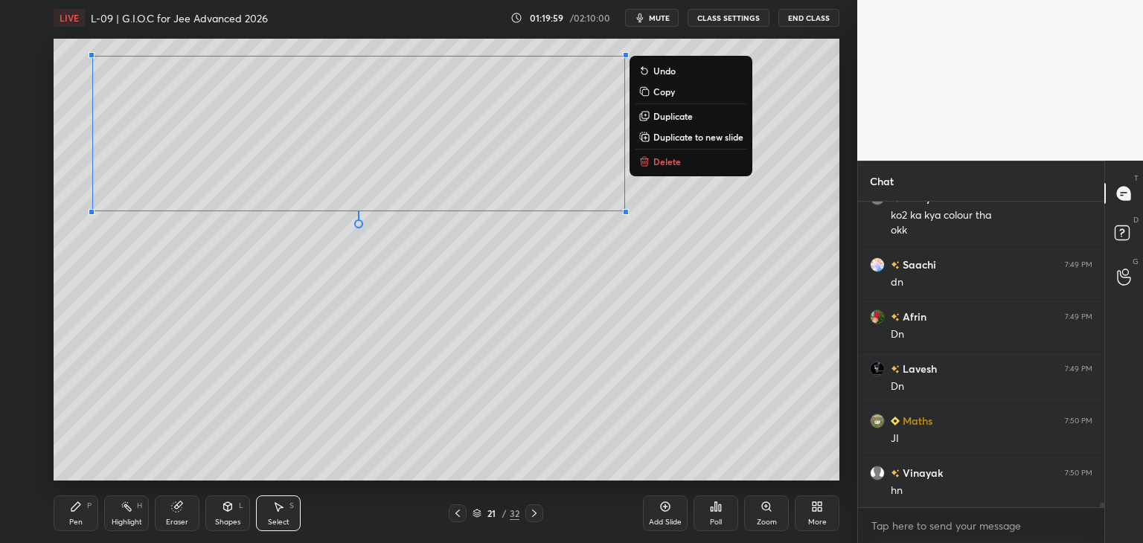
click at [468, 338] on div "0 ° Undo Copy Duplicate Duplicate to new slide Delete" at bounding box center [447, 260] width 786 height 442
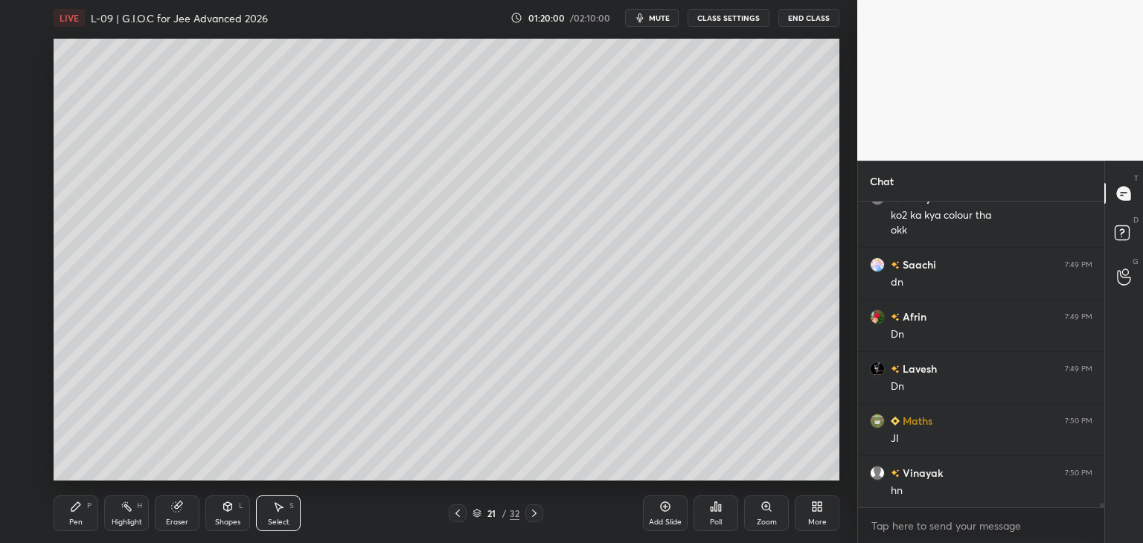
scroll to position [22234, 0]
click at [89, 504] on div "P" at bounding box center [89, 505] width 4 height 7
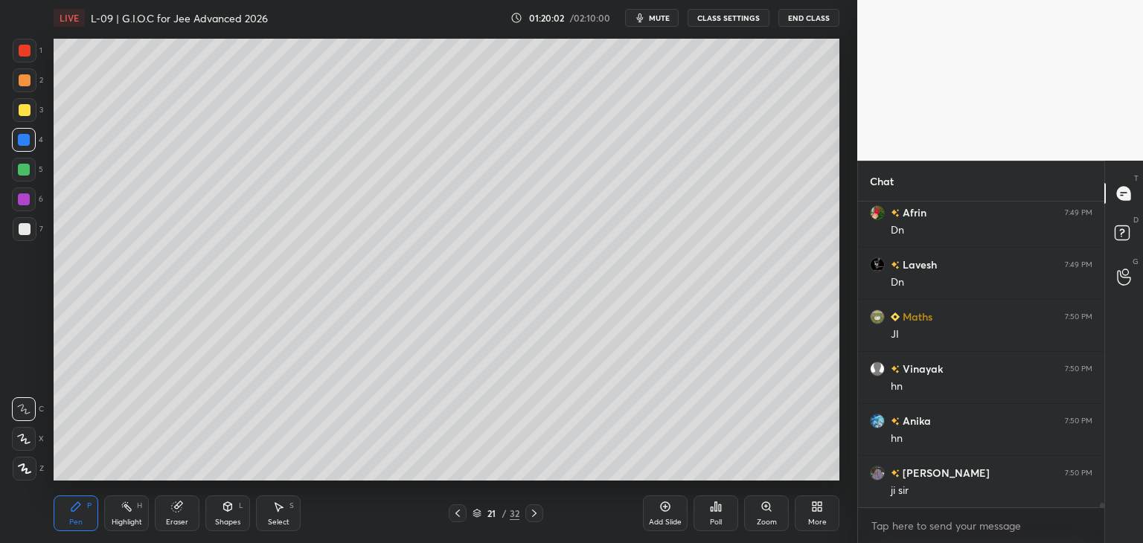
scroll to position [22338, 0]
click at [24, 173] on div at bounding box center [24, 170] width 12 height 12
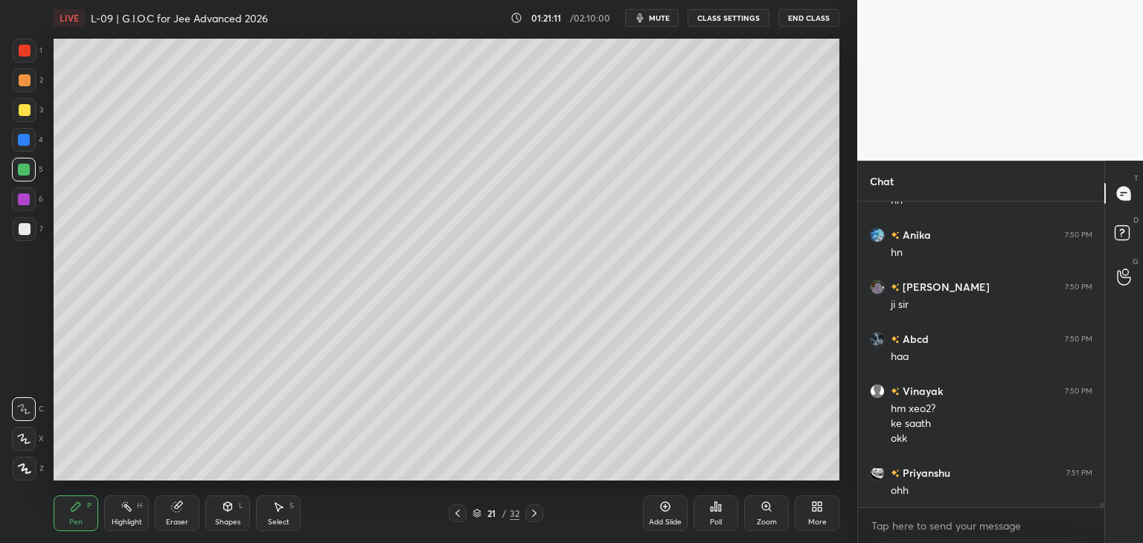
scroll to position [22524, 0]
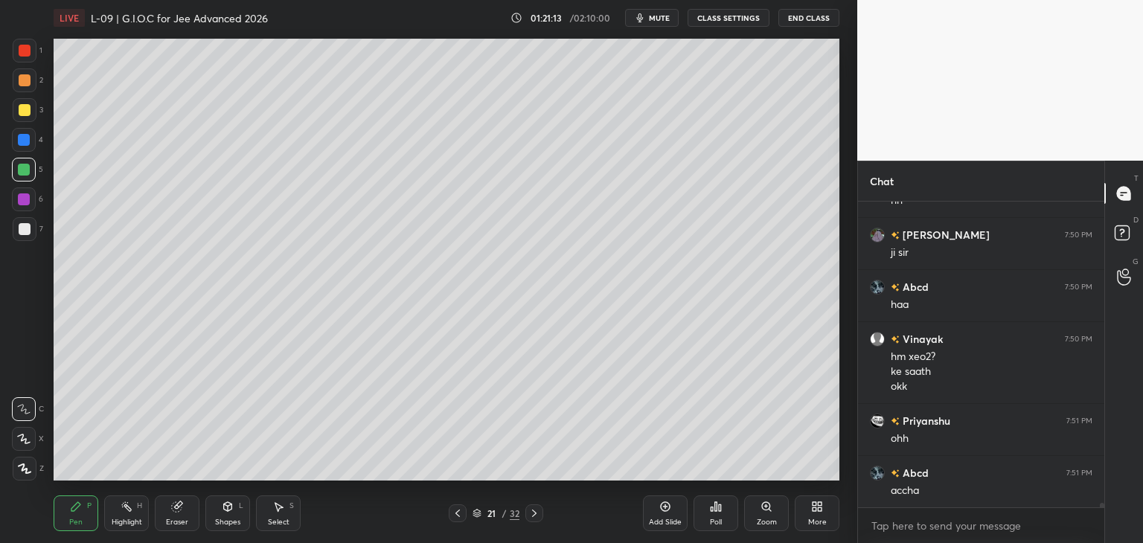
click at [28, 51] on div at bounding box center [25, 51] width 12 height 12
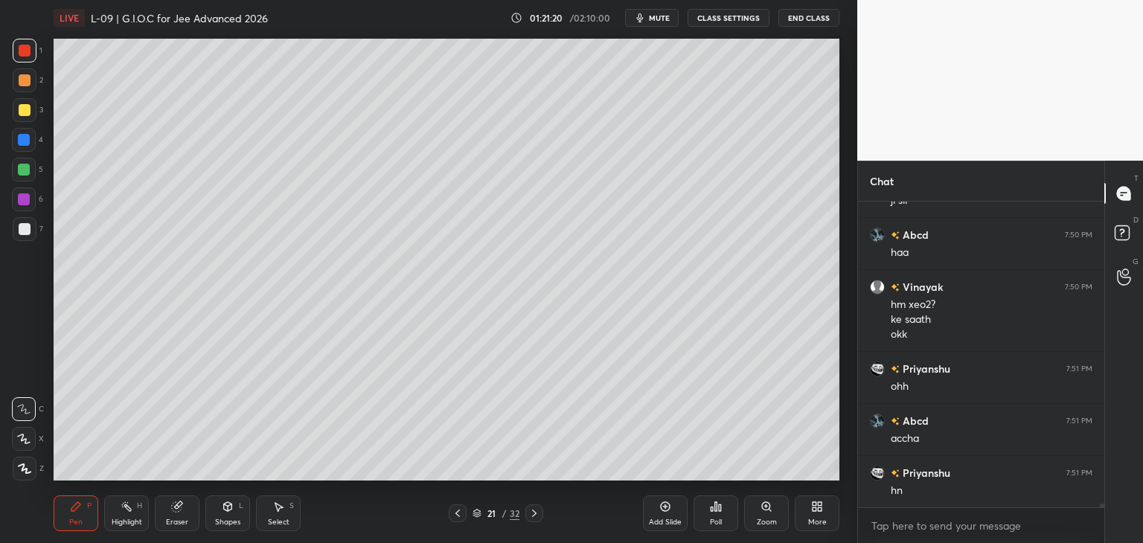
click at [173, 513] on icon at bounding box center [177, 507] width 12 height 12
click at [81, 502] on icon at bounding box center [76, 507] width 12 height 12
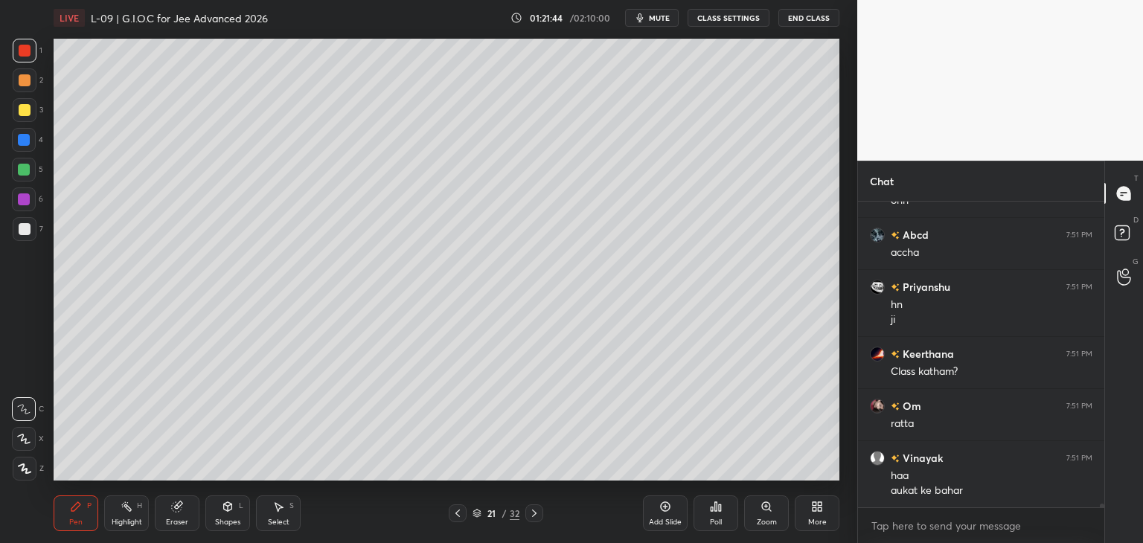
click at [186, 504] on div "Eraser" at bounding box center [177, 513] width 45 height 36
click at [80, 508] on icon at bounding box center [76, 507] width 12 height 12
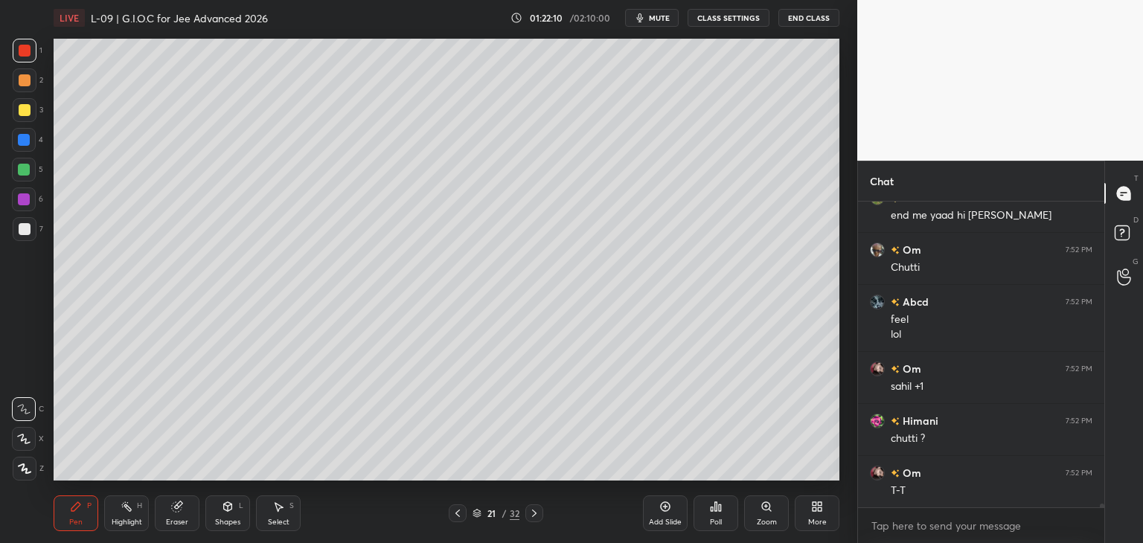
scroll to position [23142, 0]
click at [532, 513] on icon at bounding box center [534, 513] width 12 height 12
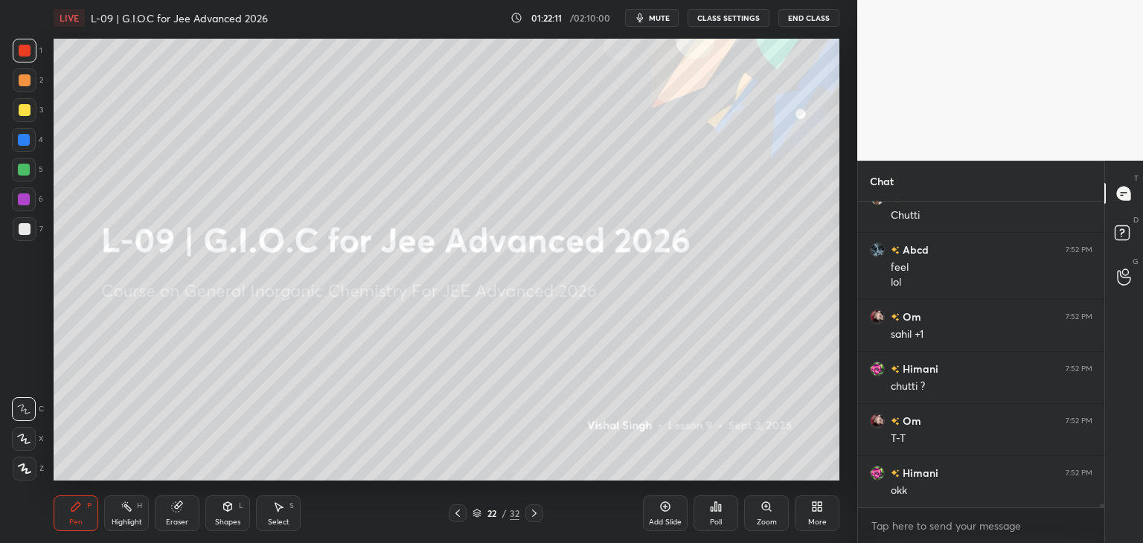
click at [461, 516] on icon at bounding box center [458, 513] width 12 height 12
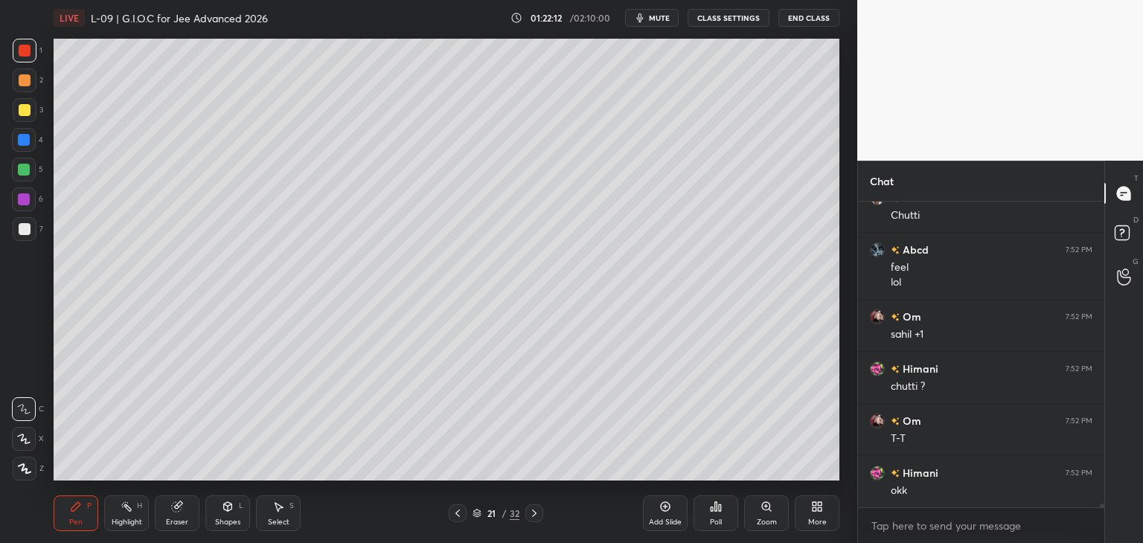
click at [661, 509] on icon at bounding box center [666, 507] width 10 height 10
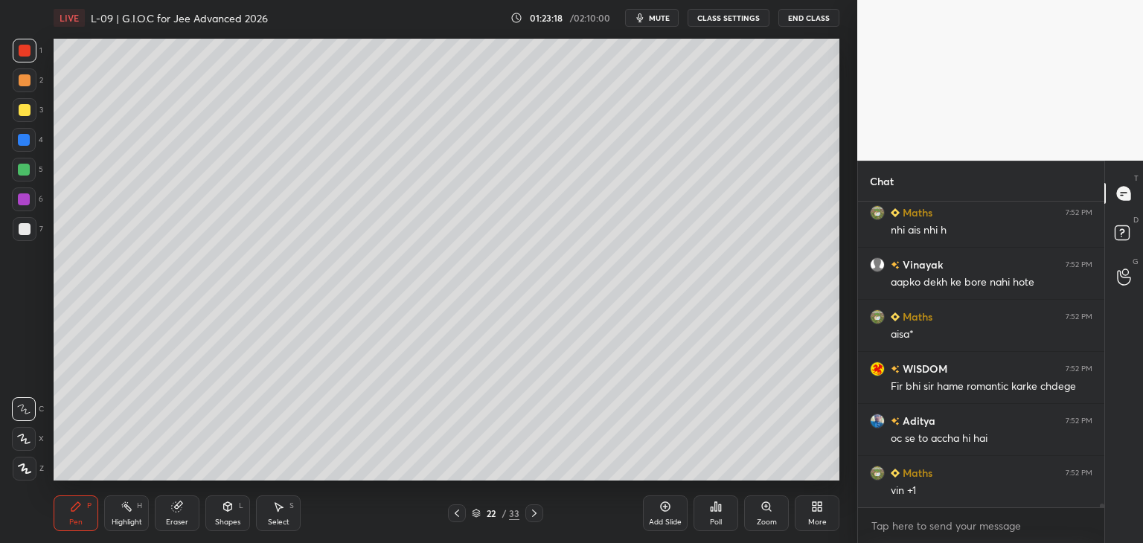
scroll to position [23610, 0]
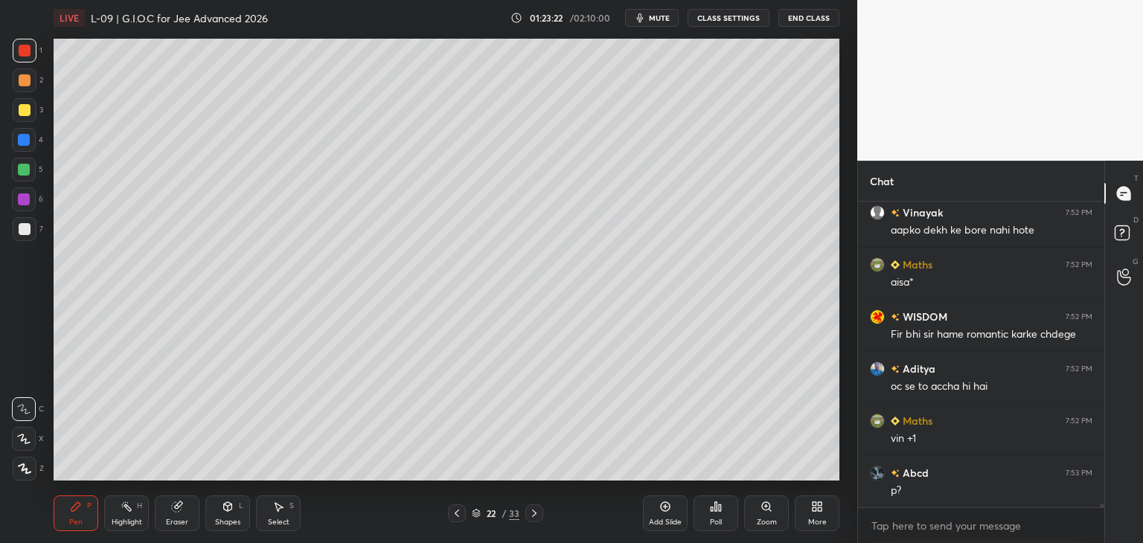
click at [26, 77] on div at bounding box center [25, 80] width 12 height 12
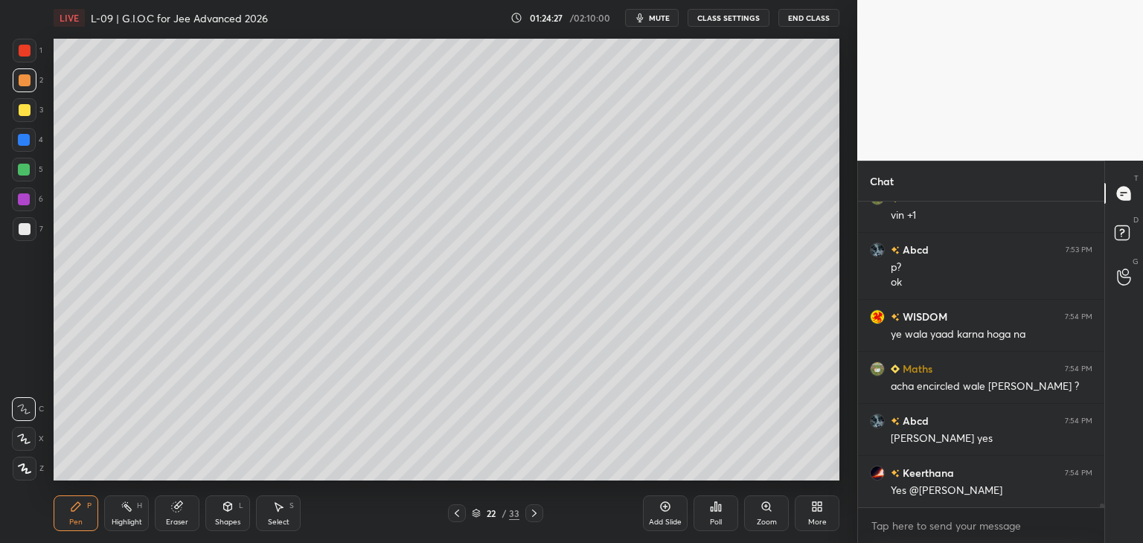
scroll to position [23848, 0]
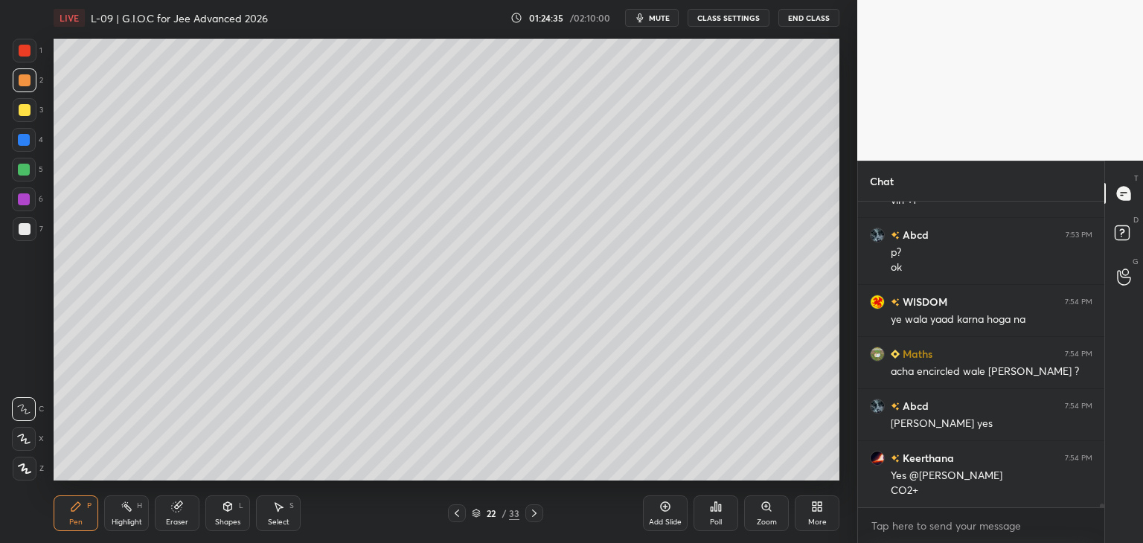
click at [532, 513] on icon at bounding box center [534, 513] width 12 height 12
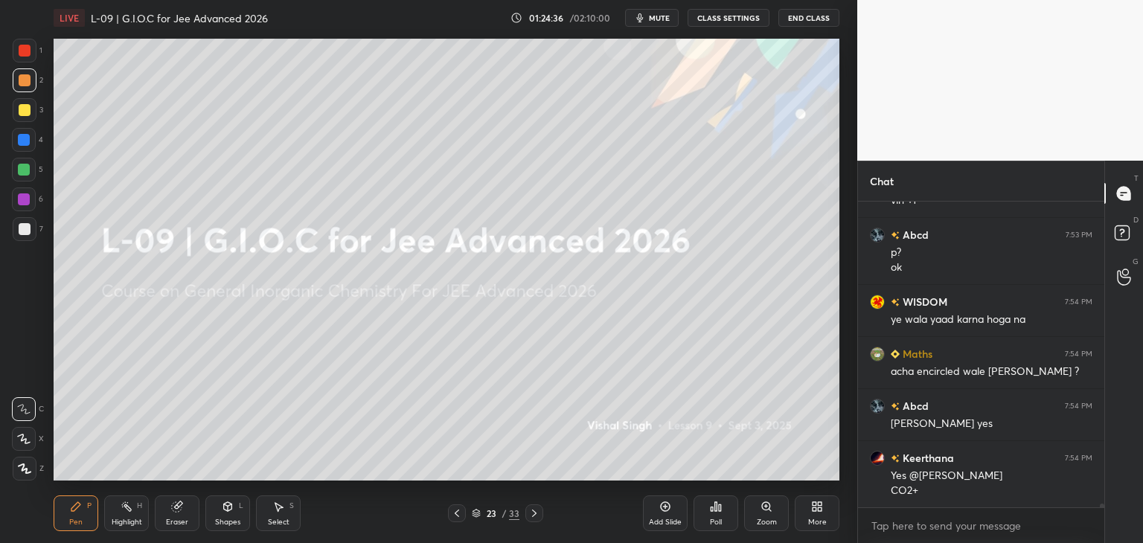
click at [456, 512] on icon at bounding box center [457, 513] width 12 height 12
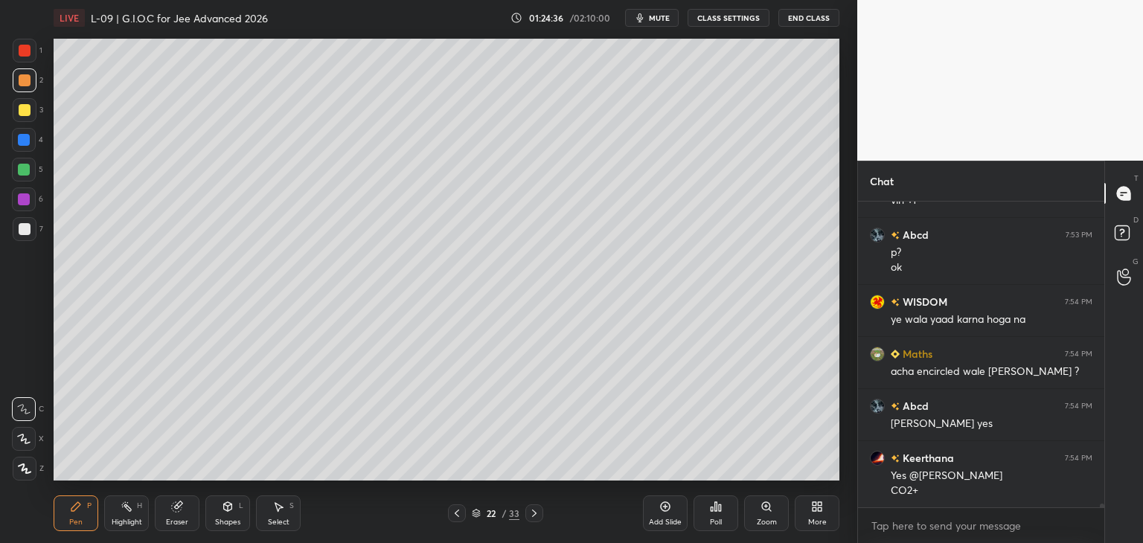
click at [658, 507] on div "Add Slide" at bounding box center [665, 513] width 45 height 36
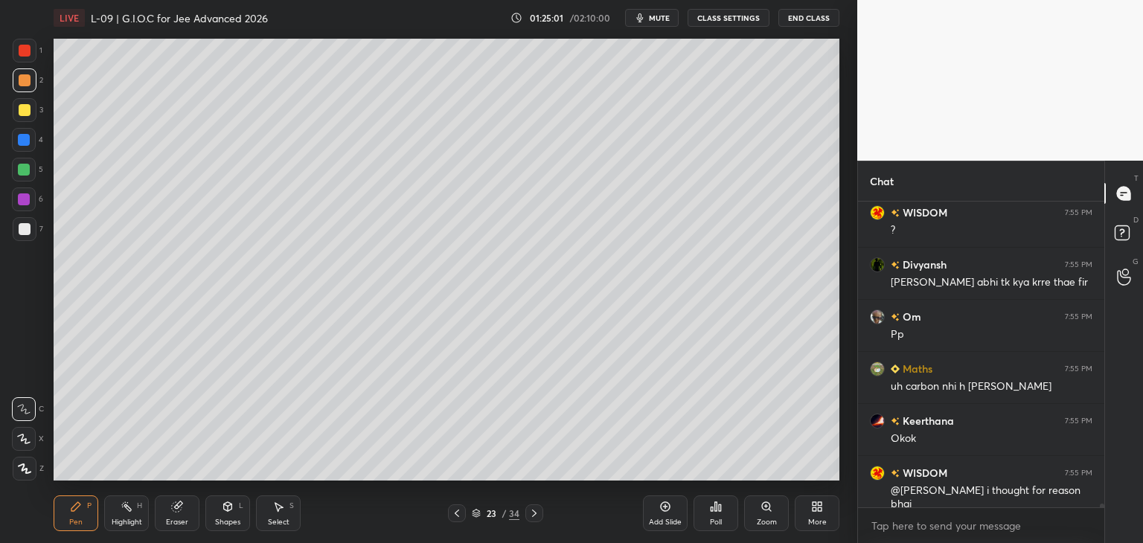
scroll to position [24213, 0]
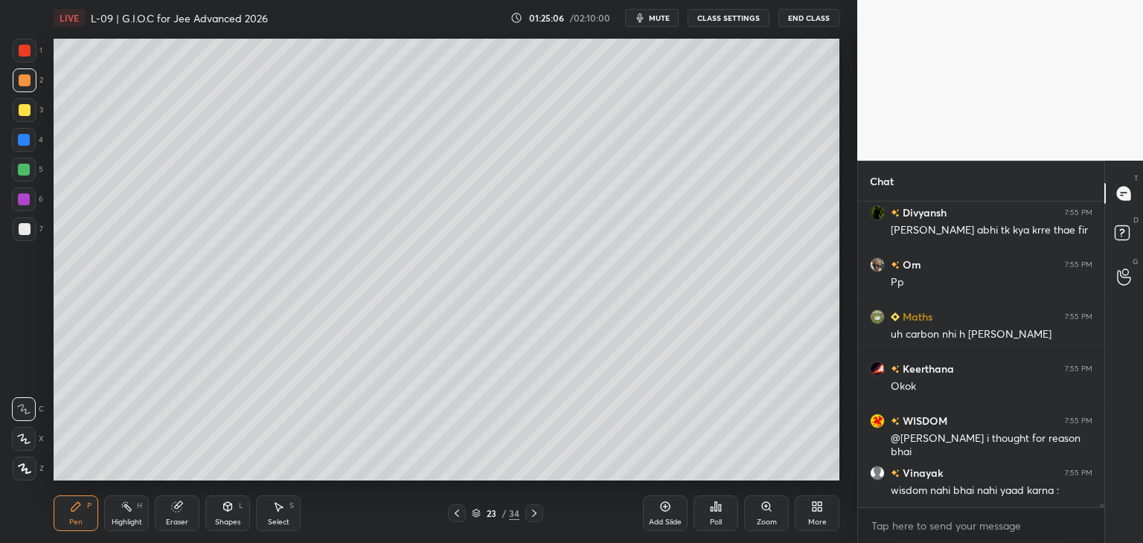
click at [458, 510] on icon at bounding box center [457, 513] width 12 height 12
click at [544, 513] on div "22 / 34" at bounding box center [495, 513] width 295 height 18
click at [534, 518] on icon at bounding box center [534, 513] width 12 height 12
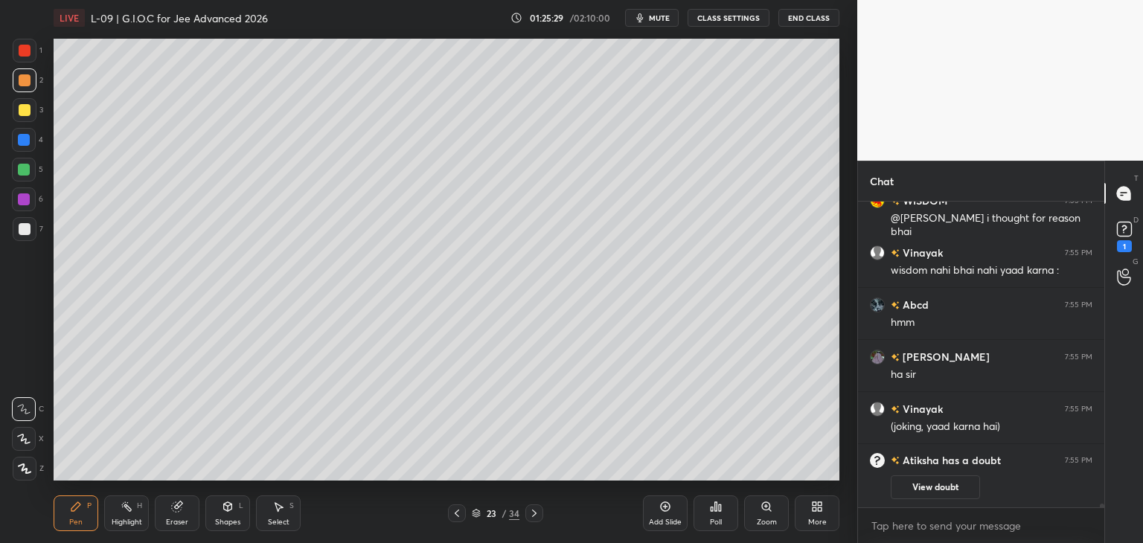
scroll to position [22274, 0]
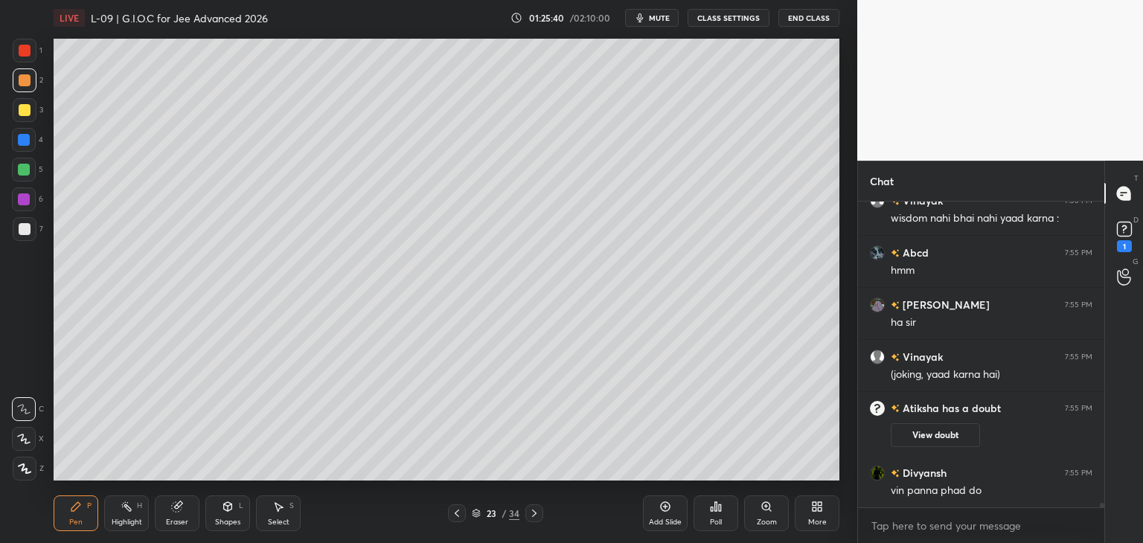
click at [268, 511] on div "Select S" at bounding box center [278, 513] width 45 height 36
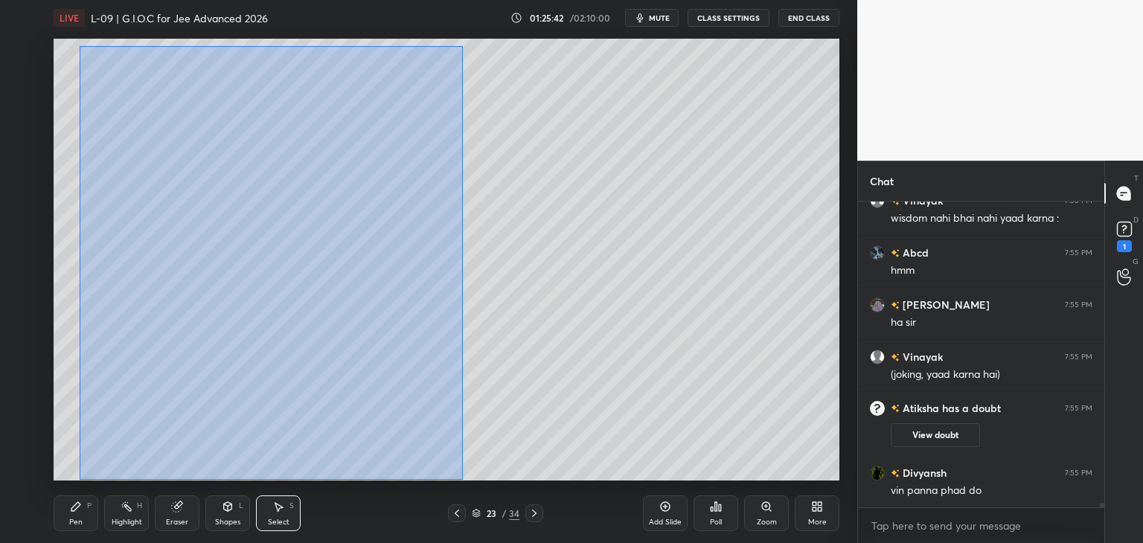
scroll to position [22327, 0]
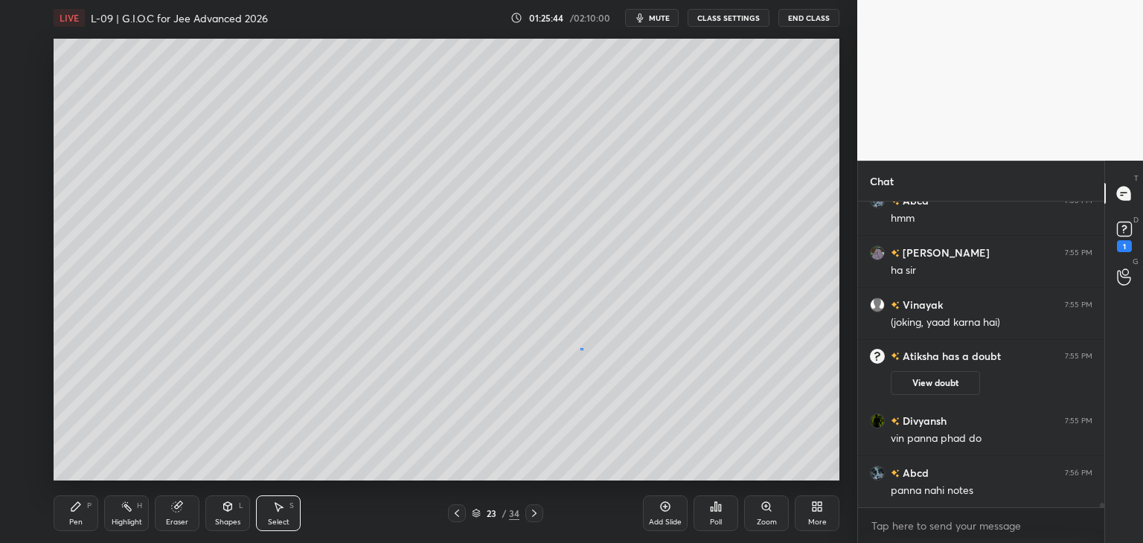
click at [579, 350] on div "0 ° Undo Copy Duplicate Duplicate to new slide Delete" at bounding box center [447, 260] width 786 height 442
click at [80, 502] on icon at bounding box center [76, 507] width 12 height 12
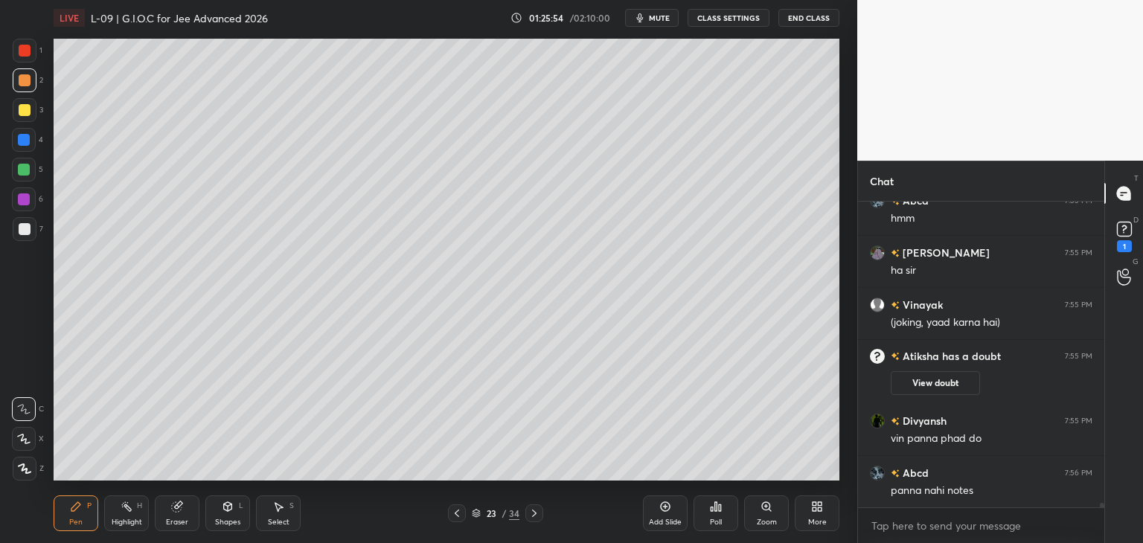
scroll to position [22392, 0]
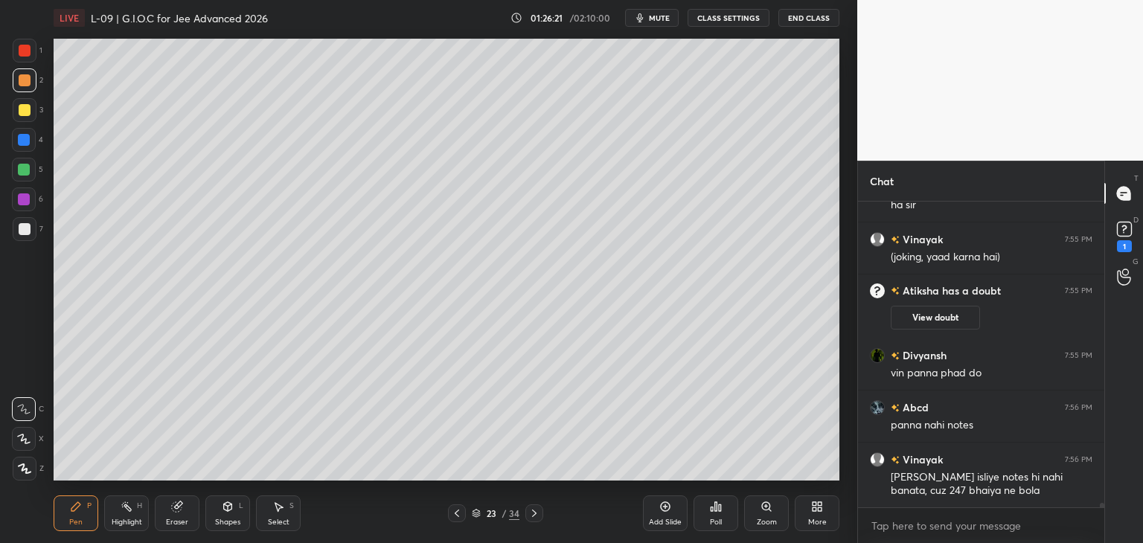
click at [458, 516] on icon at bounding box center [457, 513] width 4 height 7
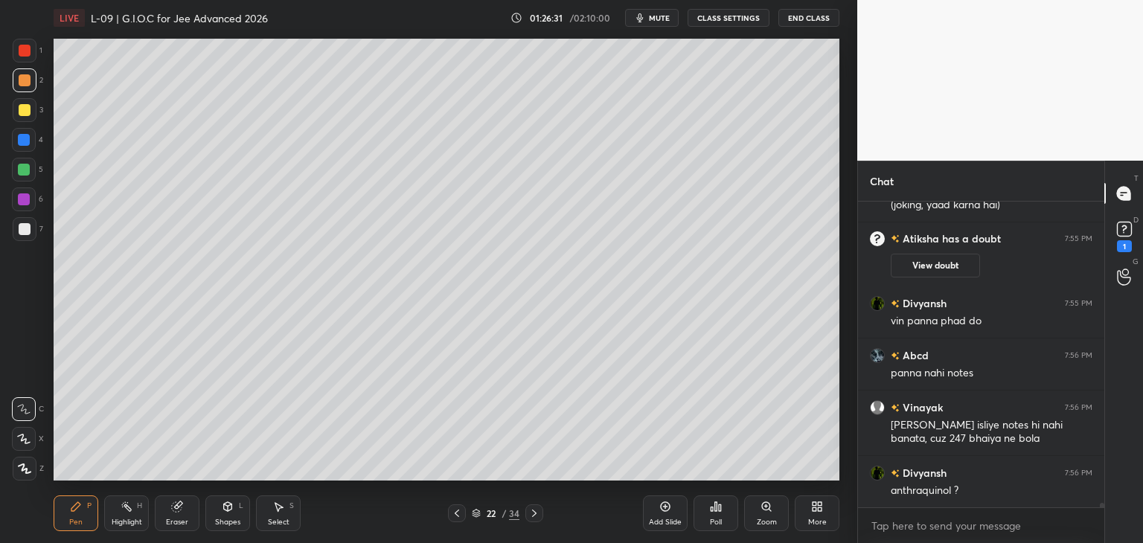
scroll to position [22496, 0]
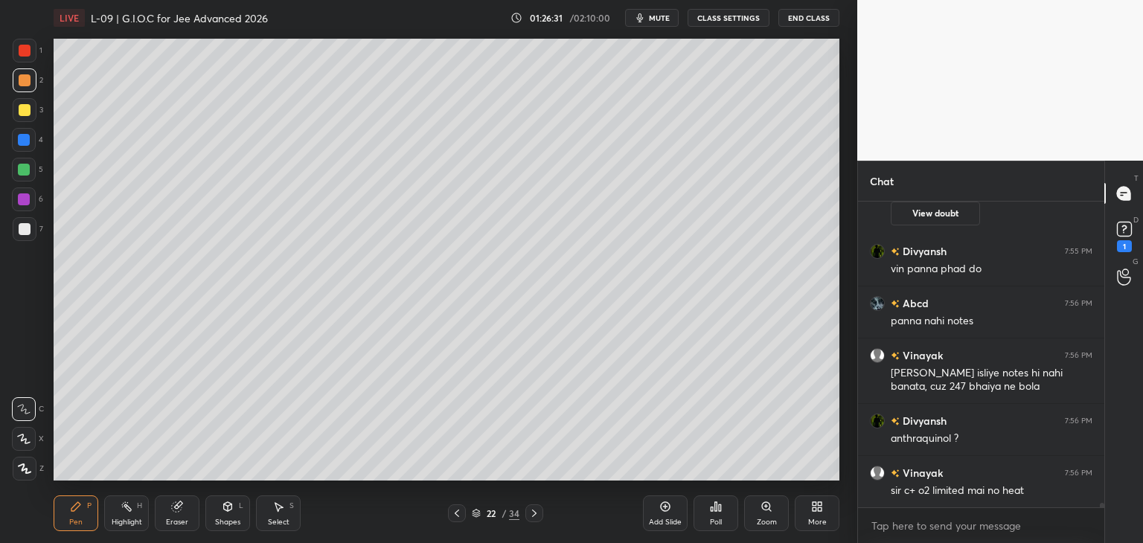
click at [533, 513] on icon at bounding box center [534, 513] width 12 height 12
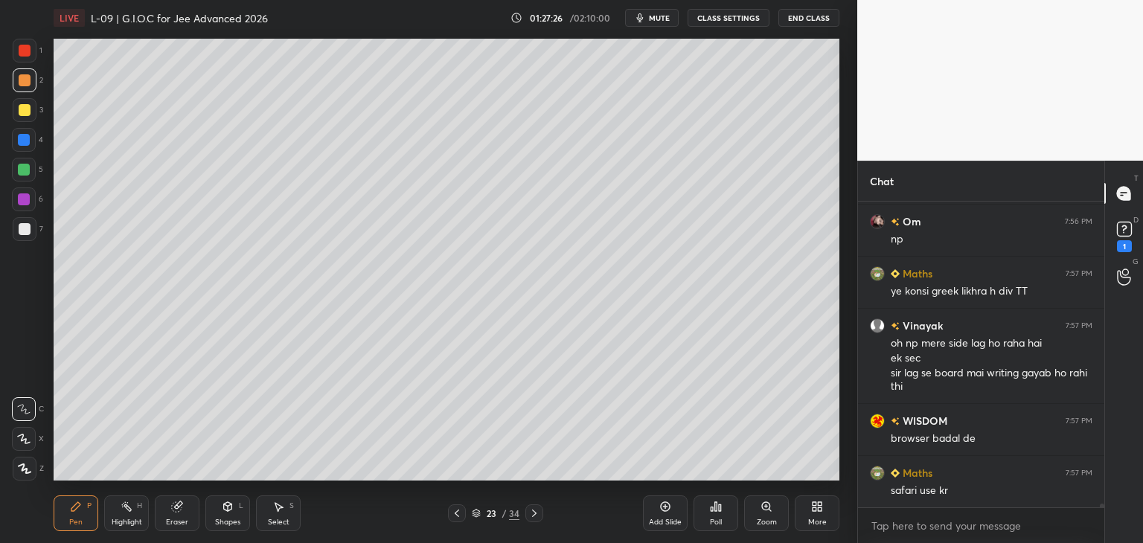
scroll to position [22852, 0]
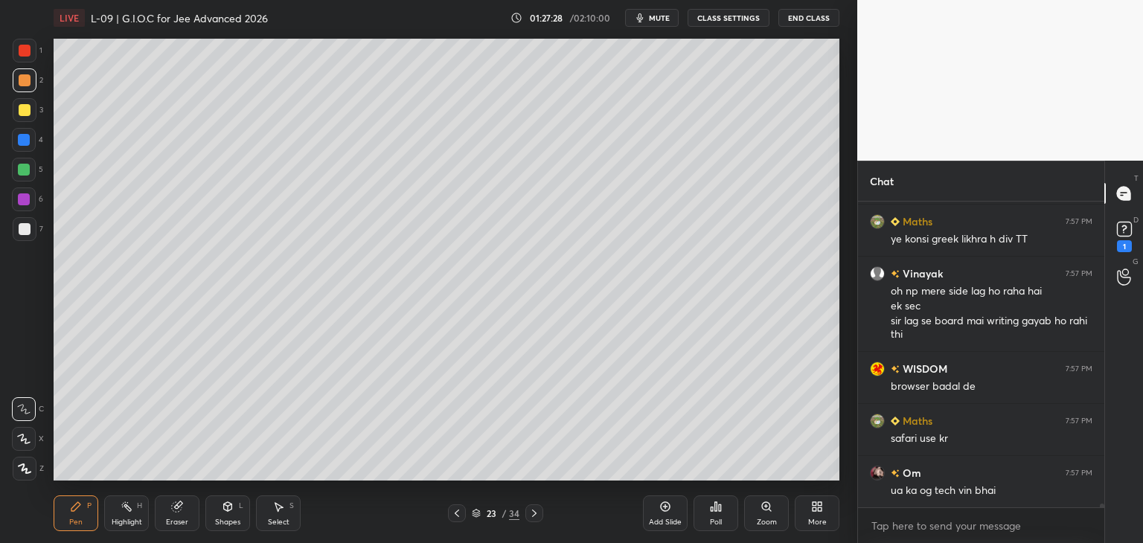
click at [455, 516] on icon at bounding box center [457, 513] width 12 height 12
click at [26, 51] on div at bounding box center [25, 51] width 12 height 12
click at [23, 167] on div at bounding box center [24, 170] width 12 height 12
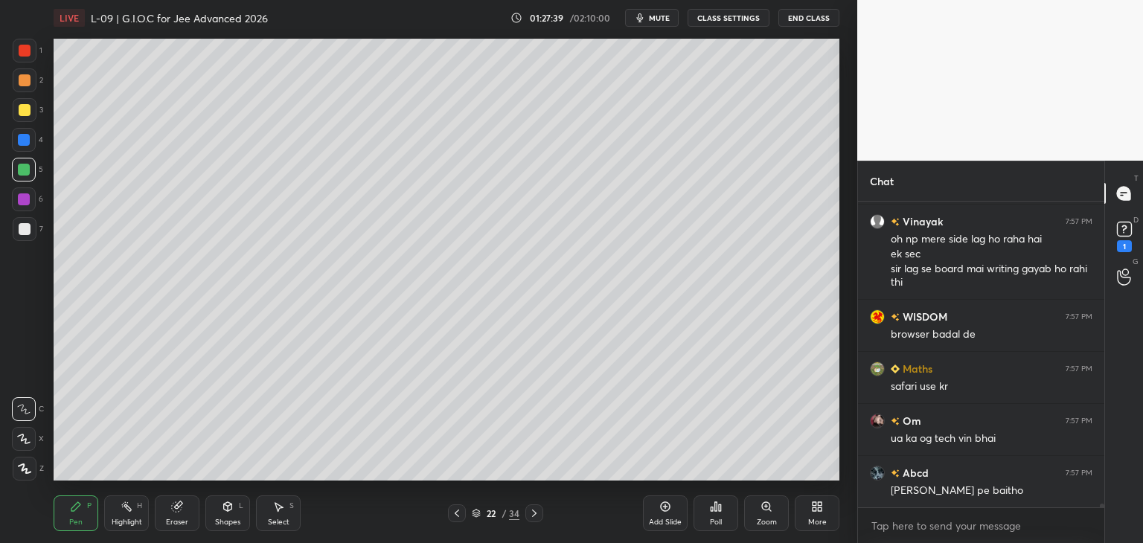
click at [281, 511] on icon at bounding box center [278, 507] width 12 height 12
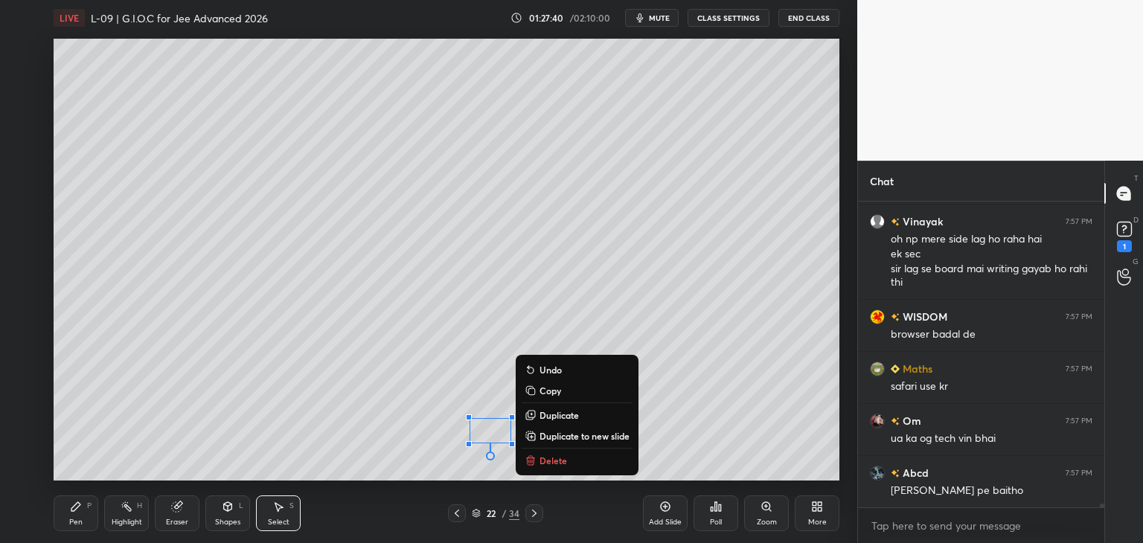
click at [546, 466] on p "Delete" at bounding box center [553, 461] width 28 height 12
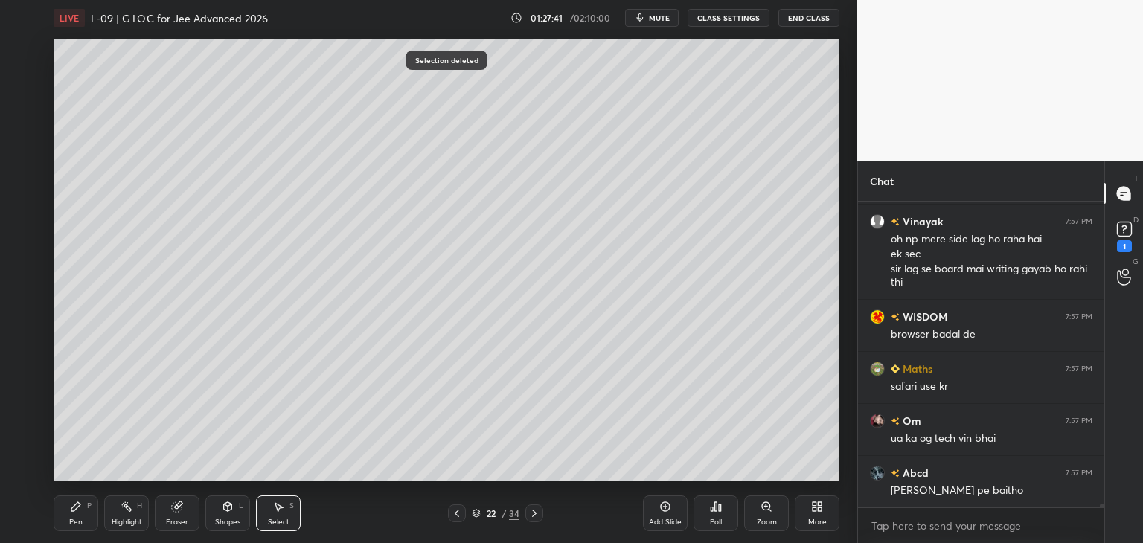
click at [89, 507] on div "P" at bounding box center [89, 505] width 4 height 7
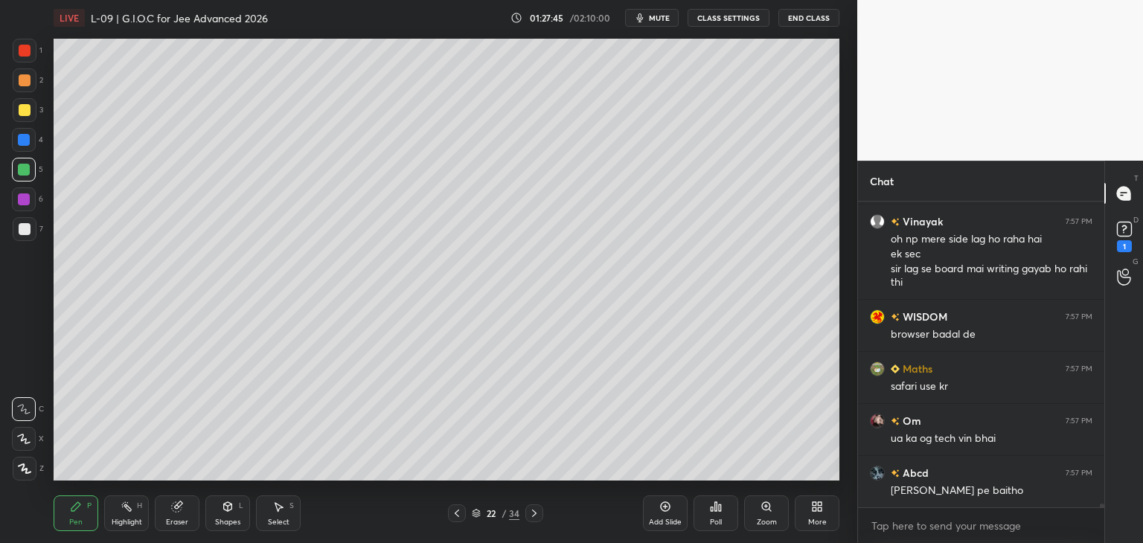
click at [537, 510] on icon at bounding box center [534, 513] width 12 height 12
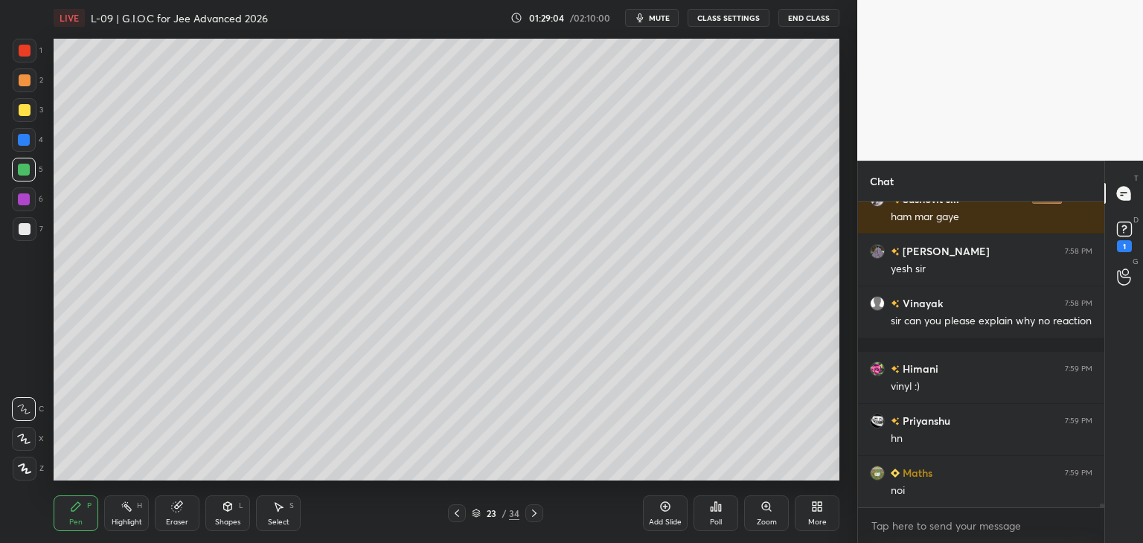
scroll to position [24740, 0]
click at [285, 511] on div "Select S" at bounding box center [278, 513] width 45 height 36
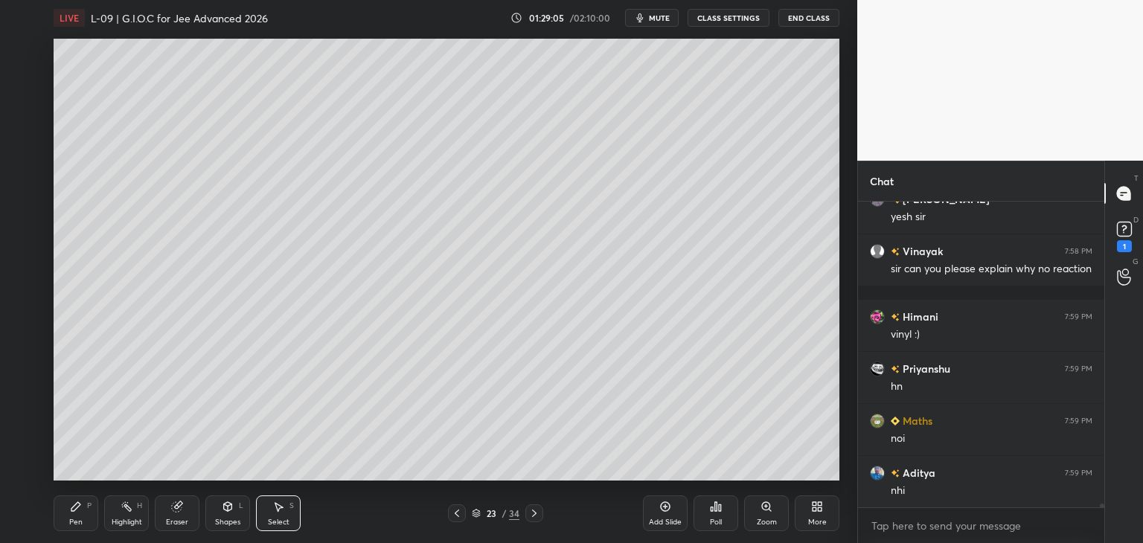
scroll to position [24857, 0]
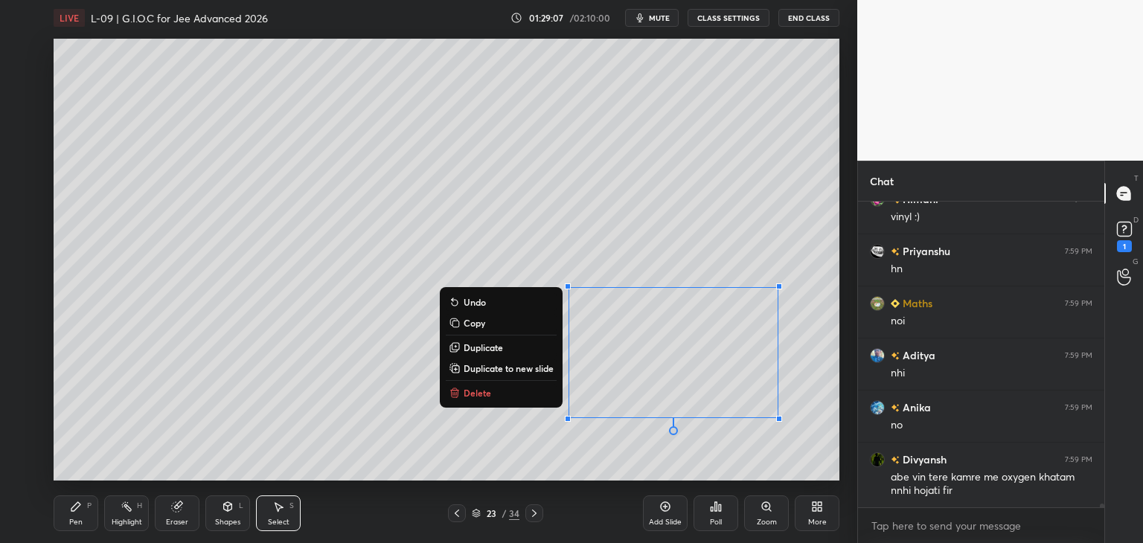
click at [475, 323] on p "Copy" at bounding box center [474, 323] width 22 height 12
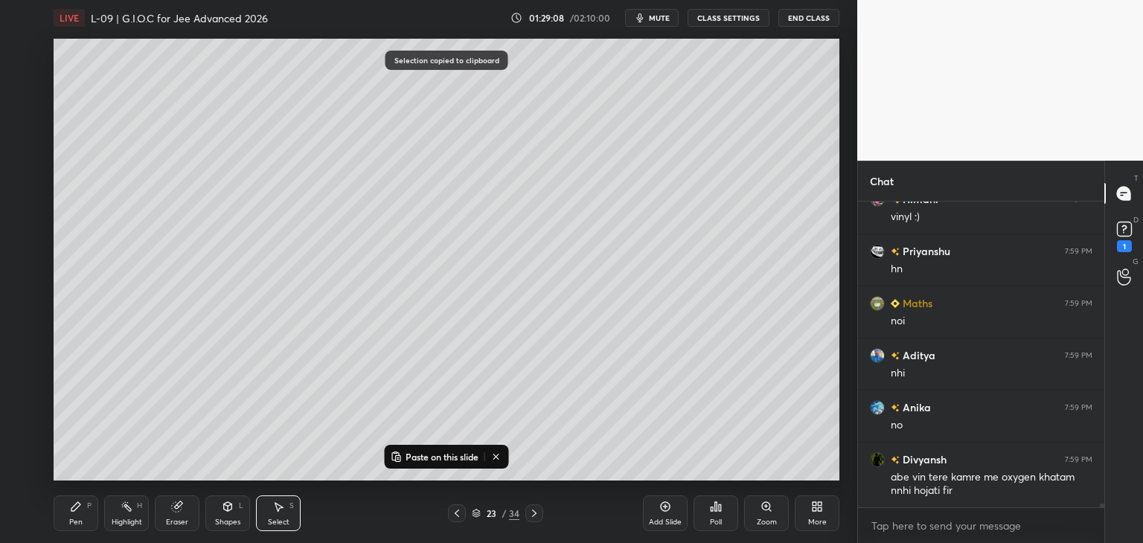
click at [658, 513] on div "Add Slide" at bounding box center [665, 513] width 45 height 36
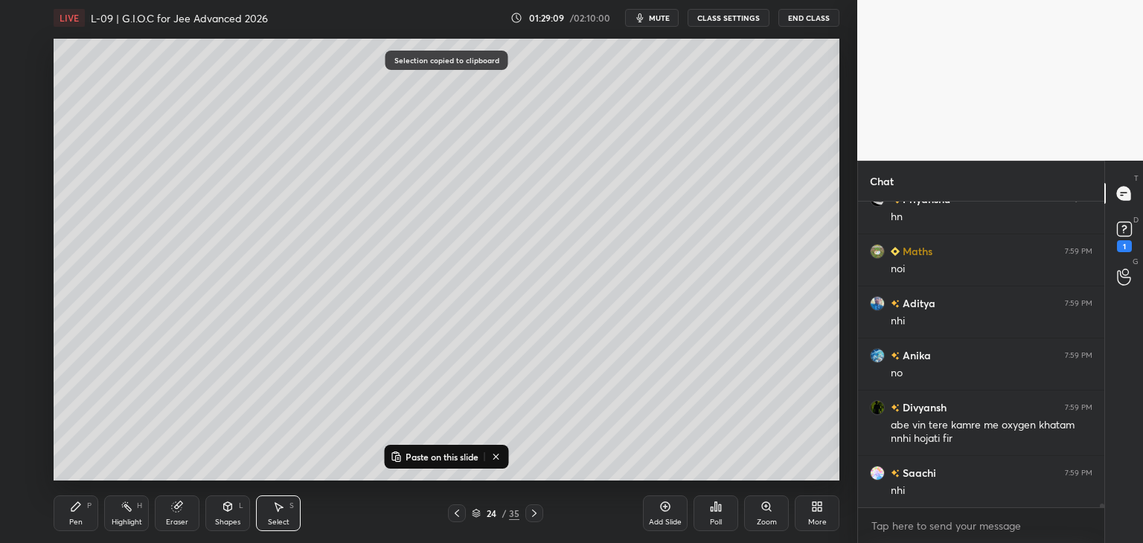
click at [440, 462] on p "Paste on this slide" at bounding box center [441, 457] width 73 height 12
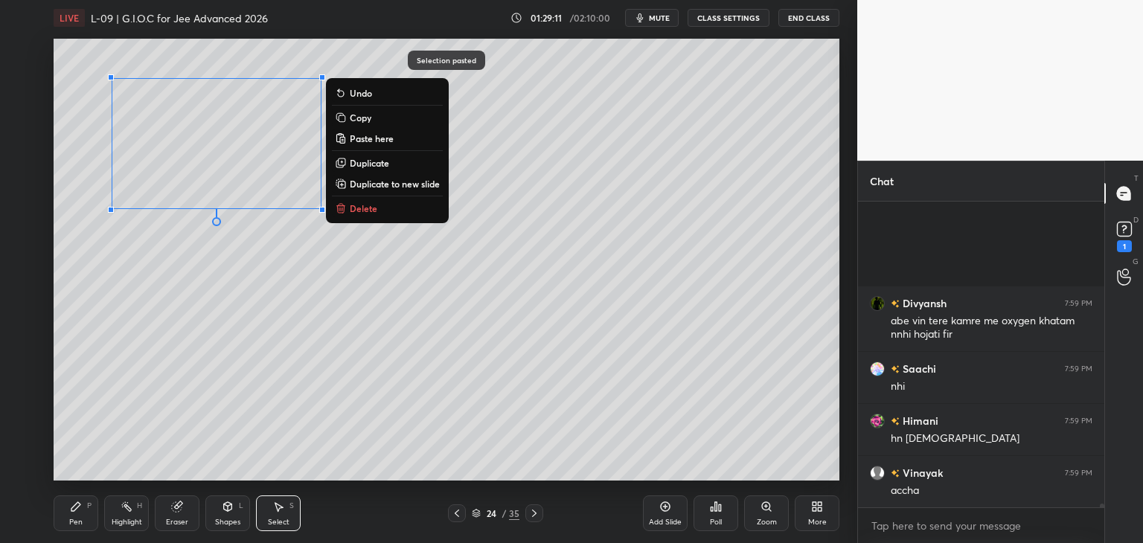
scroll to position [25170, 0]
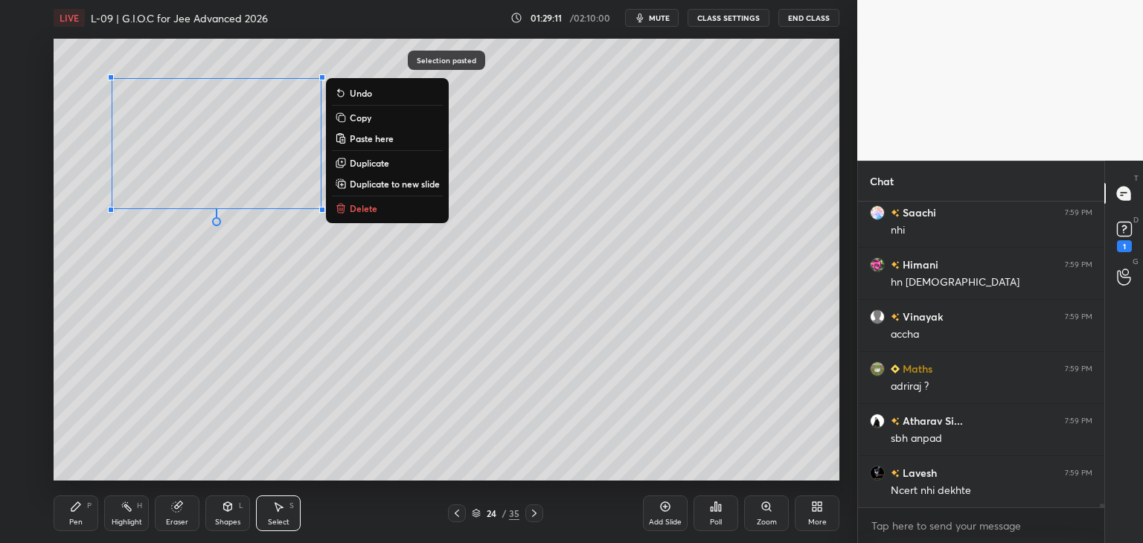
click at [226, 384] on div "0 ° Undo Copy Paste here Duplicate Duplicate to new slide Delete" at bounding box center [447, 260] width 786 height 442
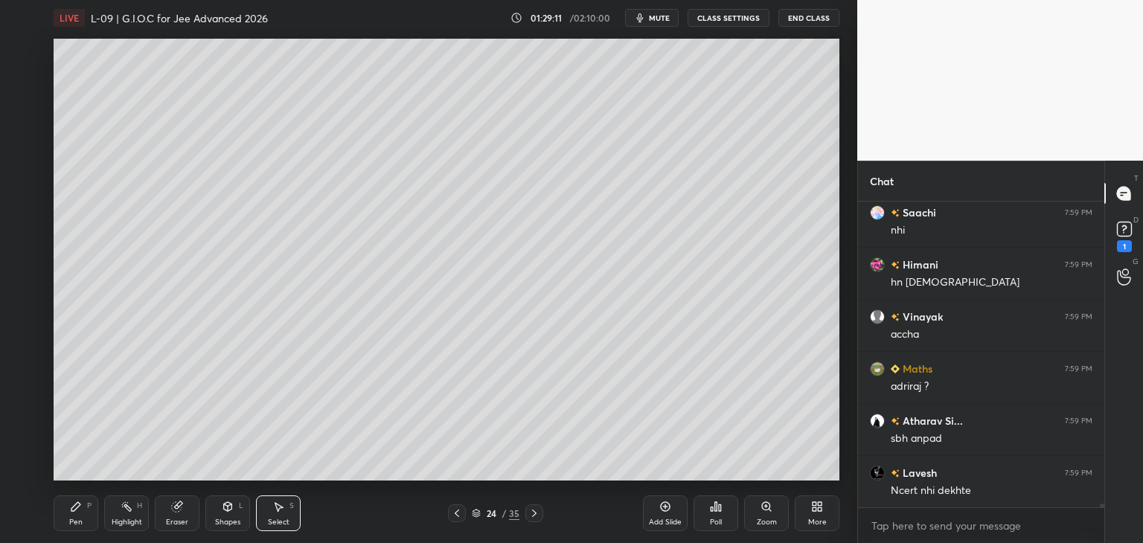
click at [77, 505] on icon at bounding box center [75, 506] width 9 height 9
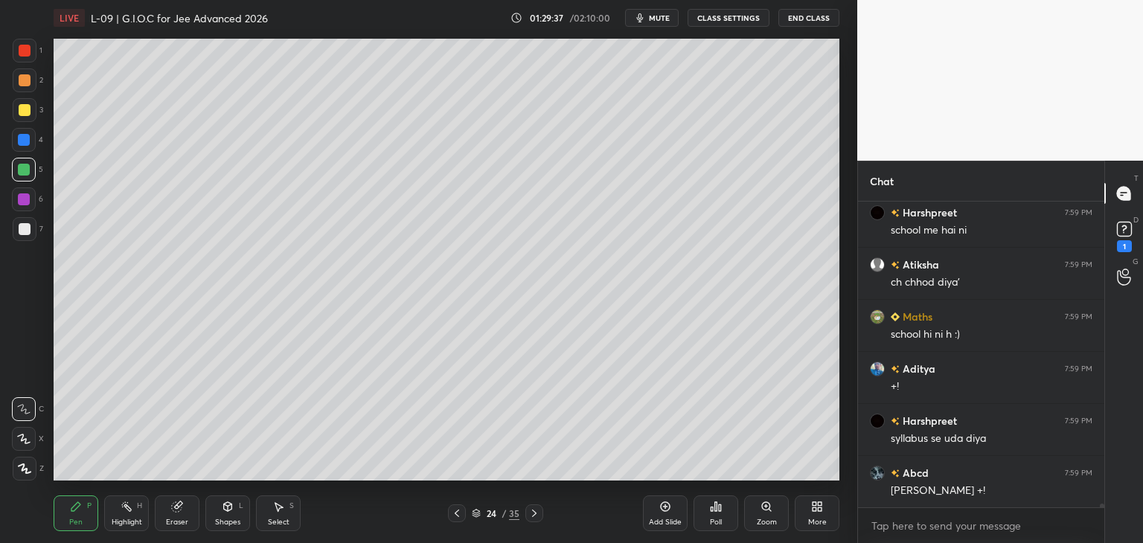
scroll to position [25860, 0]
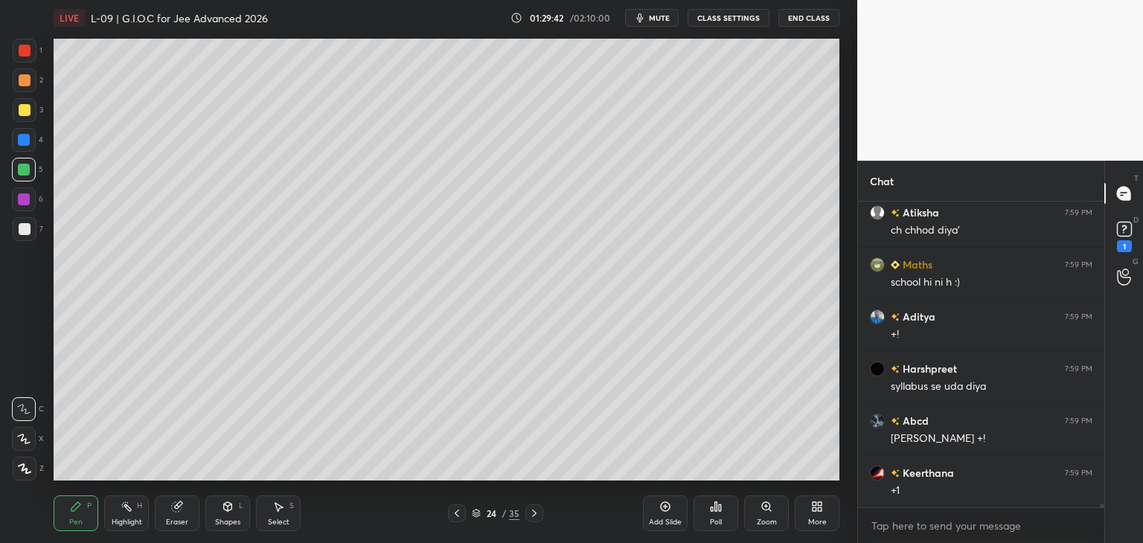
click at [460, 513] on icon at bounding box center [457, 513] width 12 height 12
click at [456, 518] on icon at bounding box center [457, 513] width 12 height 12
click at [536, 513] on icon at bounding box center [534, 513] width 12 height 12
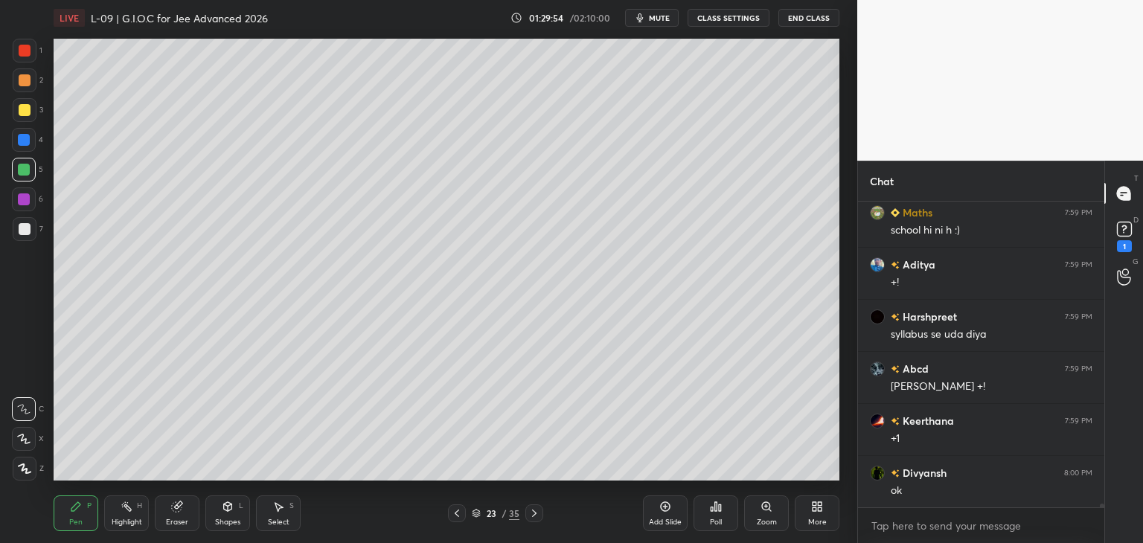
click at [535, 513] on icon at bounding box center [534, 513] width 4 height 7
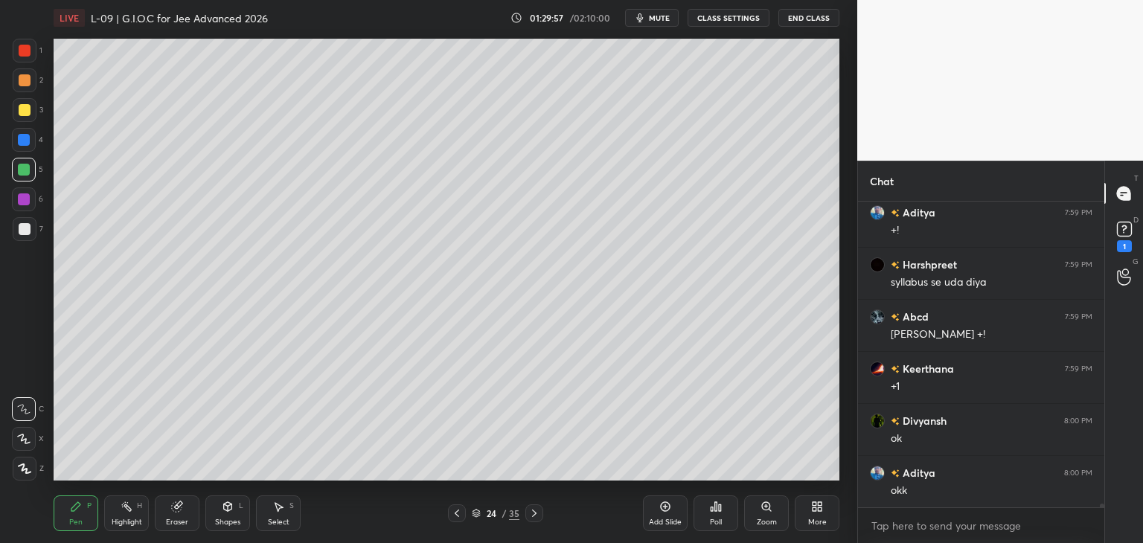
scroll to position [26016, 0]
click at [292, 514] on div "Select S" at bounding box center [278, 513] width 45 height 36
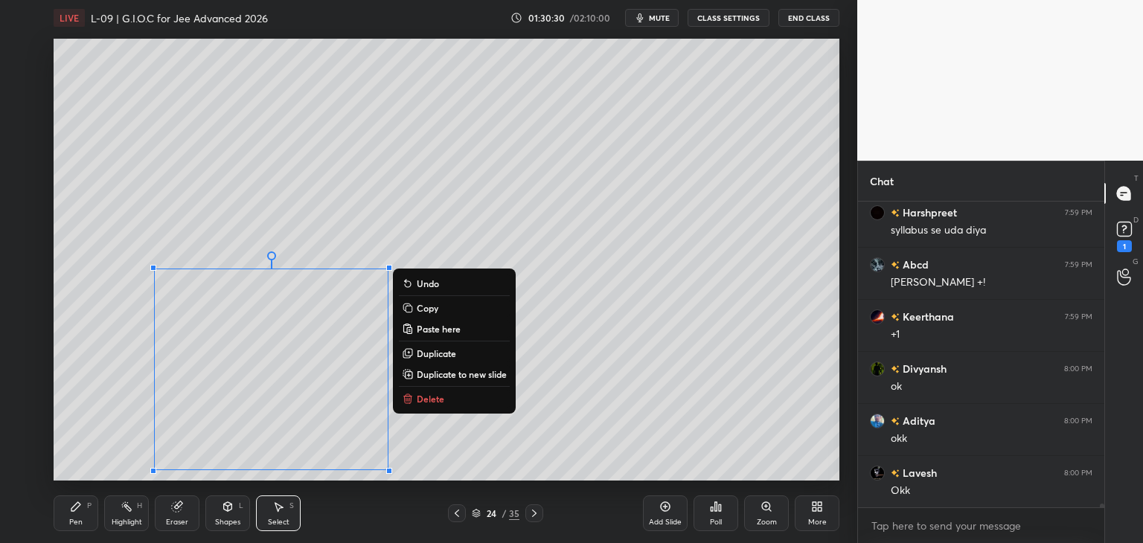
click at [339, 224] on div "0 ° Undo Copy Paste here Duplicate Duplicate to new slide Delete" at bounding box center [447, 260] width 786 height 442
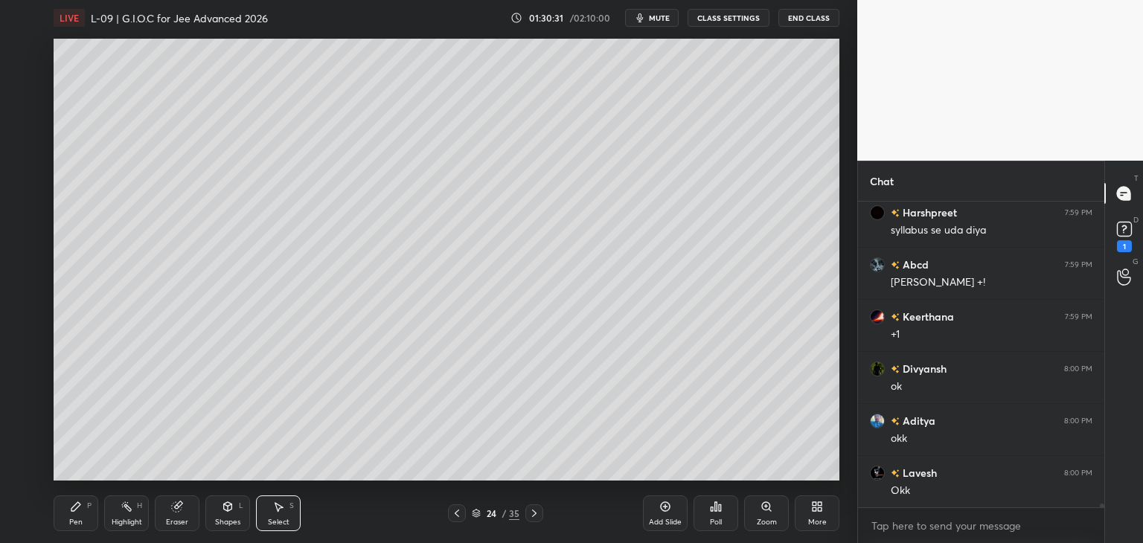
click at [80, 510] on icon at bounding box center [76, 507] width 12 height 12
click at [30, 141] on div at bounding box center [24, 140] width 12 height 12
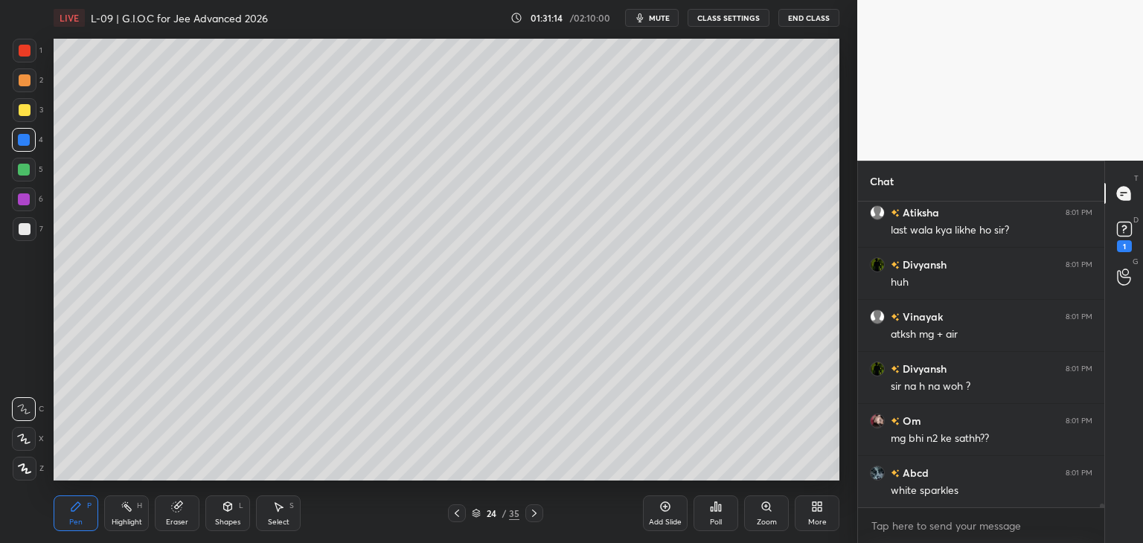
scroll to position [26641, 0]
click at [192, 505] on div "Eraser" at bounding box center [177, 513] width 45 height 36
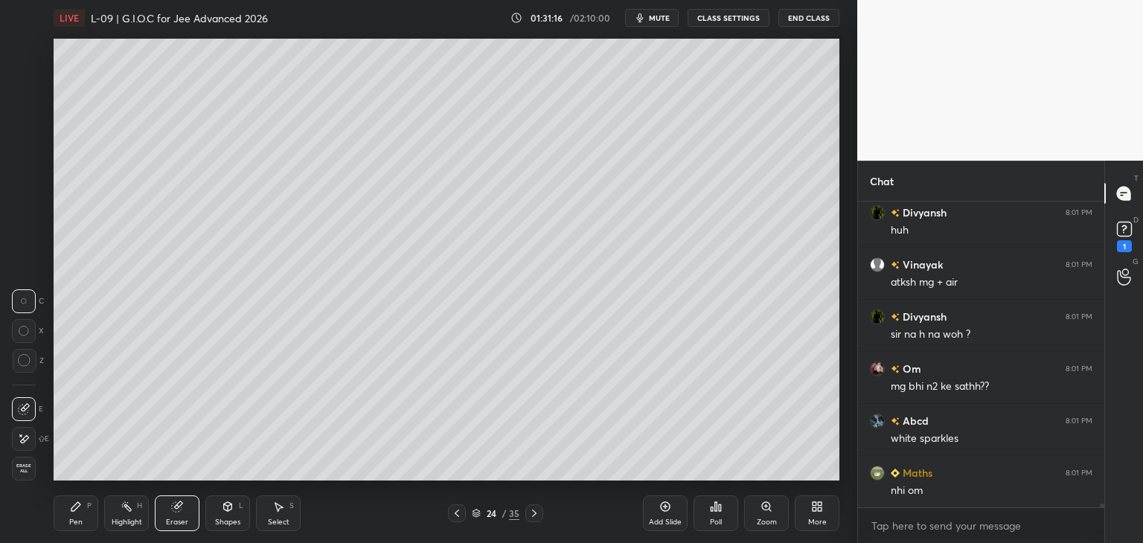
scroll to position [26693, 0]
click at [79, 507] on icon at bounding box center [75, 506] width 9 height 9
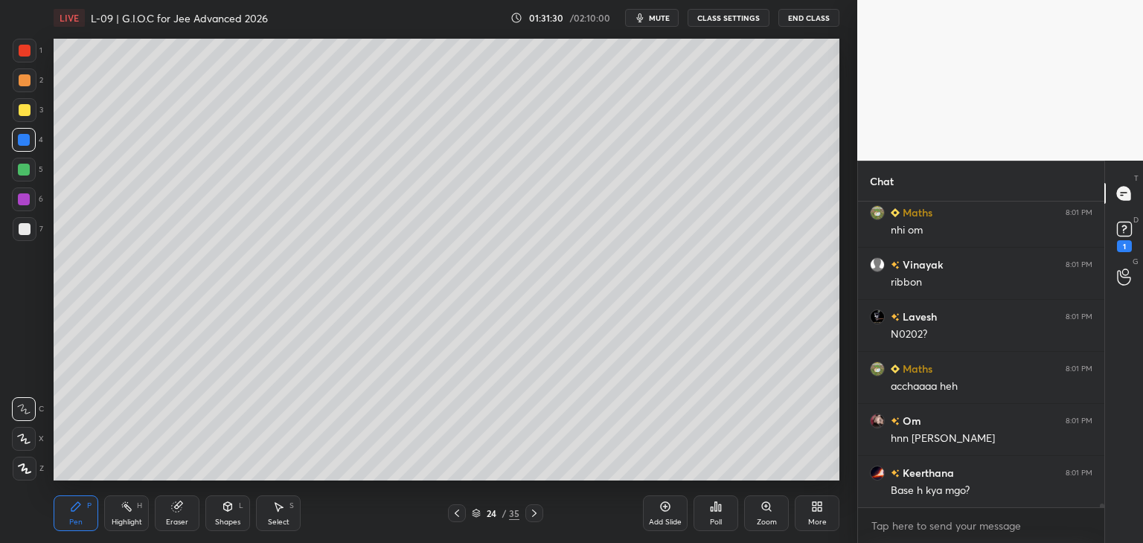
scroll to position [26953, 0]
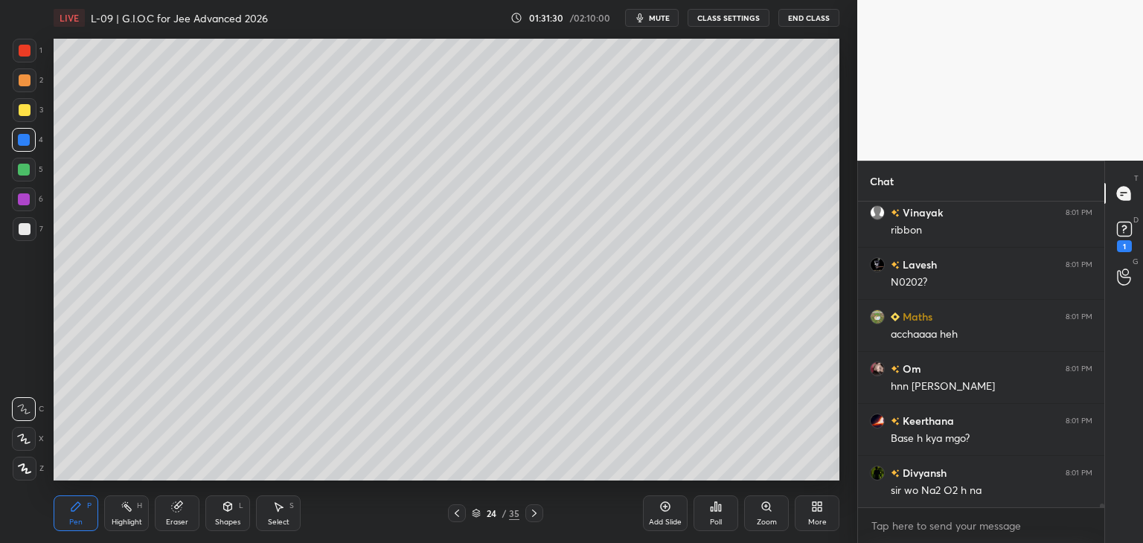
click at [179, 515] on div "Eraser" at bounding box center [177, 513] width 45 height 36
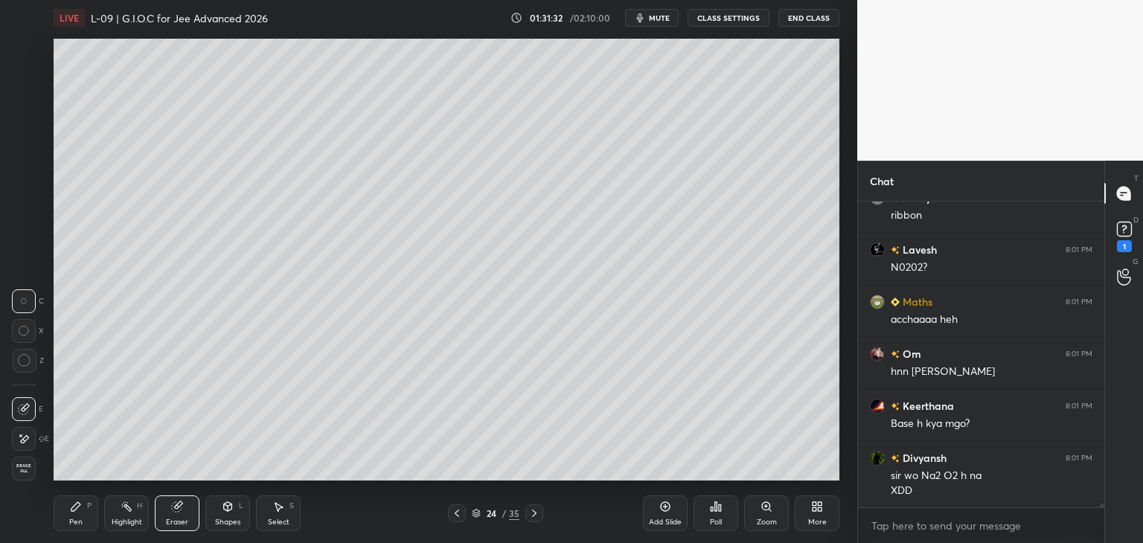
click at [89, 507] on div "P" at bounding box center [89, 505] width 4 height 7
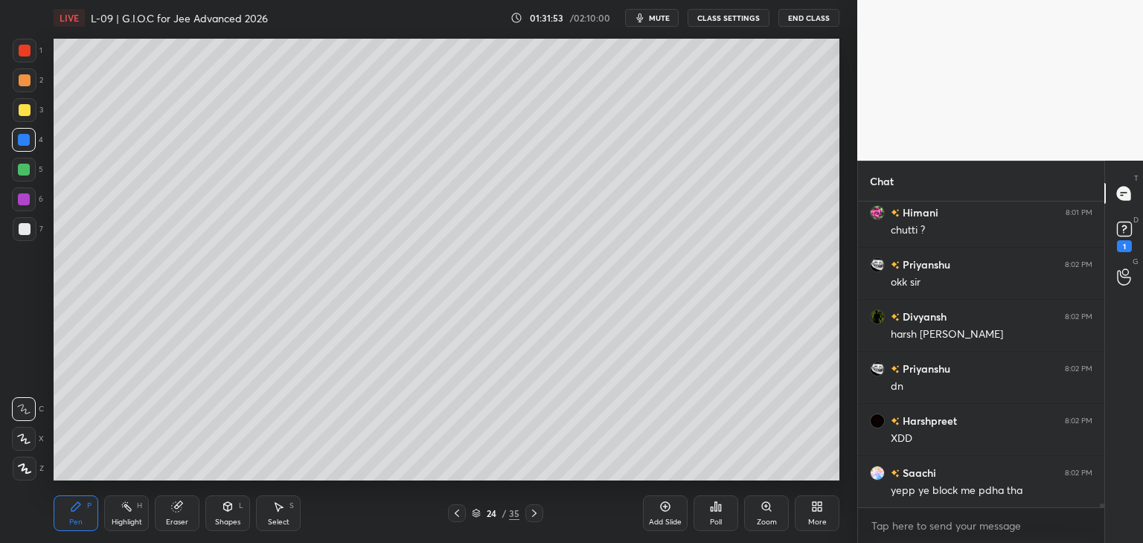
scroll to position [27452, 0]
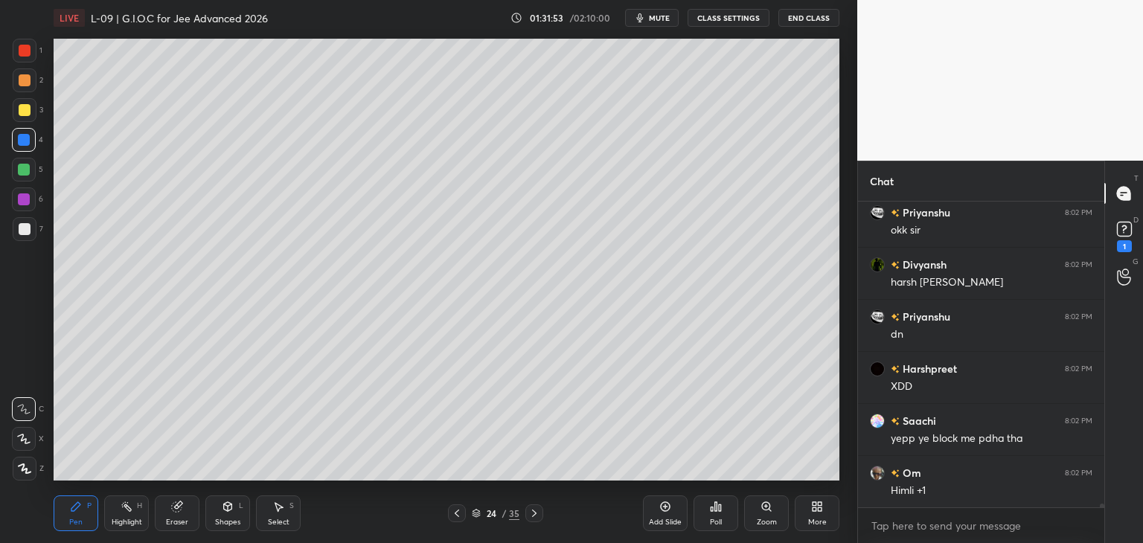
click at [655, 518] on div "Add Slide" at bounding box center [665, 521] width 33 height 7
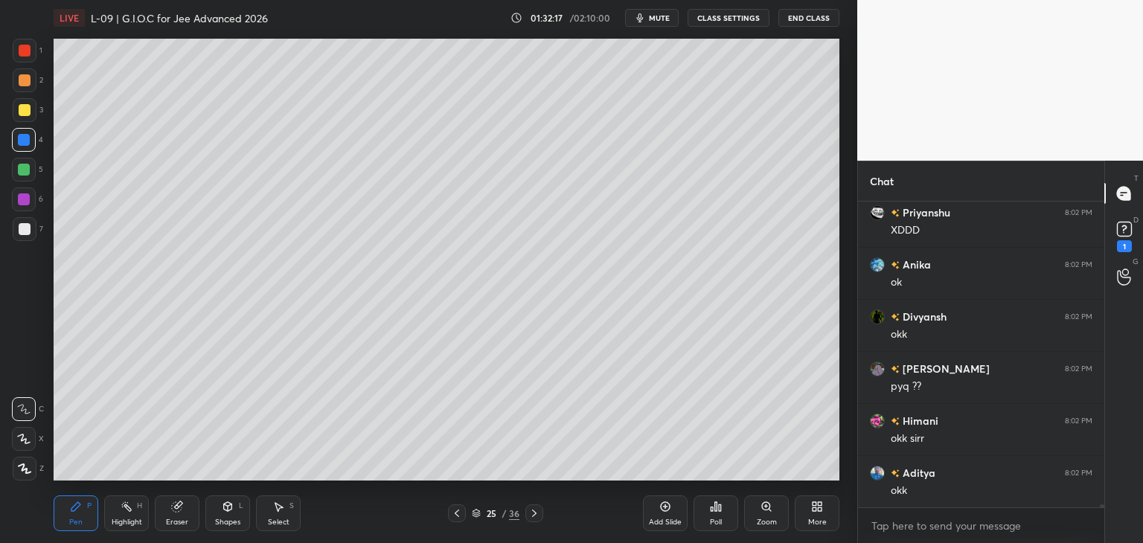
click at [280, 512] on icon at bounding box center [278, 507] width 12 height 12
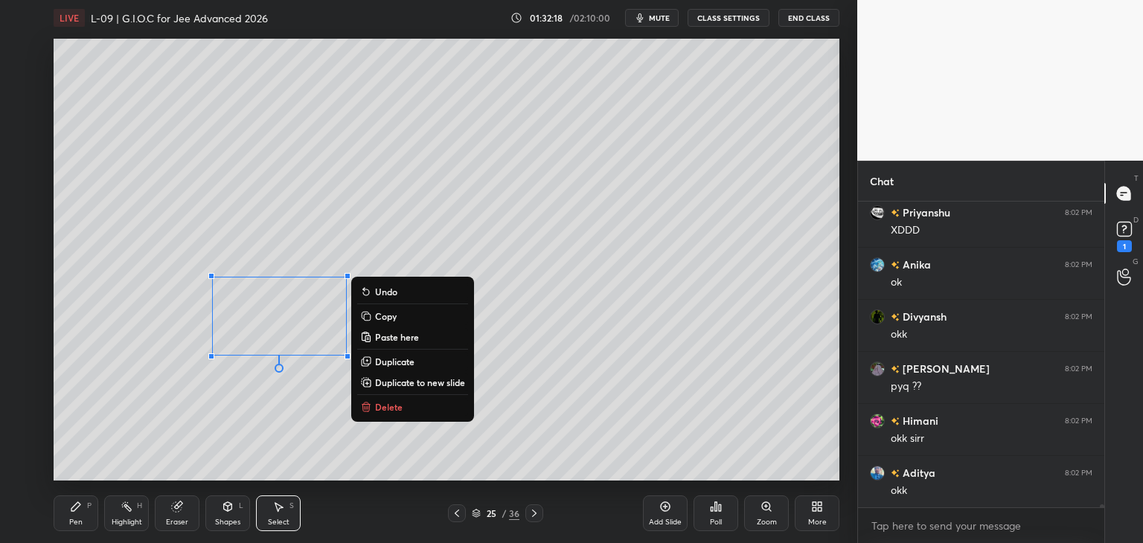
scroll to position [28337, 0]
click at [399, 405] on p "Delete" at bounding box center [389, 407] width 28 height 12
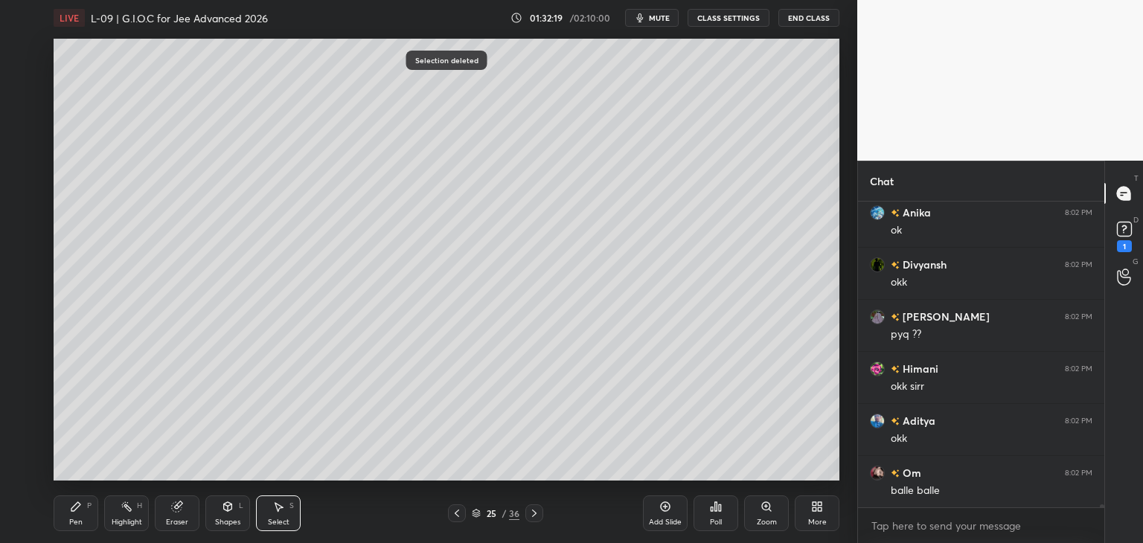
click at [74, 501] on icon at bounding box center [76, 507] width 12 height 12
click at [27, 112] on div at bounding box center [25, 110] width 12 height 12
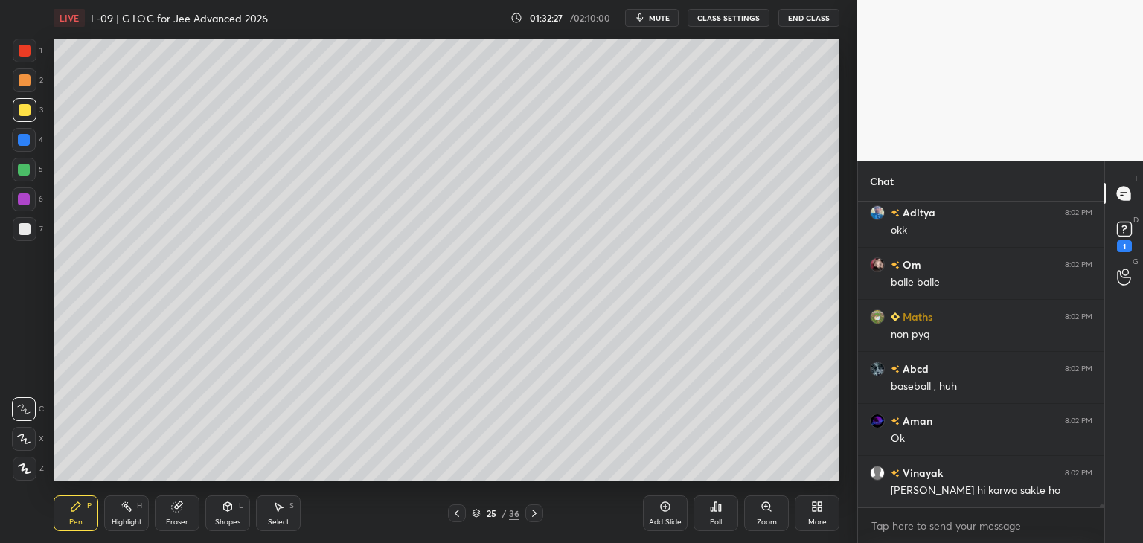
scroll to position [28597, 0]
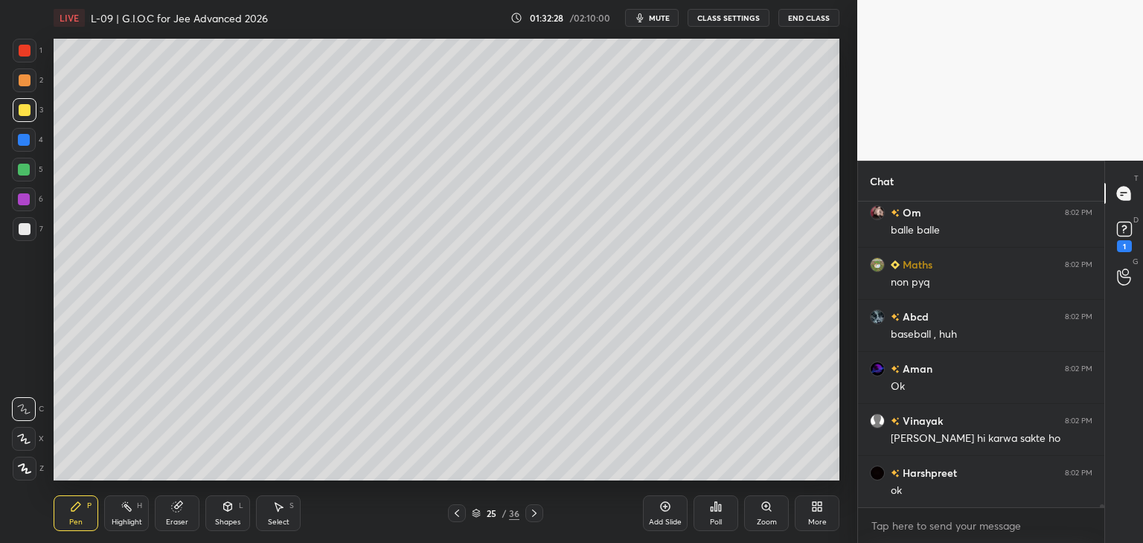
click at [274, 513] on div "Select S" at bounding box center [278, 513] width 45 height 36
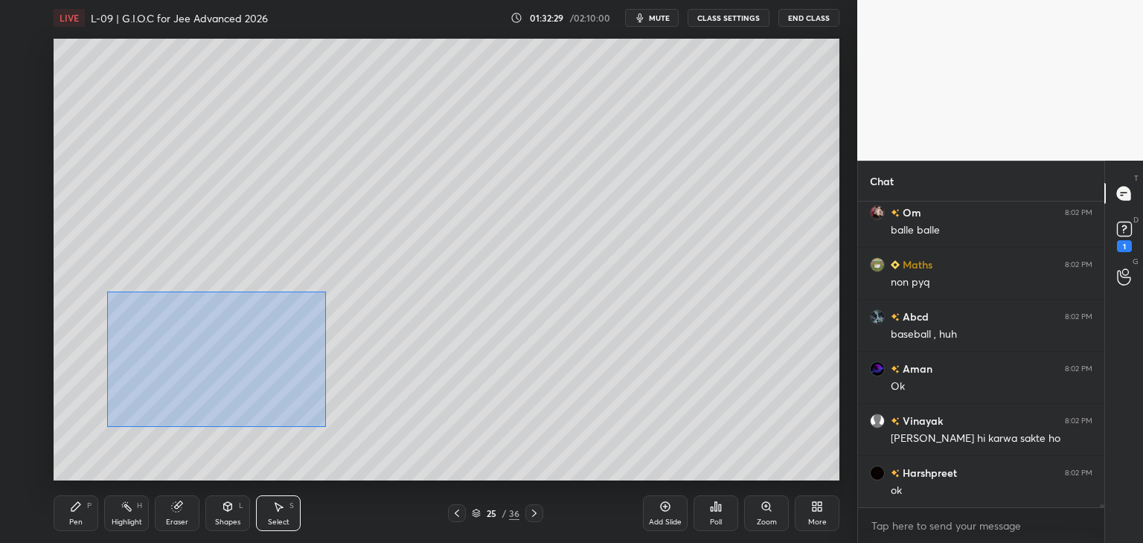
scroll to position [28649, 0]
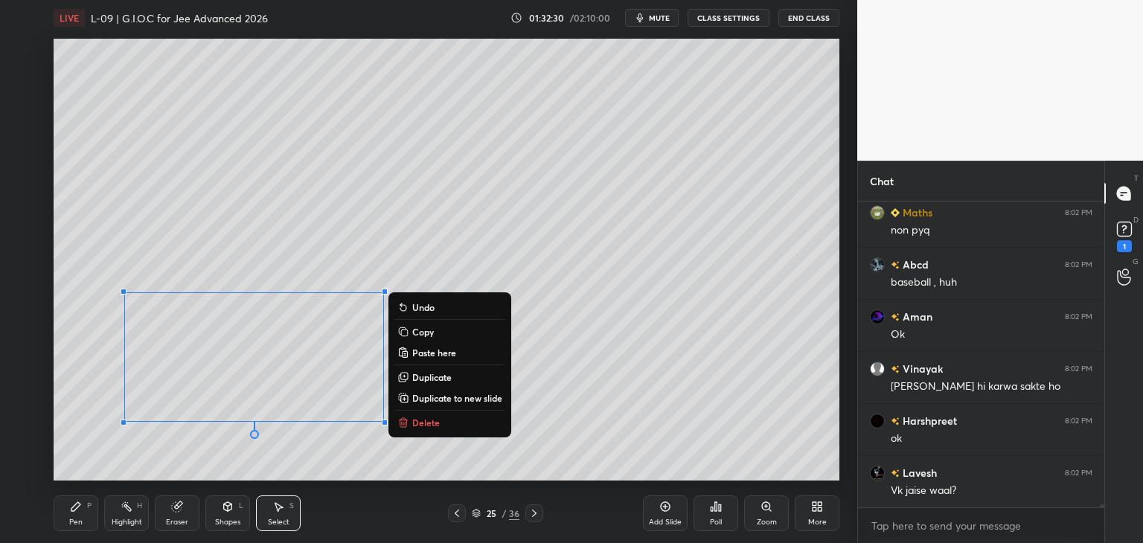
click at [446, 425] on button "Delete" at bounding box center [449, 423] width 111 height 18
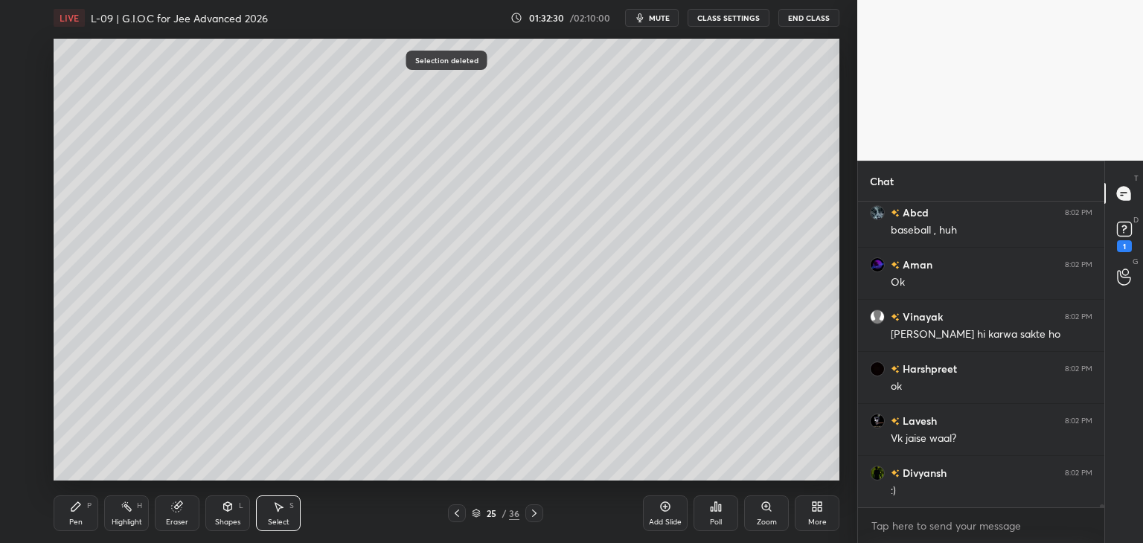
click at [62, 502] on div "Pen P" at bounding box center [76, 513] width 45 height 36
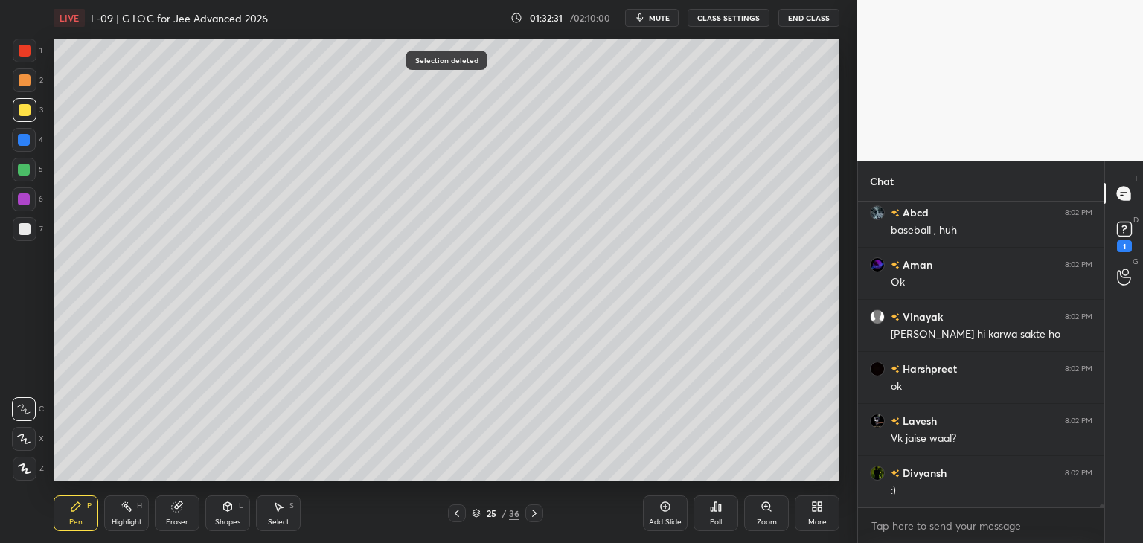
scroll to position [28806, 0]
click at [27, 136] on div at bounding box center [24, 140] width 12 height 12
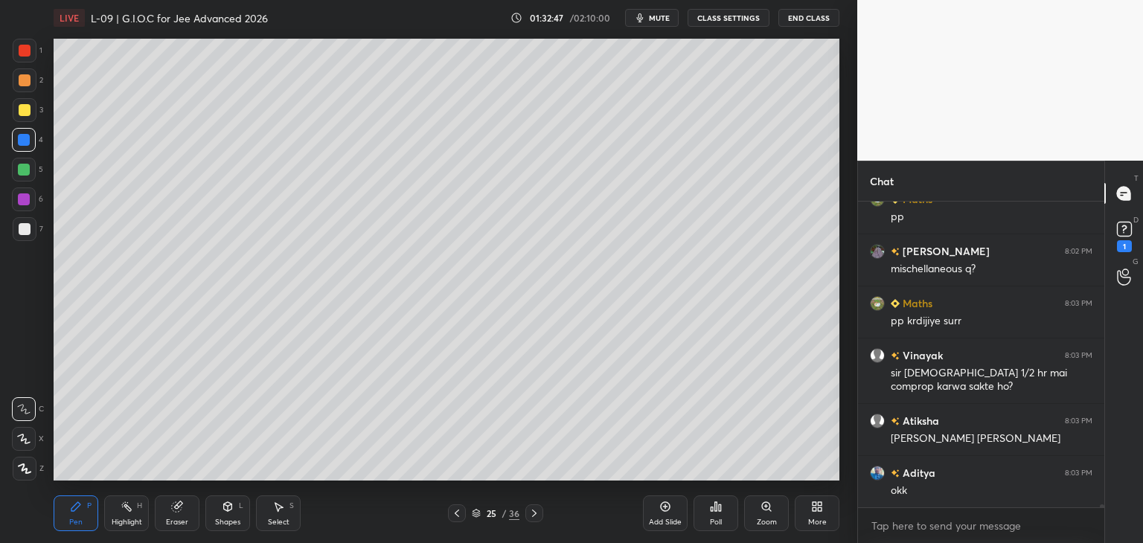
scroll to position [29444, 0]
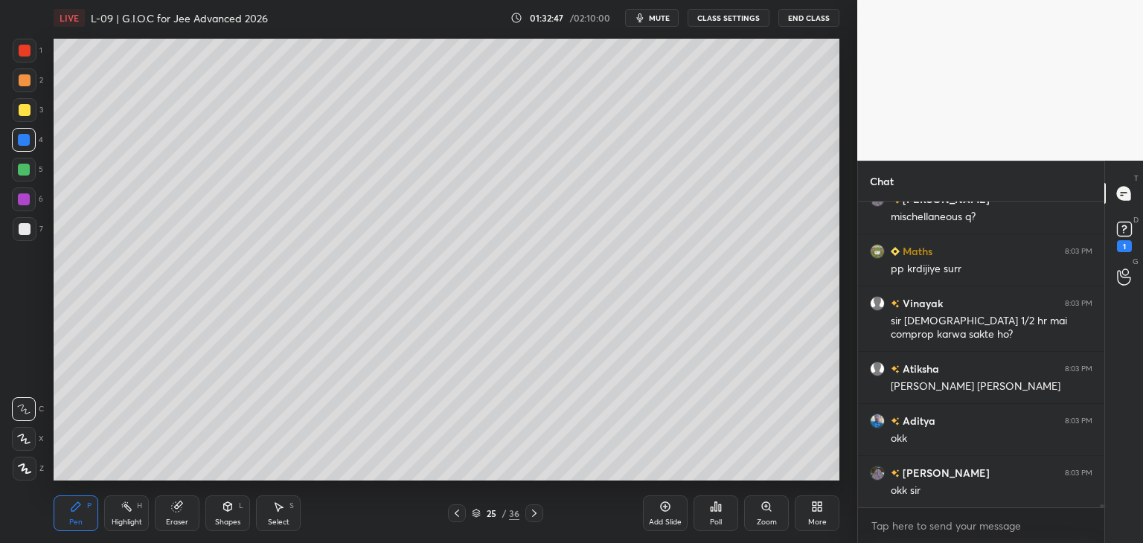
click at [457, 513] on icon at bounding box center [457, 513] width 12 height 12
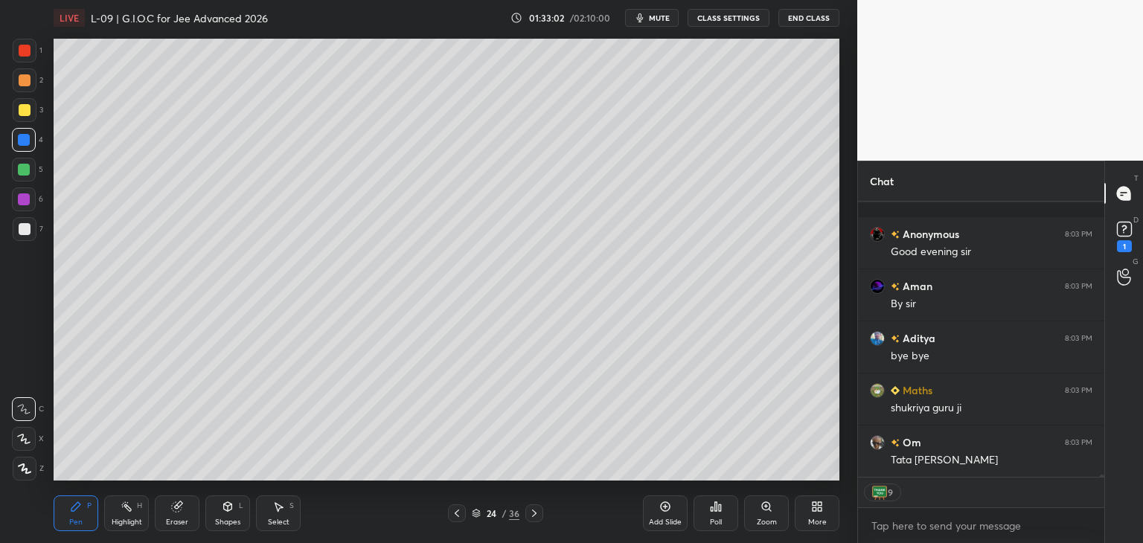
scroll to position [30633, 0]
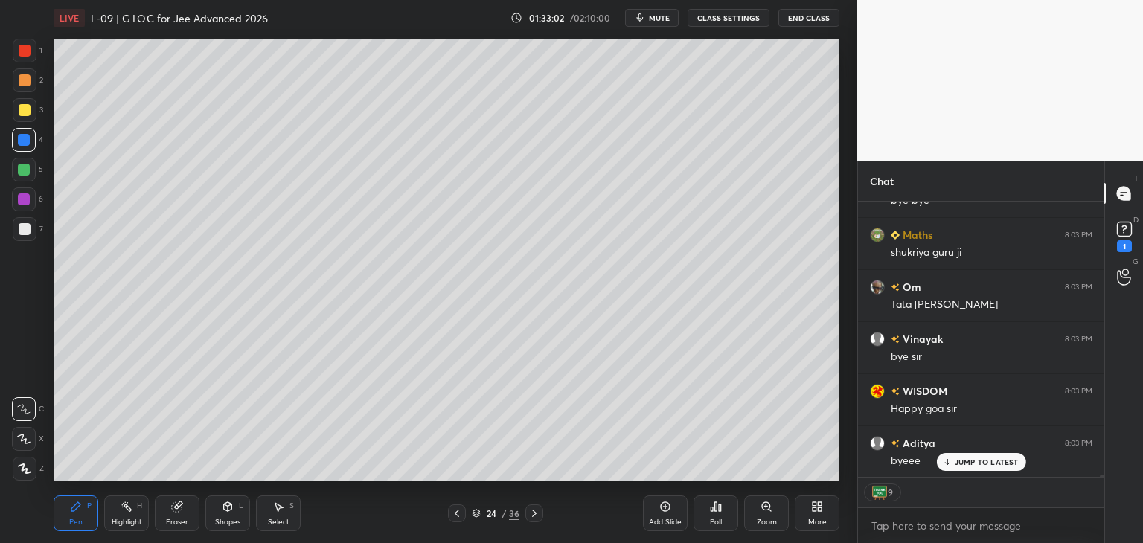
click at [811, 15] on button "End Class" at bounding box center [808, 18] width 61 height 18
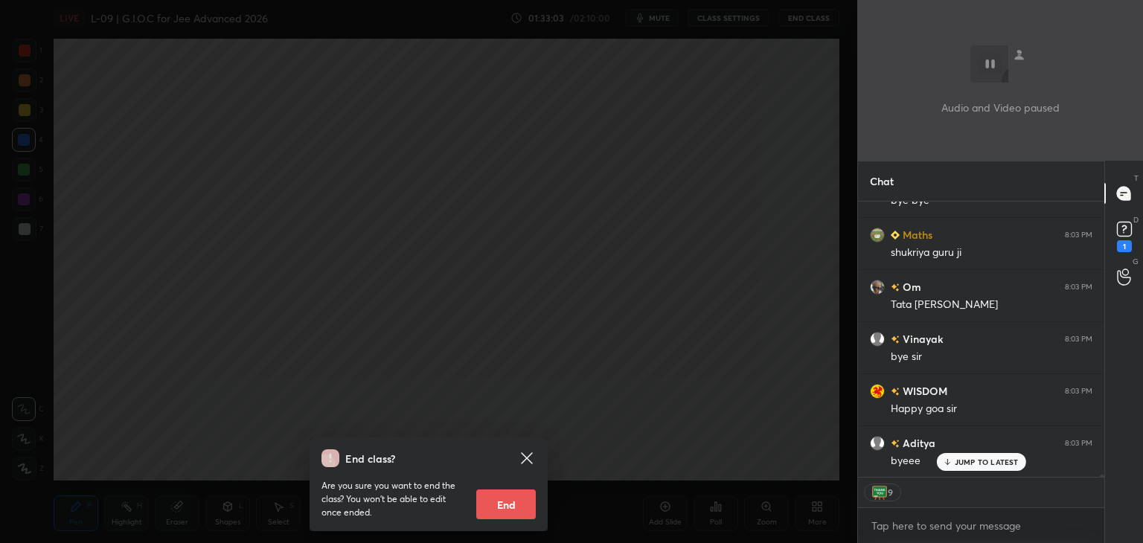
scroll to position [30737, 0]
click at [505, 506] on button "End" at bounding box center [506, 504] width 60 height 30
type textarea "x"
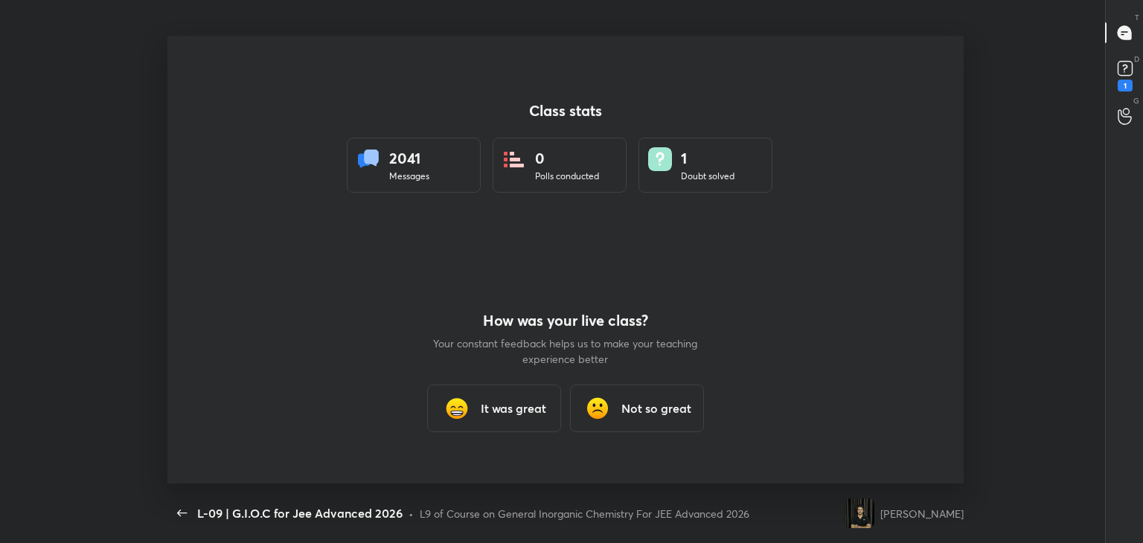
scroll to position [73938, 73471]
